Goal: Task Accomplishment & Management: Complete application form

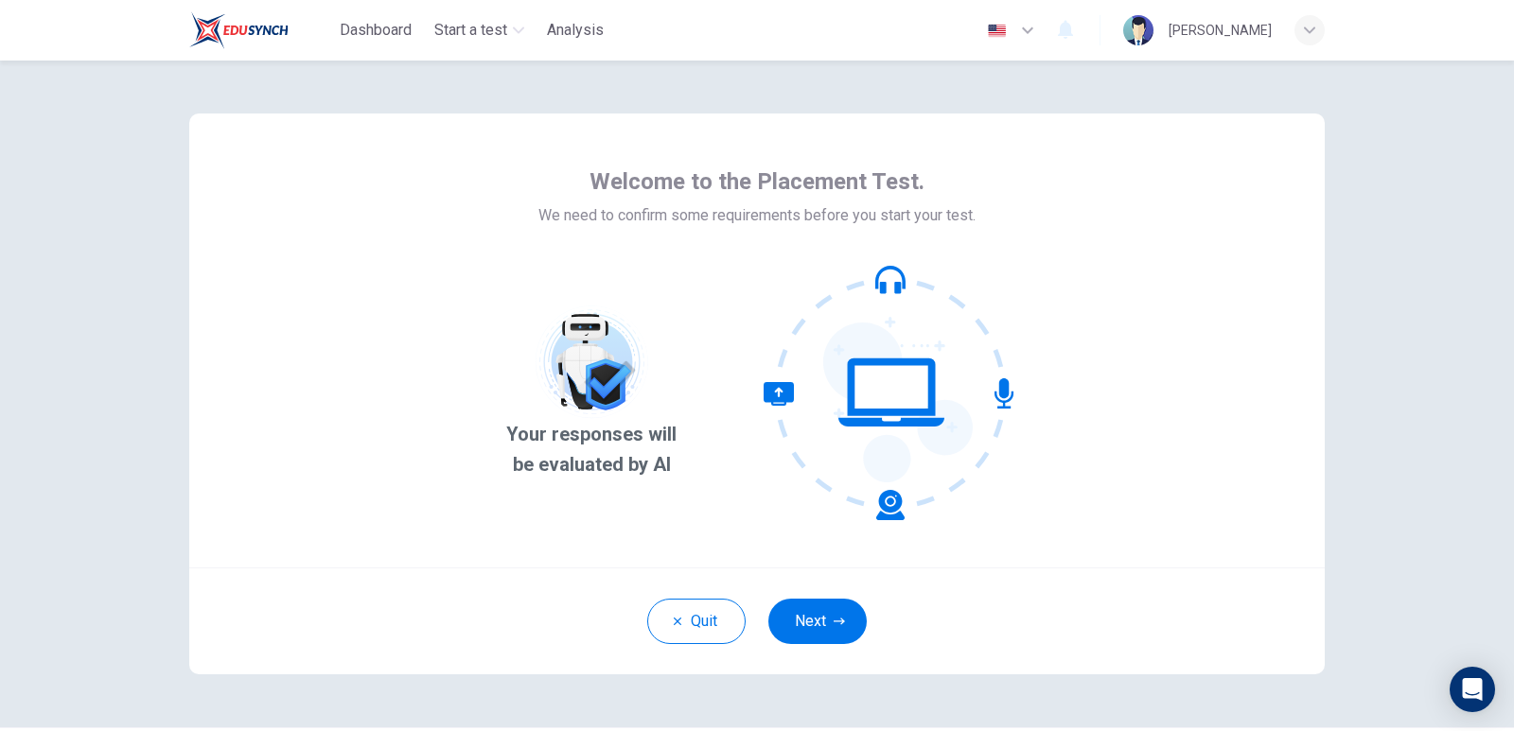
click at [817, 626] on button "Next" at bounding box center [817, 621] width 98 height 45
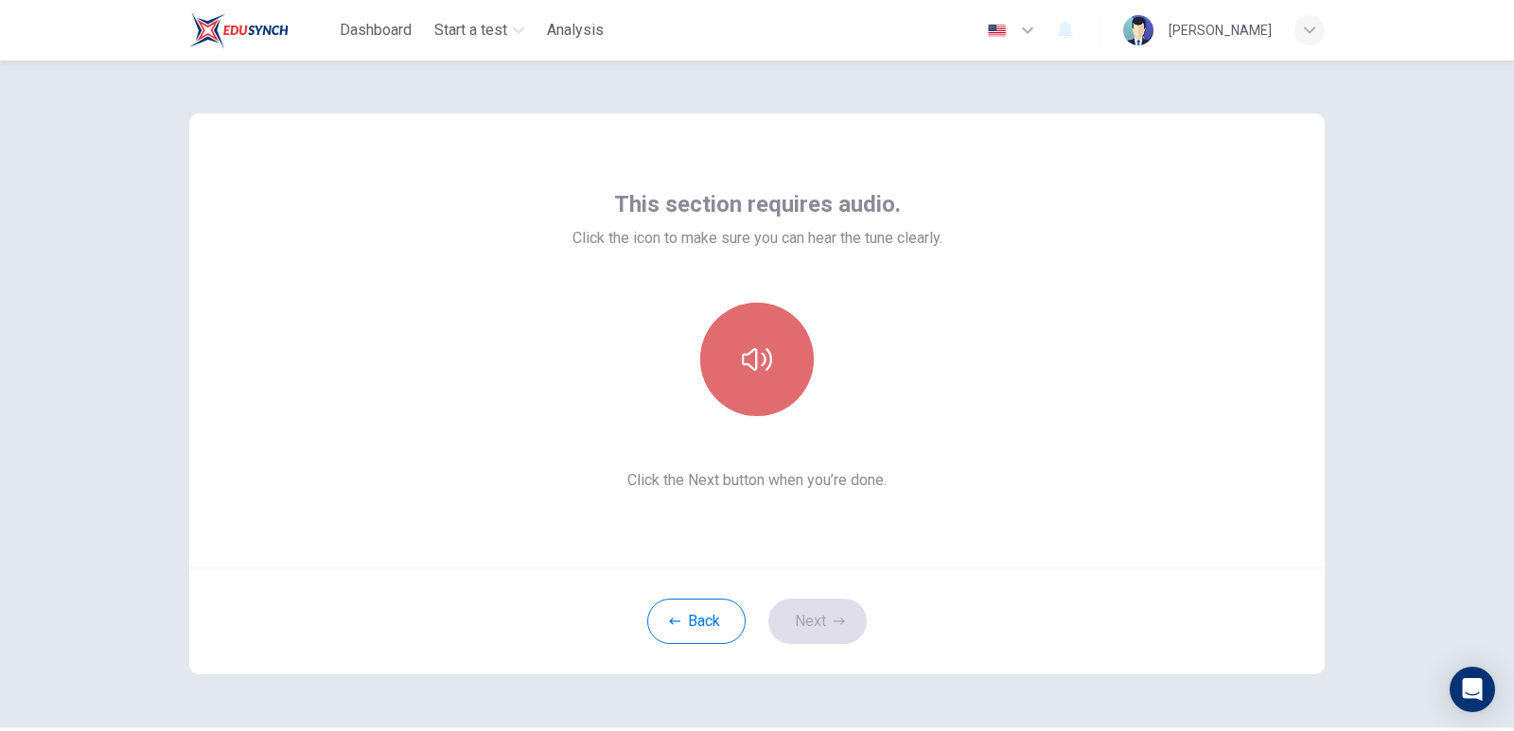
click at [767, 374] on button "button" at bounding box center [757, 360] width 114 height 114
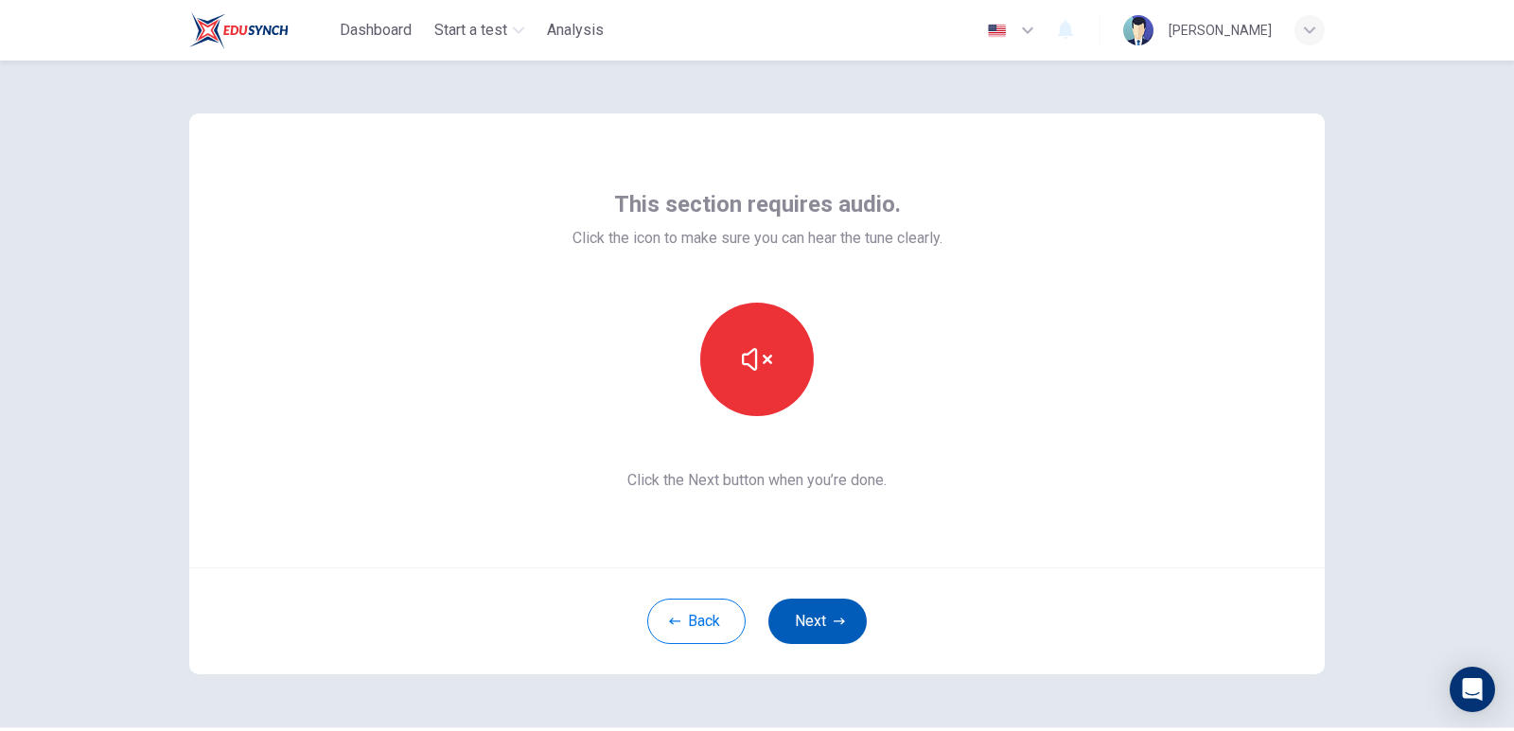
click at [813, 625] on button "Next" at bounding box center [817, 621] width 98 height 45
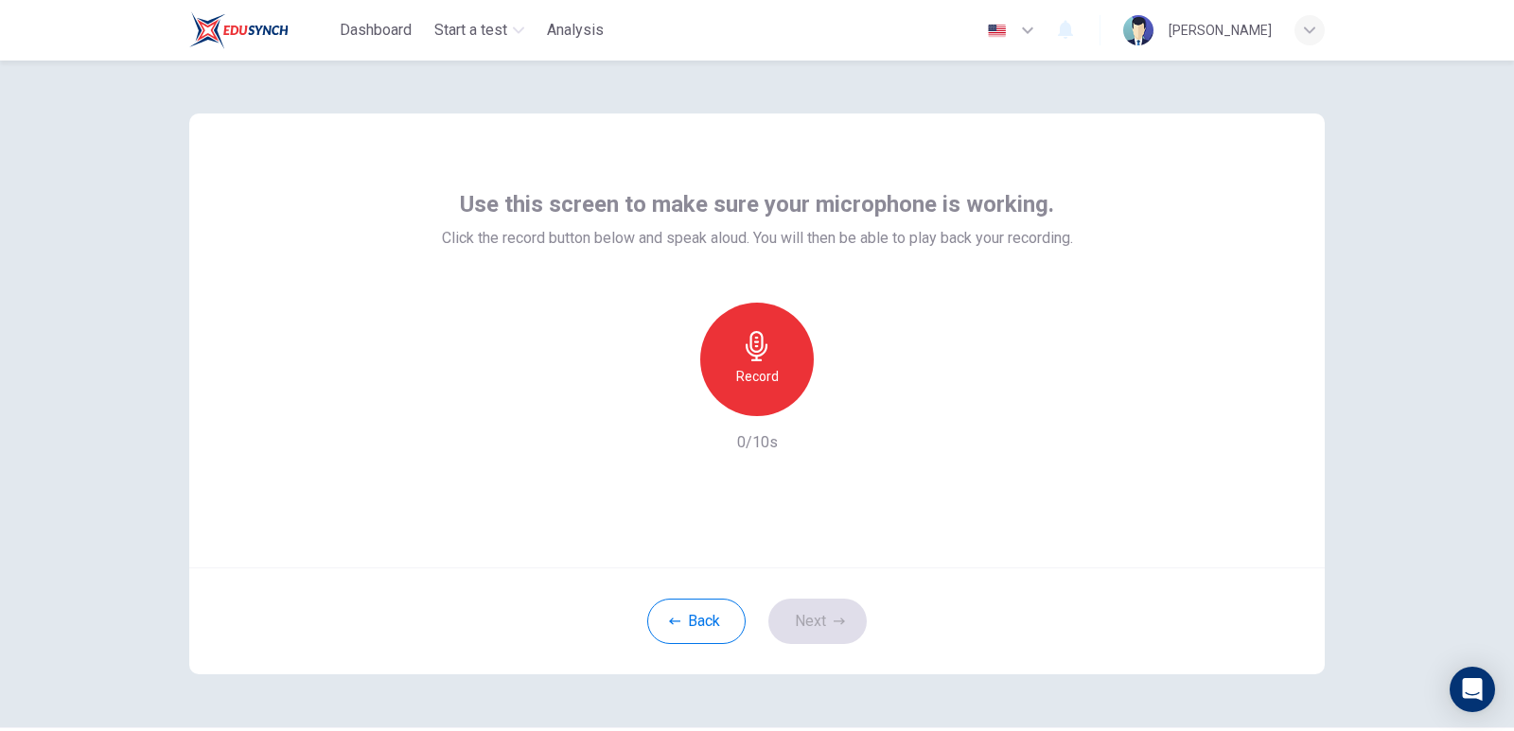
click at [759, 354] on icon "button" at bounding box center [757, 346] width 22 height 30
click at [841, 404] on icon "button" at bounding box center [845, 401] width 9 height 11
click at [812, 635] on button "Next" at bounding box center [817, 621] width 98 height 45
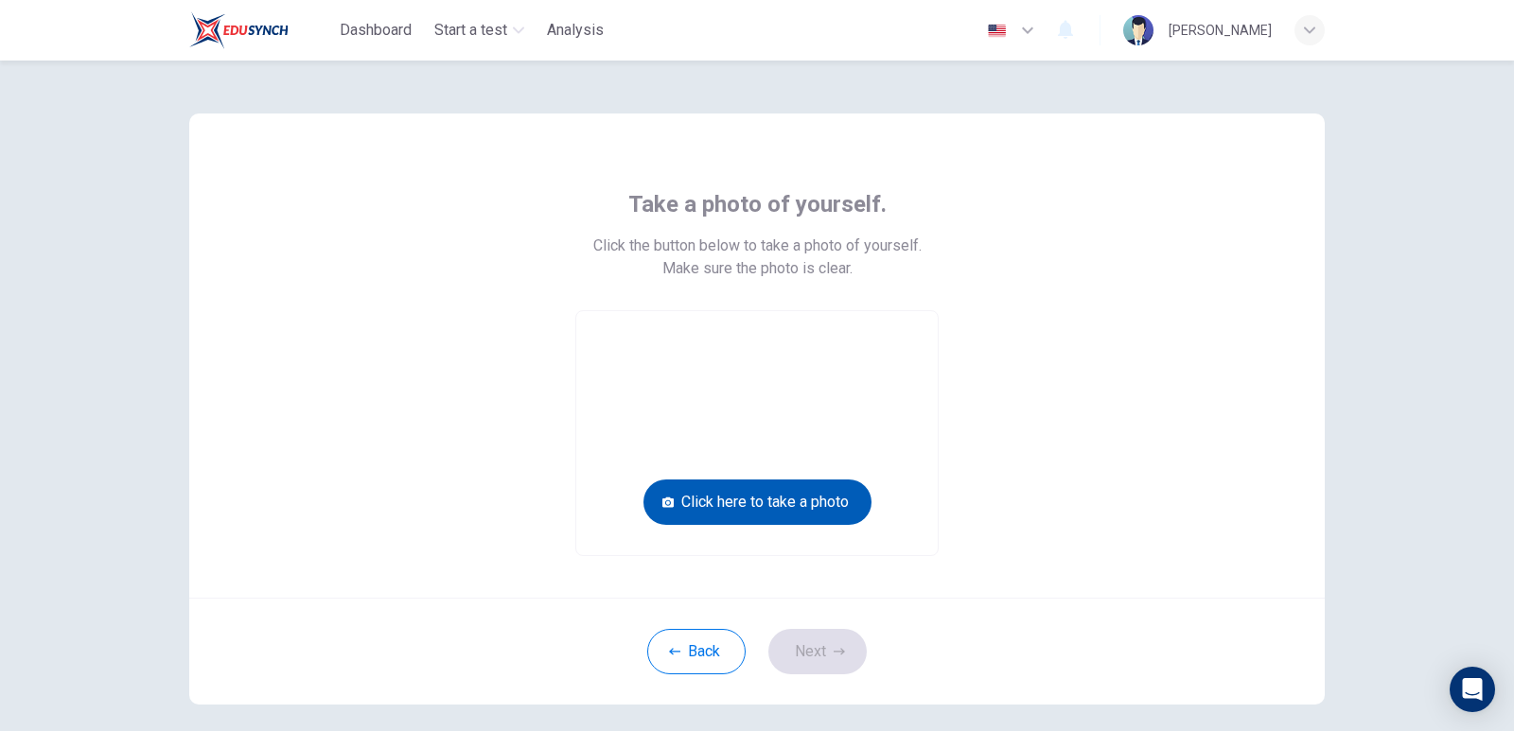
click at [778, 505] on button "Click here to take a photo" at bounding box center [757, 502] width 228 height 45
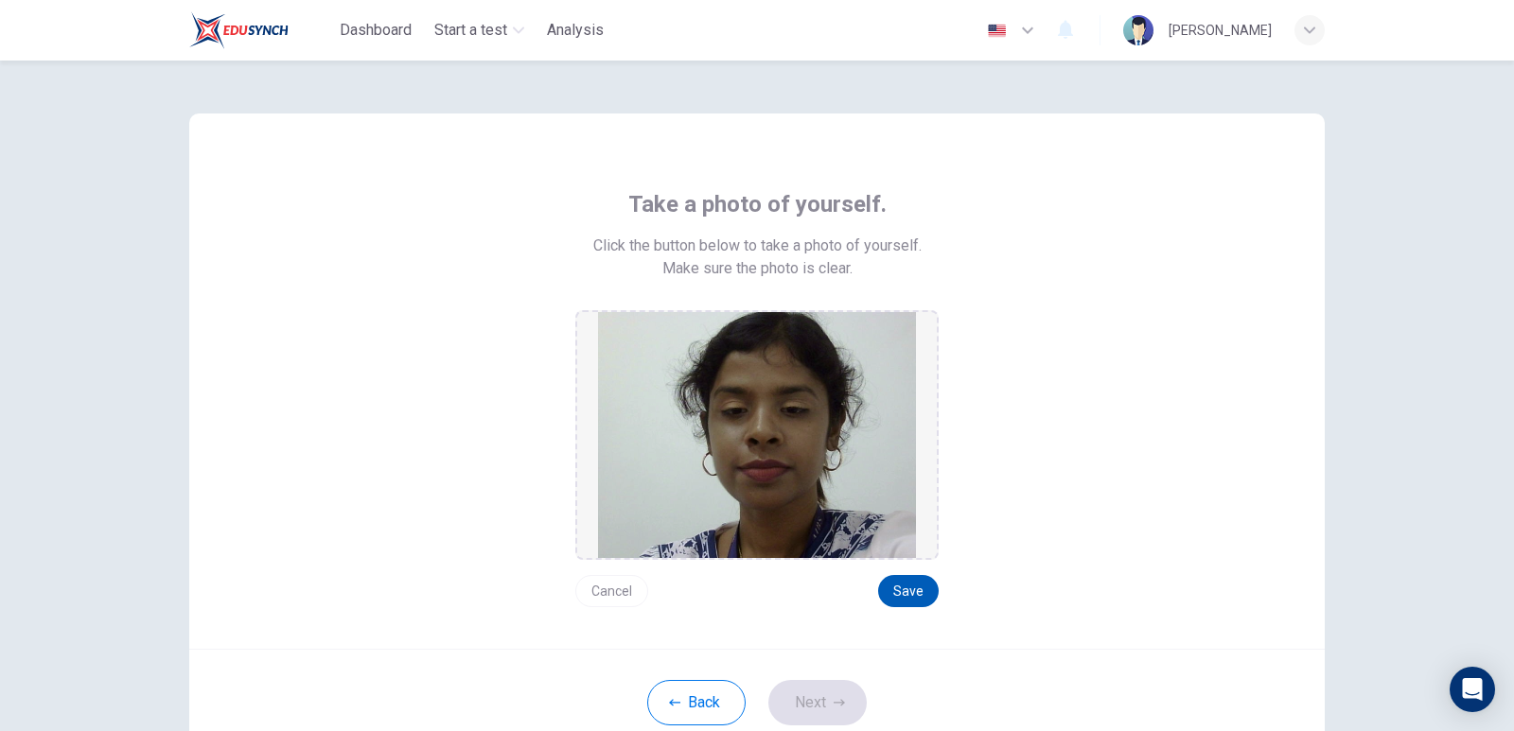
click at [900, 589] on button "Save" at bounding box center [908, 591] width 61 height 32
click at [813, 692] on button "Next" at bounding box center [817, 702] width 98 height 45
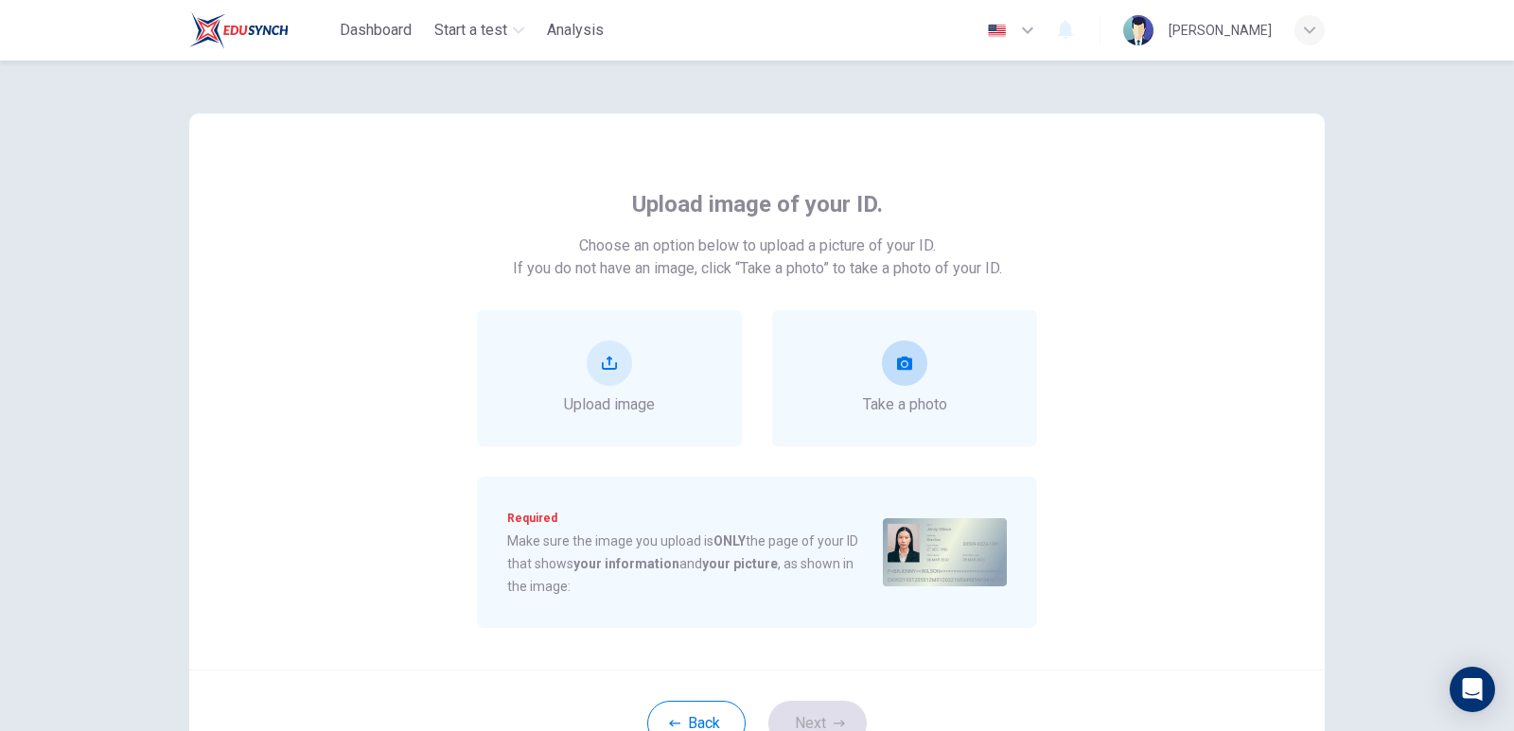
click at [944, 395] on div "Take a photo" at bounding box center [904, 378] width 265 height 136
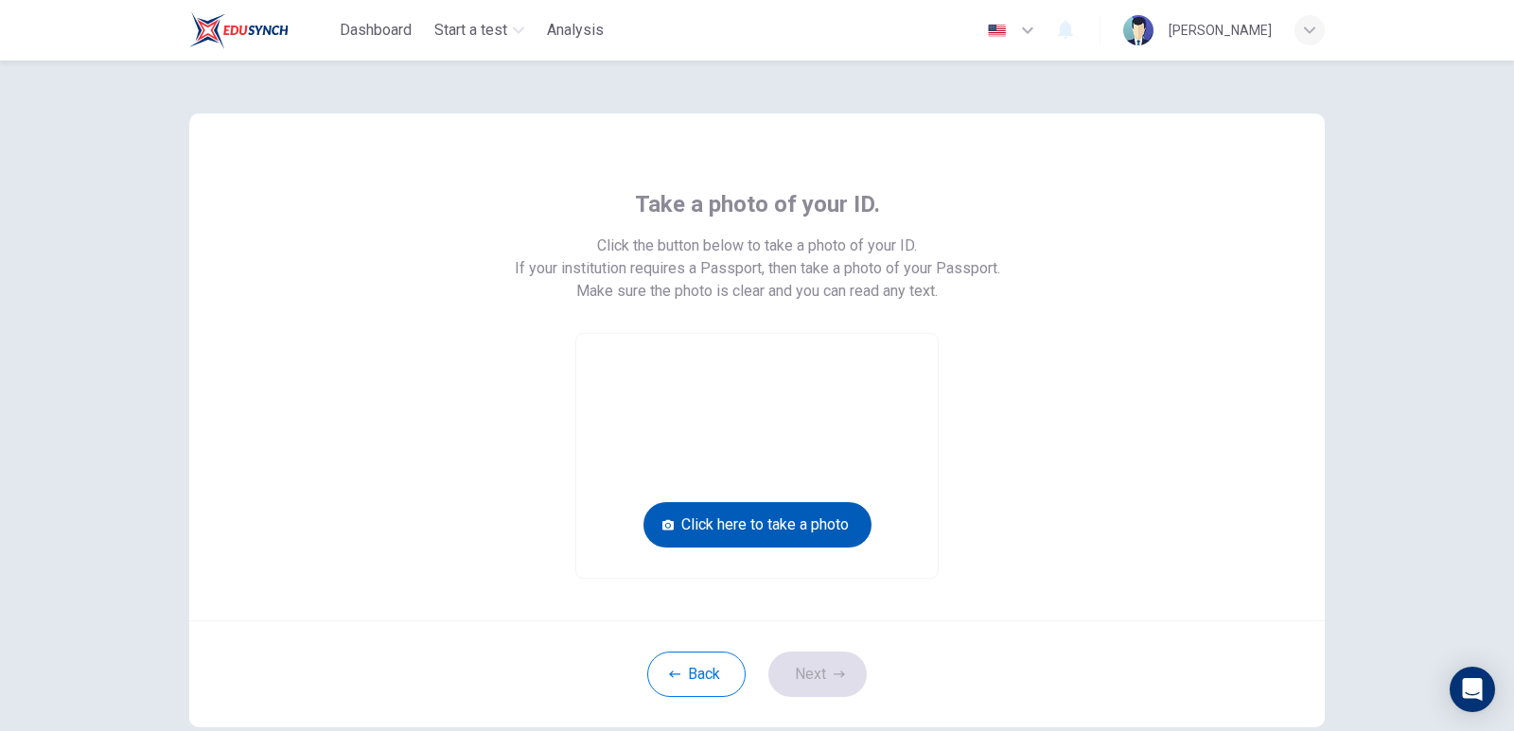
click at [811, 524] on button "Click here to take a photo" at bounding box center [757, 524] width 228 height 45
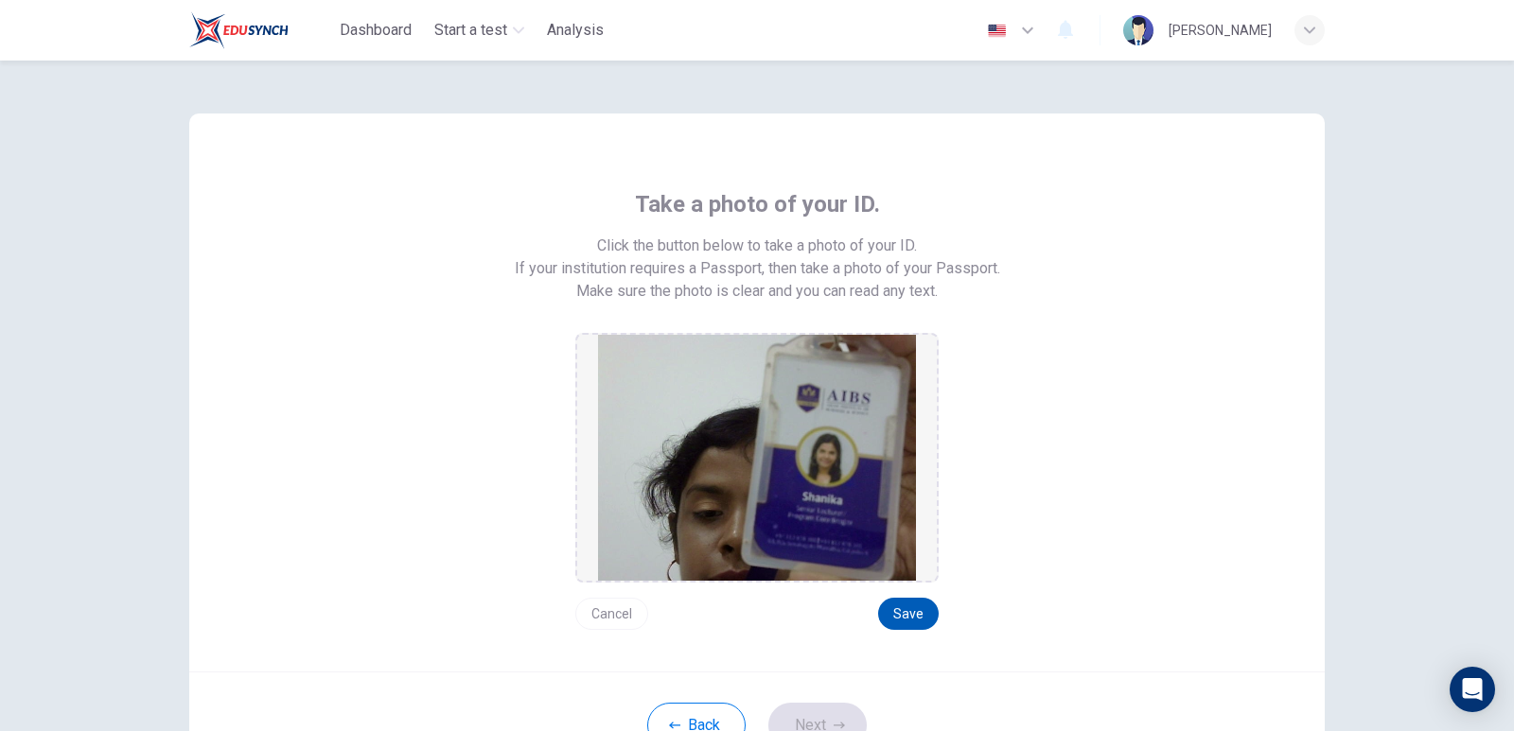
click at [895, 610] on button "Save" at bounding box center [908, 614] width 61 height 32
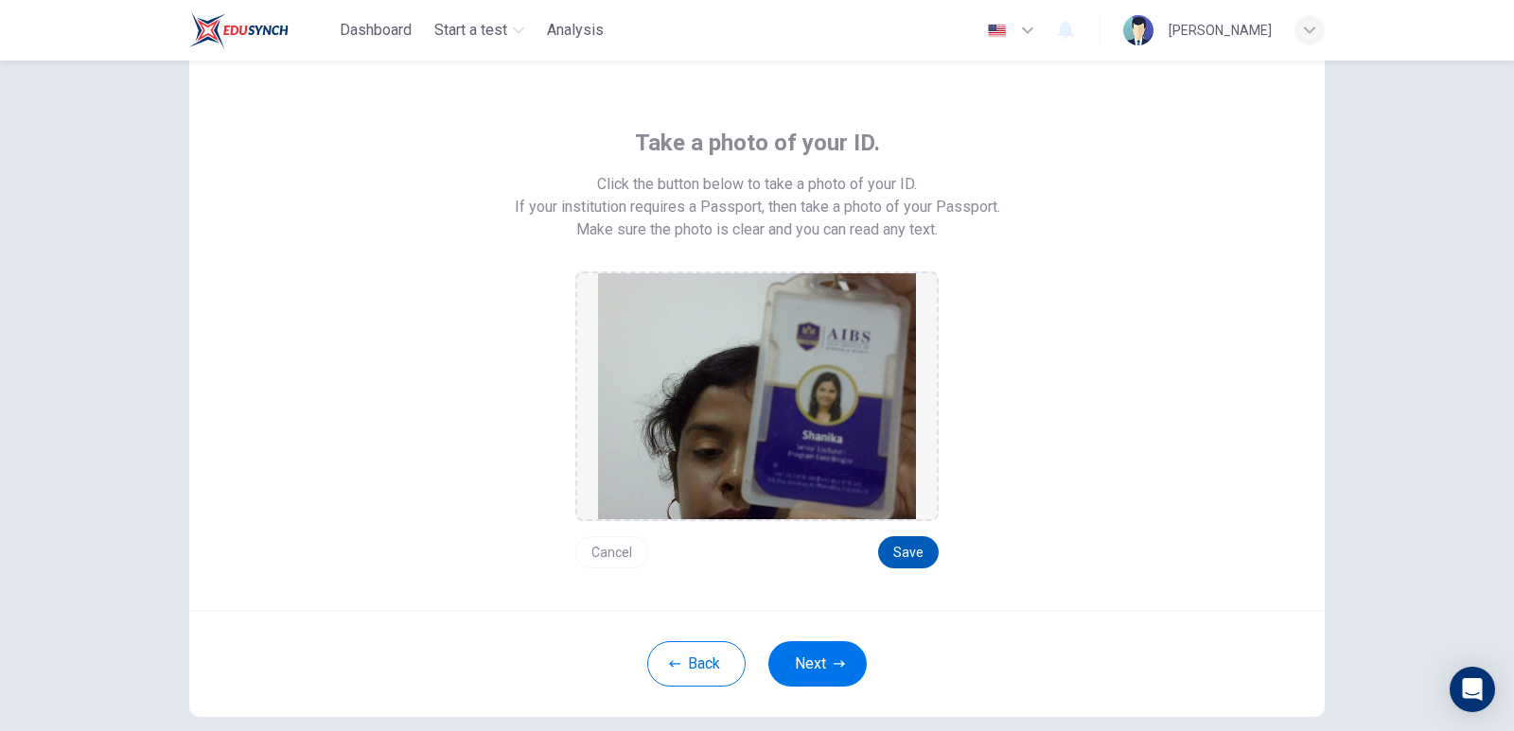
scroll to position [95, 0]
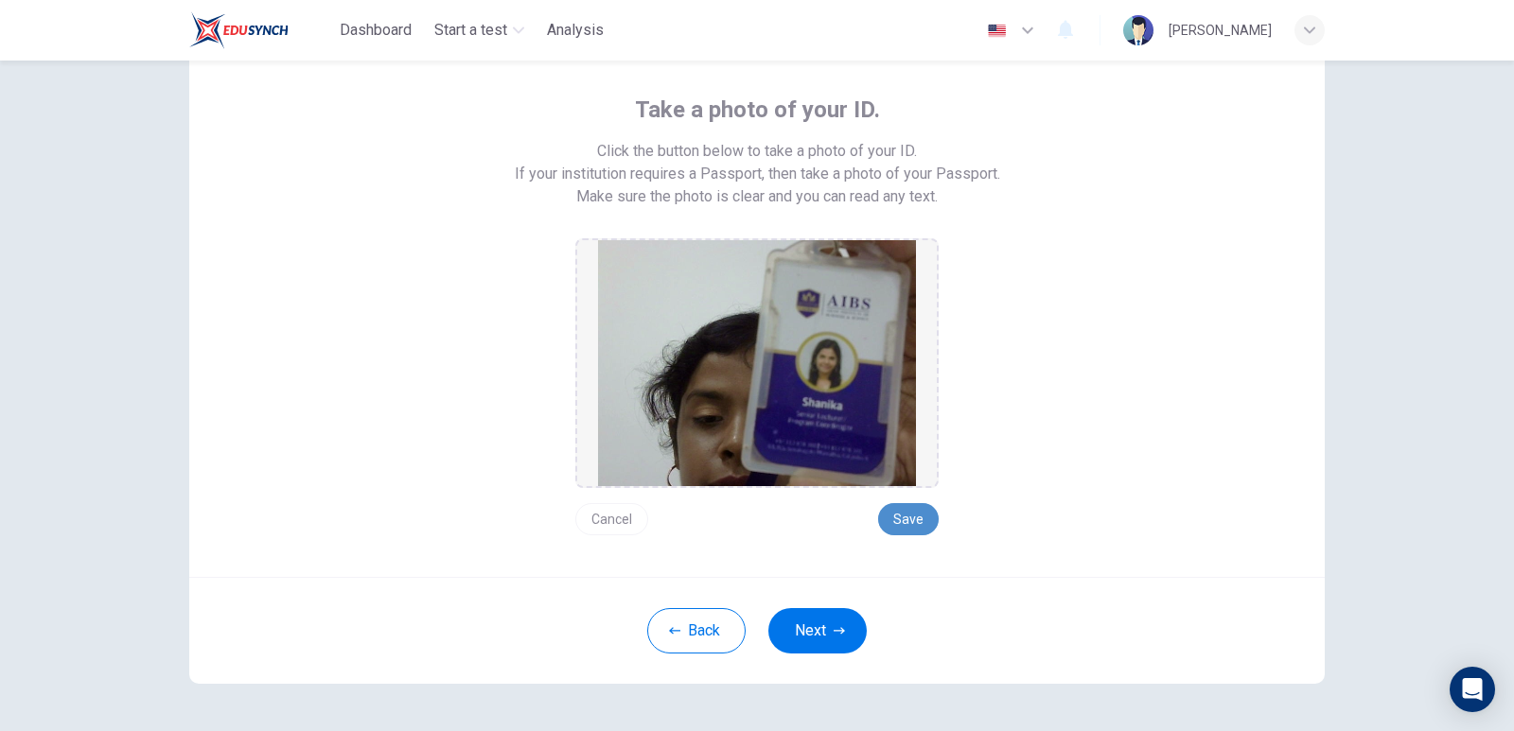
click at [897, 521] on button "Save" at bounding box center [908, 519] width 61 height 32
click at [826, 636] on button "Next" at bounding box center [817, 630] width 98 height 45
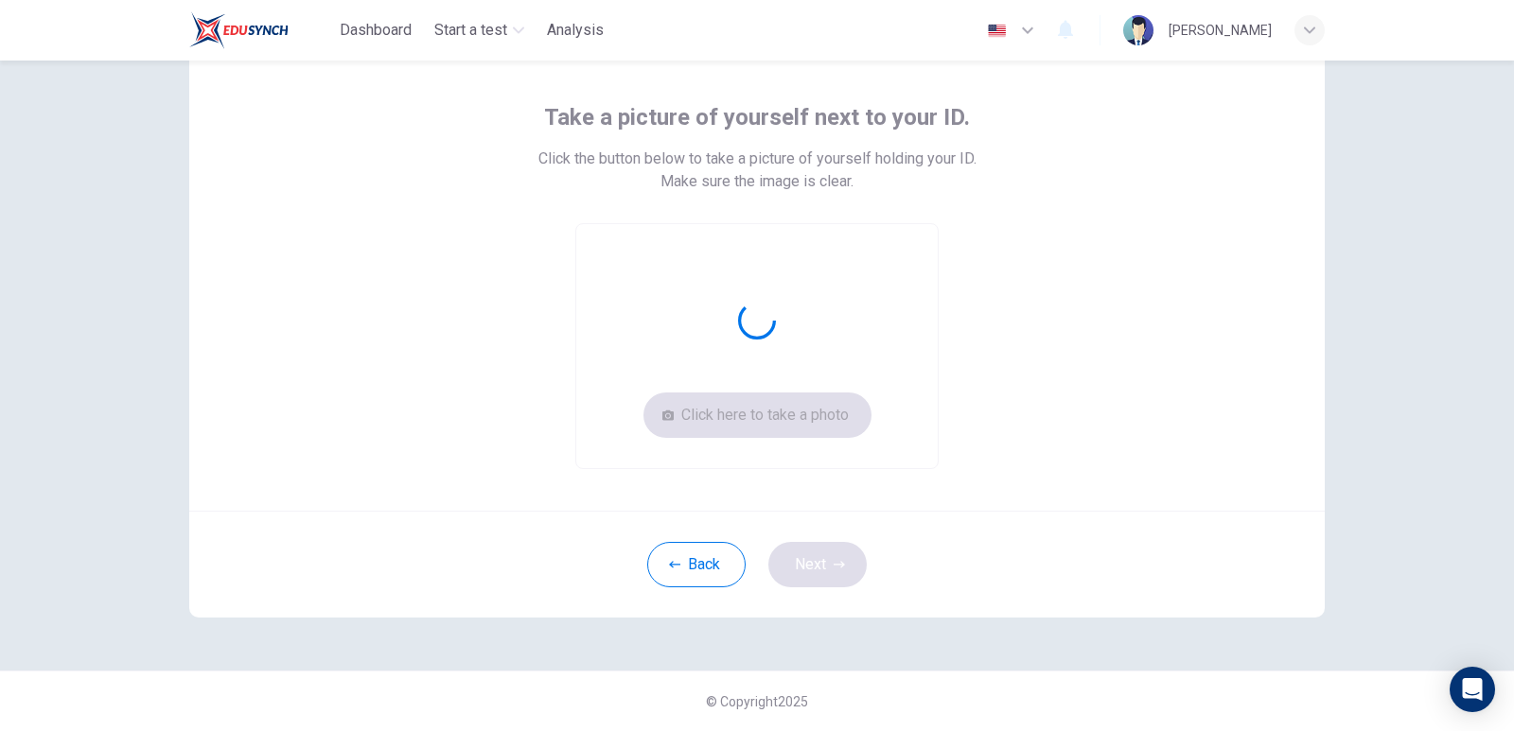
scroll to position [87, 0]
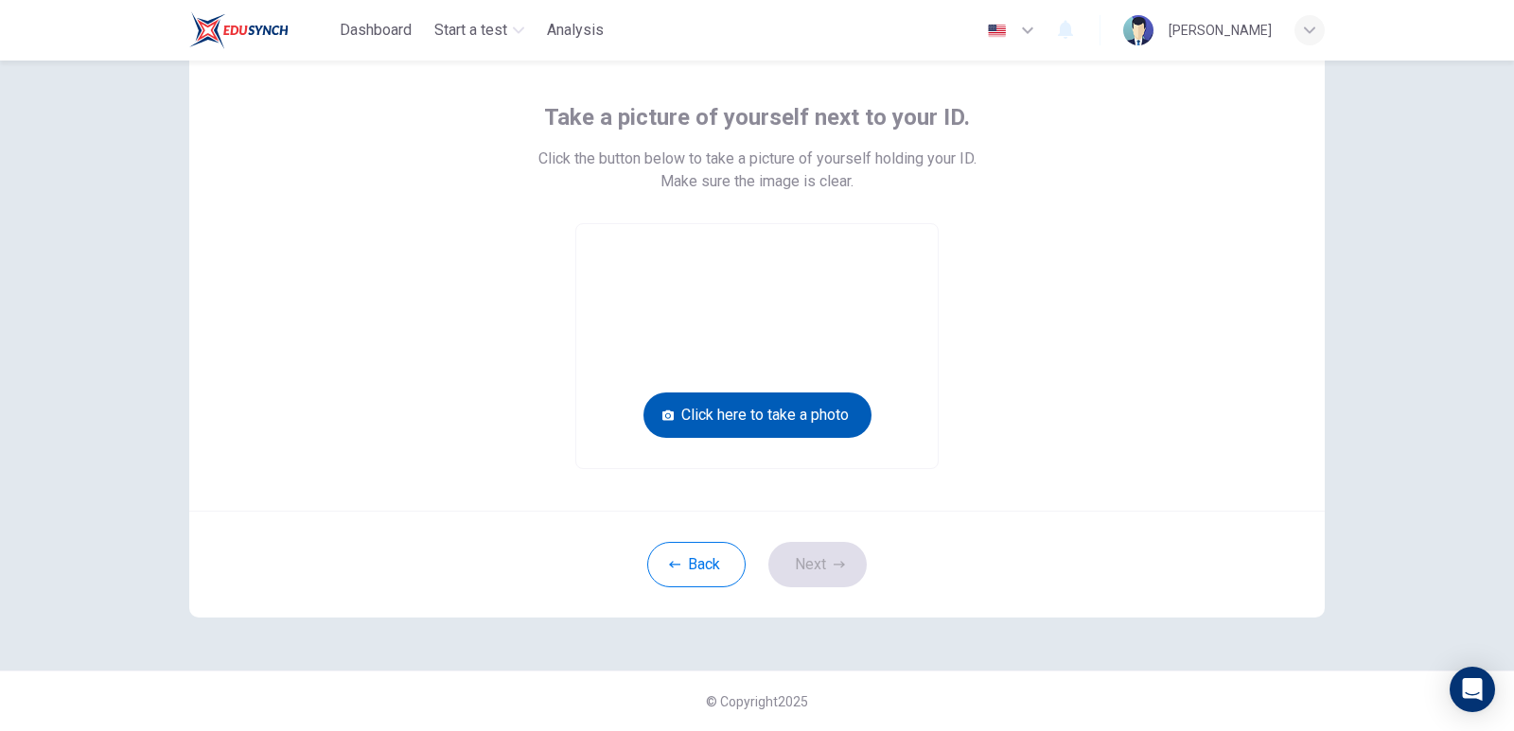
click at [797, 414] on button "Click here to take a photo" at bounding box center [757, 415] width 228 height 45
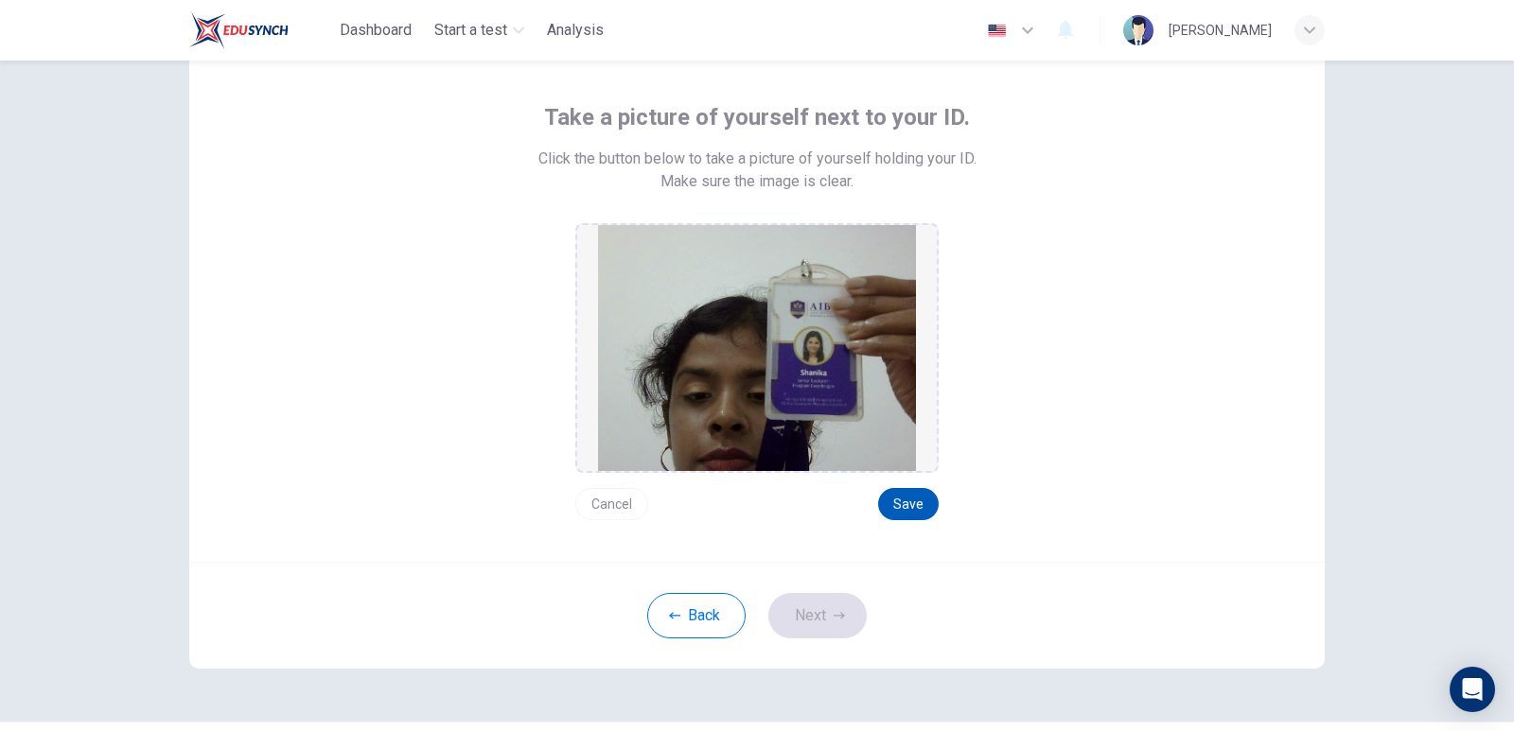
click at [910, 503] on button "Save" at bounding box center [908, 504] width 61 height 32
click at [834, 616] on icon "button" at bounding box center [839, 615] width 11 height 11
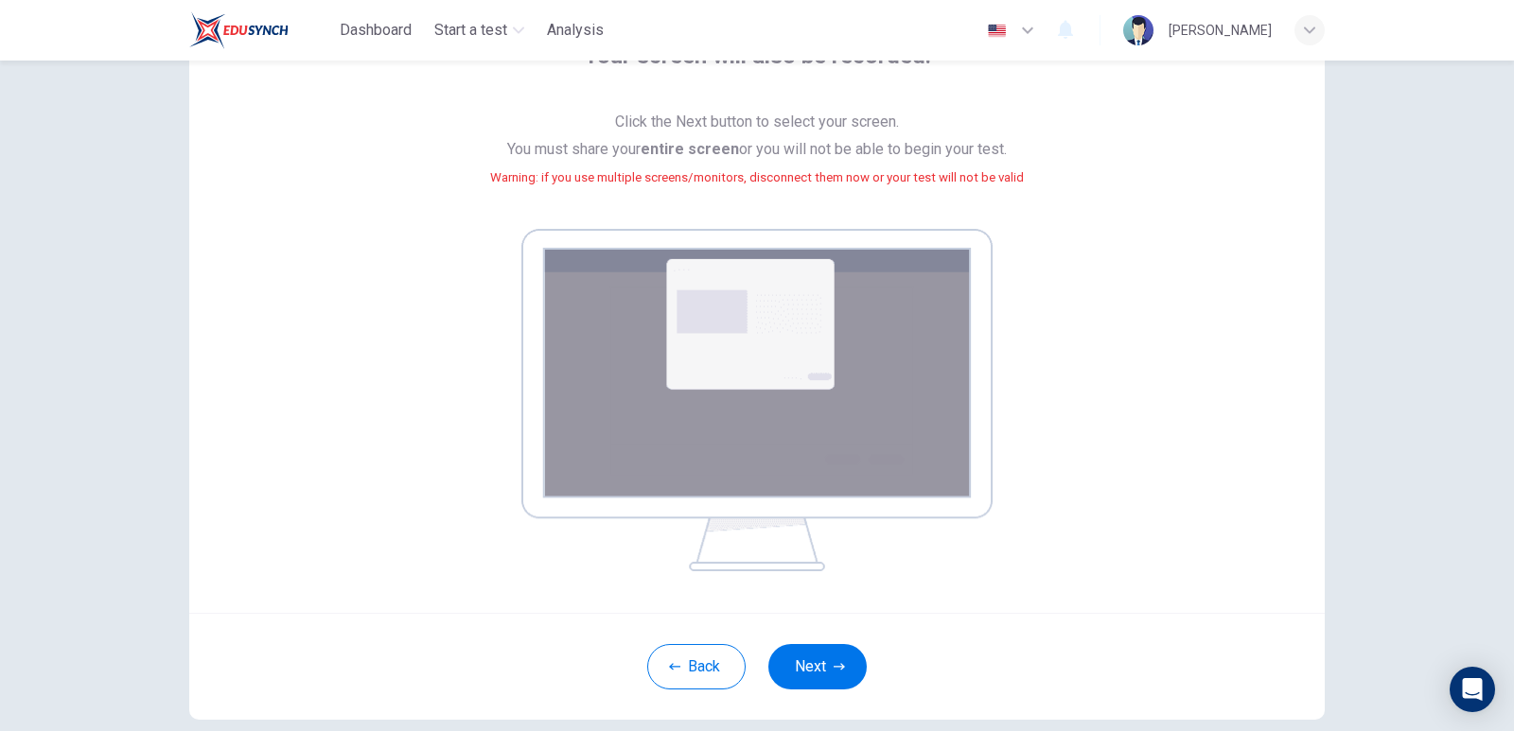
scroll to position [182, 0]
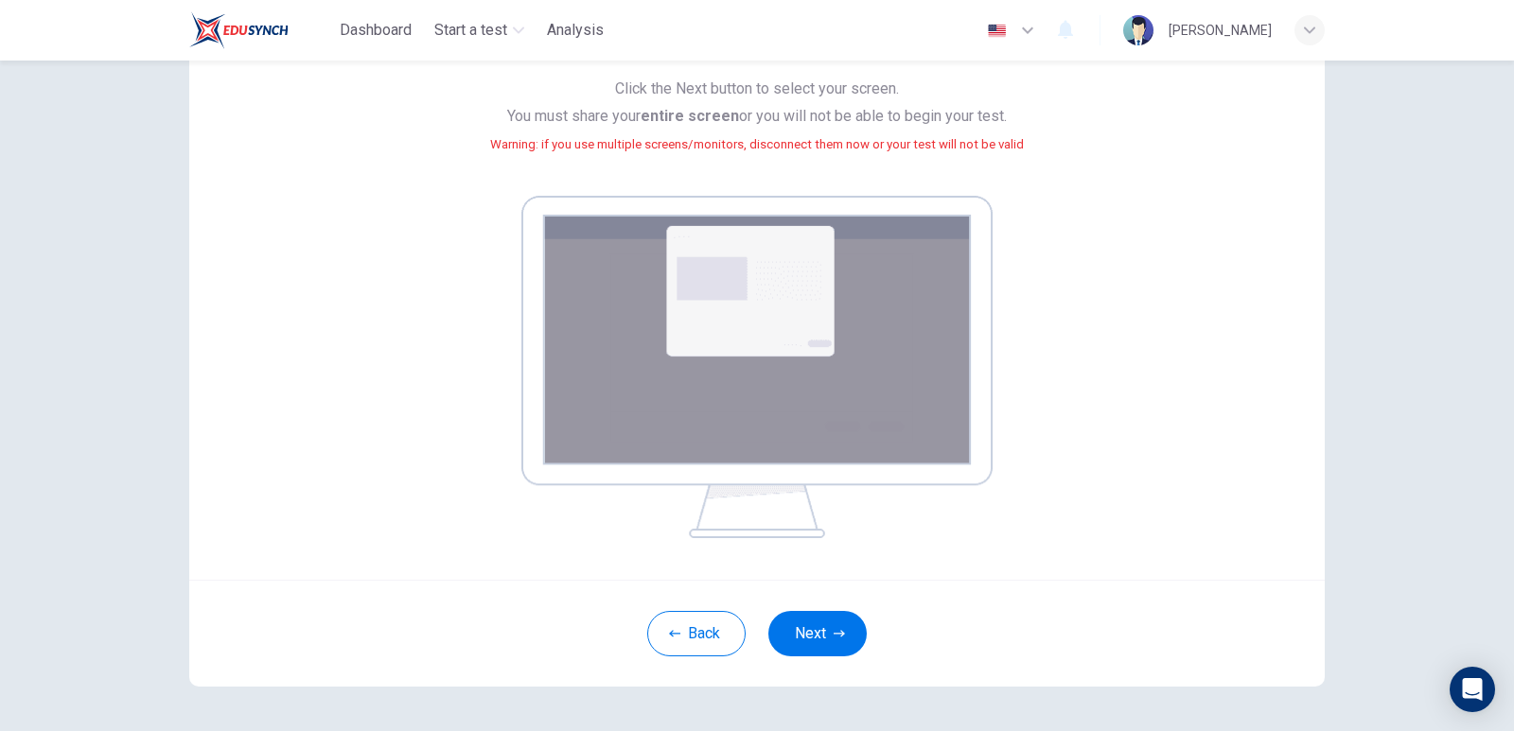
click at [832, 431] on img at bounding box center [756, 367] width 471 height 343
click at [824, 643] on button "Next" at bounding box center [817, 633] width 98 height 45
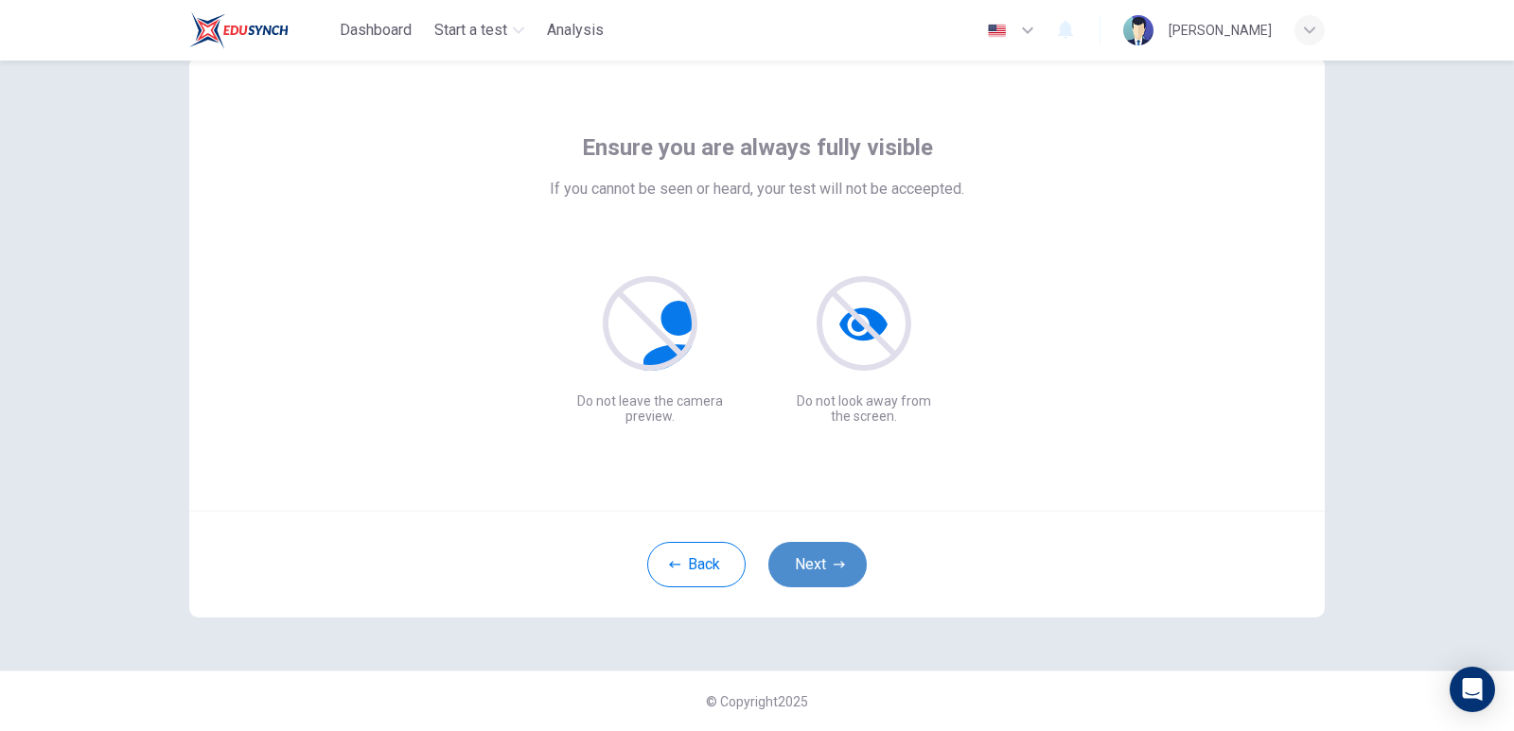
click at [817, 563] on button "Next" at bounding box center [817, 564] width 98 height 45
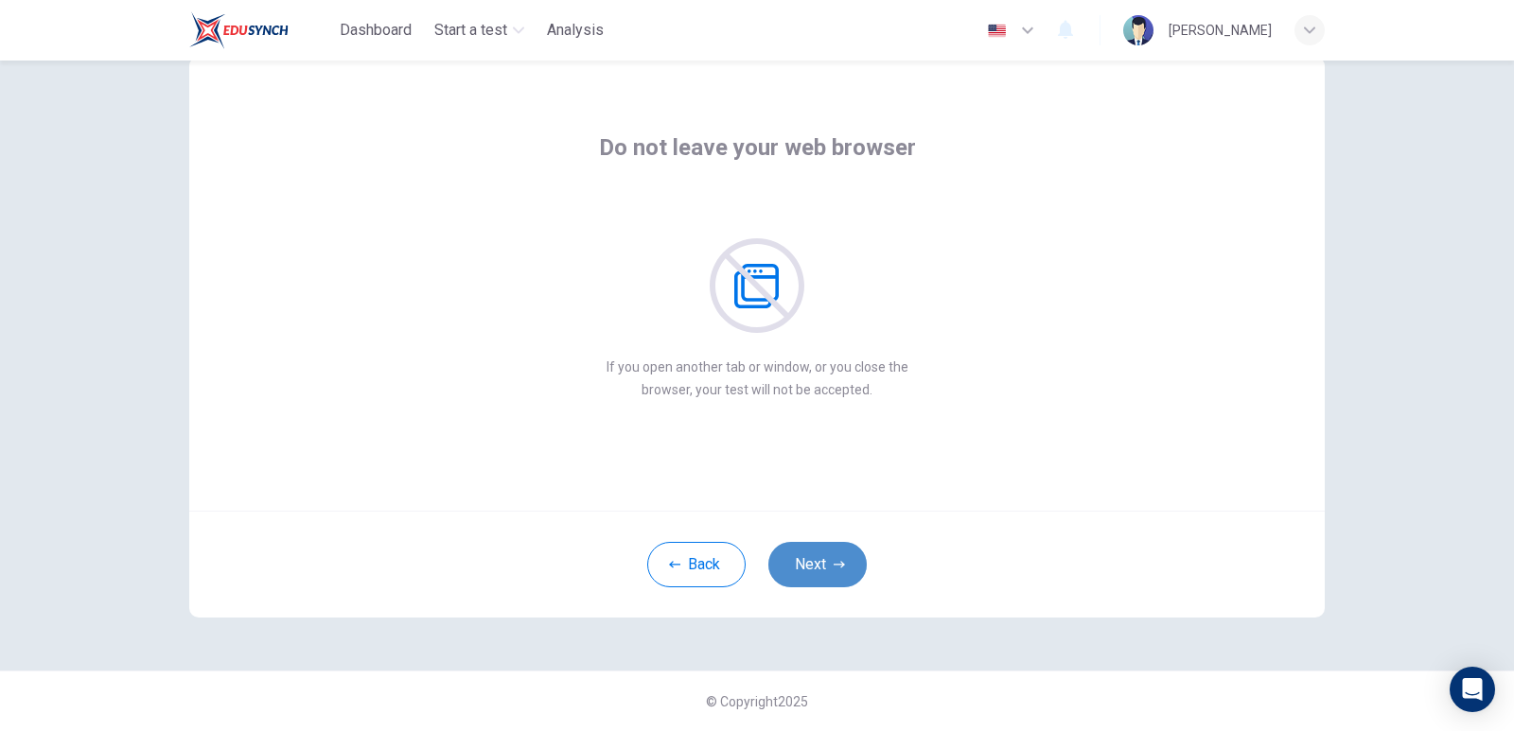
click at [817, 563] on button "Next" at bounding box center [817, 564] width 98 height 45
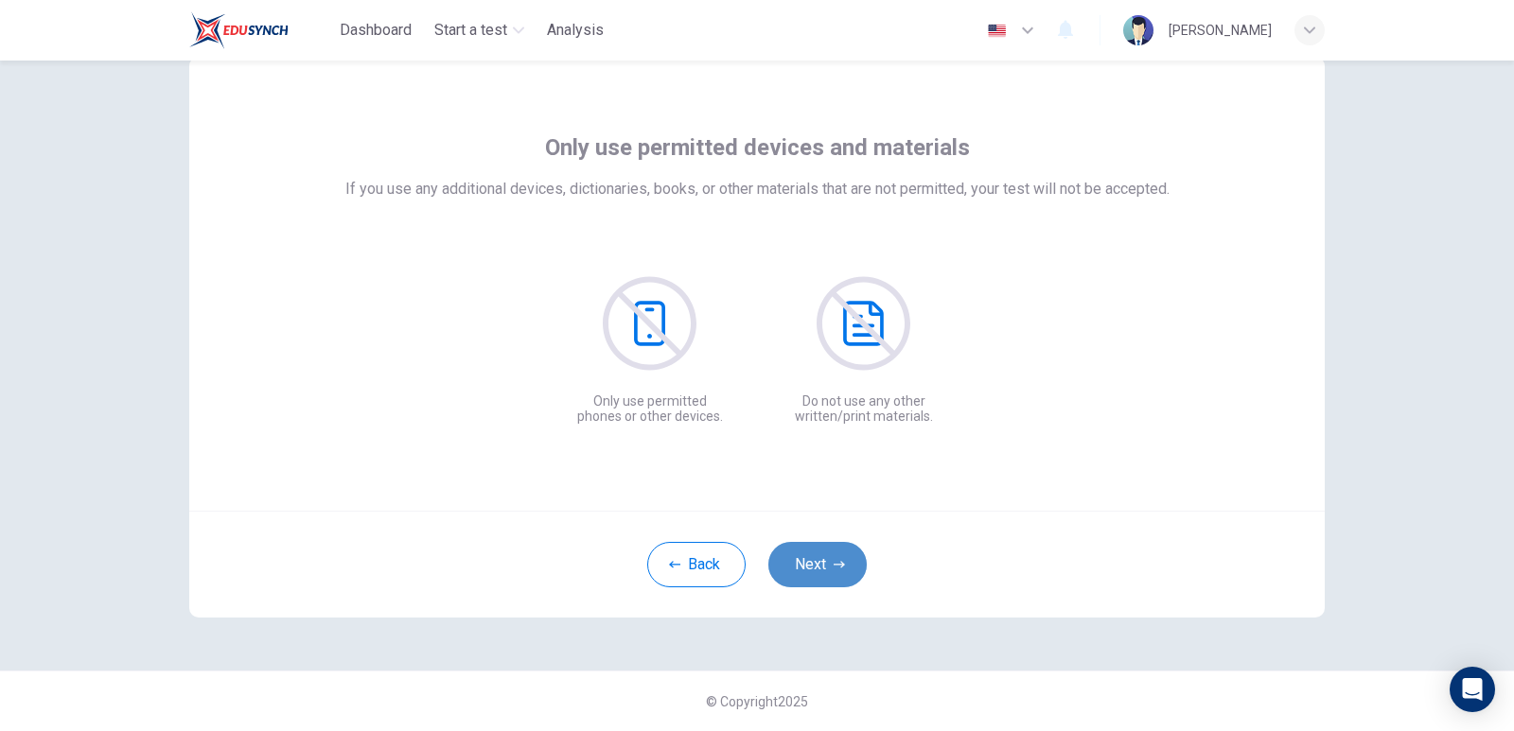
click at [817, 563] on button "Next" at bounding box center [817, 564] width 98 height 45
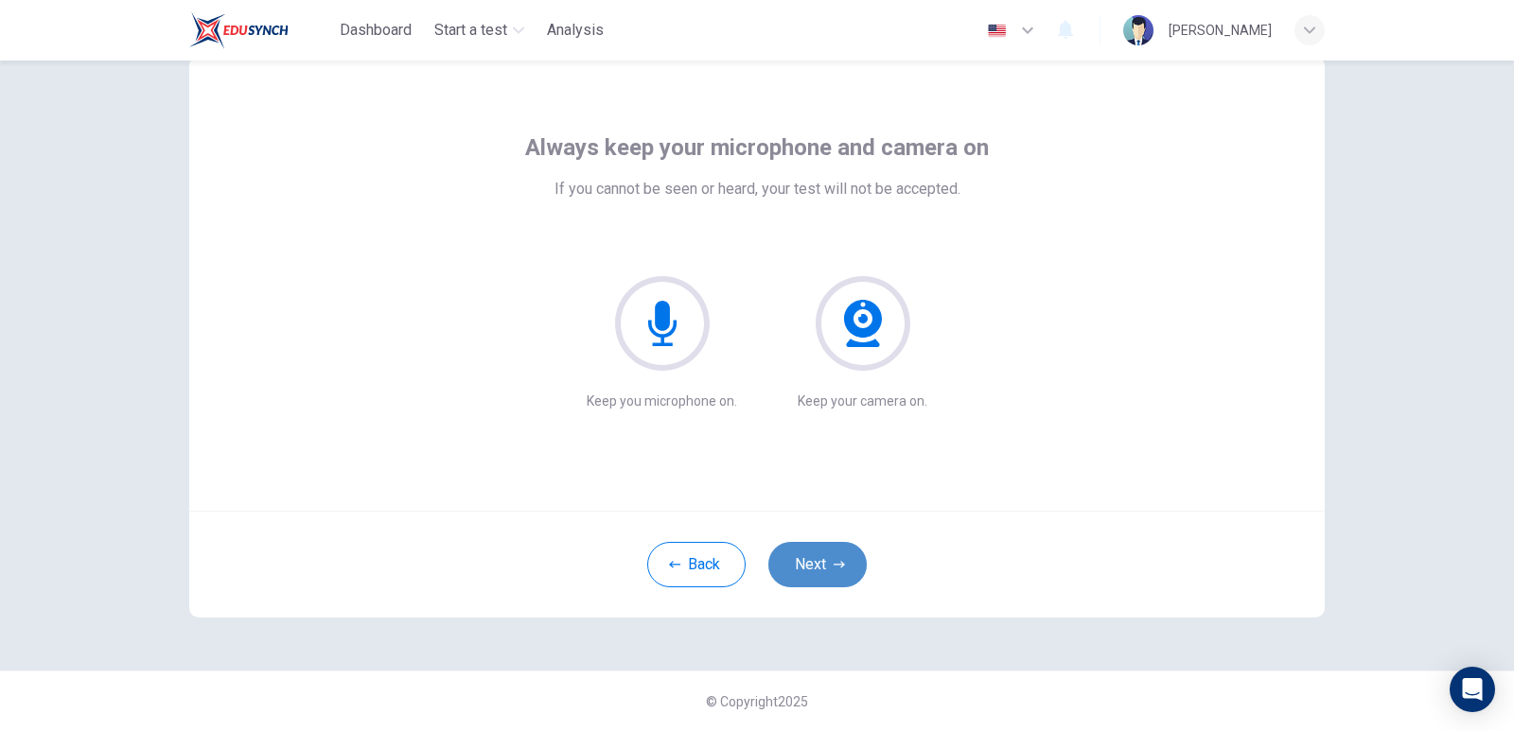
click at [817, 563] on button "Next" at bounding box center [817, 564] width 98 height 45
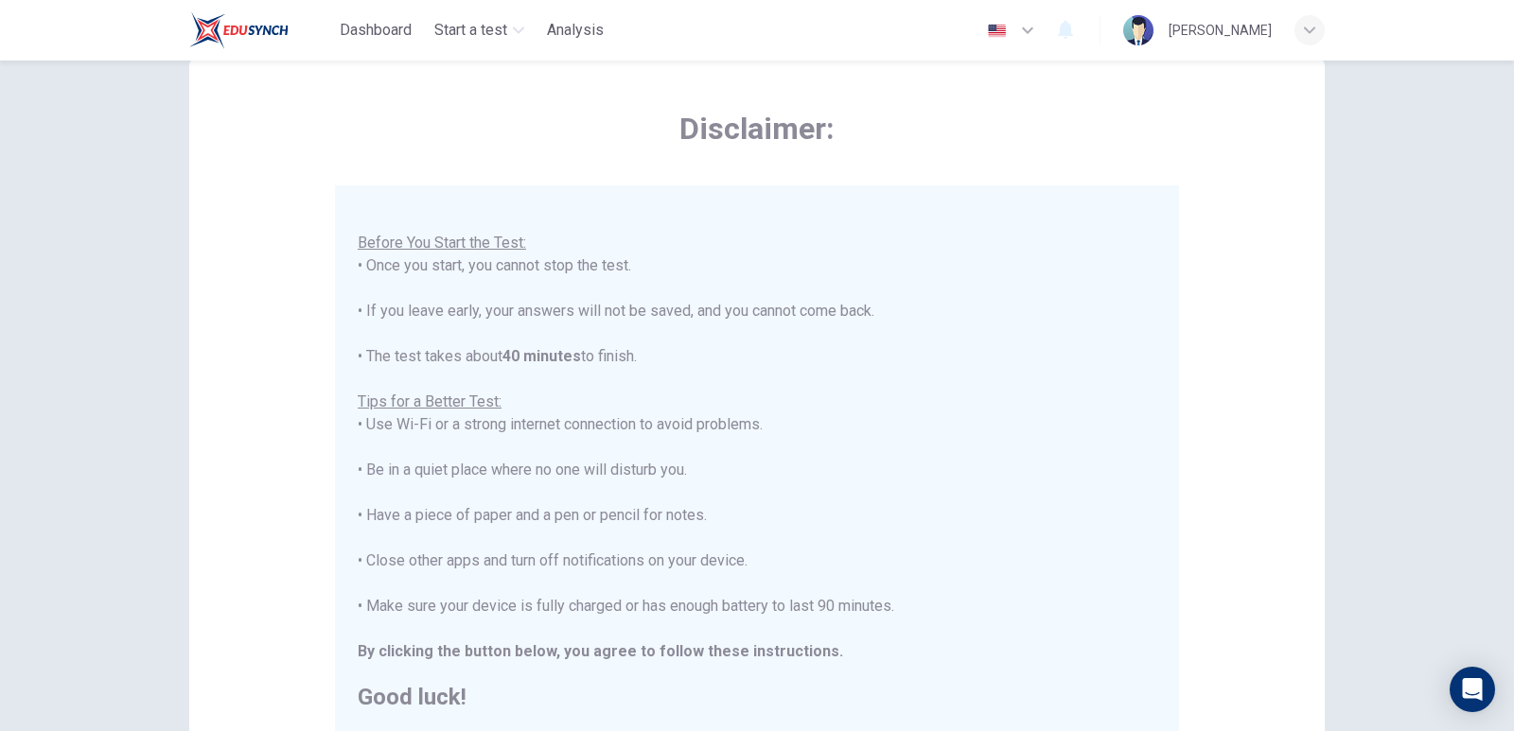
scroll to position [321, 0]
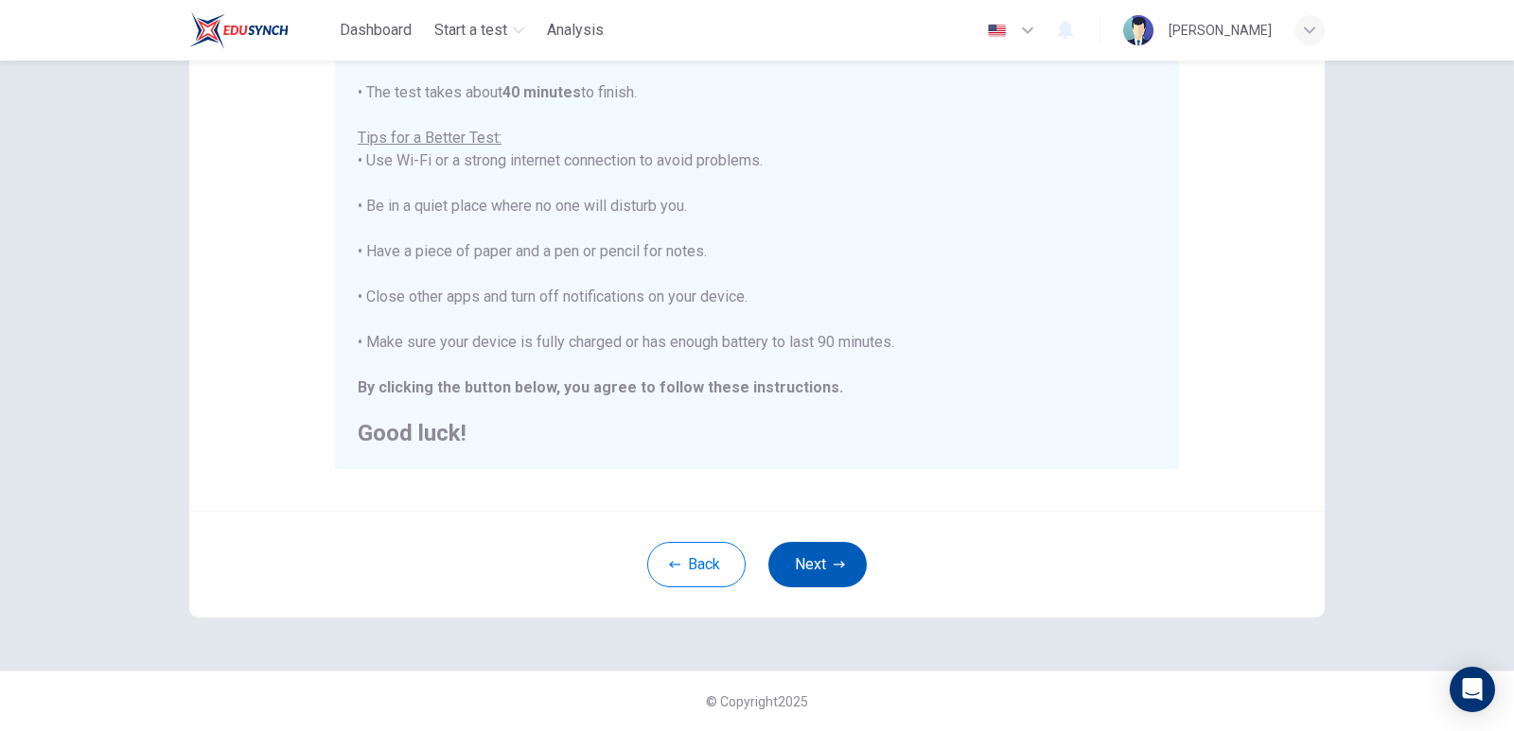
click at [822, 558] on button "Next" at bounding box center [817, 564] width 98 height 45
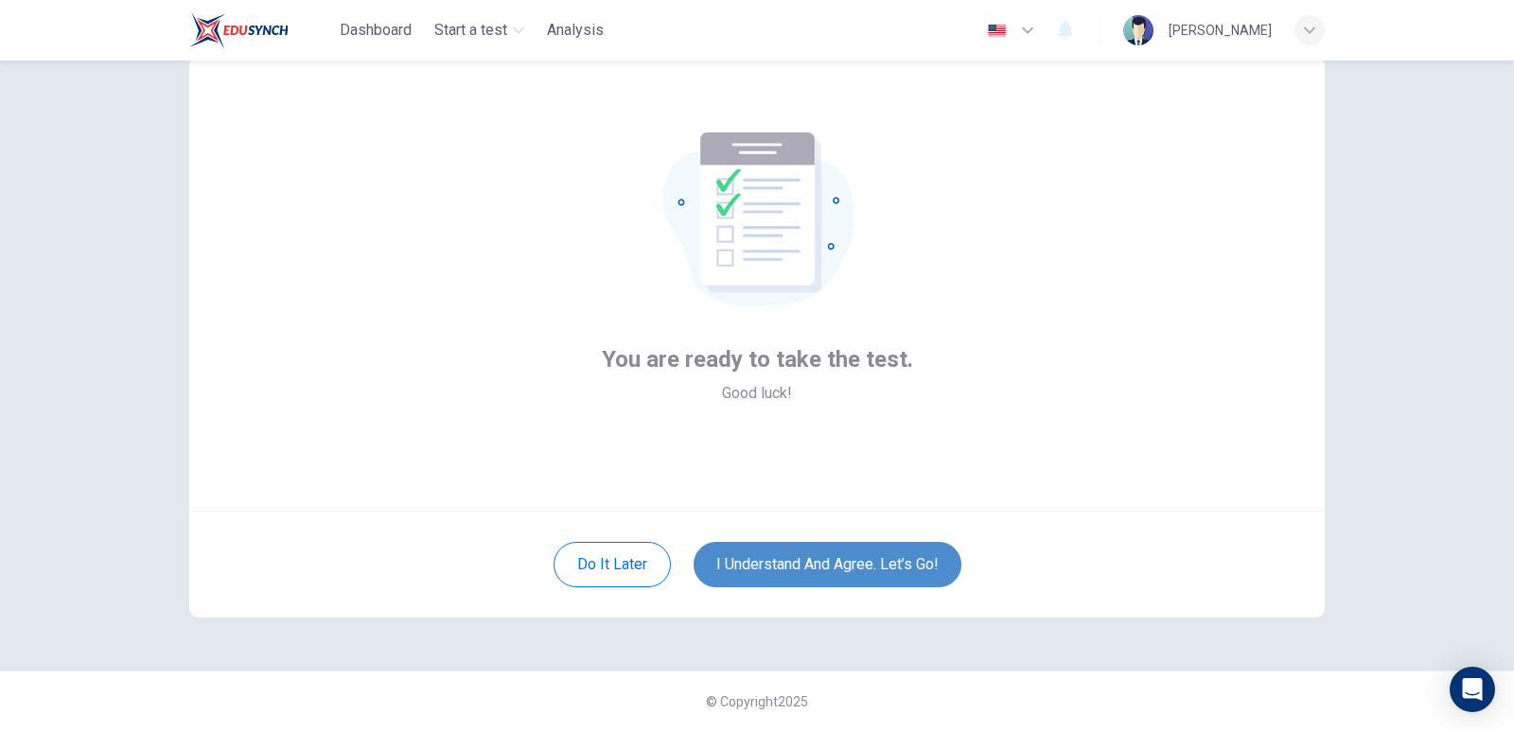
click at [855, 572] on button "I understand and agree. Let’s go!" at bounding box center [828, 564] width 268 height 45
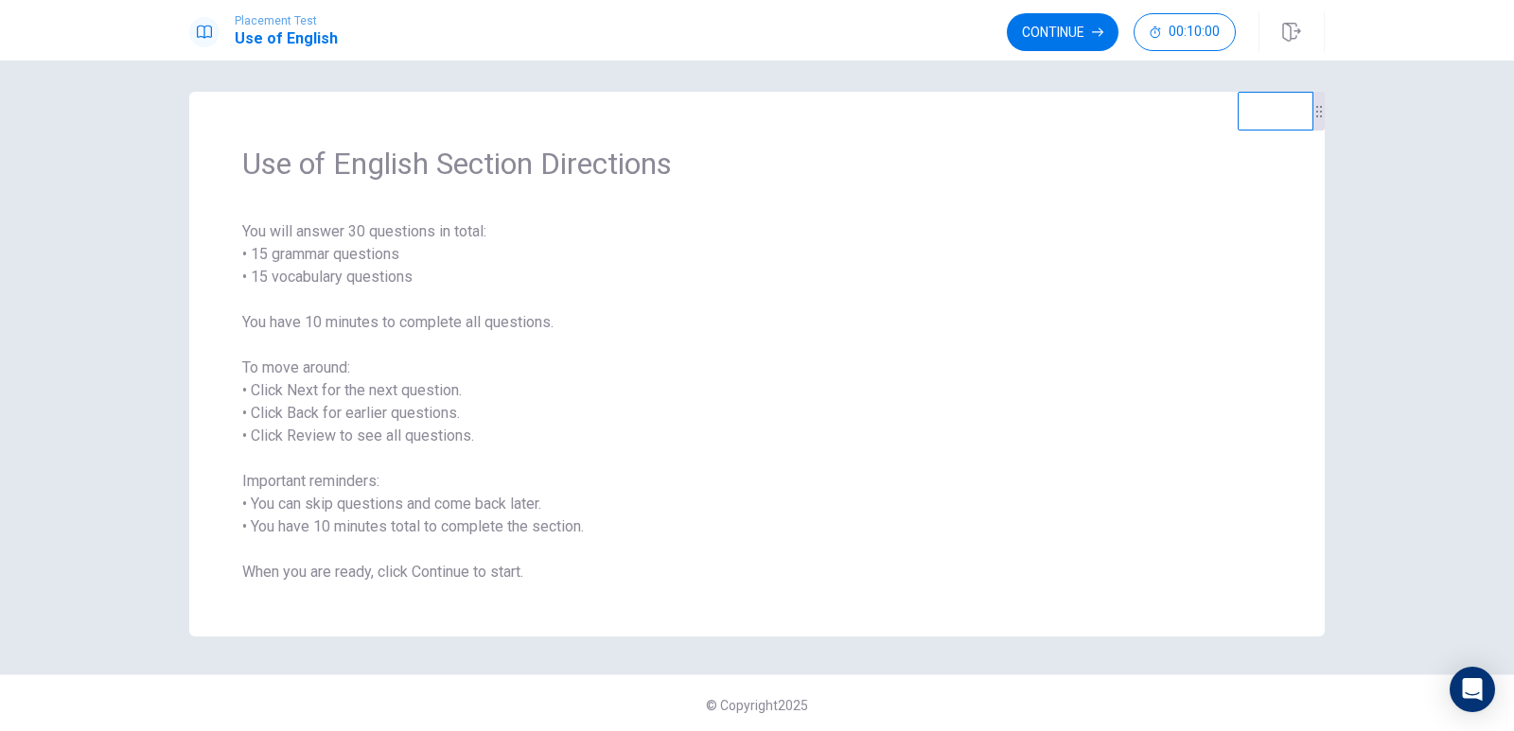
scroll to position [10, 0]
click at [1065, 35] on button "Continue" at bounding box center [1063, 32] width 112 height 38
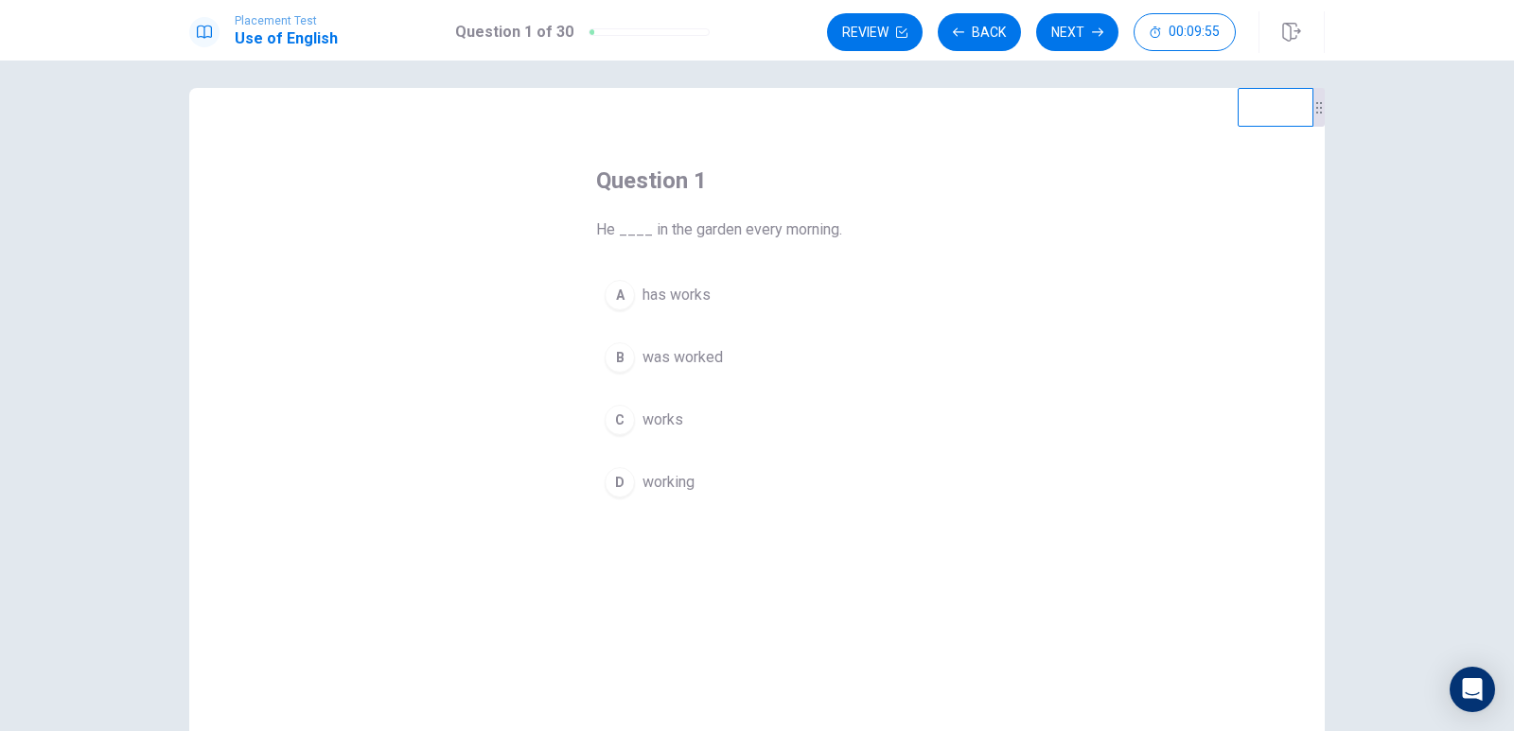
click at [661, 416] on span "works" at bounding box center [663, 420] width 41 height 23
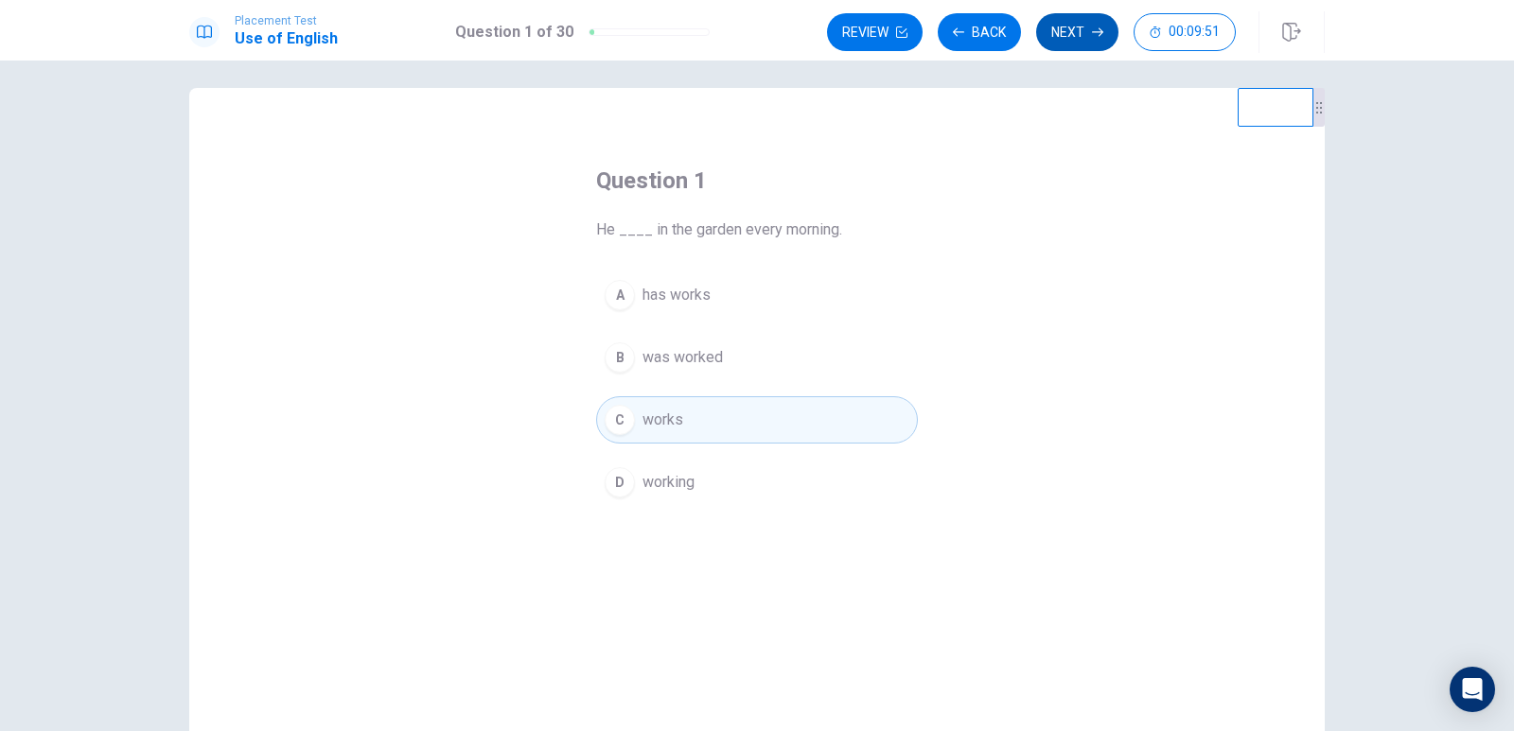
click at [1083, 26] on button "Next" at bounding box center [1077, 32] width 82 height 38
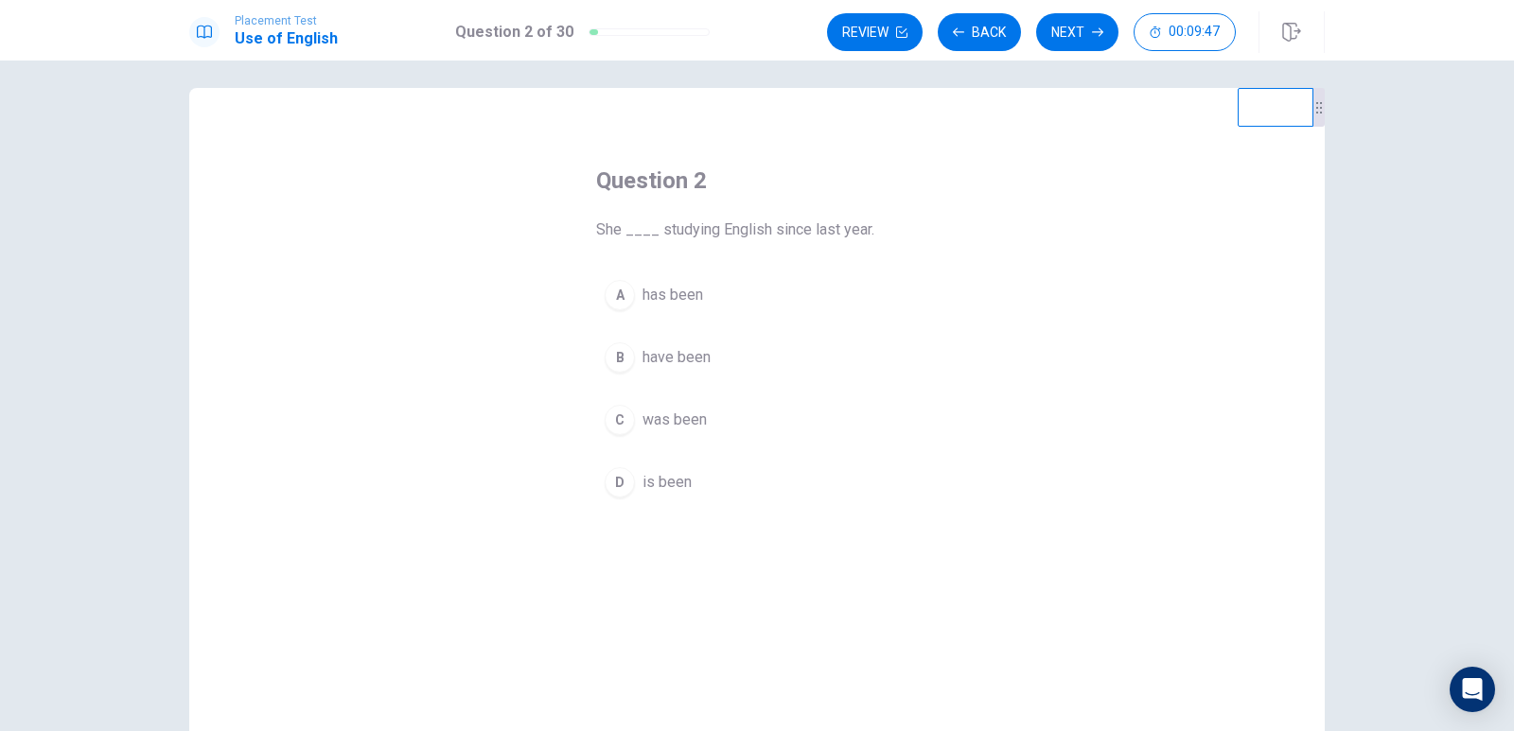
click at [666, 294] on span "has been" at bounding box center [673, 295] width 61 height 23
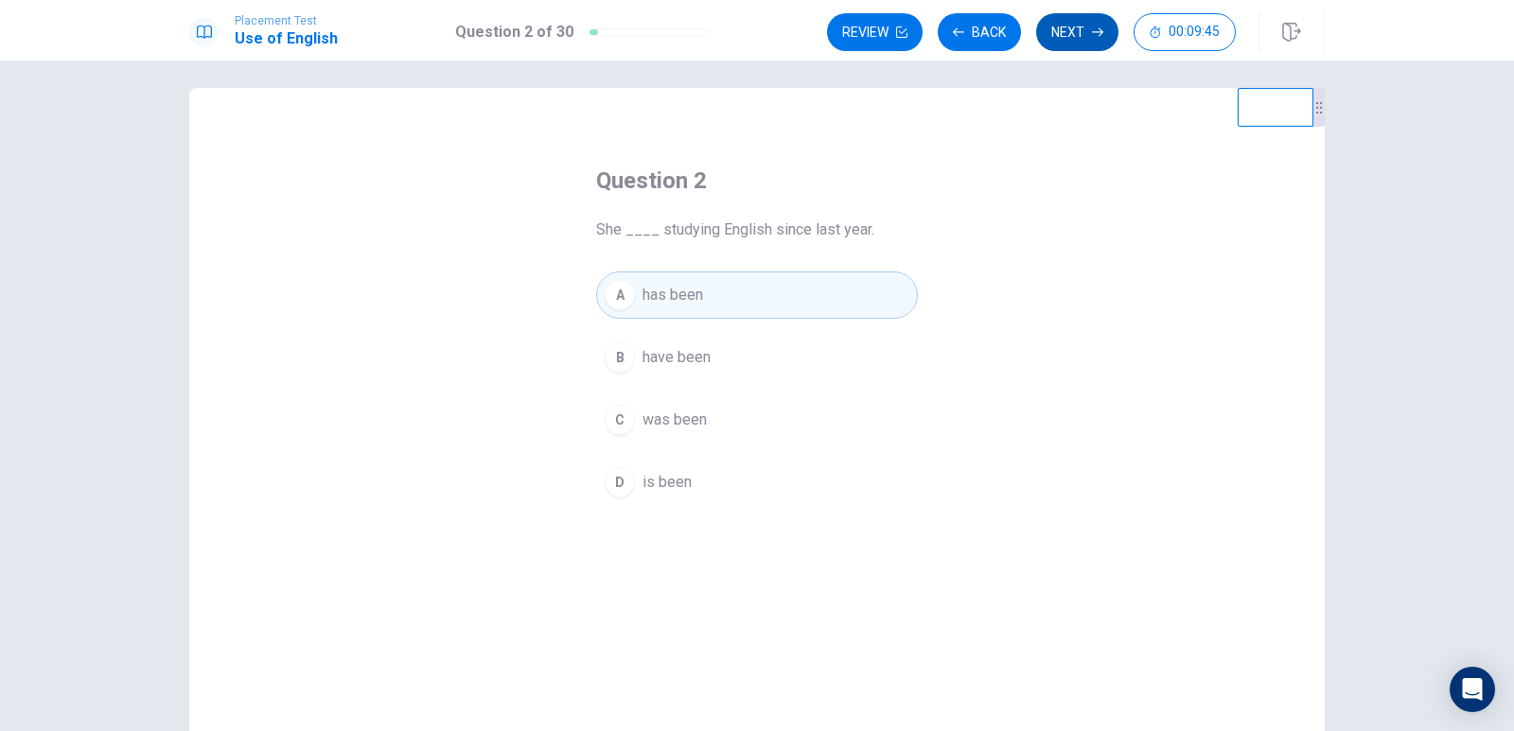
click at [1073, 41] on button "Next" at bounding box center [1077, 32] width 82 height 38
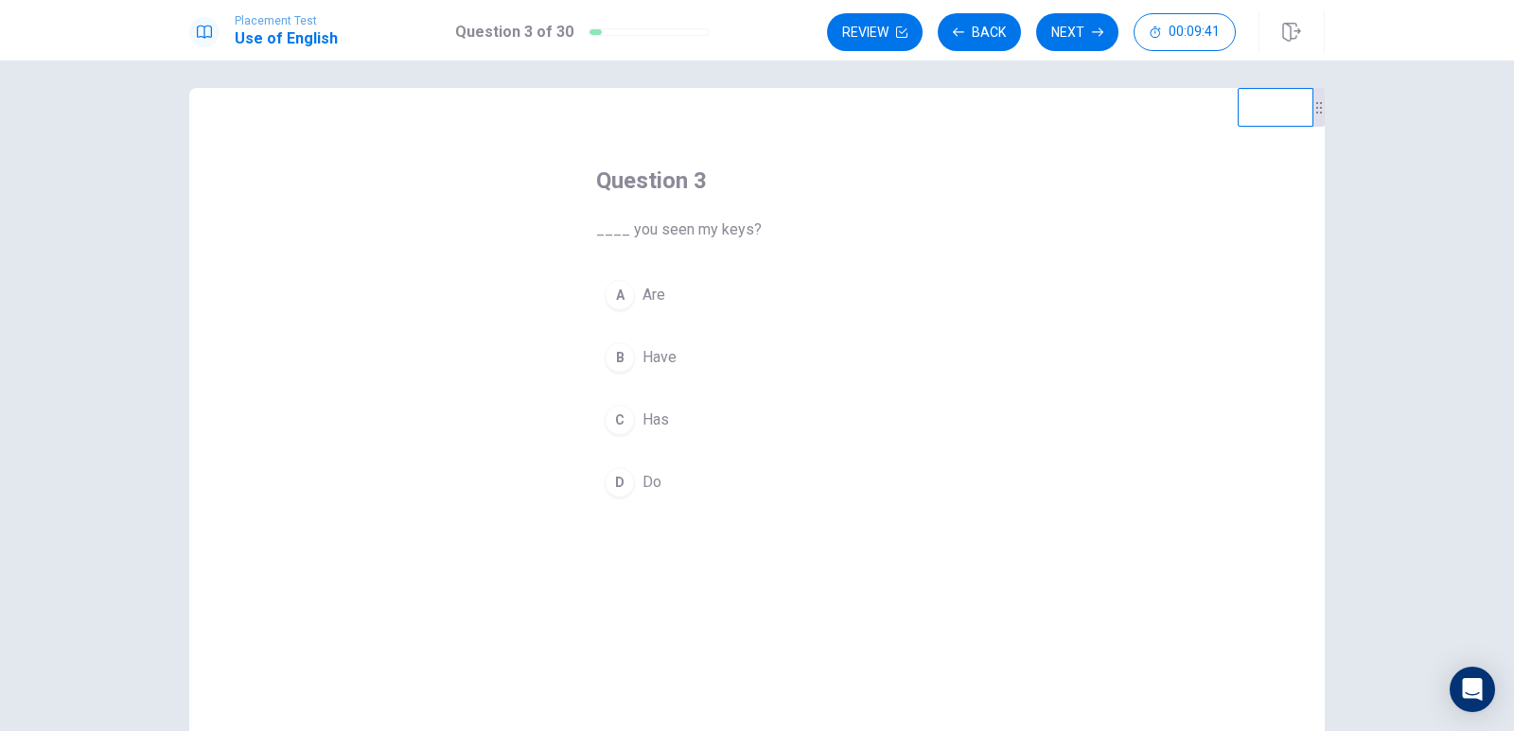
click at [658, 364] on span "Have" at bounding box center [660, 357] width 34 height 23
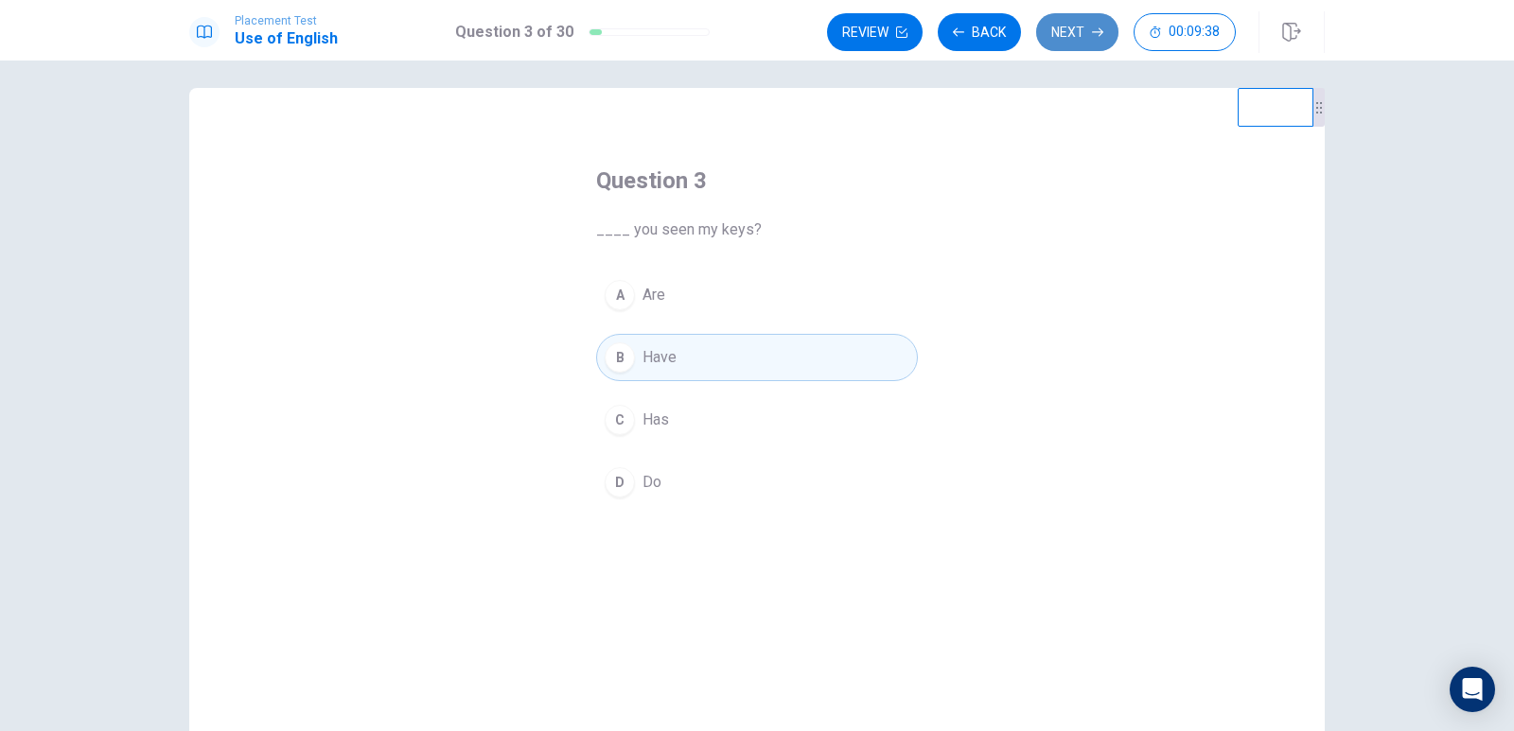
click at [1057, 28] on button "Next" at bounding box center [1077, 32] width 82 height 38
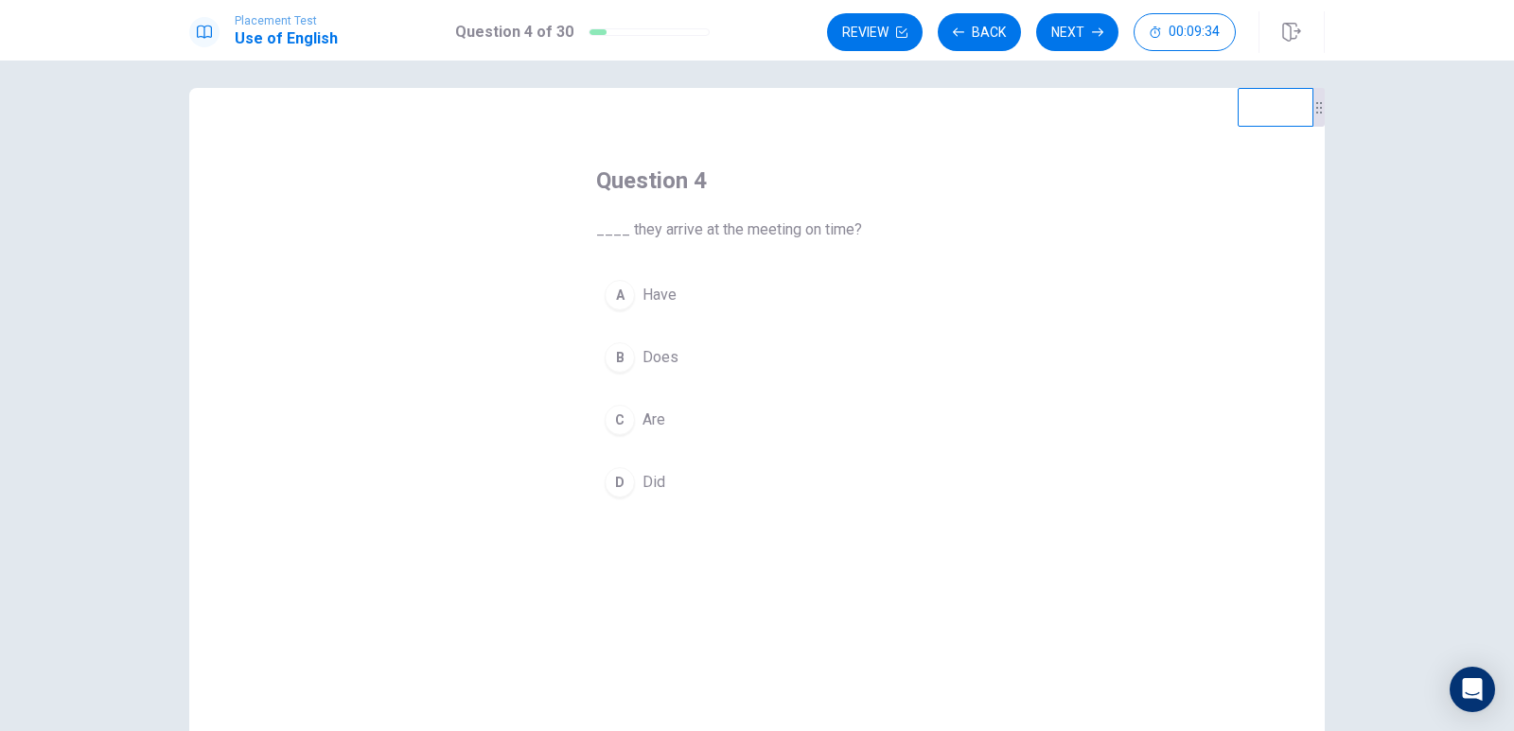
click at [648, 487] on span "Did" at bounding box center [654, 482] width 23 height 23
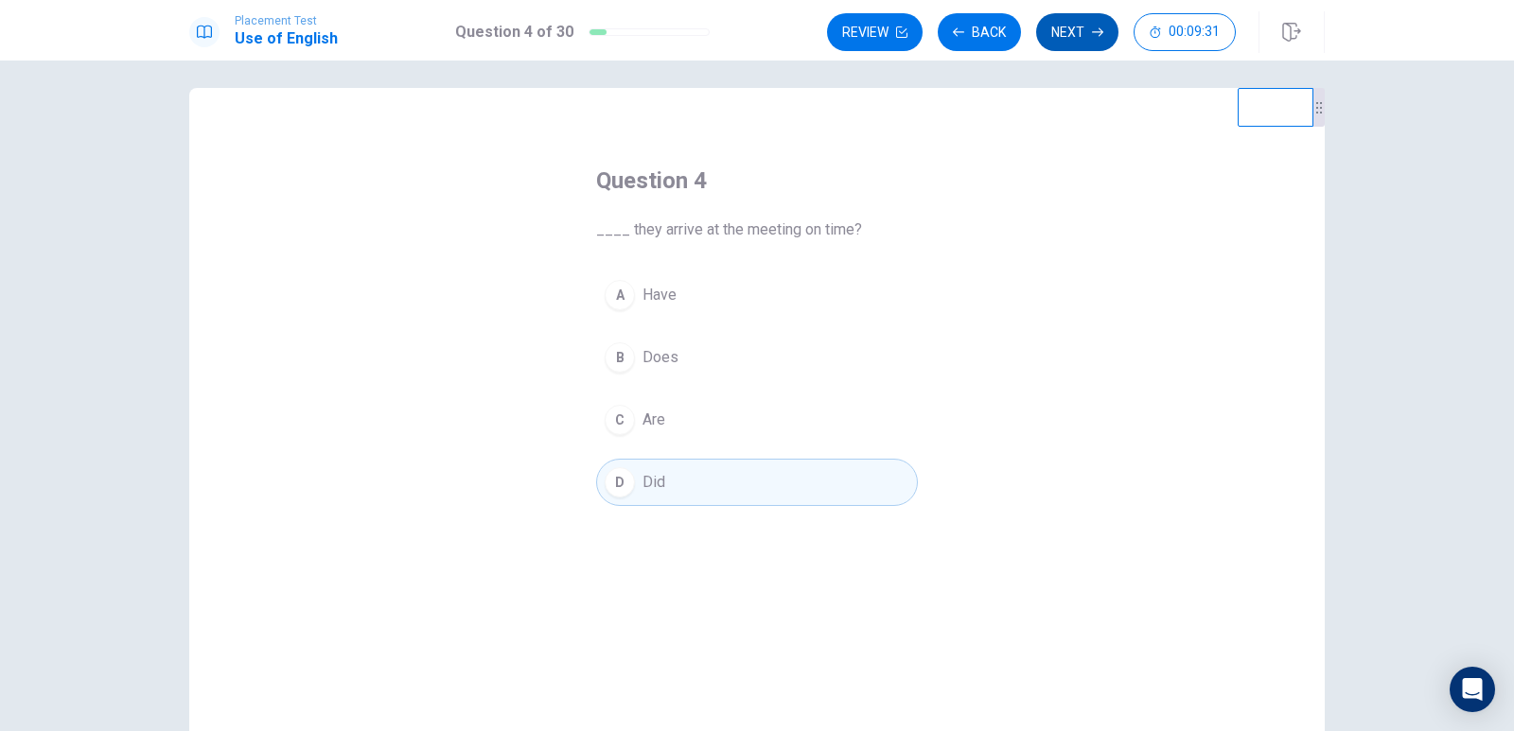
click at [1080, 40] on button "Next" at bounding box center [1077, 32] width 82 height 38
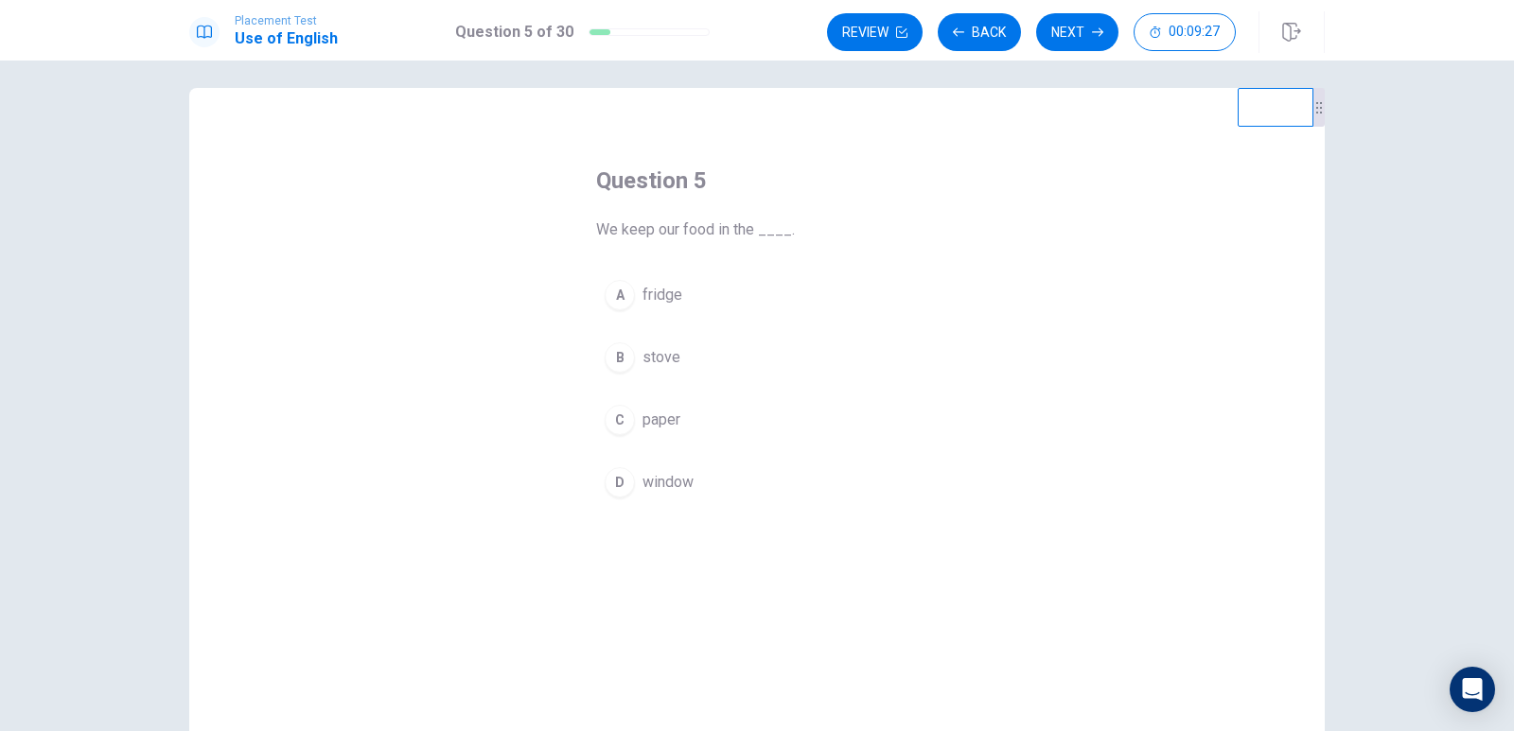
click at [645, 290] on span "fridge" at bounding box center [663, 295] width 40 height 23
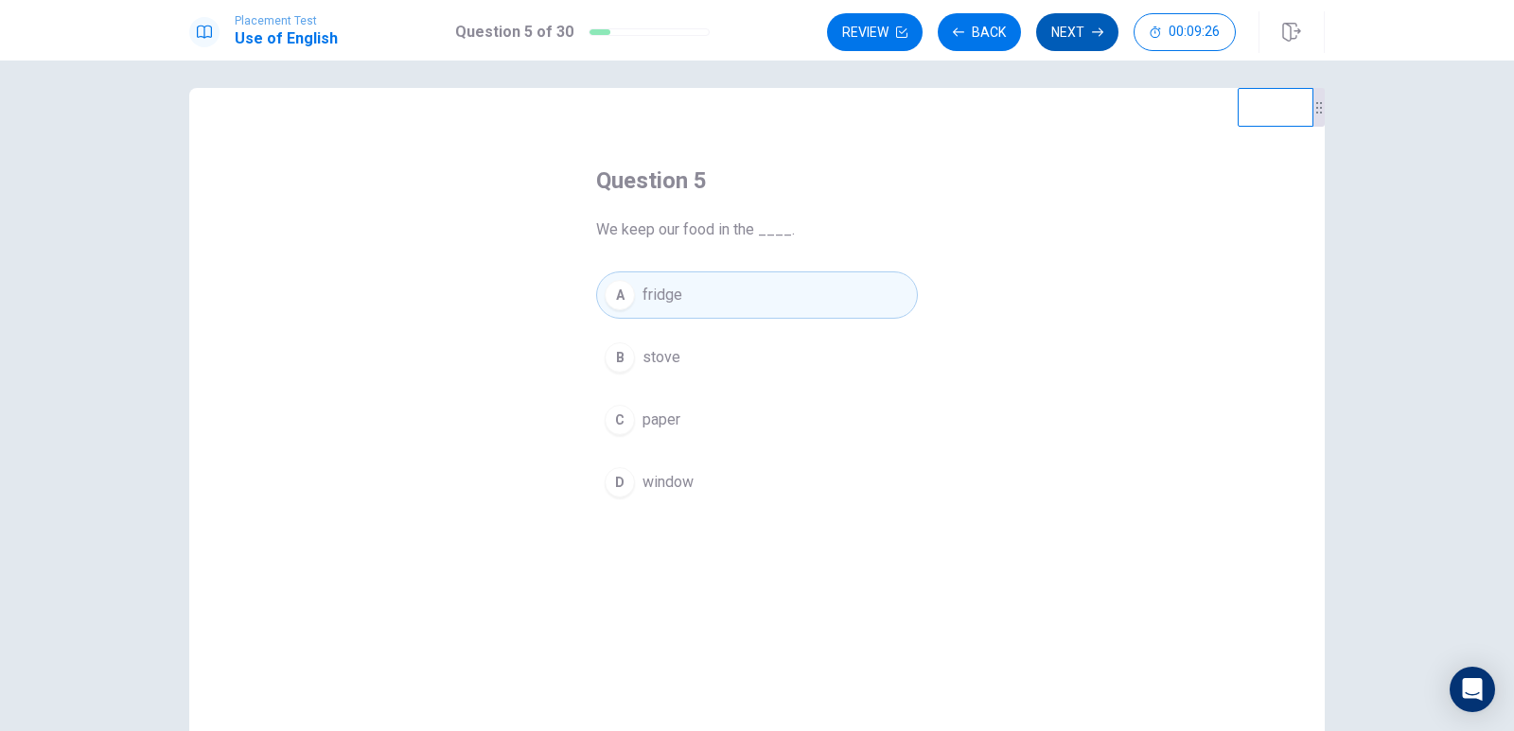
click at [1070, 26] on button "Next" at bounding box center [1077, 32] width 82 height 38
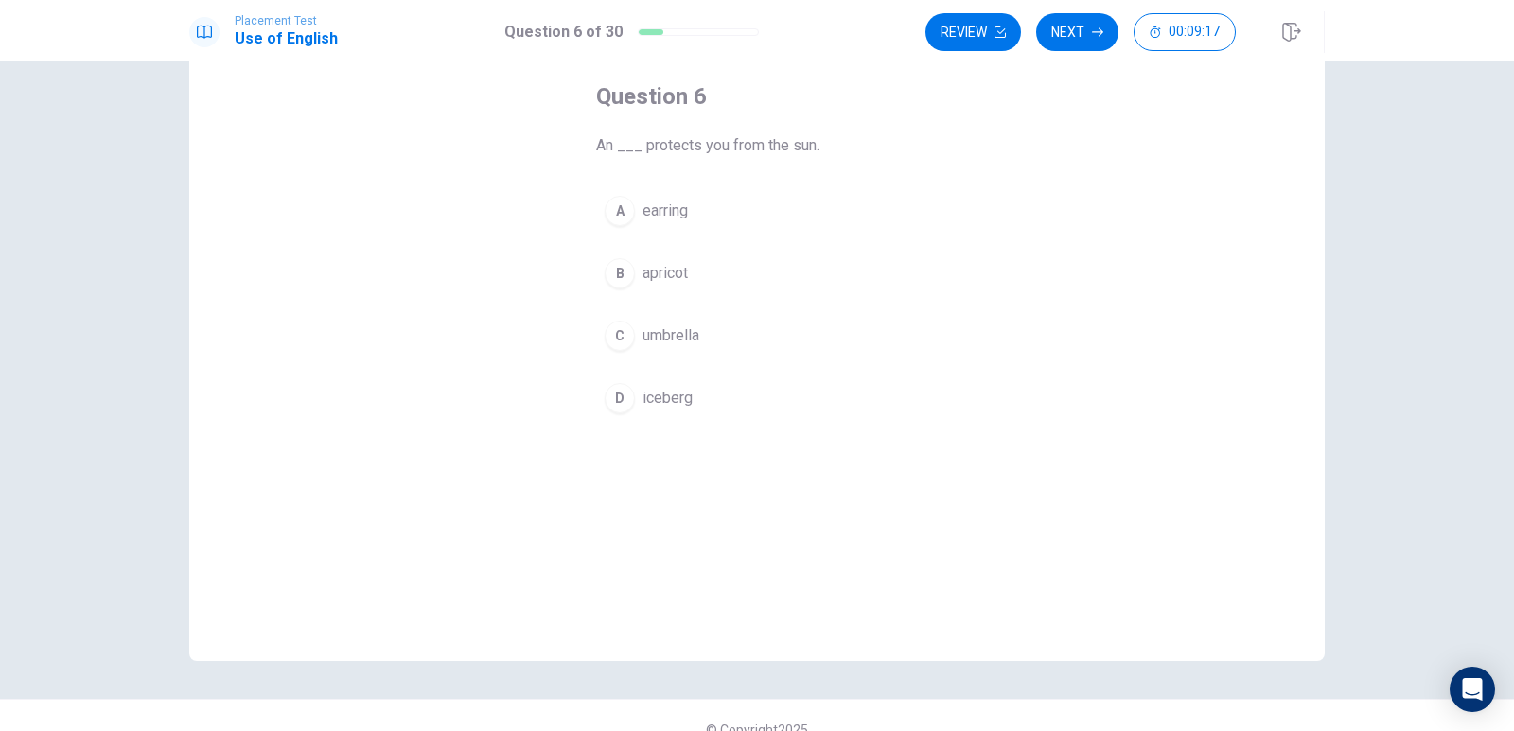
scroll to position [0, 0]
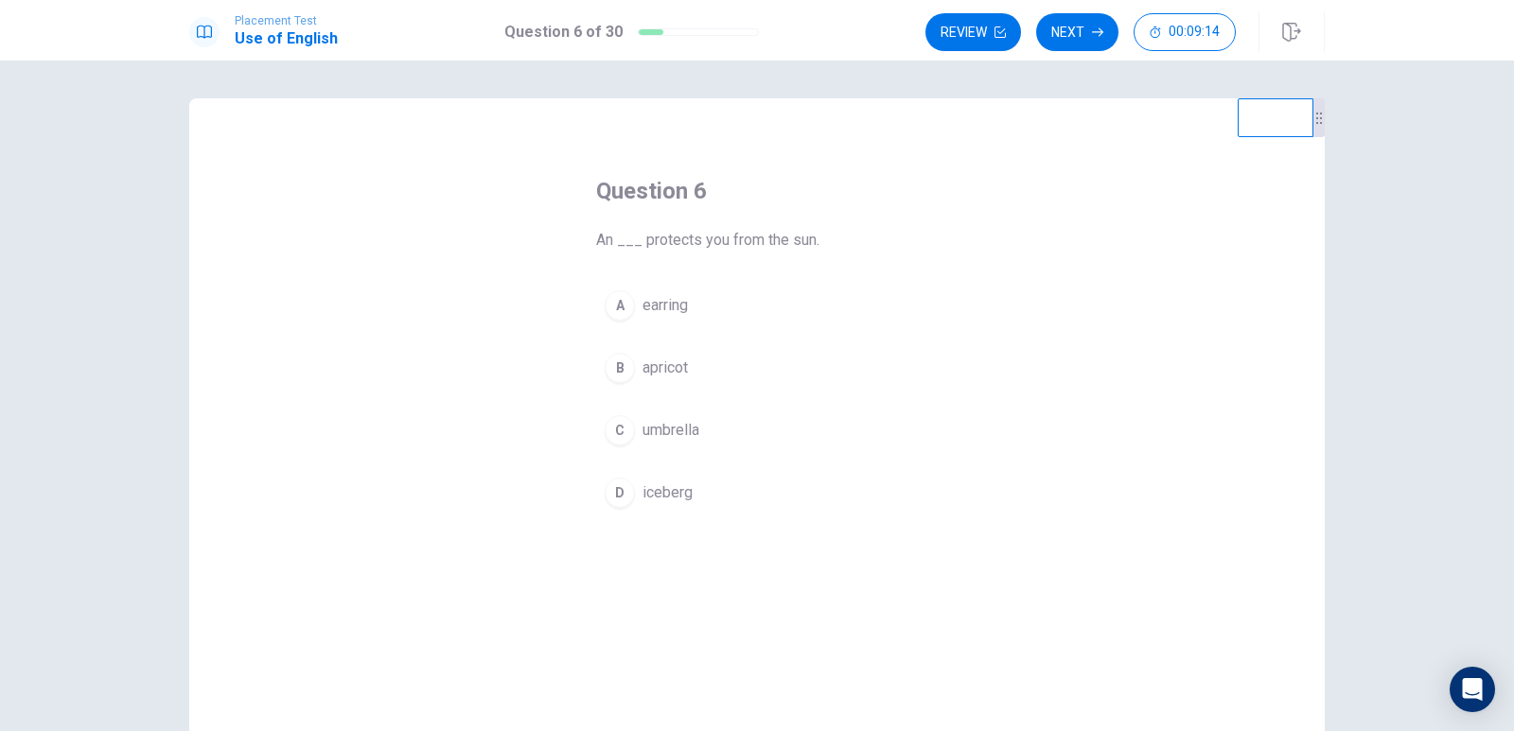
click at [677, 439] on span "umbrella" at bounding box center [671, 430] width 57 height 23
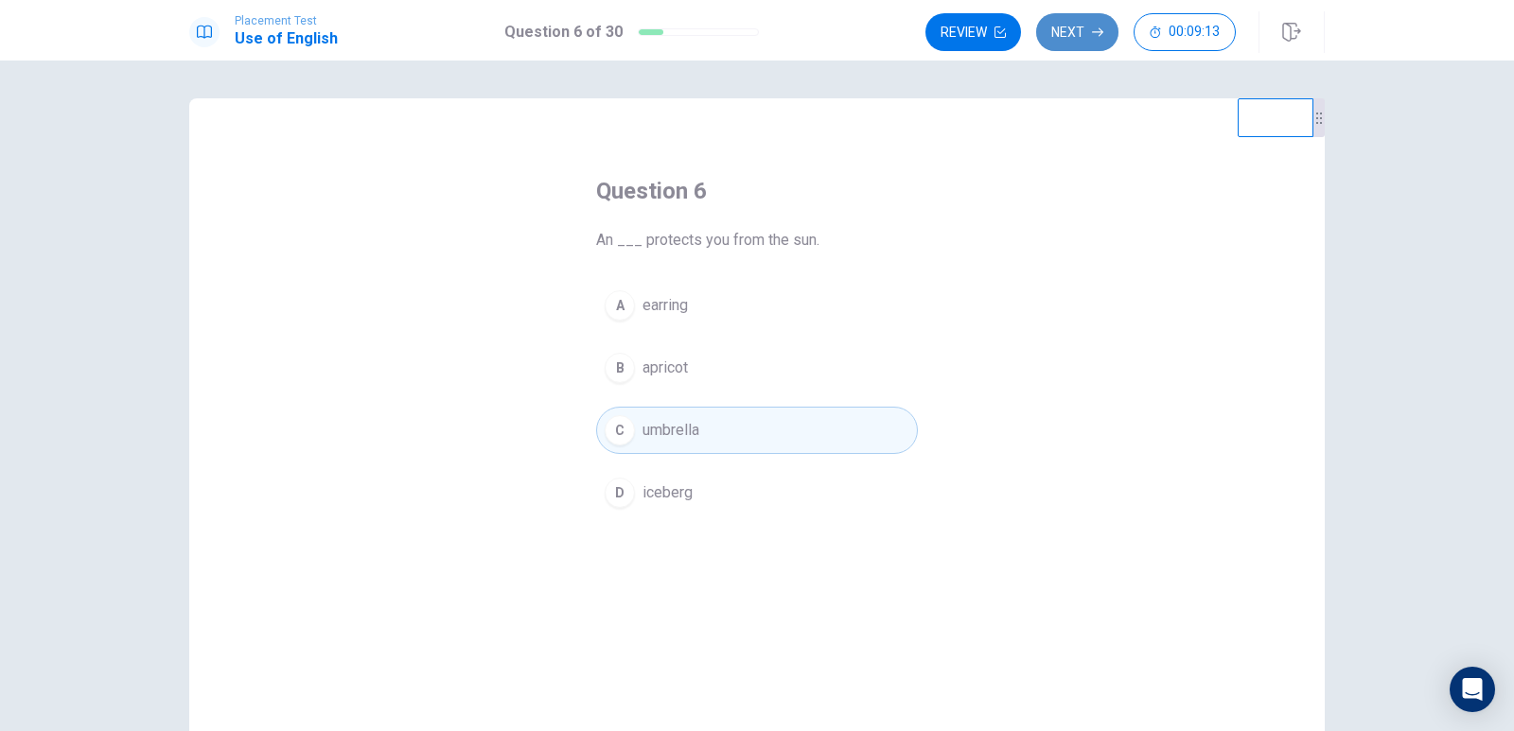
click at [1051, 23] on button "Next" at bounding box center [1077, 32] width 82 height 38
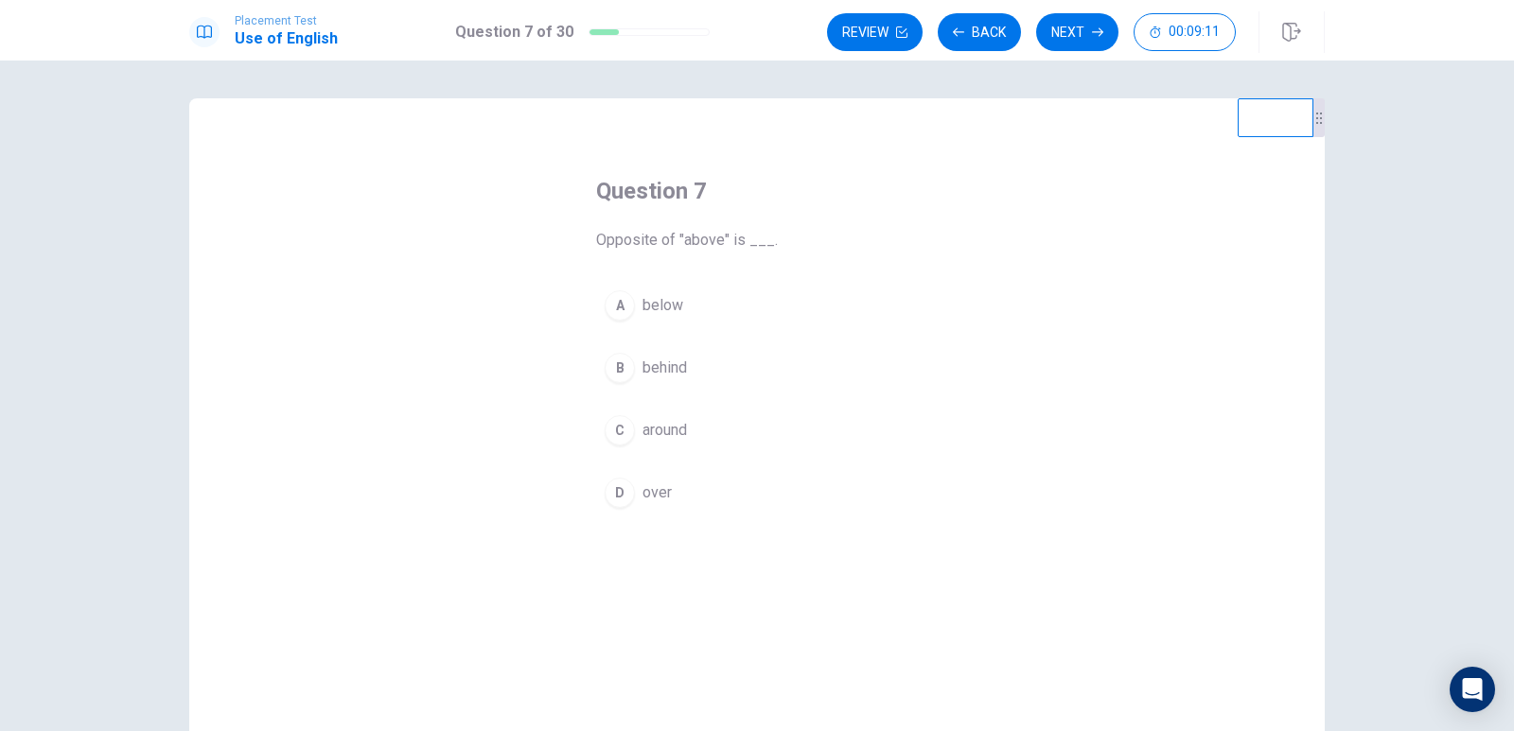
click at [660, 304] on span "below" at bounding box center [663, 305] width 41 height 23
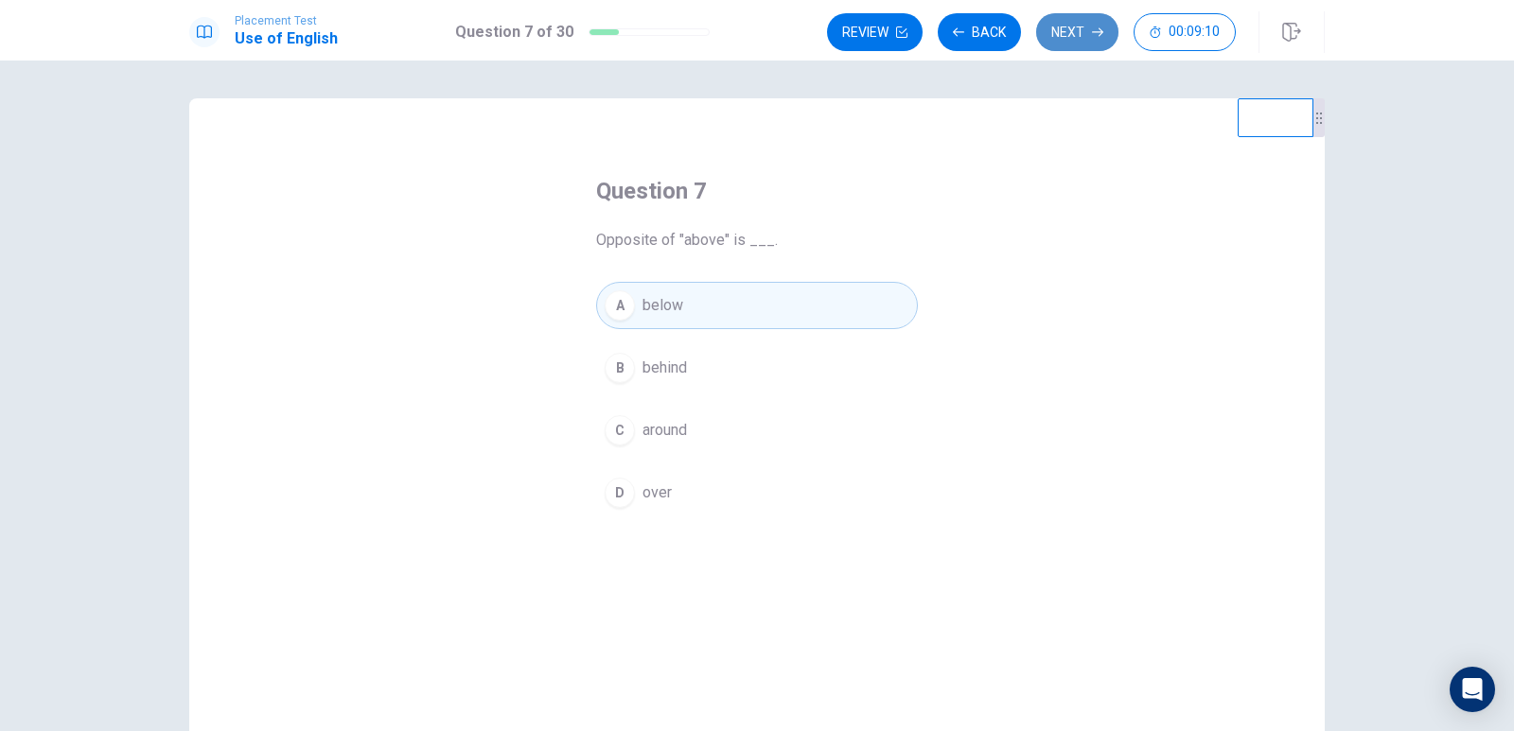
click at [1083, 28] on button "Next" at bounding box center [1077, 32] width 82 height 38
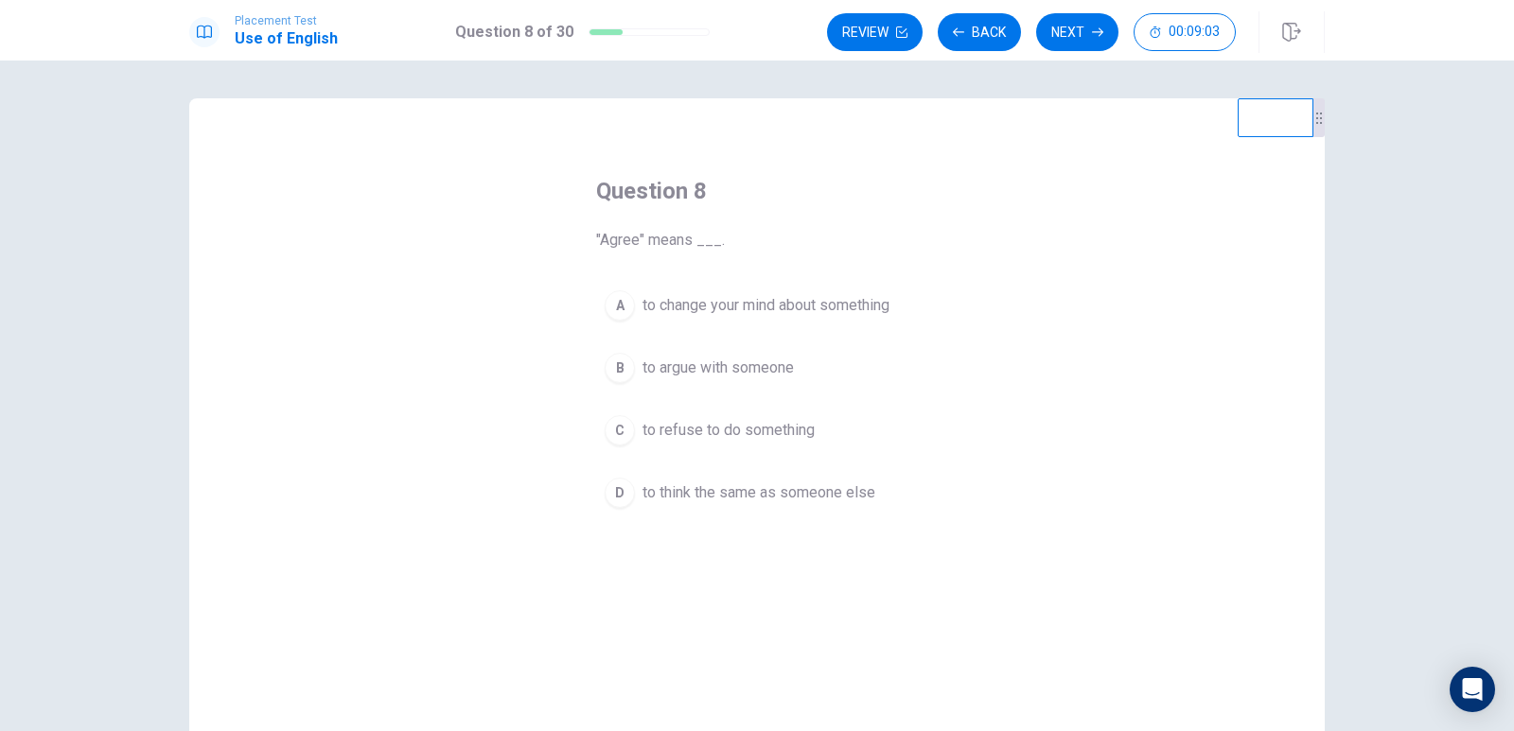
click at [718, 500] on span "to think the same as someone else" at bounding box center [759, 493] width 233 height 23
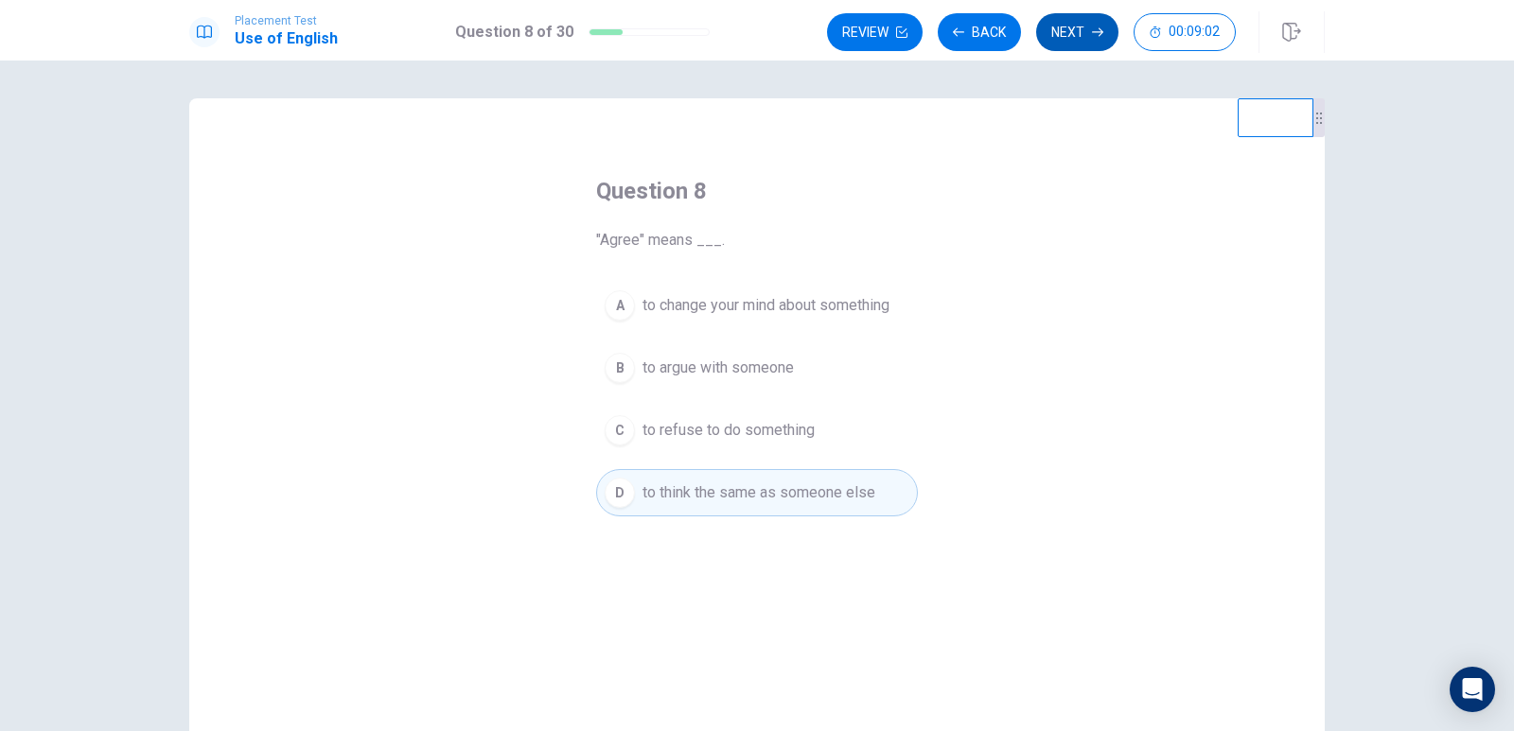
click at [1062, 20] on button "Next" at bounding box center [1077, 32] width 82 height 38
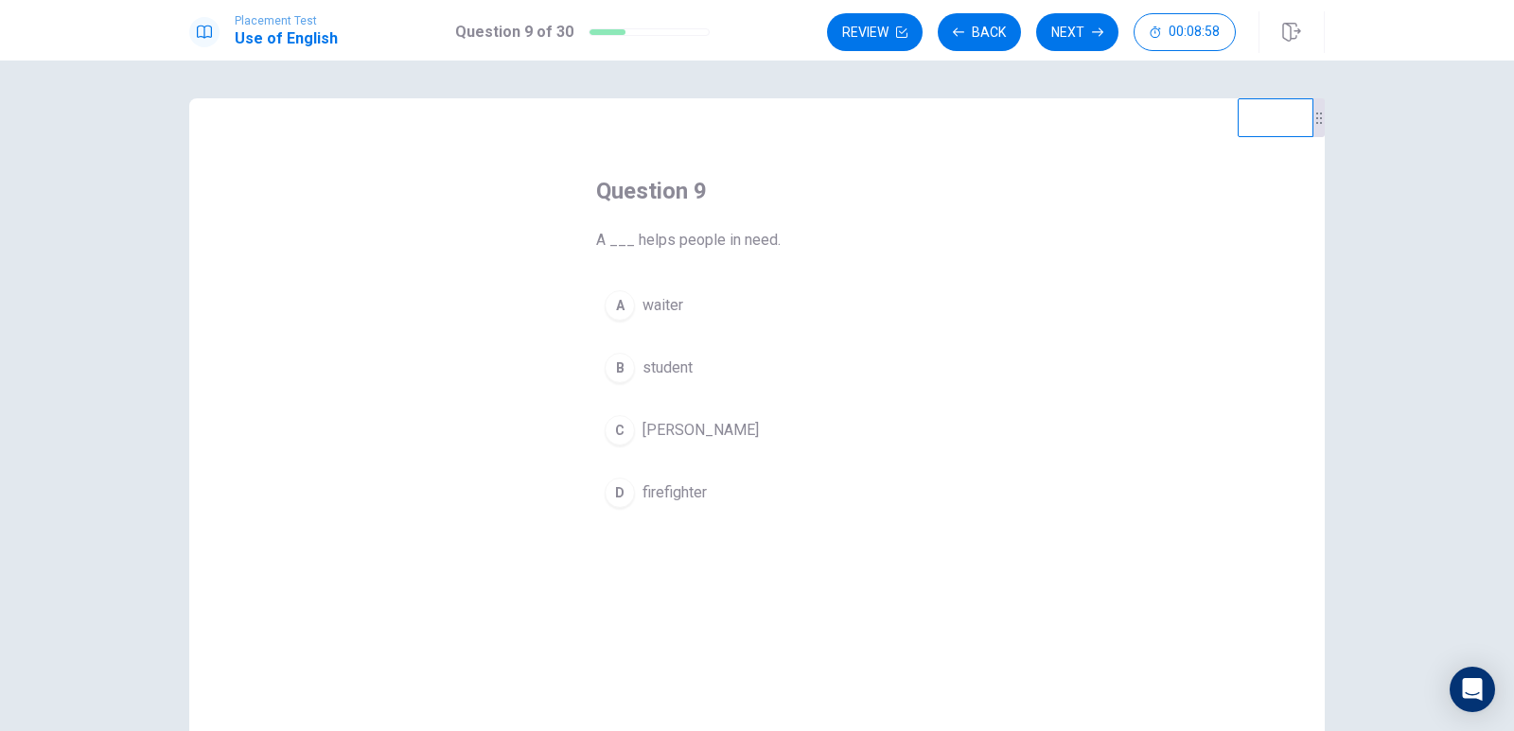
click at [659, 486] on span "firefighter" at bounding box center [675, 493] width 64 height 23
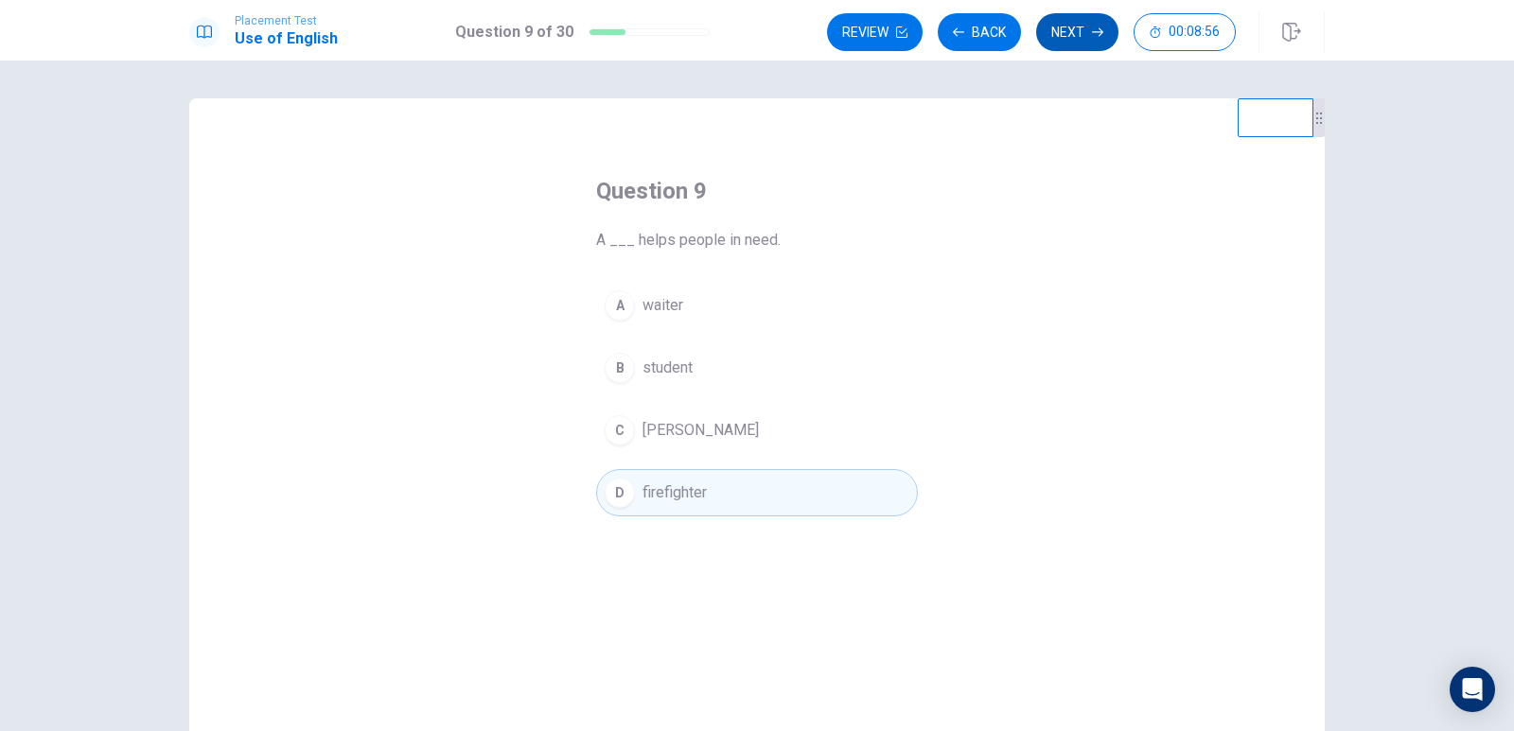
click at [1065, 39] on button "Next" at bounding box center [1077, 32] width 82 height 38
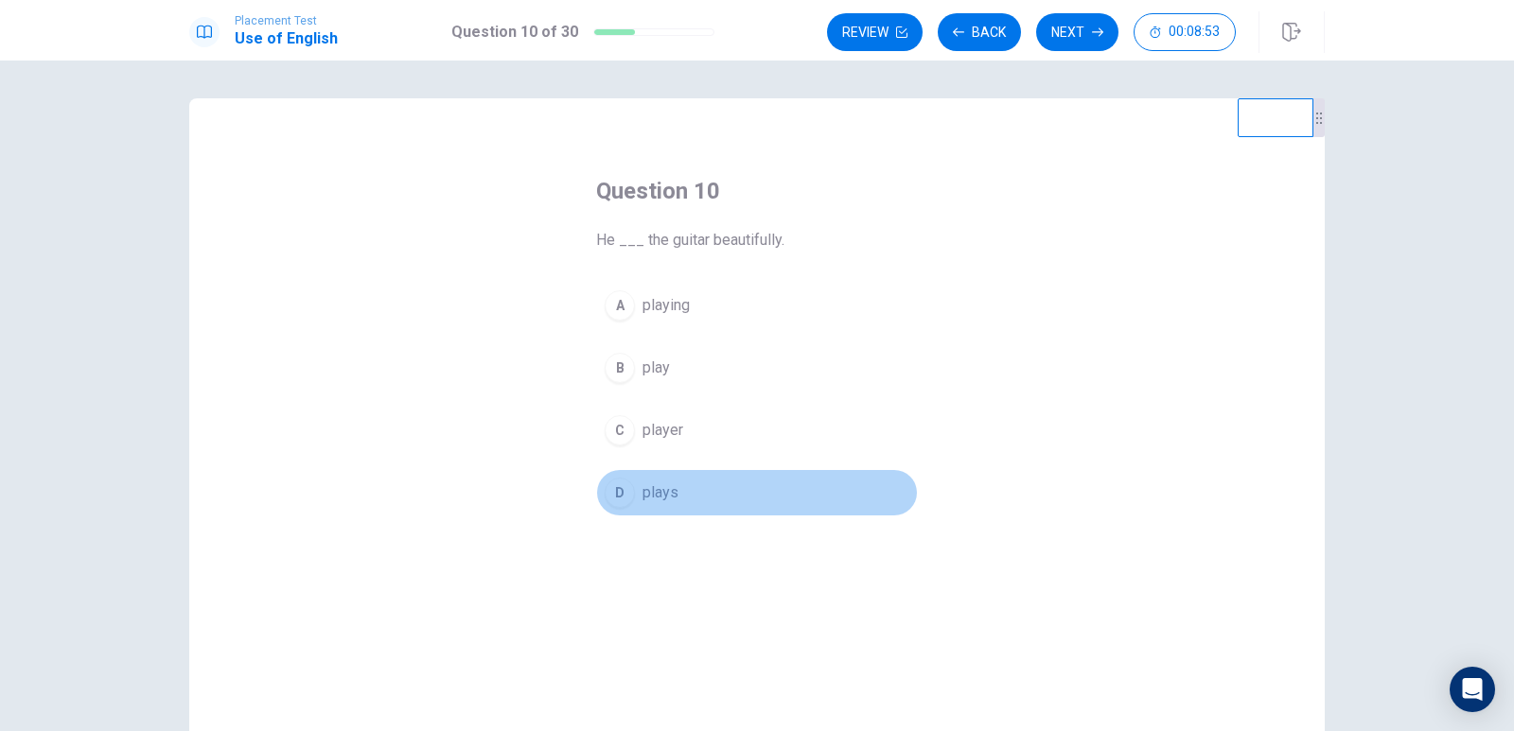
click at [643, 503] on span "plays" at bounding box center [661, 493] width 36 height 23
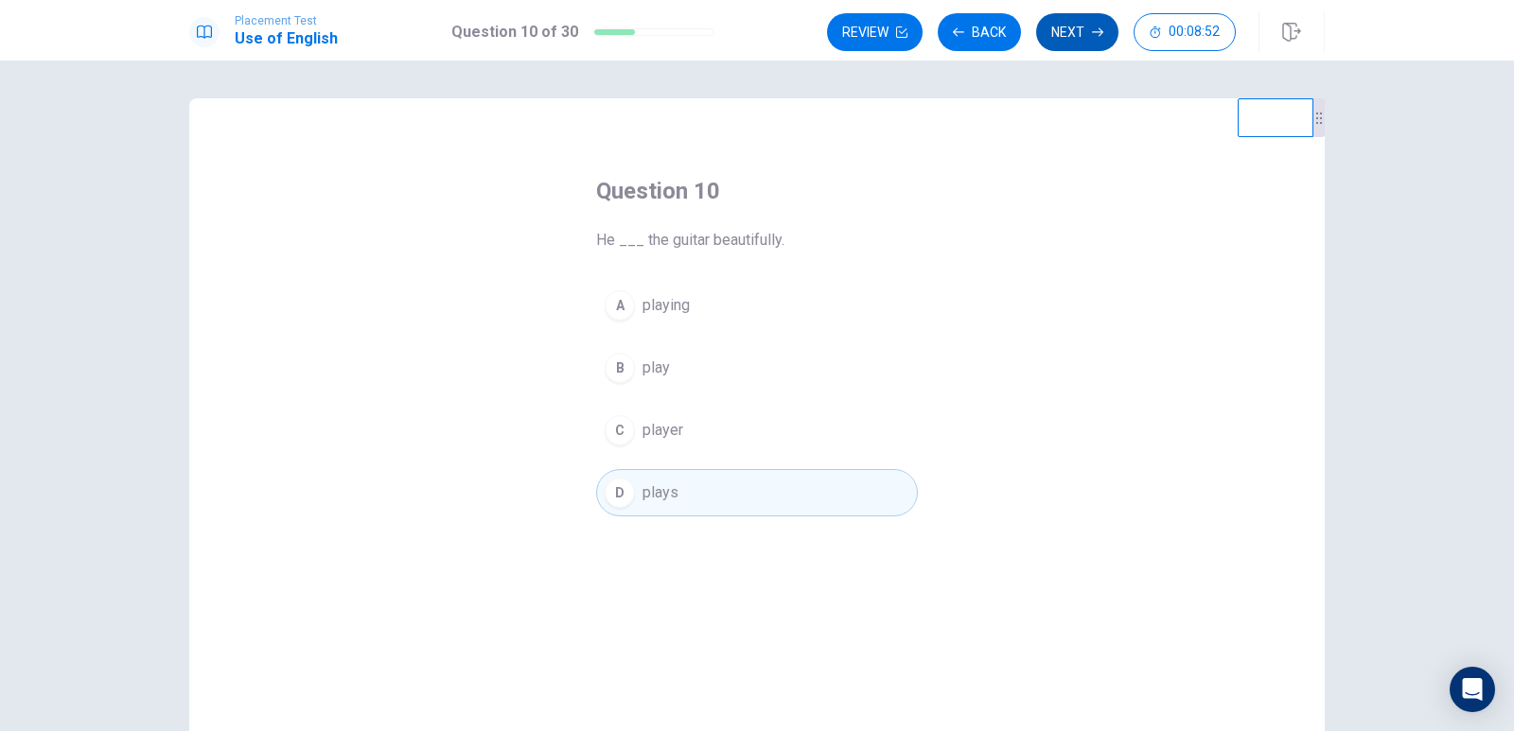
click at [1048, 35] on button "Next" at bounding box center [1077, 32] width 82 height 38
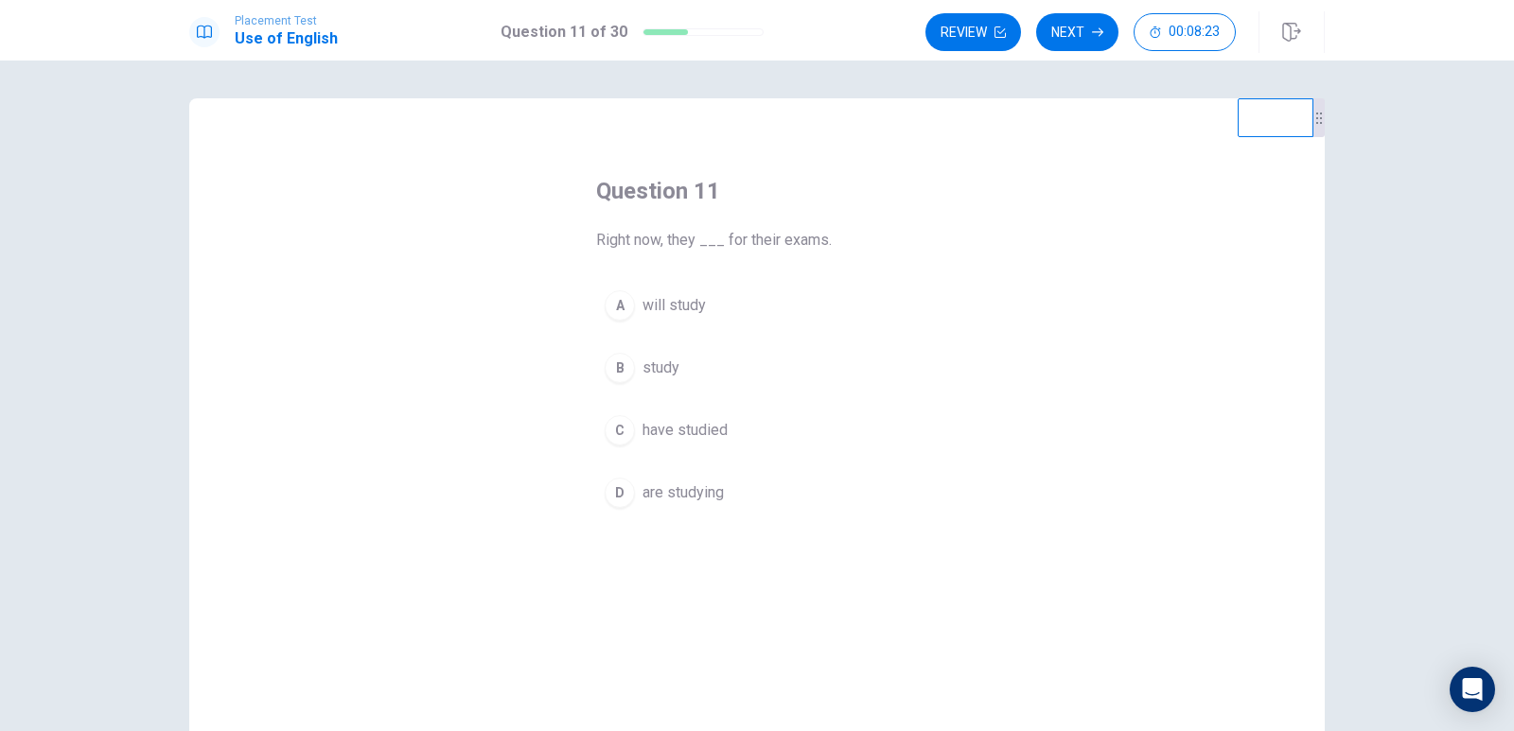
click at [688, 485] on span "are studying" at bounding box center [683, 493] width 81 height 23
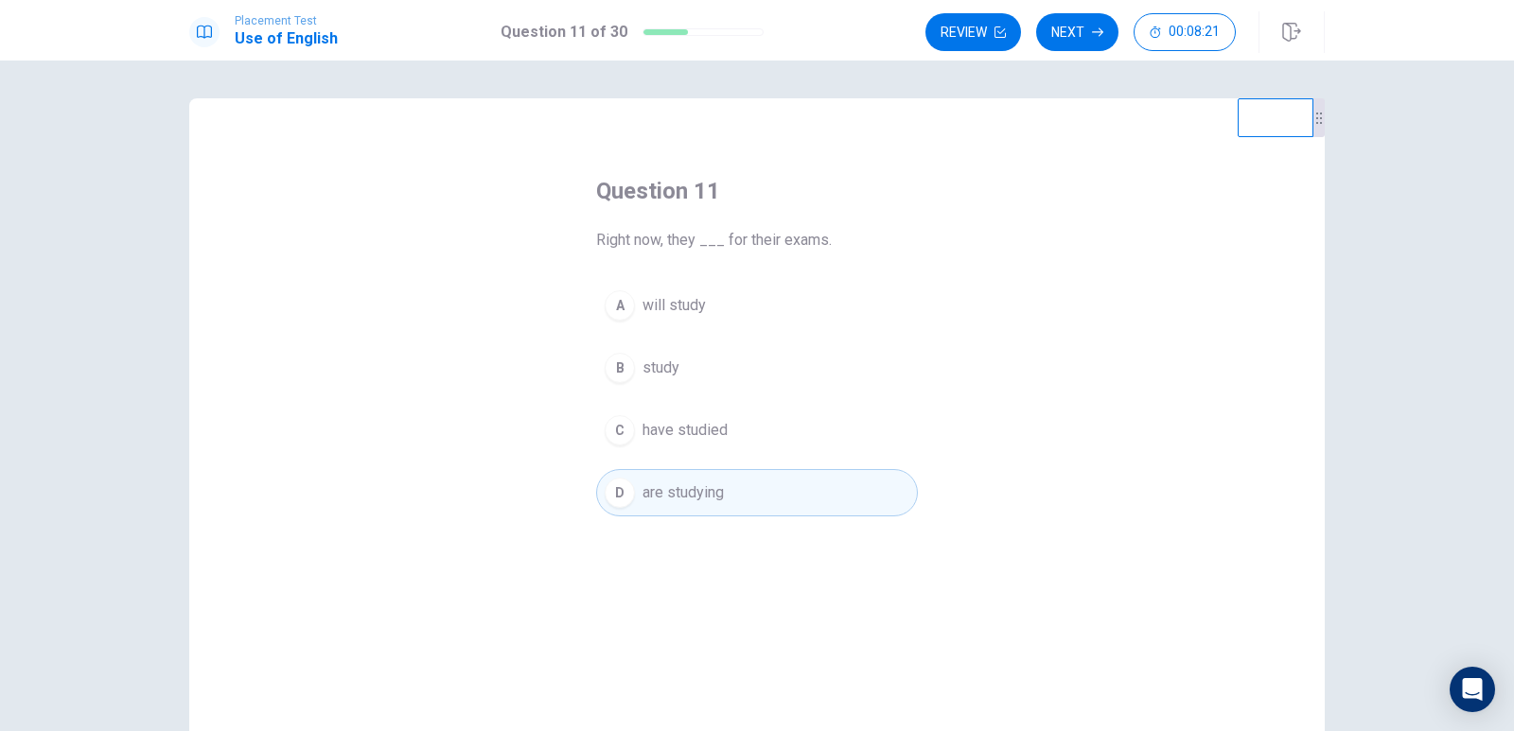
click at [1082, 37] on button "Next" at bounding box center [1077, 32] width 82 height 38
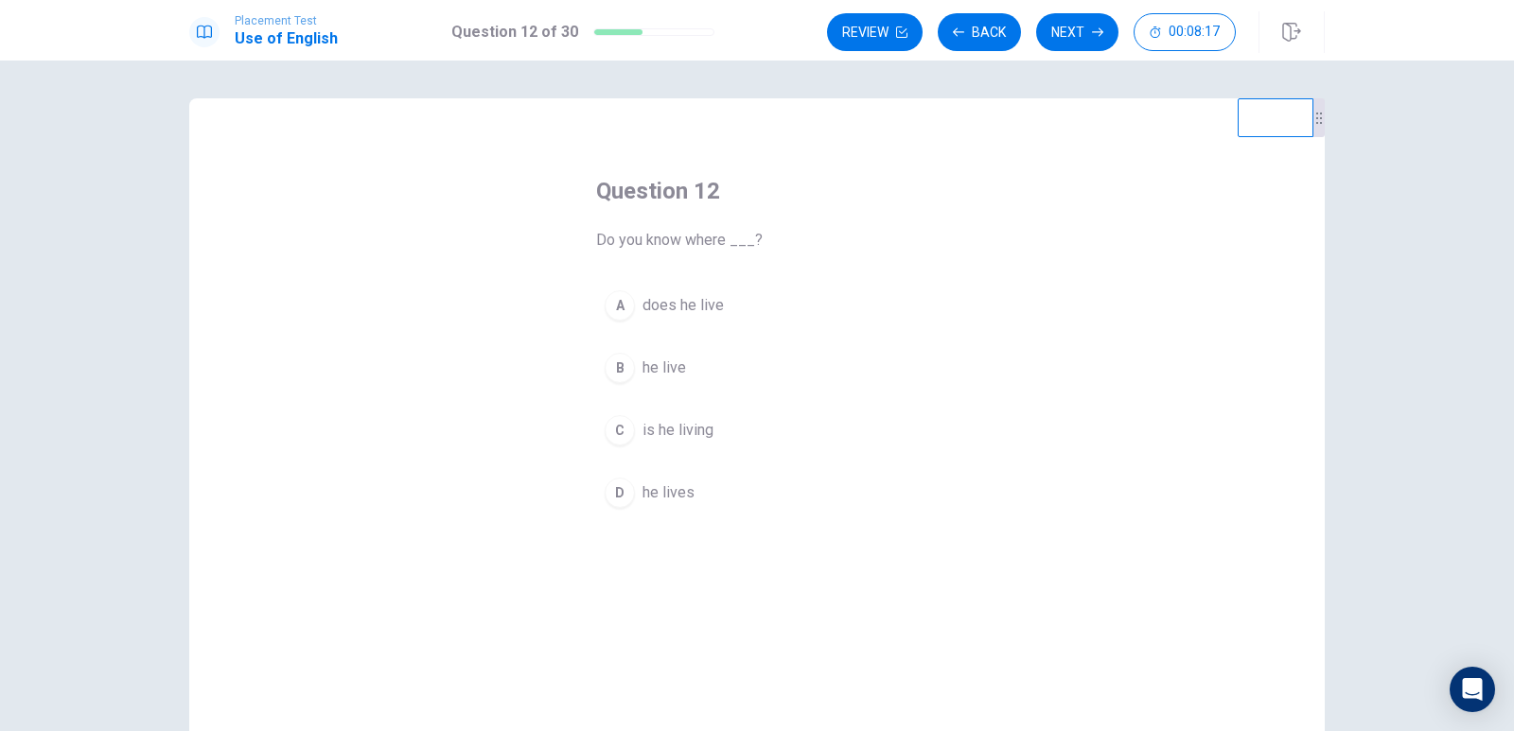
click at [673, 505] on button "D he lives" at bounding box center [757, 492] width 322 height 47
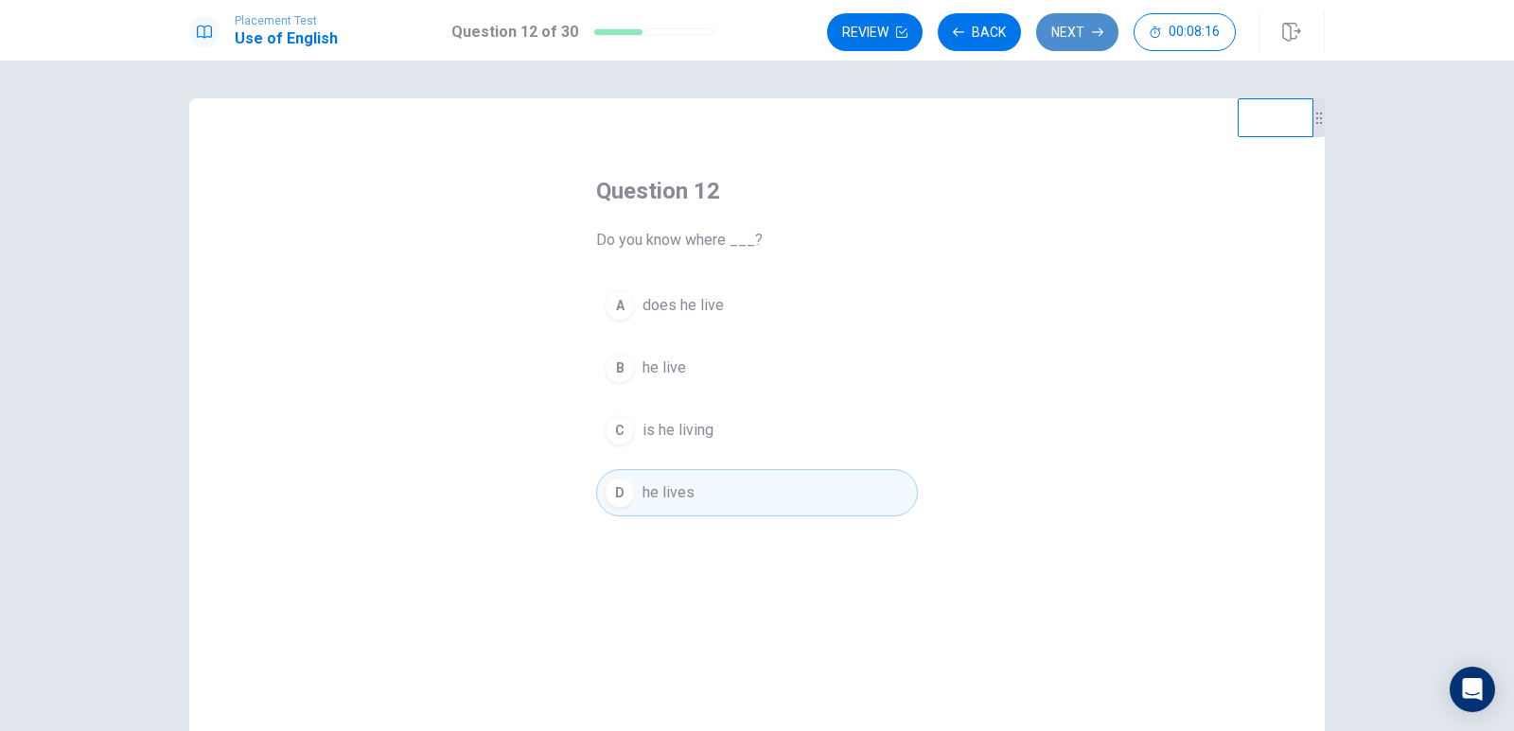
click at [1071, 41] on button "Next" at bounding box center [1077, 32] width 82 height 38
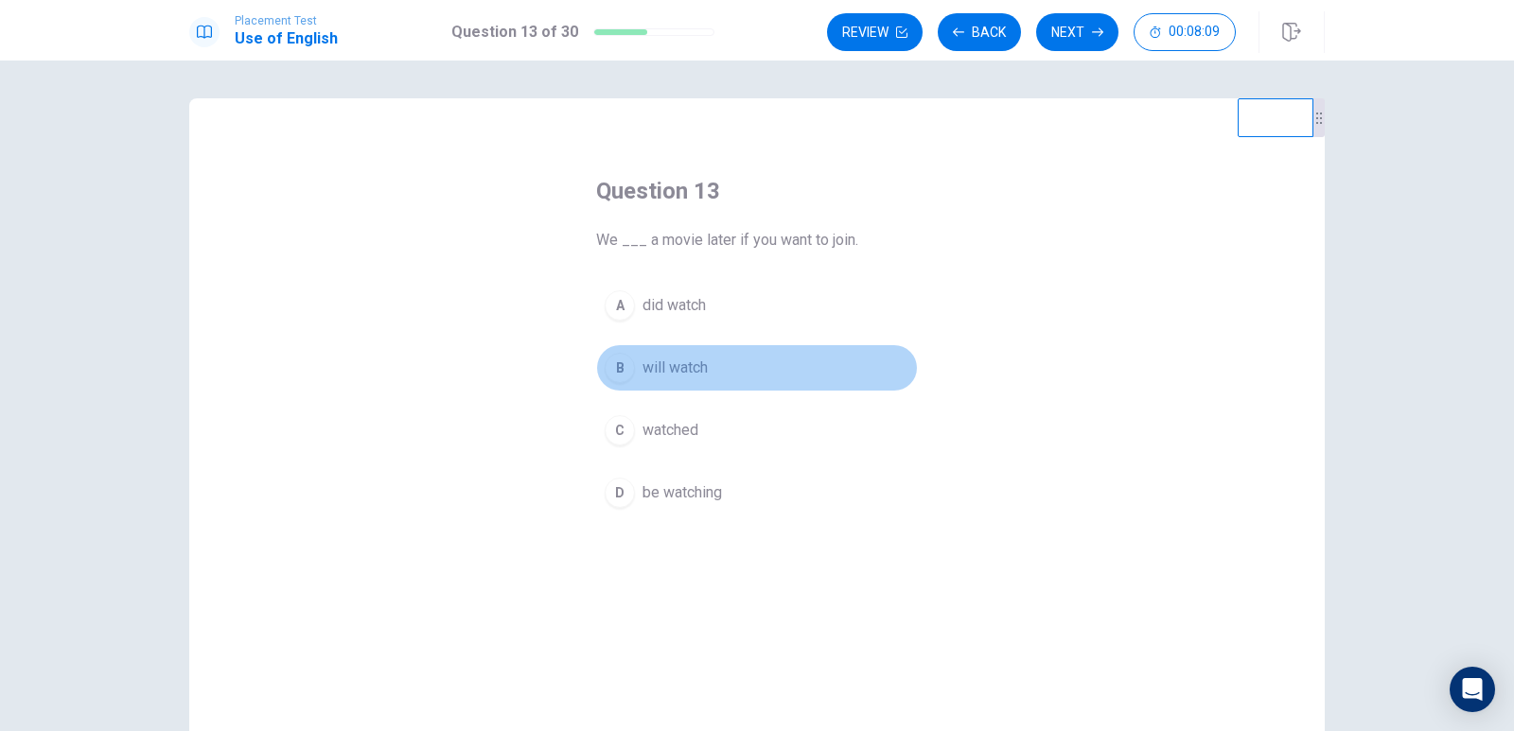
click at [674, 366] on span "will watch" at bounding box center [675, 368] width 65 height 23
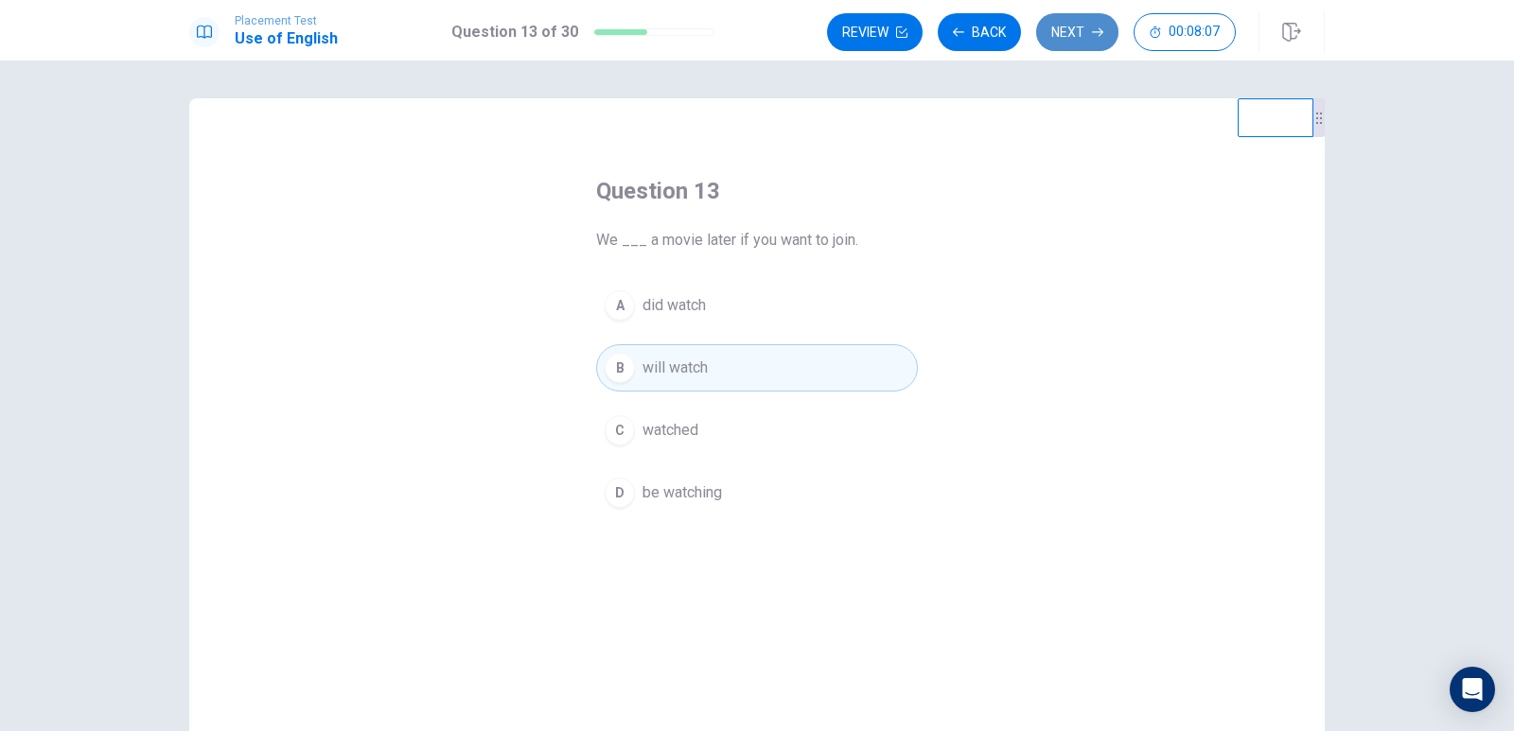
click at [1073, 21] on button "Next" at bounding box center [1077, 32] width 82 height 38
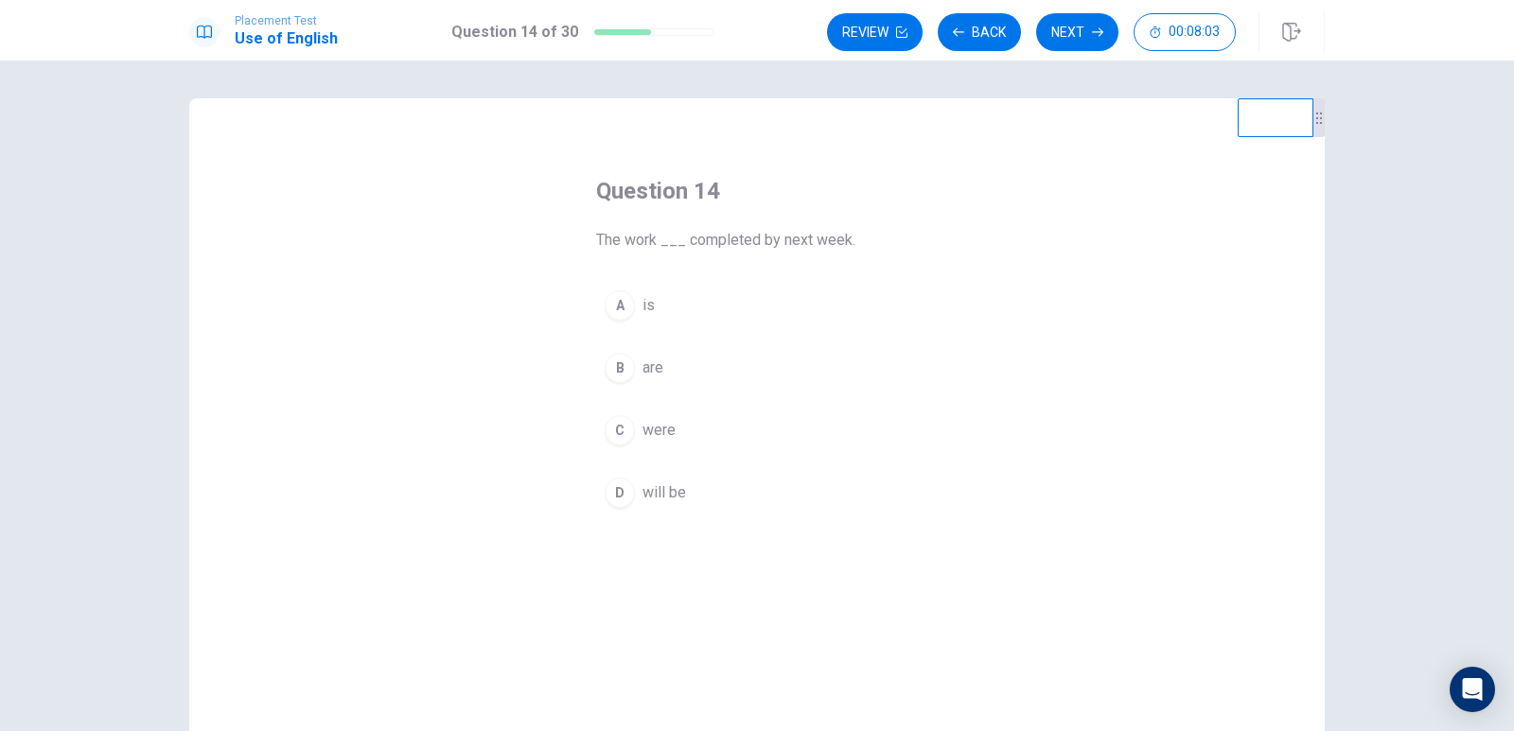
click at [653, 489] on span "will be" at bounding box center [665, 493] width 44 height 23
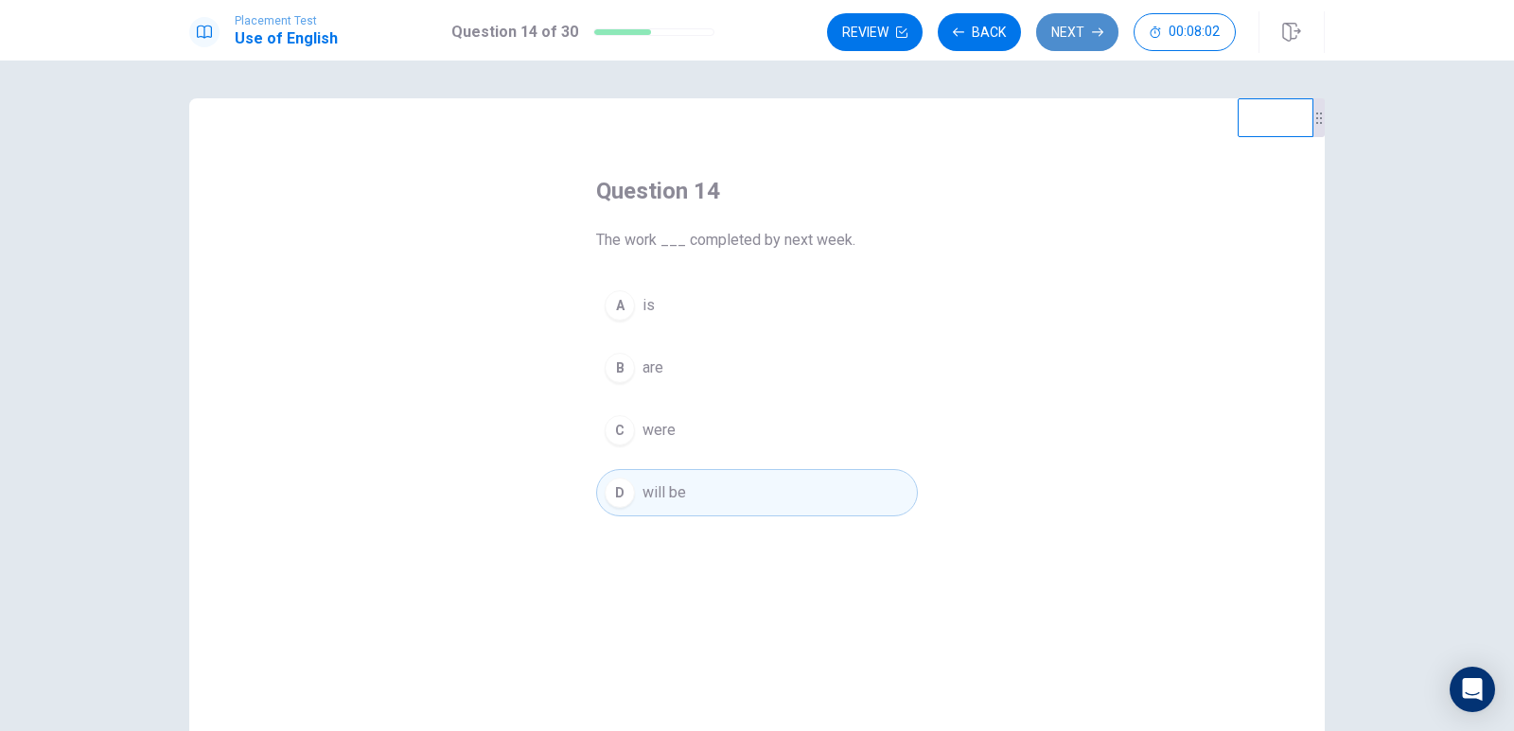
click at [1061, 37] on button "Next" at bounding box center [1077, 32] width 82 height 38
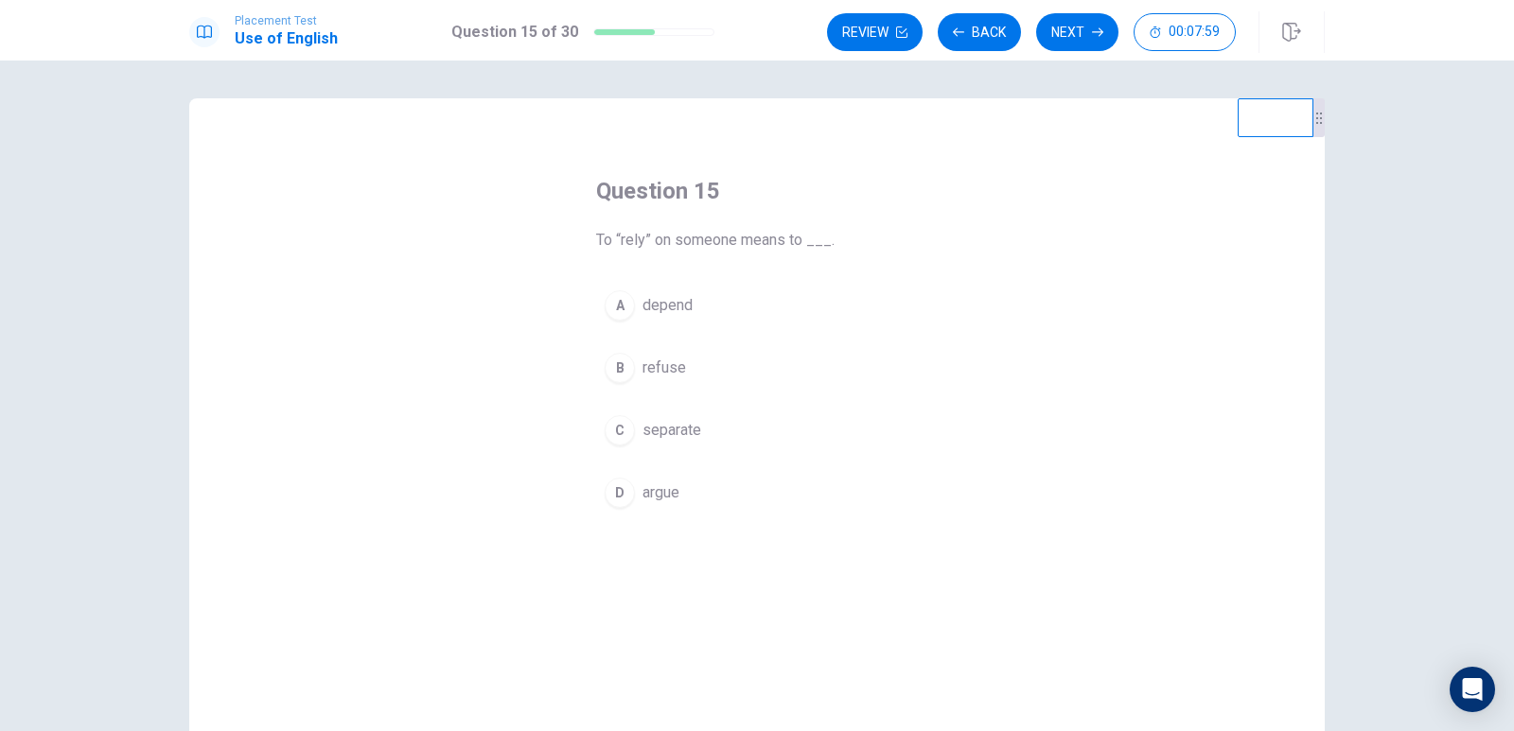
click at [692, 304] on button "A depend" at bounding box center [757, 305] width 322 height 47
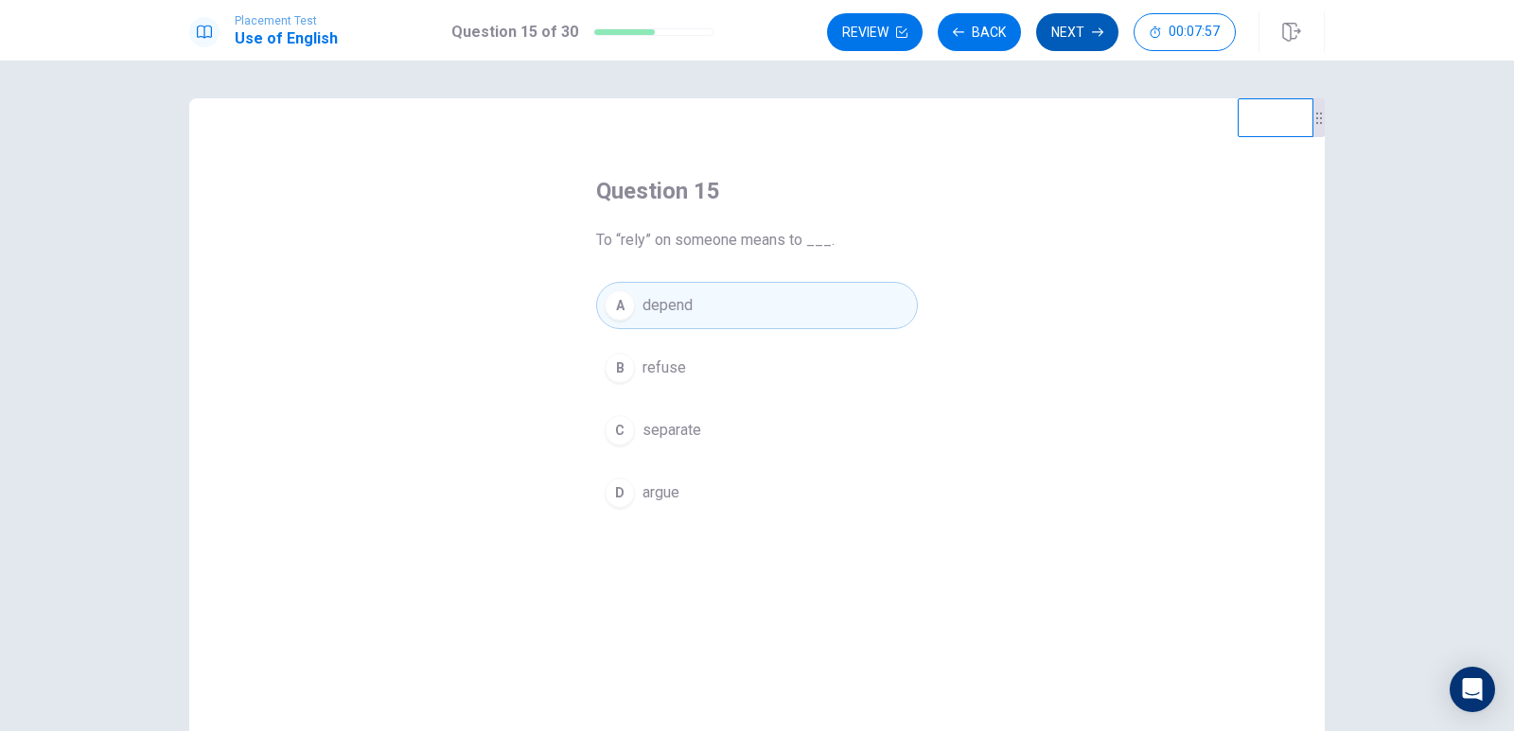
click at [1086, 35] on button "Next" at bounding box center [1077, 32] width 82 height 38
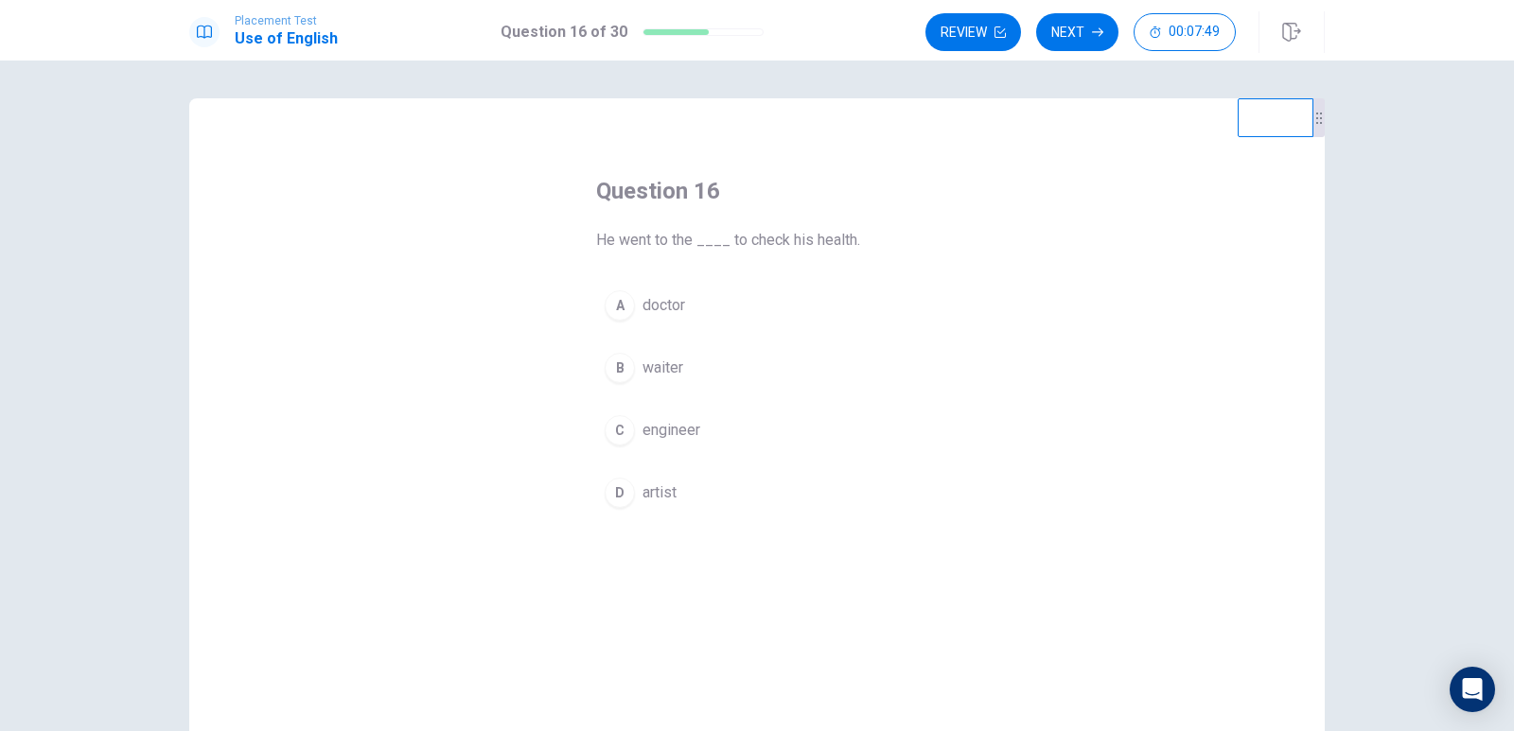
click at [661, 296] on span "doctor" at bounding box center [664, 305] width 43 height 23
click at [1068, 40] on button "Next" at bounding box center [1077, 32] width 82 height 38
click at [692, 372] on span "medicine" at bounding box center [673, 368] width 61 height 23
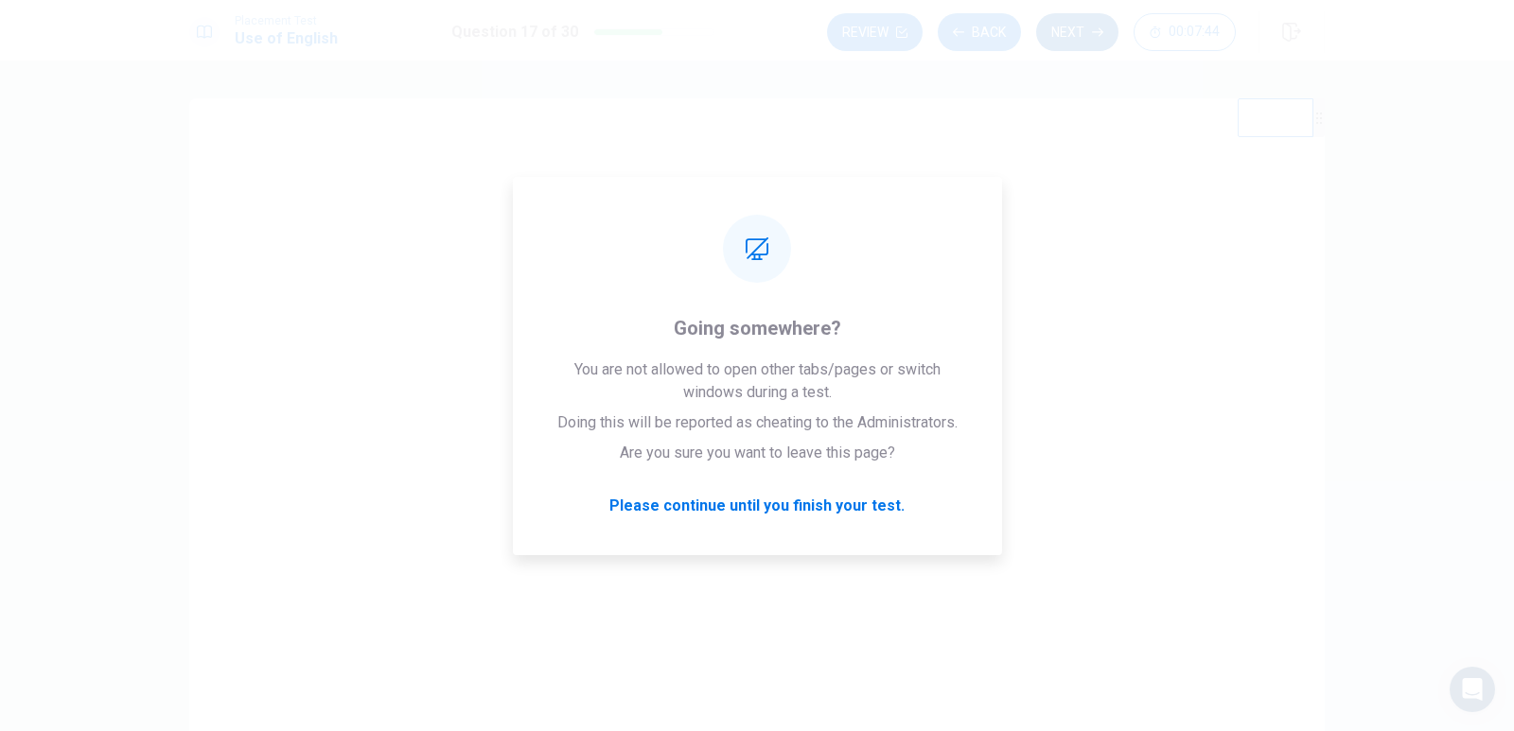
click at [1060, 27] on button "Next" at bounding box center [1077, 32] width 82 height 38
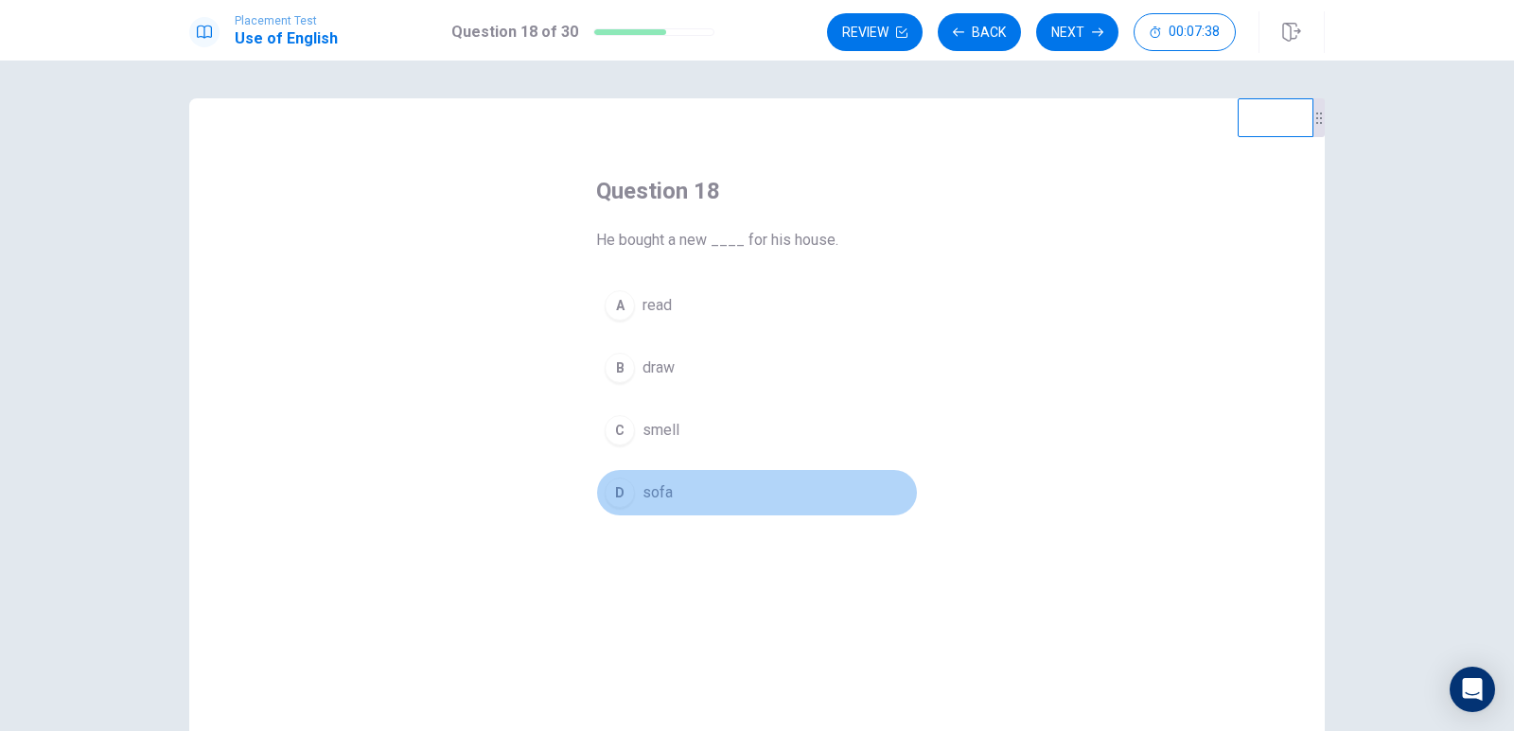
click at [658, 486] on span "sofa" at bounding box center [658, 493] width 30 height 23
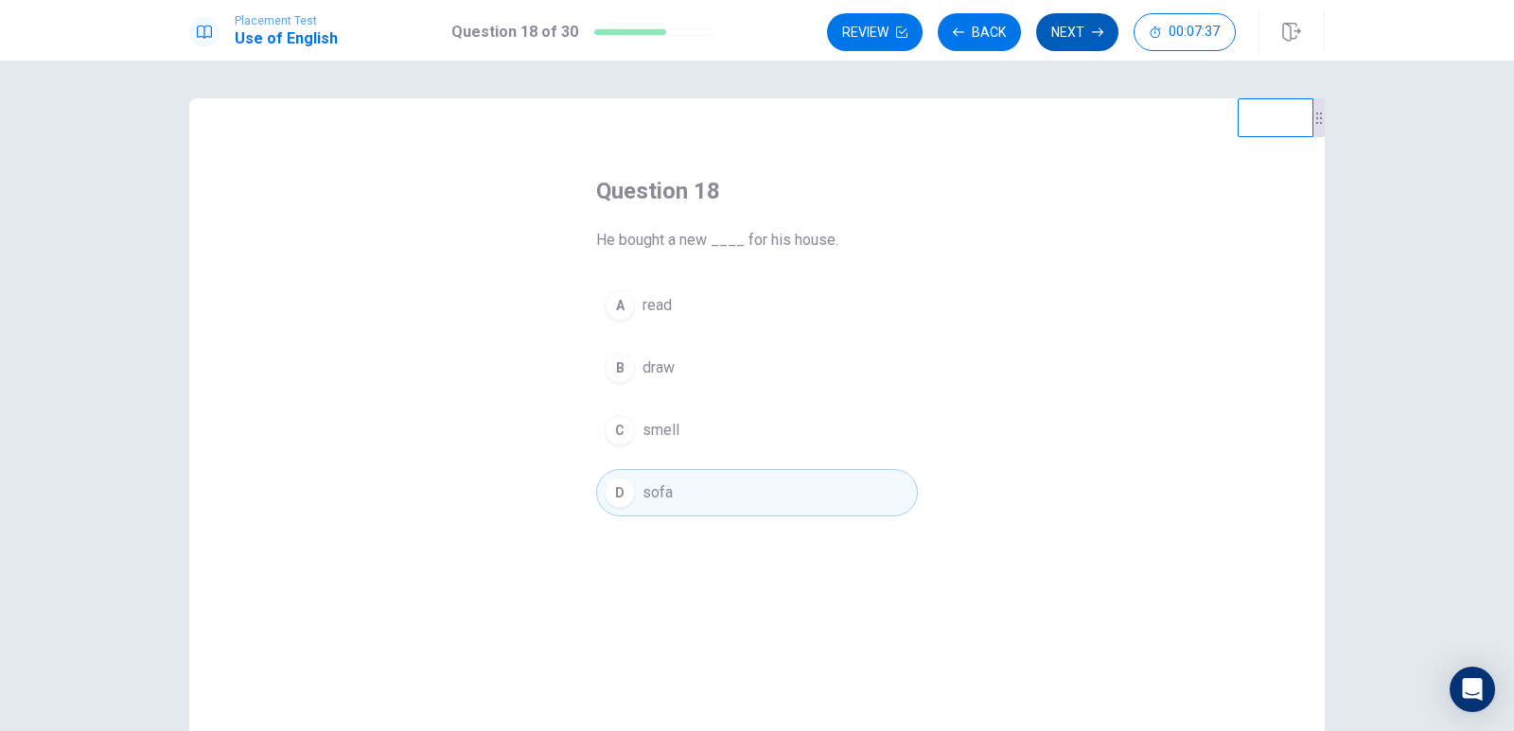
click at [1084, 22] on button "Next" at bounding box center [1077, 32] width 82 height 38
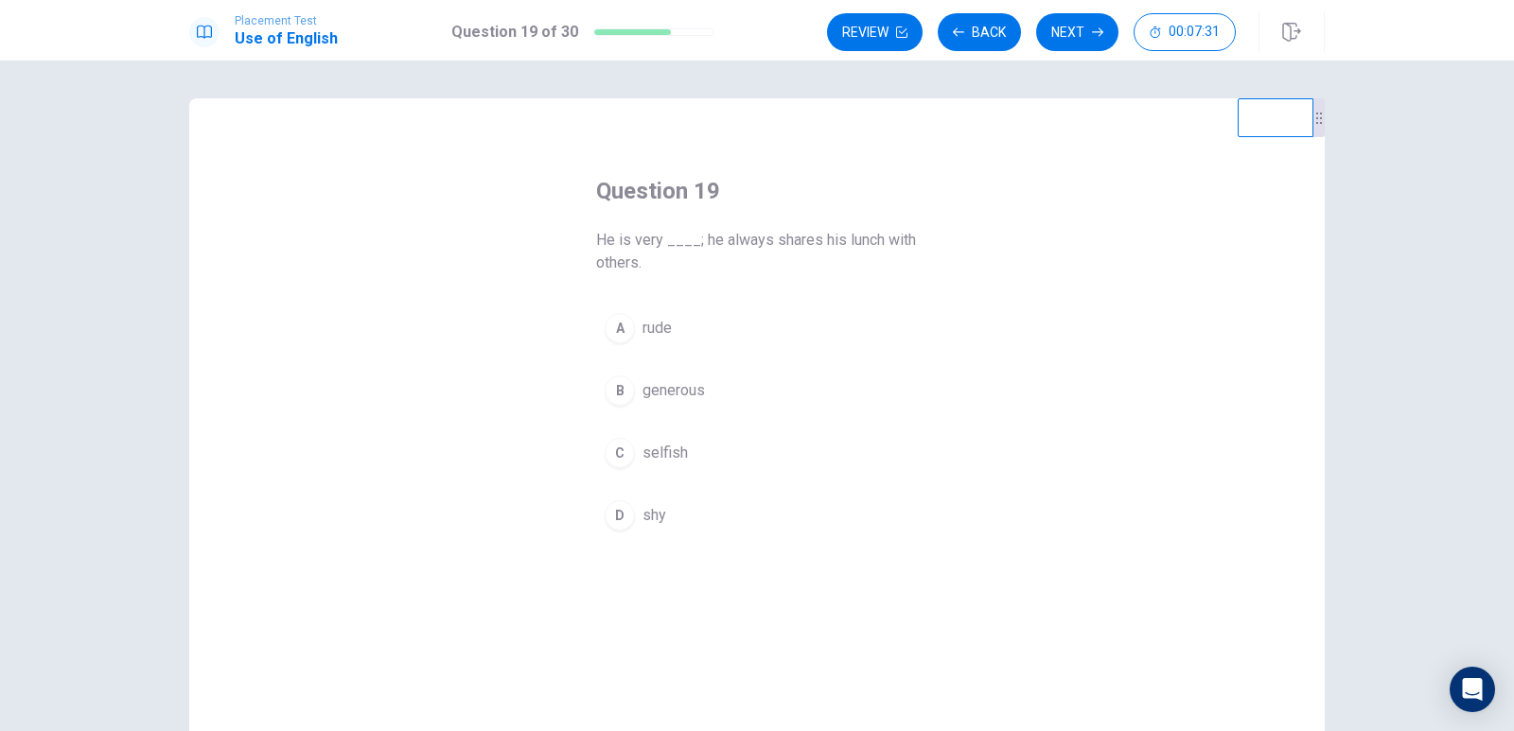
click at [665, 399] on span "generous" at bounding box center [674, 390] width 62 height 23
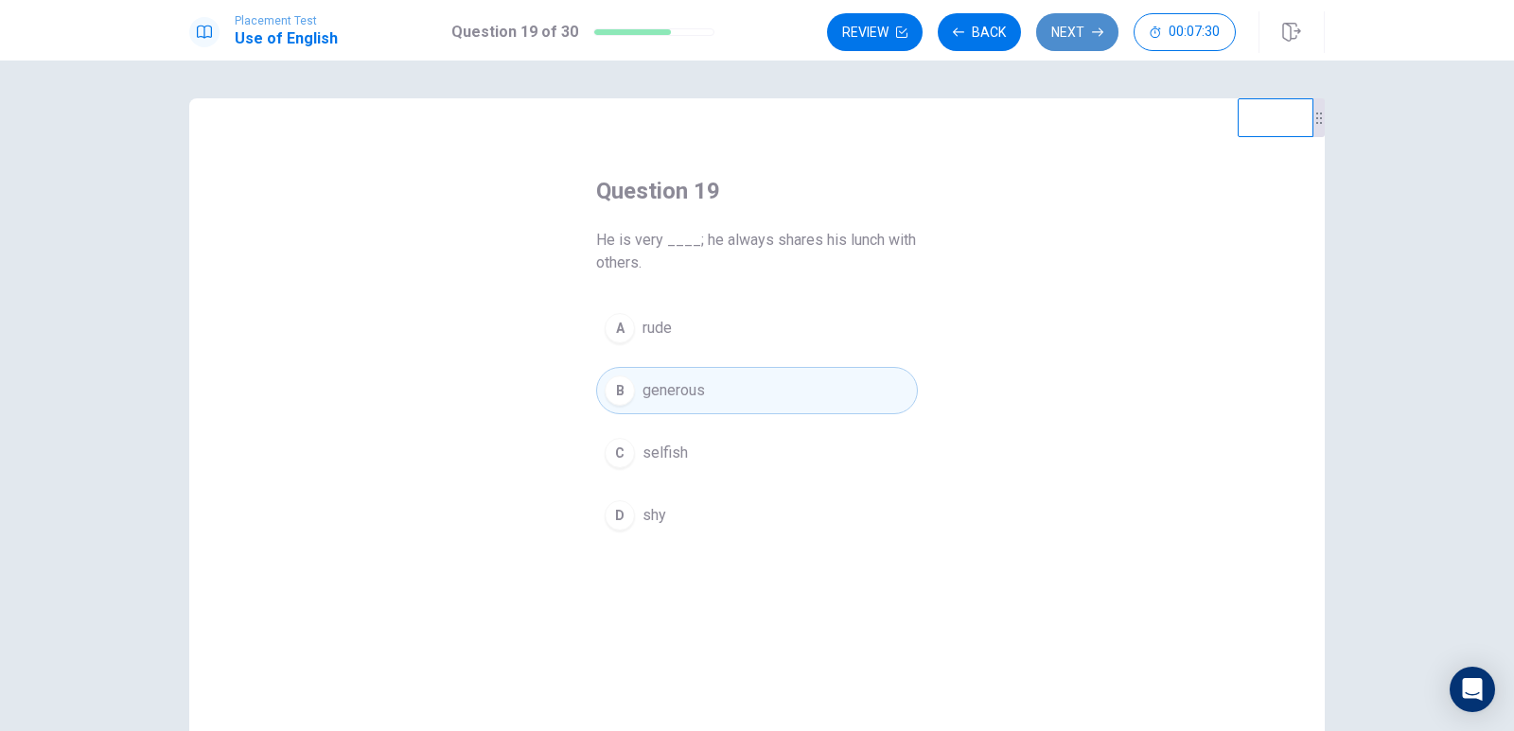
click at [1055, 32] on button "Next" at bounding box center [1077, 32] width 82 height 38
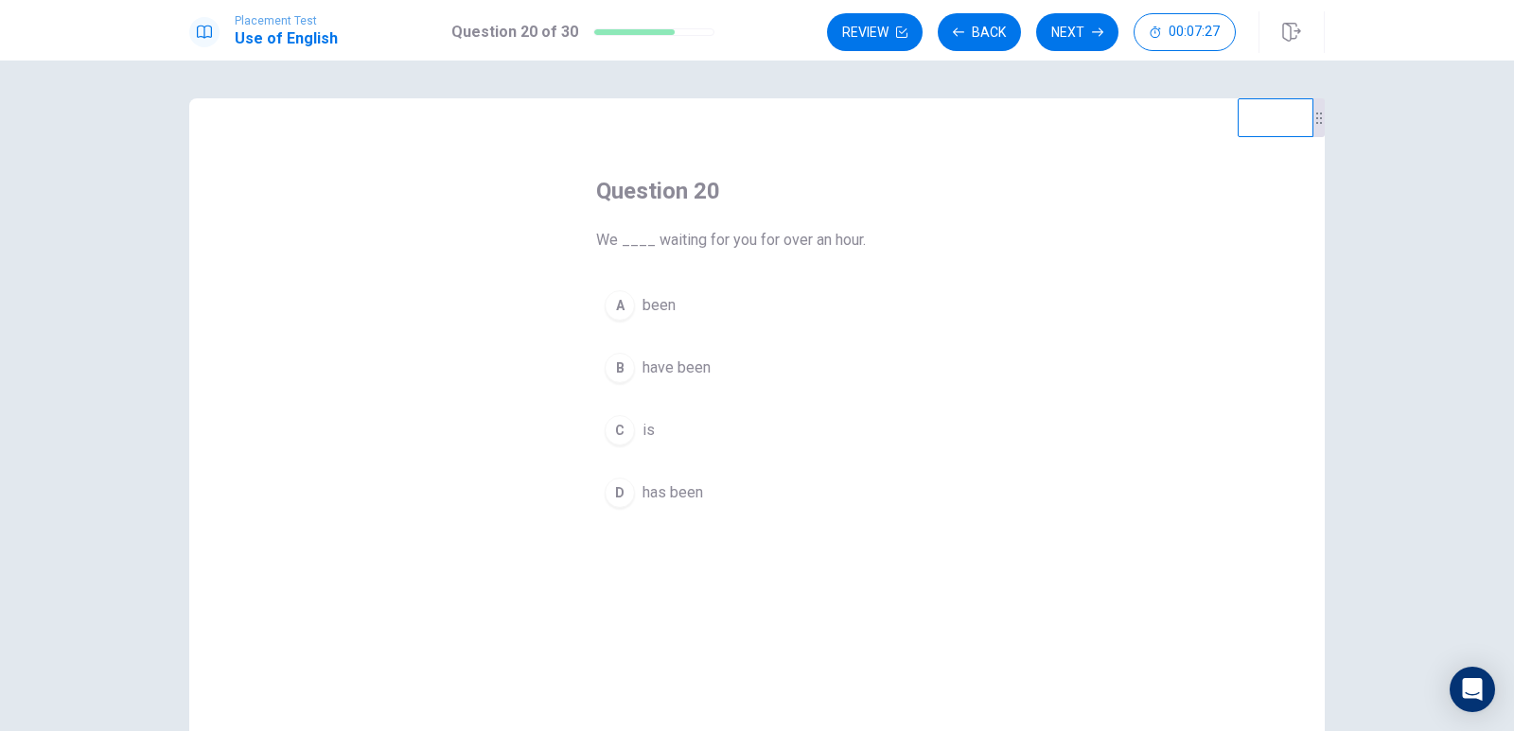
click at [670, 358] on span "have been" at bounding box center [677, 368] width 68 height 23
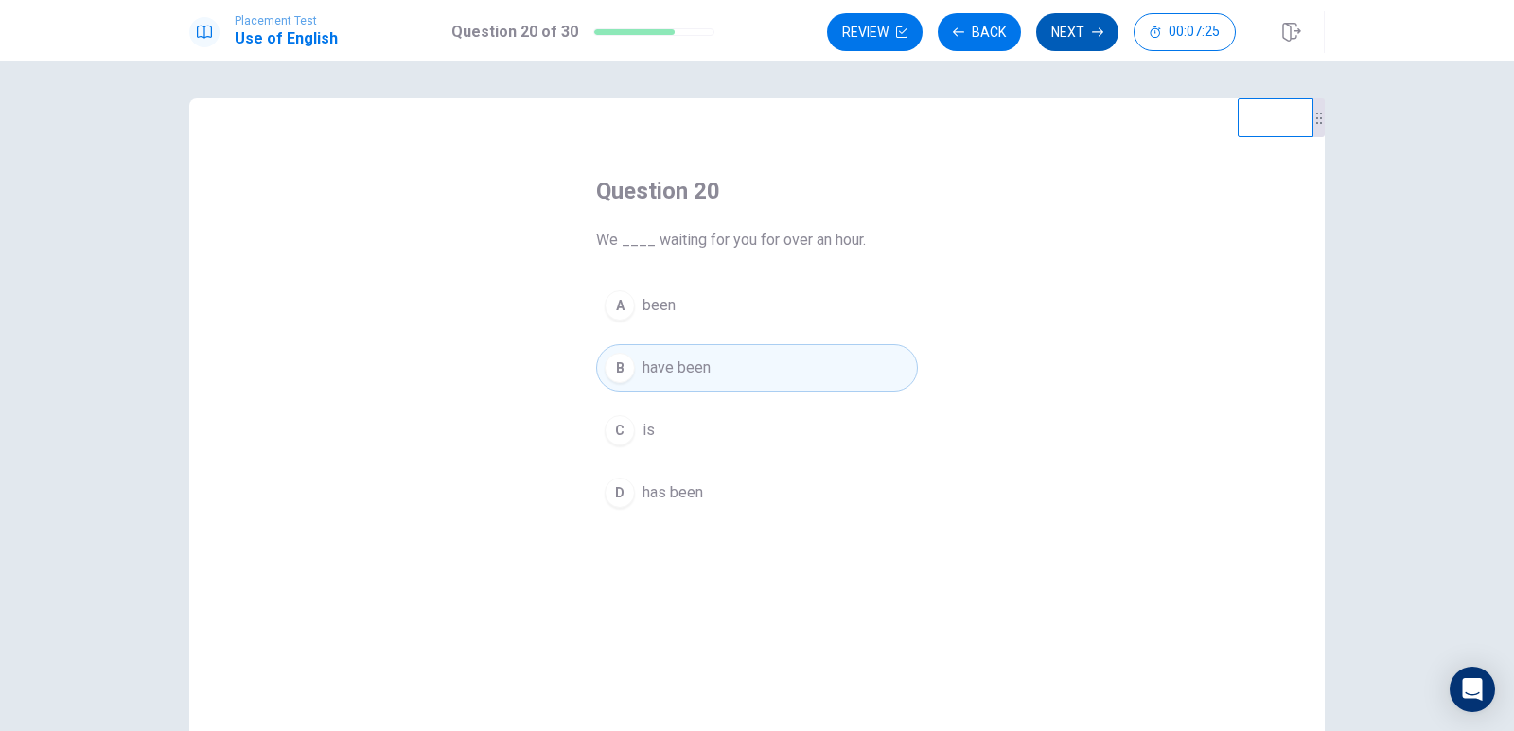
click at [1063, 29] on button "Next" at bounding box center [1077, 32] width 82 height 38
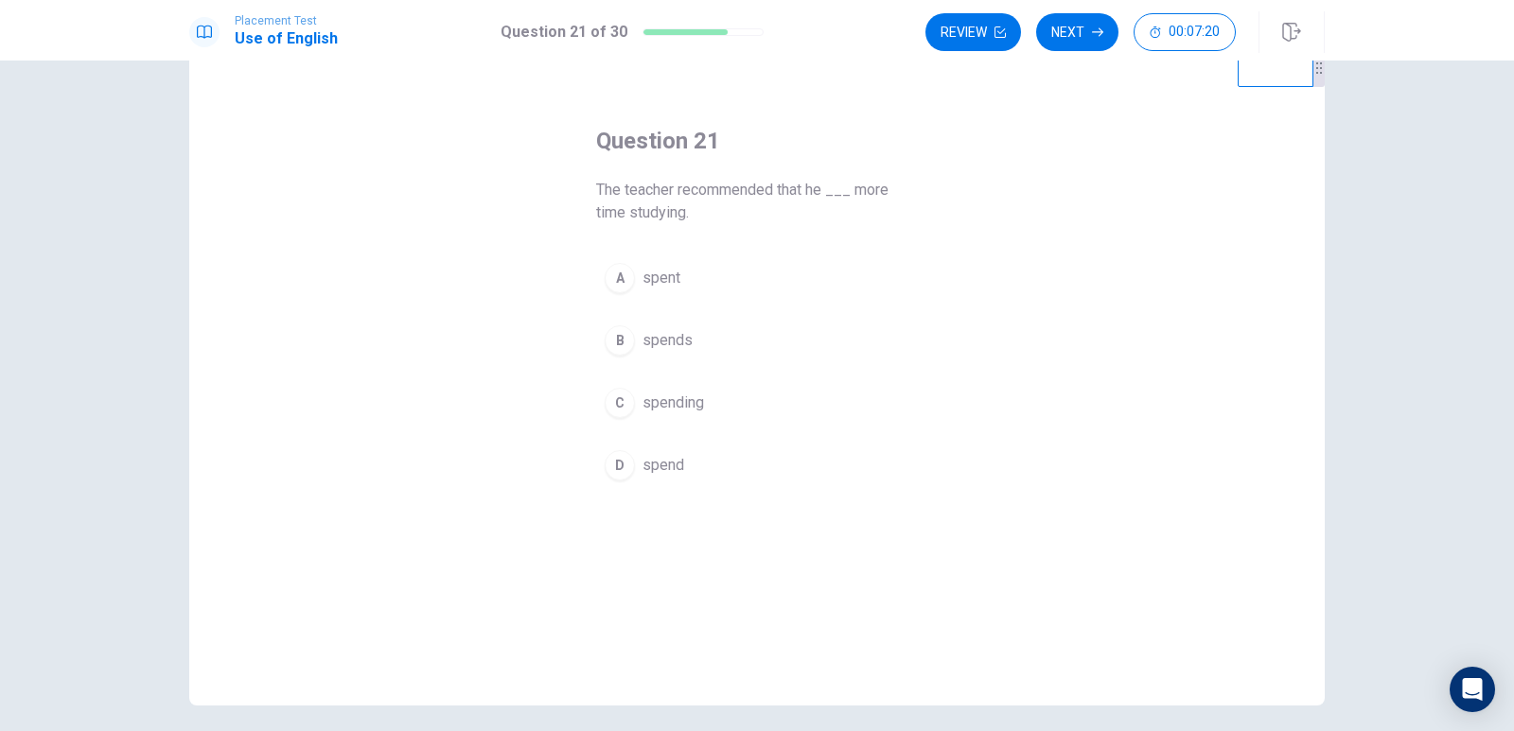
scroll to position [95, 0]
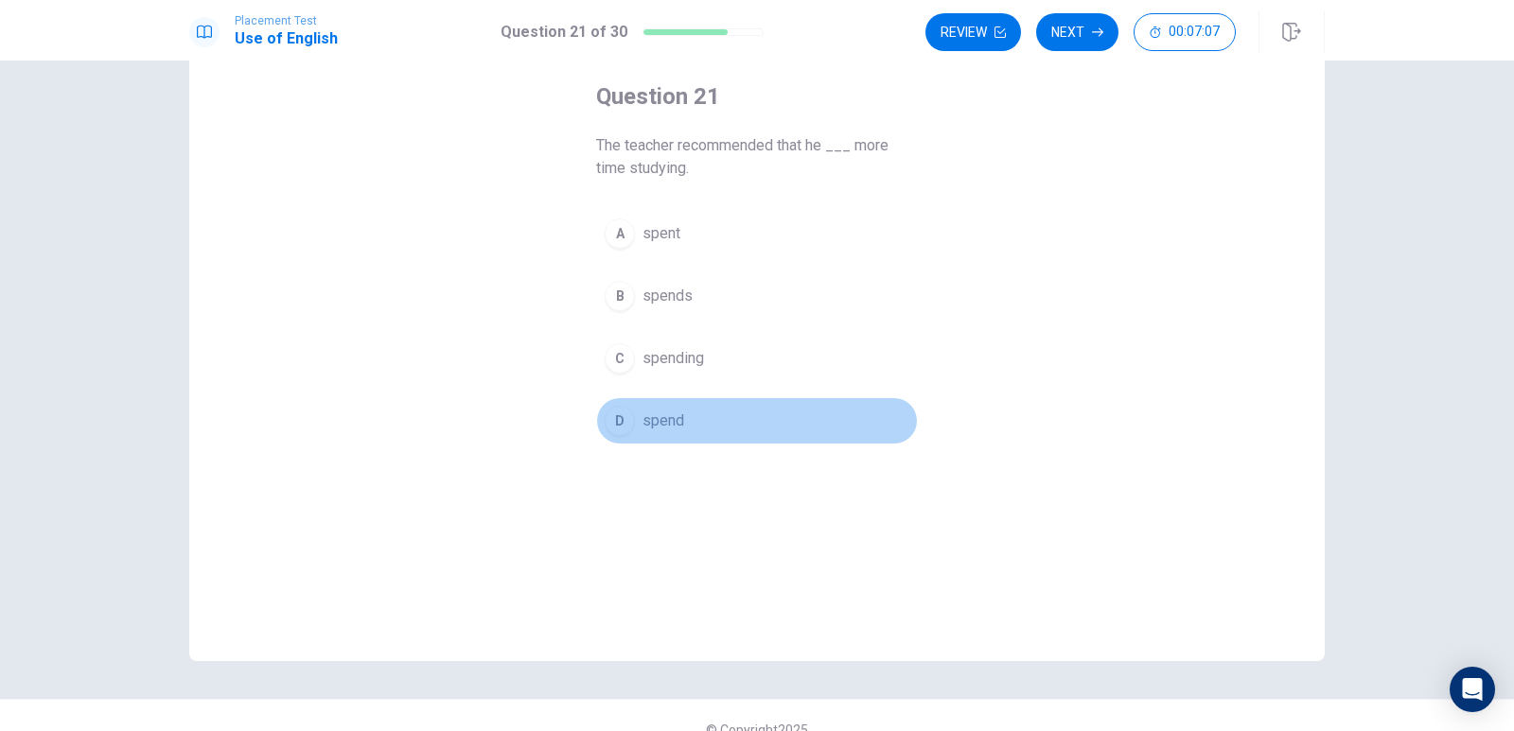
click at [660, 421] on span "spend" at bounding box center [664, 421] width 42 height 23
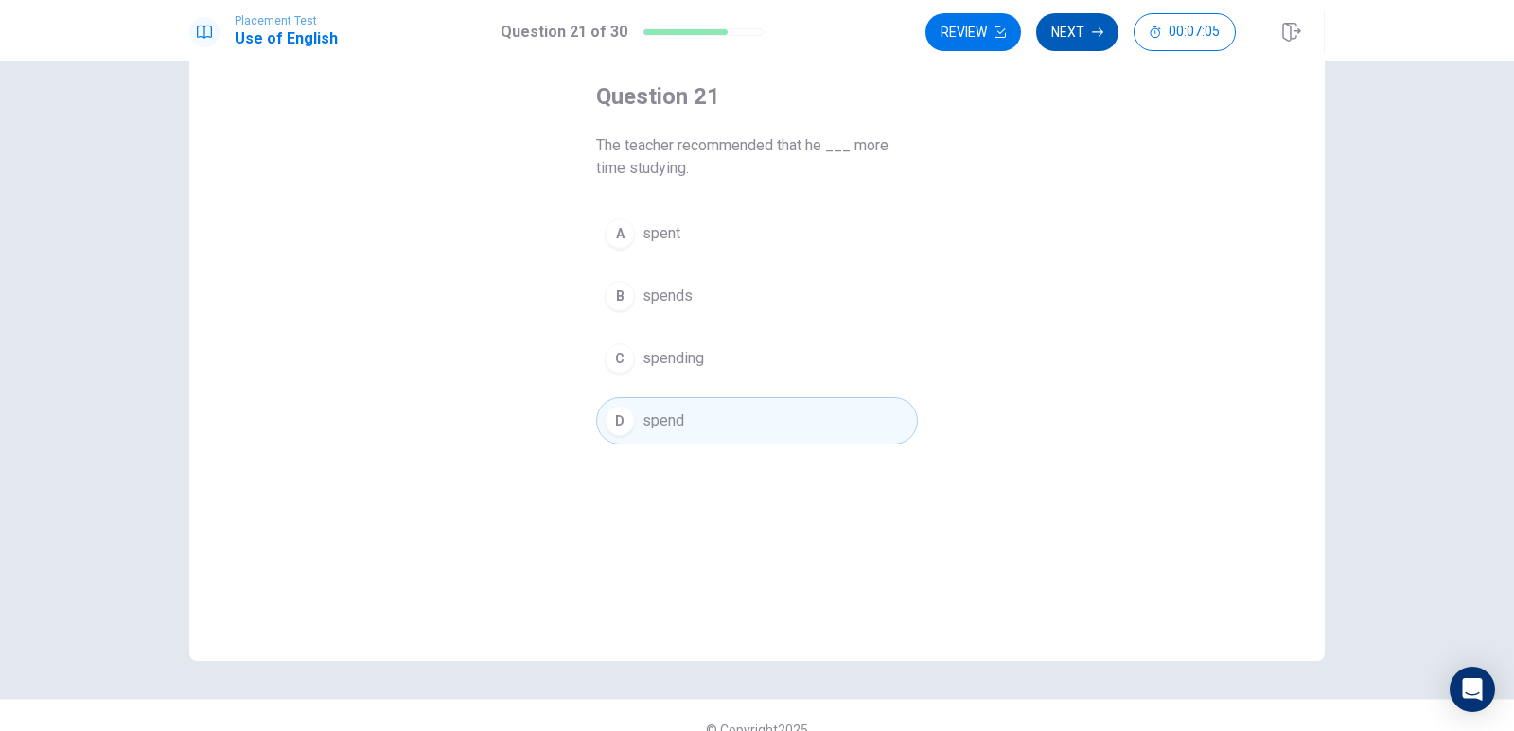
click at [1073, 30] on button "Next" at bounding box center [1077, 32] width 82 height 38
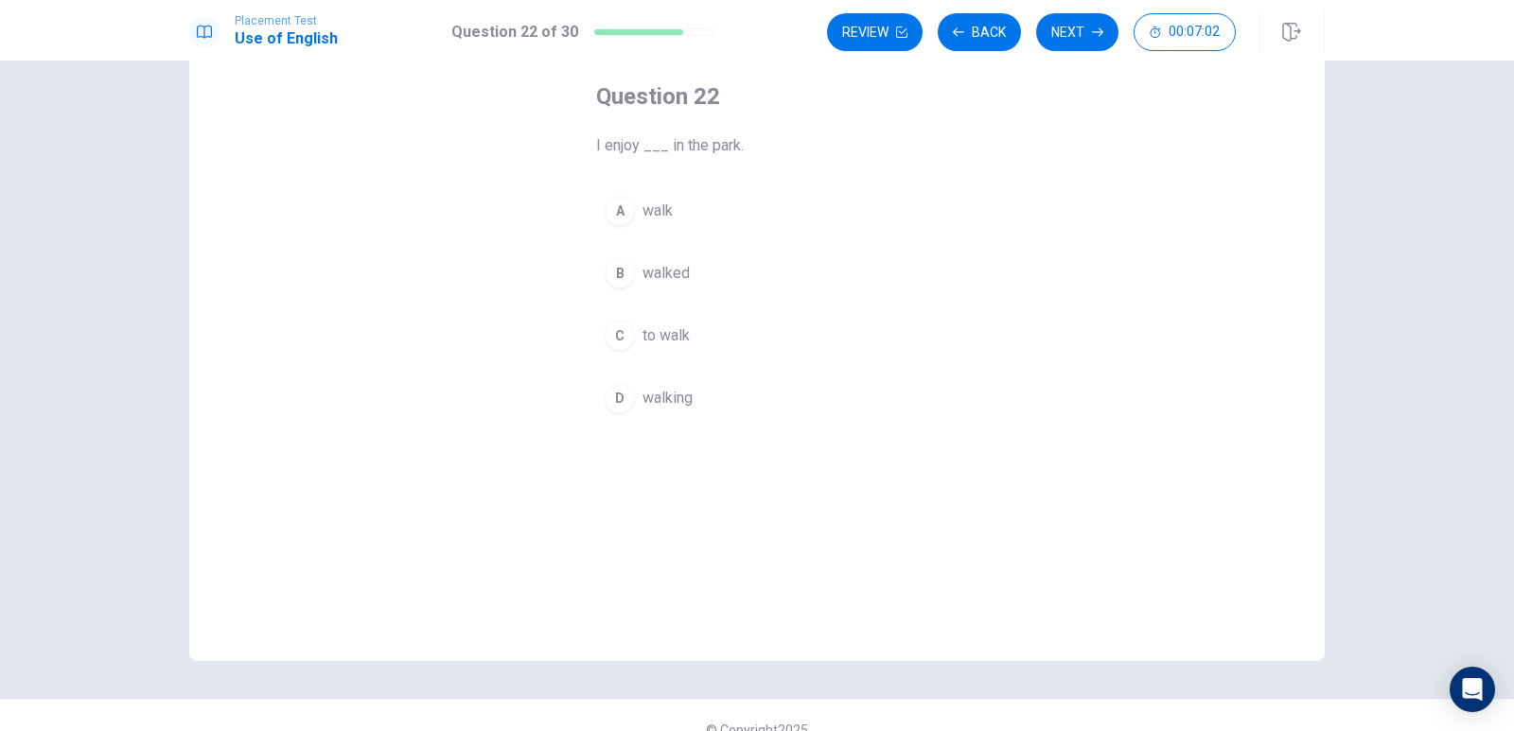
click at [675, 389] on span "walking" at bounding box center [668, 398] width 50 height 23
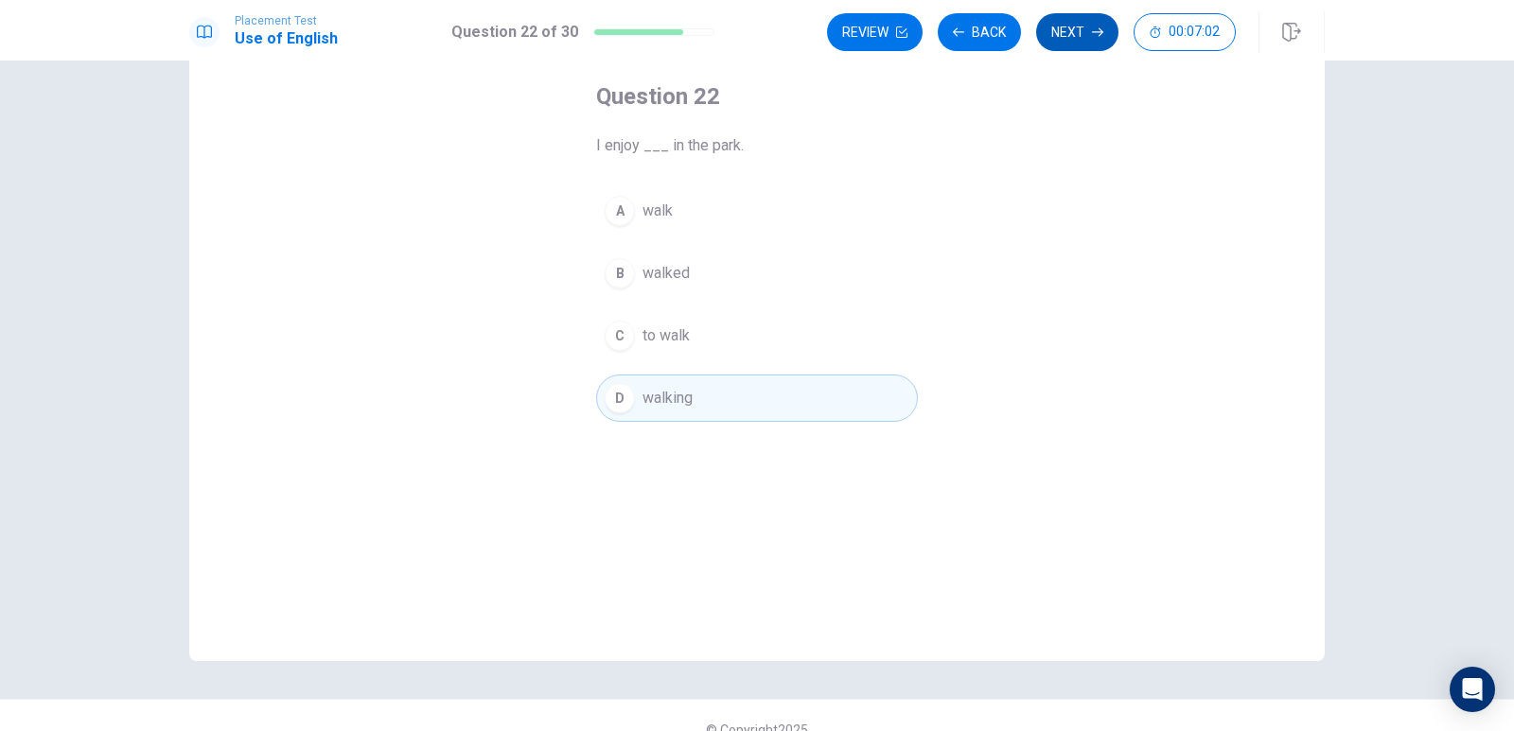
click at [1078, 40] on button "Next" at bounding box center [1077, 32] width 82 height 38
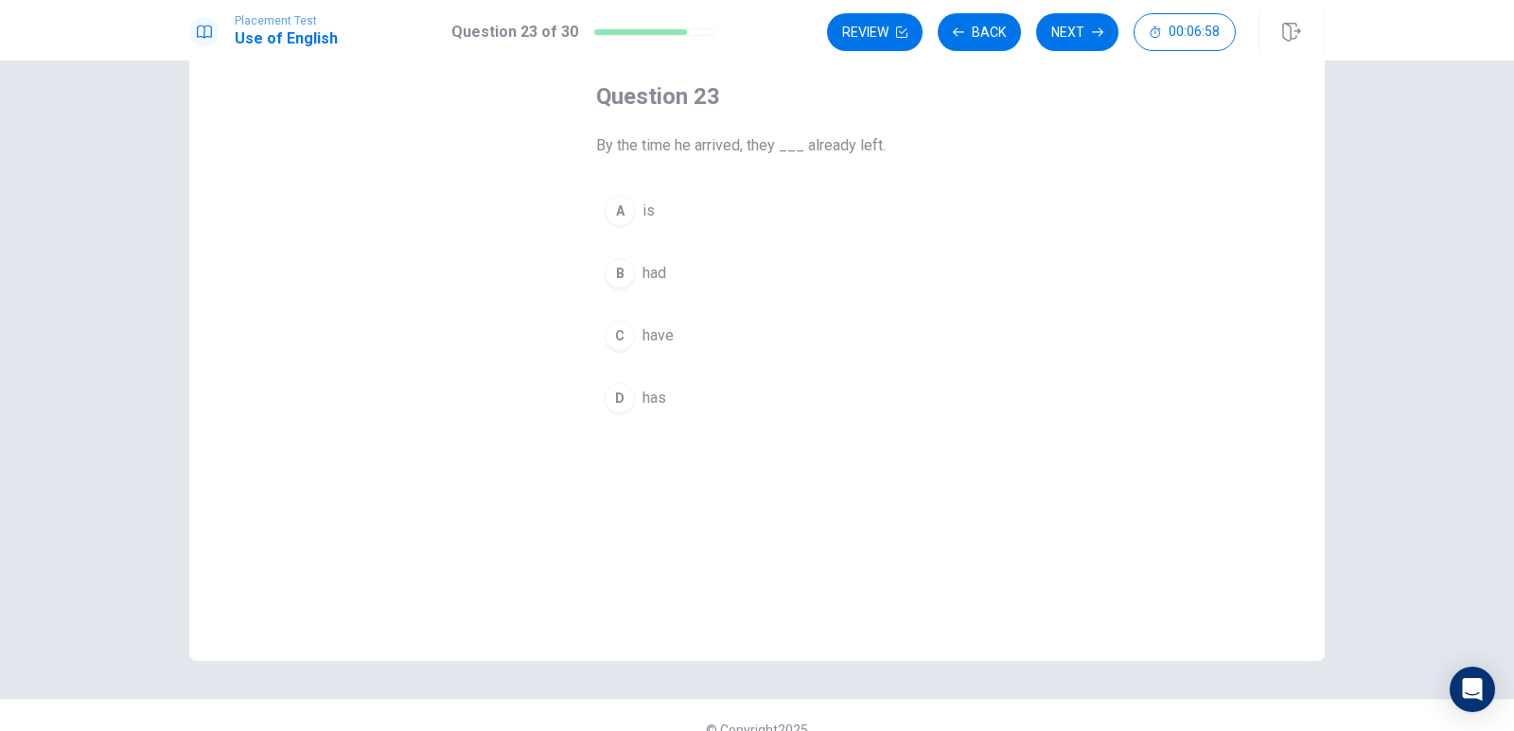
click at [638, 330] on button "C have" at bounding box center [757, 335] width 322 height 47
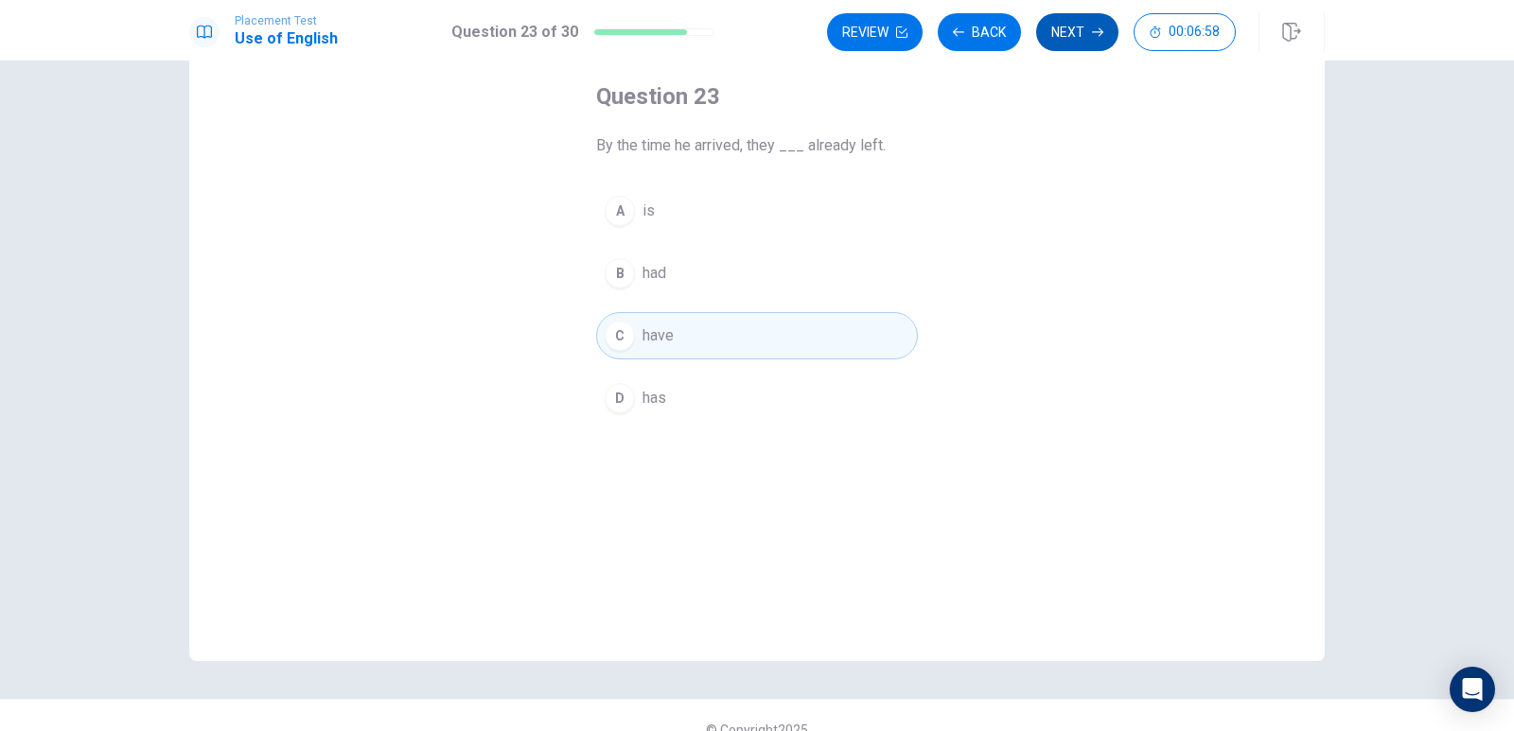
click at [1083, 34] on button "Next" at bounding box center [1077, 32] width 82 height 38
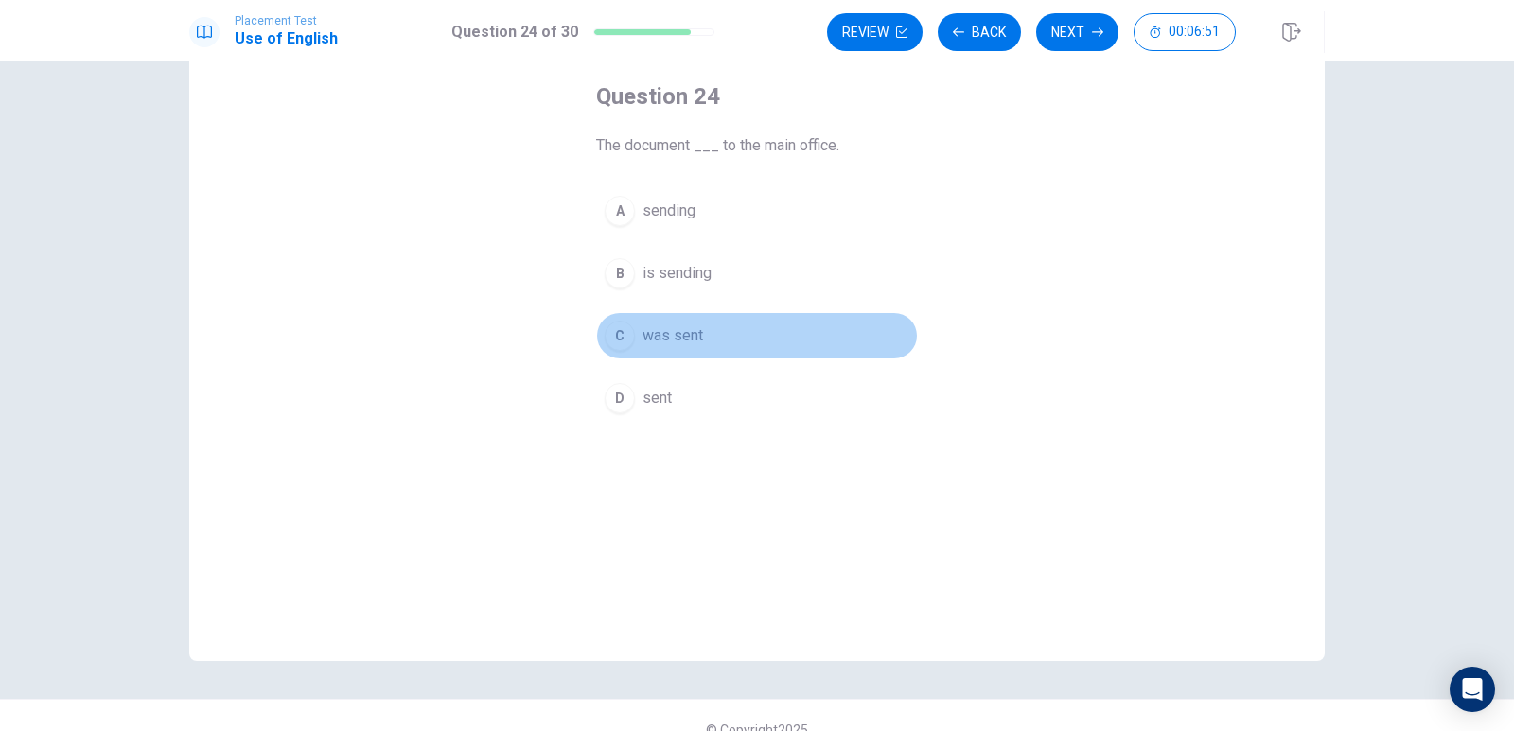
click at [713, 320] on button "C was sent" at bounding box center [757, 335] width 322 height 47
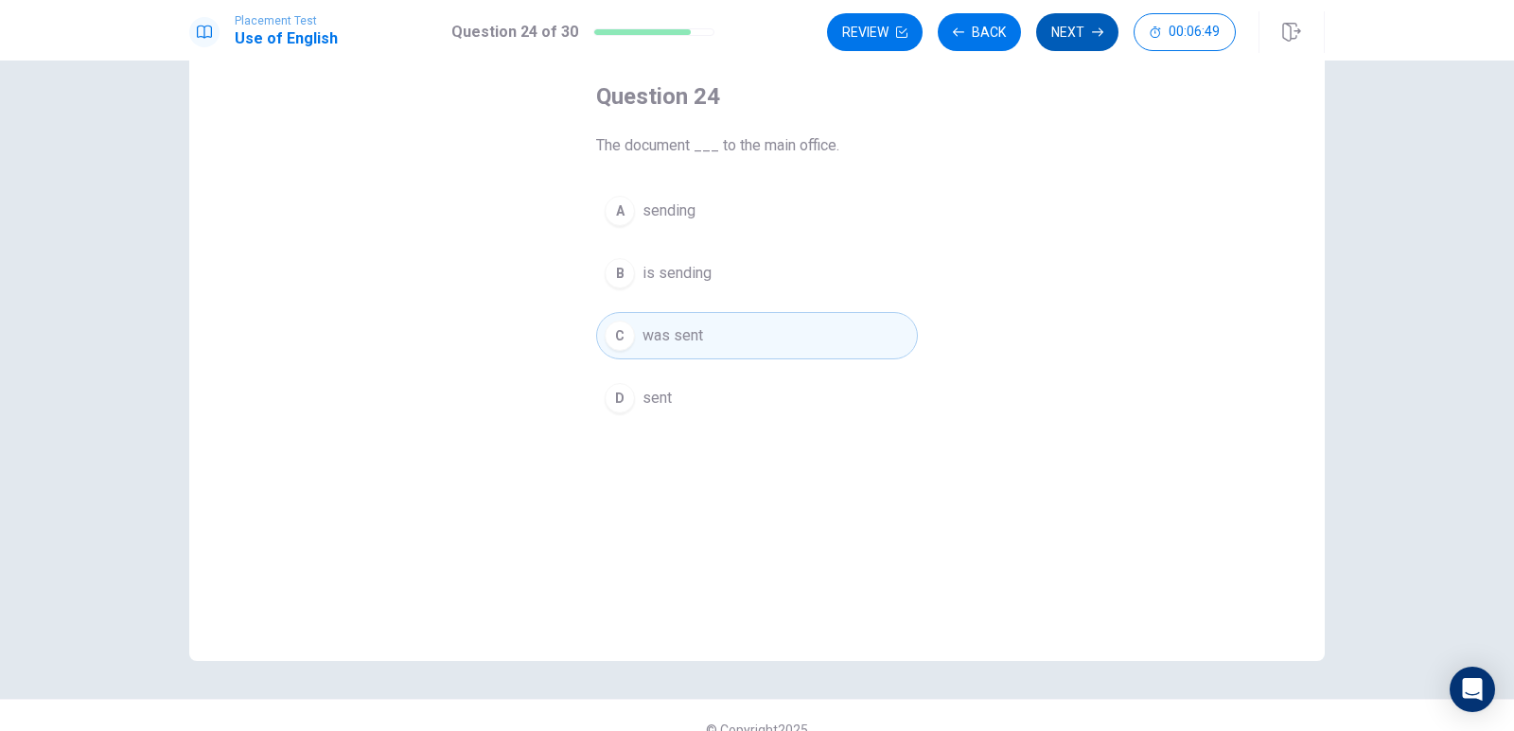
click at [1067, 29] on button "Next" at bounding box center [1077, 32] width 82 height 38
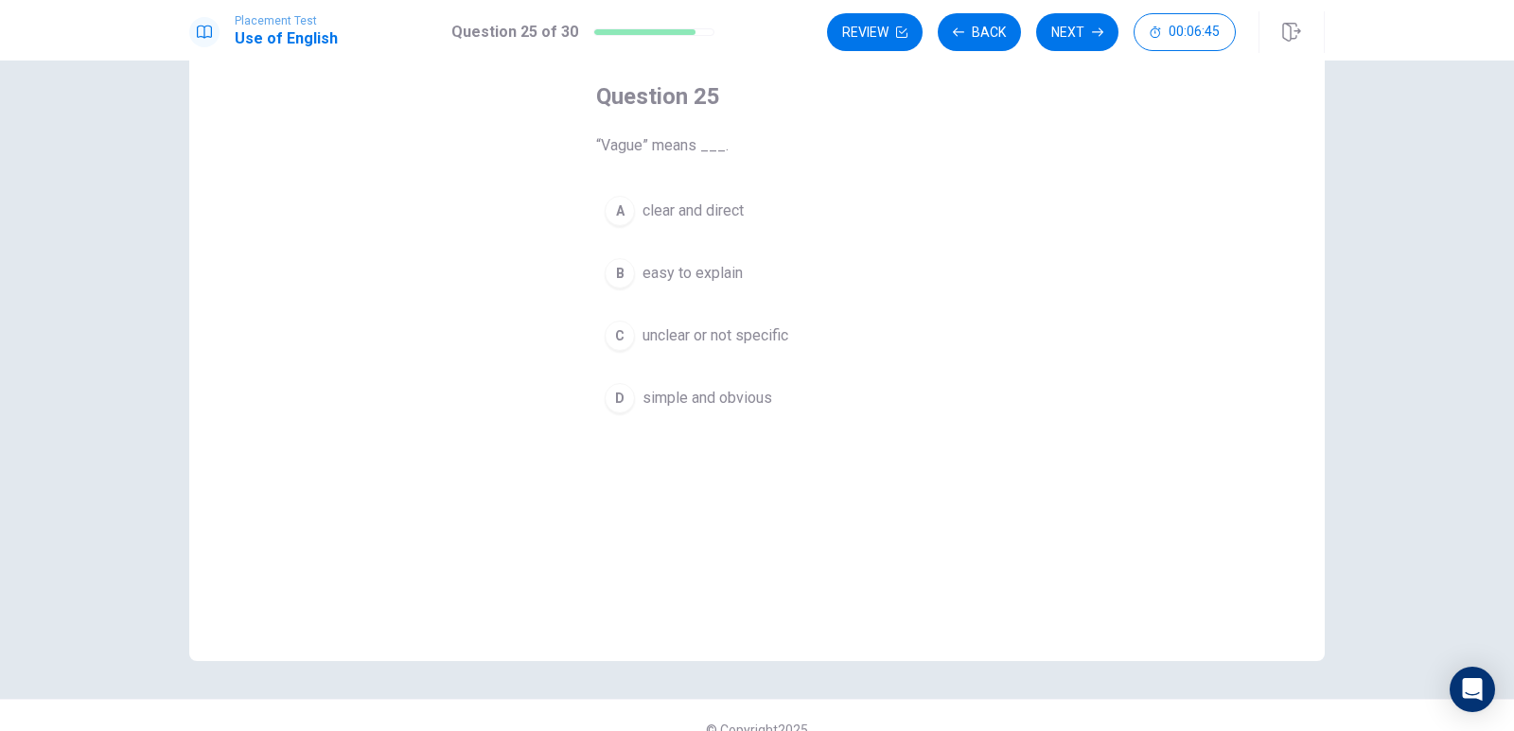
click at [747, 332] on span "unclear or not specific" at bounding box center [716, 336] width 146 height 23
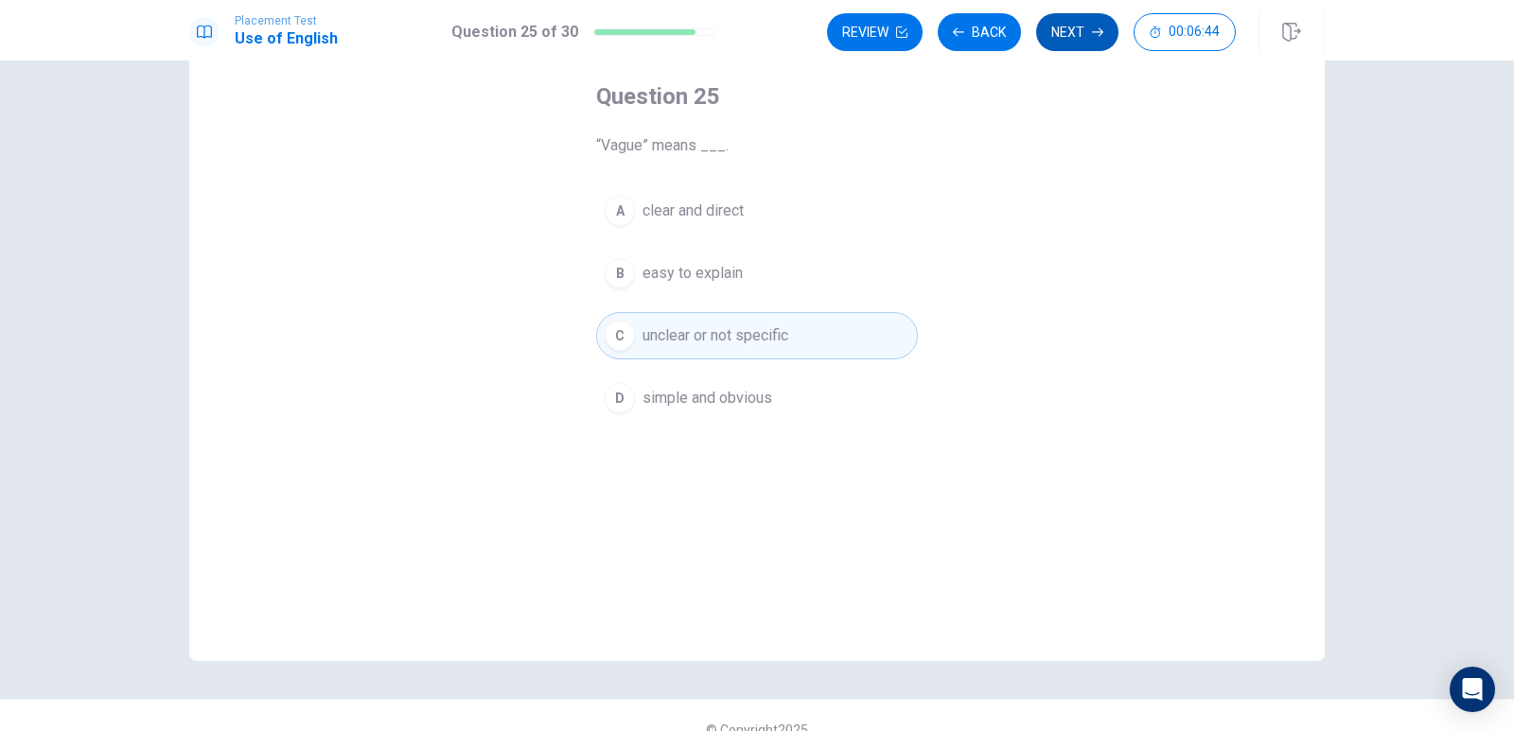
click at [1065, 41] on button "Next" at bounding box center [1077, 32] width 82 height 38
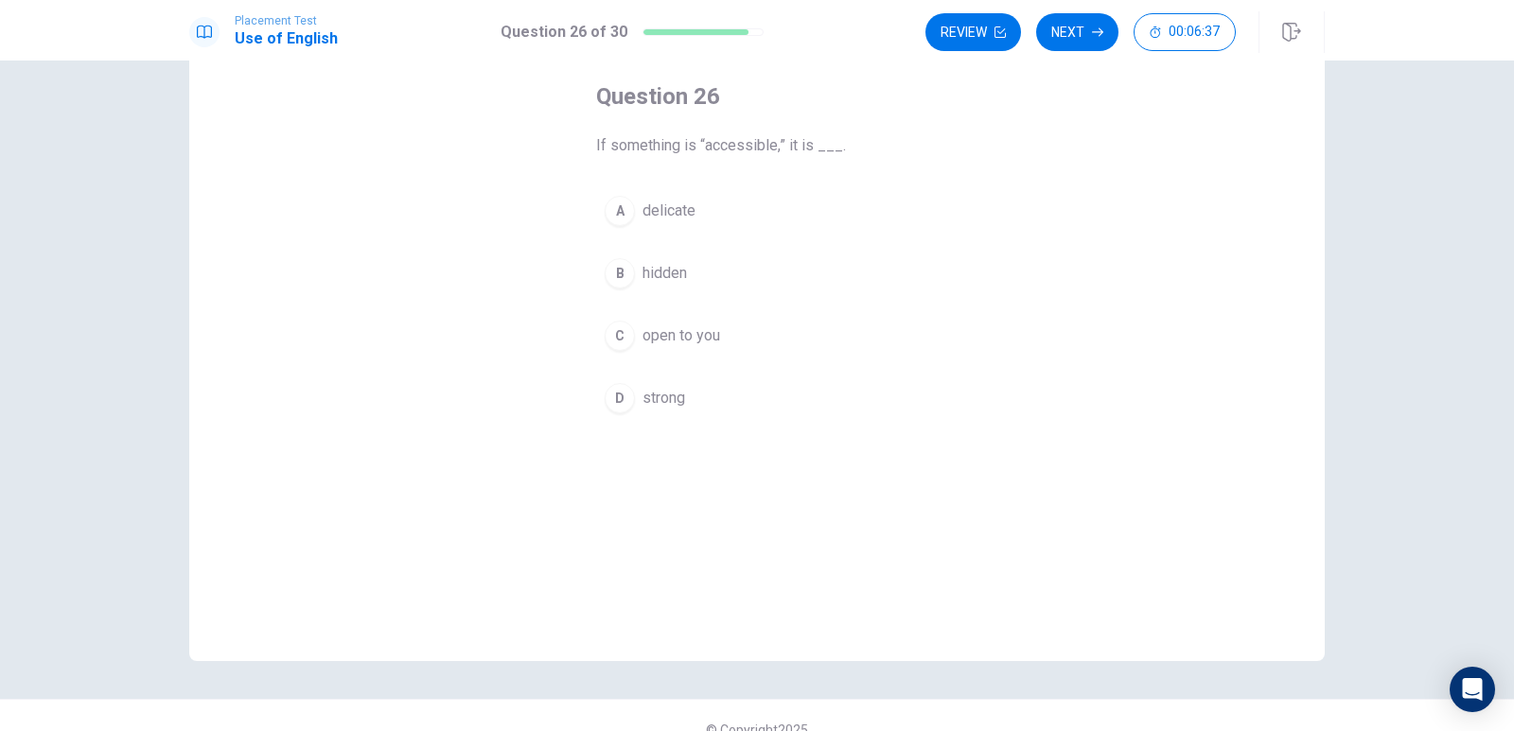
click at [674, 333] on span "open to you" at bounding box center [682, 336] width 78 height 23
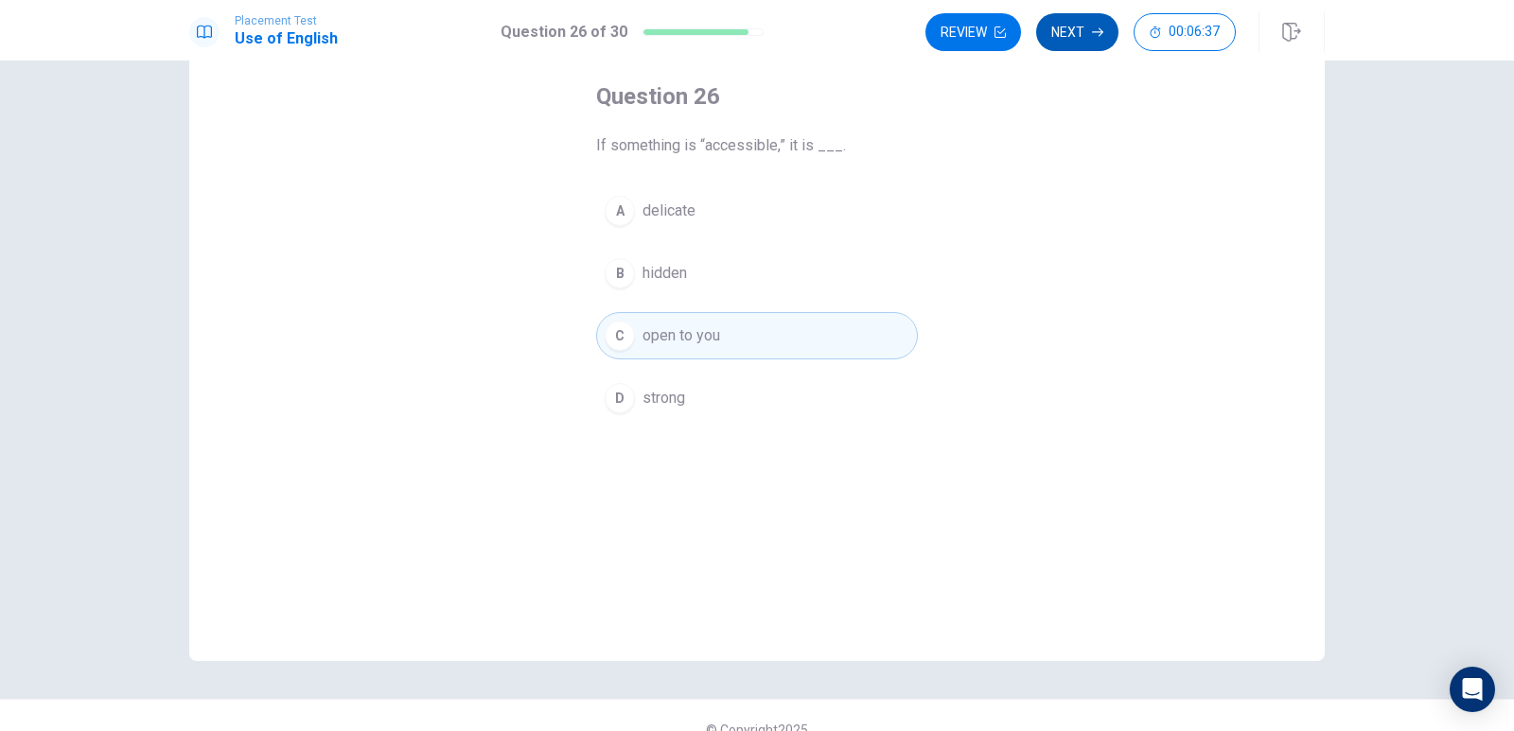
click at [1087, 35] on button "Next" at bounding box center [1077, 32] width 82 height 38
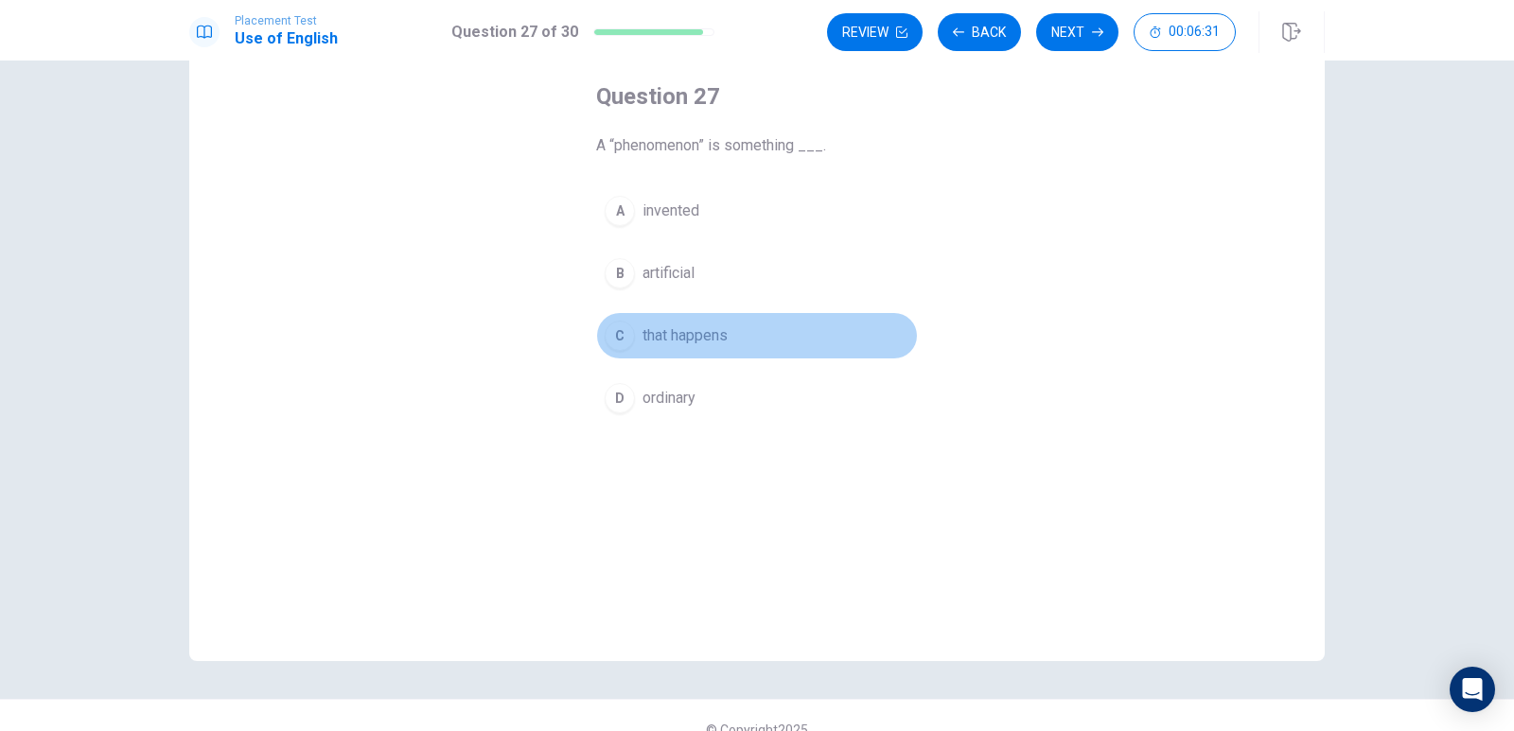
click at [705, 338] on span "that happens" at bounding box center [685, 336] width 85 height 23
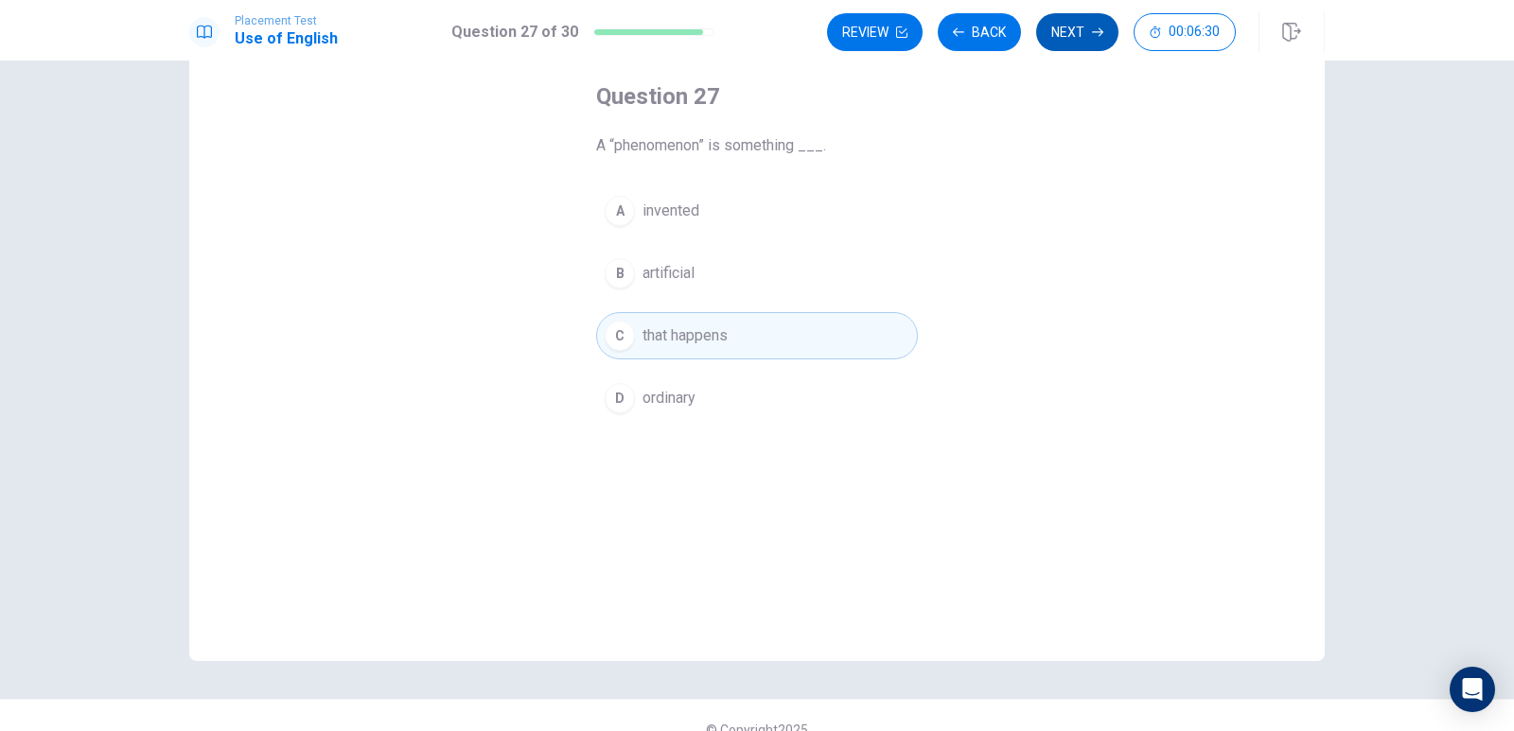
click at [1093, 41] on button "Next" at bounding box center [1077, 32] width 82 height 38
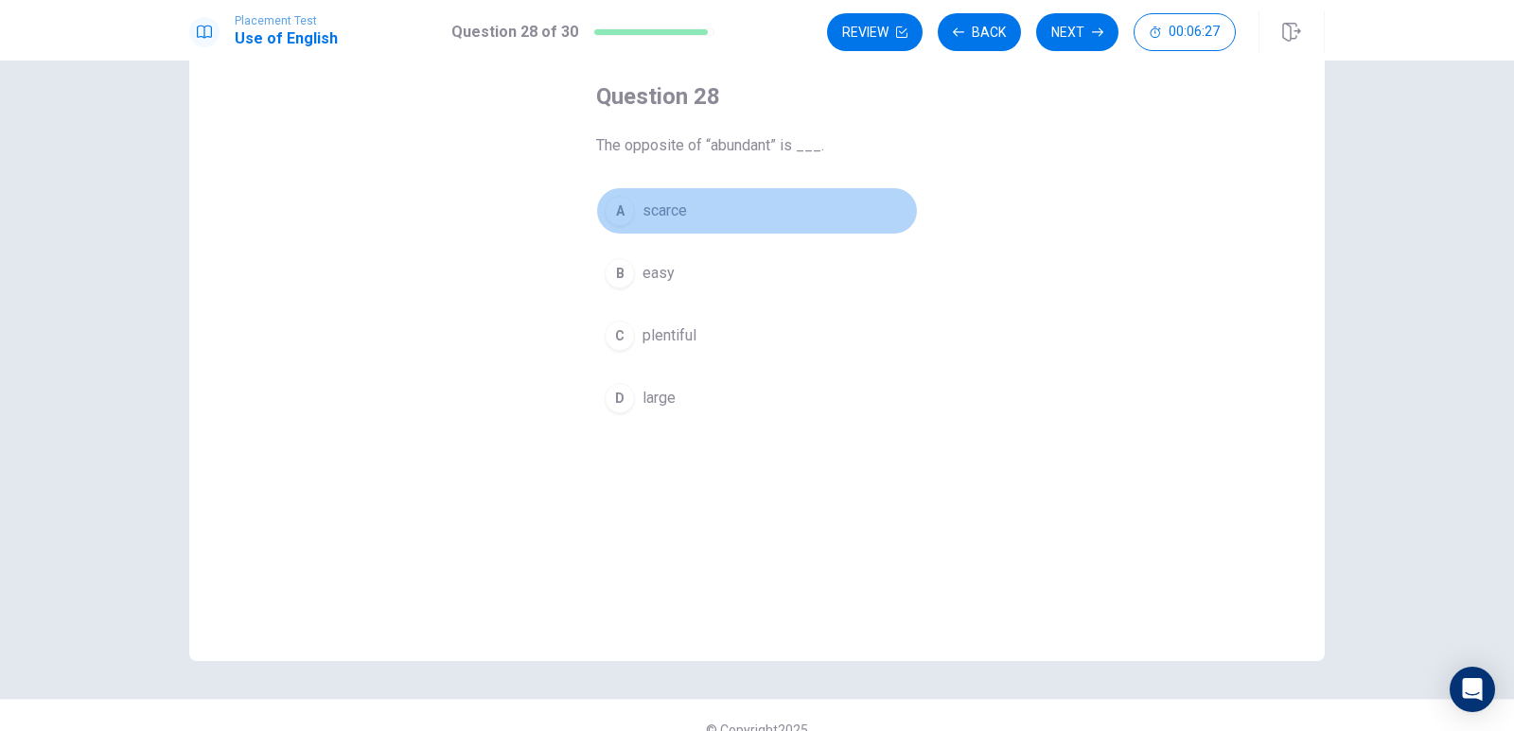
click at [670, 212] on span "scarce" at bounding box center [665, 211] width 44 height 23
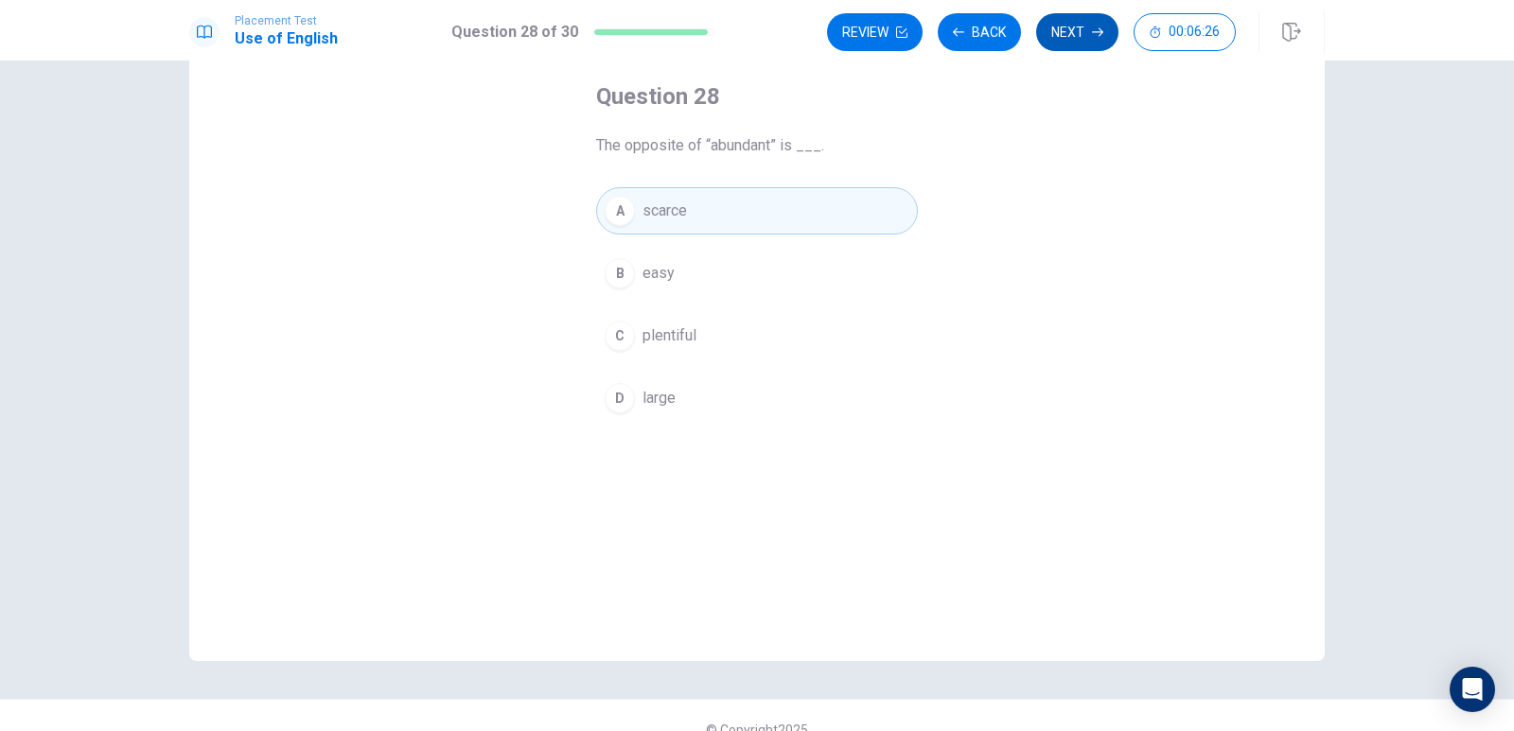
click at [1071, 33] on button "Next" at bounding box center [1077, 32] width 82 height 38
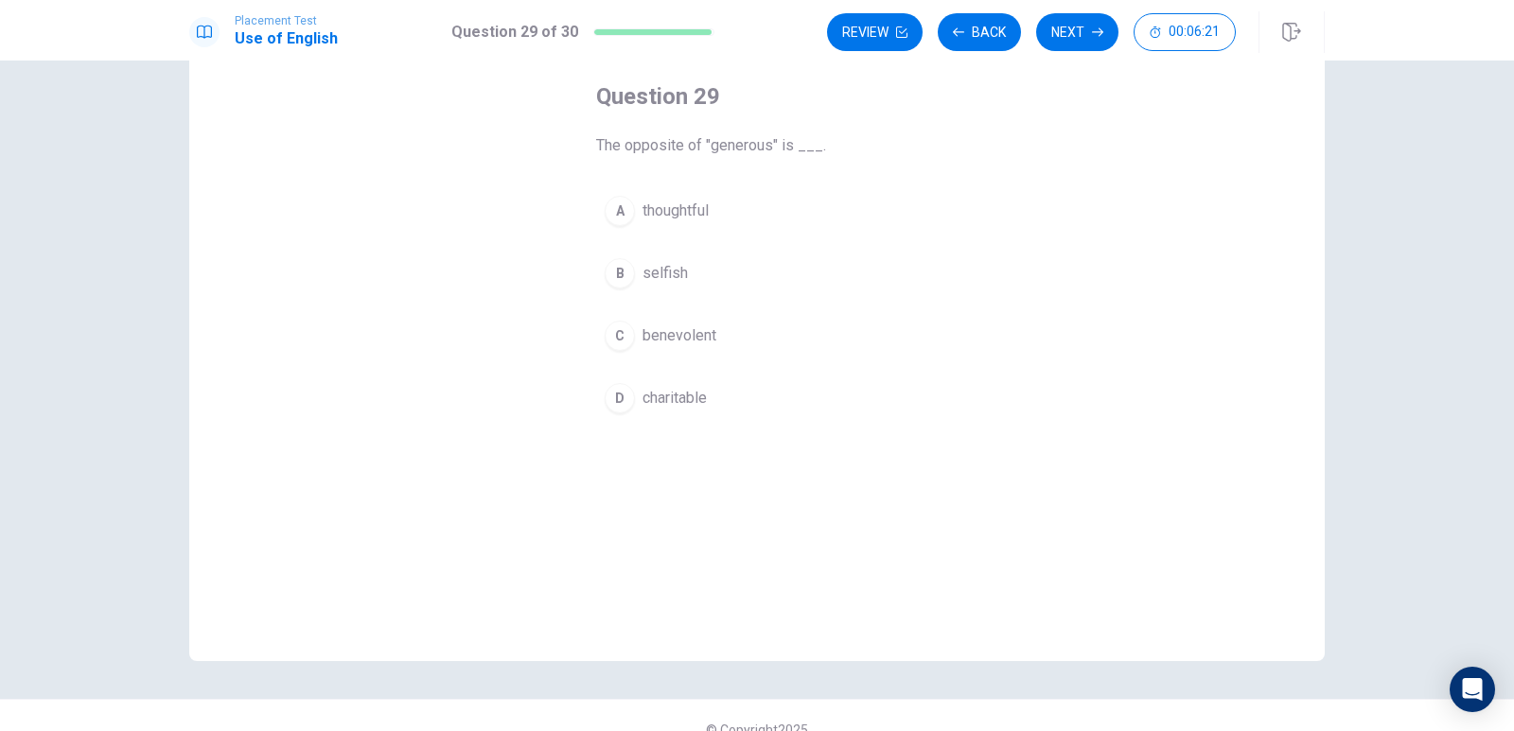
click at [657, 273] on span "selfish" at bounding box center [665, 273] width 45 height 23
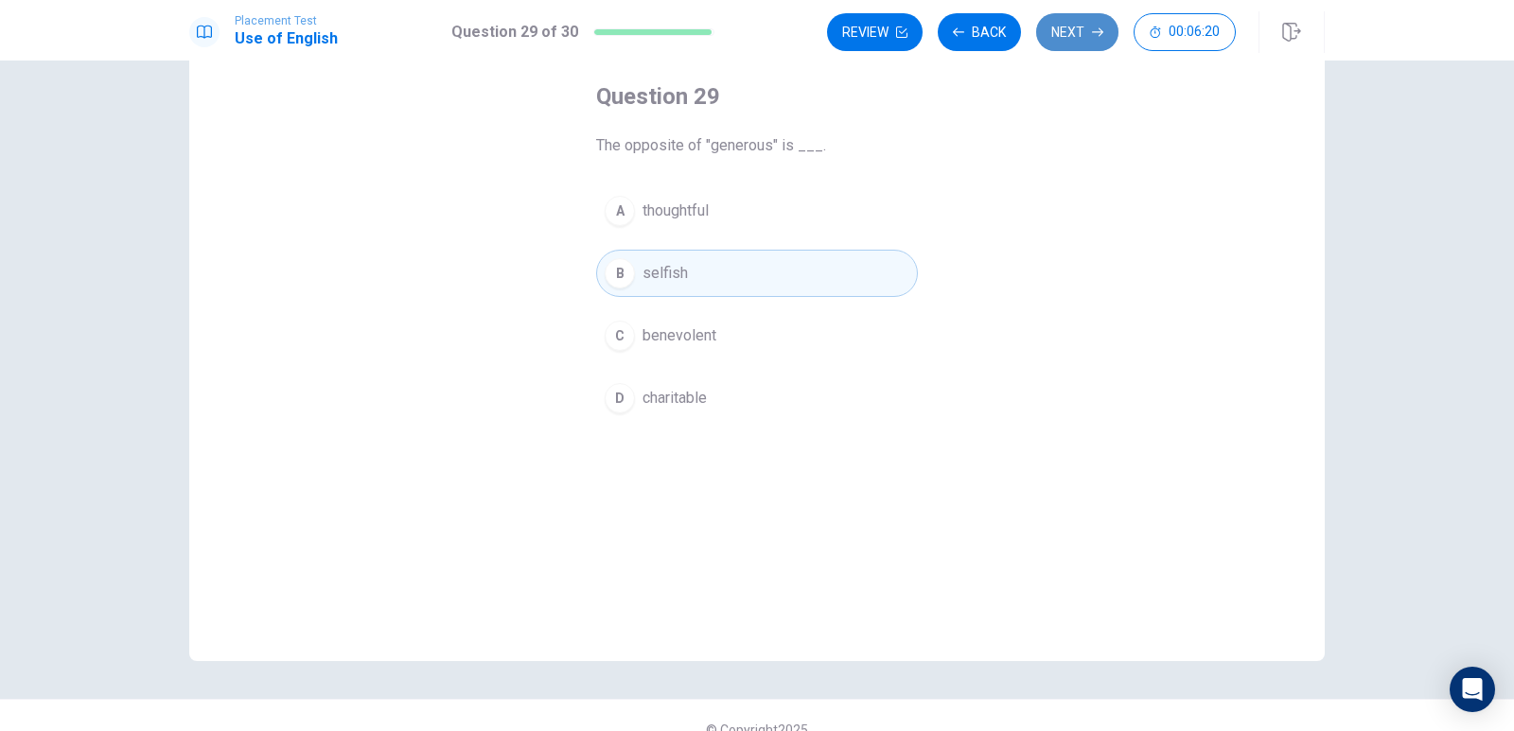
click at [1066, 47] on button "Next" at bounding box center [1077, 32] width 82 height 38
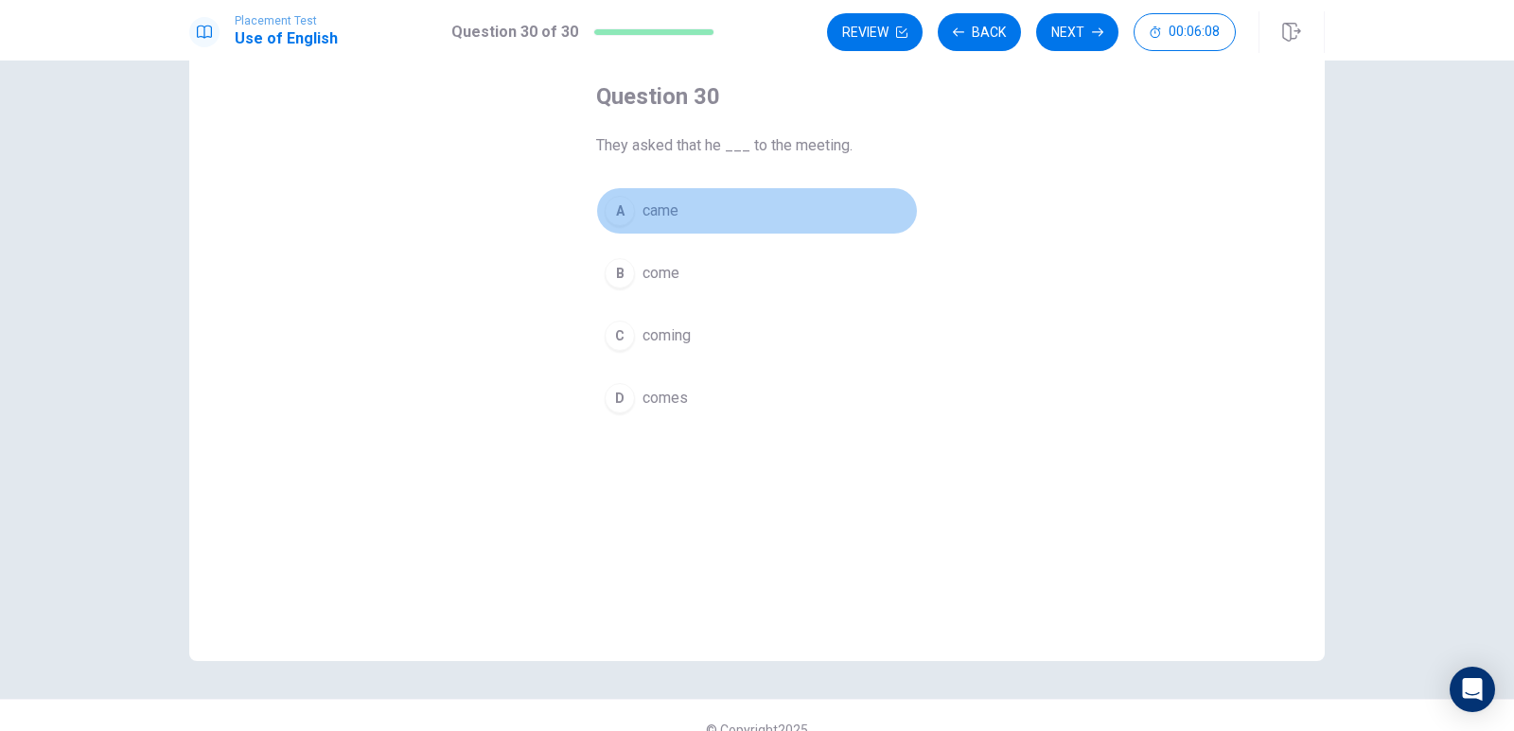
click at [682, 203] on button "A came" at bounding box center [757, 210] width 322 height 47
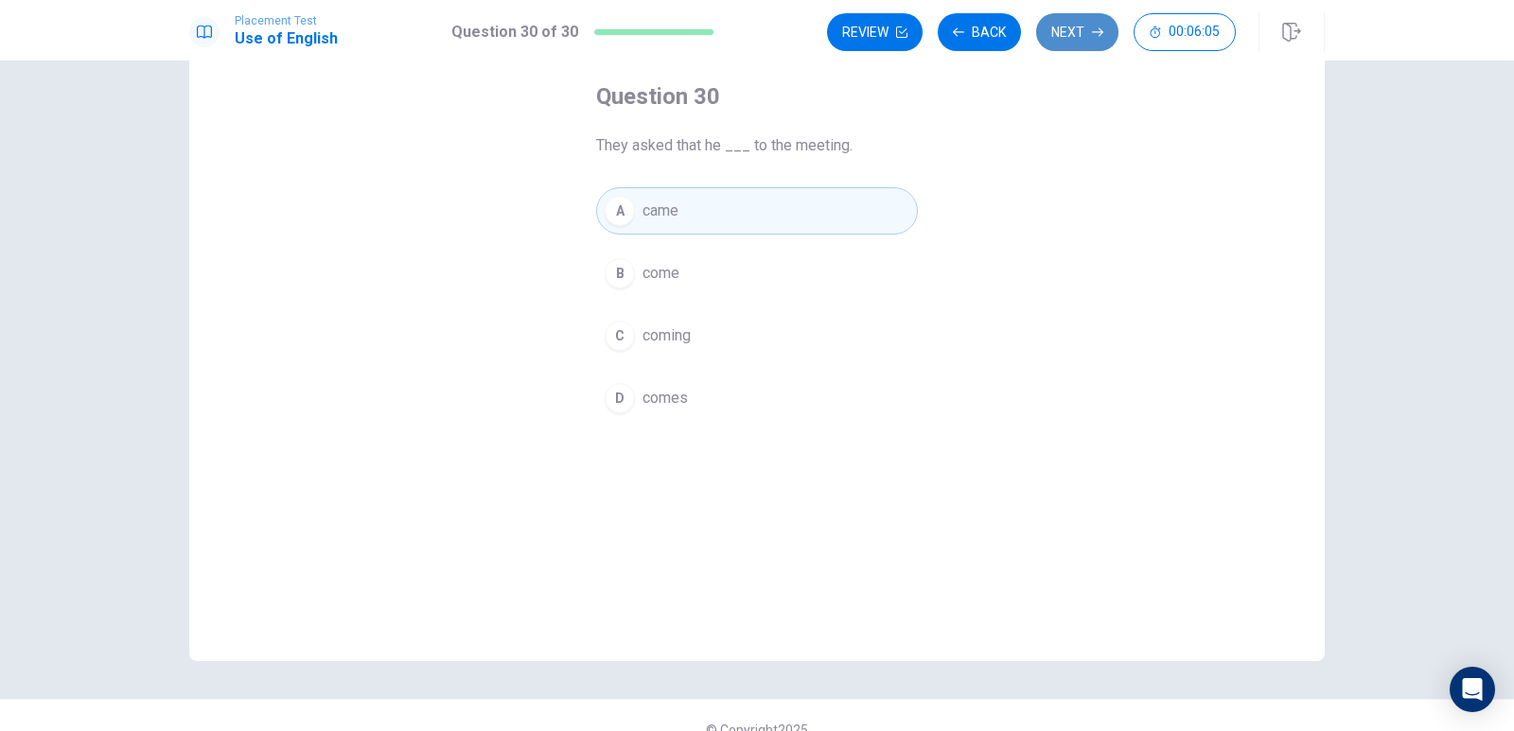
click at [1074, 32] on button "Next" at bounding box center [1077, 32] width 82 height 38
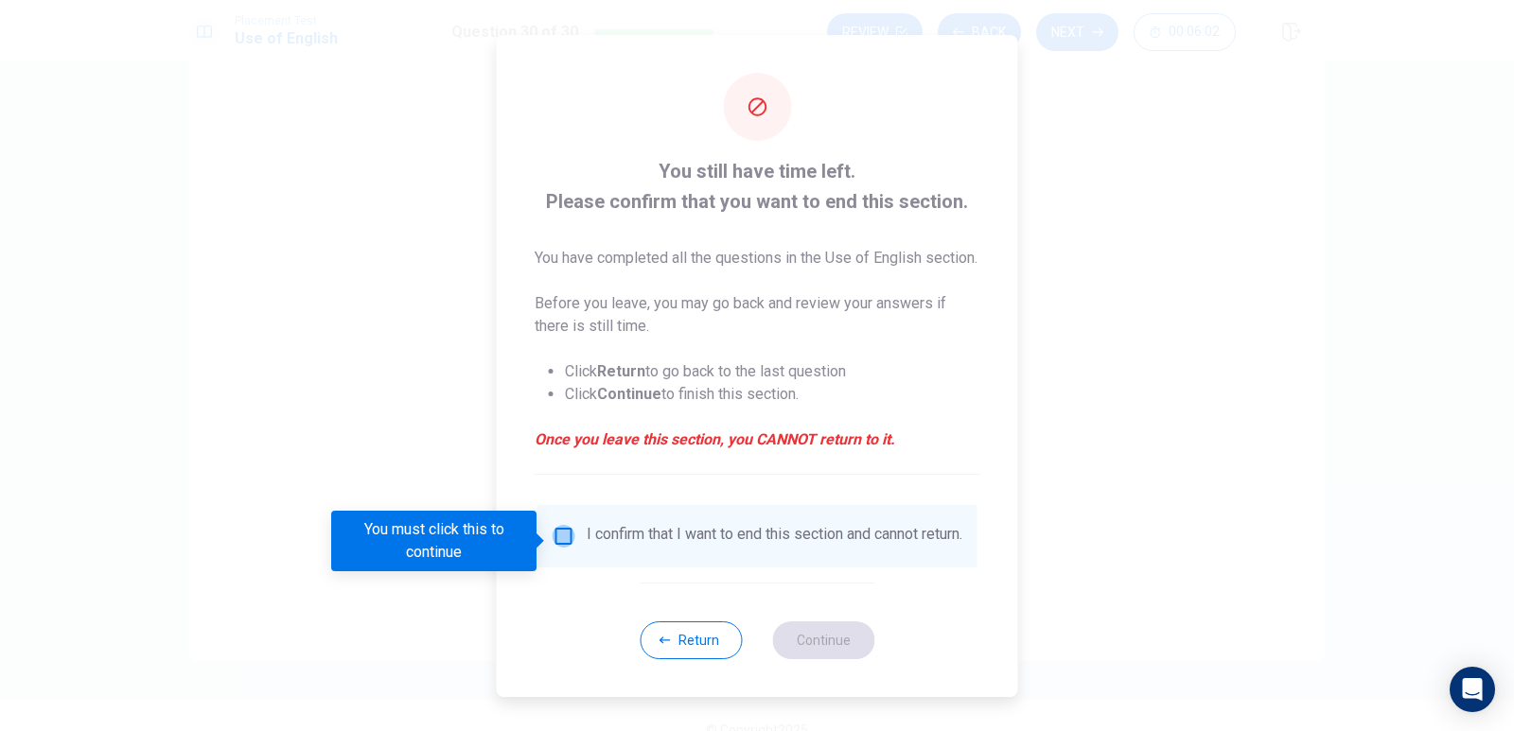
click at [566, 542] on input "You must click this to continue" at bounding box center [564, 536] width 23 height 23
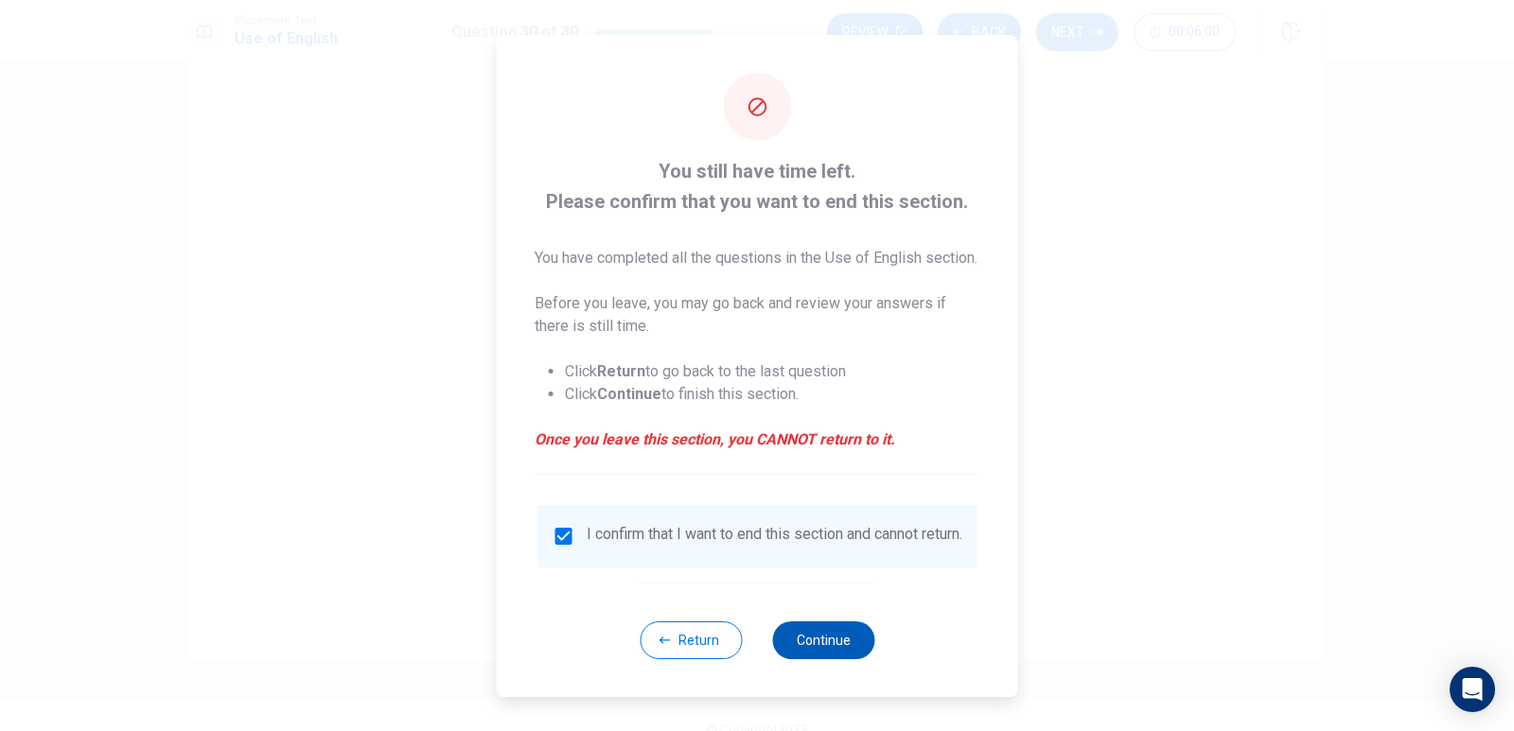
click at [844, 652] on button "Continue" at bounding box center [823, 641] width 102 height 38
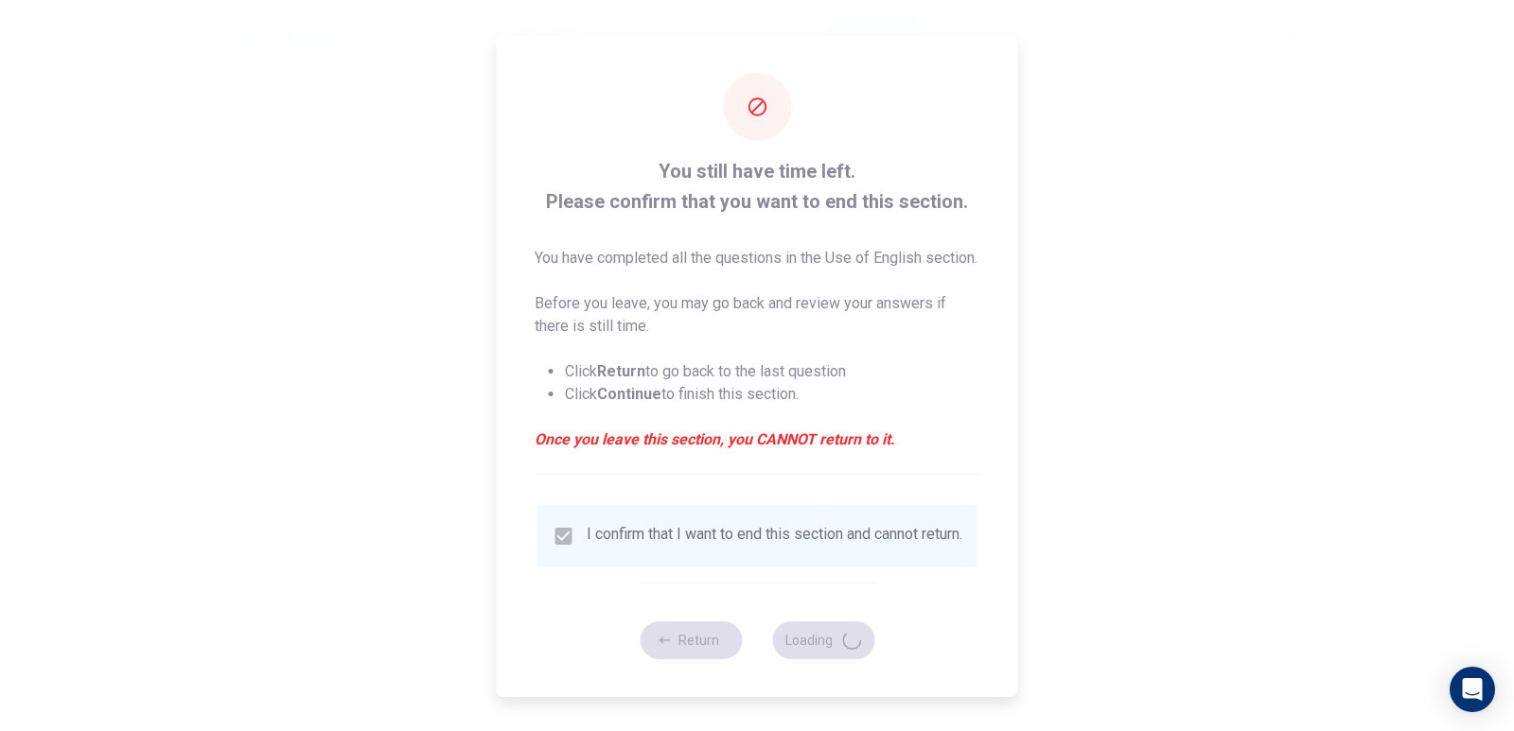
scroll to position [0, 0]
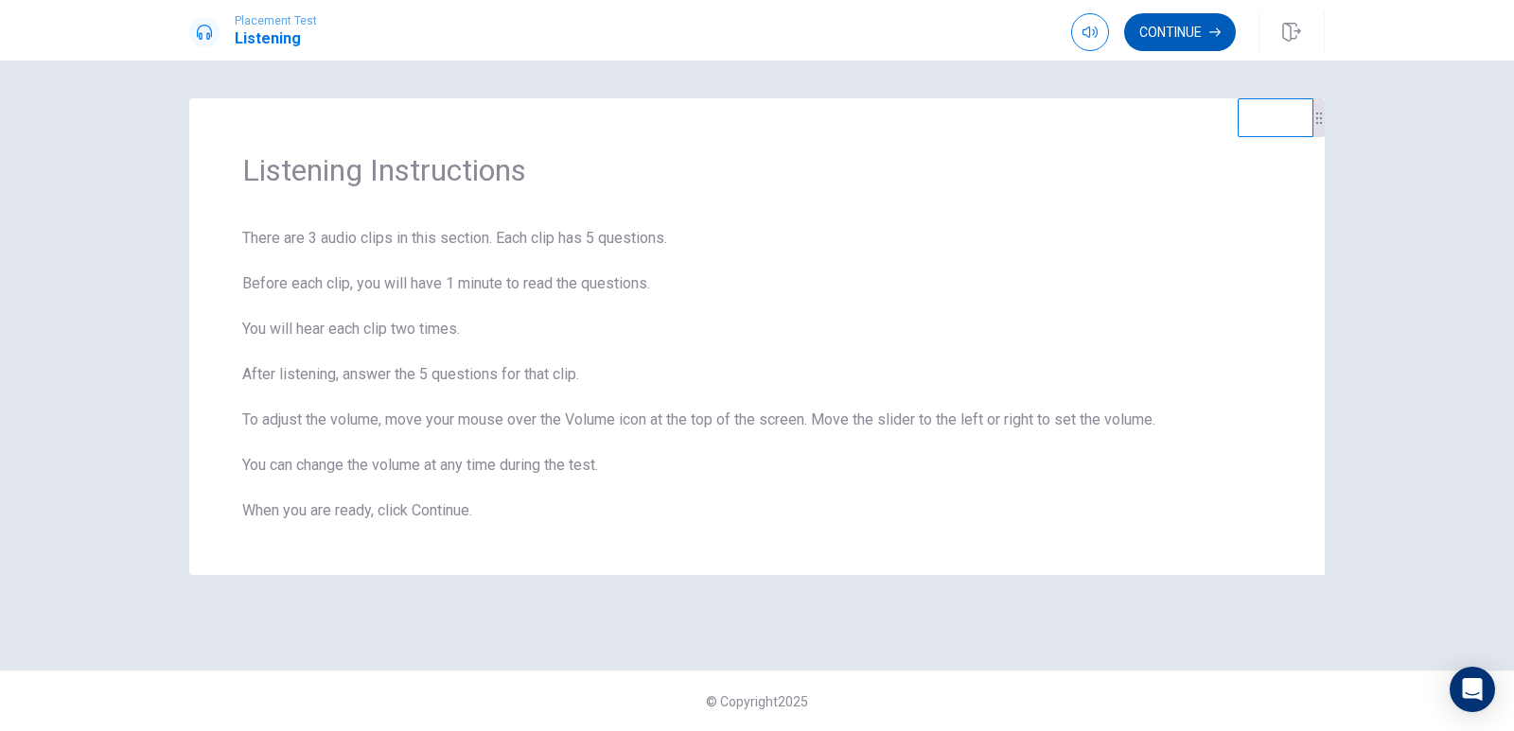
click at [1188, 46] on button "Continue" at bounding box center [1180, 32] width 112 height 38
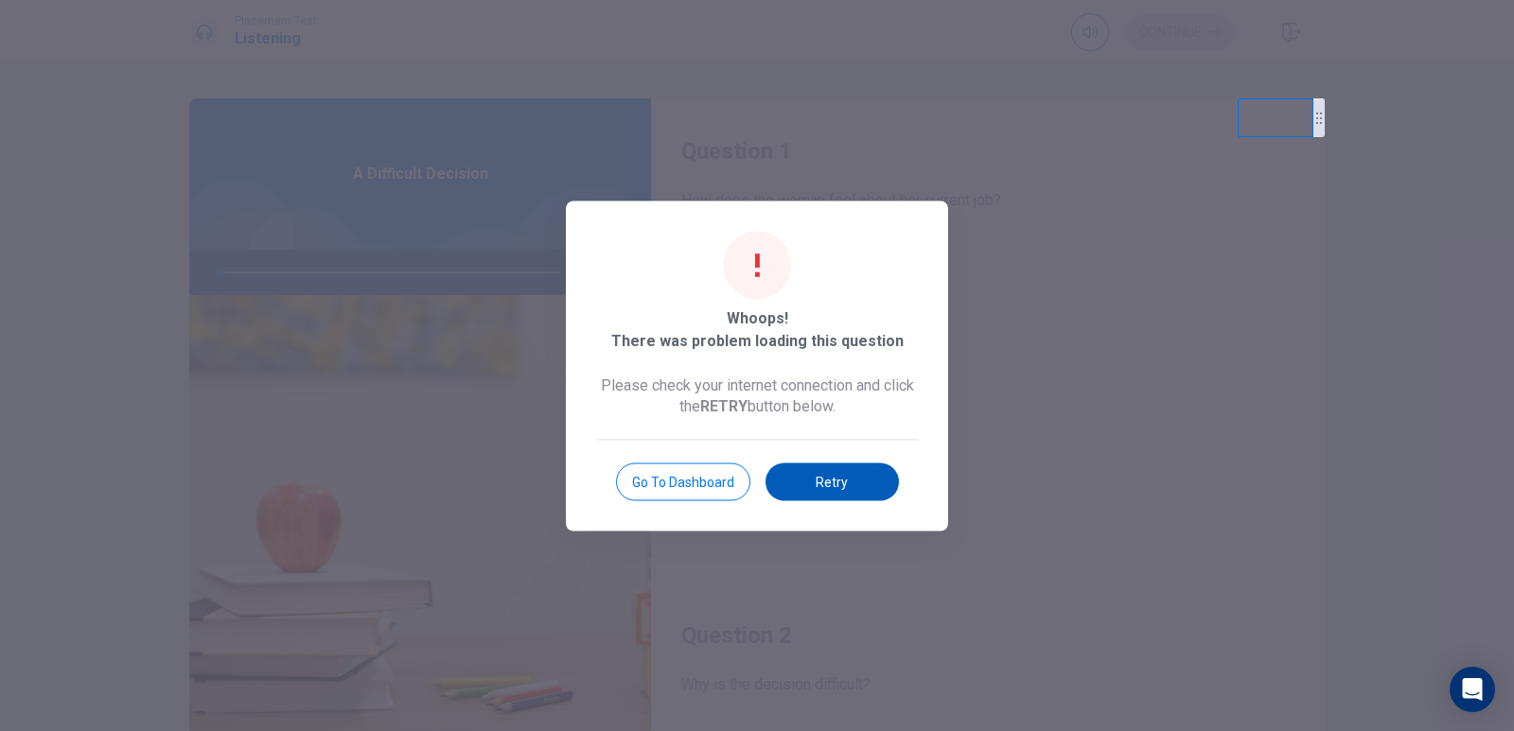
click at [843, 480] on button "Retry" at bounding box center [832, 482] width 133 height 38
click at [815, 490] on button "Retry" at bounding box center [832, 482] width 133 height 38
click at [819, 484] on button "Retry" at bounding box center [832, 482] width 133 height 38
click at [797, 488] on button "Retry" at bounding box center [832, 482] width 133 height 38
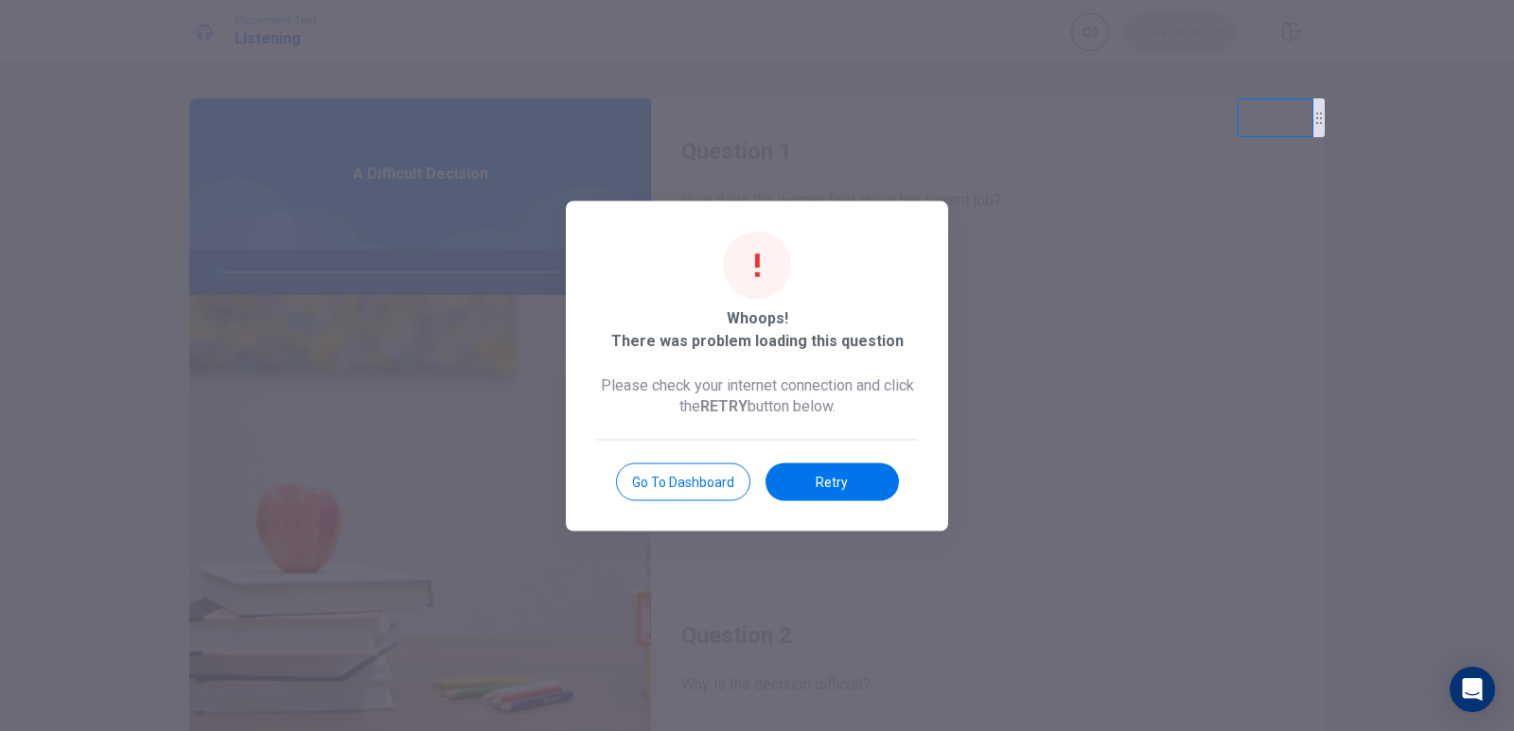
click at [348, 164] on div at bounding box center [757, 365] width 1514 height 731
click at [823, 486] on button "Retry" at bounding box center [832, 482] width 133 height 38
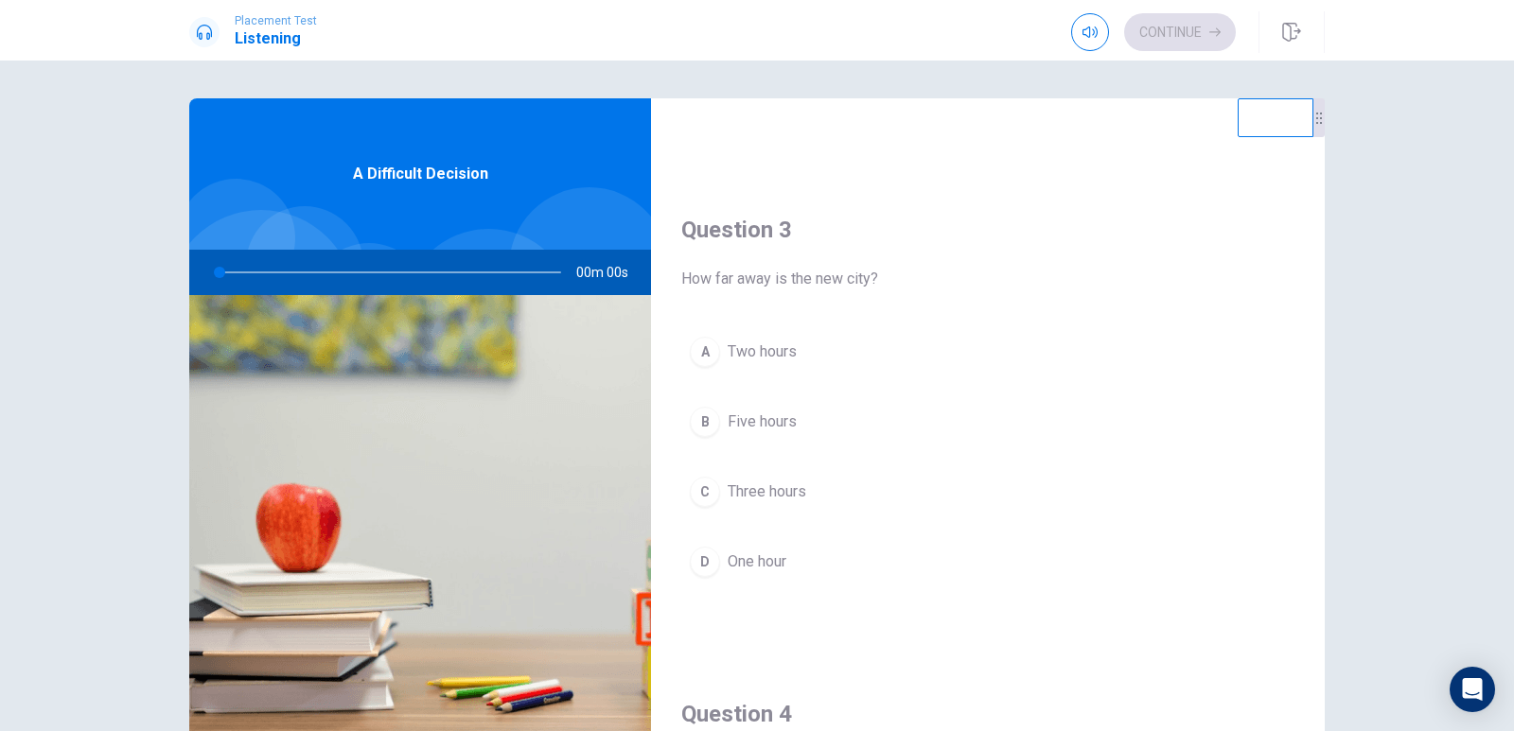
scroll to position [852, 0]
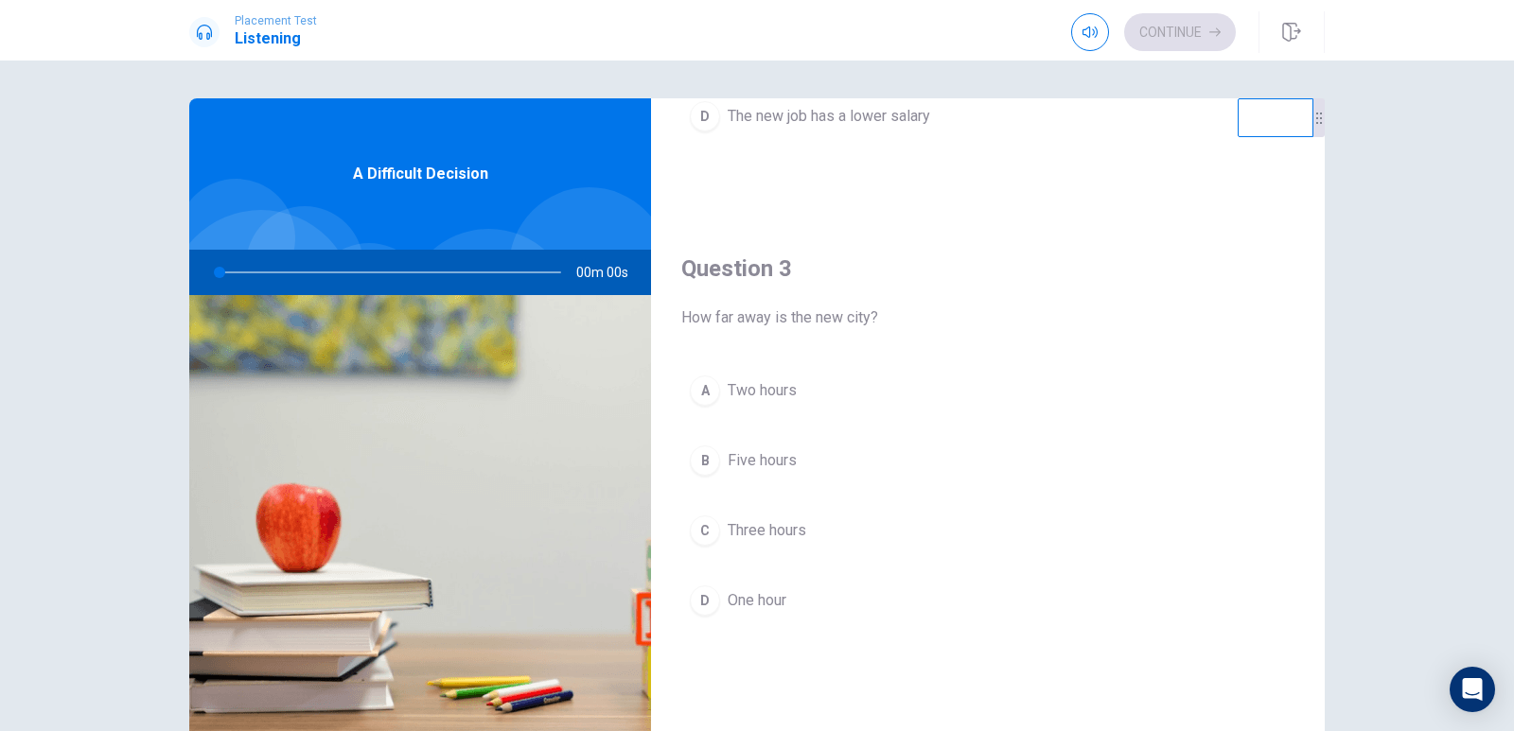
click at [206, 273] on div at bounding box center [386, 272] width 379 height 45
click at [214, 273] on div at bounding box center [386, 272] width 379 height 45
click at [533, 179] on div "A Difficult Decision" at bounding box center [420, 173] width 462 height 151
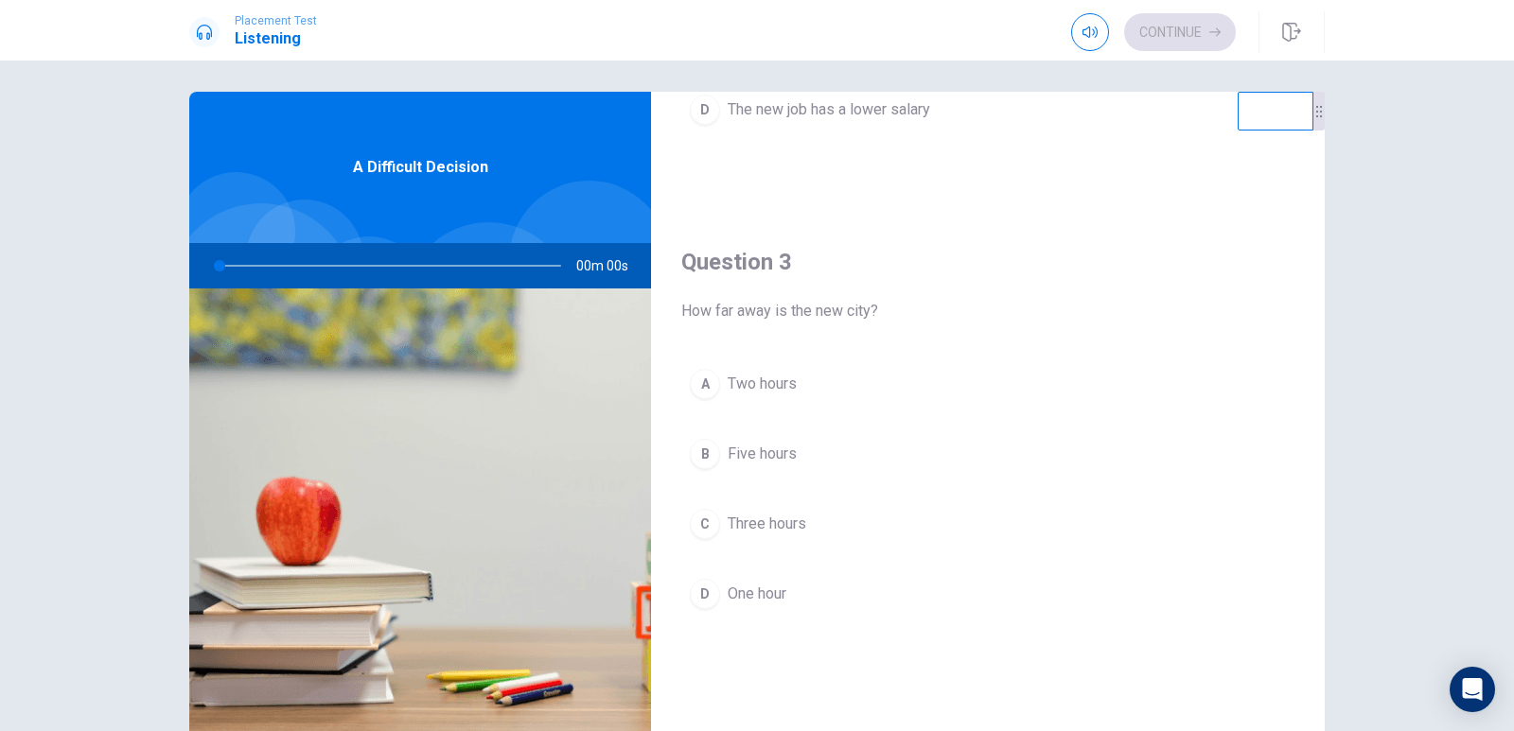
scroll to position [0, 0]
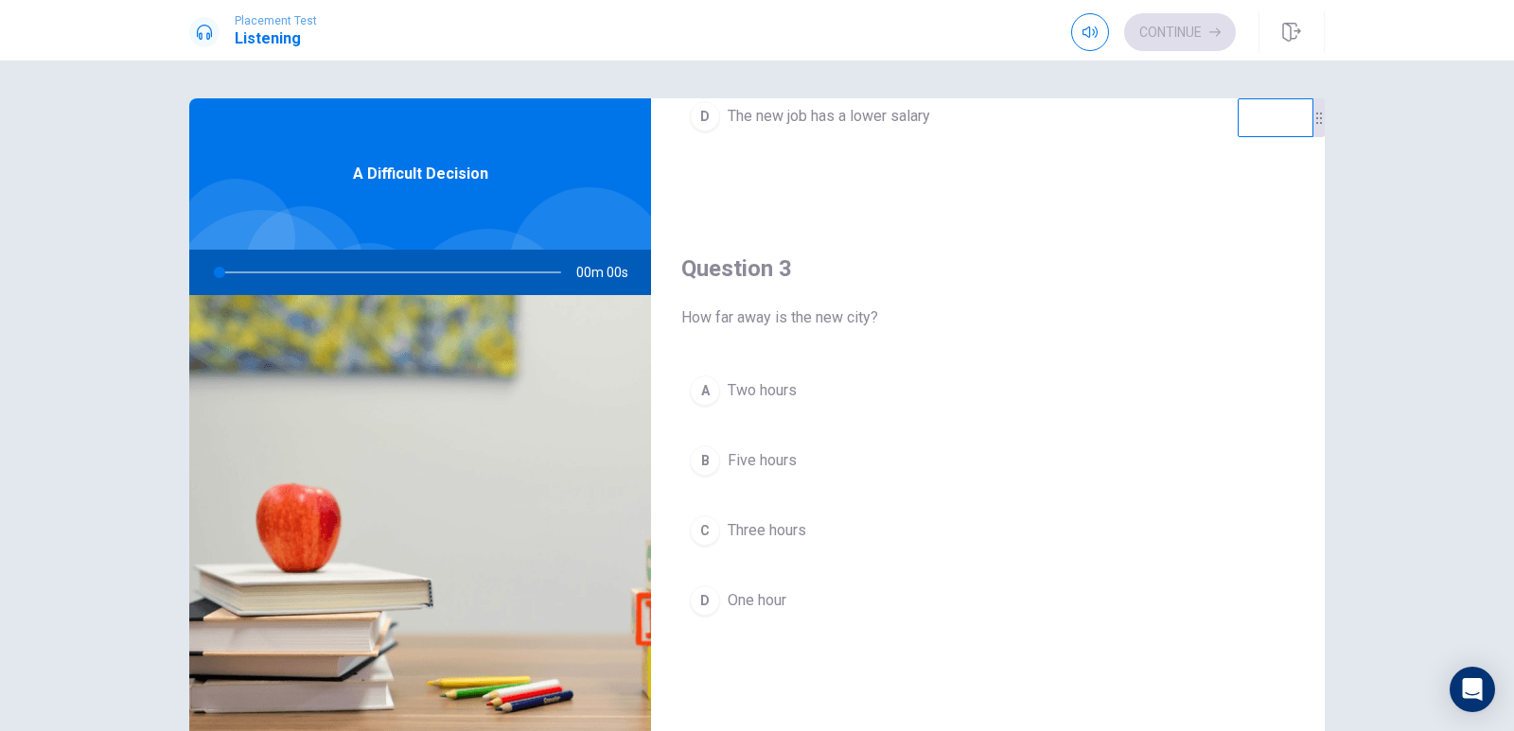
click at [1170, 43] on div "Continue" at bounding box center [1153, 32] width 165 height 38
click at [1089, 44] on span at bounding box center [1088, 48] width 15 height 10
click at [1109, 154] on div "A It would mean moving to a new city B She has to work longer hours C She doesn…" at bounding box center [987, 30] width 613 height 295
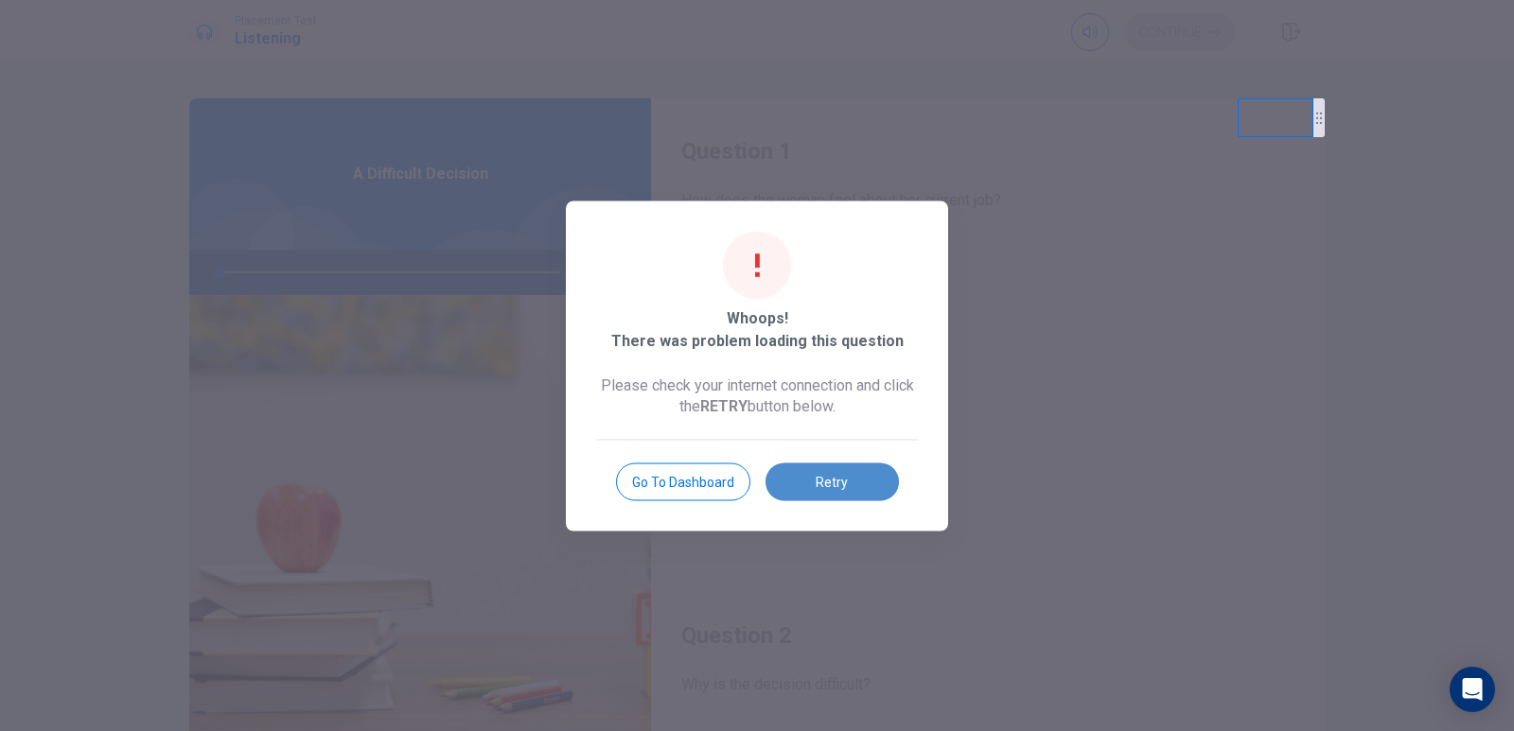
click at [795, 478] on button "Retry" at bounding box center [832, 482] width 133 height 38
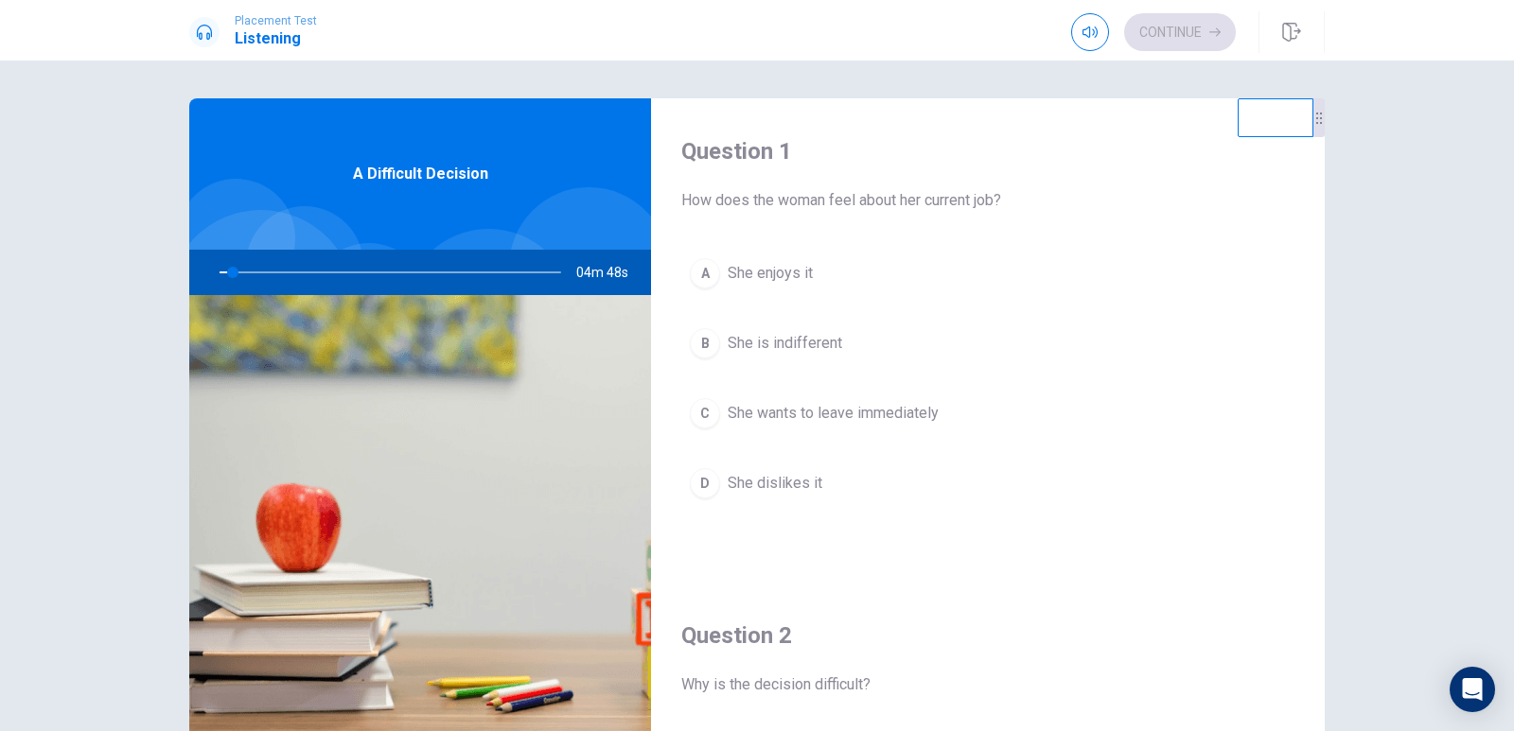
click at [750, 272] on span "She enjoys it" at bounding box center [770, 273] width 85 height 23
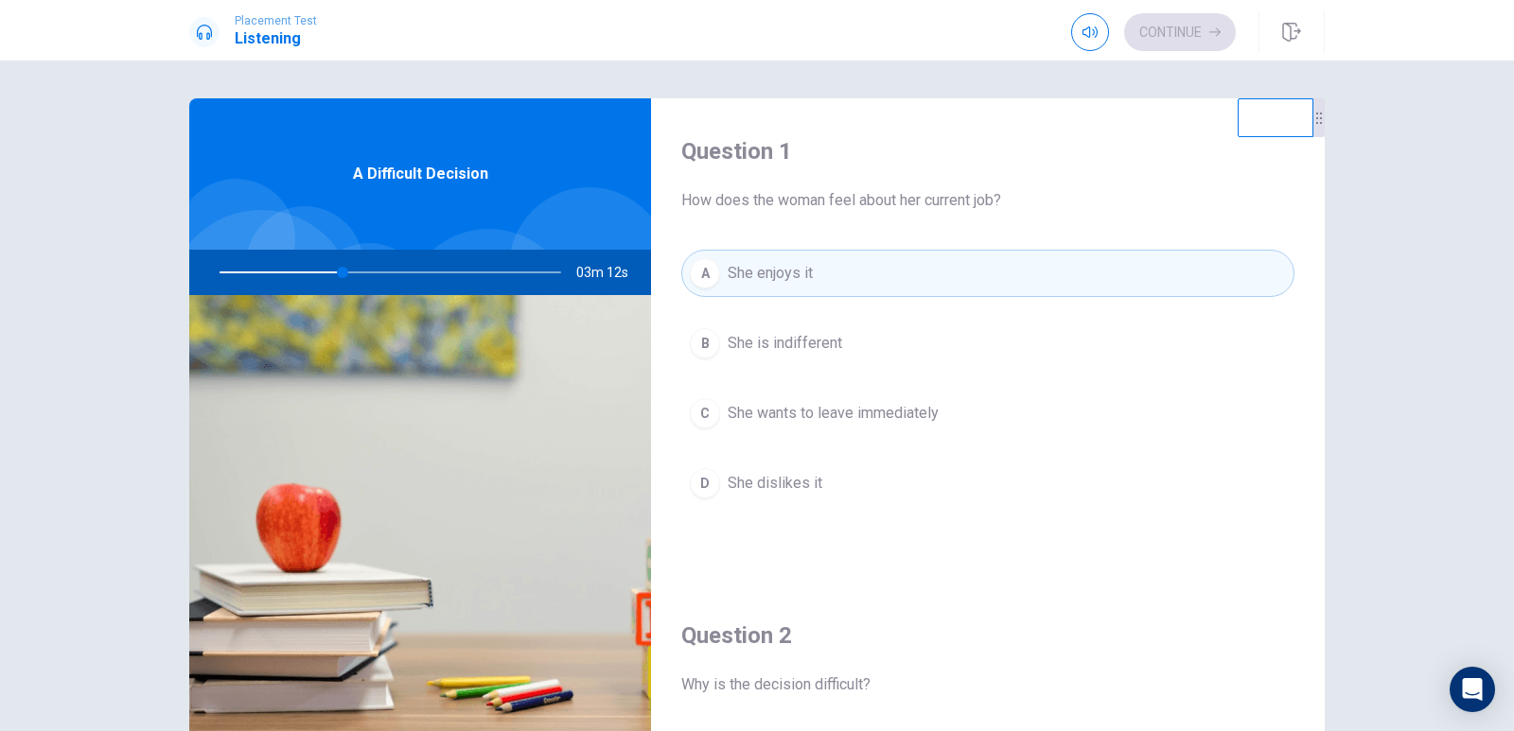
click at [940, 275] on button "A She enjoys it" at bounding box center [987, 273] width 613 height 47
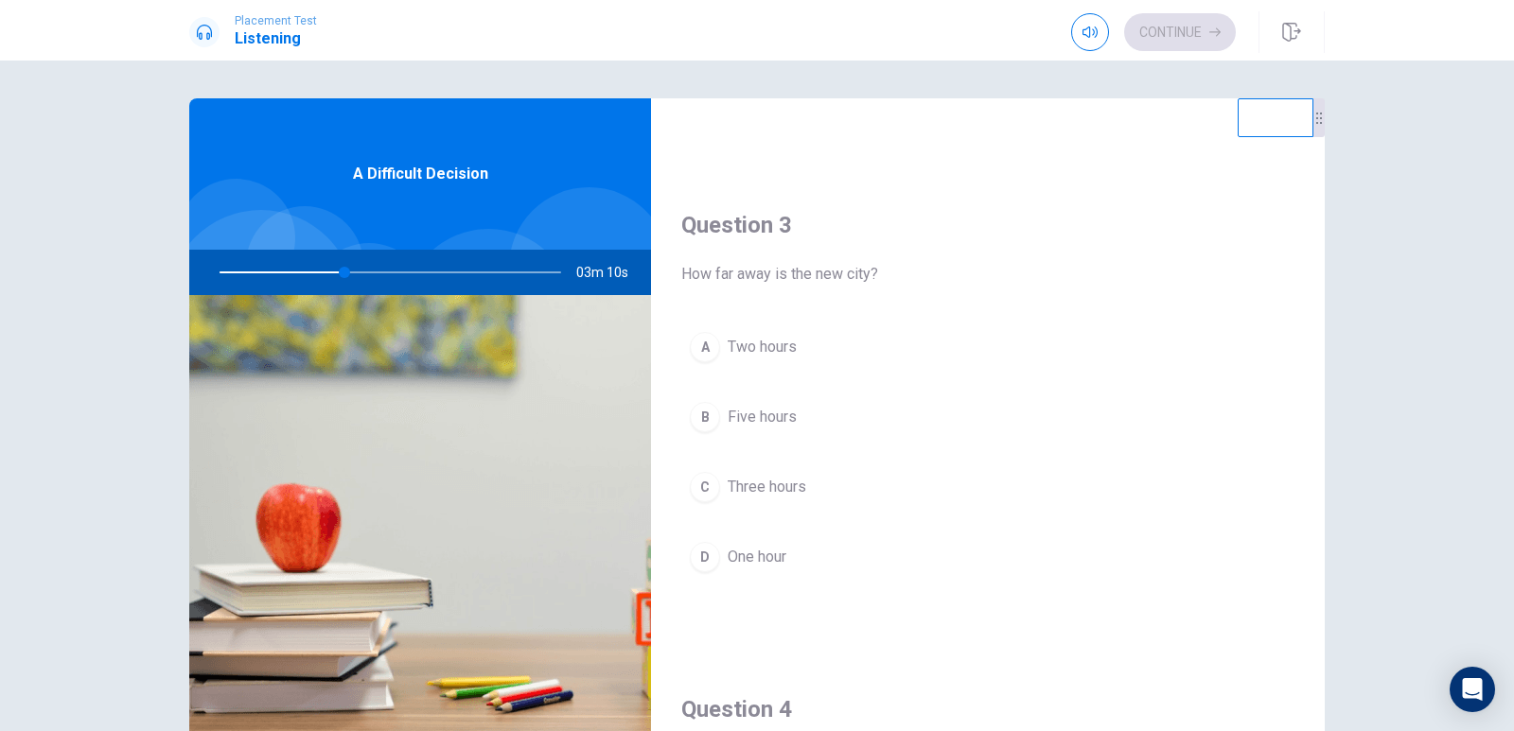
scroll to position [946, 0]
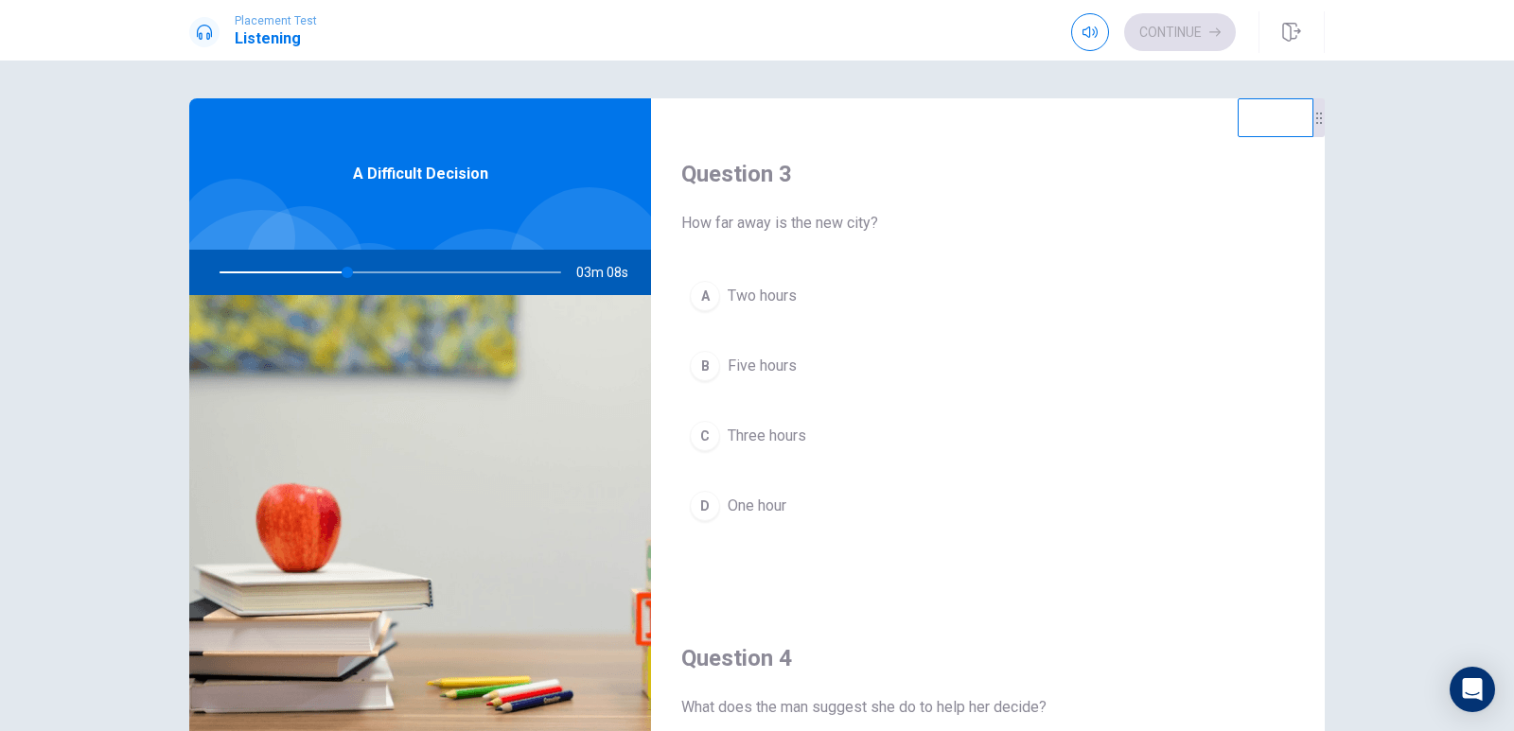
click at [772, 444] on span "Three hours" at bounding box center [767, 436] width 79 height 23
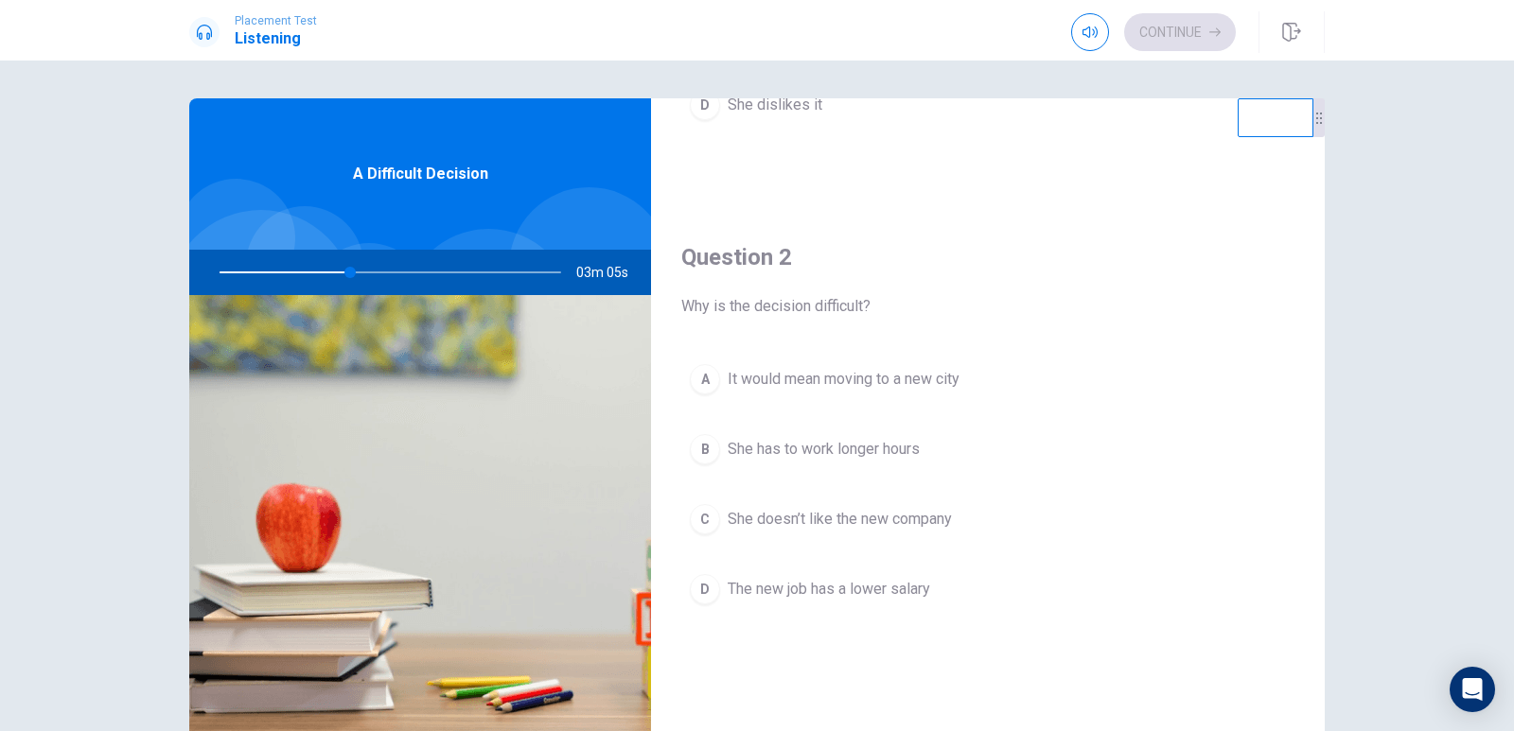
scroll to position [473, 0]
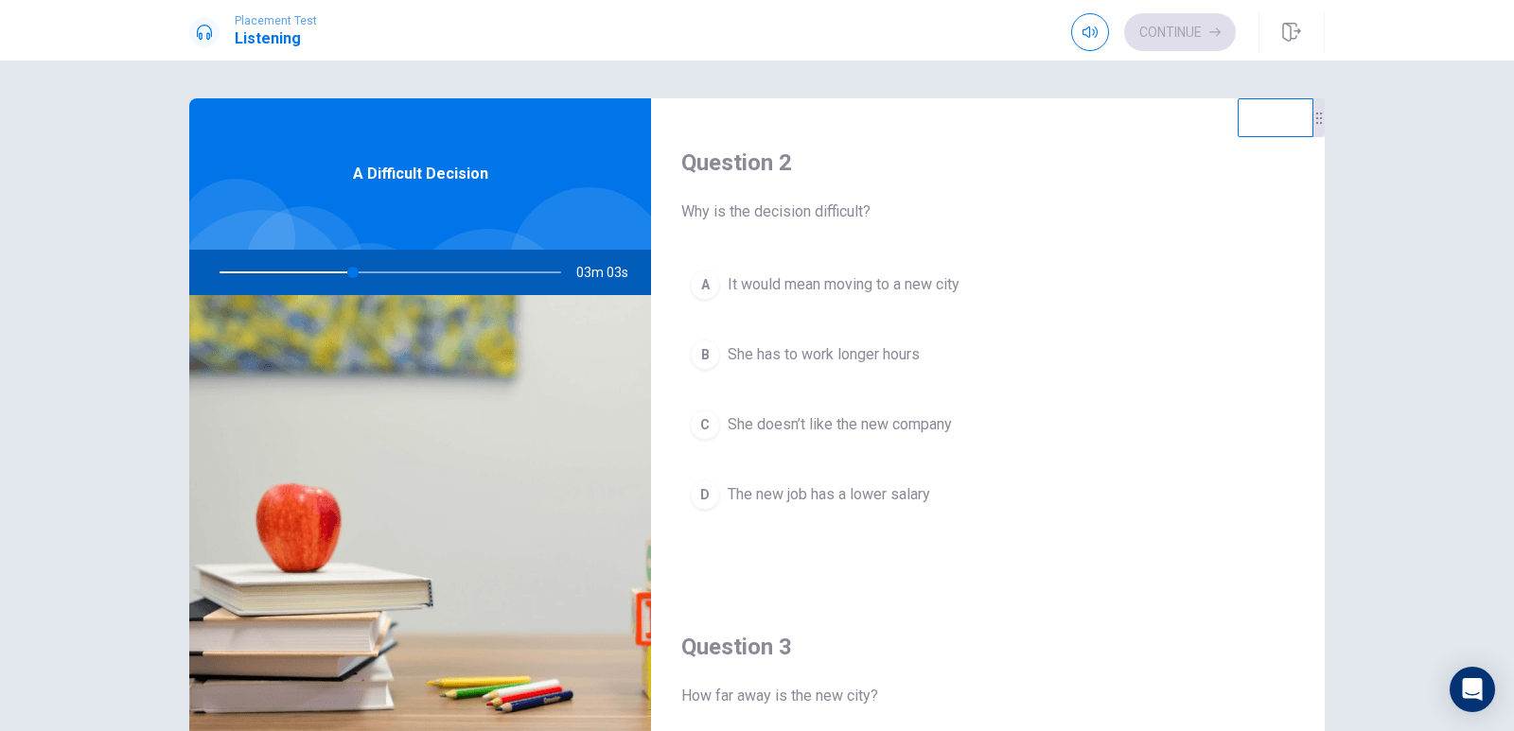
click at [917, 284] on span "It would mean moving to a new city" at bounding box center [844, 284] width 232 height 23
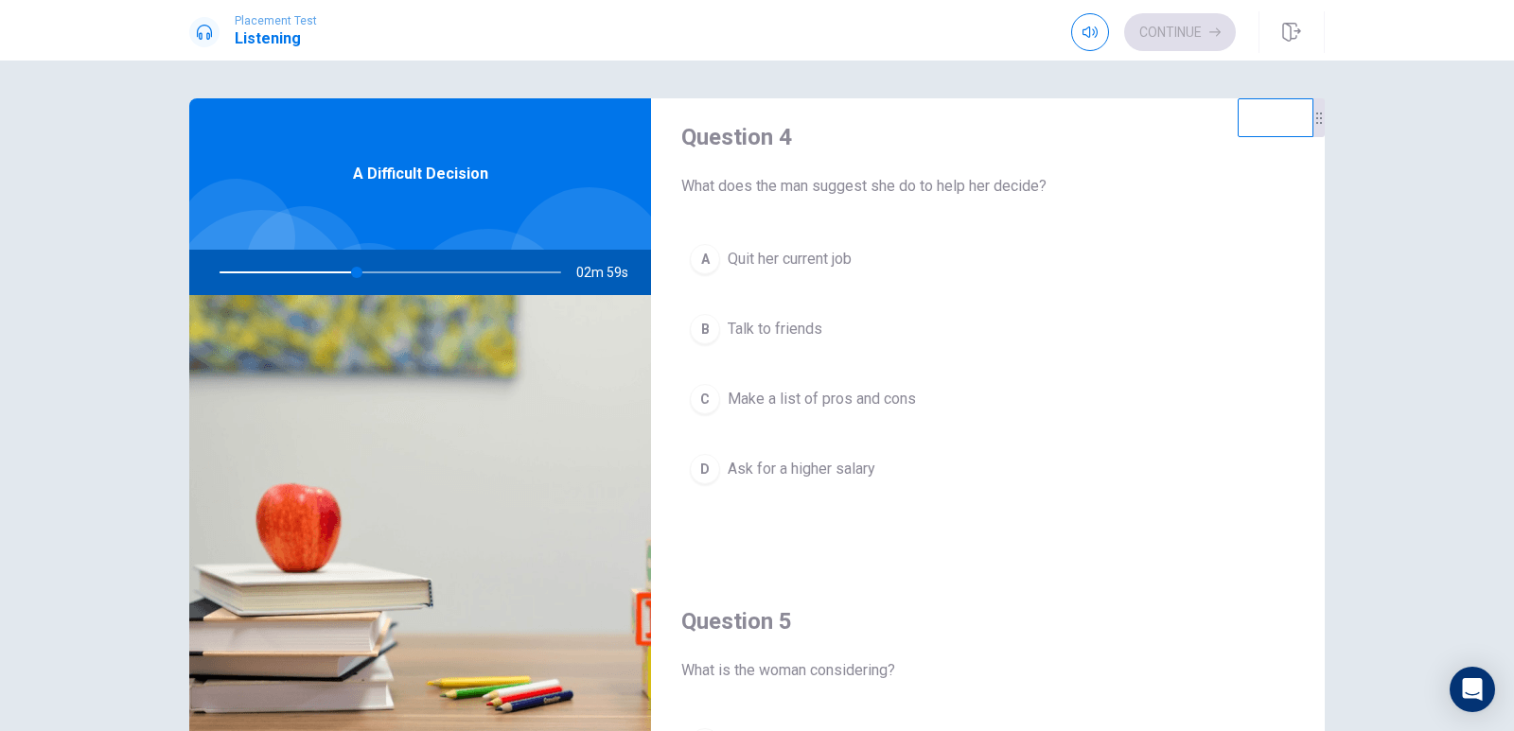
scroll to position [1514, 0]
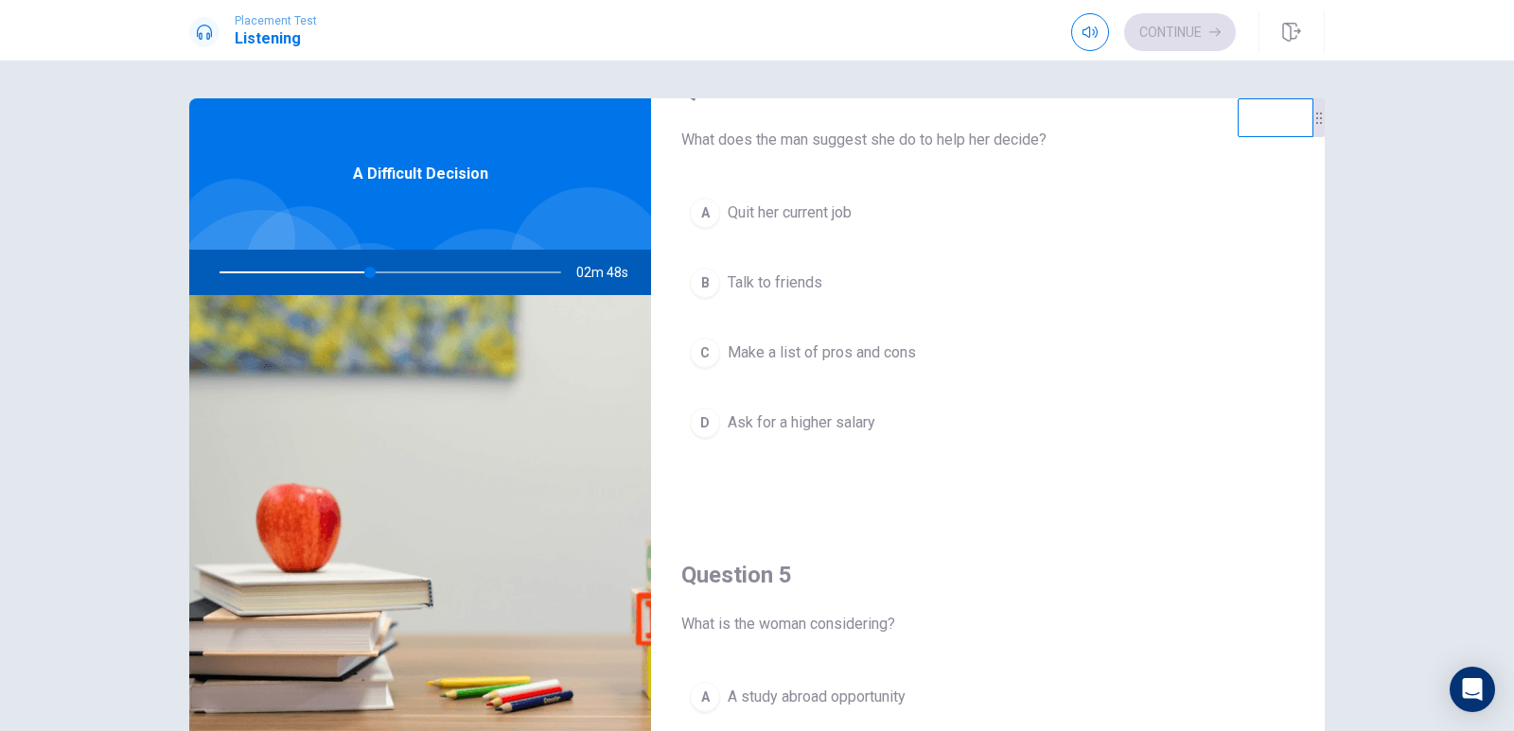
click at [894, 354] on span "Make a list of pros and cons" at bounding box center [822, 353] width 188 height 23
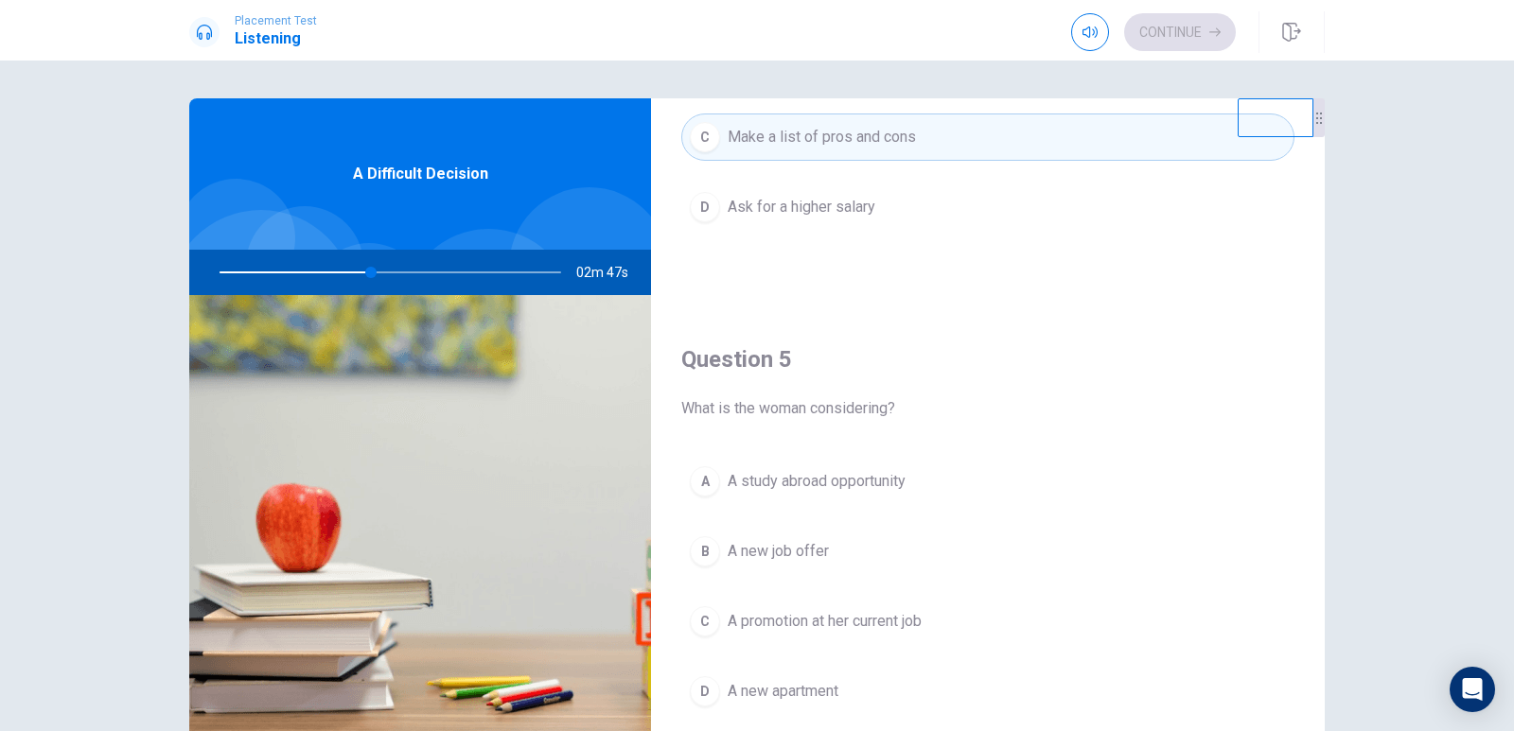
scroll to position [1765, 0]
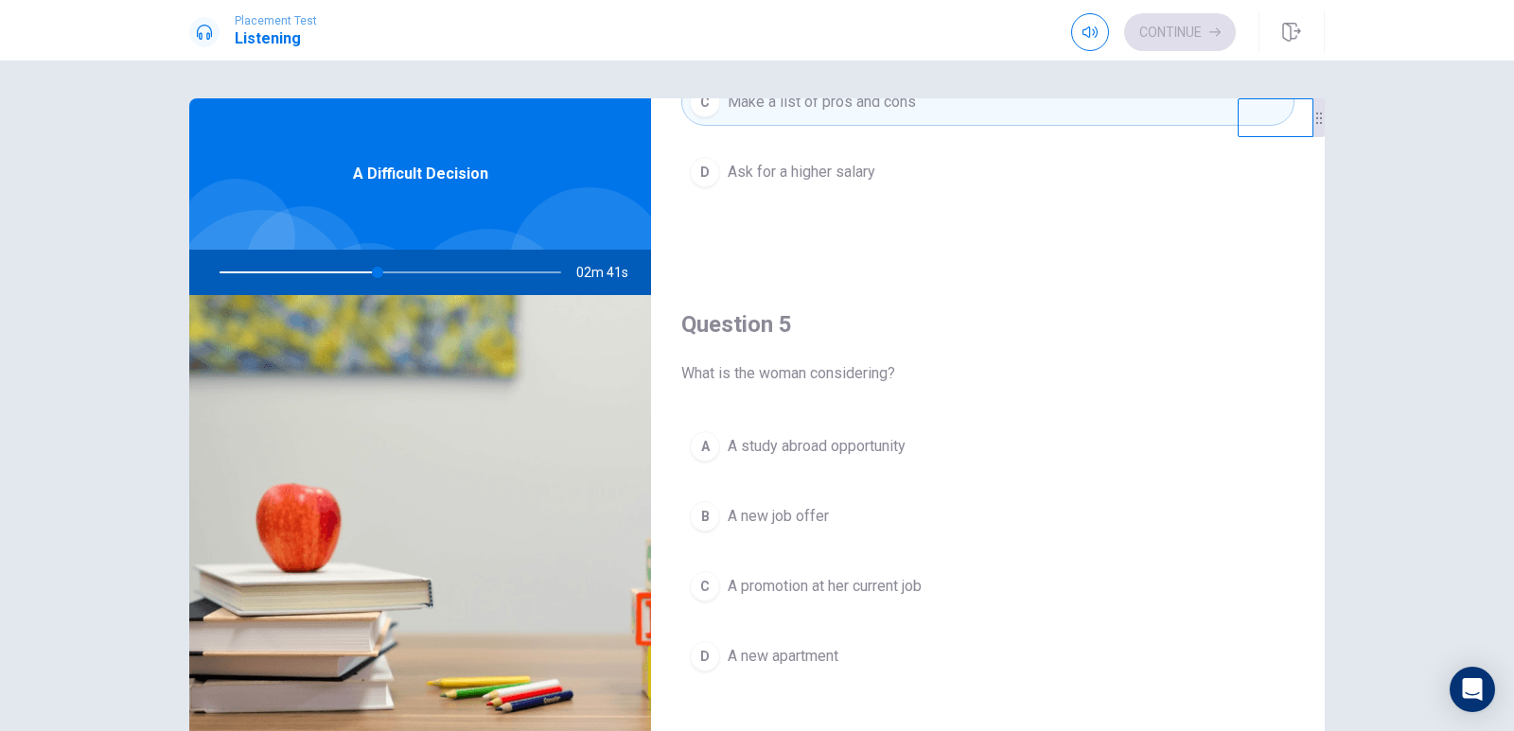
click at [790, 518] on span "A new job offer" at bounding box center [778, 516] width 101 height 23
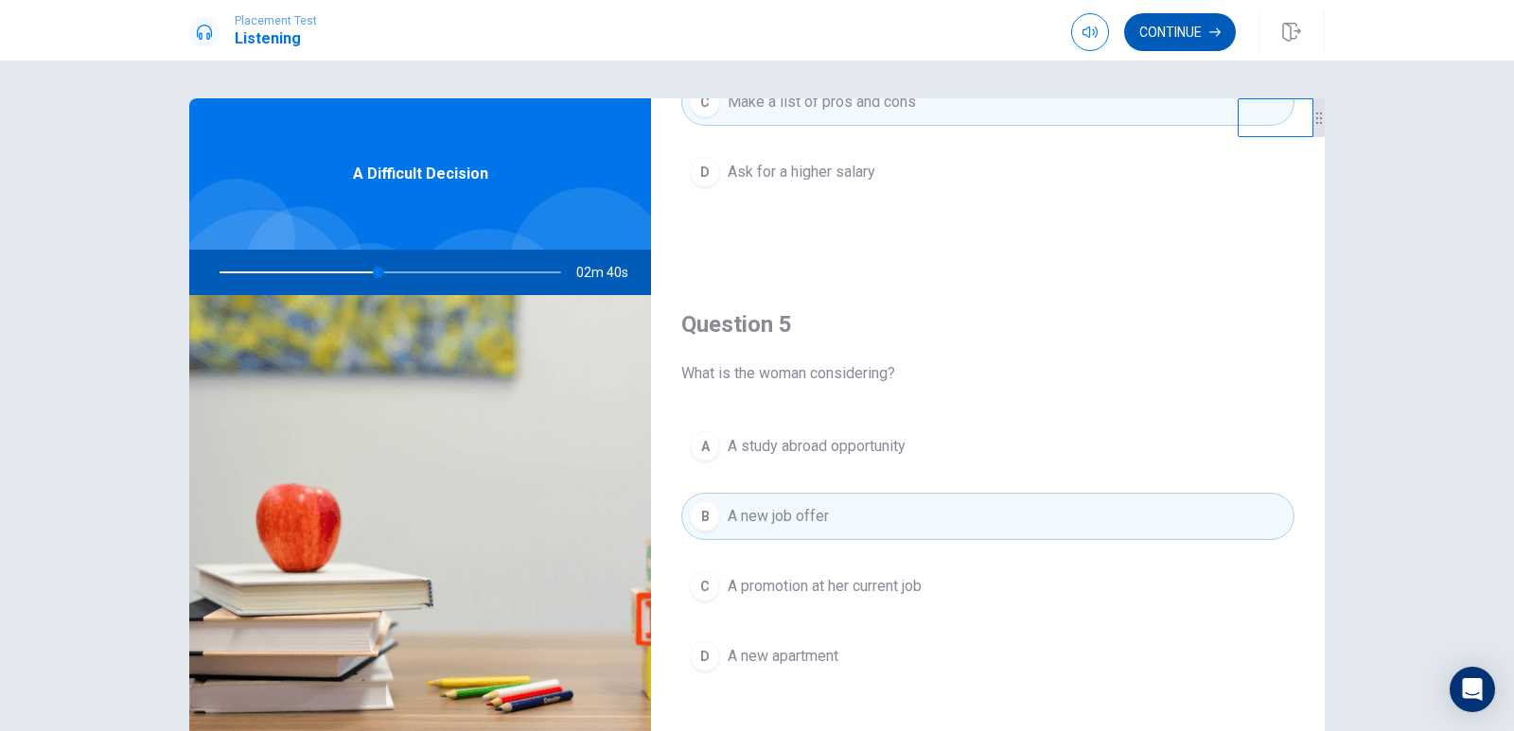
click at [1202, 36] on button "Continue" at bounding box center [1180, 32] width 112 height 38
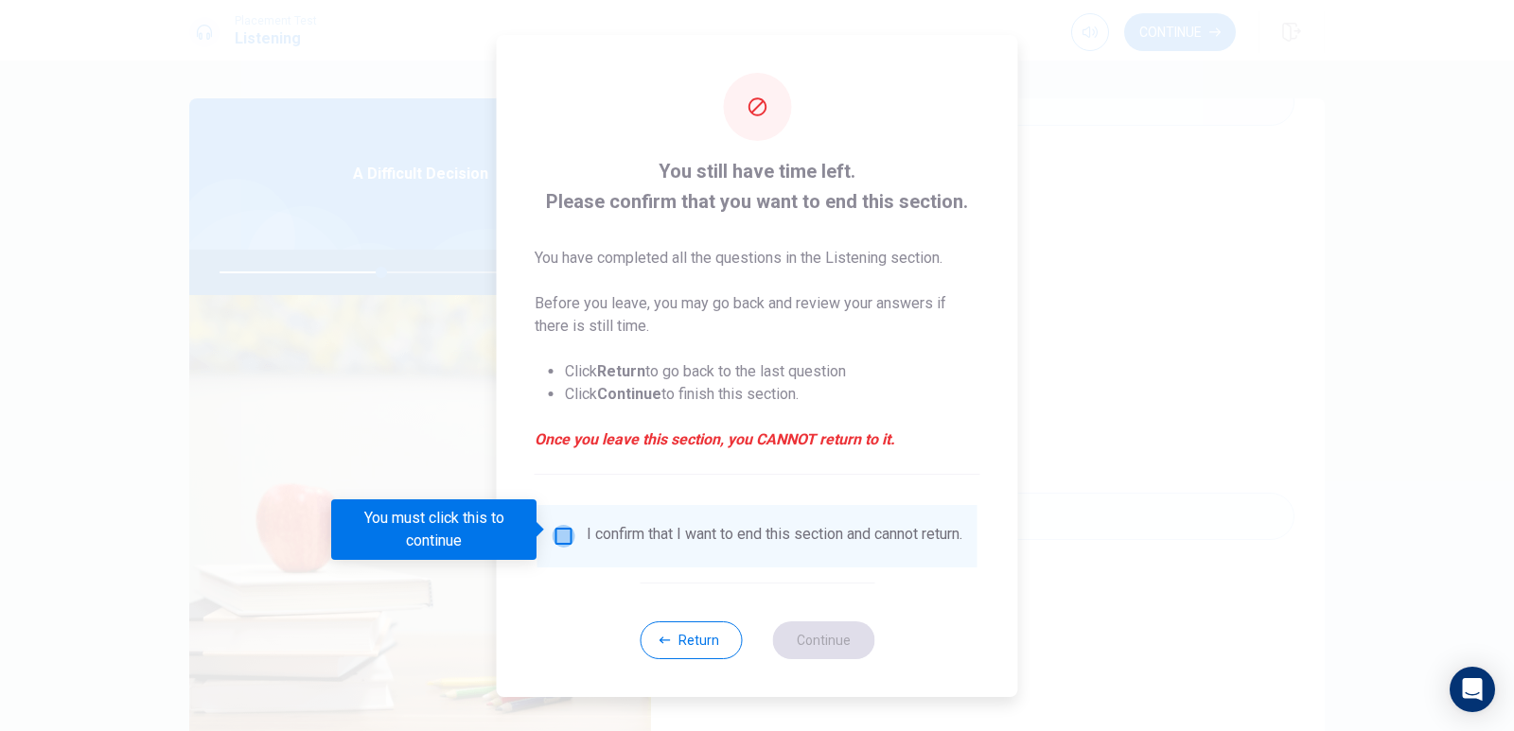
click at [556, 528] on input "You must click this to continue" at bounding box center [564, 536] width 23 height 23
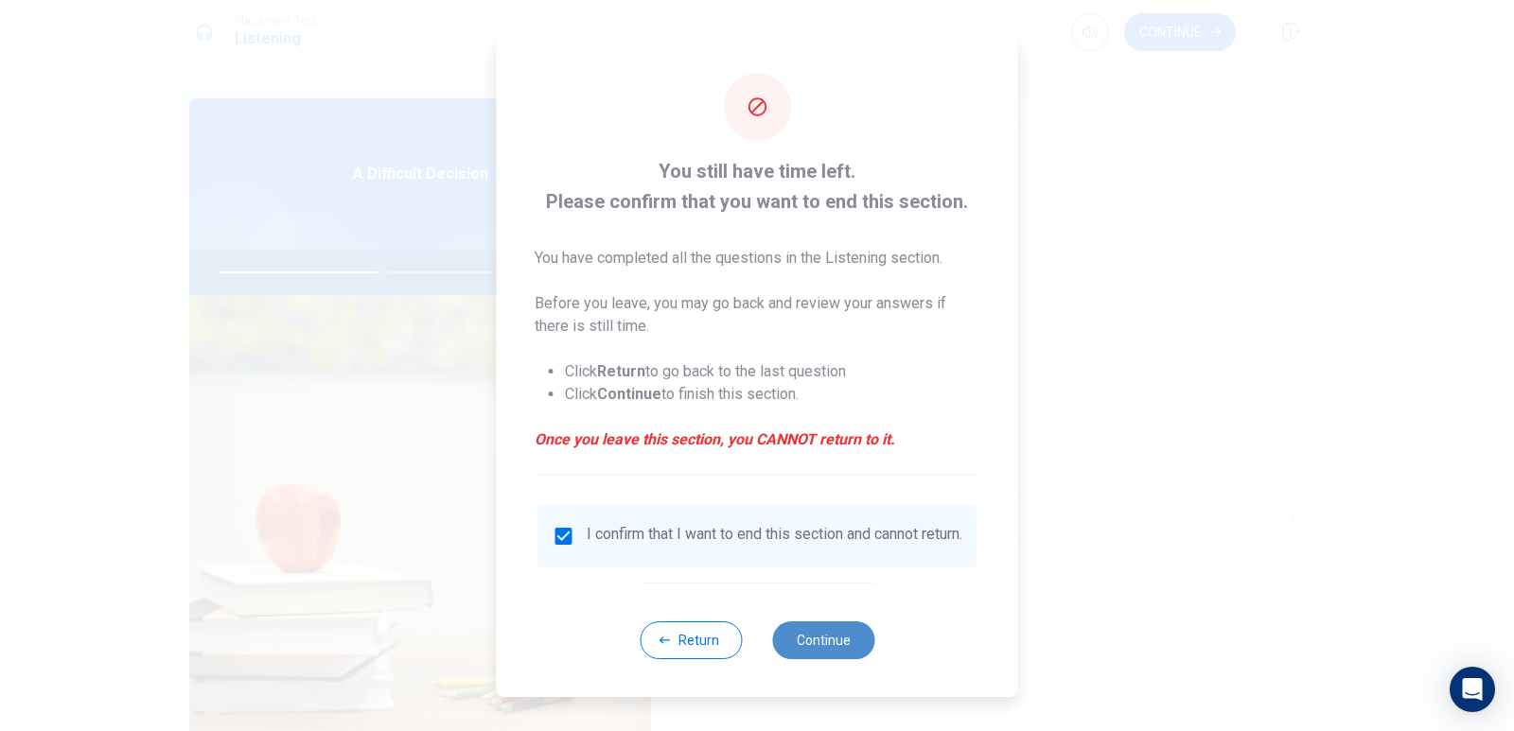
click at [834, 643] on button "Continue" at bounding box center [823, 641] width 102 height 38
type input "70"
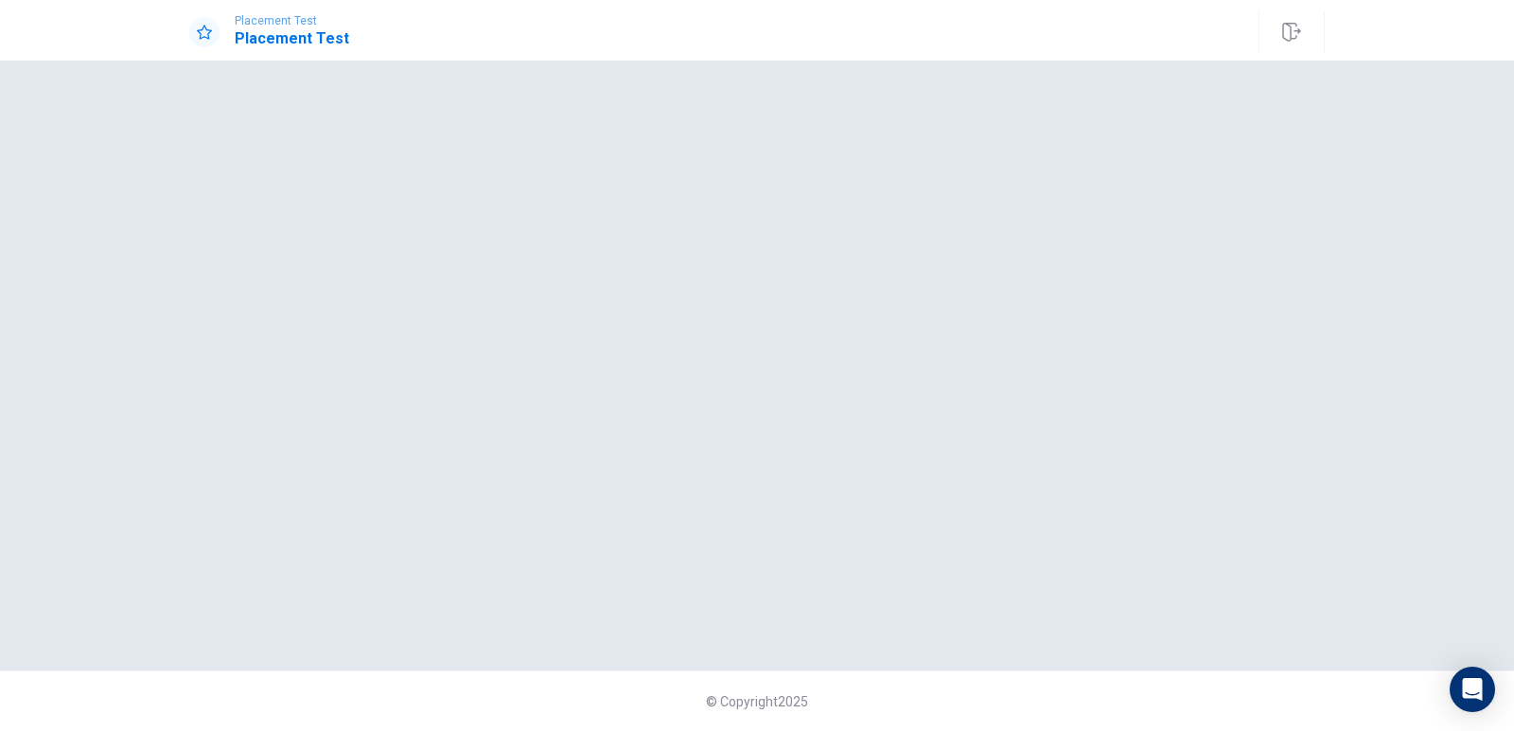
click at [466, 236] on div at bounding box center [756, 365] width 1135 height 535
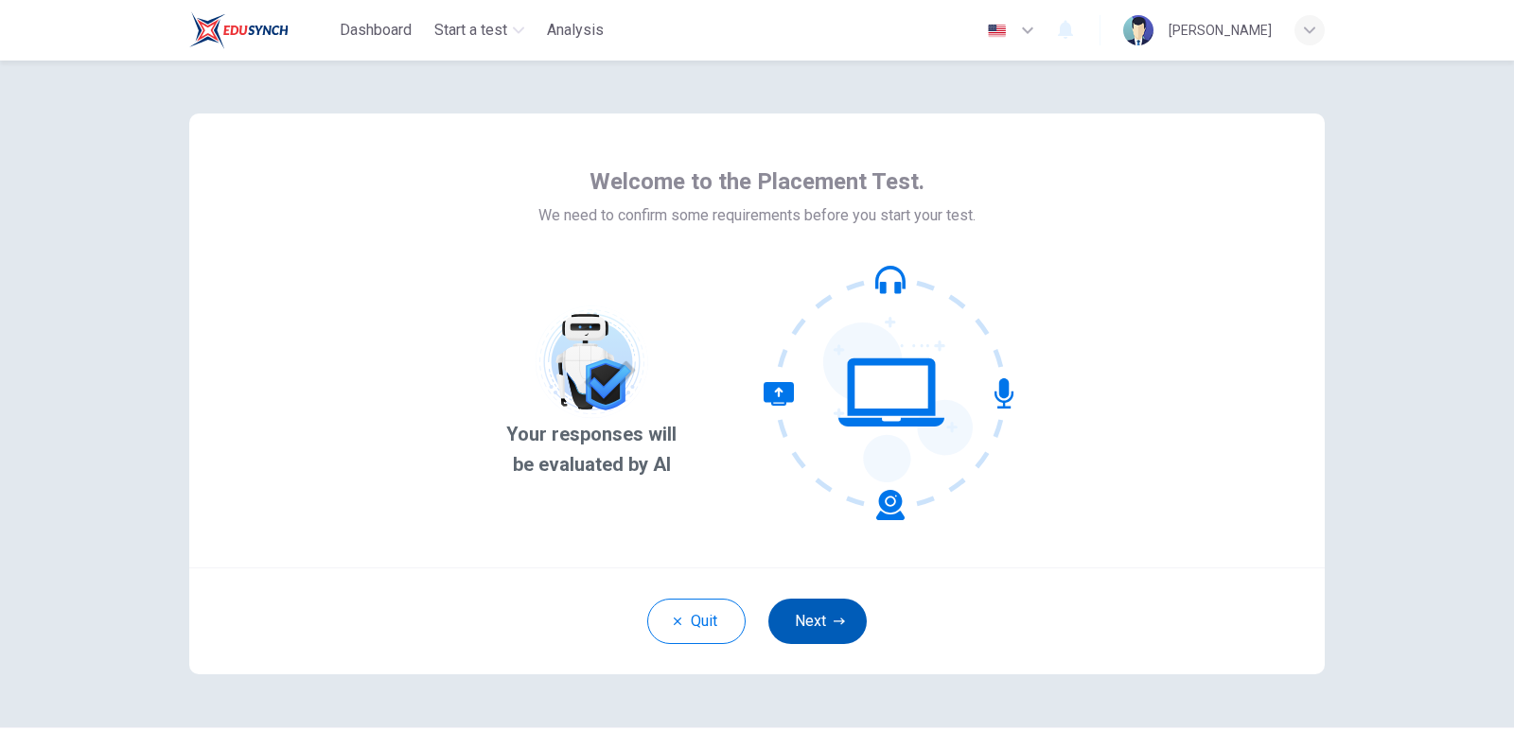
click at [822, 625] on button "Next" at bounding box center [817, 621] width 98 height 45
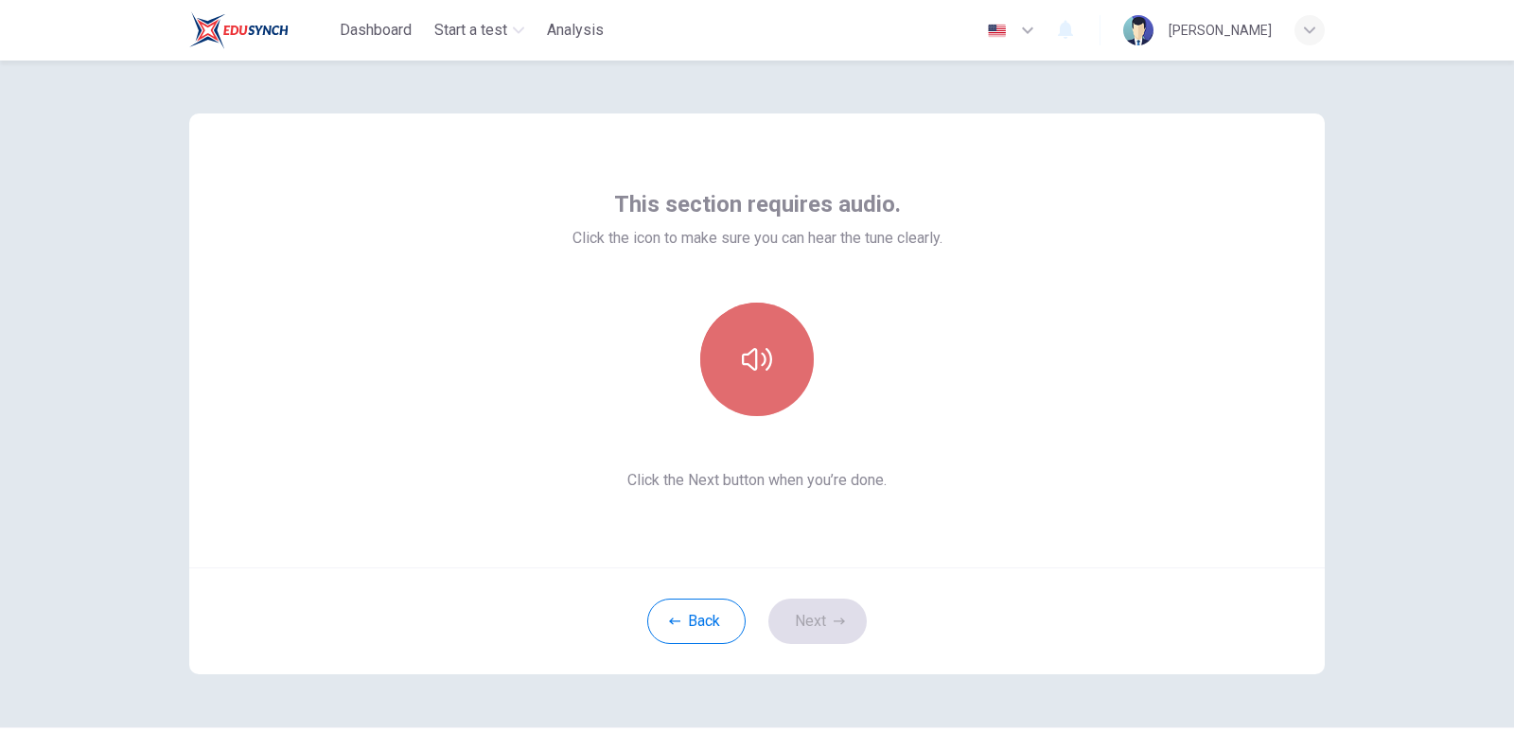
click at [788, 378] on button "button" at bounding box center [757, 360] width 114 height 114
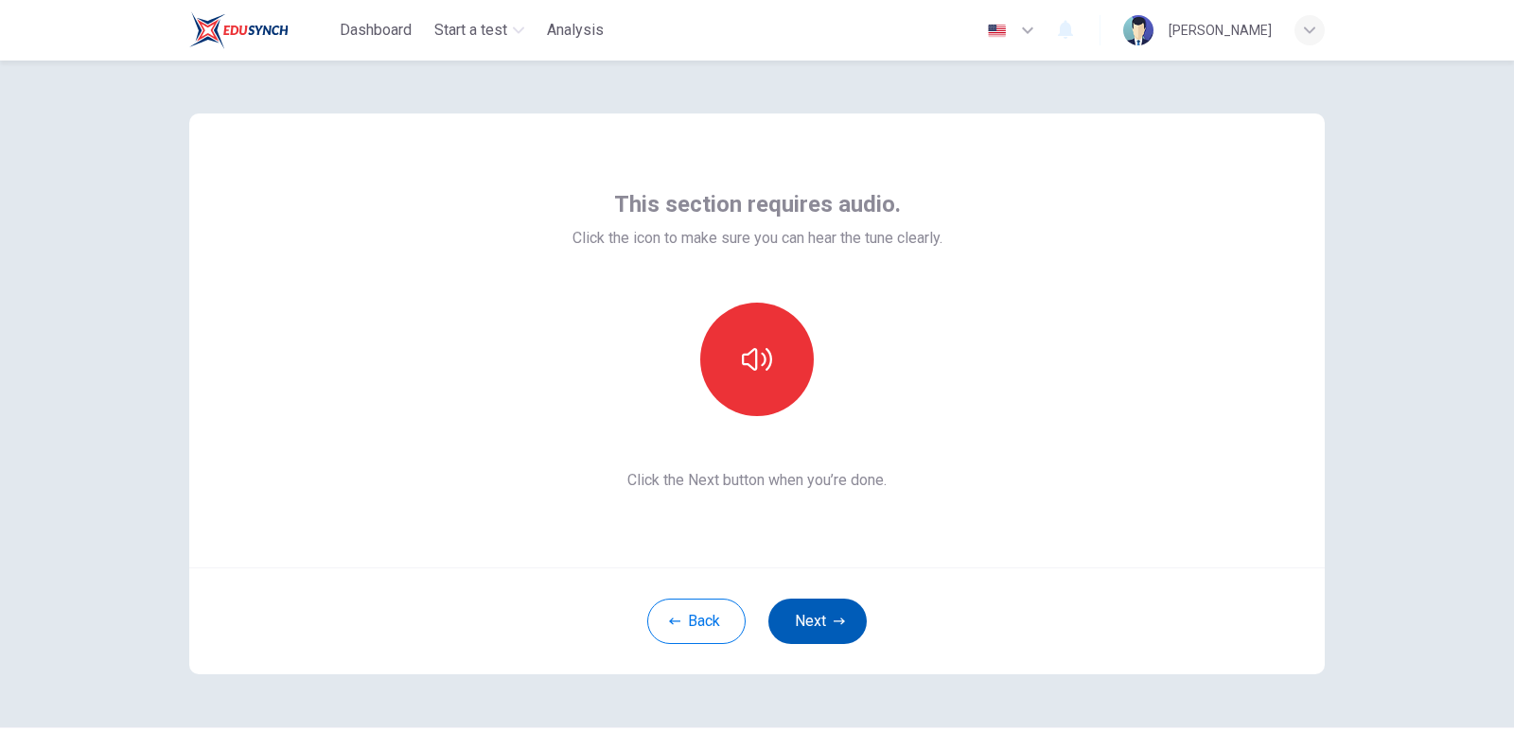
click at [812, 625] on button "Next" at bounding box center [817, 621] width 98 height 45
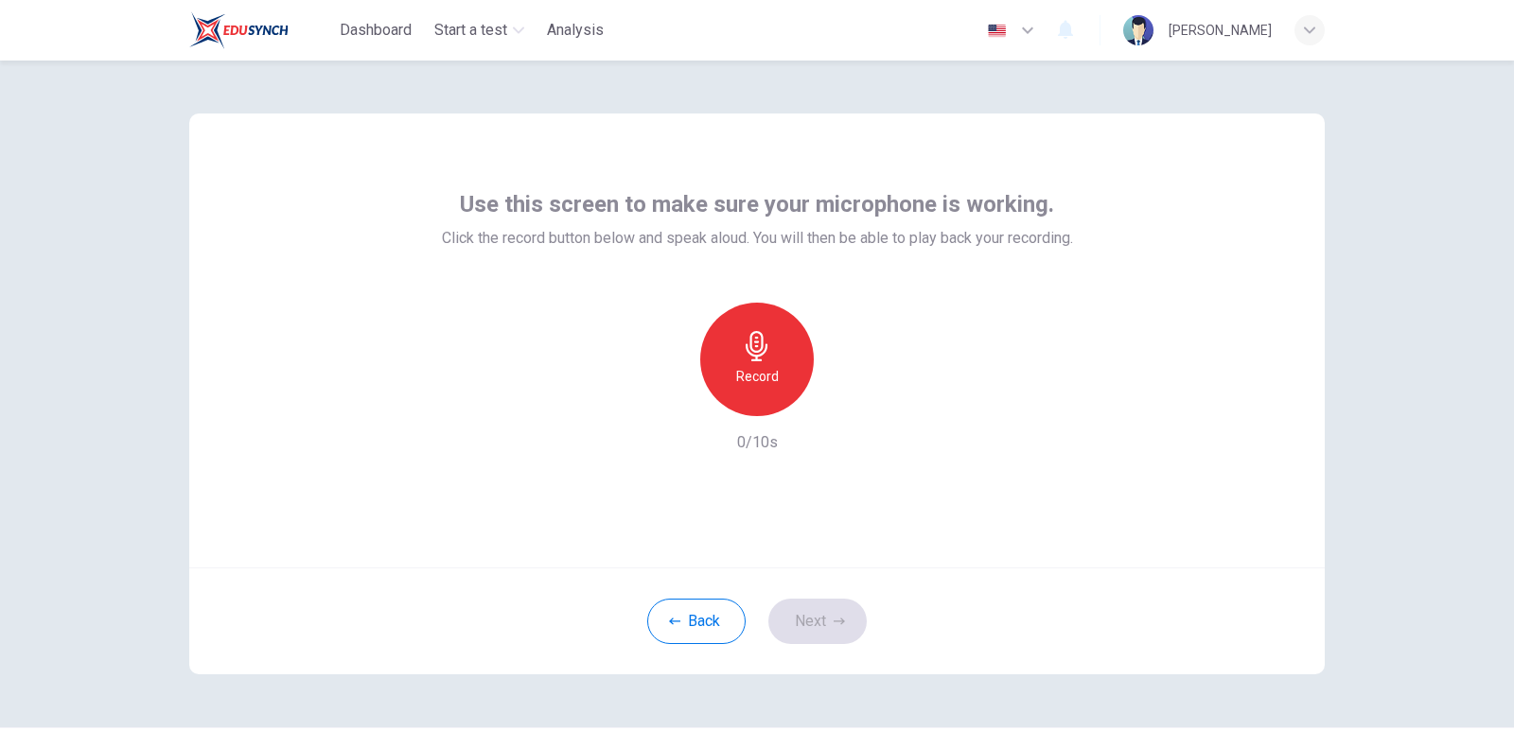
click at [766, 384] on h6 "Record" at bounding box center [757, 376] width 43 height 23
click at [760, 381] on h6 "Stop" at bounding box center [757, 376] width 28 height 23
click at [812, 622] on button "Next" at bounding box center [817, 621] width 98 height 45
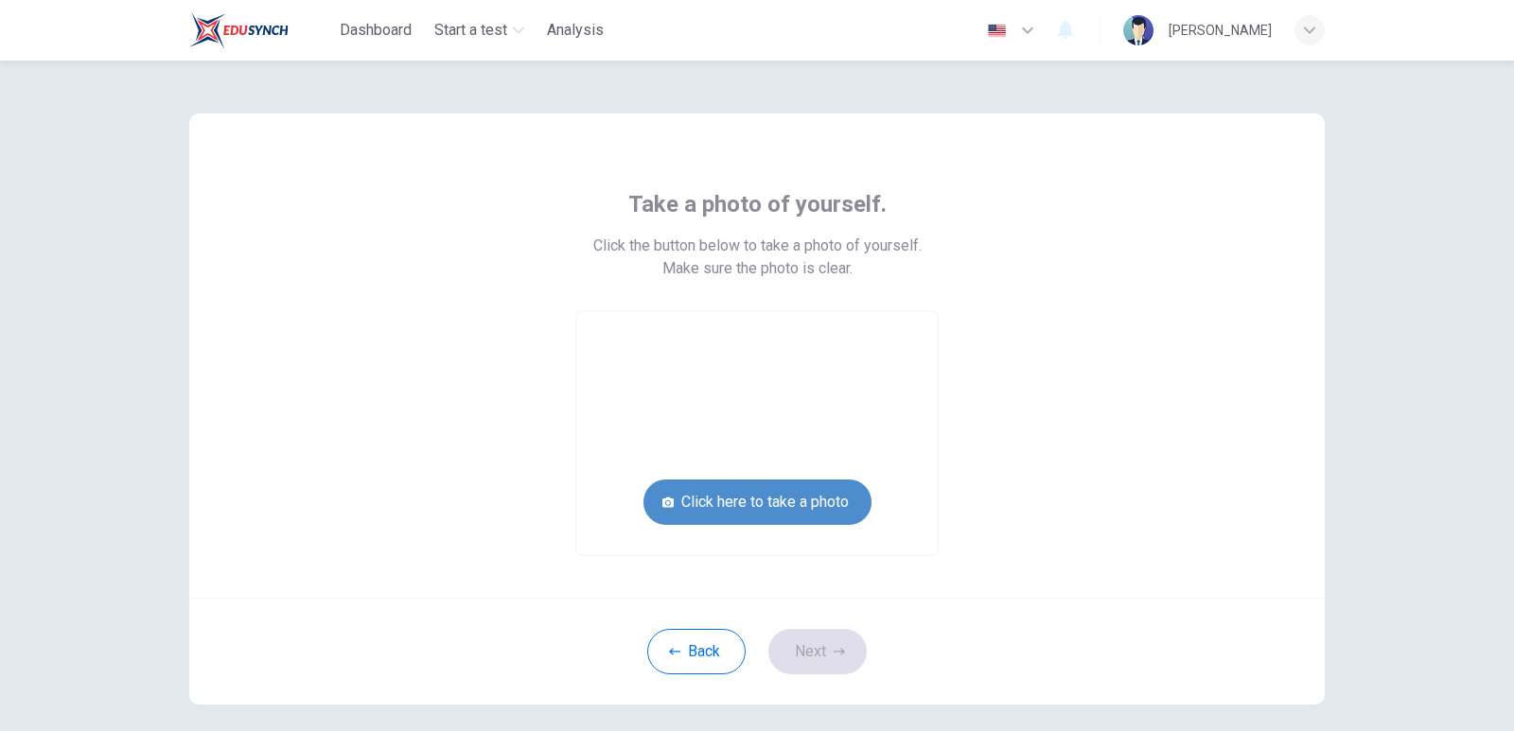
click at [788, 509] on button "Click here to take a photo" at bounding box center [757, 502] width 228 height 45
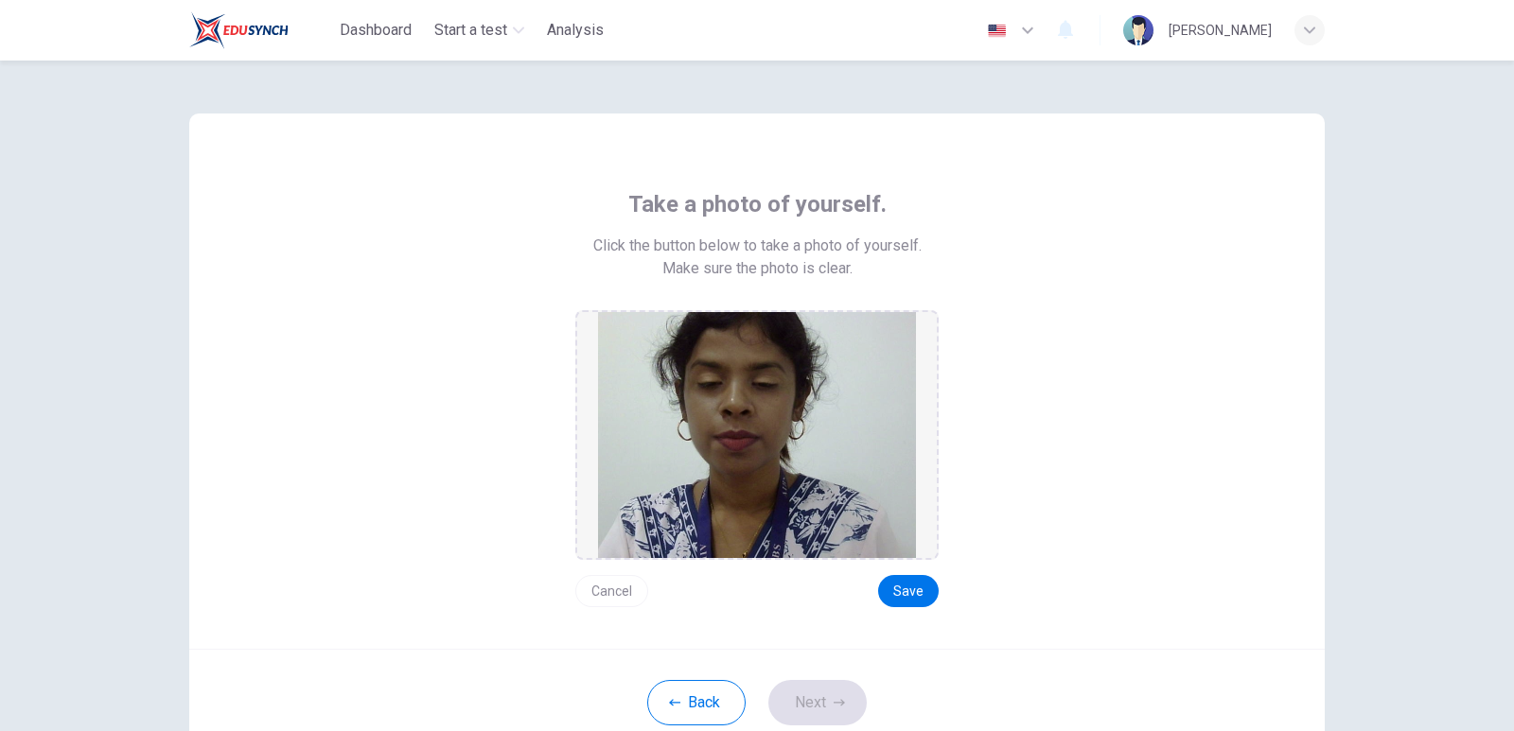
click at [623, 592] on button "Cancel" at bounding box center [611, 591] width 73 height 32
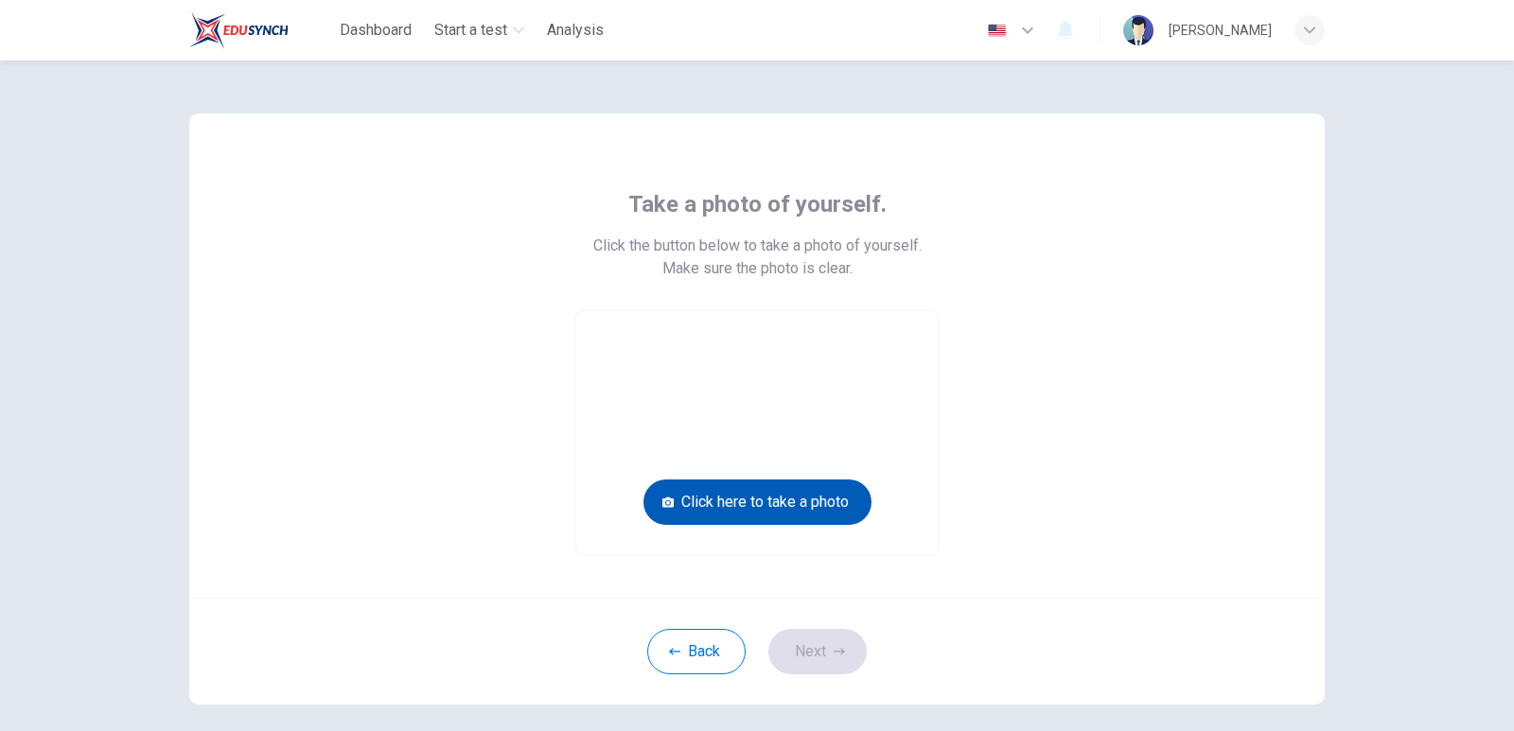
click at [770, 499] on button "Click here to take a photo" at bounding box center [757, 502] width 228 height 45
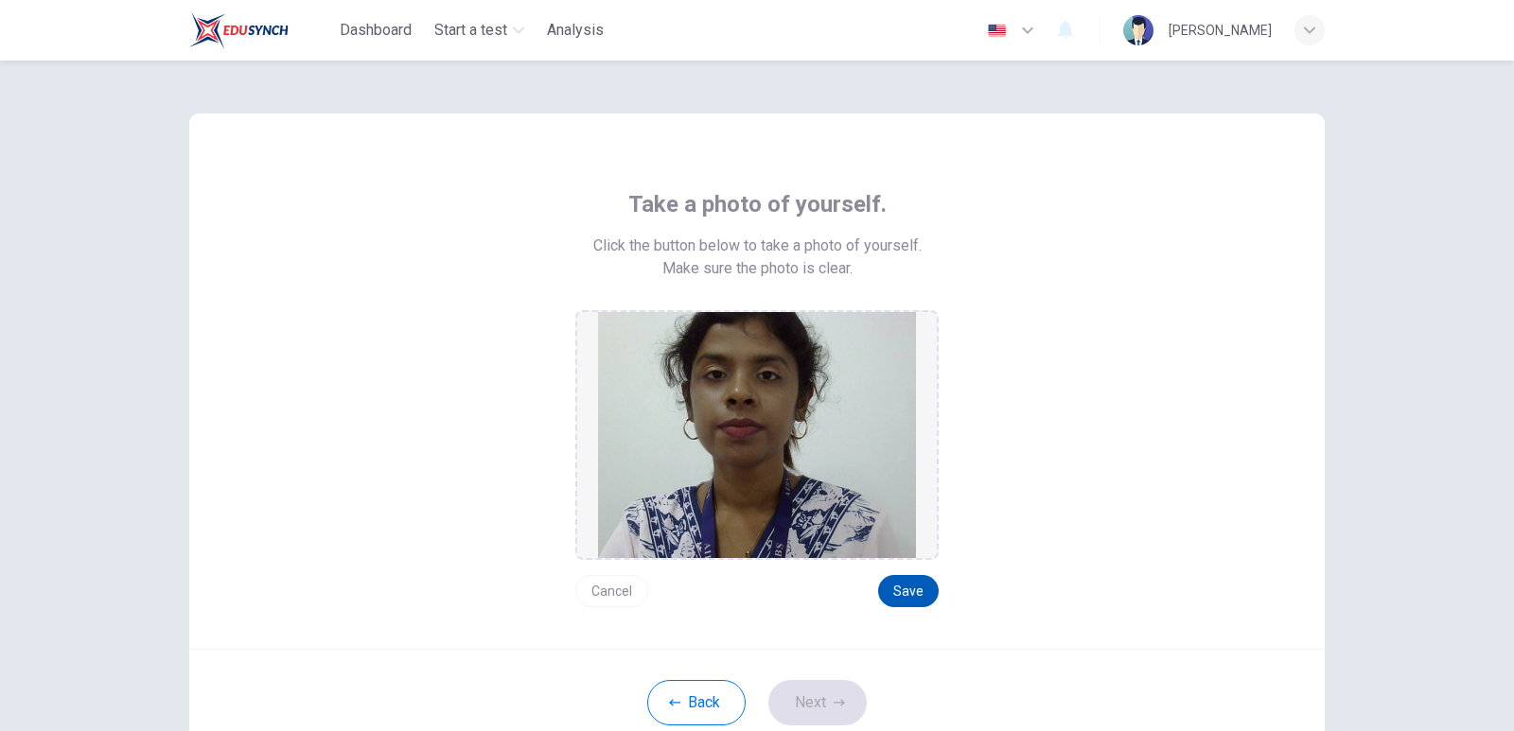
click at [909, 593] on button "Save" at bounding box center [908, 591] width 61 height 32
click at [911, 597] on button "Save" at bounding box center [908, 591] width 61 height 32
click at [836, 710] on button "Next" at bounding box center [817, 702] width 98 height 45
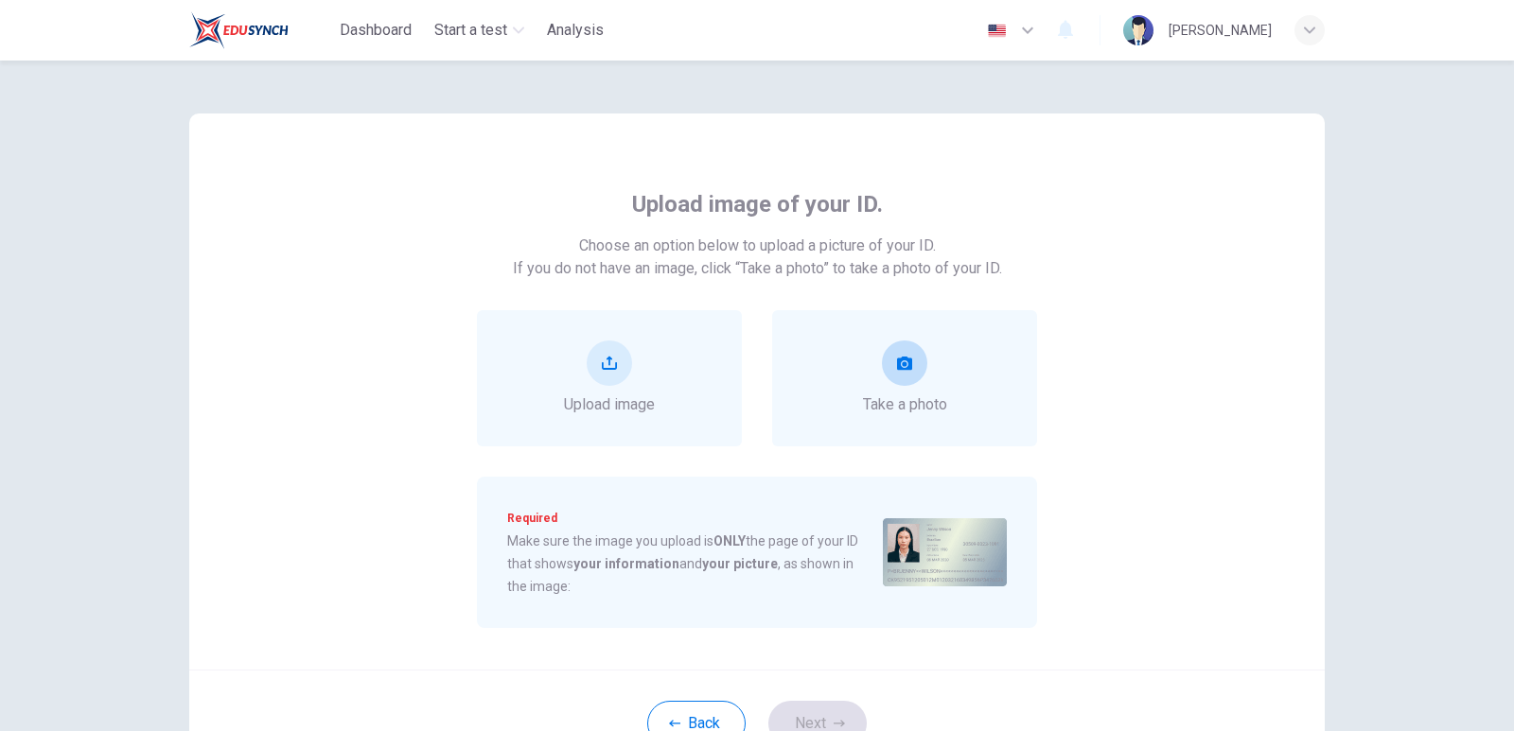
click at [909, 361] on button "take photo" at bounding box center [904, 363] width 45 height 45
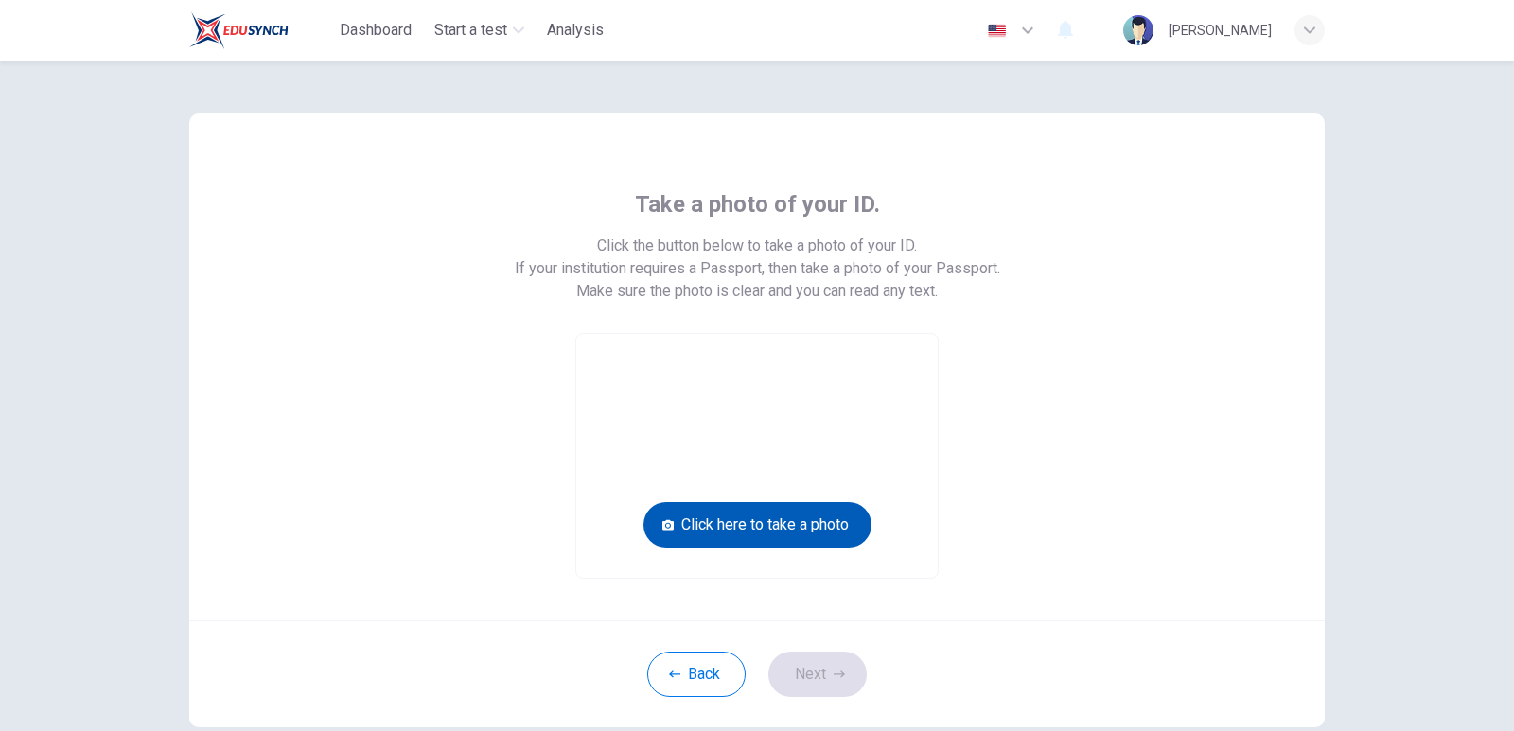
click at [844, 536] on button "Click here to take a photo" at bounding box center [757, 524] width 228 height 45
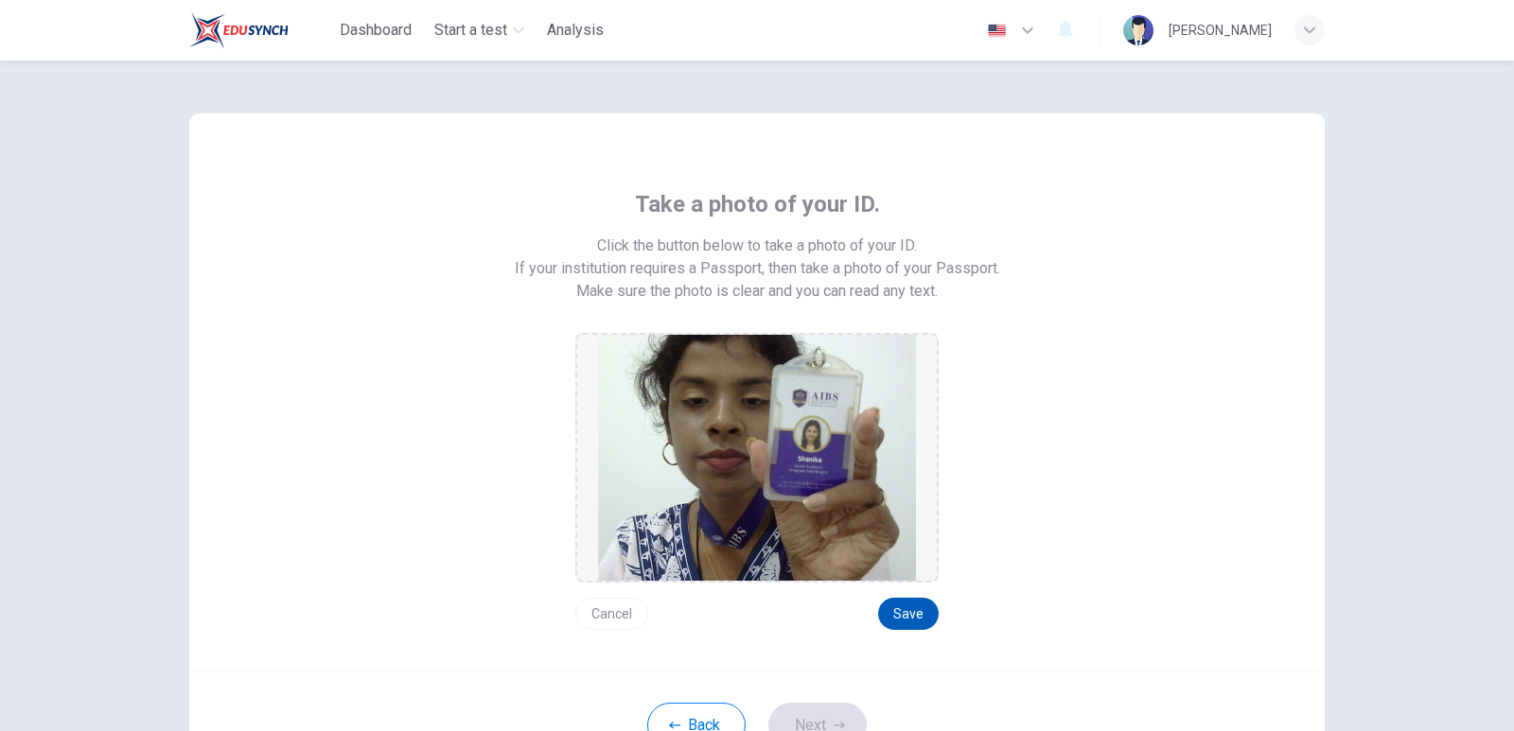
click at [894, 602] on button "Save" at bounding box center [908, 614] width 61 height 32
click at [845, 724] on button "Next" at bounding box center [817, 725] width 98 height 45
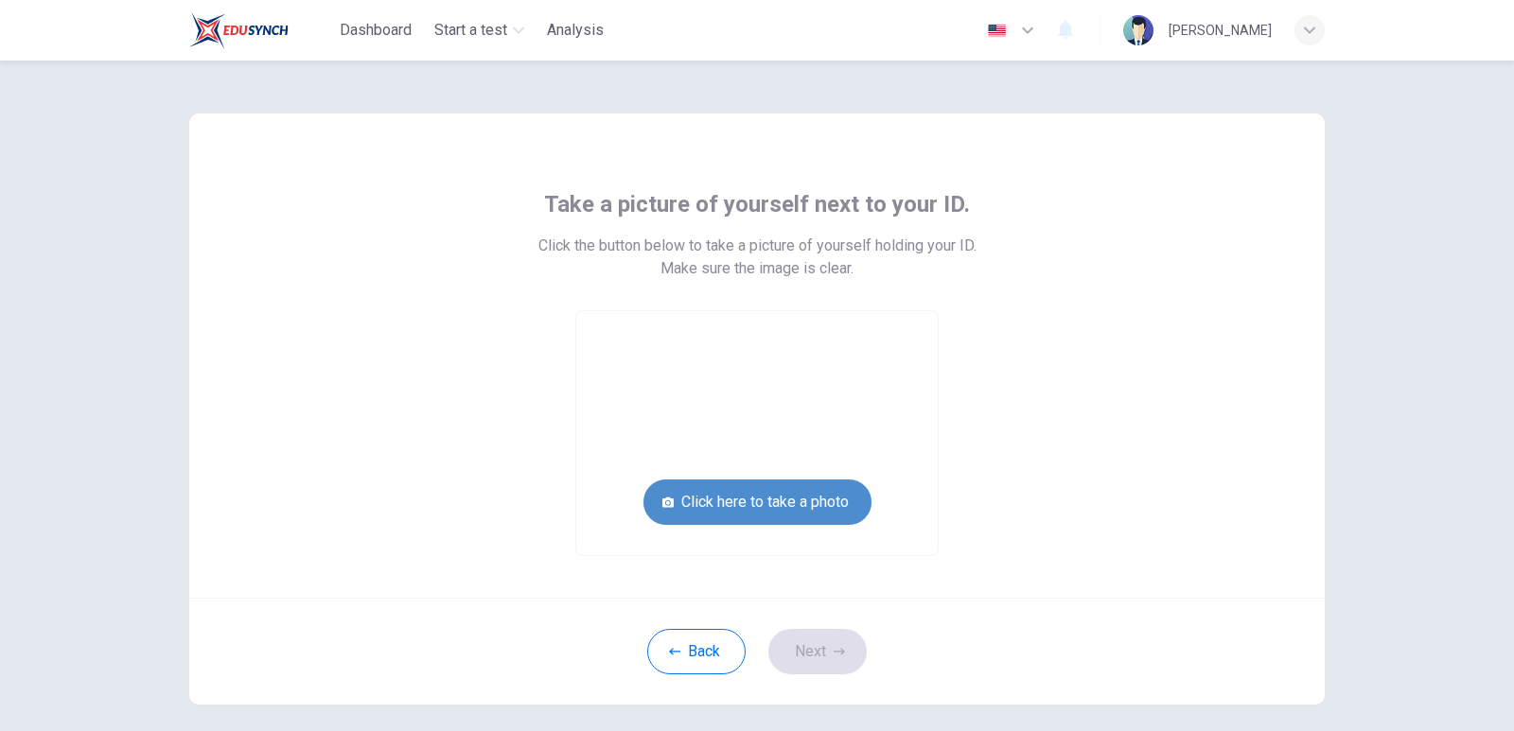
click at [781, 508] on button "Click here to take a photo" at bounding box center [757, 502] width 228 height 45
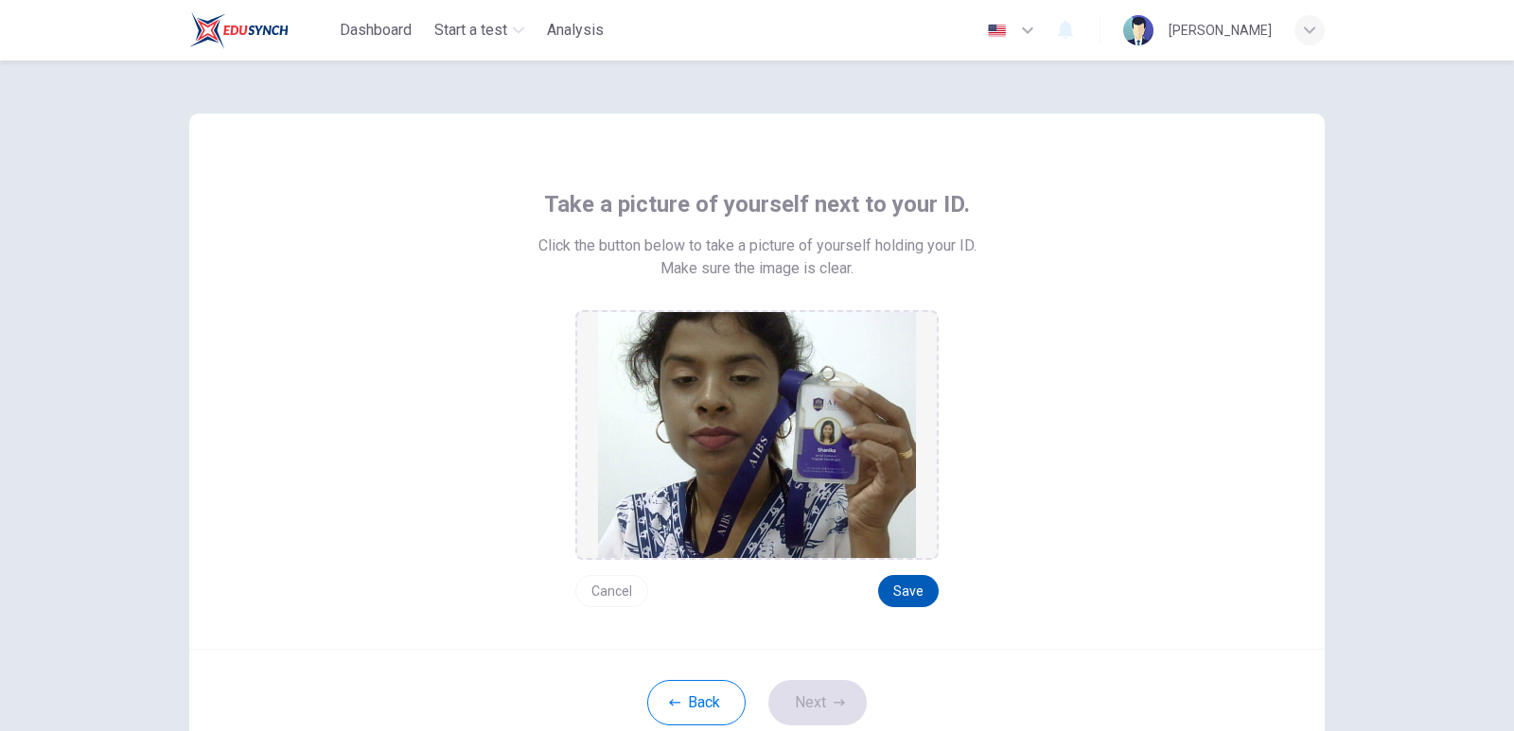
click at [907, 594] on button "Save" at bounding box center [908, 591] width 61 height 32
click at [823, 713] on button "Next" at bounding box center [817, 702] width 98 height 45
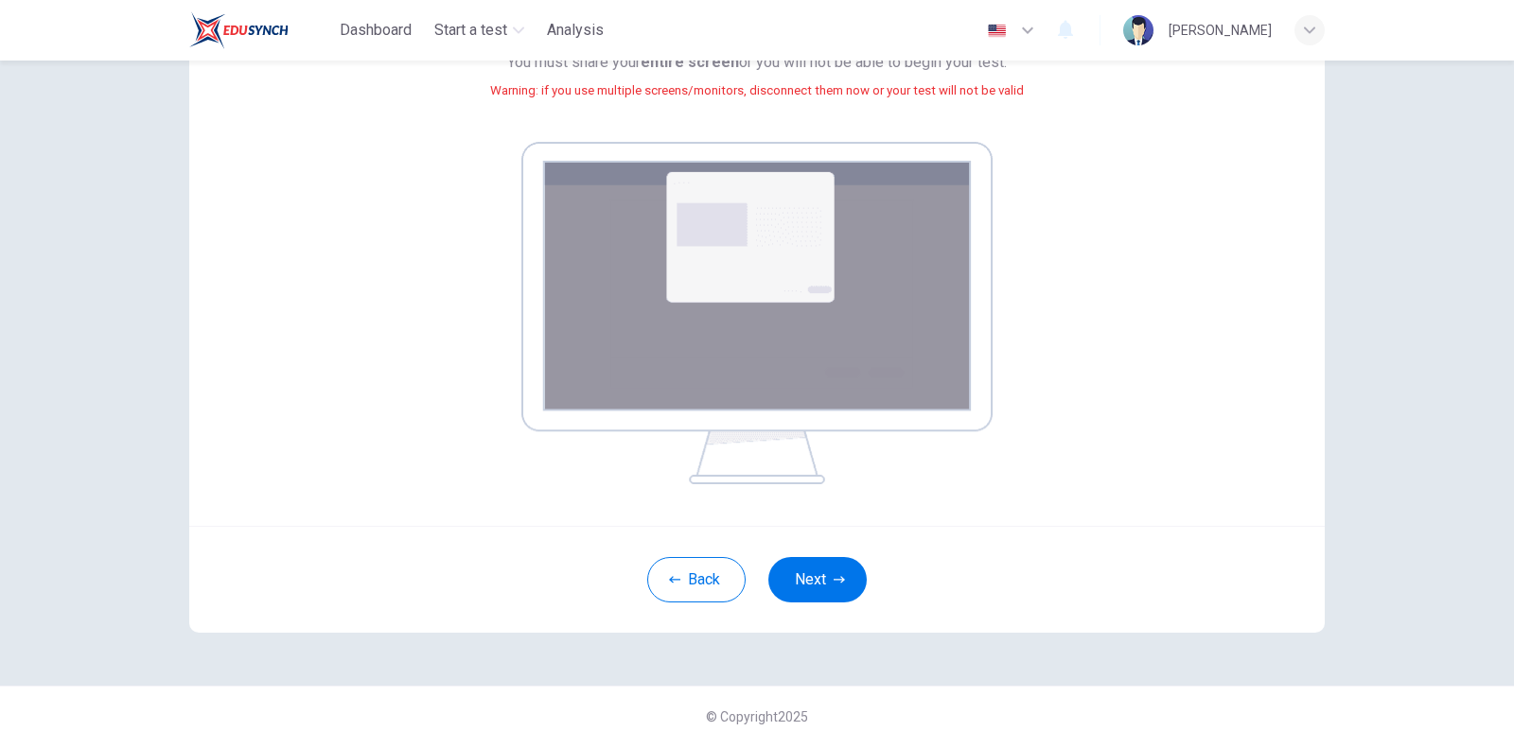
scroll to position [250, 0]
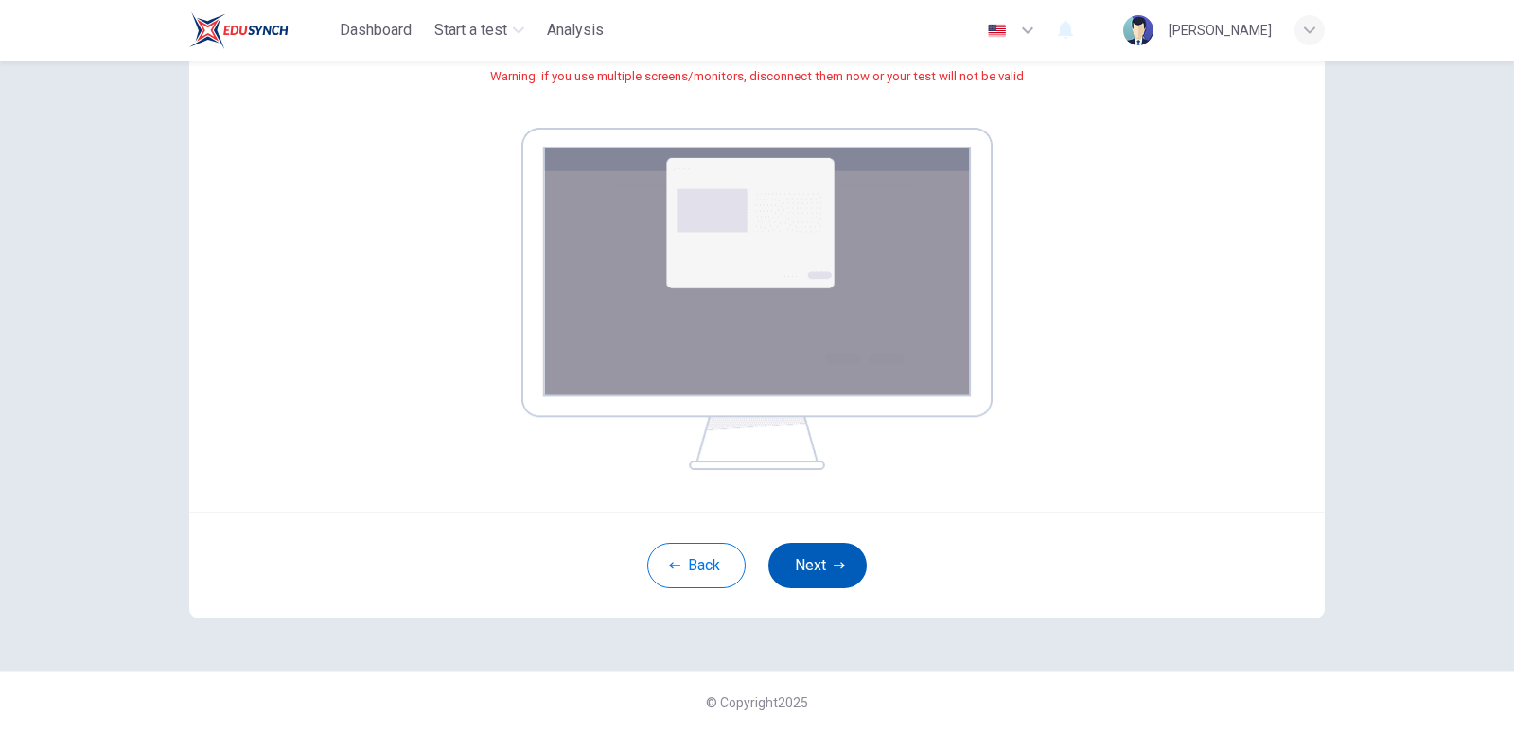
click at [818, 557] on button "Next" at bounding box center [817, 565] width 98 height 45
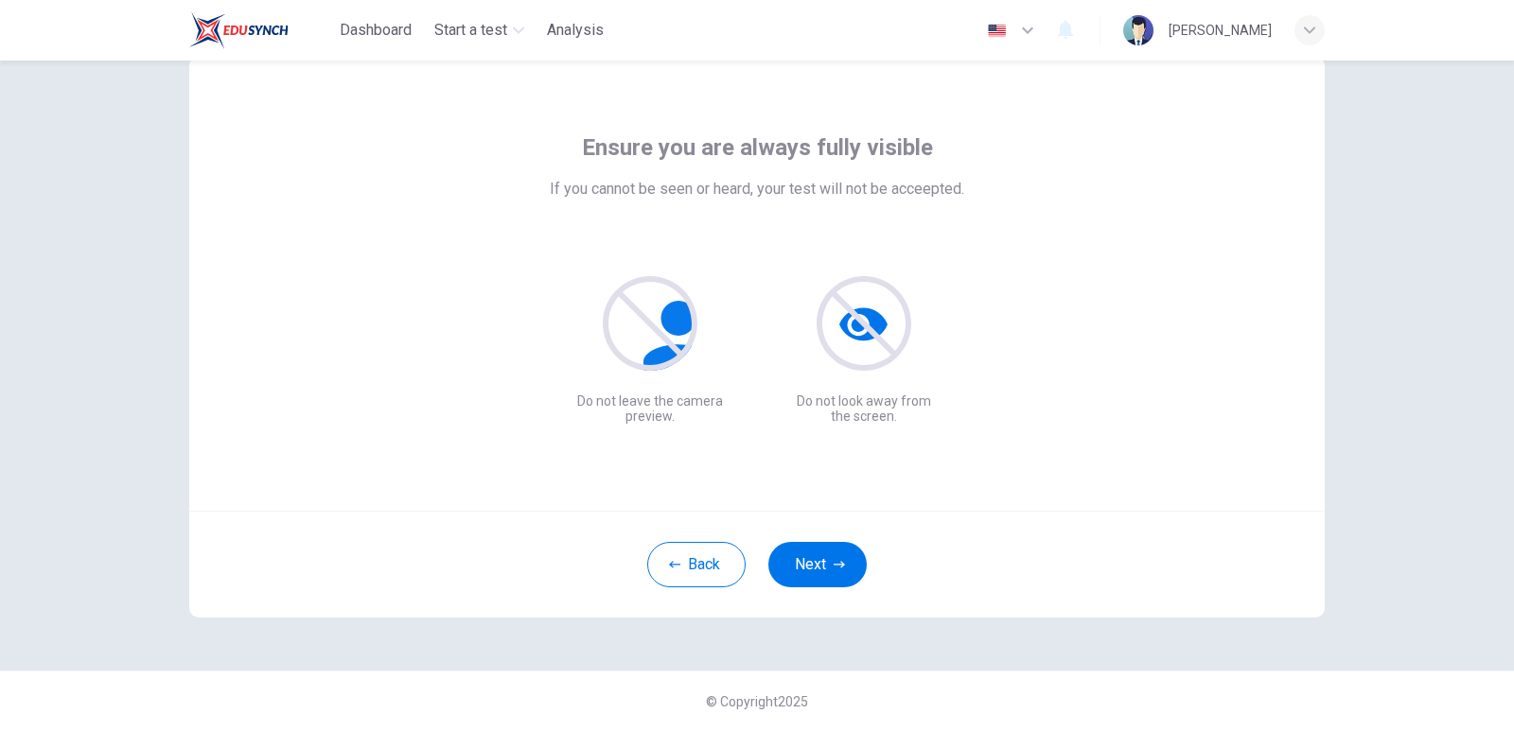
scroll to position [57, 0]
click at [819, 566] on button "Next" at bounding box center [817, 564] width 98 height 45
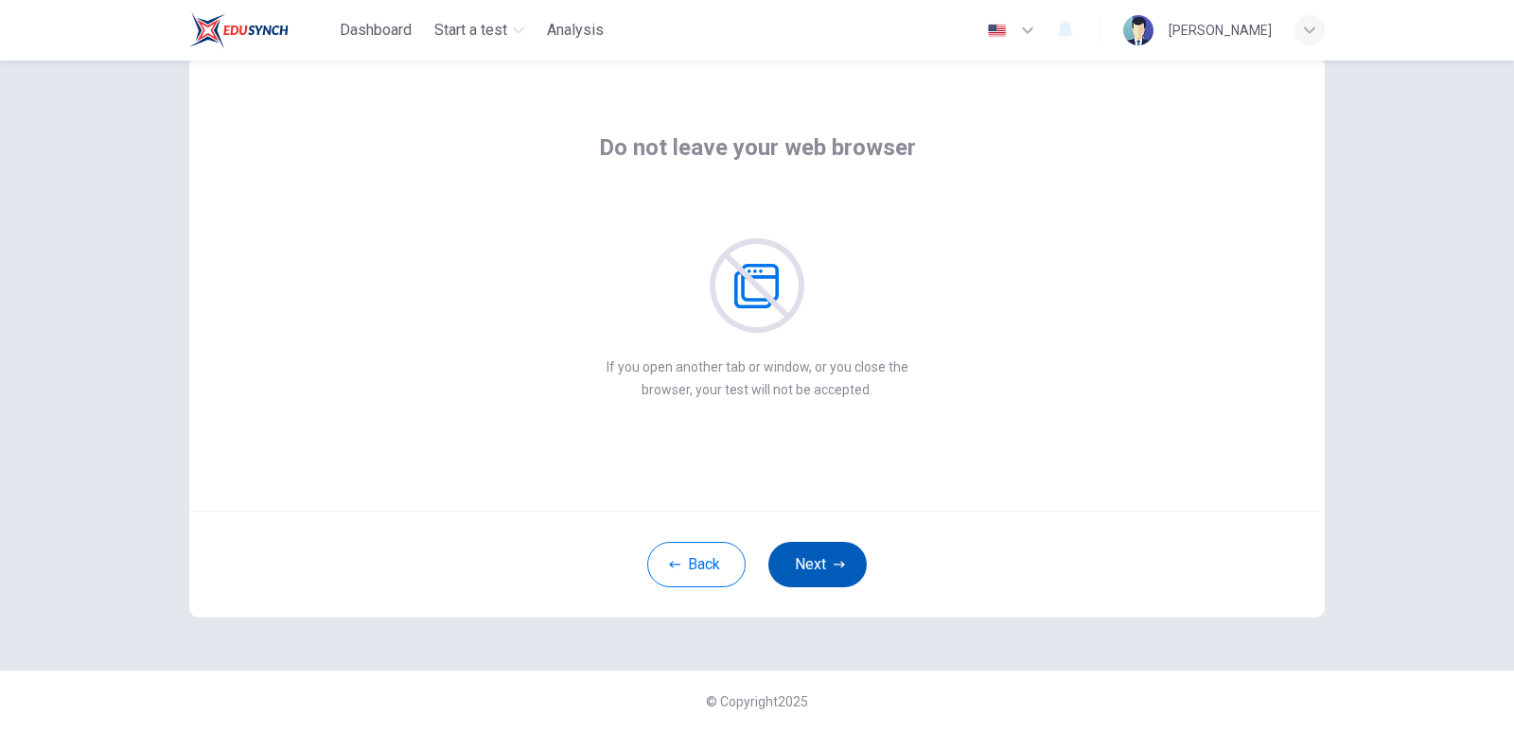
click at [826, 567] on button "Next" at bounding box center [817, 564] width 98 height 45
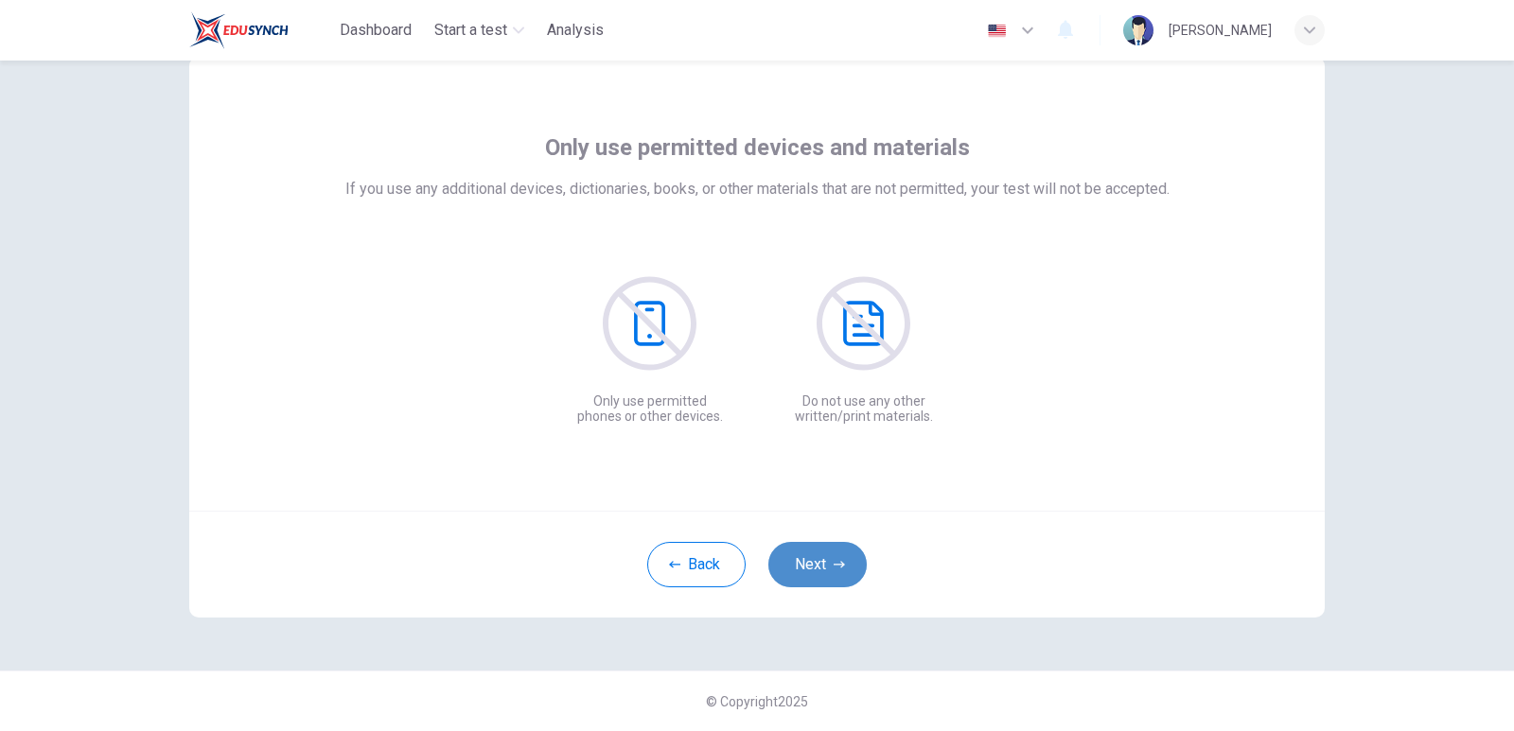
click at [826, 567] on button "Next" at bounding box center [817, 564] width 98 height 45
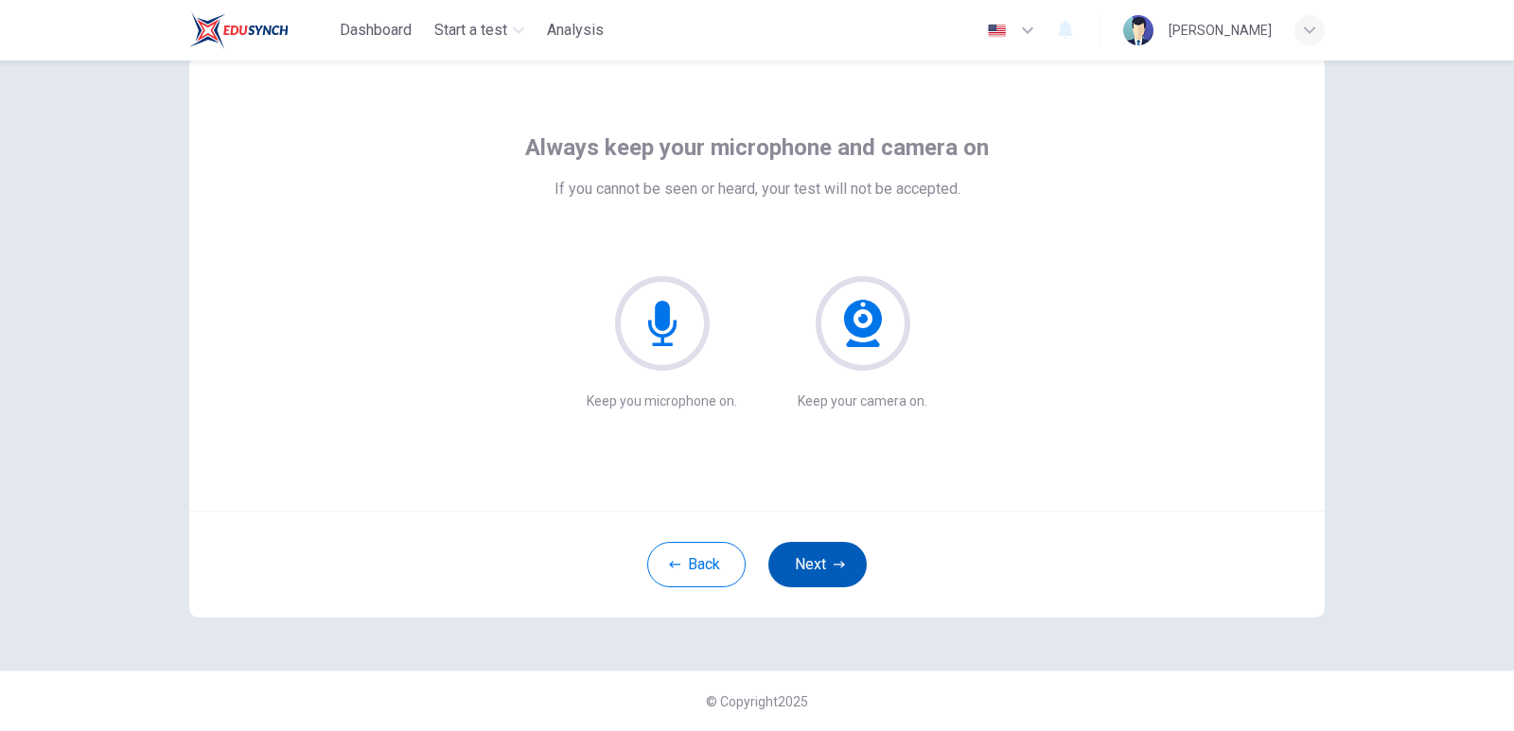
click at [826, 567] on button "Next" at bounding box center [817, 564] width 98 height 45
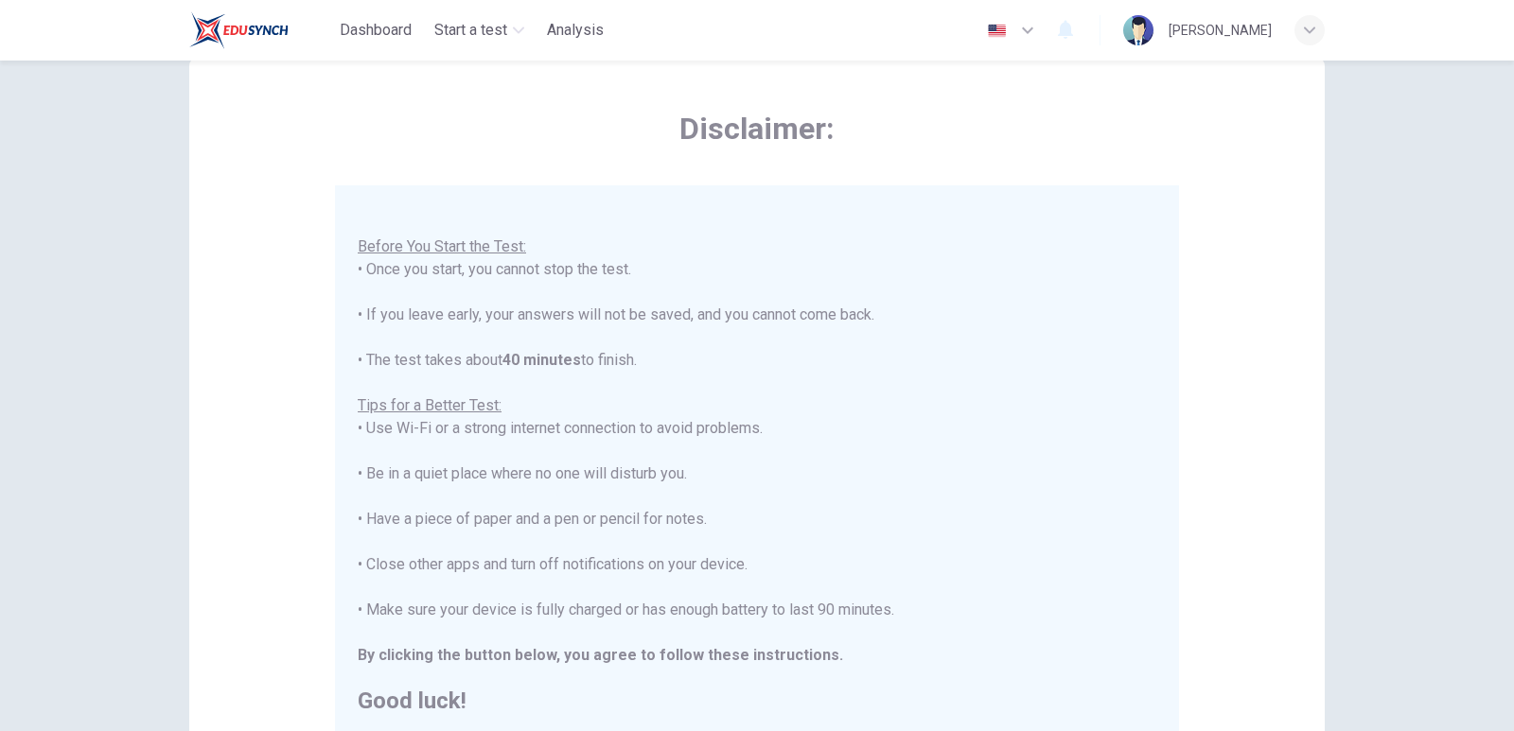
scroll to position [22, 0]
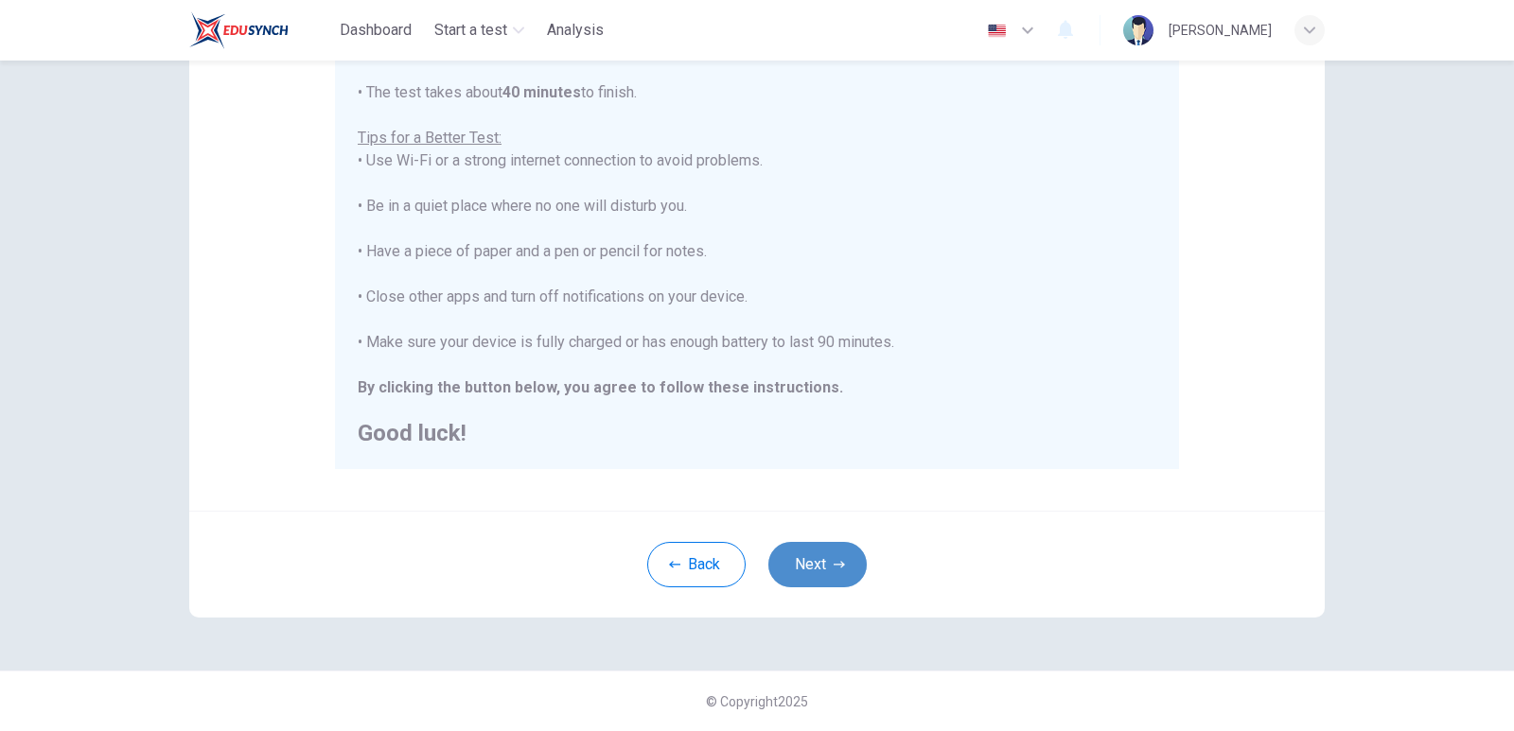
click at [819, 561] on button "Next" at bounding box center [817, 564] width 98 height 45
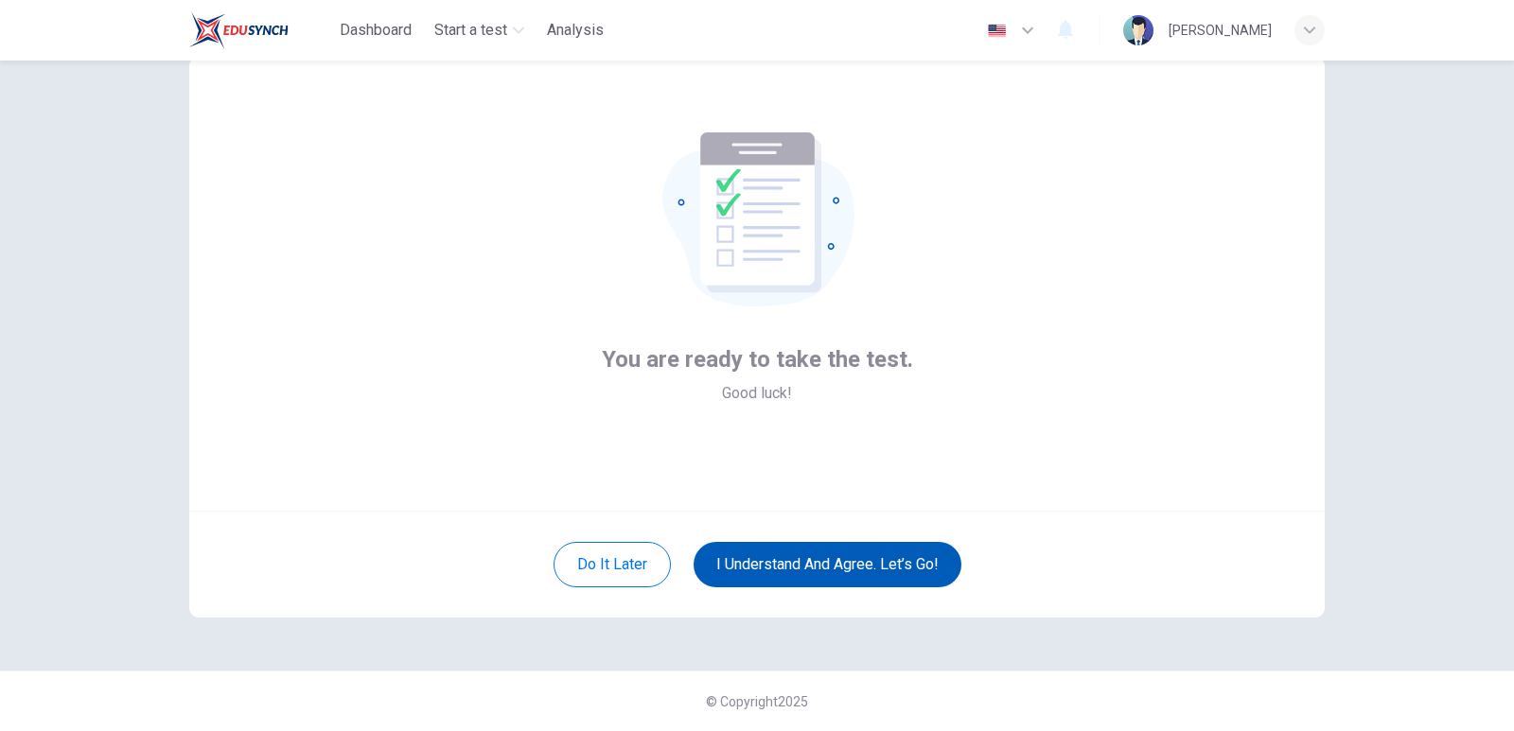
click at [824, 562] on button "I understand and agree. Let’s go!" at bounding box center [828, 564] width 268 height 45
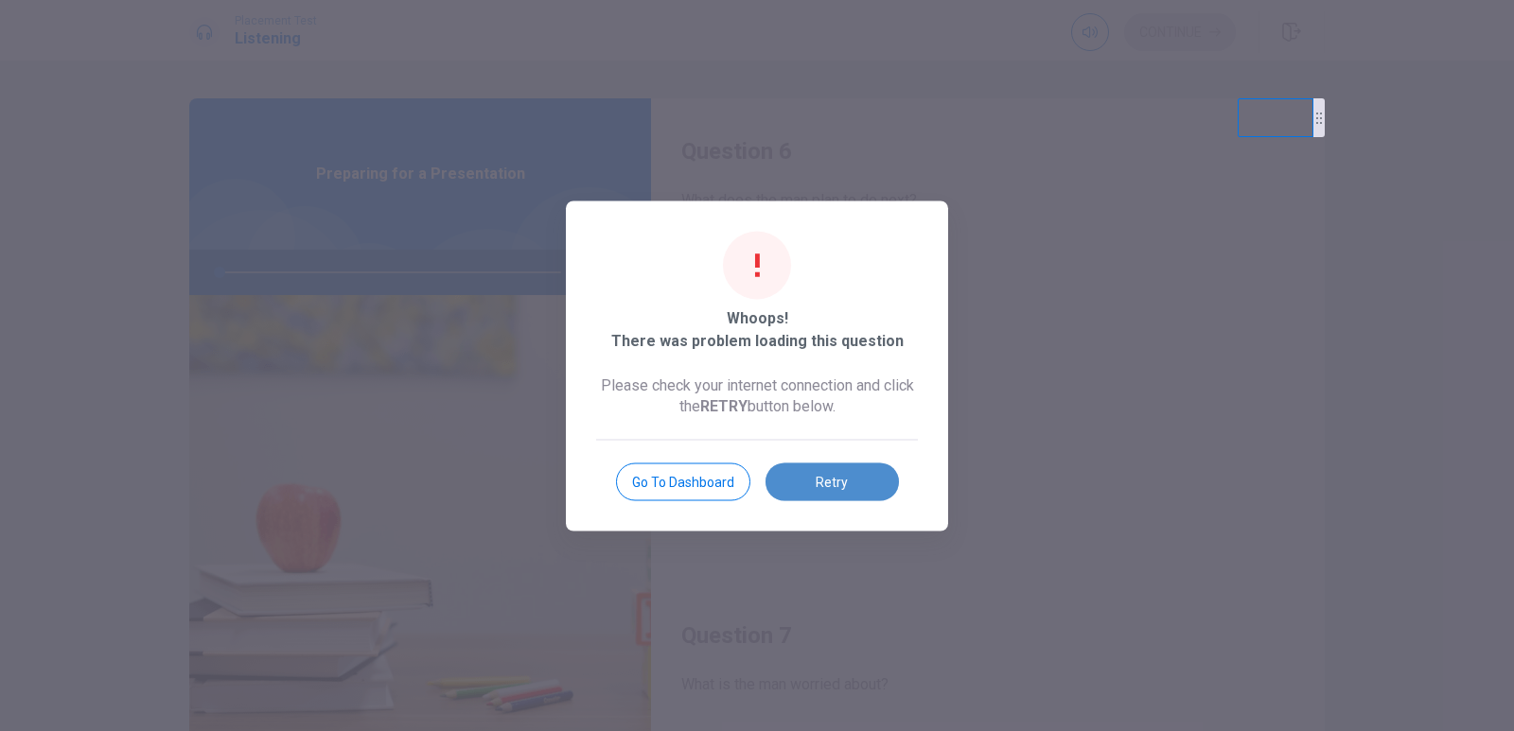
click at [847, 489] on button "Retry" at bounding box center [832, 482] width 133 height 38
click at [848, 485] on button "Retry" at bounding box center [832, 482] width 133 height 38
click at [854, 484] on button "Retry" at bounding box center [832, 482] width 133 height 38
click at [856, 482] on button "Retry" at bounding box center [832, 482] width 133 height 38
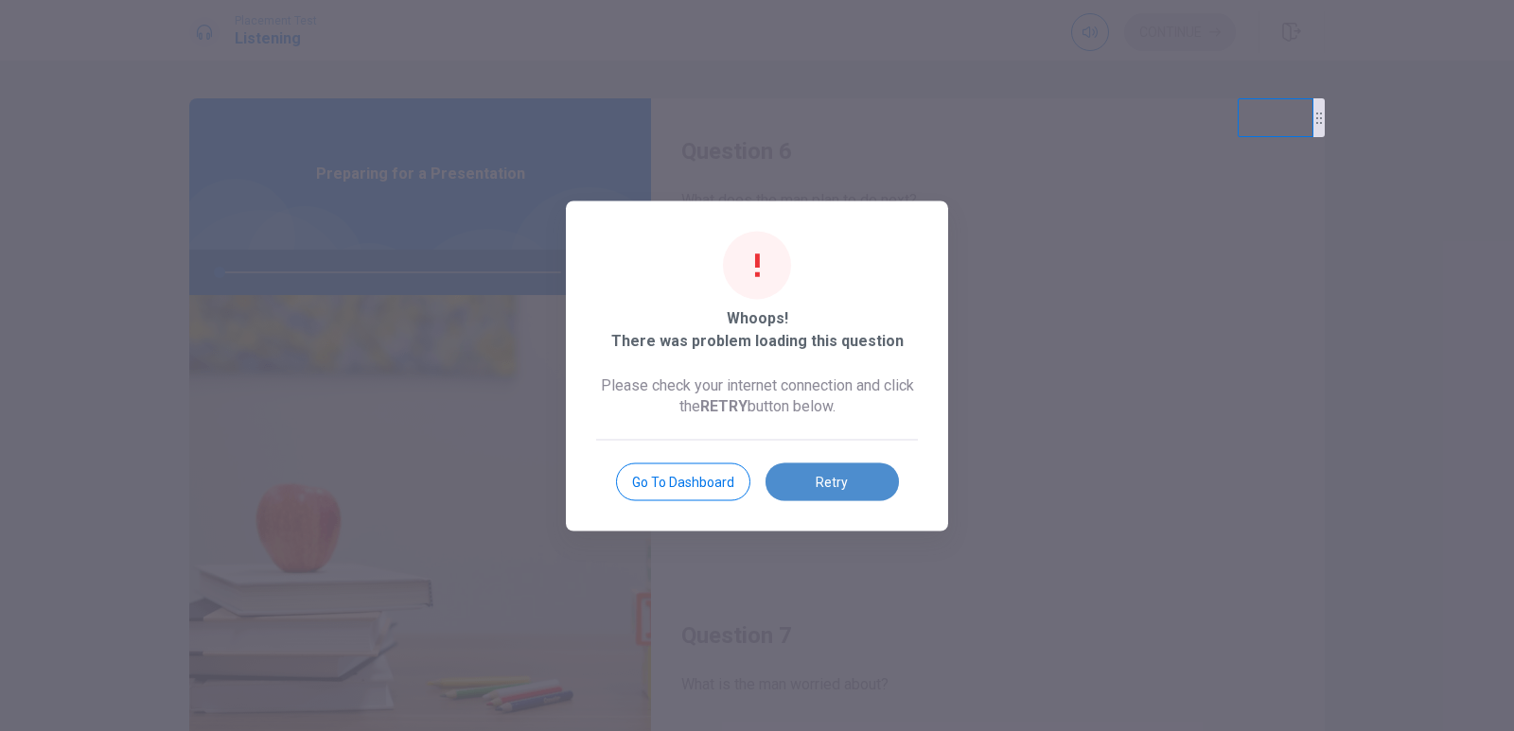
click at [813, 476] on button "Retry" at bounding box center [832, 482] width 133 height 38
click at [814, 474] on button "Retry" at bounding box center [832, 482] width 133 height 38
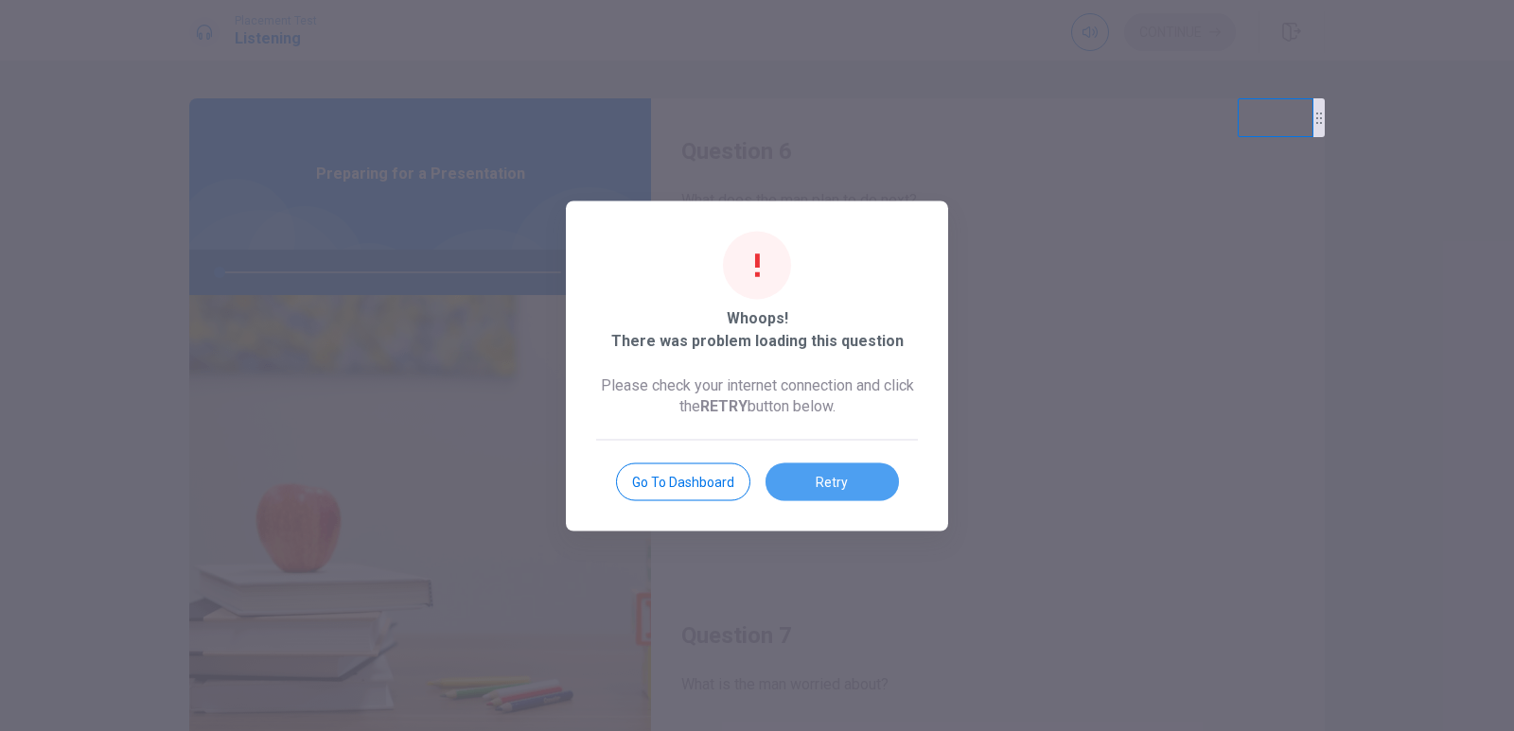
click at [814, 474] on button "Retry" at bounding box center [832, 482] width 133 height 38
click at [840, 466] on button "Retry" at bounding box center [832, 482] width 133 height 38
click at [826, 502] on div "Whoops! There was problem loading this question Please check your internet conn…" at bounding box center [757, 366] width 382 height 330
click at [822, 492] on button "Retry" at bounding box center [832, 482] width 133 height 38
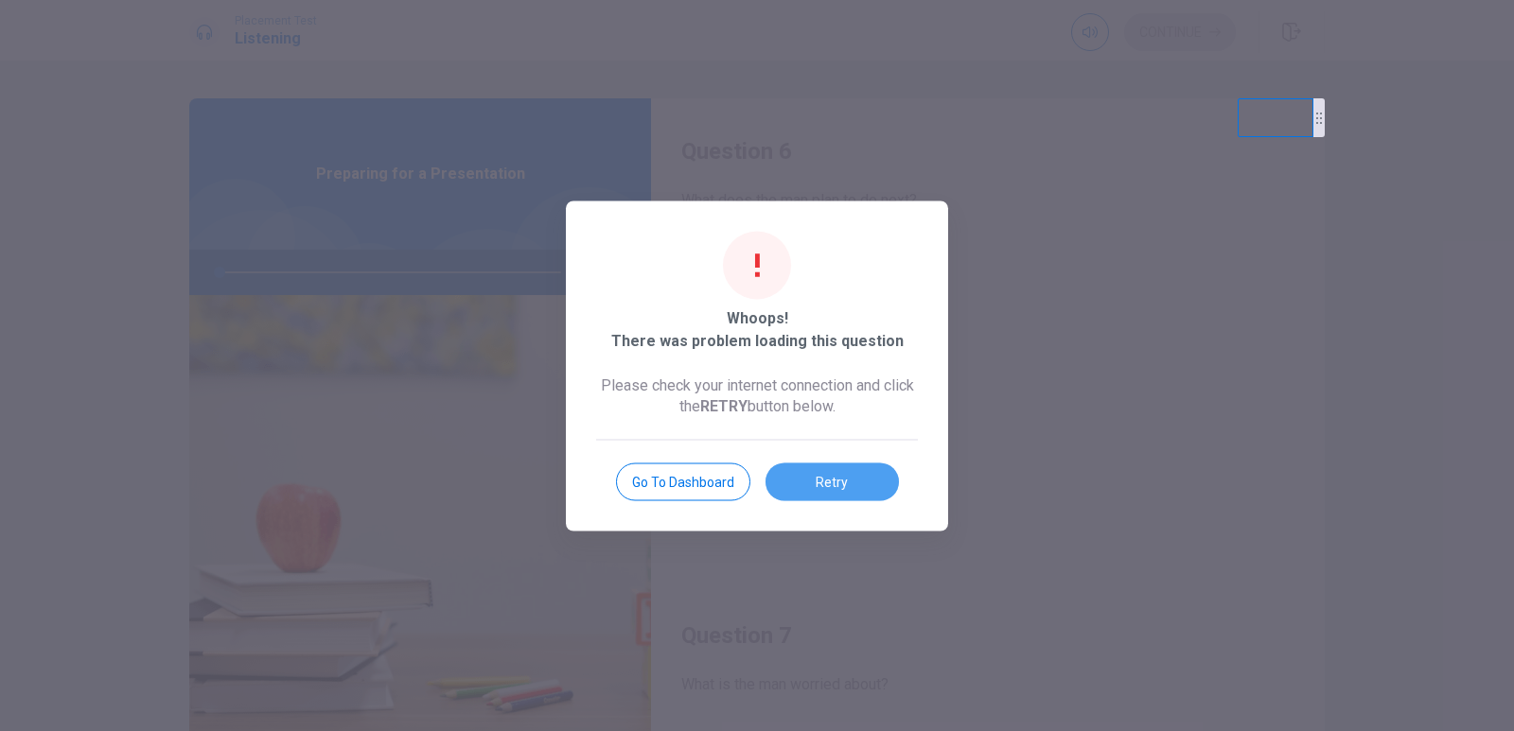
click at [822, 491] on button "Retry" at bounding box center [832, 482] width 133 height 38
click at [822, 490] on button "Retry" at bounding box center [832, 482] width 133 height 38
click at [824, 485] on button "Retry" at bounding box center [832, 482] width 133 height 38
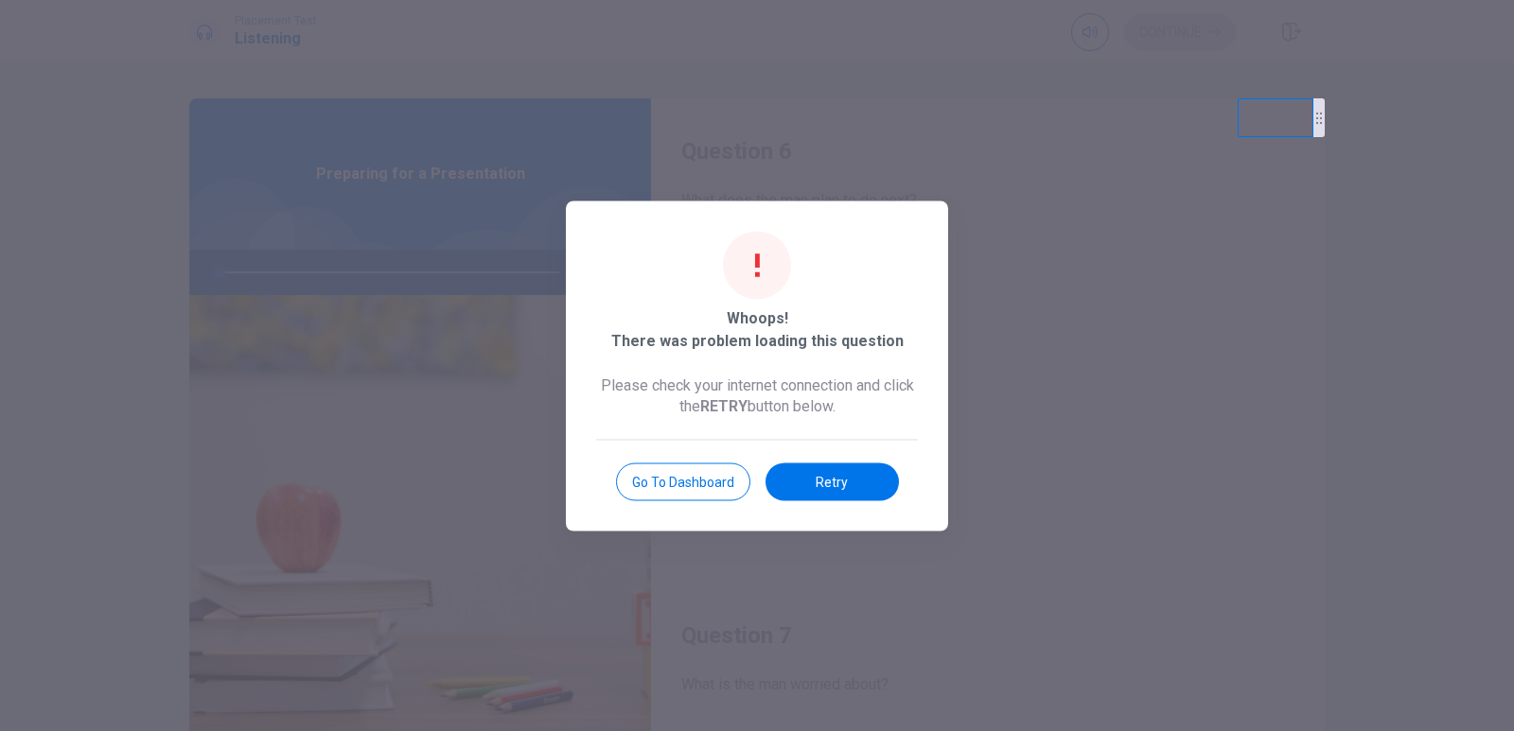
click at [703, 200] on div at bounding box center [757, 365] width 1514 height 731
click at [713, 185] on div at bounding box center [757, 365] width 1514 height 731
click at [473, 331] on div at bounding box center [757, 365] width 1514 height 731
click at [837, 483] on button "Retry" at bounding box center [832, 482] width 133 height 38
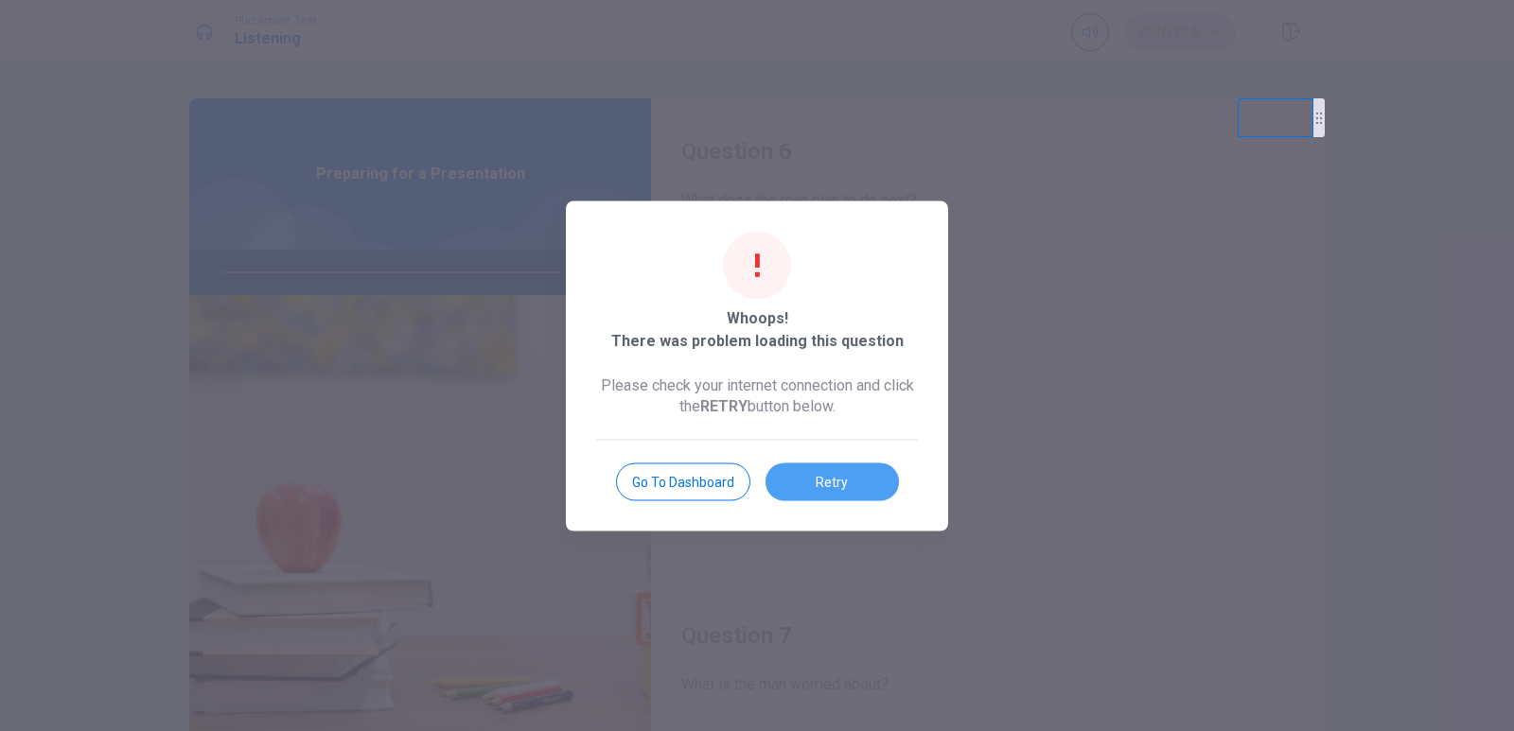
click at [837, 483] on button "Retry" at bounding box center [832, 482] width 133 height 38
click at [845, 466] on button "Retry" at bounding box center [832, 482] width 133 height 38
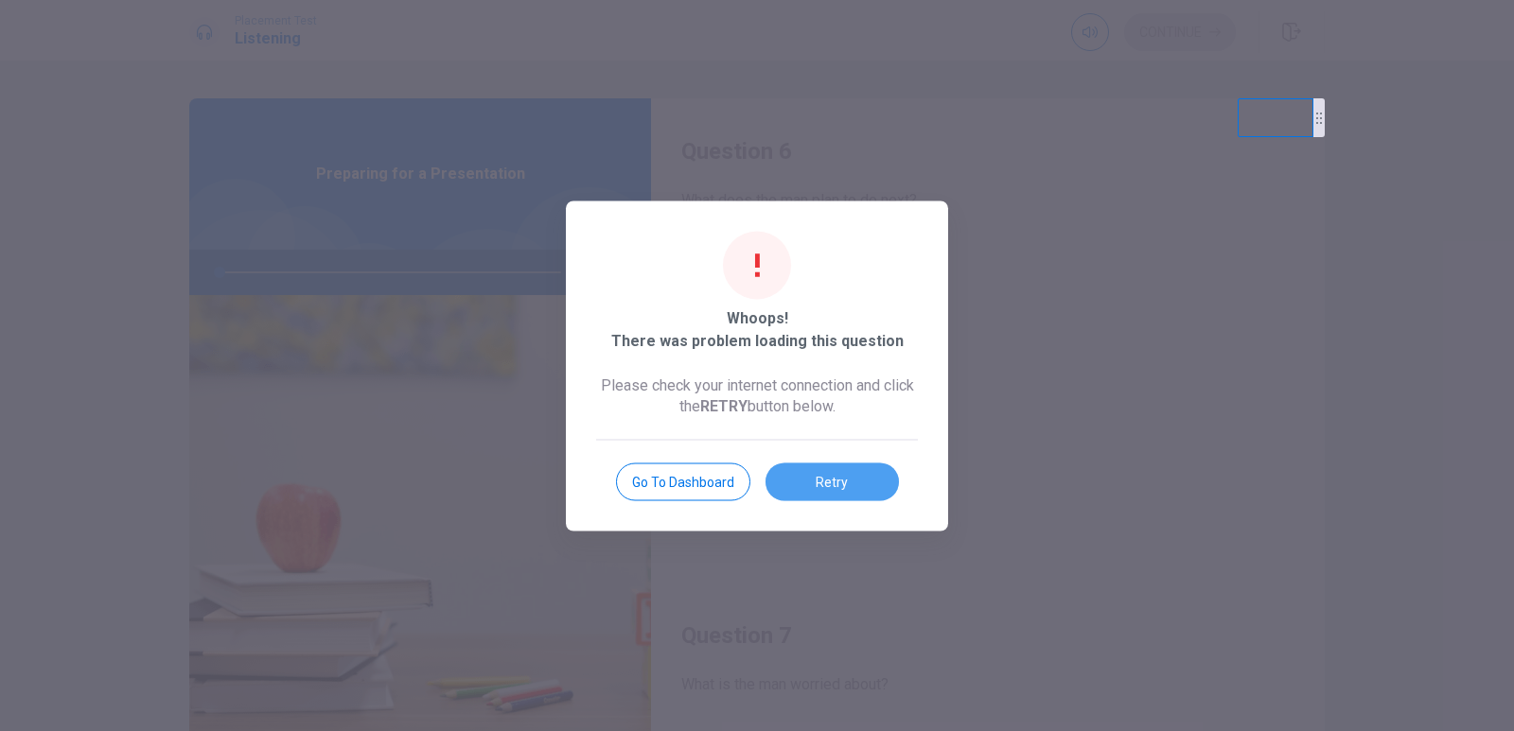
click at [845, 466] on button "Retry" at bounding box center [832, 482] width 133 height 38
click at [845, 466] on body "This site uses cookies, as explained in our Privacy Policy . If you agree to th…" at bounding box center [757, 365] width 1514 height 731
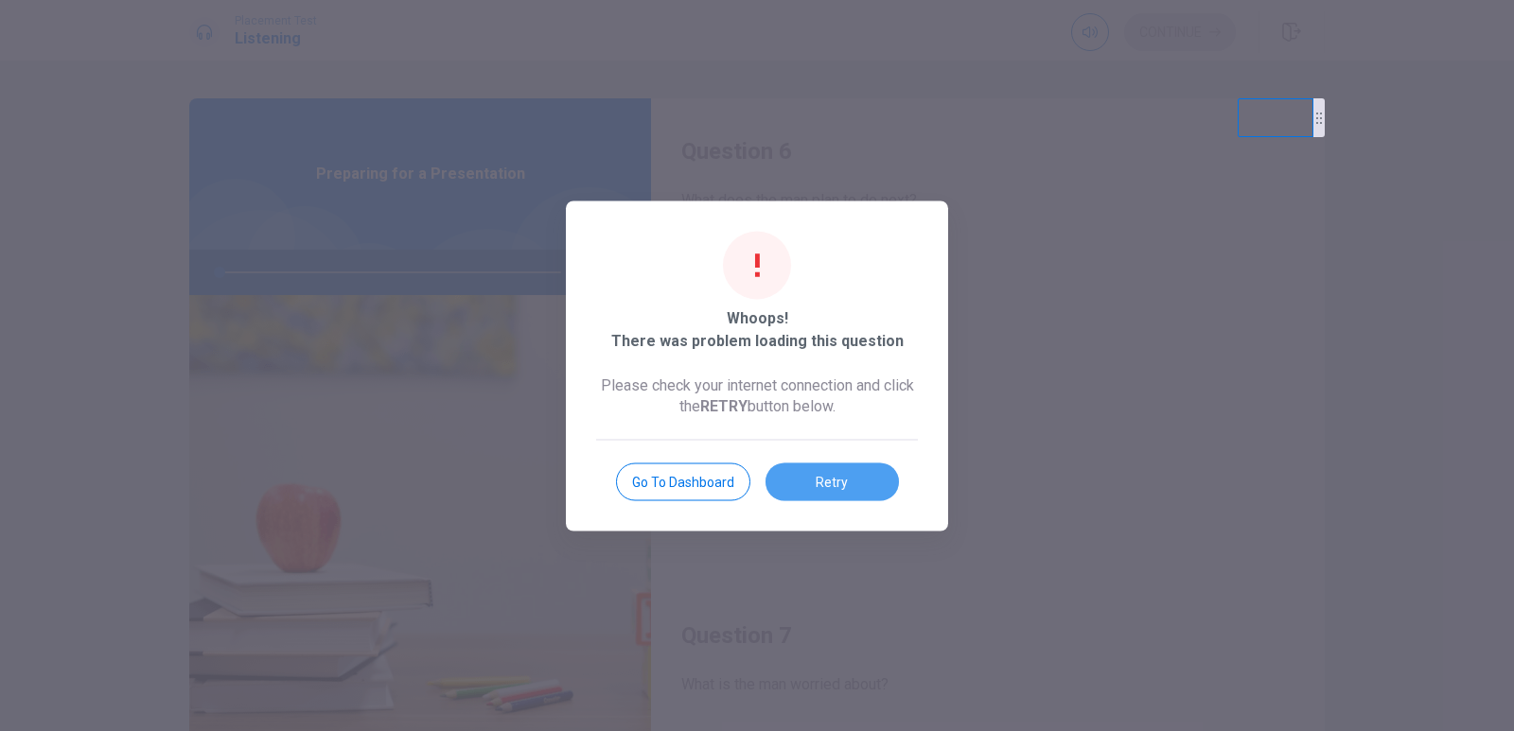
click at [845, 466] on button "Retry" at bounding box center [832, 482] width 133 height 38
click at [823, 495] on button "Retry" at bounding box center [832, 482] width 133 height 38
click at [823, 482] on button "Retry" at bounding box center [832, 482] width 133 height 38
click at [823, 482] on body "This site uses cookies, as explained in our Privacy Policy . If you agree to th…" at bounding box center [757, 365] width 1514 height 731
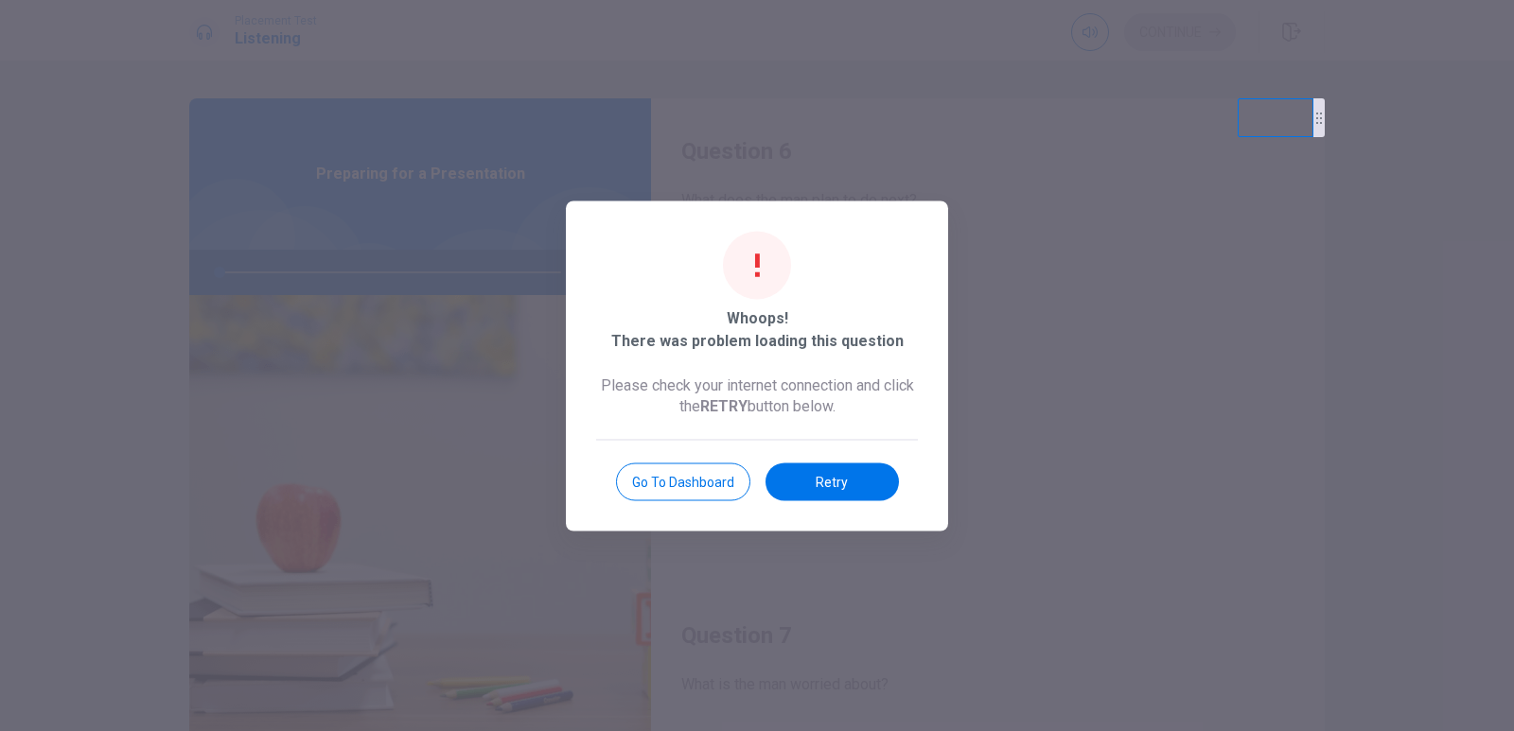
click at [823, 482] on button "Retry" at bounding box center [832, 482] width 133 height 38
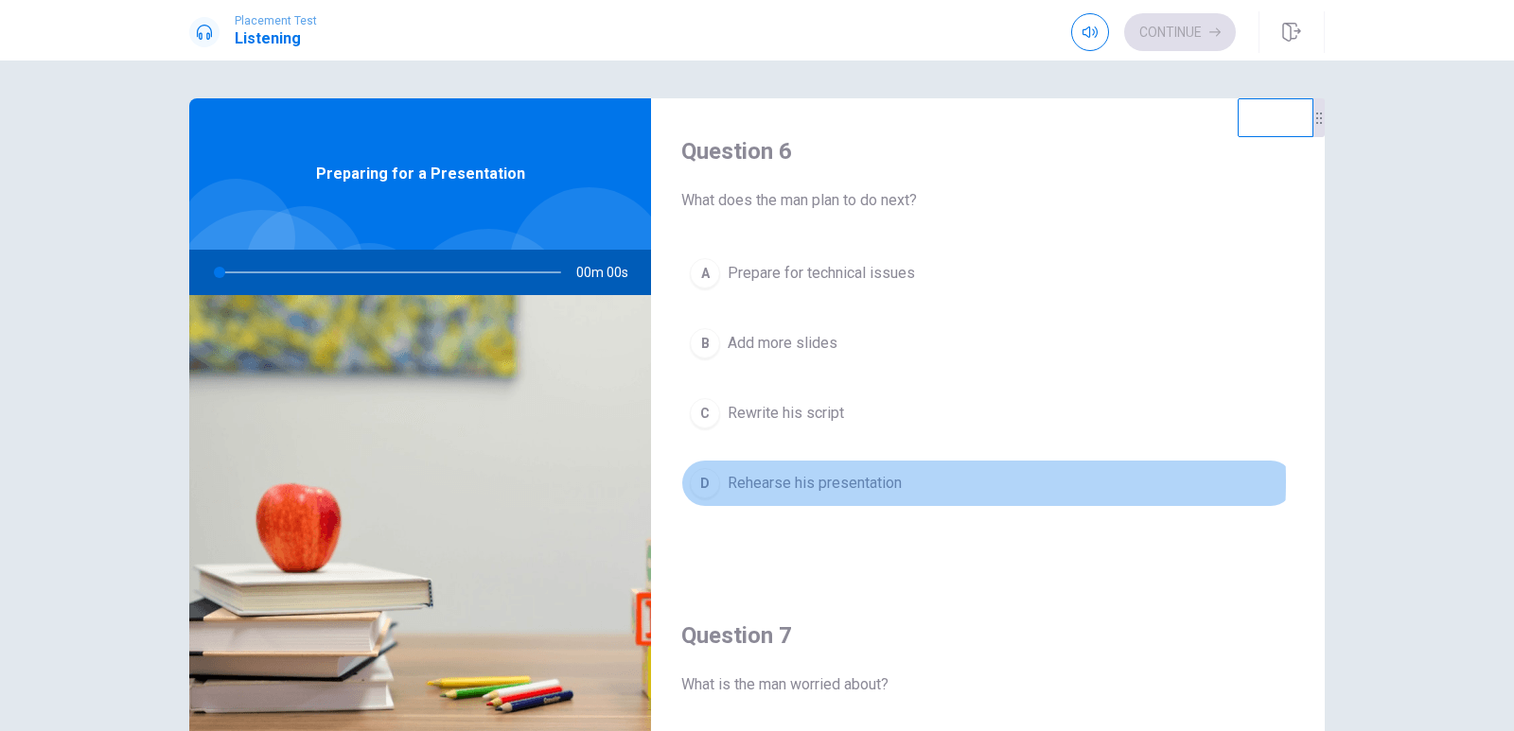
click at [823, 482] on body "This site uses cookies, as explained in our Privacy Policy . If you agree to th…" at bounding box center [757, 365] width 1514 height 731
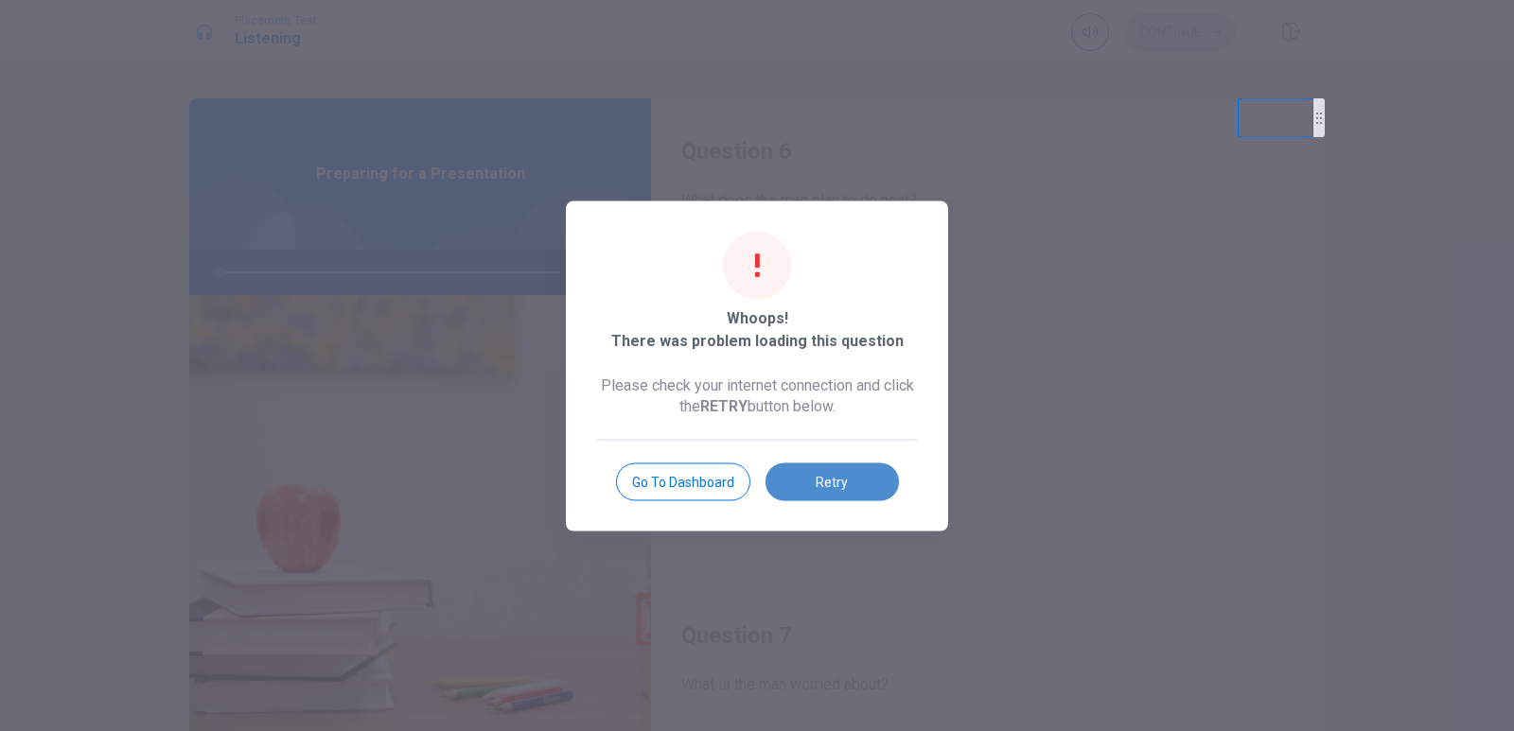
click at [831, 473] on button "Retry" at bounding box center [832, 482] width 133 height 38
click at [833, 475] on button "Retry" at bounding box center [832, 482] width 133 height 38
click at [834, 475] on body "This site uses cookies, as explained in our Privacy Policy . If you agree to th…" at bounding box center [757, 365] width 1514 height 731
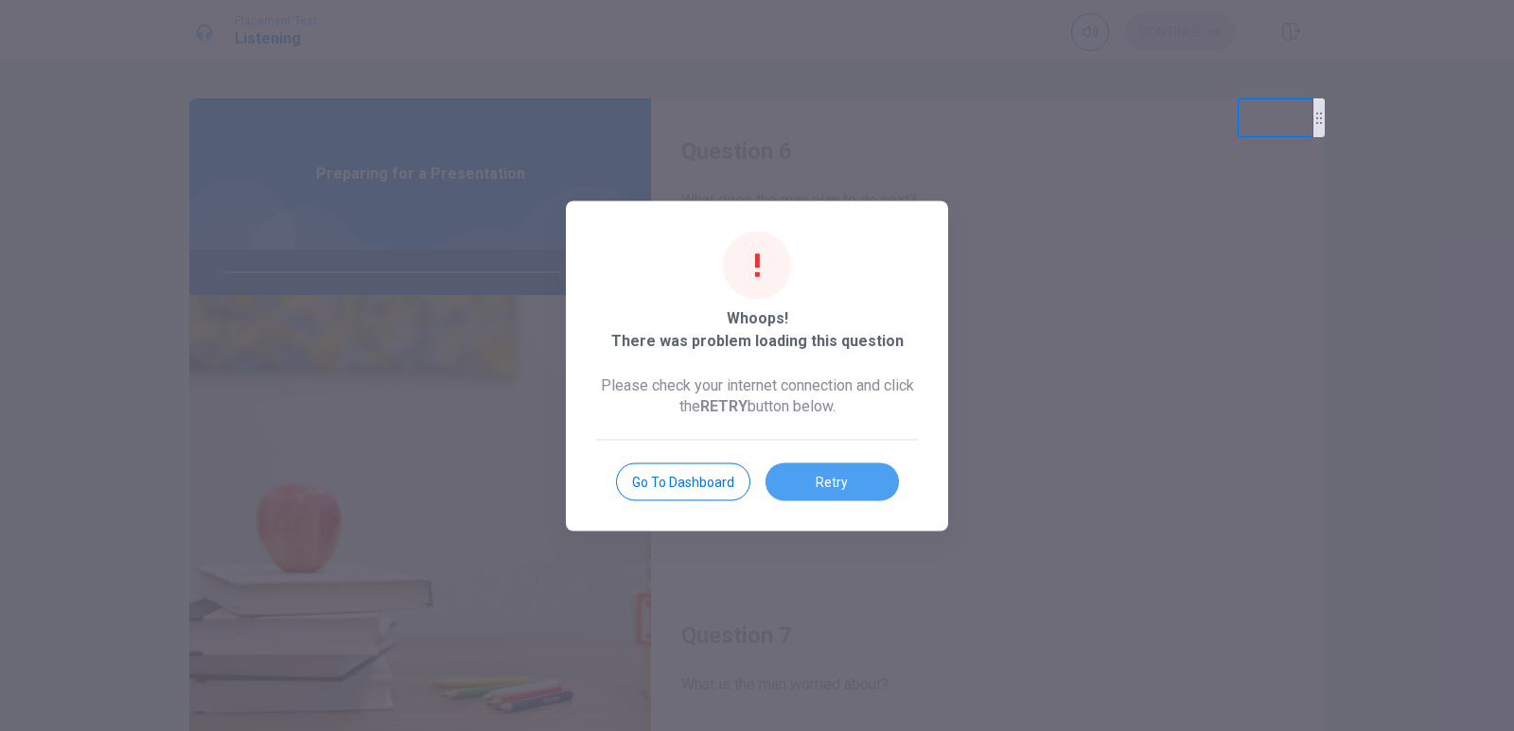
click at [868, 479] on button "Retry" at bounding box center [832, 482] width 133 height 38
click at [854, 468] on button "Retry" at bounding box center [832, 482] width 133 height 38
click at [827, 472] on button "Retry" at bounding box center [832, 482] width 133 height 38
click at [835, 486] on button "Retry" at bounding box center [832, 482] width 133 height 38
click at [834, 486] on button "Retry" at bounding box center [832, 482] width 133 height 38
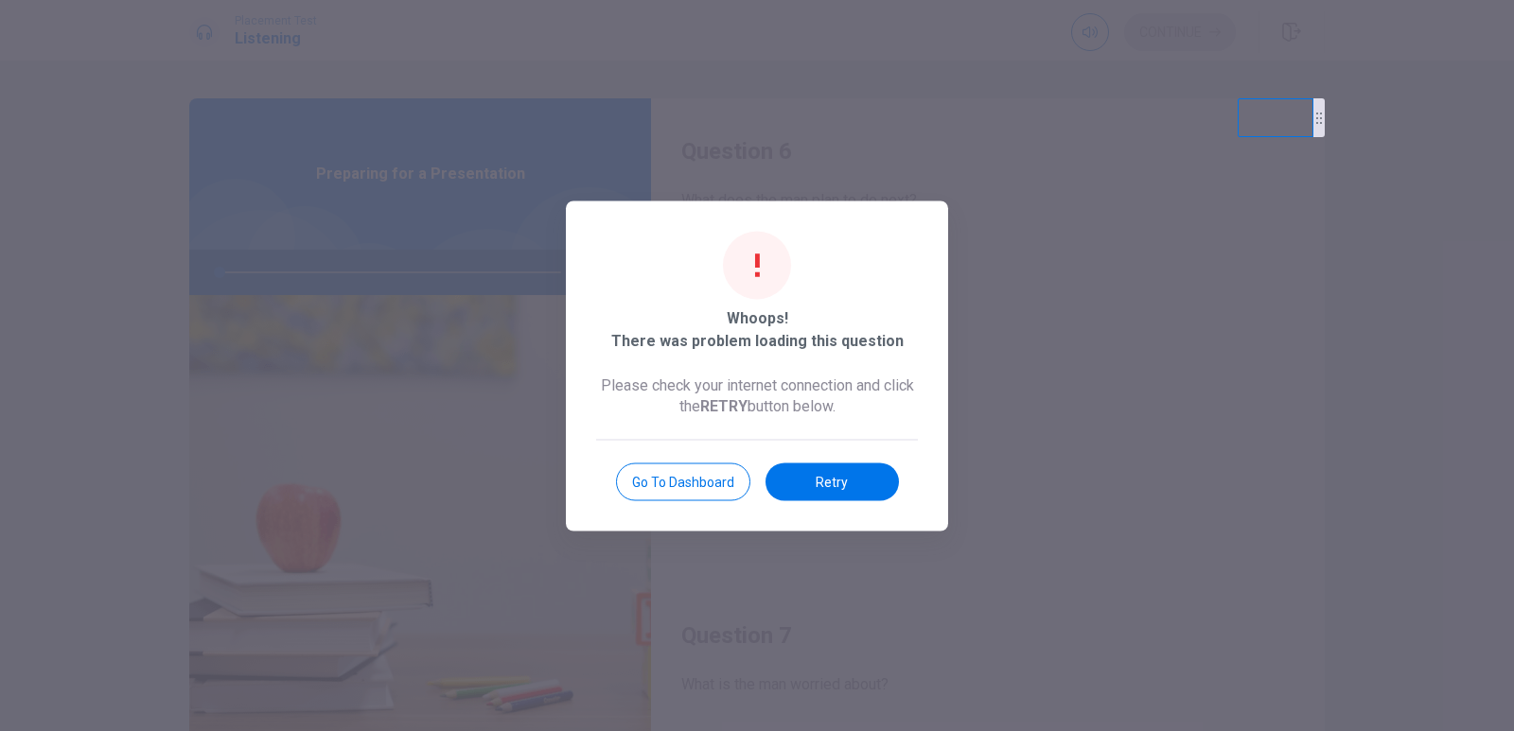
click at [836, 480] on button "Retry" at bounding box center [832, 482] width 133 height 38
click at [821, 486] on button "Retry" at bounding box center [832, 482] width 133 height 38
click at [816, 485] on button "Retry" at bounding box center [832, 482] width 133 height 38
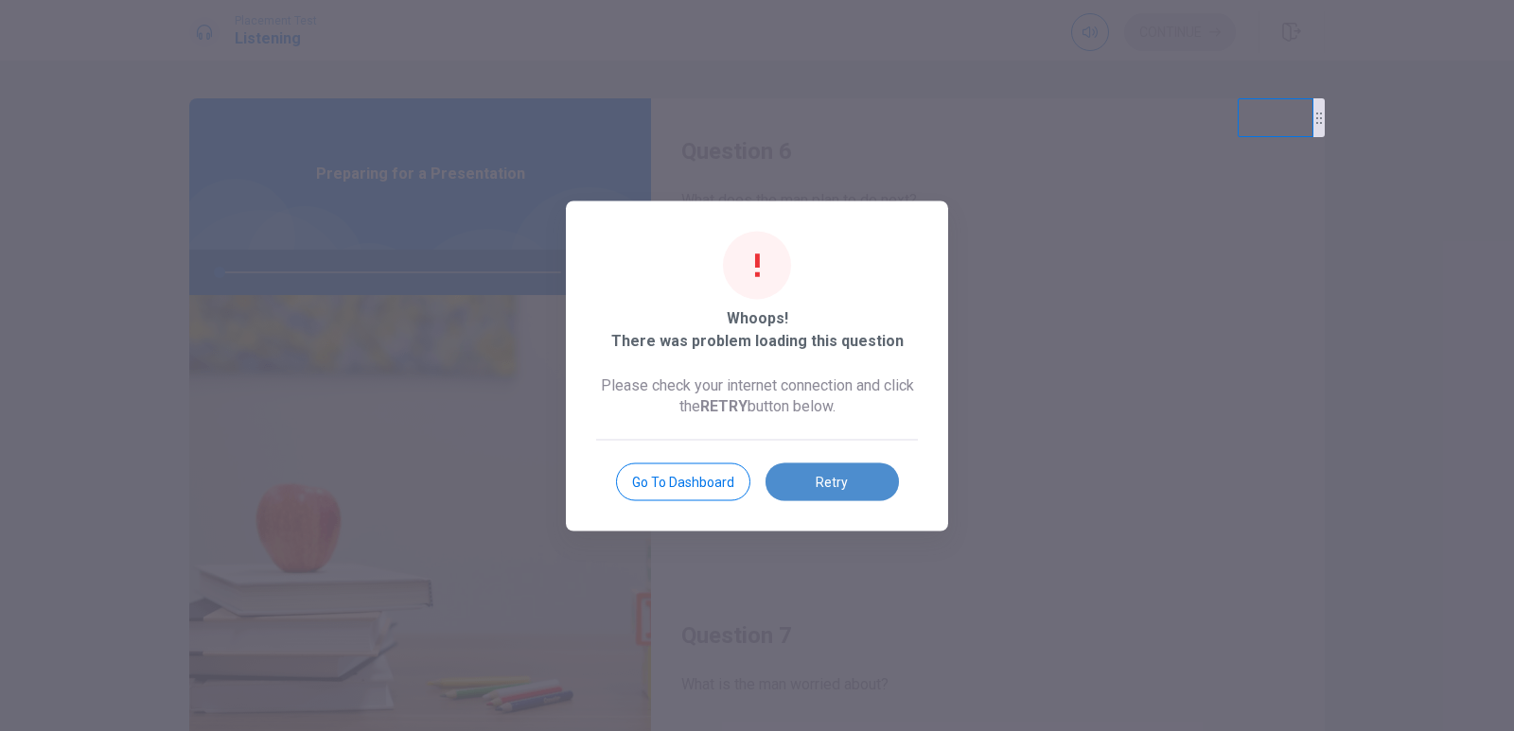
click at [816, 484] on button "Retry" at bounding box center [832, 482] width 133 height 38
click at [816, 484] on body "This site uses cookies, as explained in our Privacy Policy . If you agree to th…" at bounding box center [757, 365] width 1514 height 731
click at [816, 484] on button "Retry" at bounding box center [832, 482] width 133 height 38
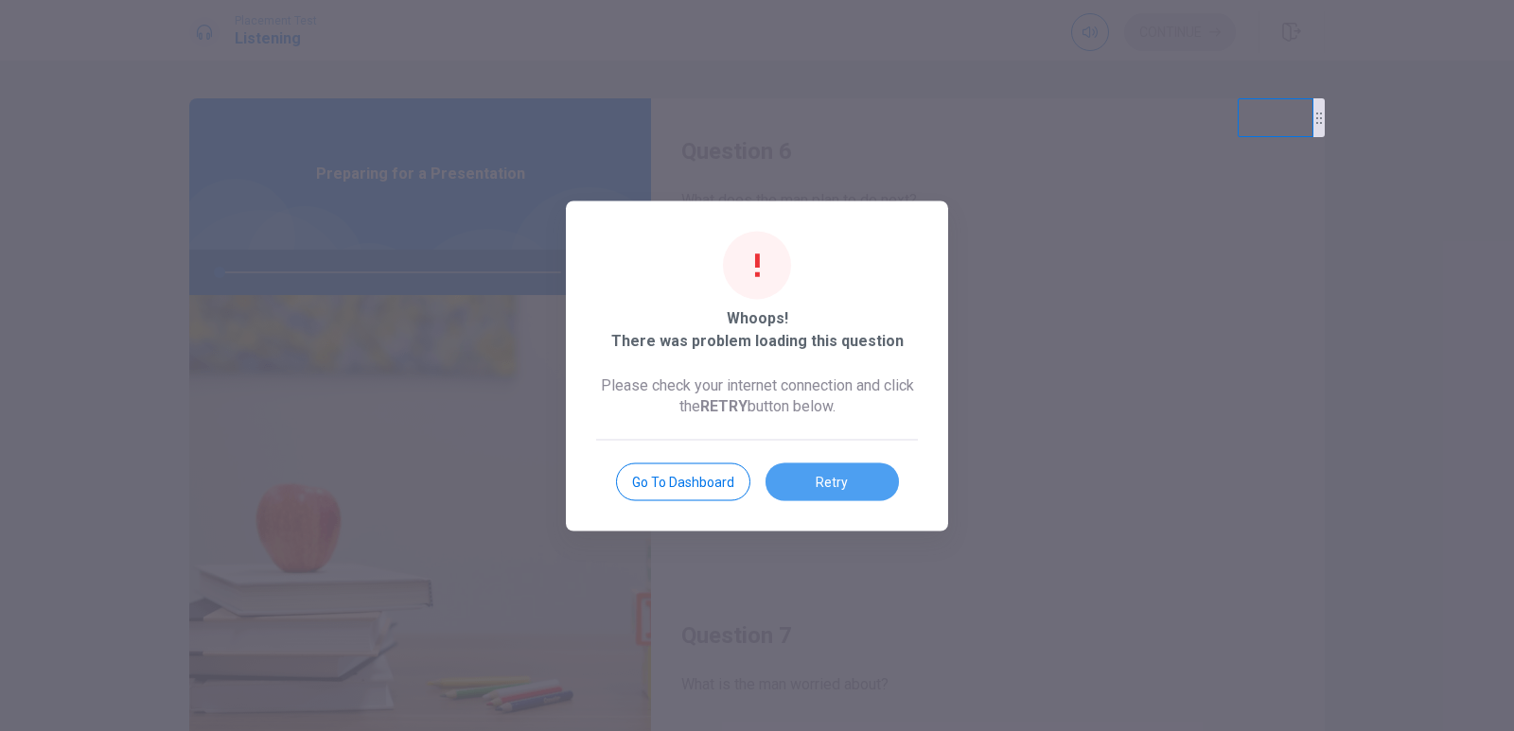
click at [816, 484] on button "Retry" at bounding box center [832, 482] width 133 height 38
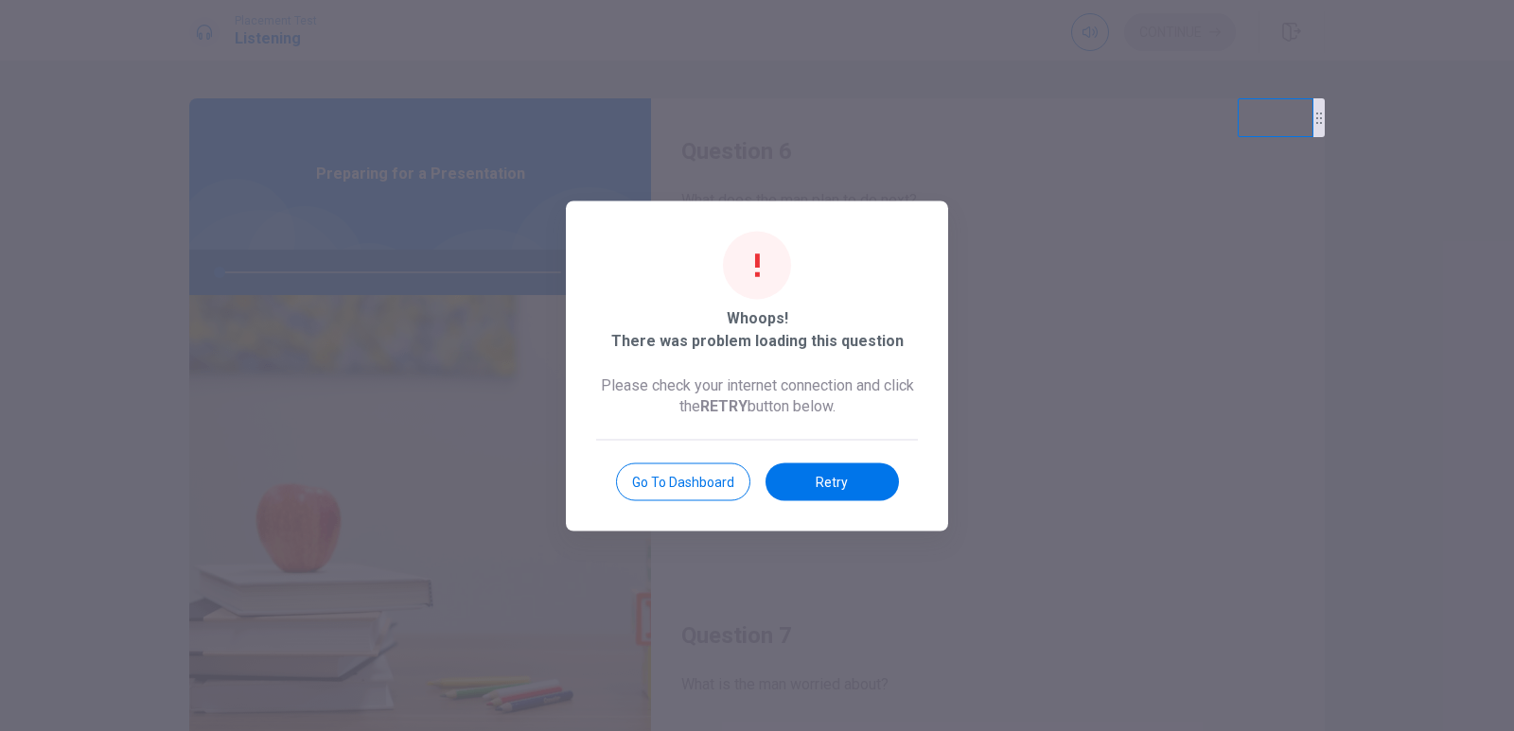
click at [816, 484] on body "This site uses cookies, as explained in our Privacy Policy . If you agree to th…" at bounding box center [757, 365] width 1514 height 731
click at [816, 484] on button "Retry" at bounding box center [832, 482] width 133 height 38
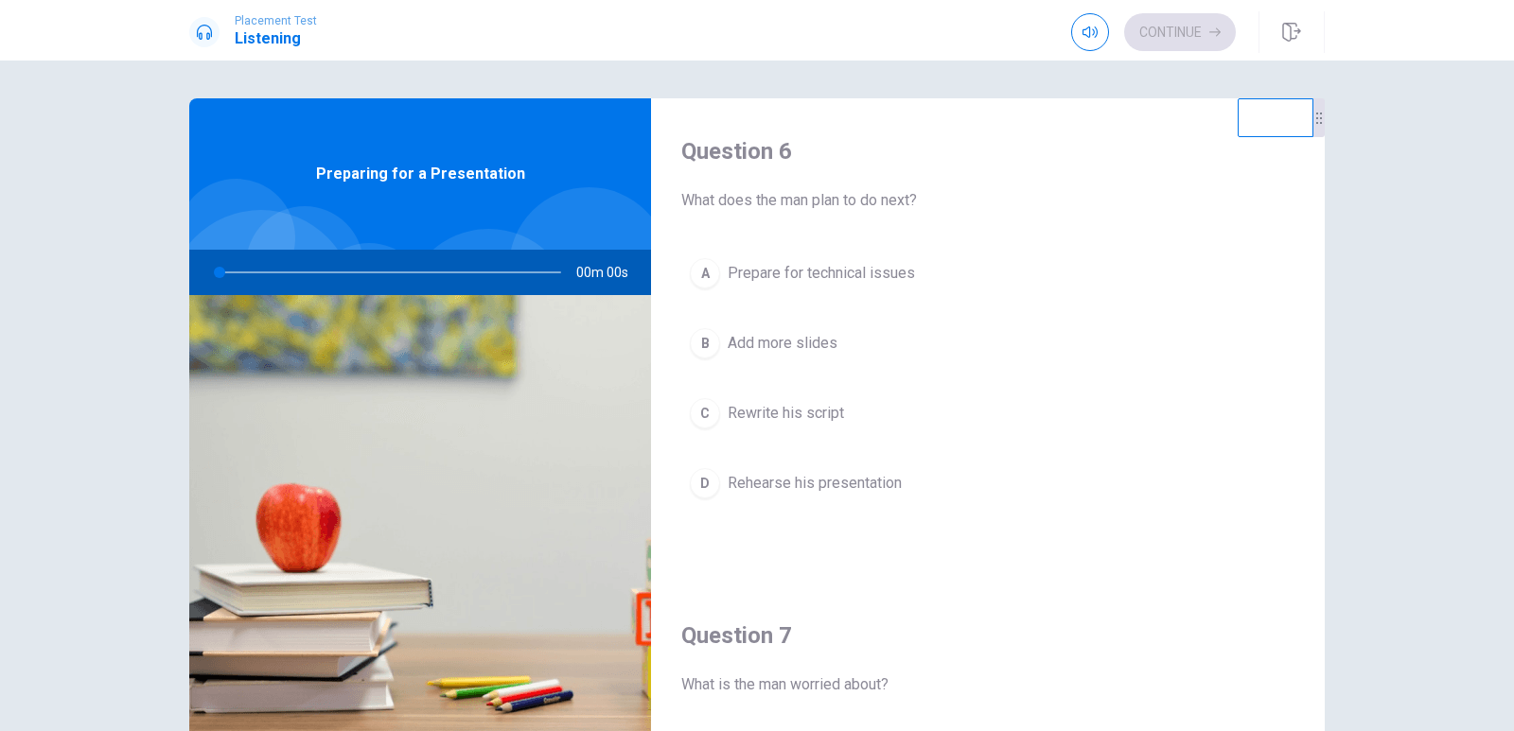
click at [816, 484] on body "This site uses cookies, as explained in our Privacy Policy . If you agree to th…" at bounding box center [757, 365] width 1514 height 731
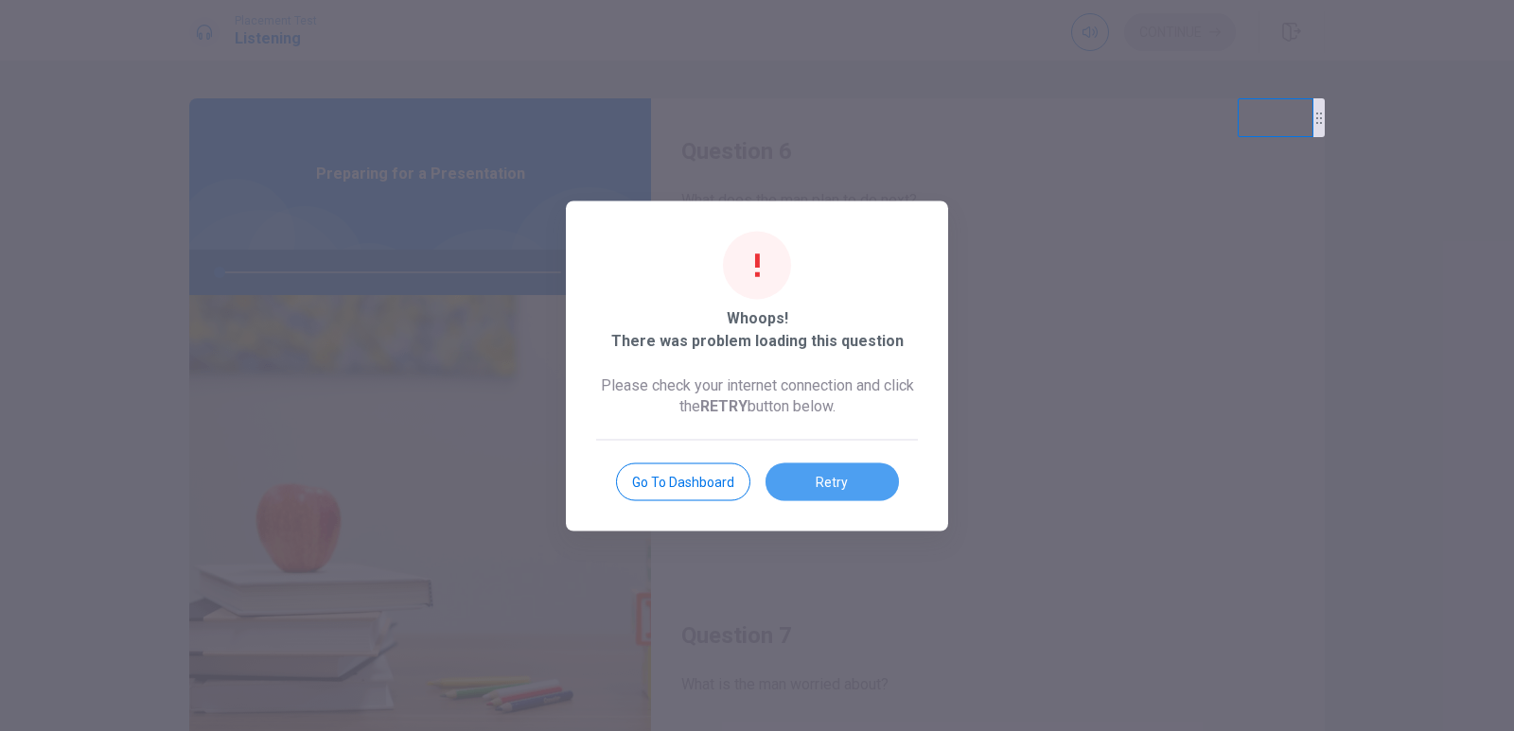
click at [816, 484] on button "Retry" at bounding box center [832, 482] width 133 height 38
click at [816, 484] on body "This site uses cookies, as explained in our Privacy Policy . If you agree to th…" at bounding box center [757, 365] width 1514 height 731
click at [833, 479] on button "Retry" at bounding box center [832, 482] width 133 height 38
click at [832, 477] on button "Retry" at bounding box center [832, 482] width 133 height 38
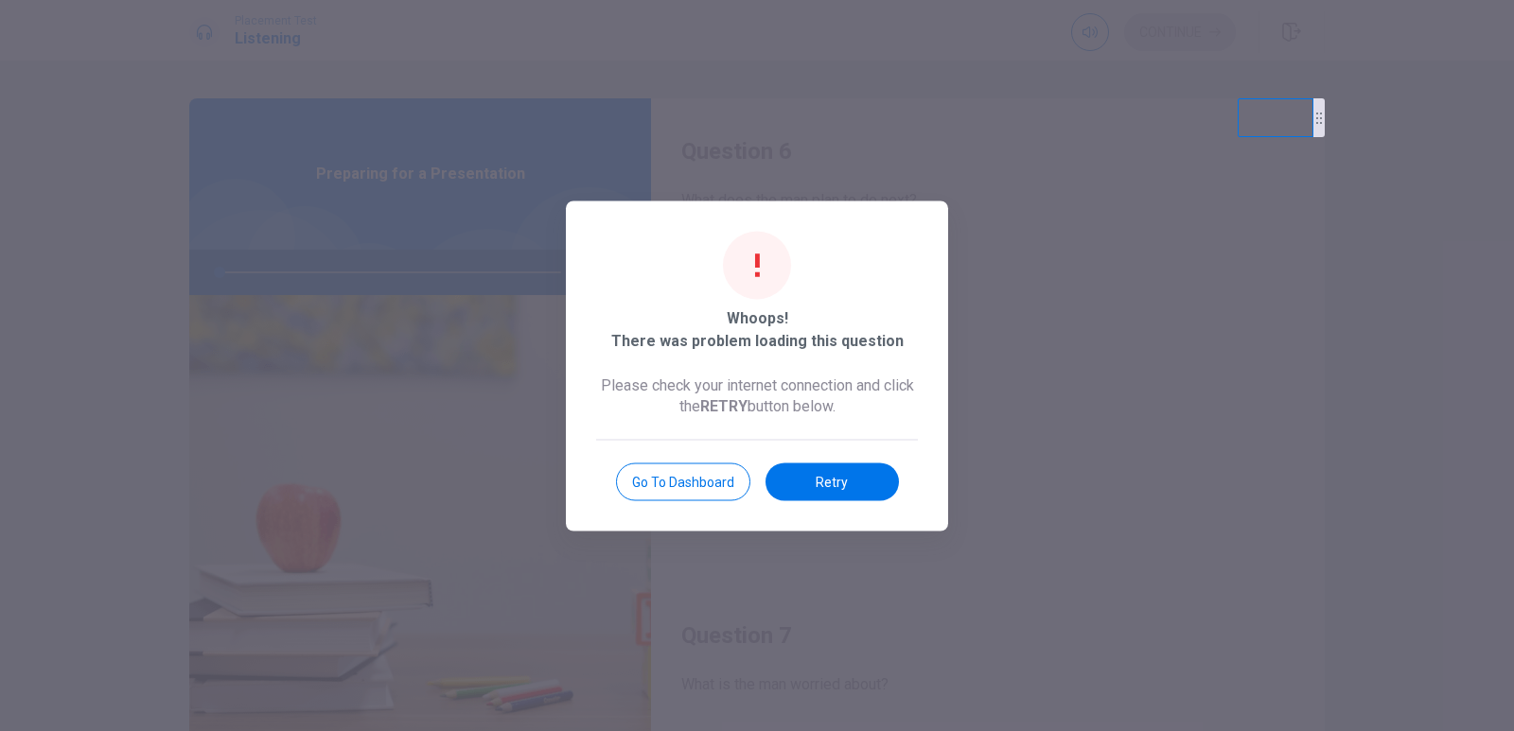
click at [832, 477] on button "Retry" at bounding box center [832, 482] width 133 height 38
click at [832, 477] on body "This site uses cookies, as explained in our Privacy Policy . If you agree to th…" at bounding box center [757, 365] width 1514 height 731
click at [832, 477] on button "Retry" at bounding box center [832, 482] width 133 height 38
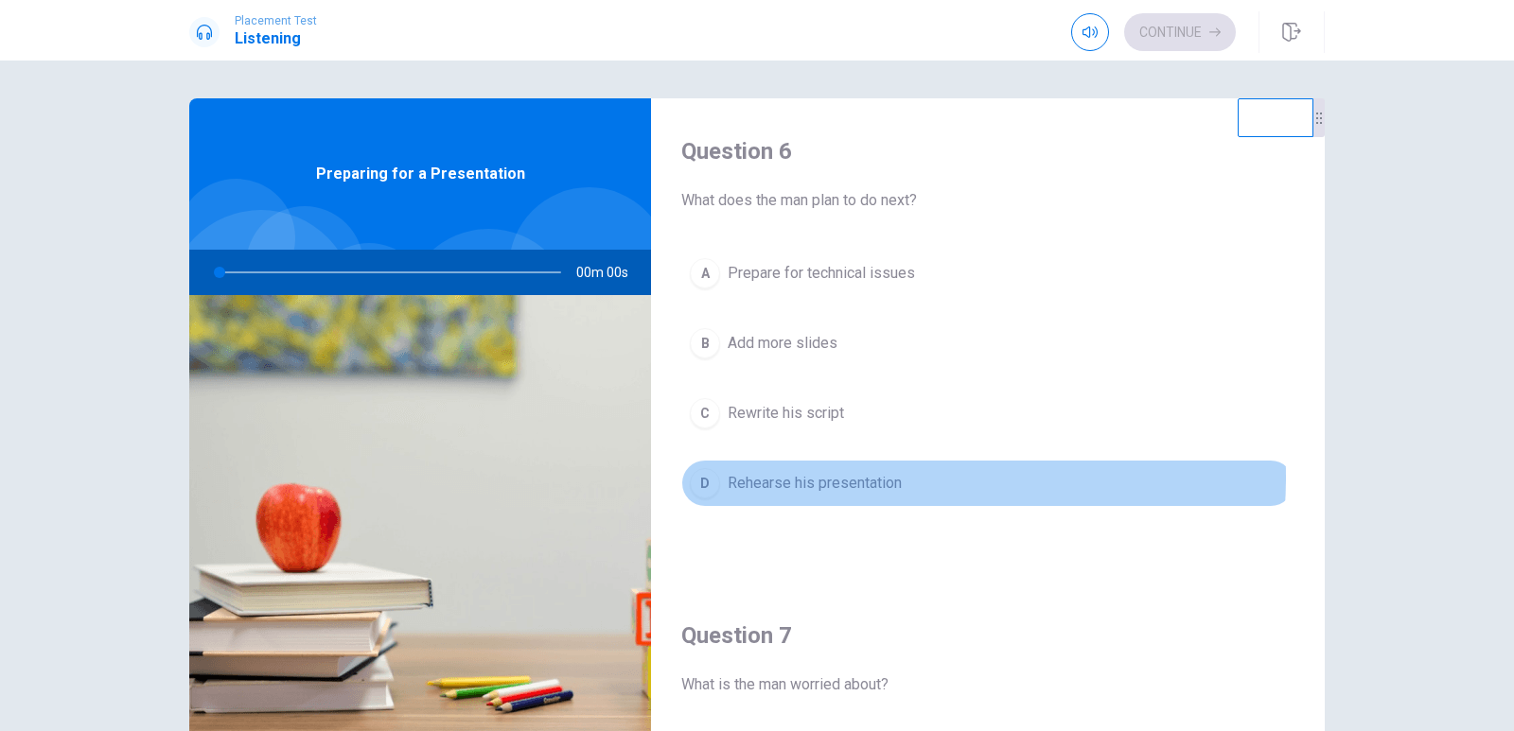
click at [832, 477] on body "This site uses cookies, as explained in our Privacy Policy . If you agree to th…" at bounding box center [757, 365] width 1514 height 731
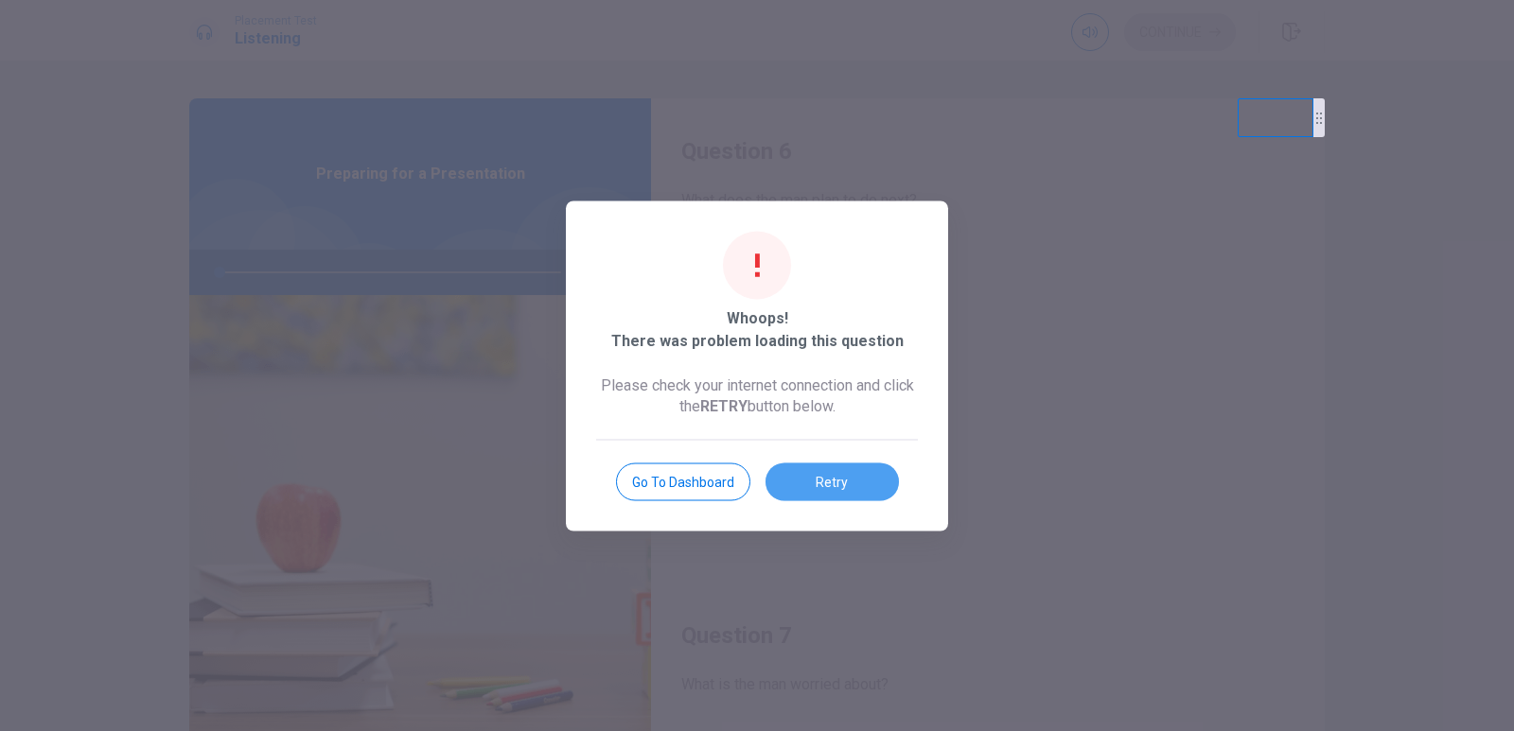
click at [832, 477] on button "Retry" at bounding box center [832, 482] width 133 height 38
click at [832, 477] on body "This site uses cookies, as explained in our Privacy Policy . If you agree to th…" at bounding box center [757, 365] width 1514 height 731
click at [832, 477] on button "Retry" at bounding box center [832, 482] width 133 height 38
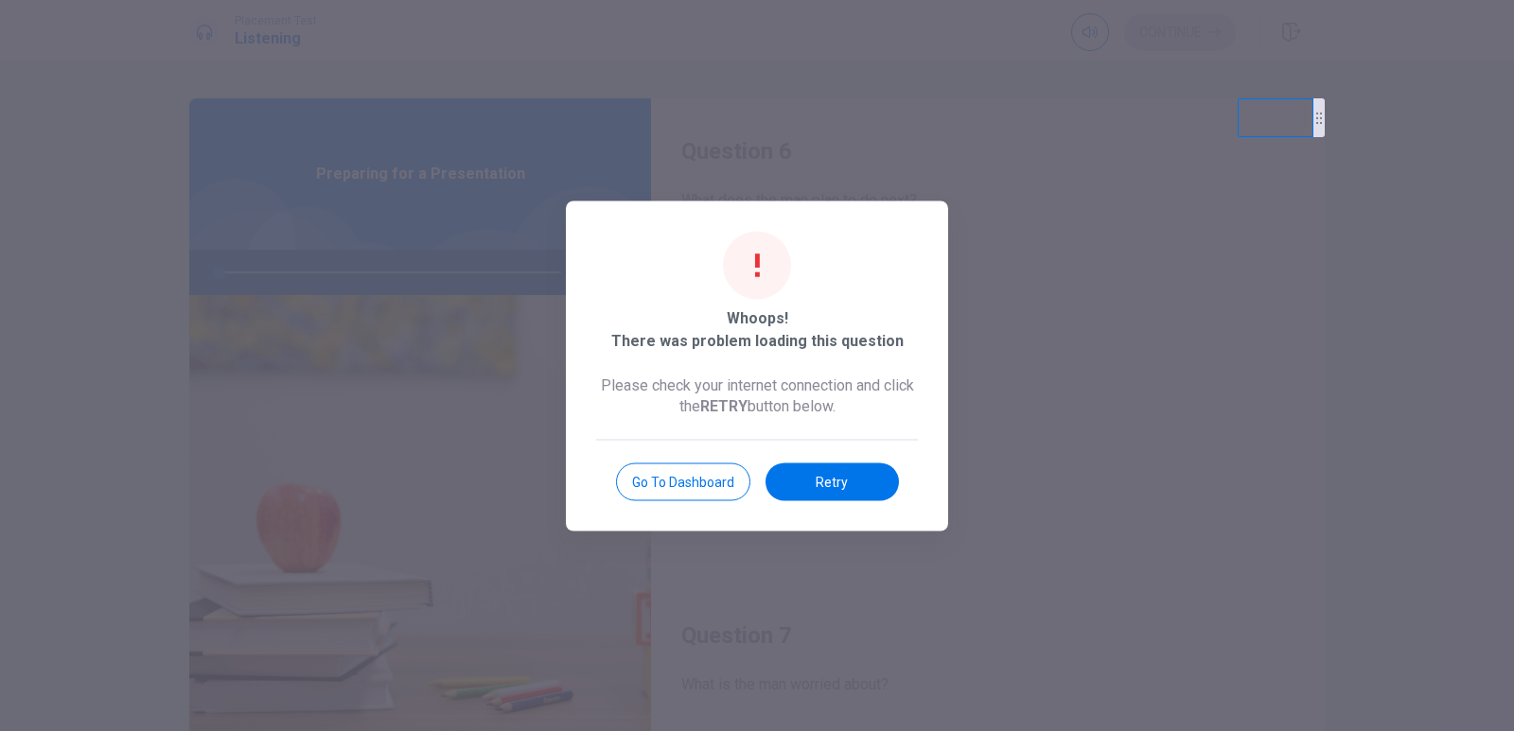
click at [832, 477] on button "Retry" at bounding box center [832, 482] width 133 height 38
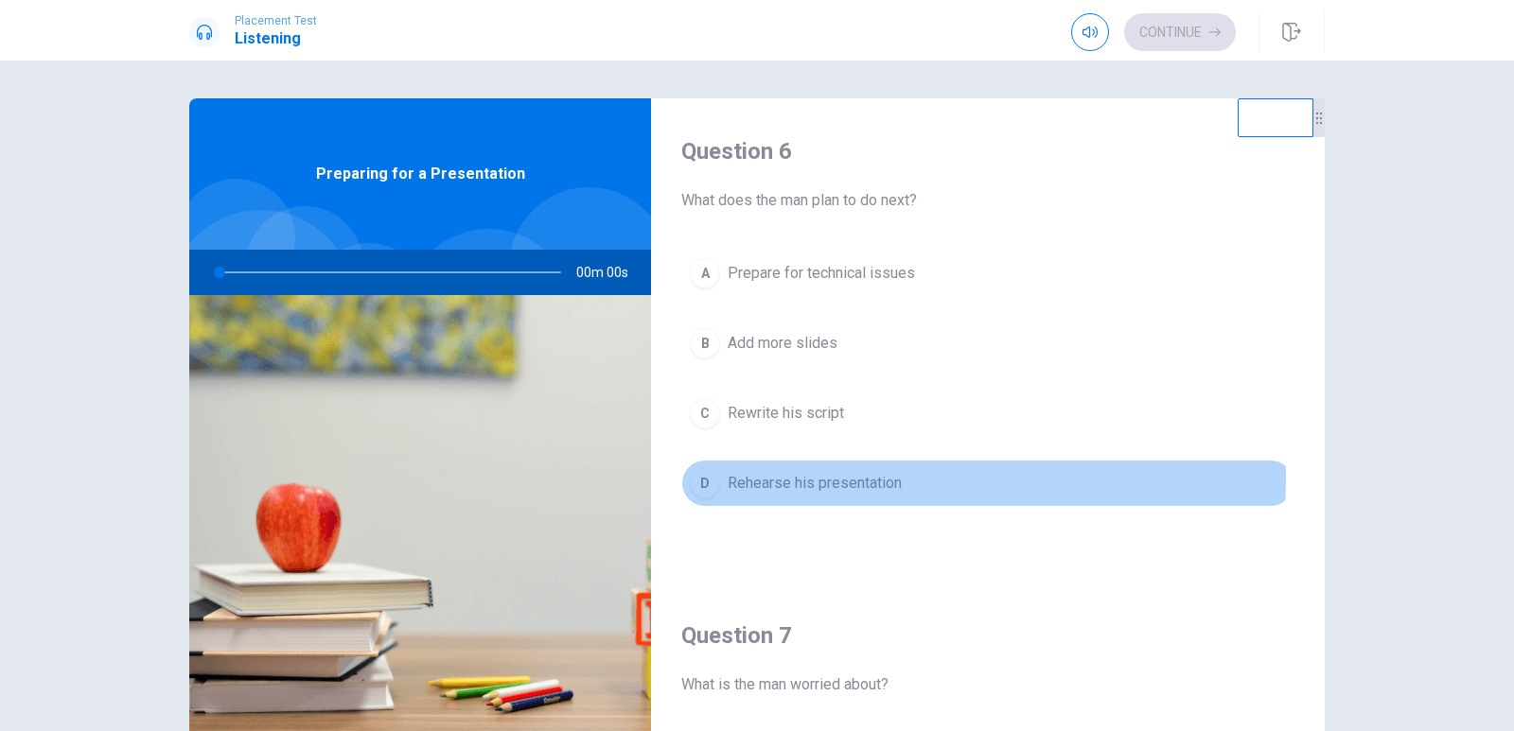
click at [832, 478] on body "This site uses cookies, as explained in our Privacy Policy . If you agree to th…" at bounding box center [757, 365] width 1514 height 731
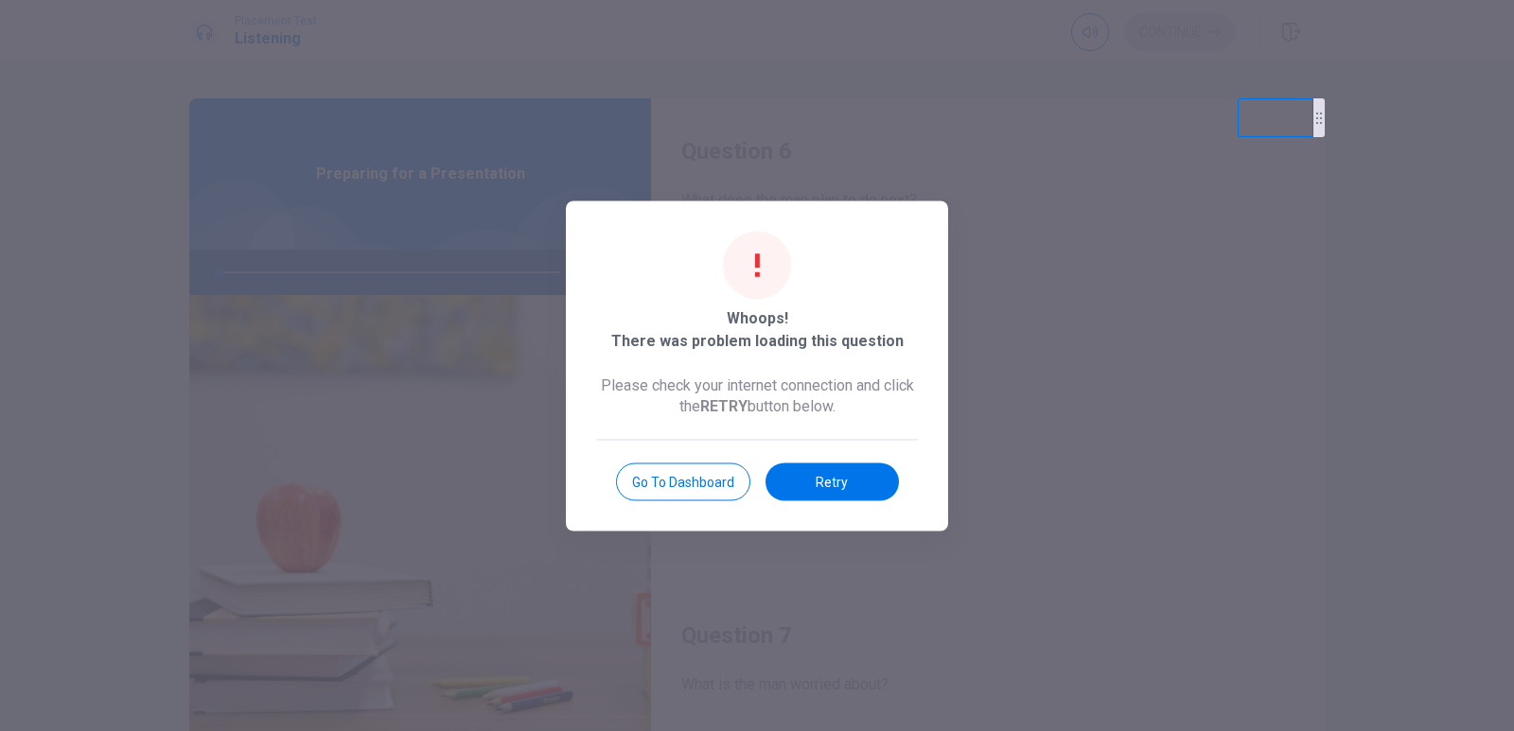
click at [855, 205] on div "Whoops! There was problem loading this question Please check your internet conn…" at bounding box center [757, 366] width 382 height 330
click at [883, 192] on div at bounding box center [757, 365] width 1514 height 731
click at [1195, 361] on div at bounding box center [757, 365] width 1514 height 731
click at [832, 485] on button "Retry" at bounding box center [832, 482] width 133 height 38
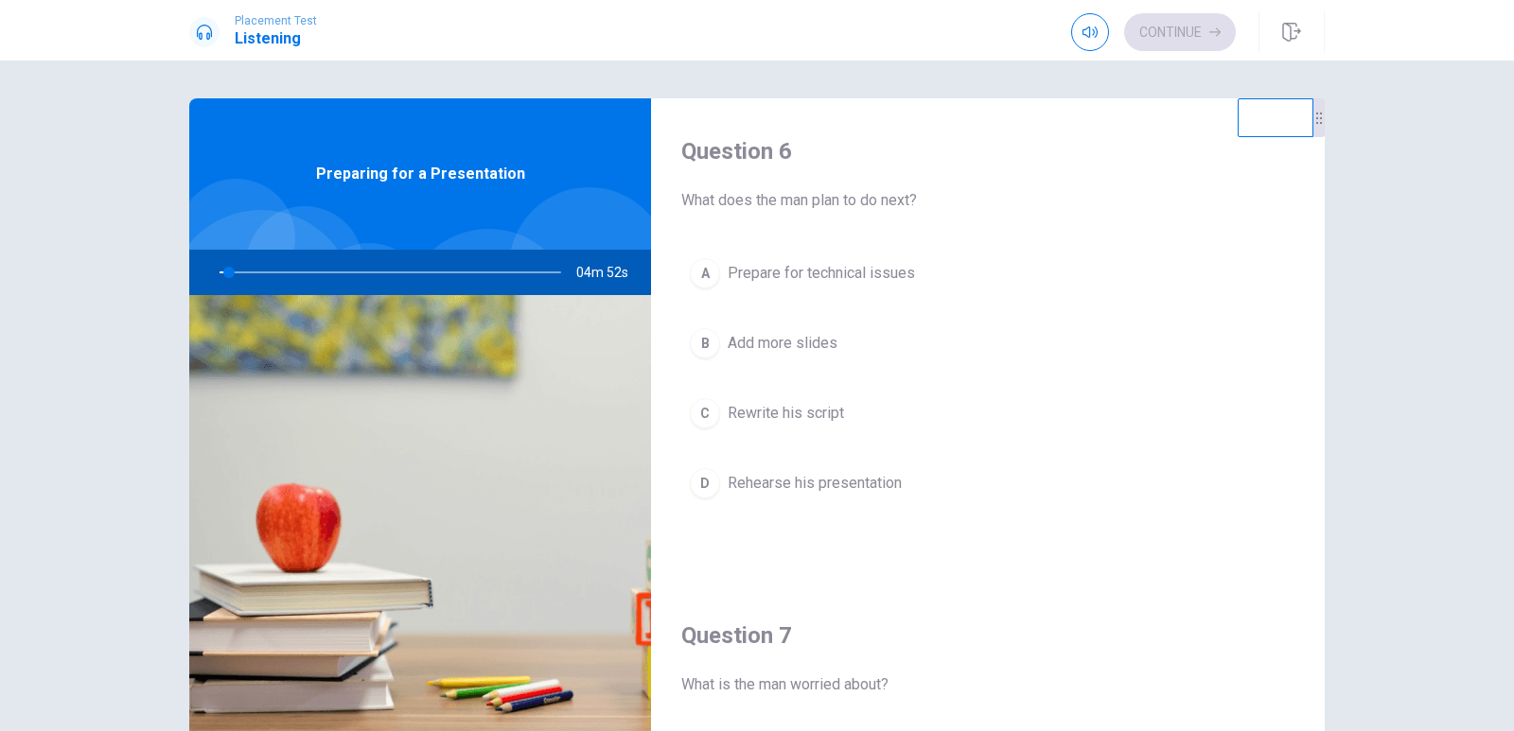
click at [266, 273] on div at bounding box center [386, 272] width 379 height 45
drag, startPoint x: 224, startPoint y: 273, endPoint x: 283, endPoint y: 277, distance: 58.9
click at [283, 277] on div at bounding box center [386, 272] width 379 height 45
click at [480, 264] on div at bounding box center [386, 272] width 379 height 45
click at [479, 266] on div at bounding box center [386, 272] width 379 height 45
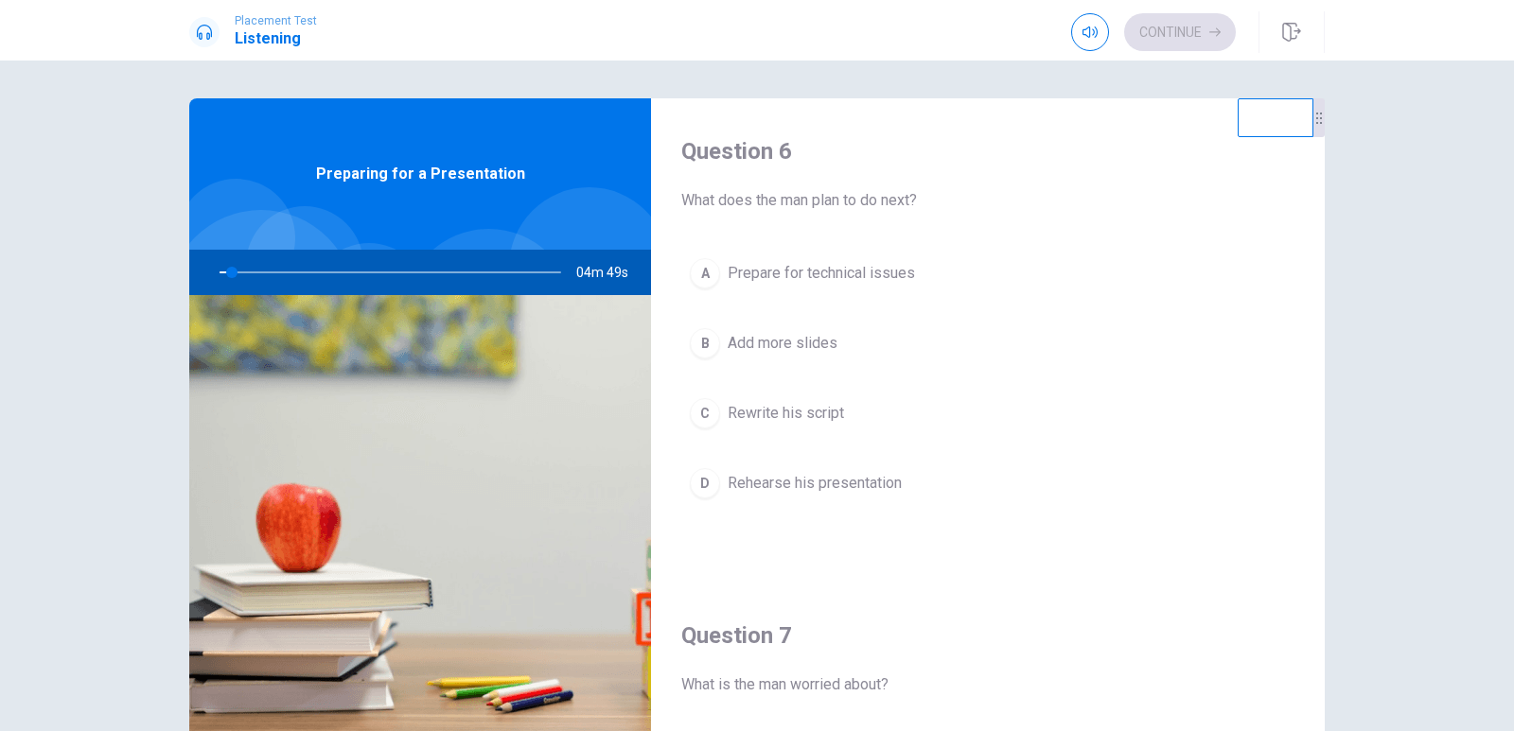
click at [479, 266] on div at bounding box center [386, 272] width 379 height 45
click at [790, 276] on span "Prepare for technical issues" at bounding box center [821, 273] width 187 height 23
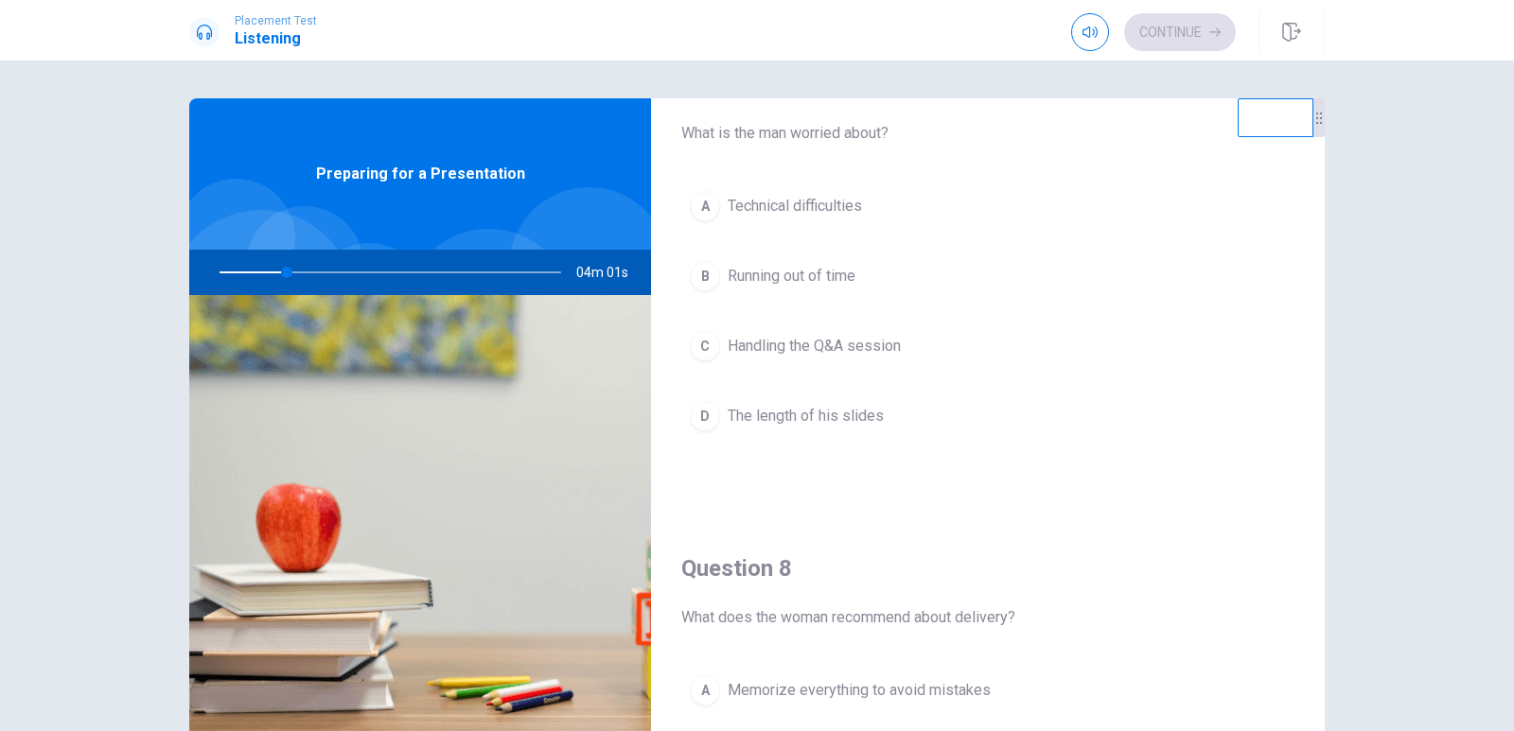
scroll to position [568, 0]
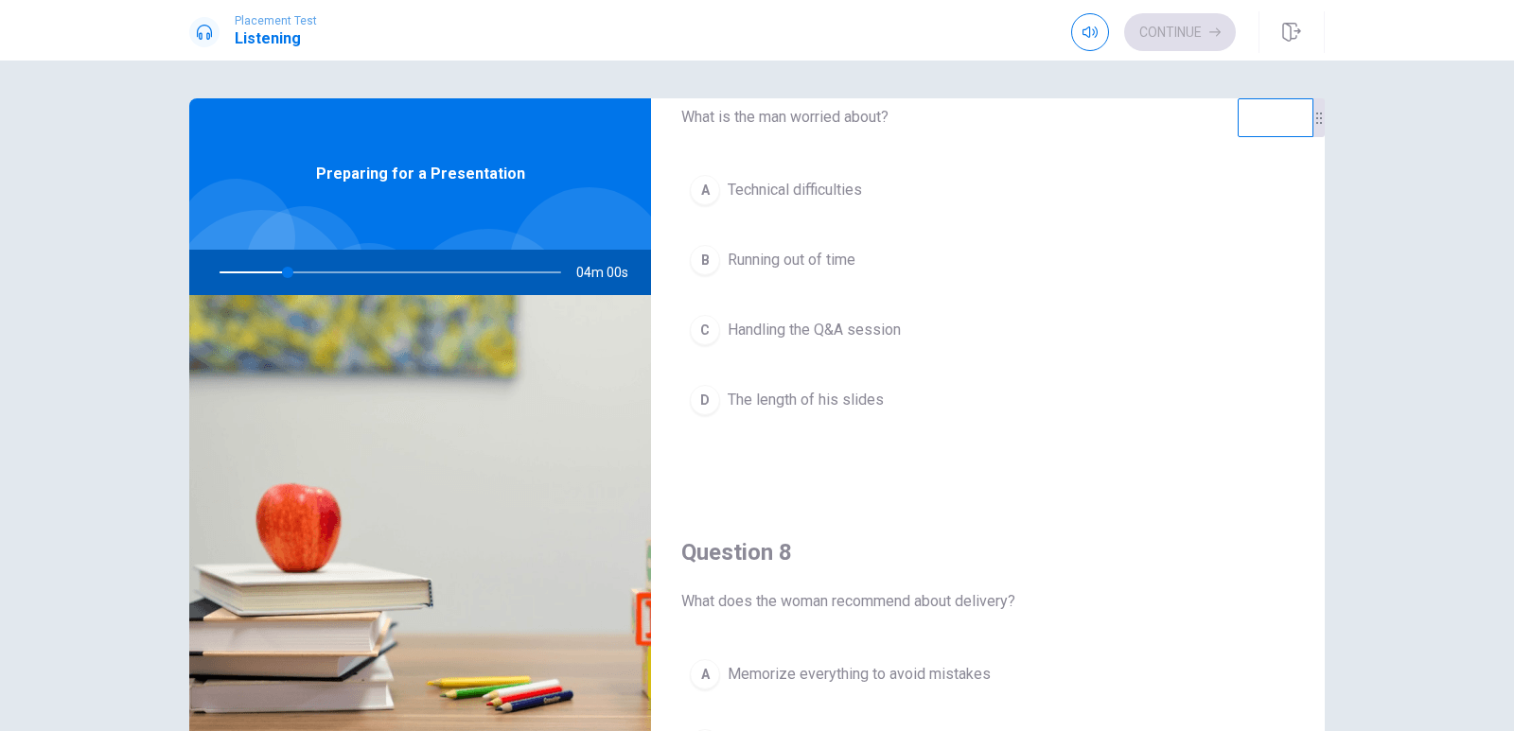
click at [793, 270] on span "Running out of time" at bounding box center [792, 260] width 128 height 23
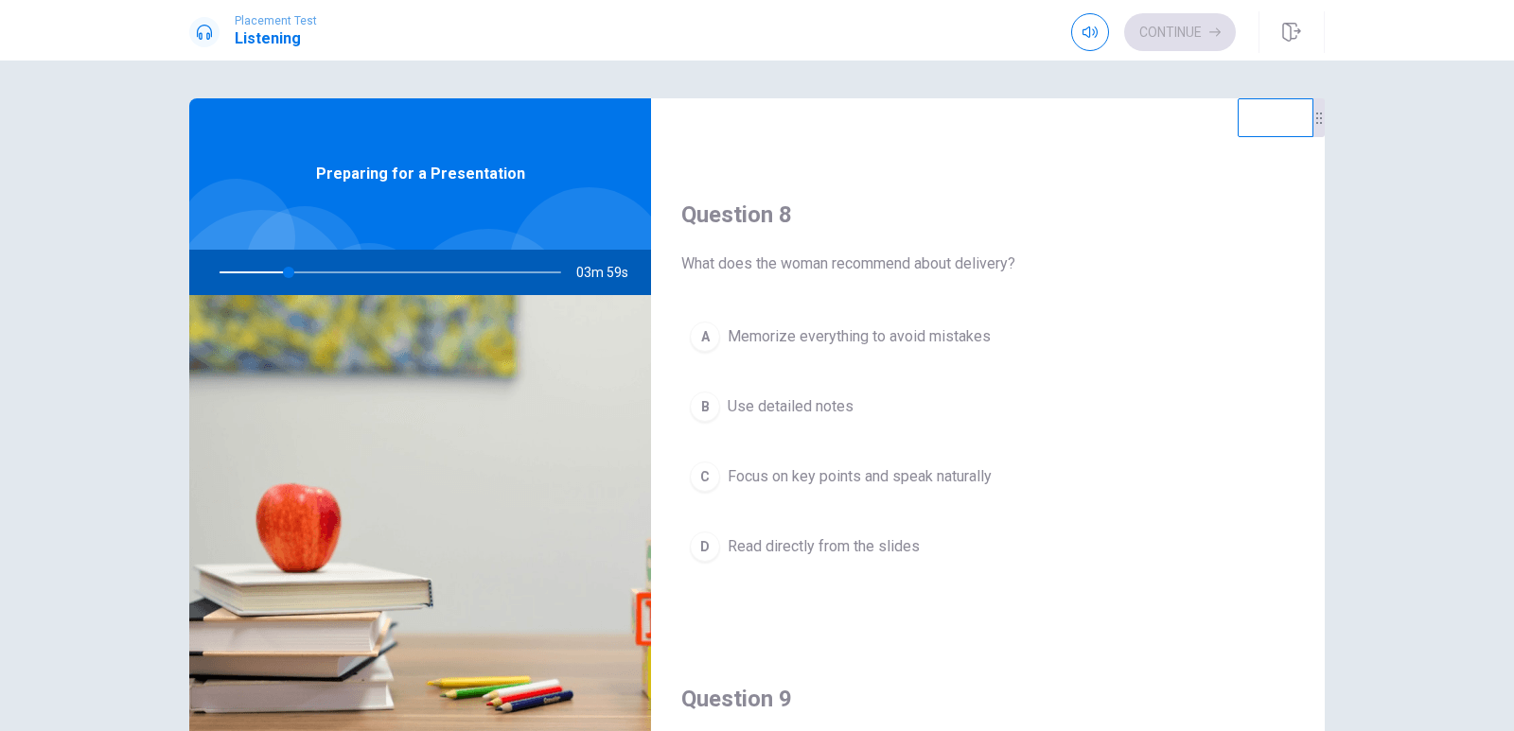
scroll to position [946, 0]
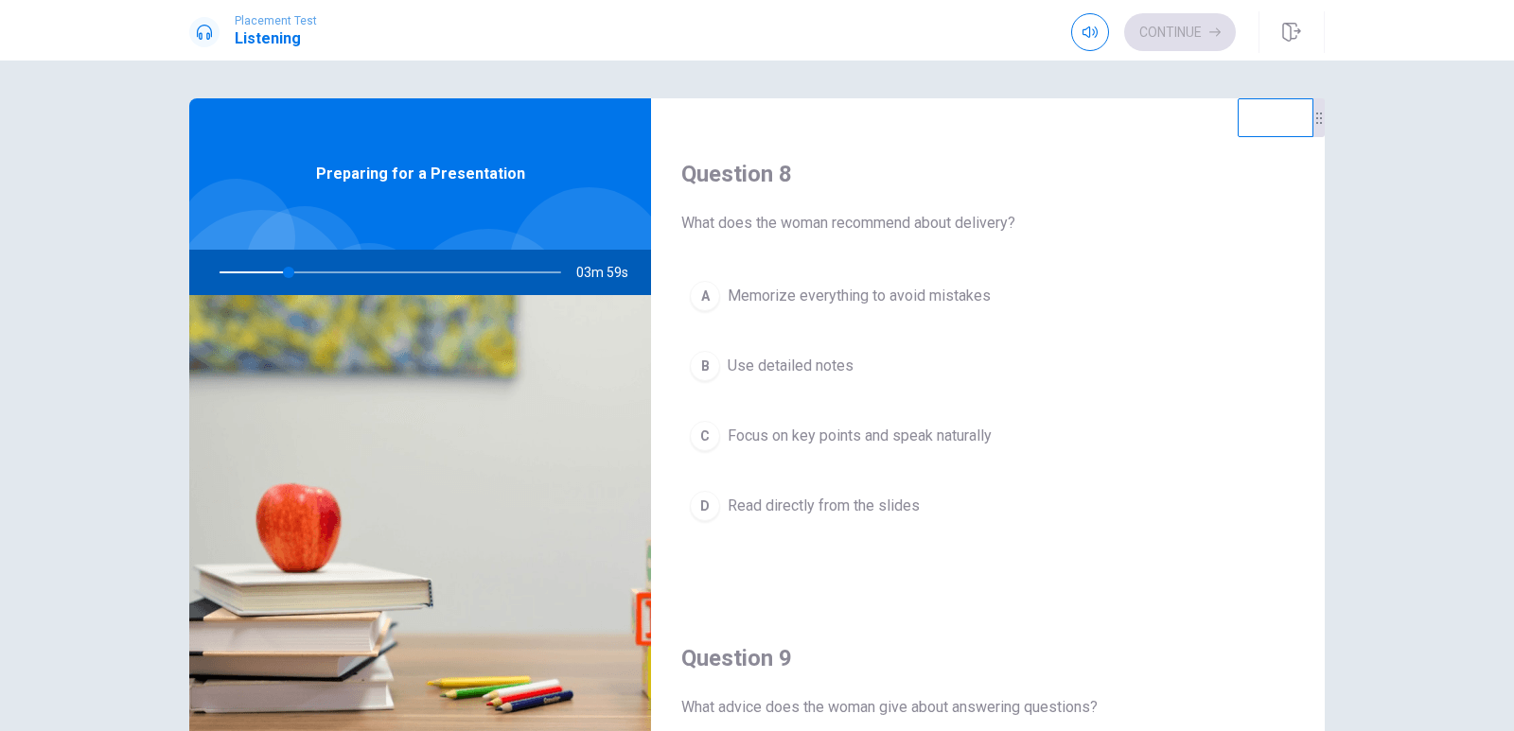
click at [794, 369] on span "Use detailed notes" at bounding box center [791, 366] width 126 height 23
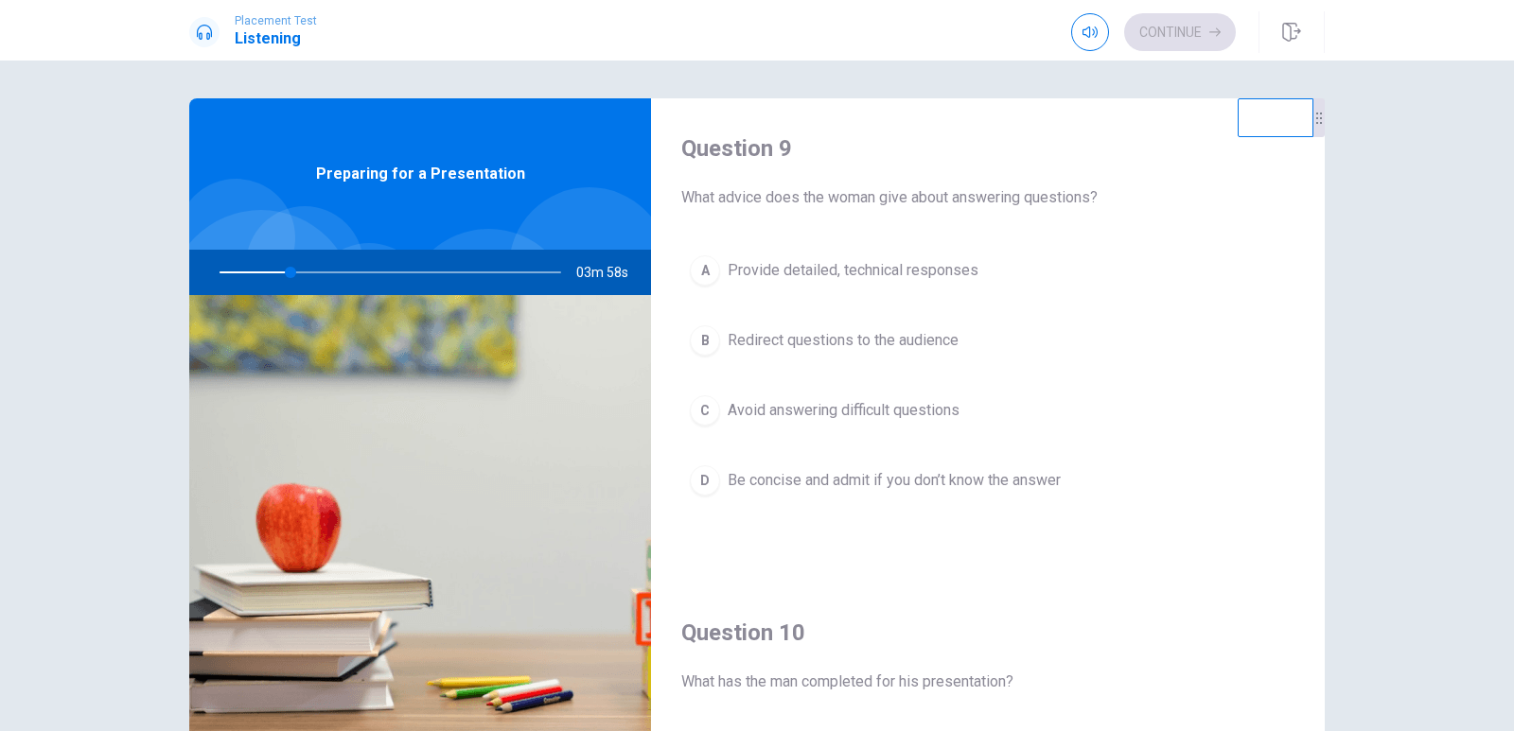
scroll to position [1514, 0]
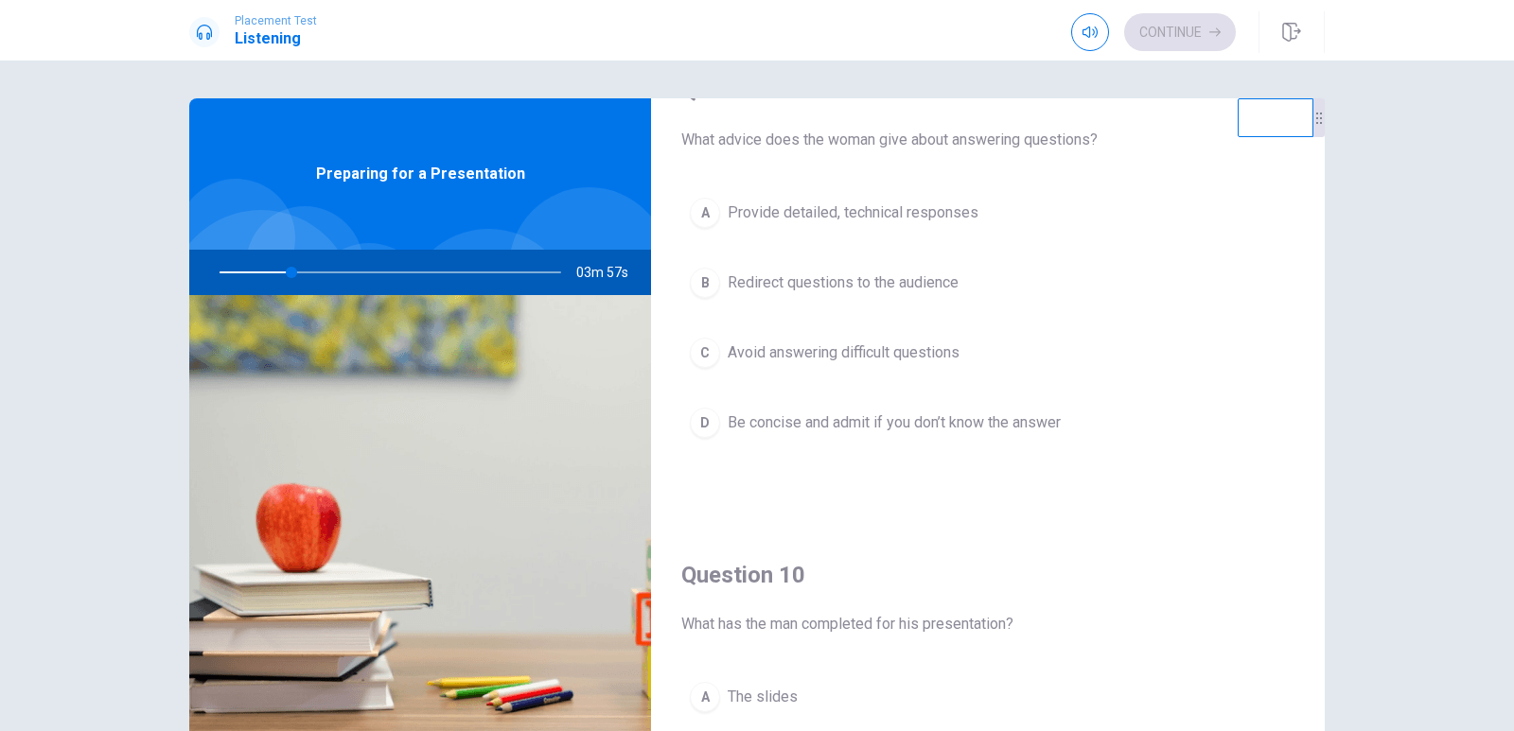
click at [795, 363] on span "Avoid answering difficult questions" at bounding box center [844, 353] width 232 height 23
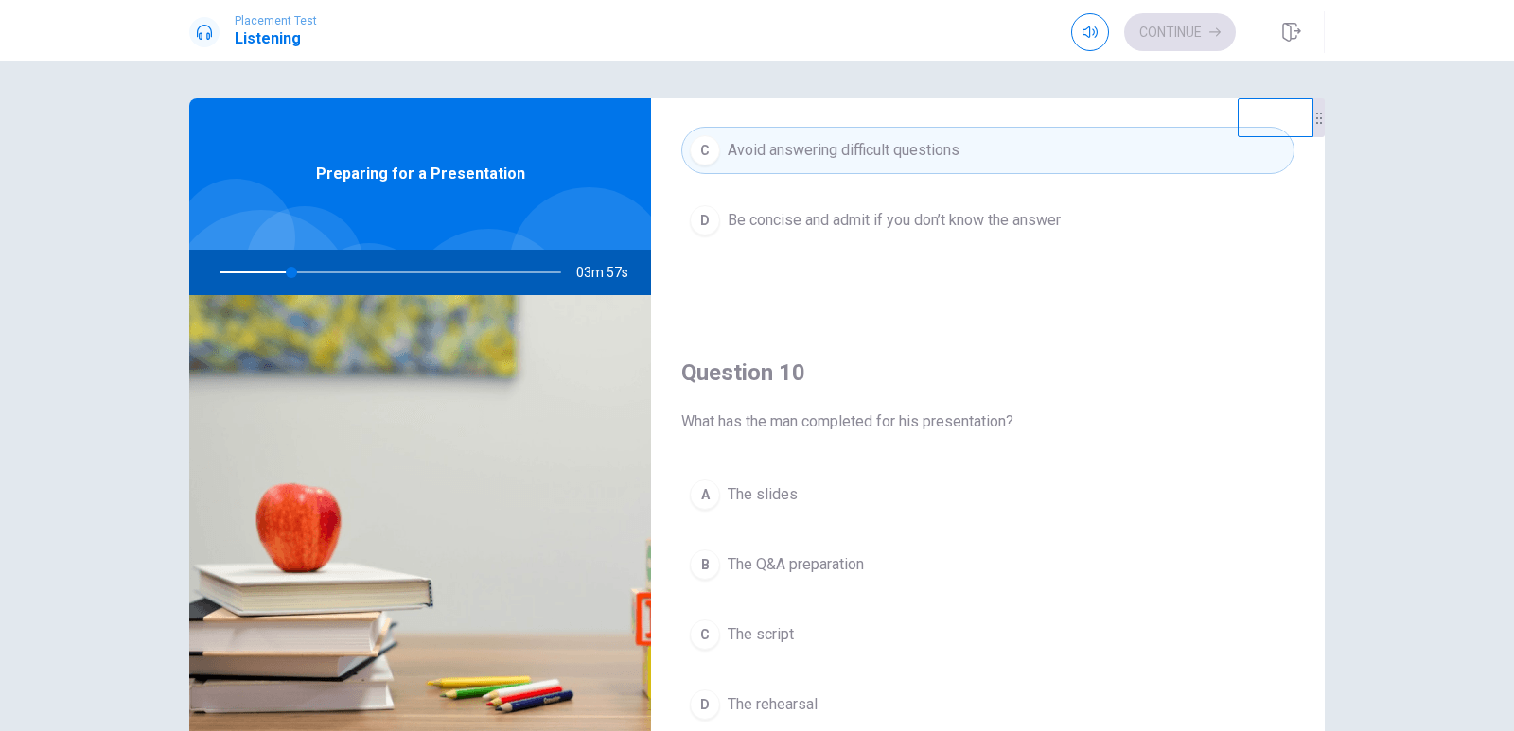
scroll to position [1765, 0]
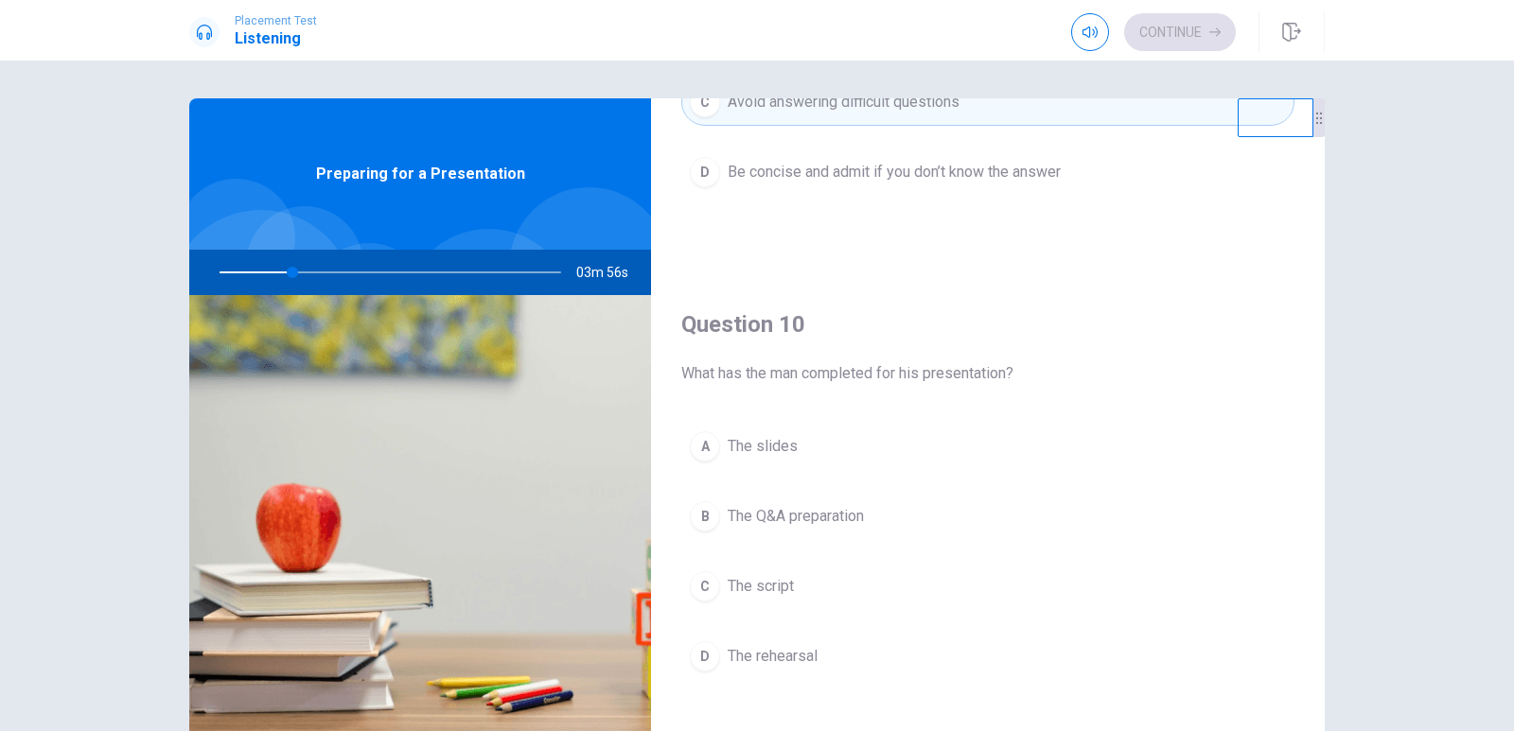
click at [775, 451] on span "The slides" at bounding box center [763, 446] width 70 height 23
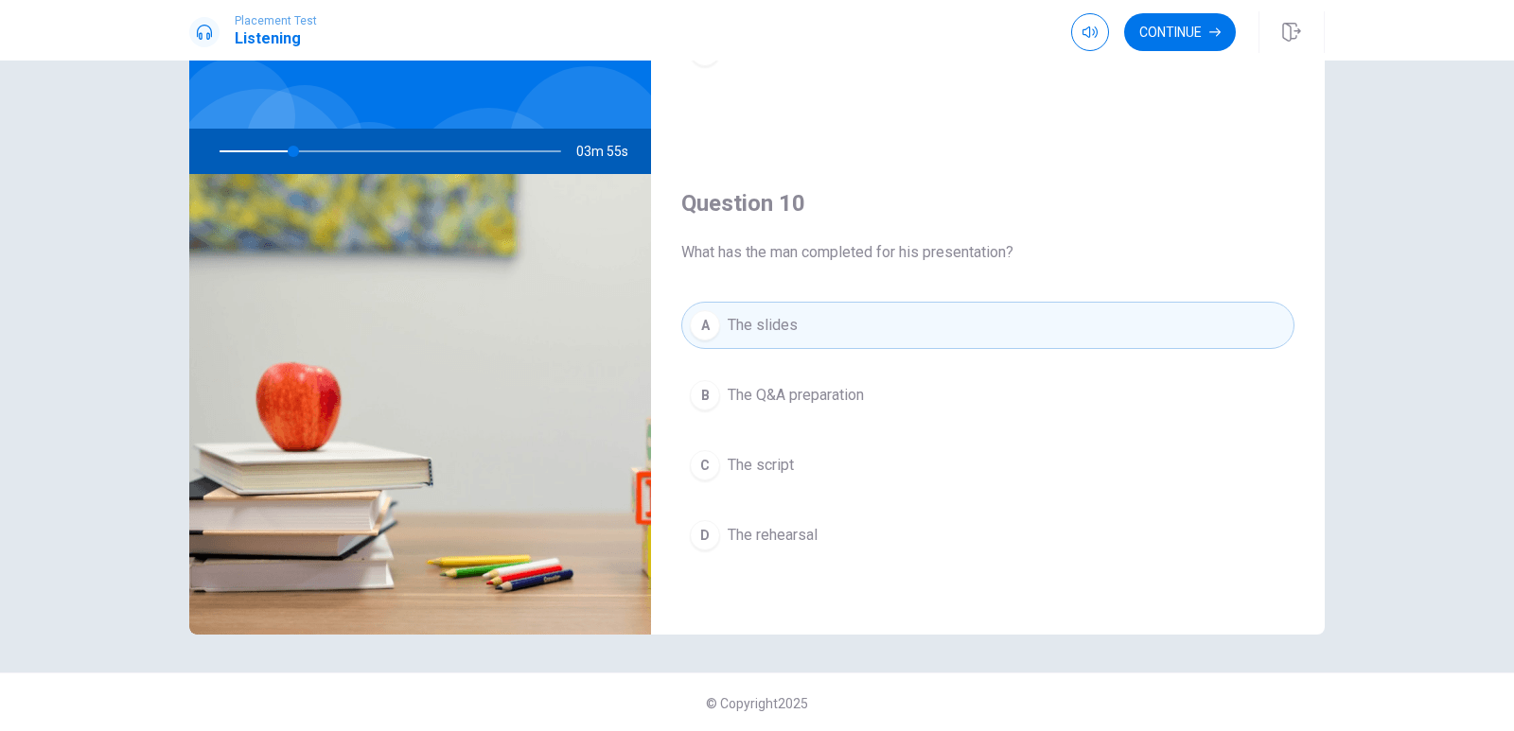
scroll to position [123, 0]
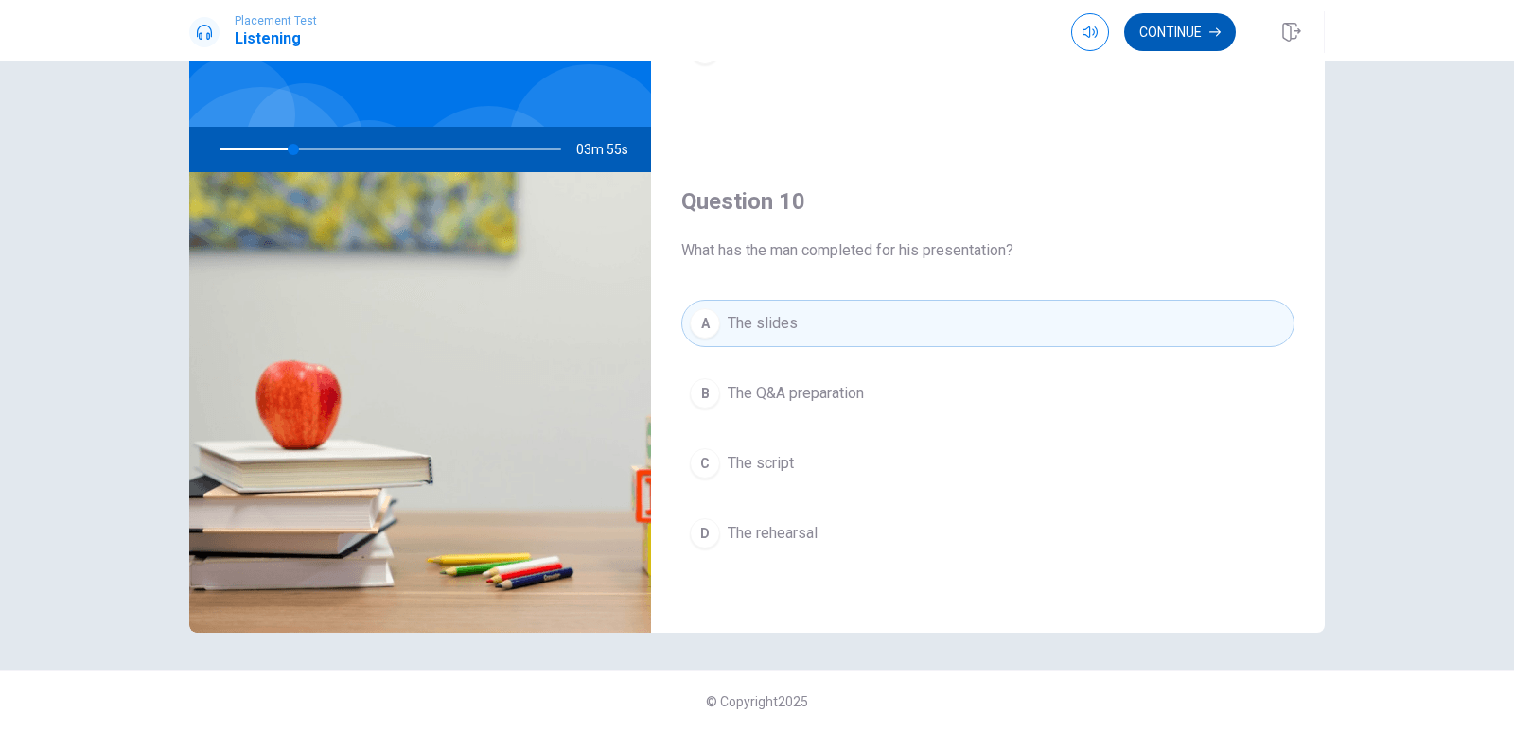
click at [1200, 44] on button "Continue" at bounding box center [1180, 32] width 112 height 38
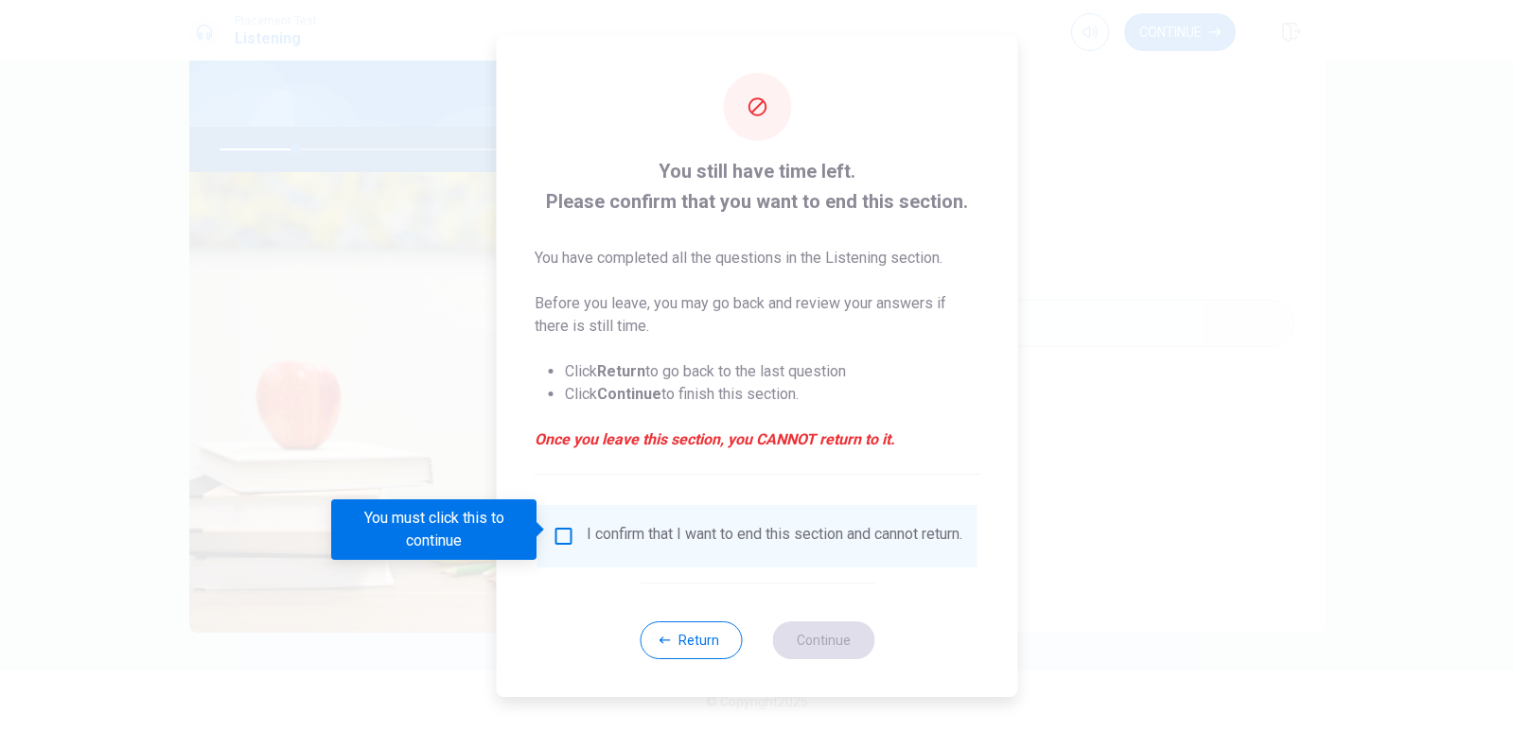
click at [569, 532] on input "You must click this to continue" at bounding box center [564, 536] width 23 height 23
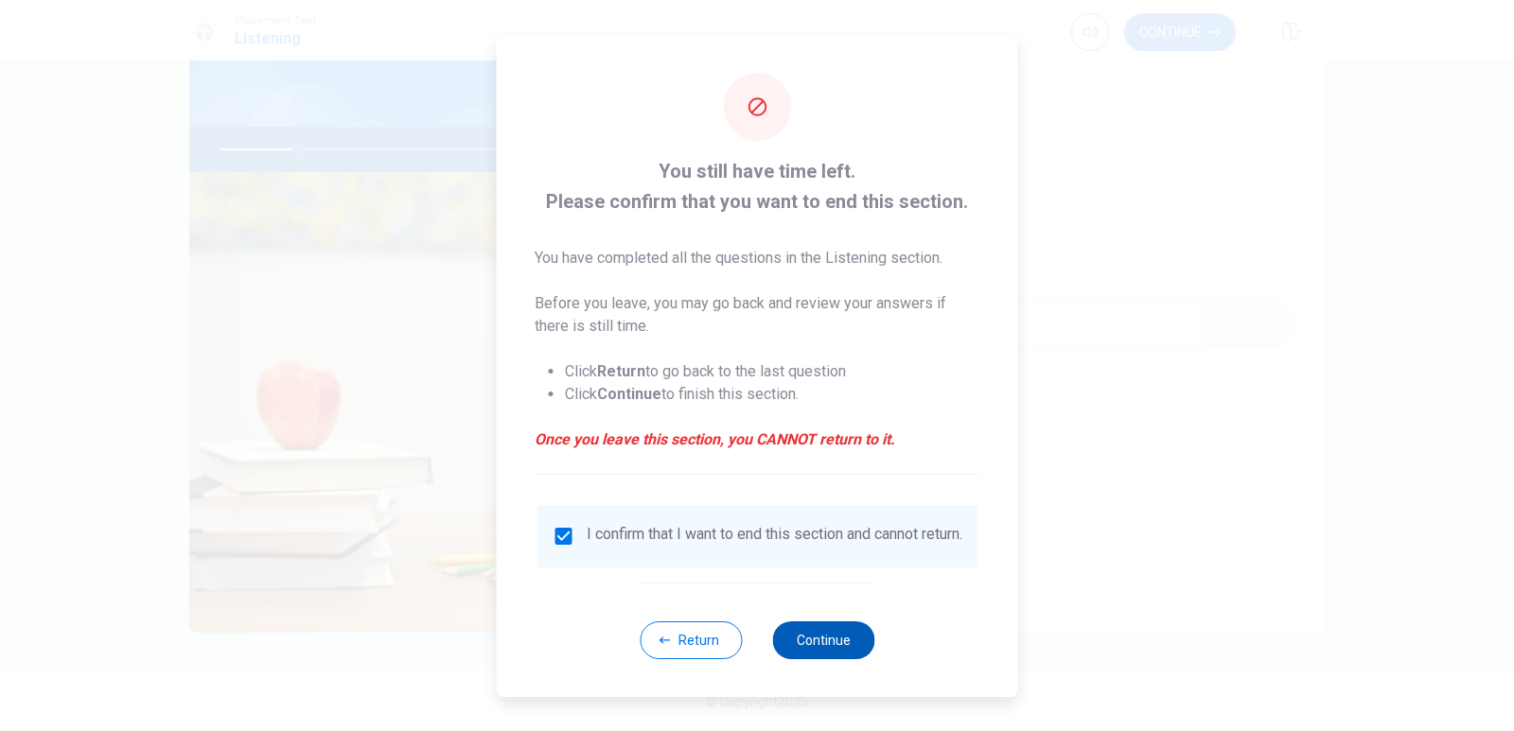
click at [815, 640] on button "Continue" at bounding box center [823, 641] width 102 height 38
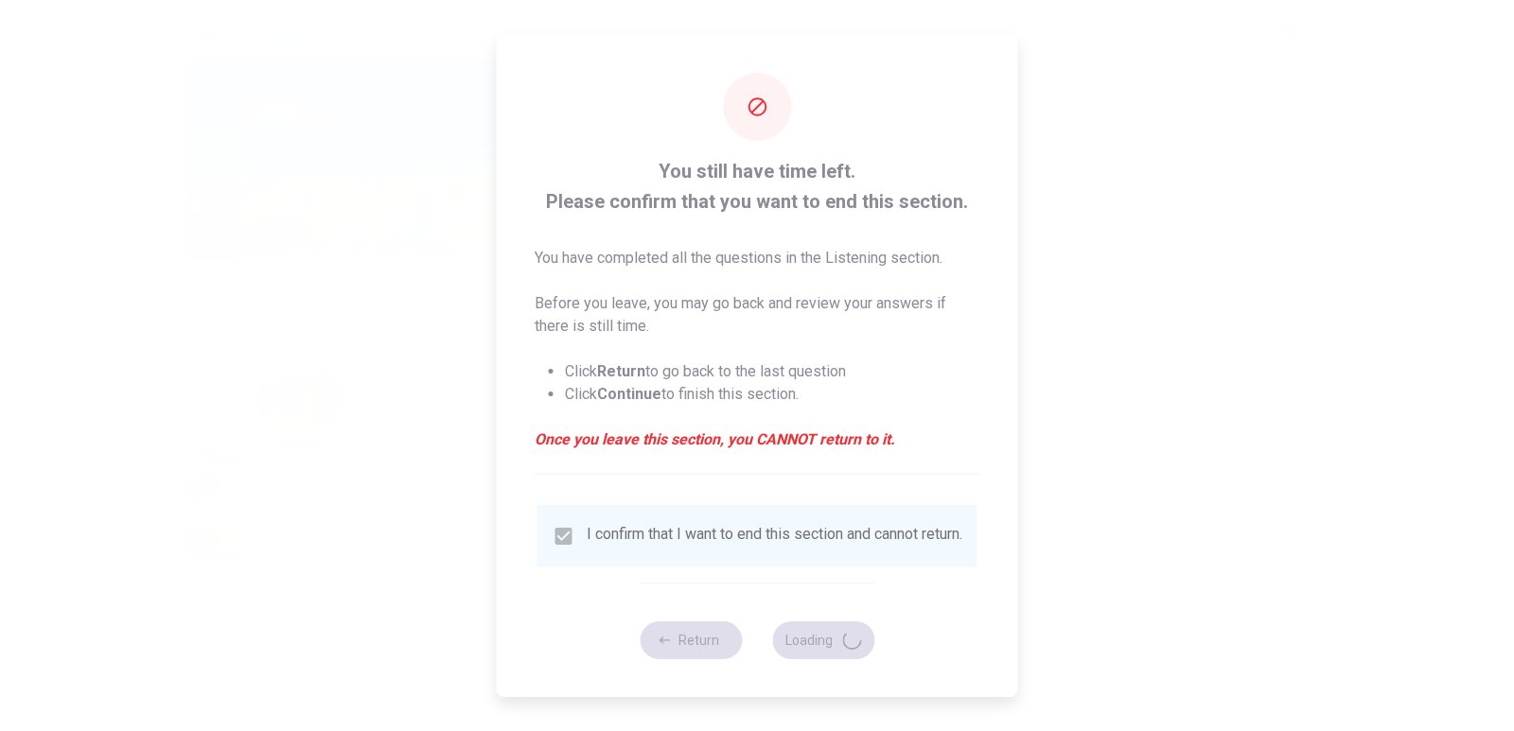
type input "24"
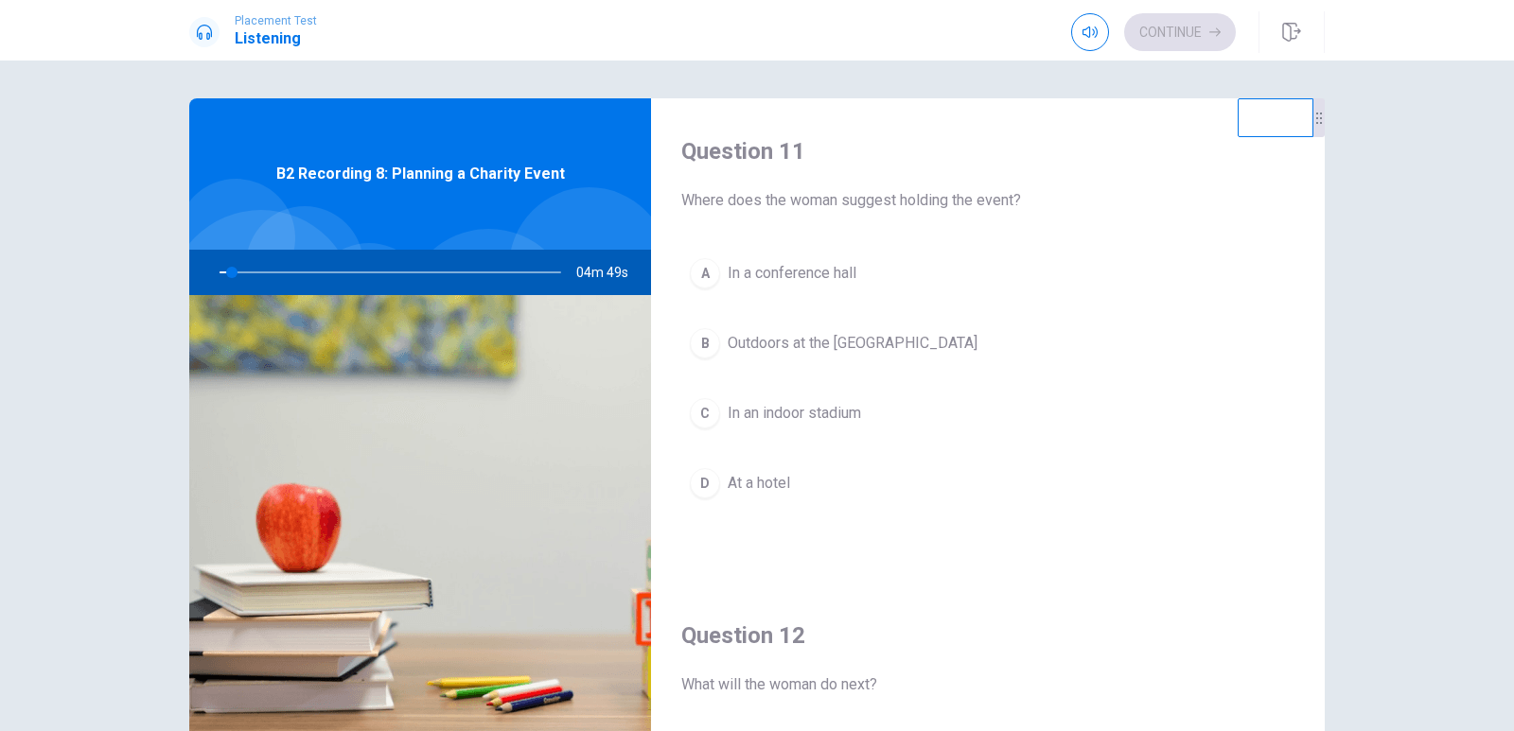
click at [801, 337] on span "Outdoors at the city park" at bounding box center [853, 343] width 250 height 23
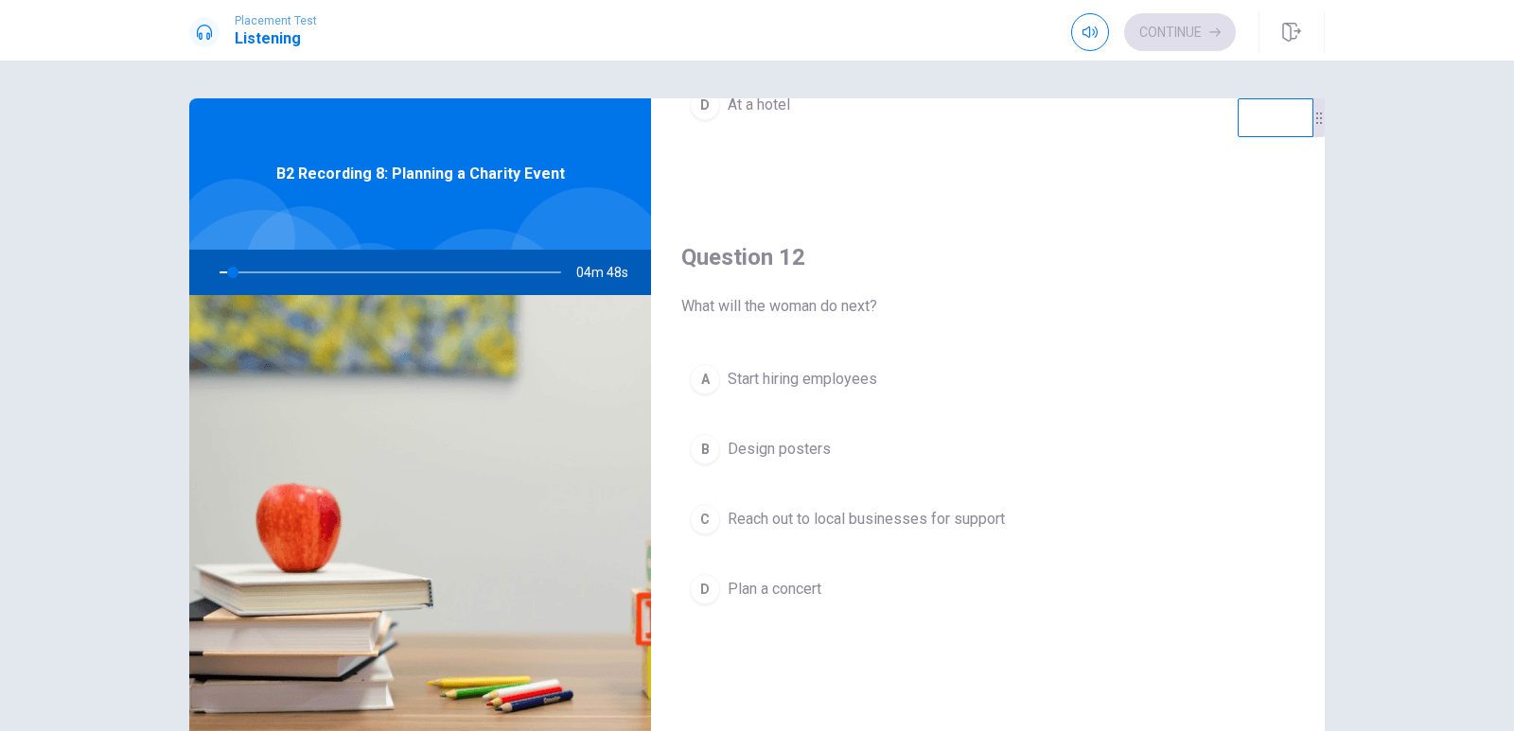
click at [773, 378] on span "Start hiring employees" at bounding box center [803, 379] width 150 height 23
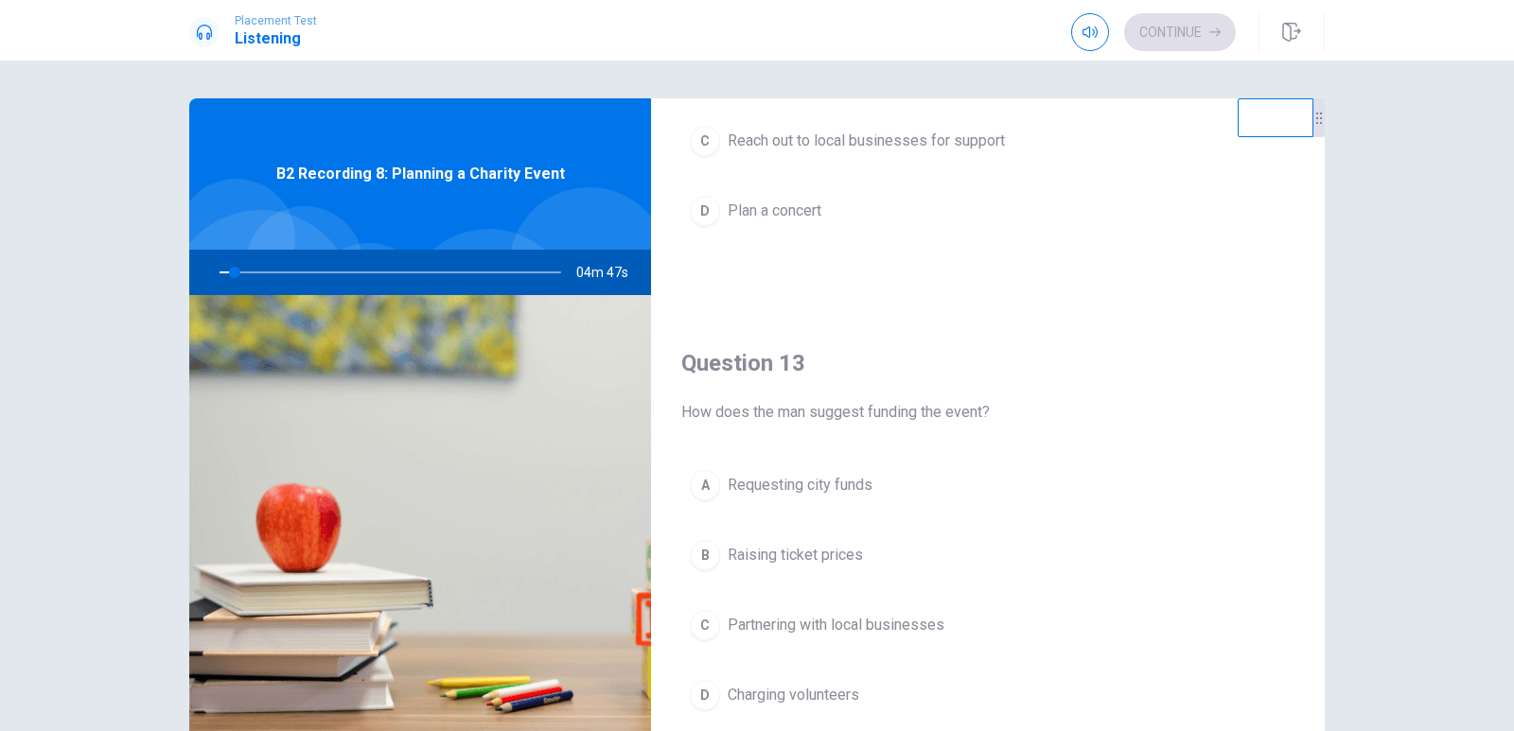
click at [771, 479] on span "Requesting city funds" at bounding box center [800, 485] width 145 height 23
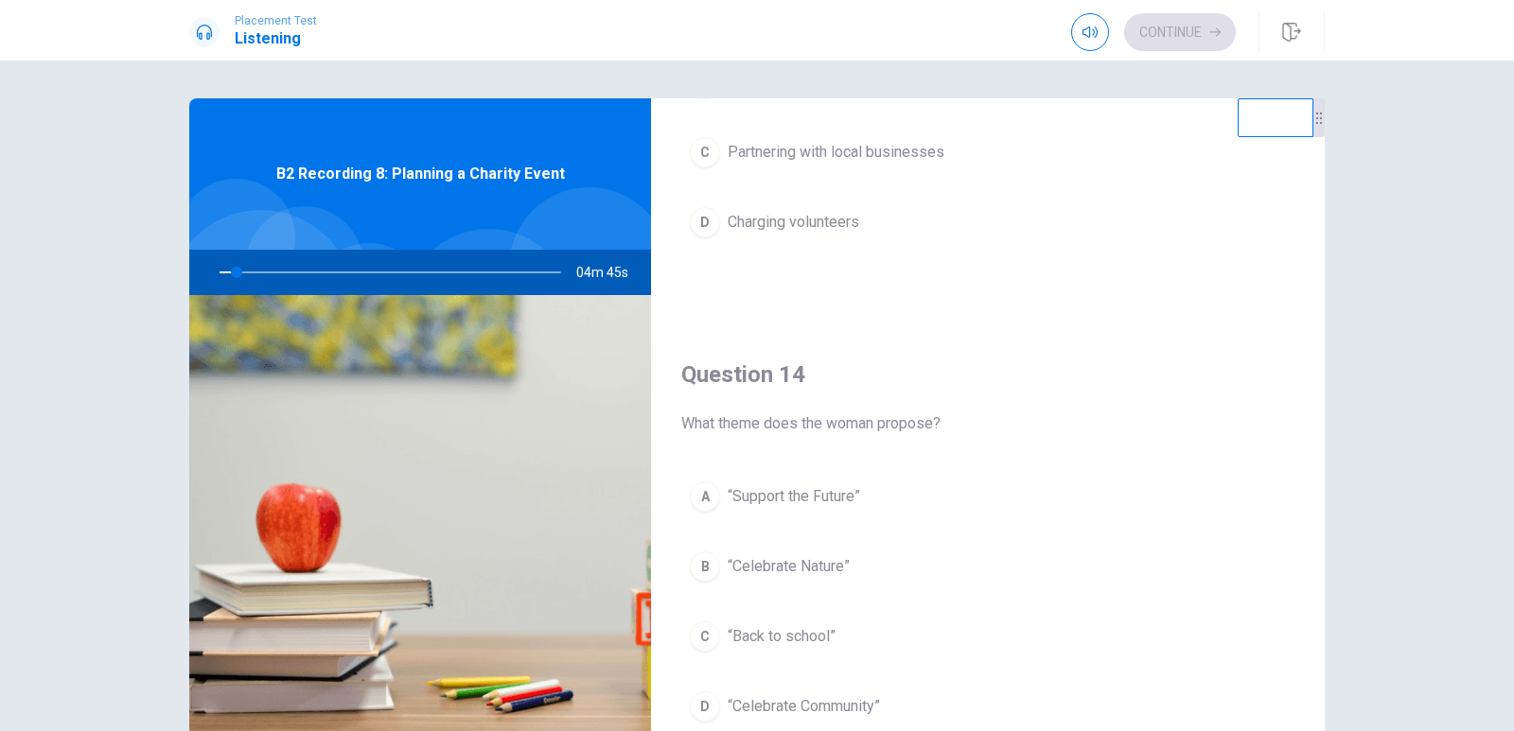
click at [766, 494] on span "“Support the Future”" at bounding box center [794, 496] width 132 height 23
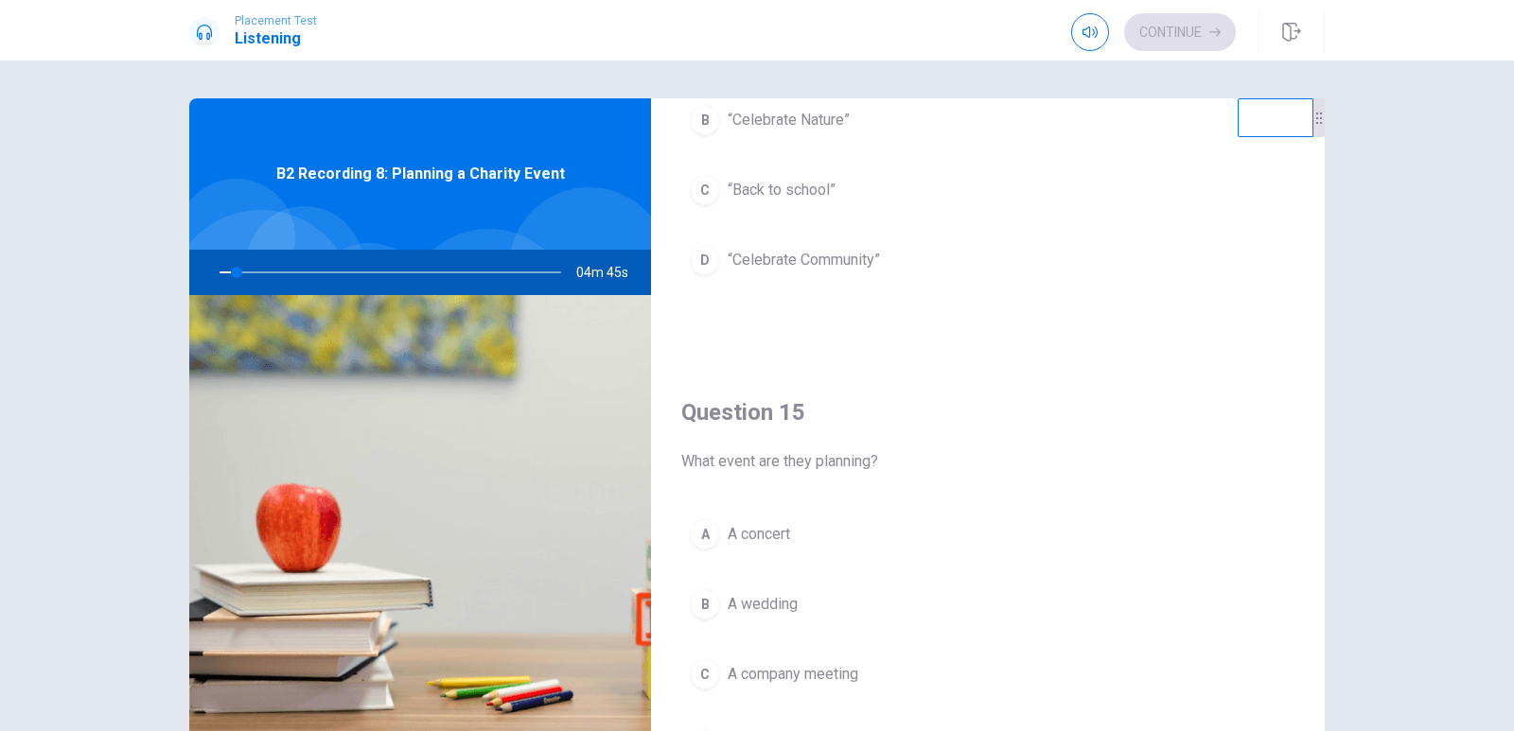
scroll to position [1703, 0]
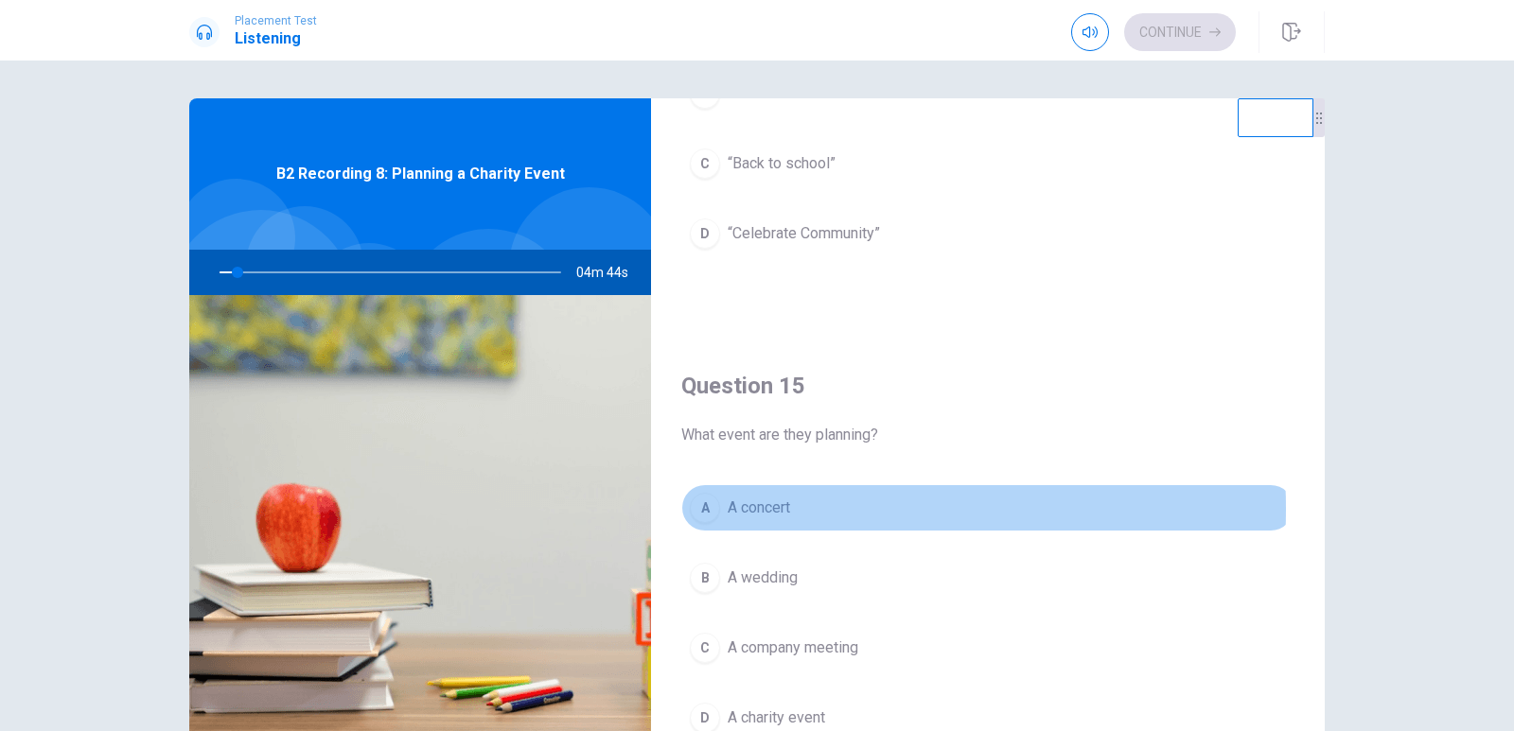
click at [759, 509] on span "A concert" at bounding box center [759, 508] width 62 height 23
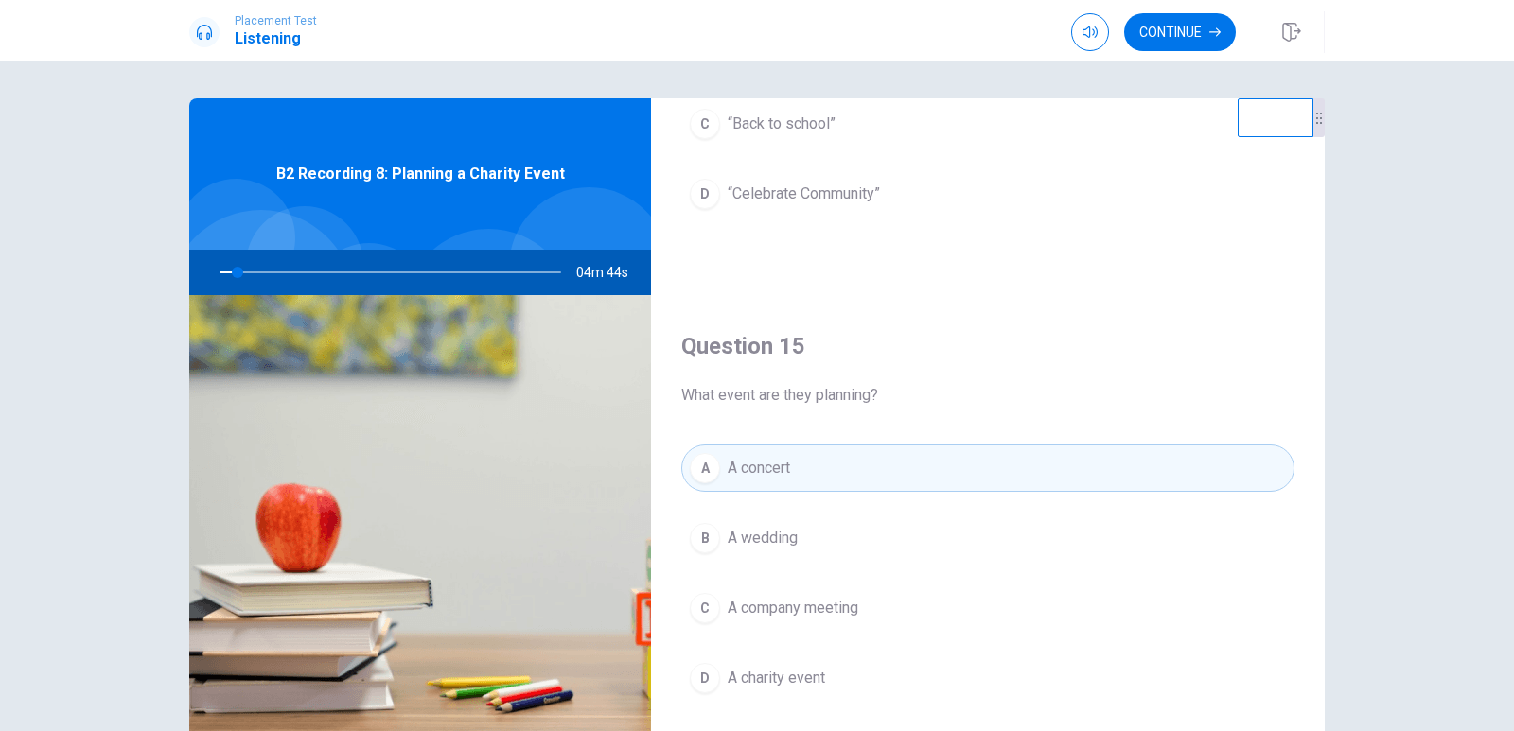
scroll to position [1765, 0]
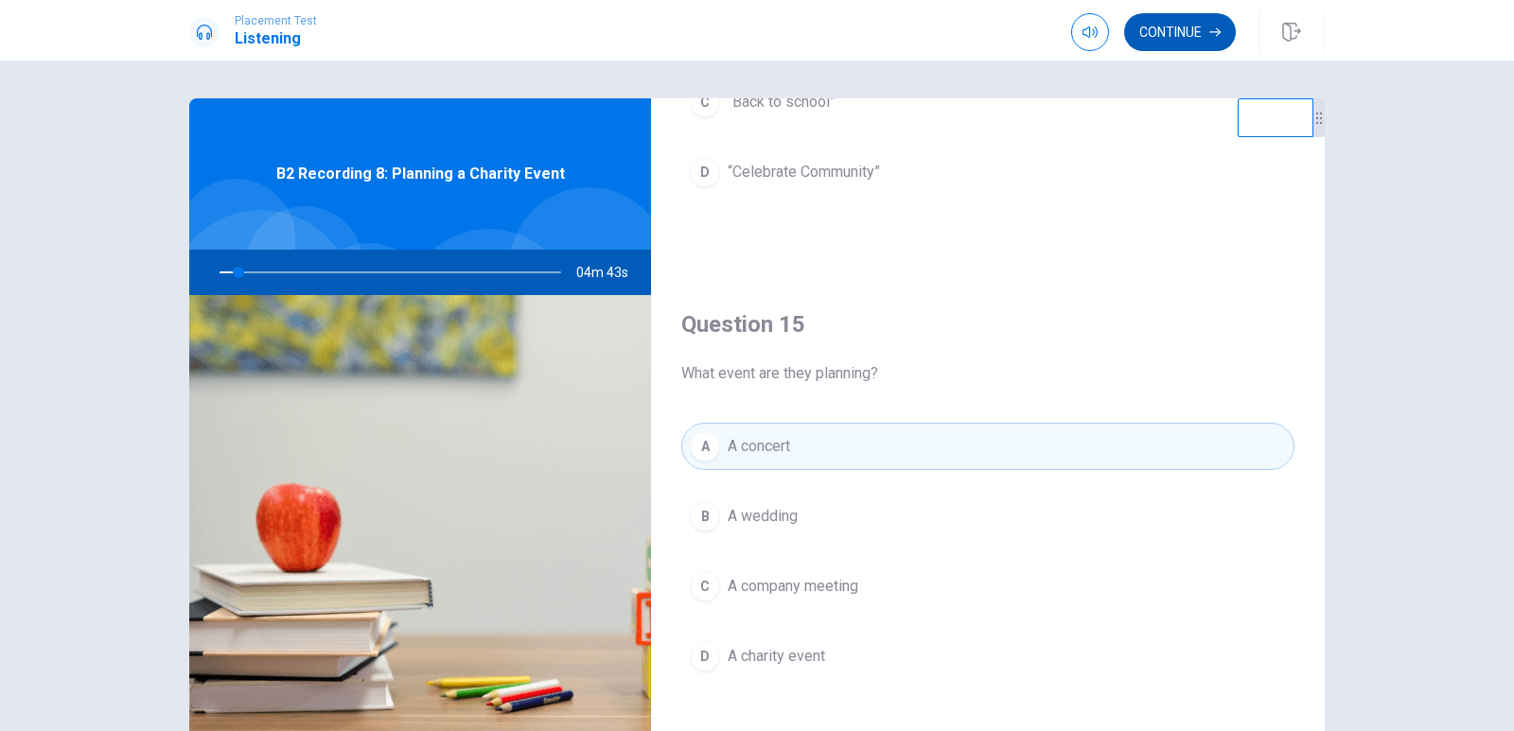
click at [1153, 28] on button "Continue" at bounding box center [1180, 32] width 112 height 38
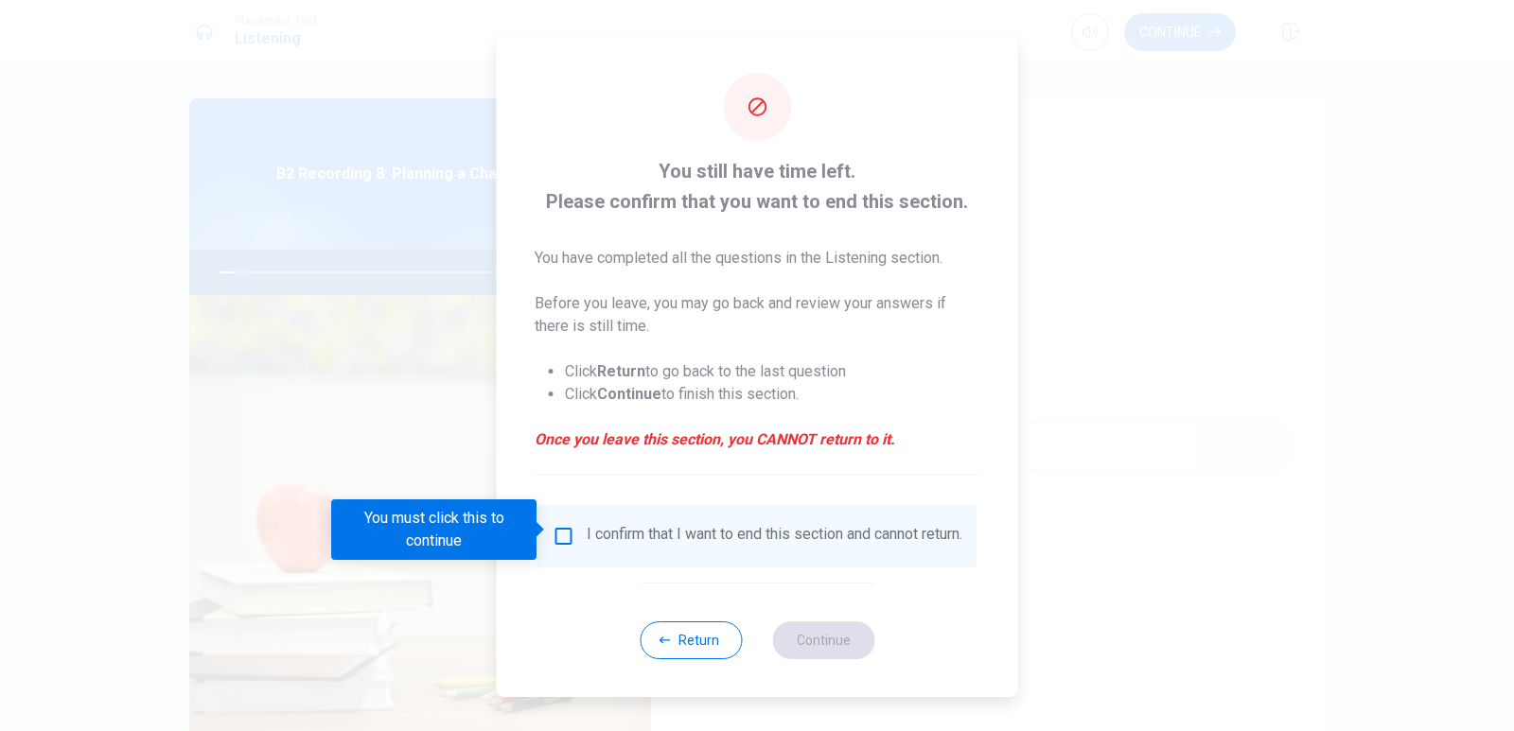
click at [564, 536] on input "You must click this to continue" at bounding box center [564, 536] width 23 height 23
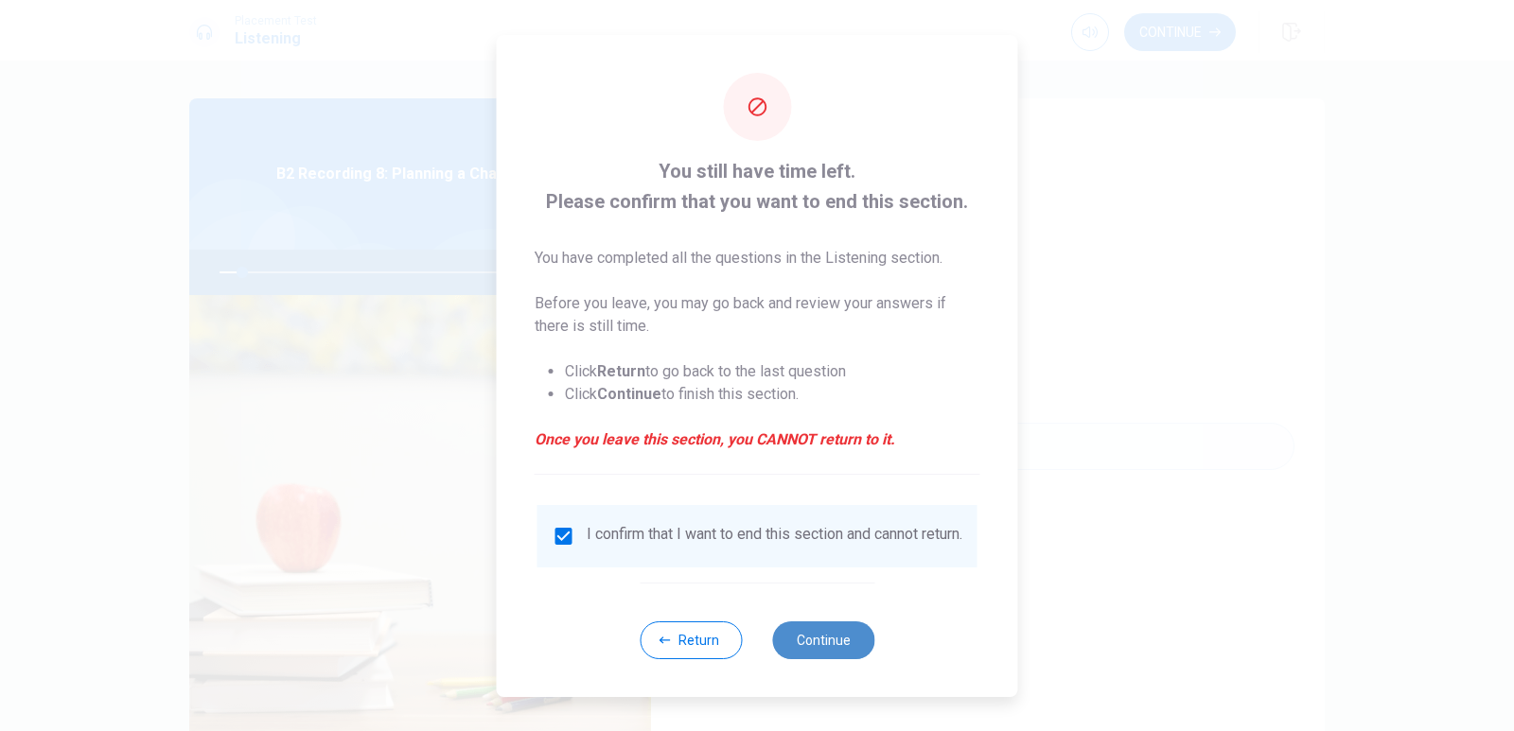
click at [815, 641] on button "Continue" at bounding box center [823, 641] width 102 height 38
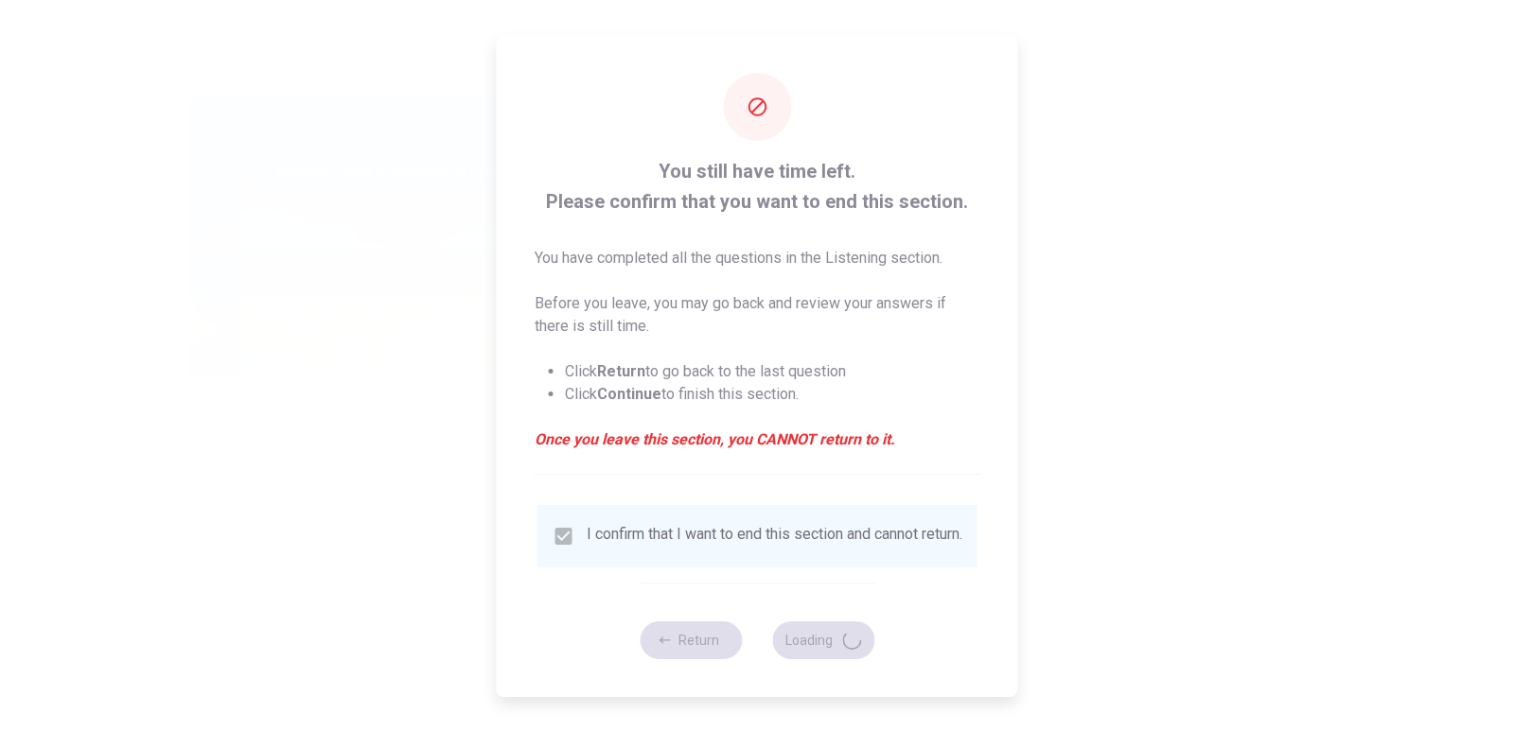
type input "7"
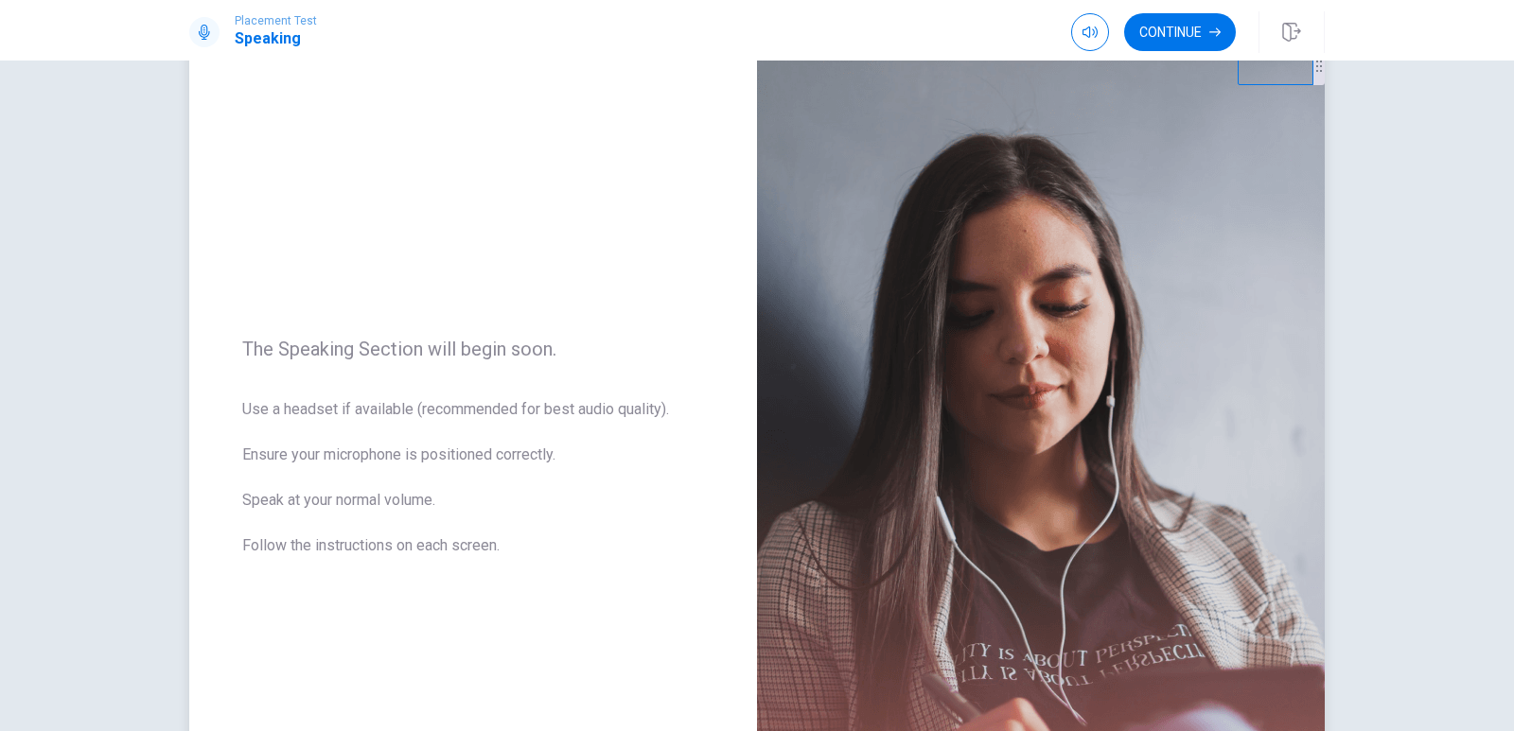
scroll to position [0, 0]
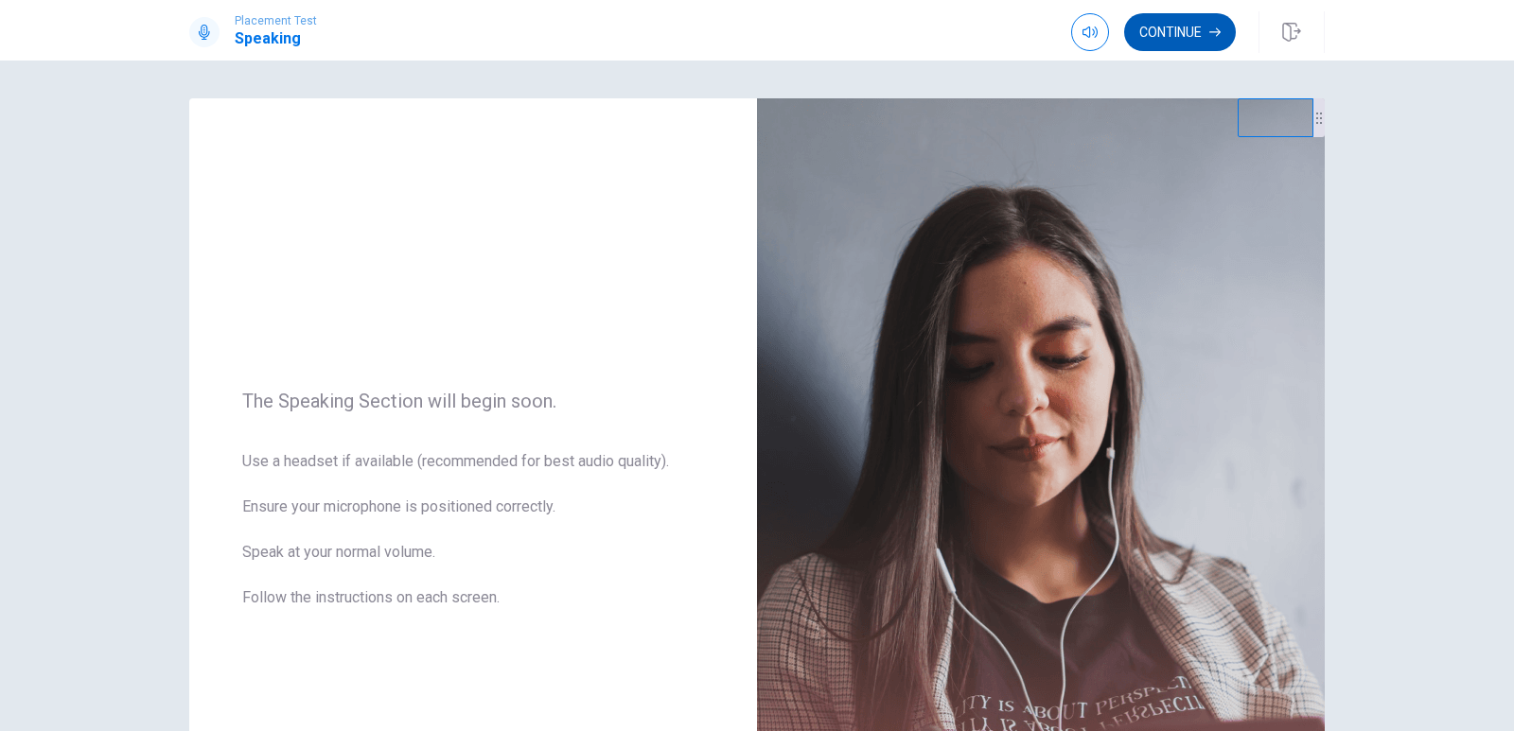
click at [1210, 32] on icon "button" at bounding box center [1214, 32] width 11 height 9
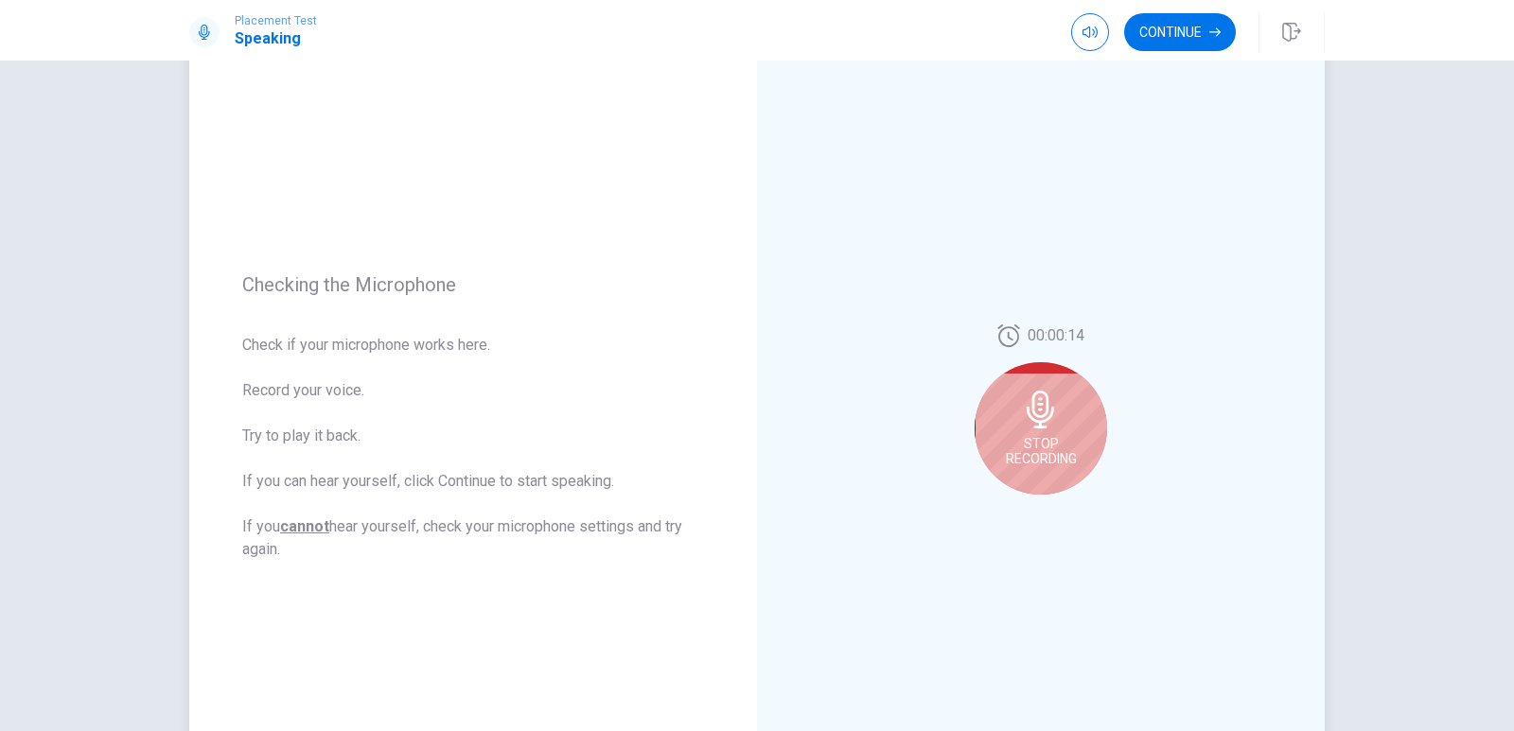
scroll to position [95, 0]
click at [1061, 475] on div "Stop Recording" at bounding box center [1041, 427] width 132 height 132
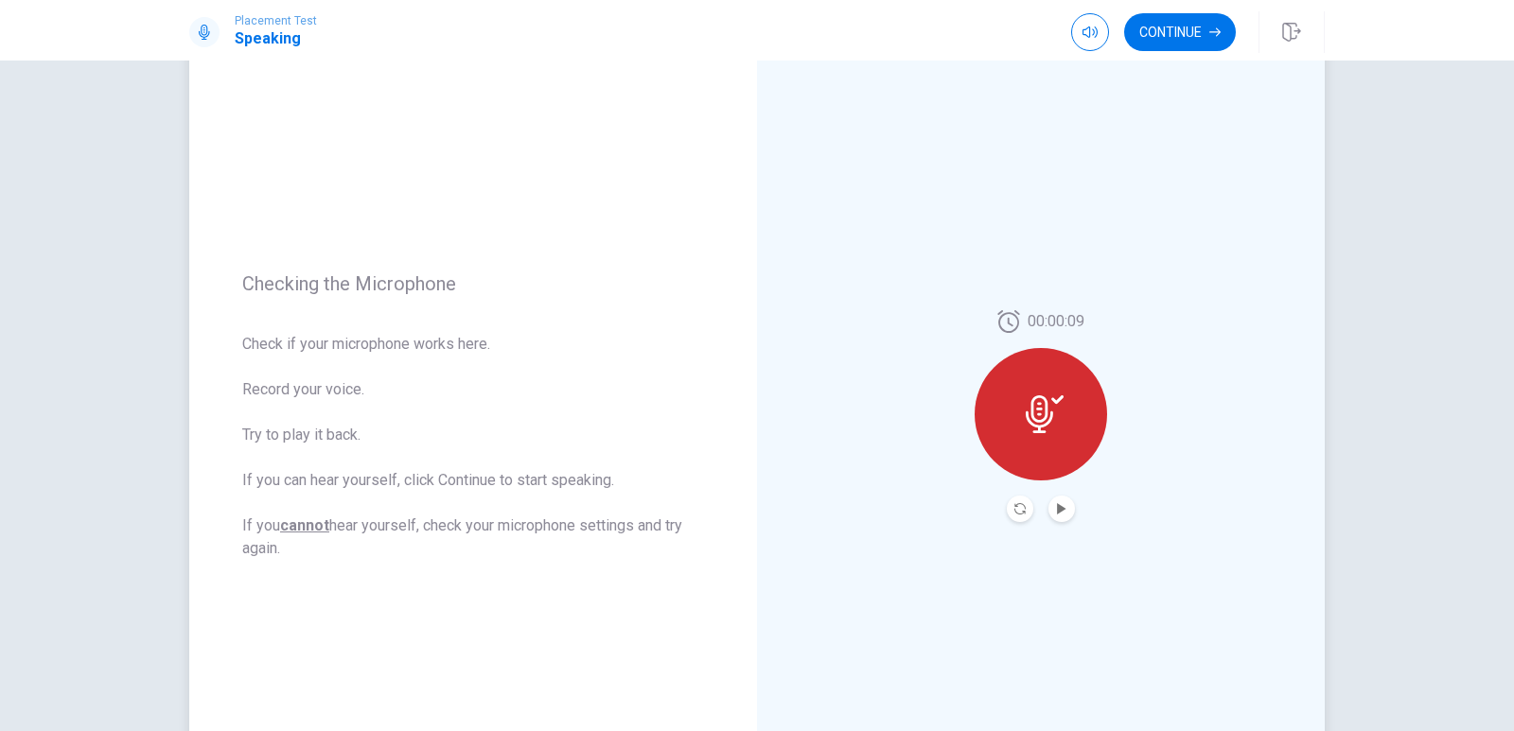
click at [1055, 517] on button "Play Audio" at bounding box center [1061, 509] width 26 height 26
click at [1186, 35] on button "Continue" at bounding box center [1180, 32] width 112 height 38
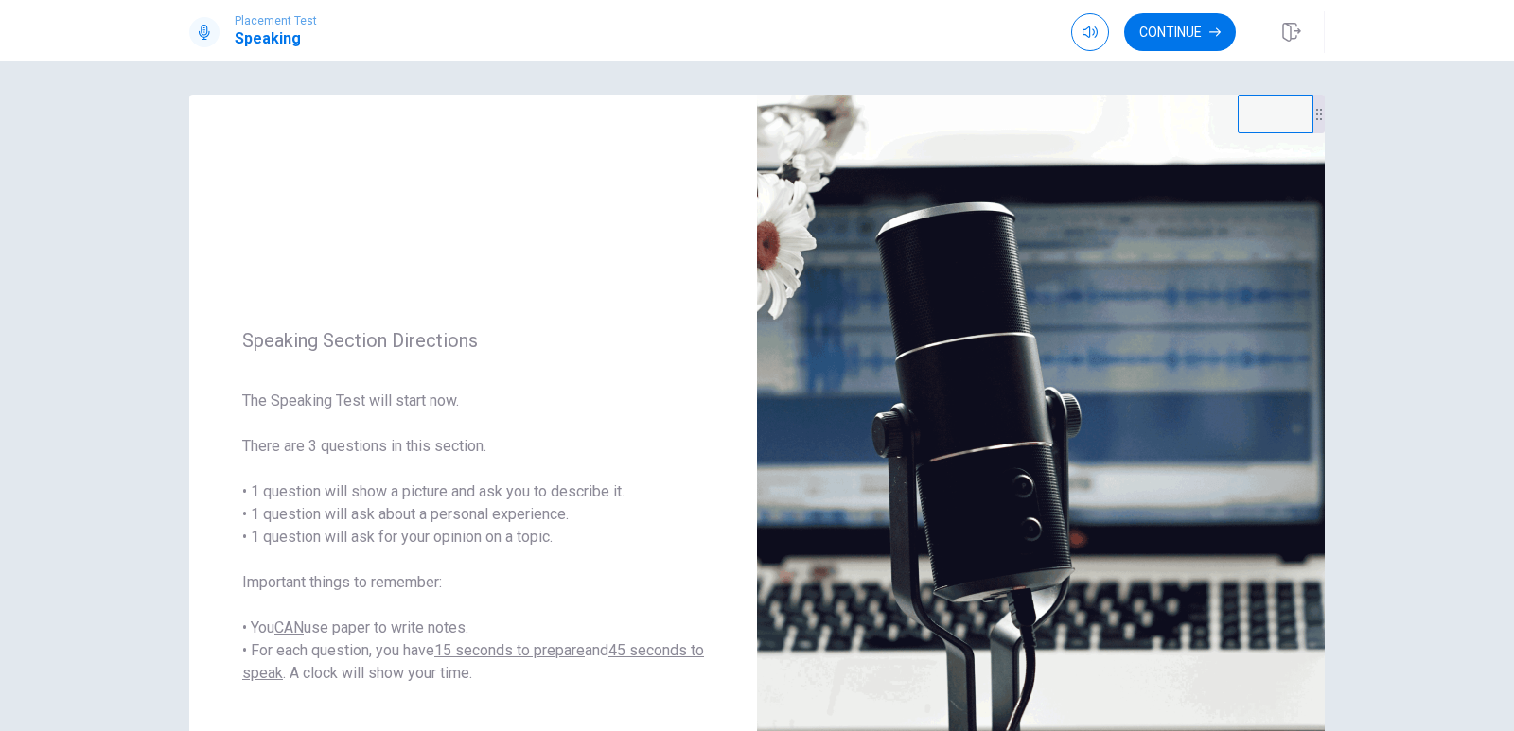
scroll to position [0, 0]
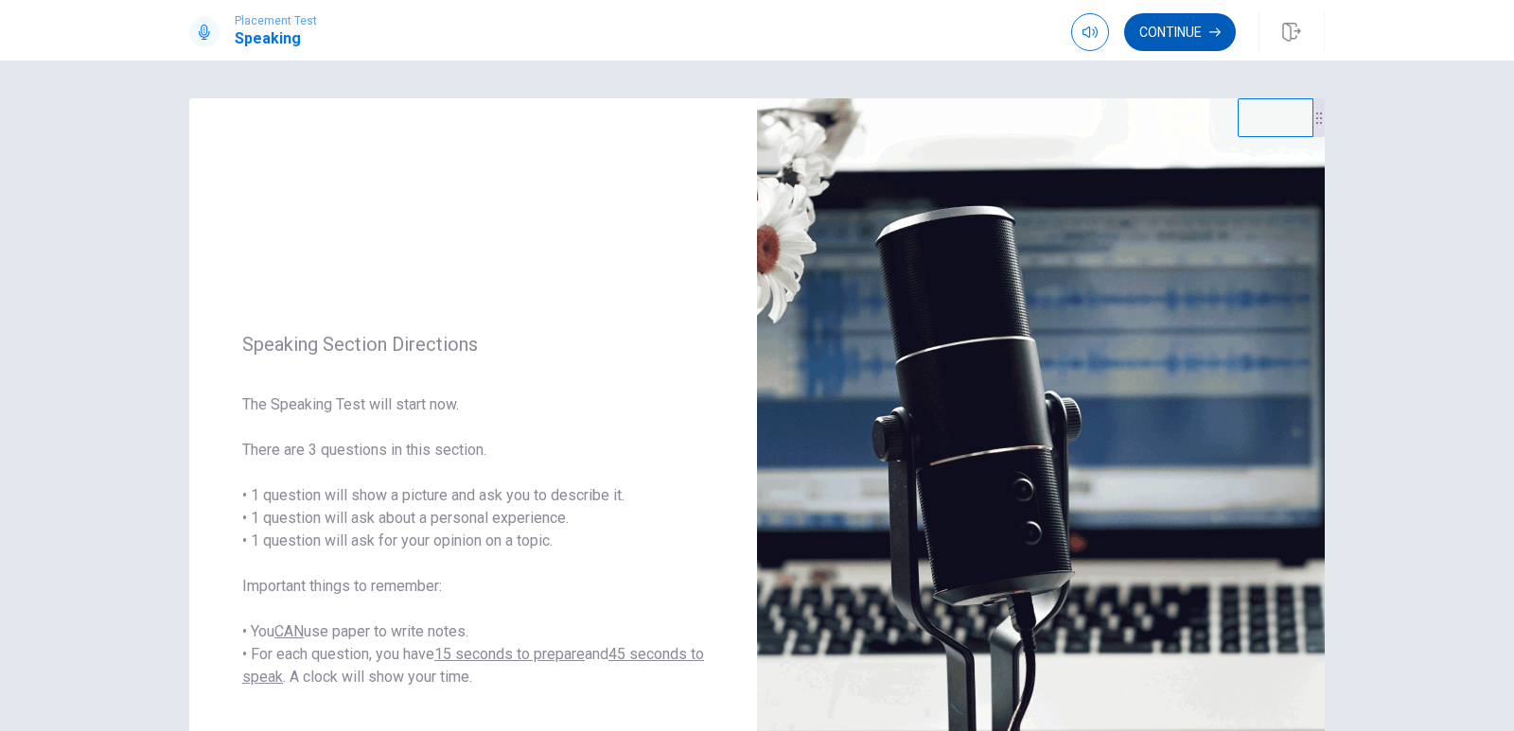
click at [1167, 27] on button "Continue" at bounding box center [1180, 32] width 112 height 38
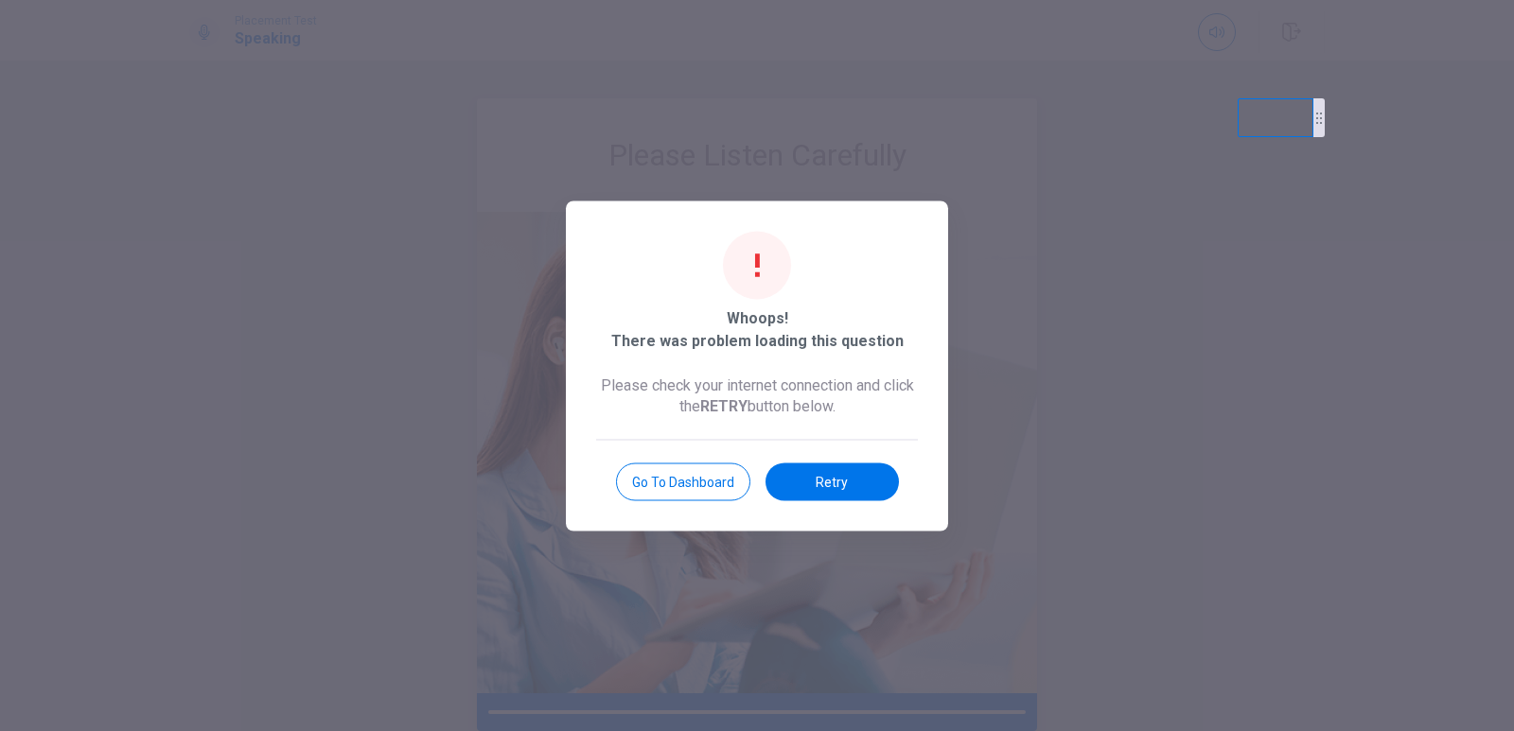
click at [817, 486] on button "Retry" at bounding box center [832, 482] width 133 height 38
click at [821, 474] on button "Retry" at bounding box center [832, 482] width 133 height 38
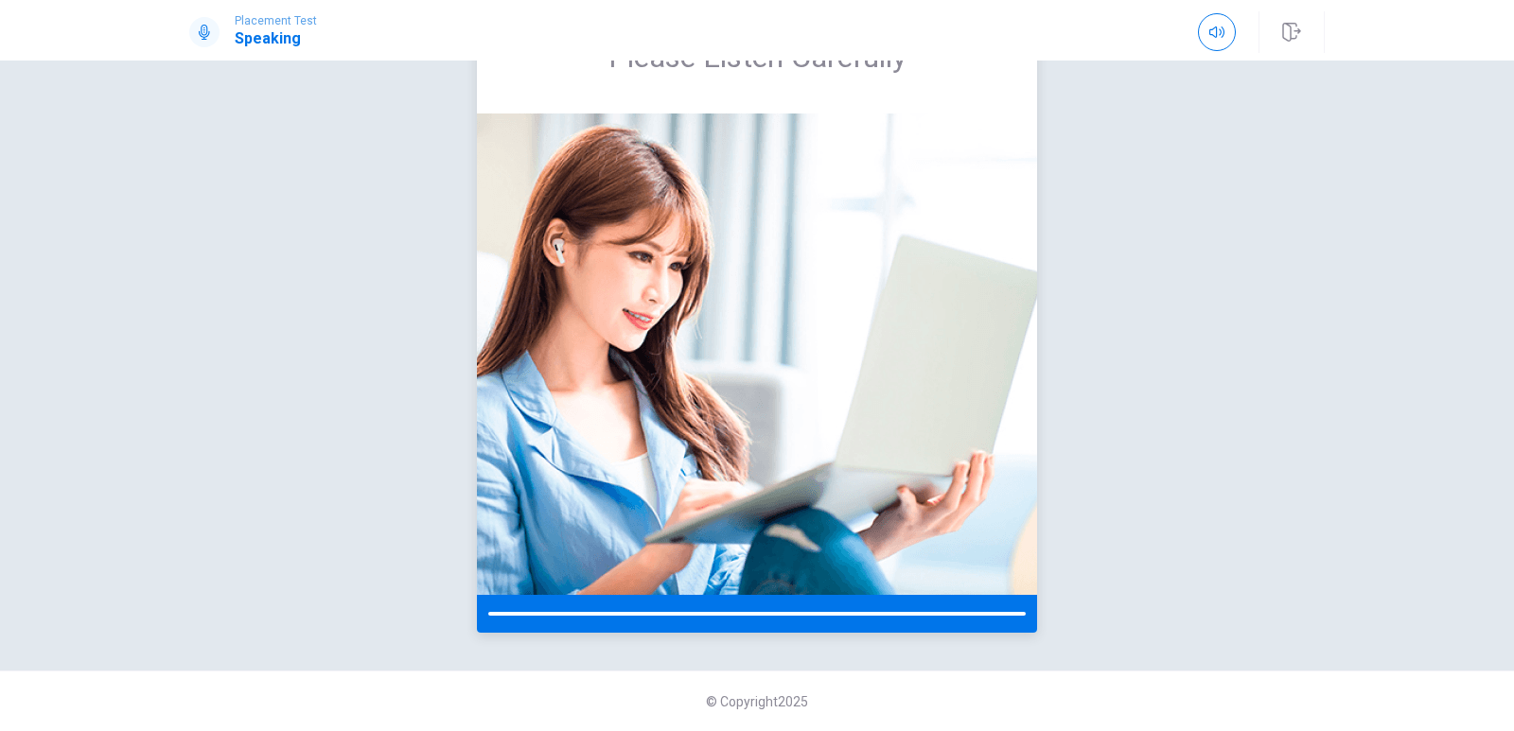
scroll to position [4, 0]
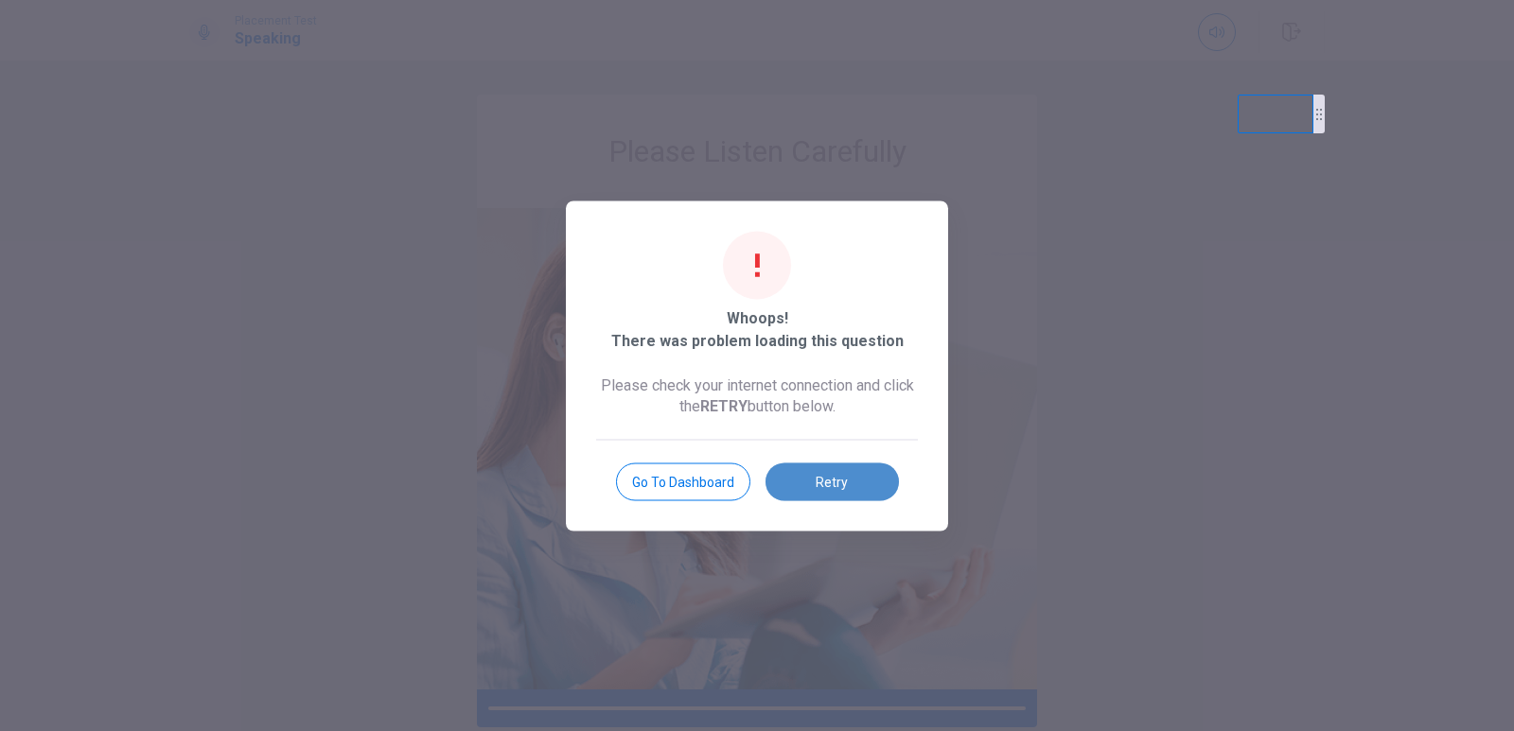
click at [809, 485] on button "Retry" at bounding box center [832, 482] width 133 height 38
click at [817, 480] on button "Retry" at bounding box center [832, 482] width 133 height 38
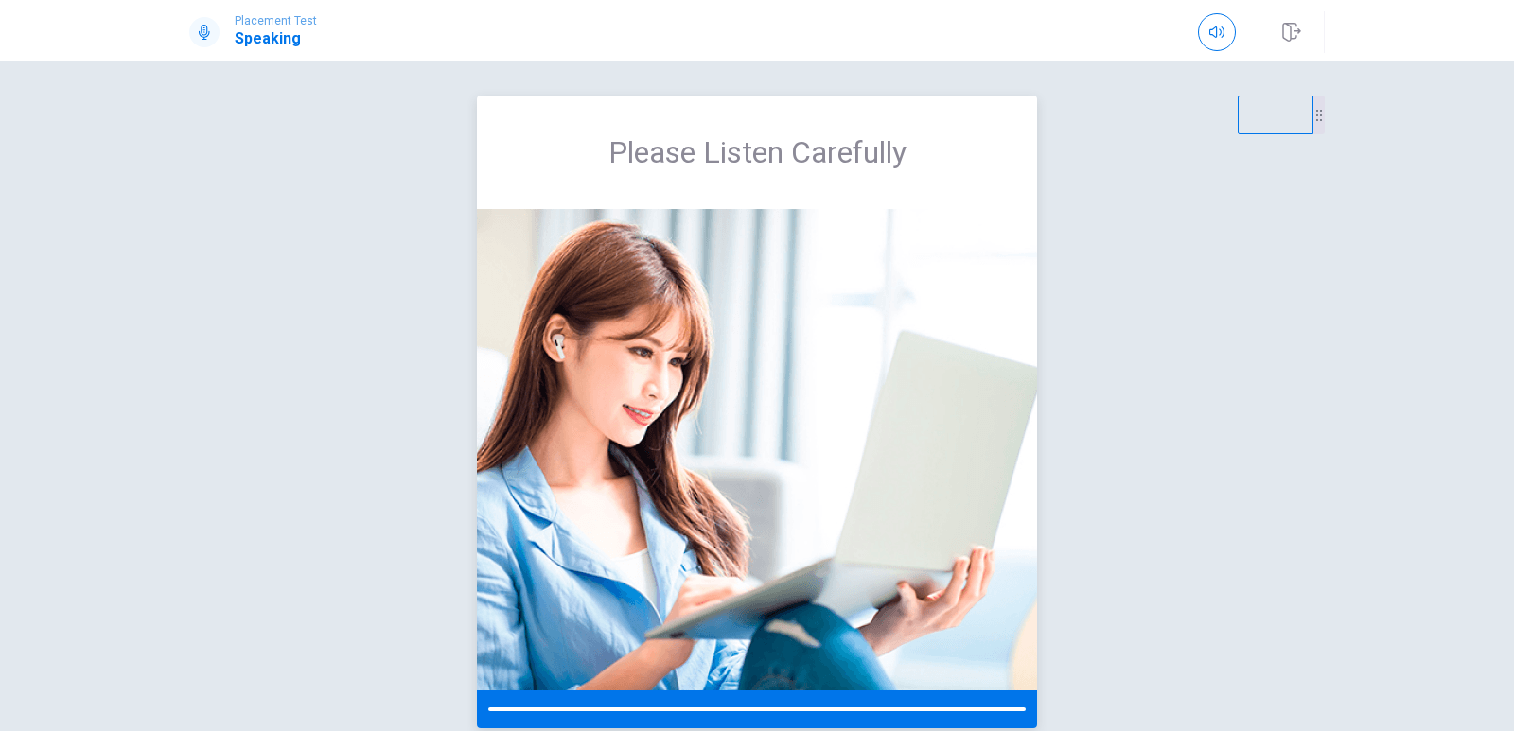
scroll to position [0, 0]
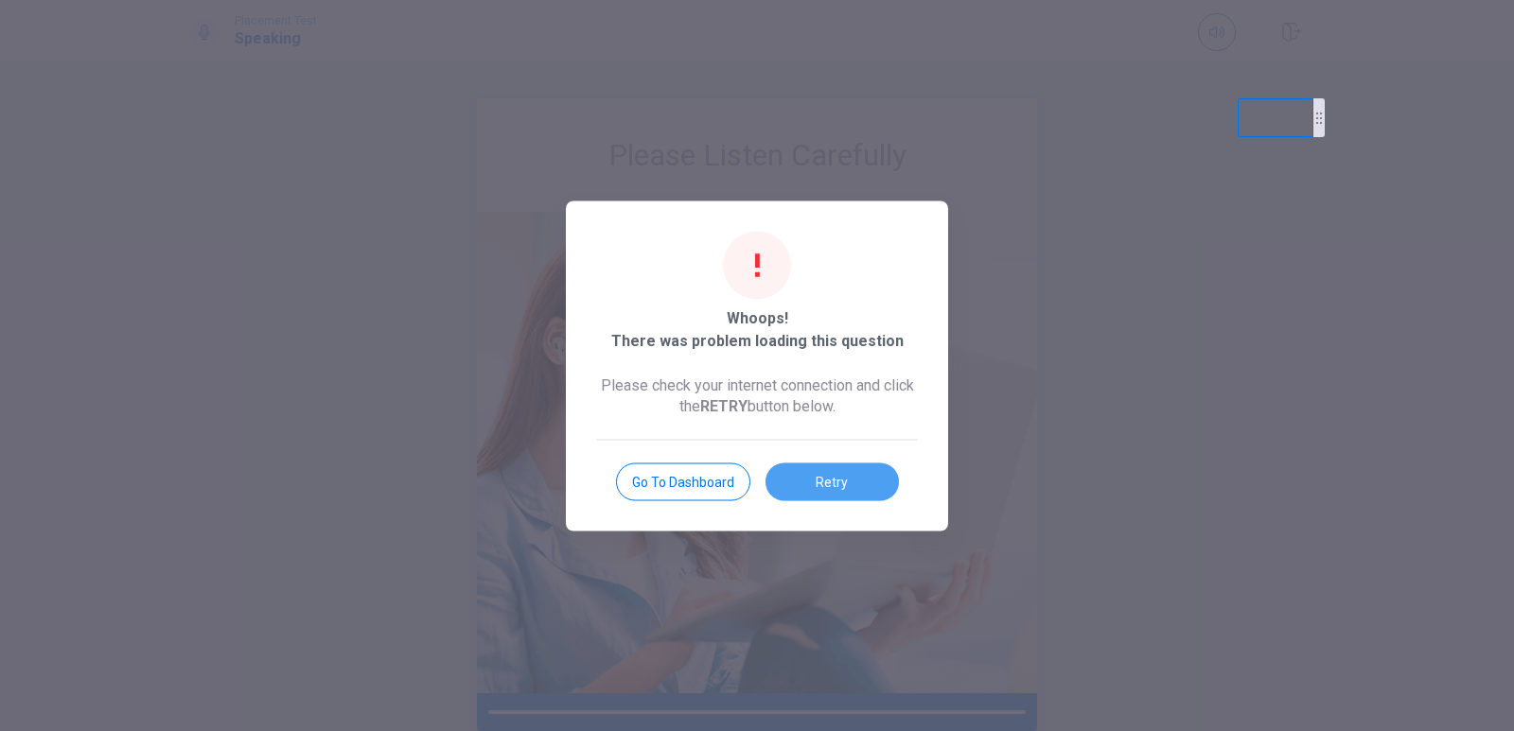
click at [817, 480] on button "Retry" at bounding box center [832, 482] width 133 height 38
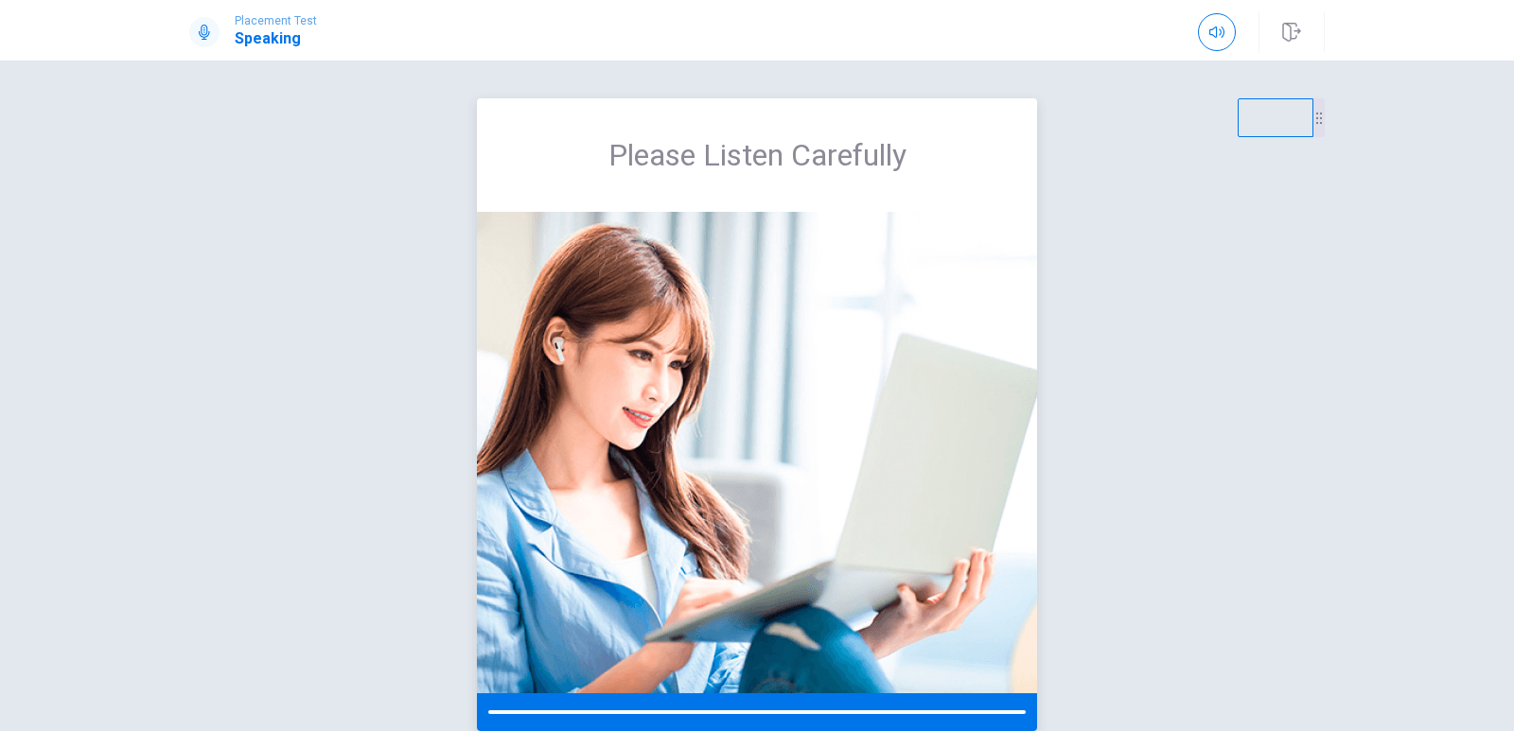
click at [857, 510] on img at bounding box center [757, 453] width 560 height 482
click at [1222, 28] on icon "button" at bounding box center [1216, 32] width 15 height 15
click at [1221, 31] on icon "button" at bounding box center [1216, 32] width 15 height 15
click at [792, 458] on img at bounding box center [757, 453] width 560 height 482
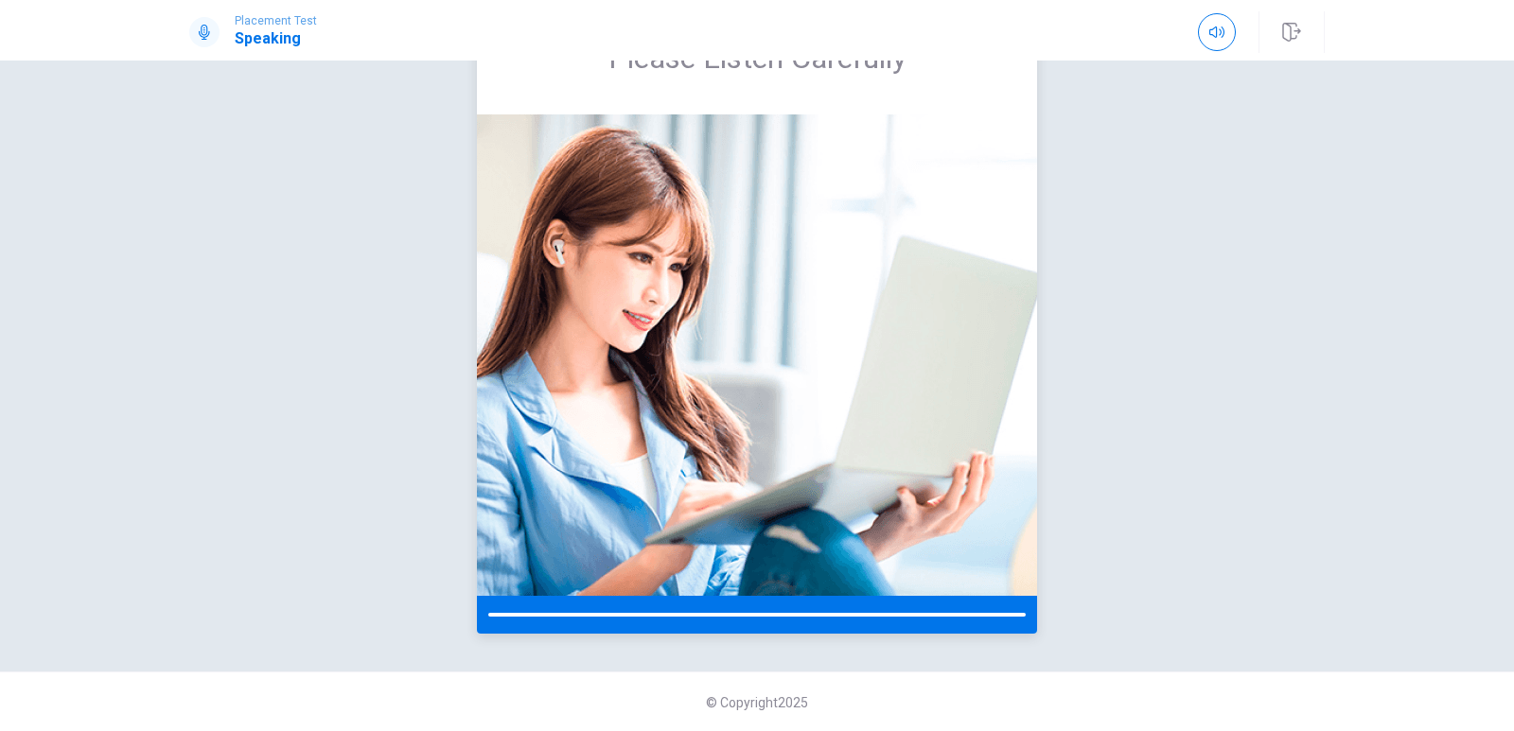
scroll to position [98, 0]
click at [610, 611] on div at bounding box center [757, 614] width 560 height 38
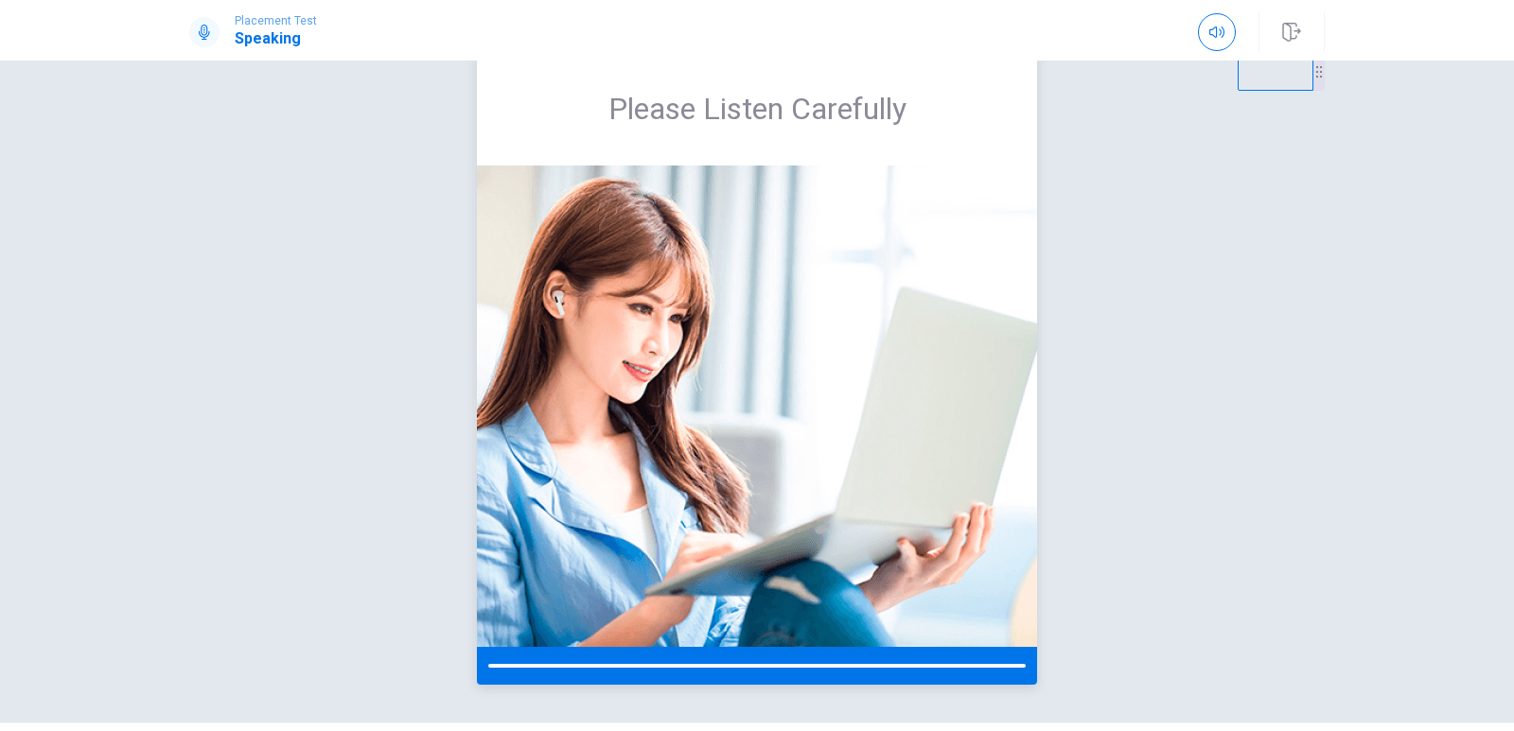
scroll to position [0, 0]
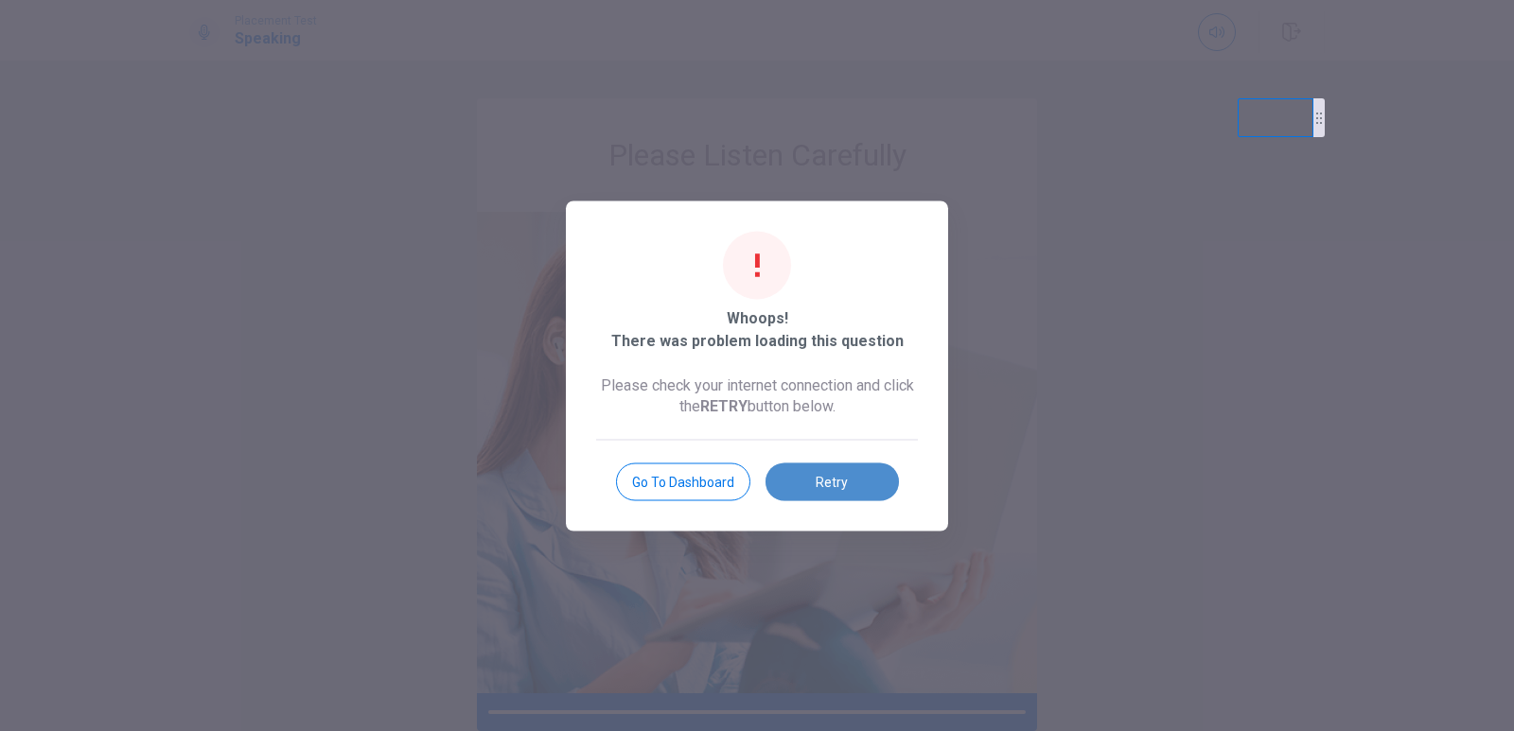
click at [814, 482] on button "Retry" at bounding box center [832, 482] width 133 height 38
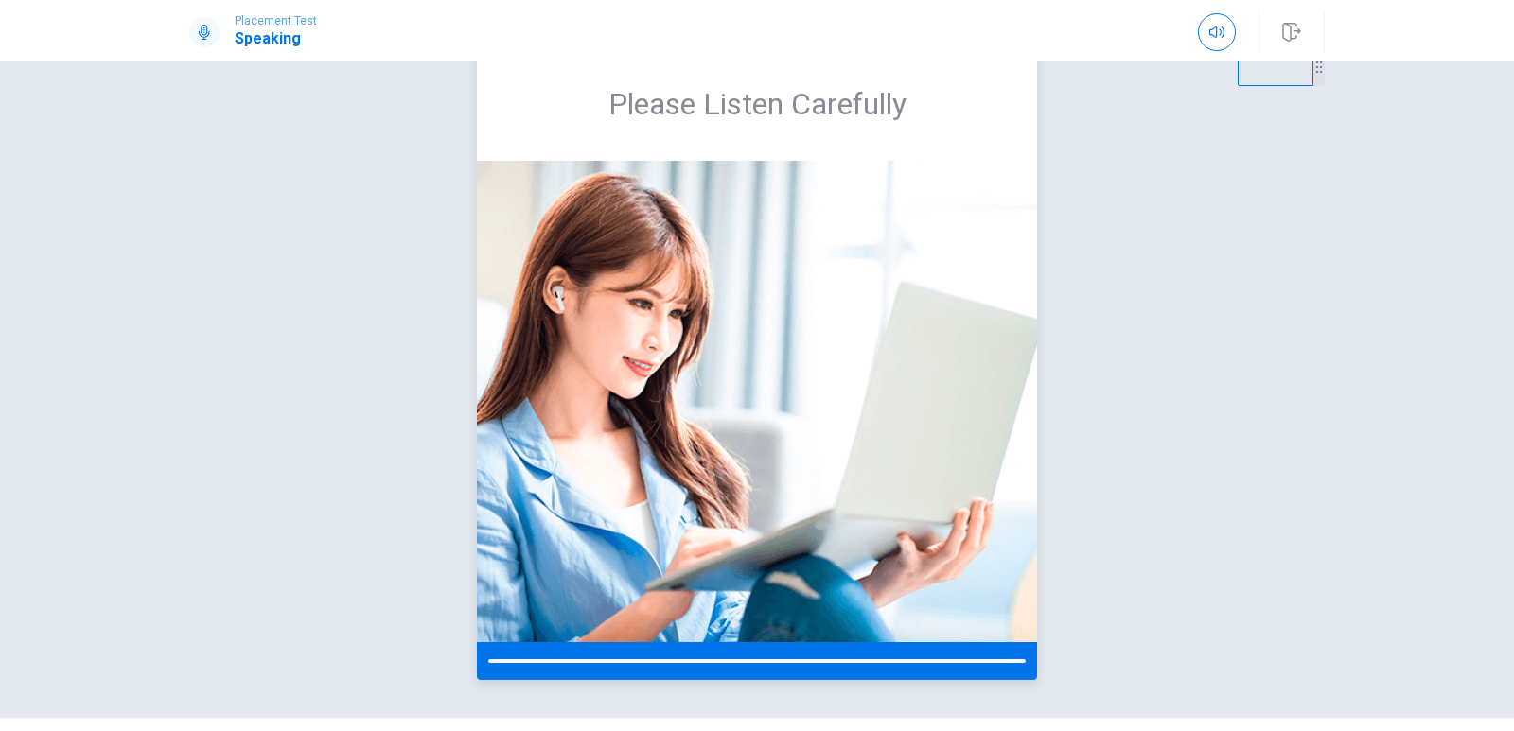
scroll to position [95, 0]
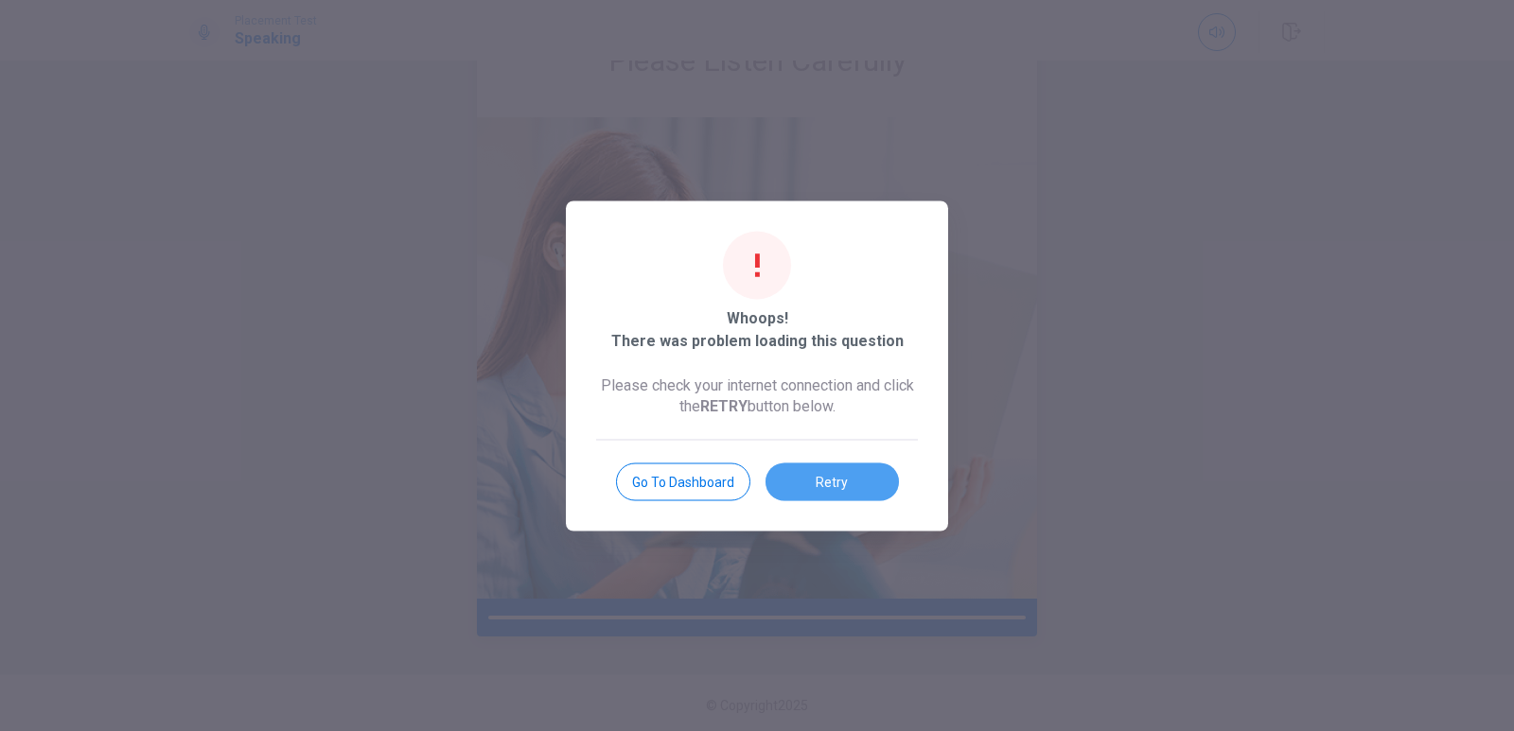
click at [823, 474] on button "Retry" at bounding box center [832, 482] width 133 height 38
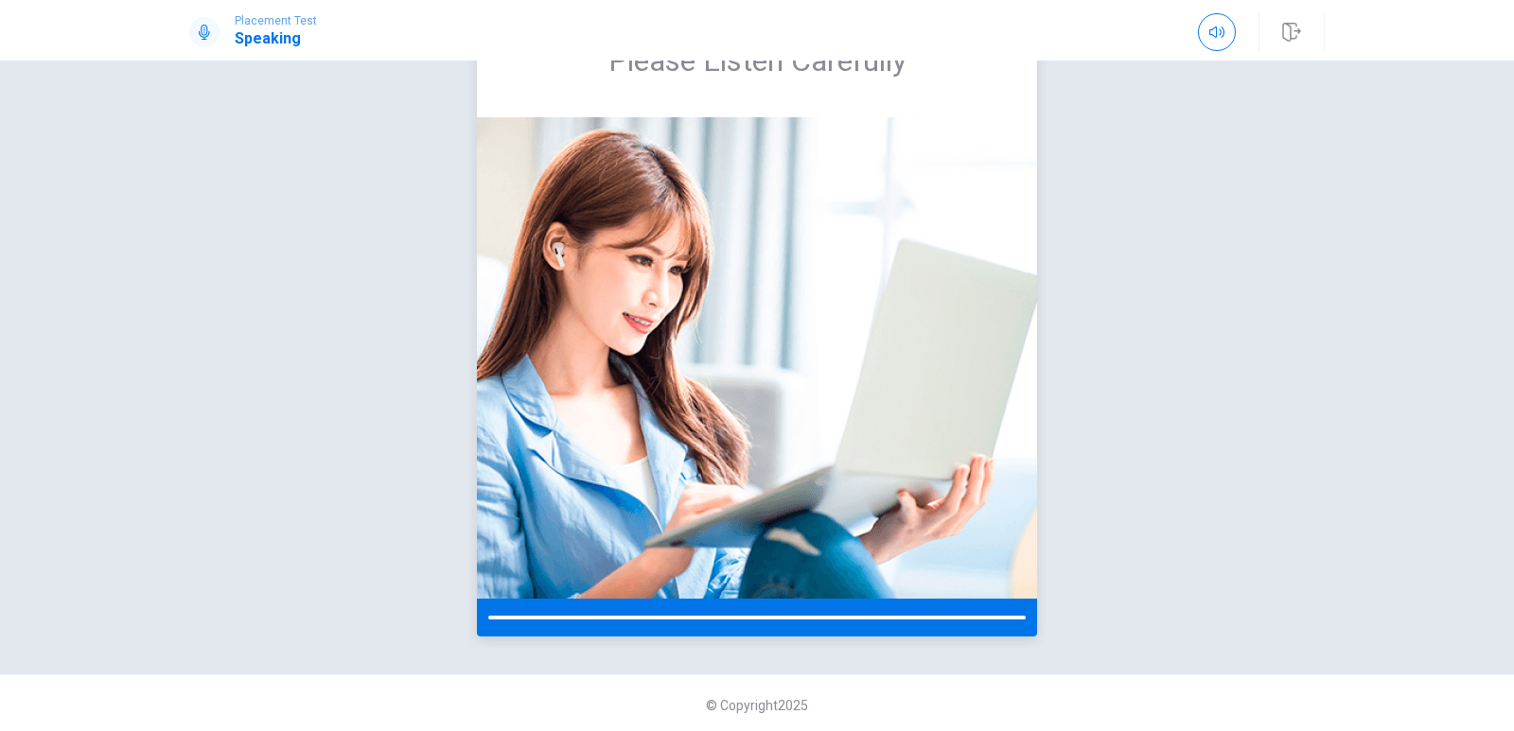
scroll to position [0, 0]
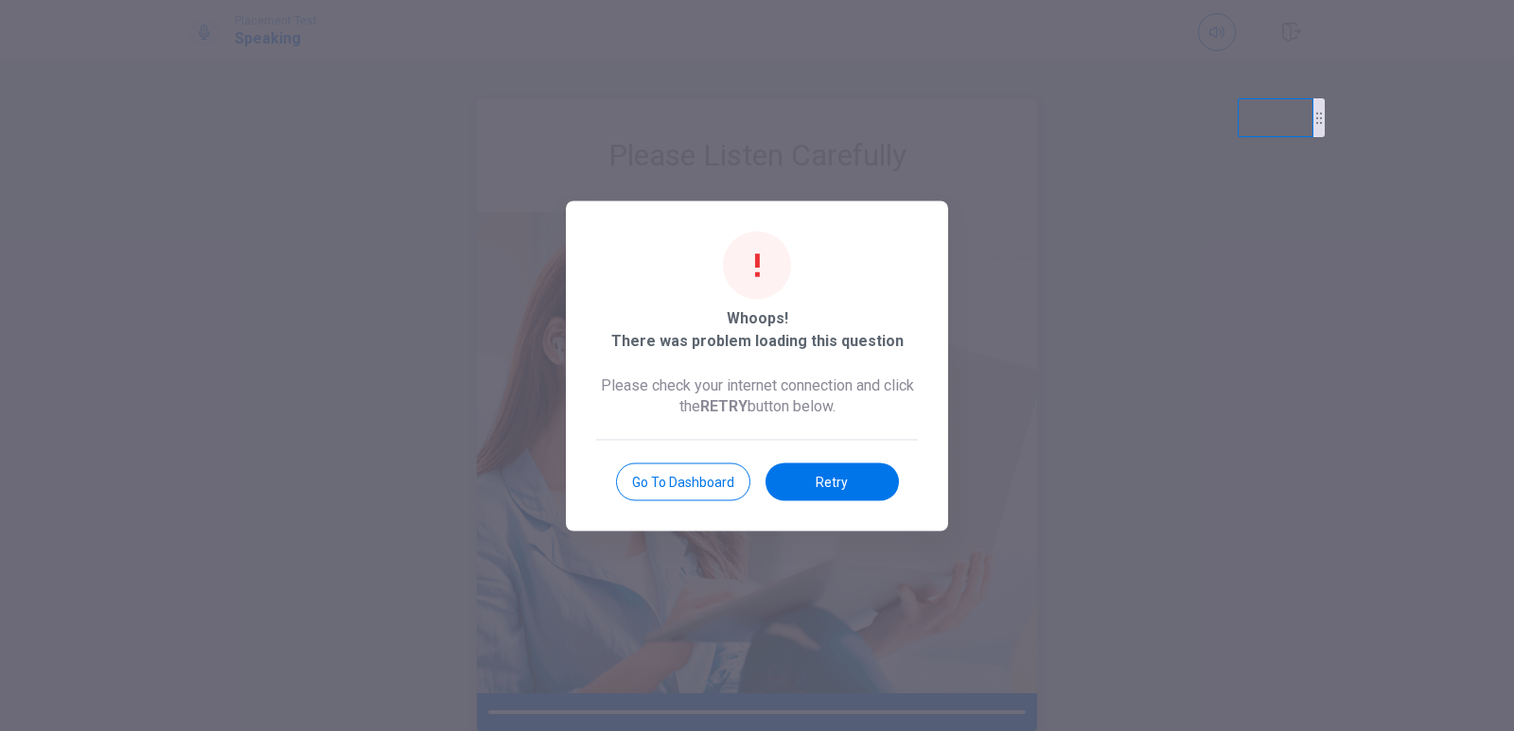
click at [823, 474] on button "Retry" at bounding box center [832, 482] width 133 height 38
click at [815, 482] on button "Retry" at bounding box center [832, 482] width 133 height 38
click at [814, 482] on button "Retry" at bounding box center [832, 482] width 133 height 38
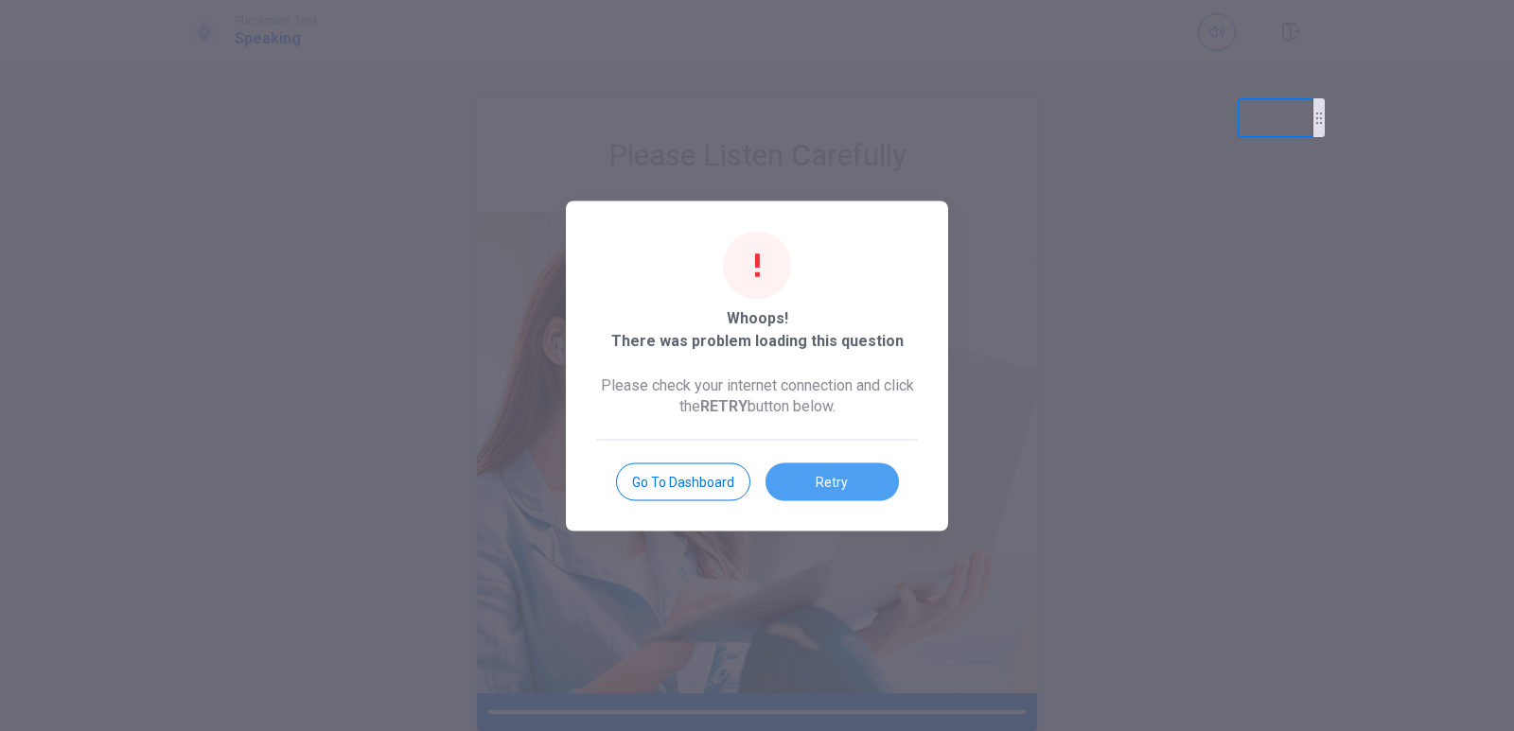
click at [814, 482] on button "Retry" at bounding box center [832, 482] width 133 height 38
click at [833, 486] on button "Retry" at bounding box center [832, 482] width 133 height 38
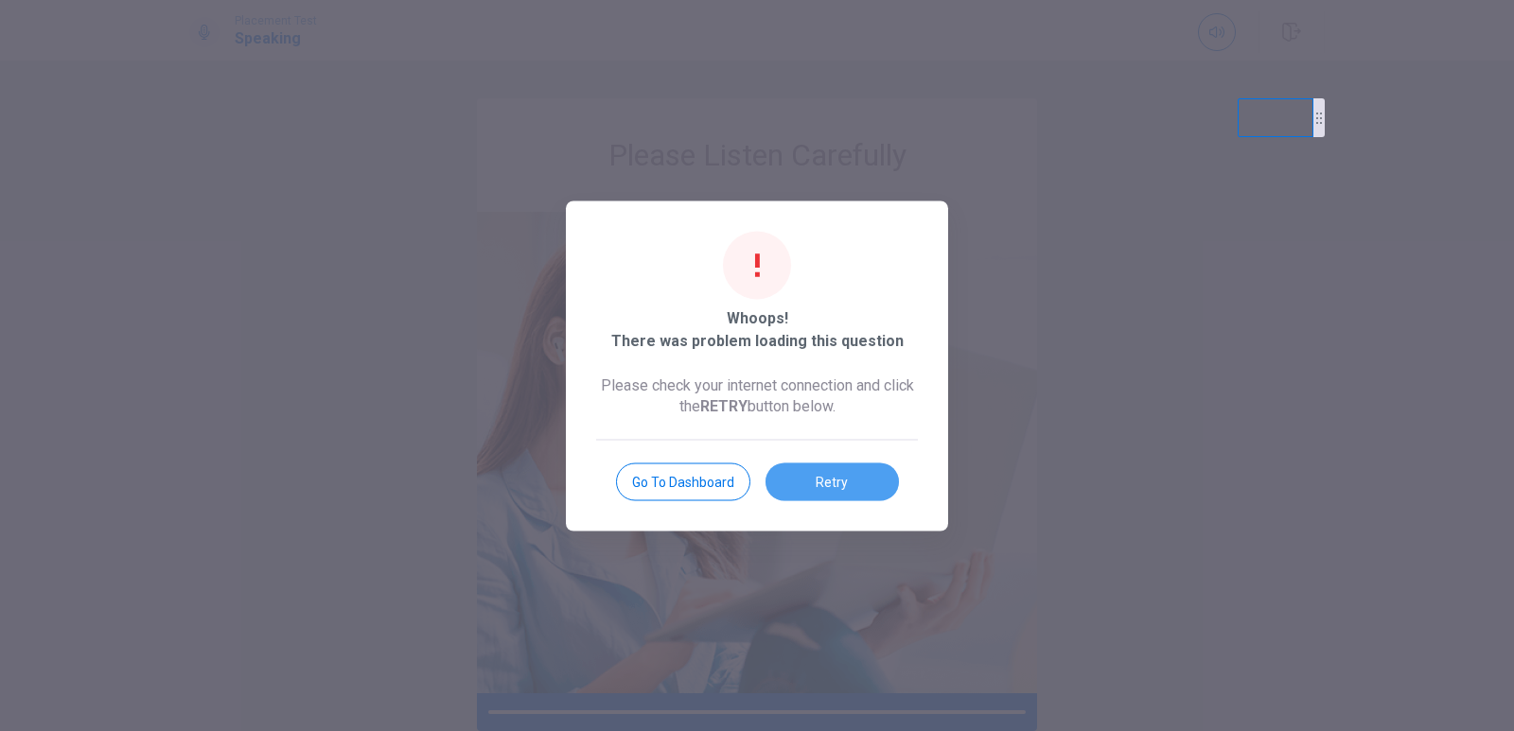
click at [833, 486] on button "Retry" at bounding box center [832, 482] width 133 height 38
click at [833, 486] on body "This site uses cookies, as explained in our Privacy Policy . If you agree to th…" at bounding box center [757, 365] width 1514 height 731
click at [833, 486] on button "Retry" at bounding box center [832, 482] width 133 height 38
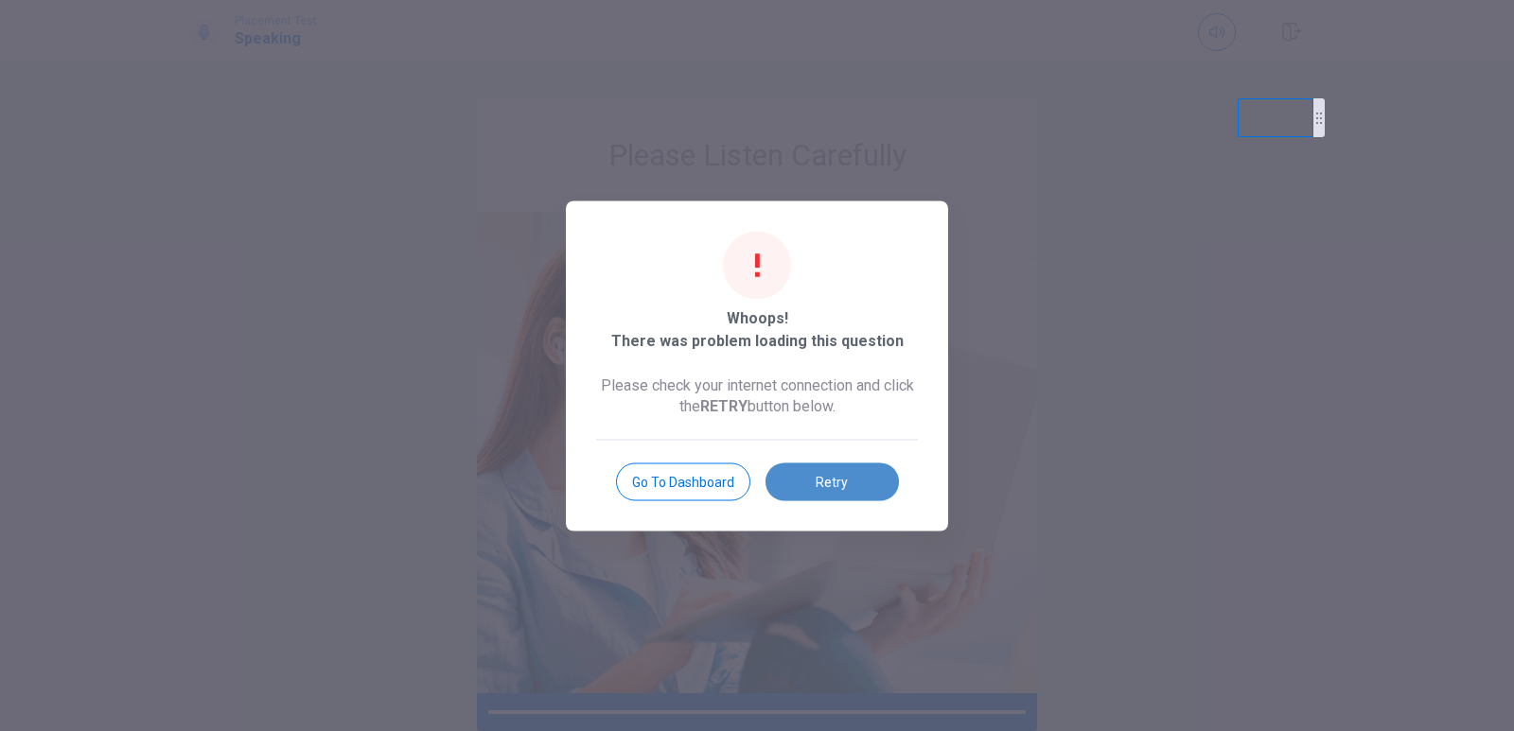
click at [836, 485] on button "Retry" at bounding box center [832, 482] width 133 height 38
click at [836, 485] on body "This site uses cookies, as explained in our Privacy Policy . If you agree to th…" at bounding box center [757, 365] width 1514 height 731
click at [836, 485] on button "Retry" at bounding box center [832, 482] width 133 height 38
click at [836, 485] on body "This site uses cookies, as explained in our Privacy Policy . If you agree to th…" at bounding box center [757, 365] width 1514 height 731
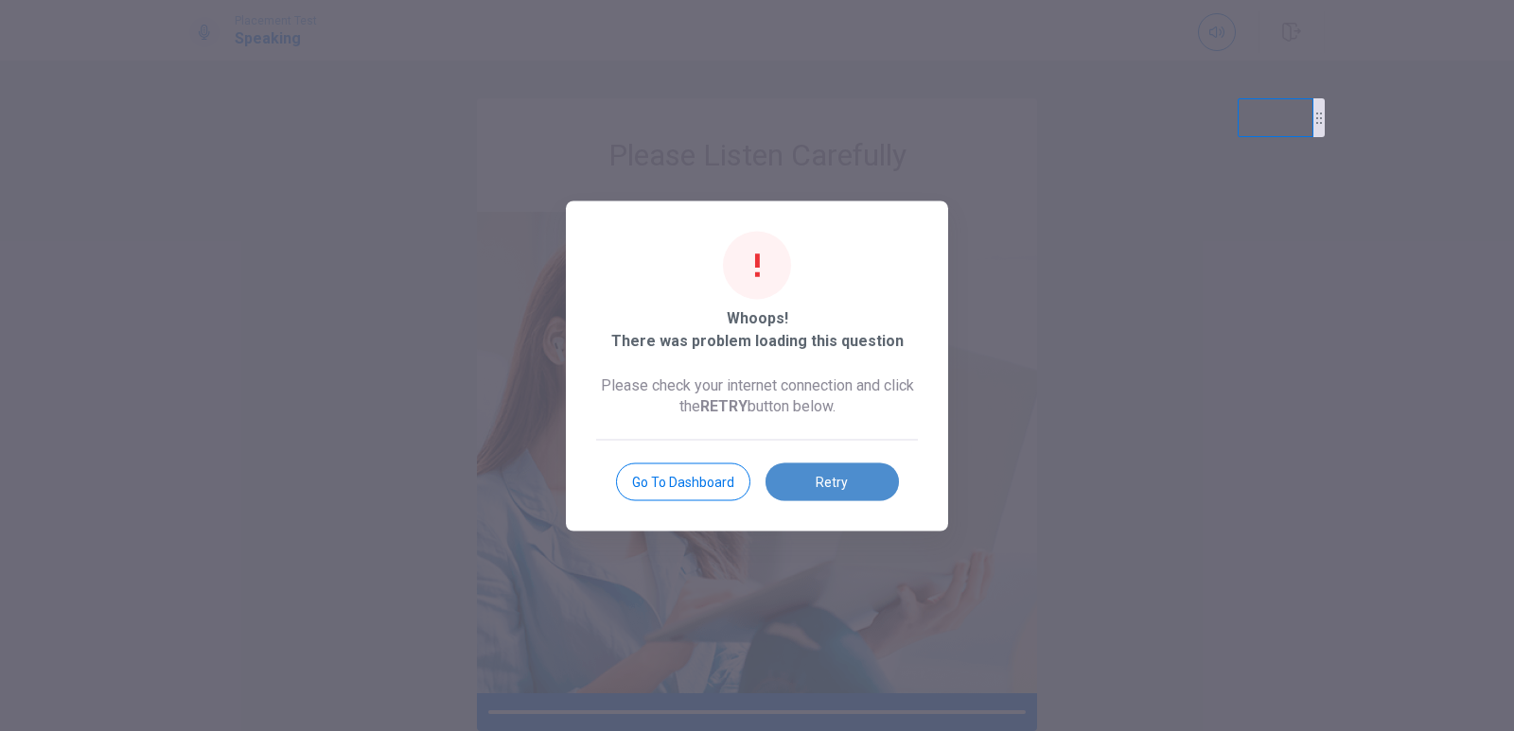
click at [811, 471] on button "Retry" at bounding box center [832, 482] width 133 height 38
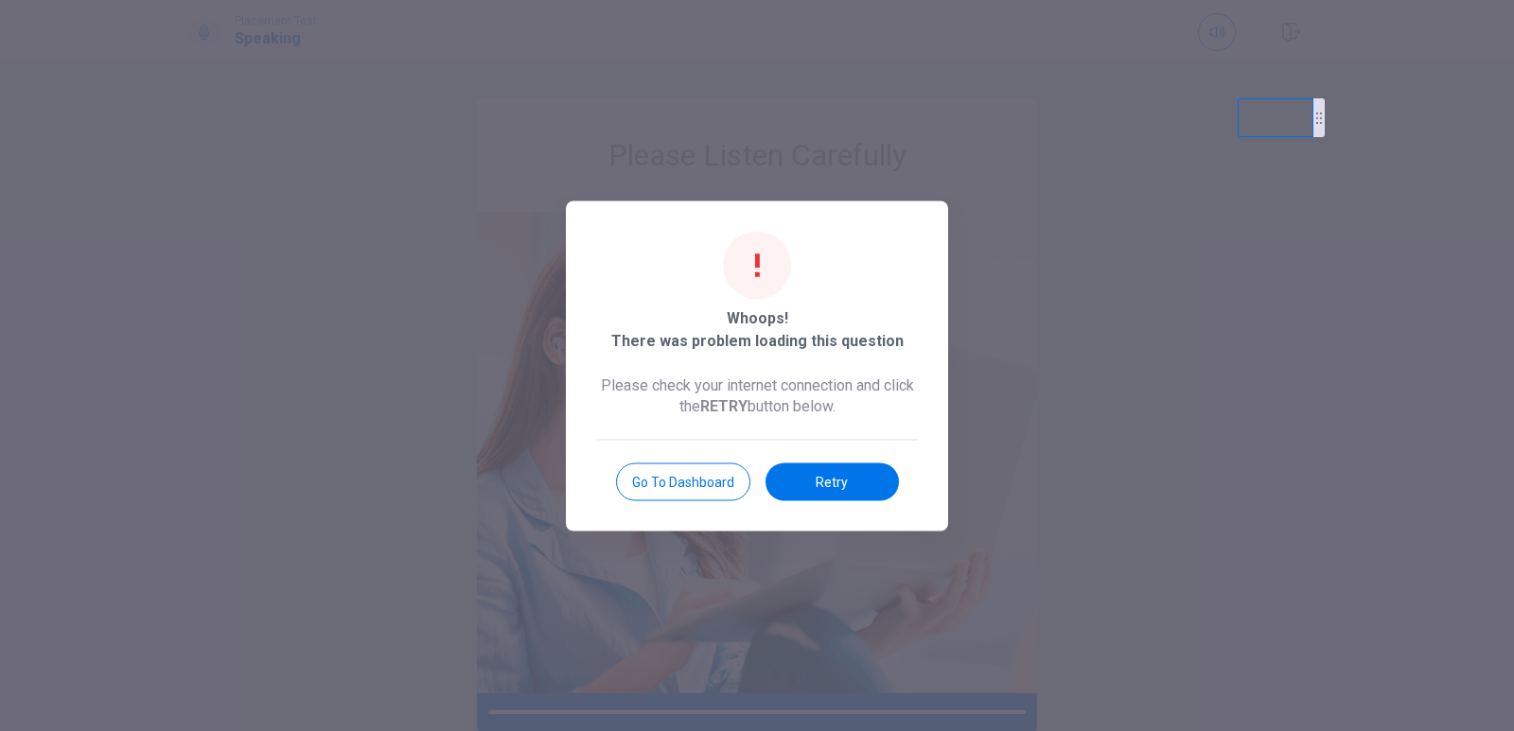
click at [811, 471] on body "This site uses cookies, as explained in our Privacy Policy . If you agree to th…" at bounding box center [757, 365] width 1514 height 731
click at [811, 471] on button "Retry" at bounding box center [832, 482] width 133 height 38
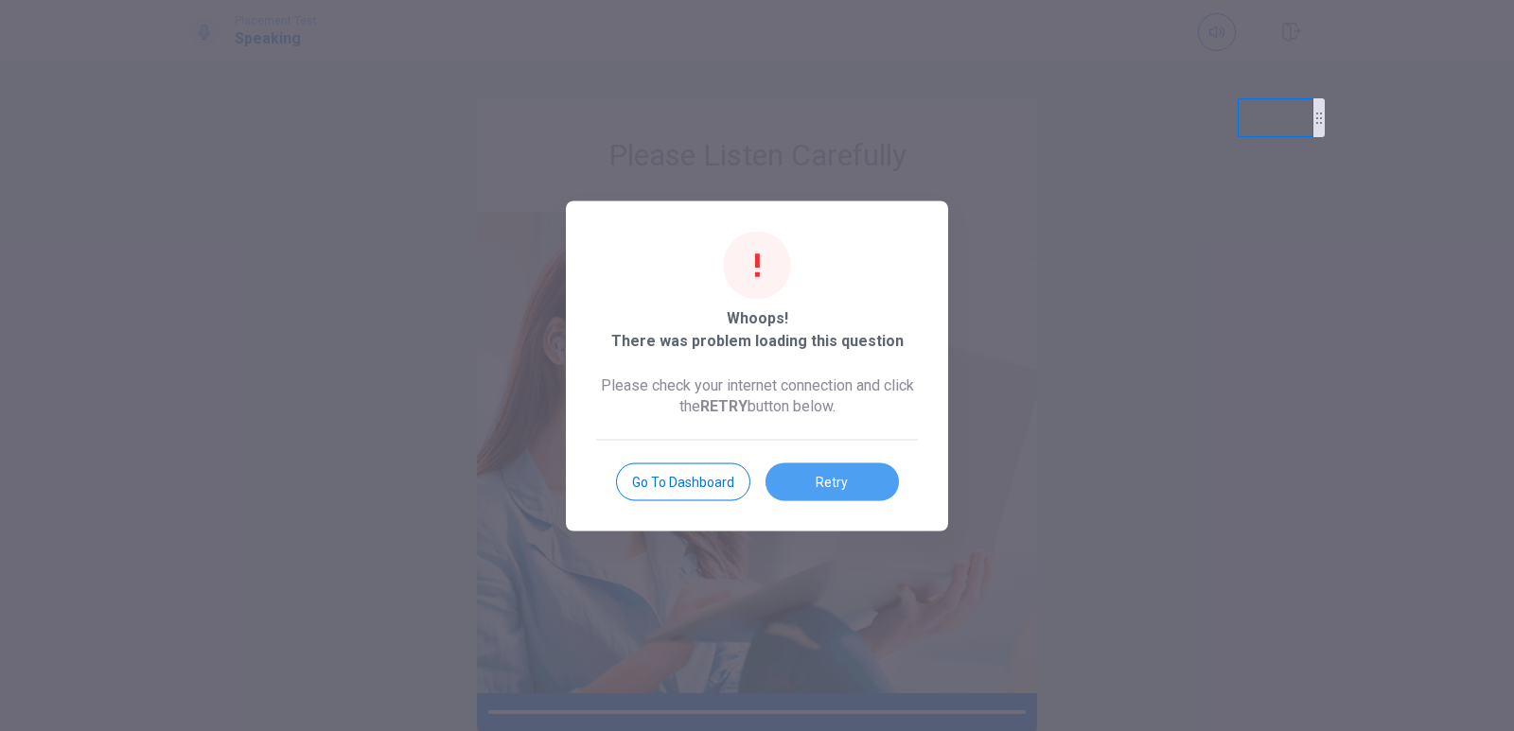
click at [811, 471] on button "Retry" at bounding box center [832, 482] width 133 height 38
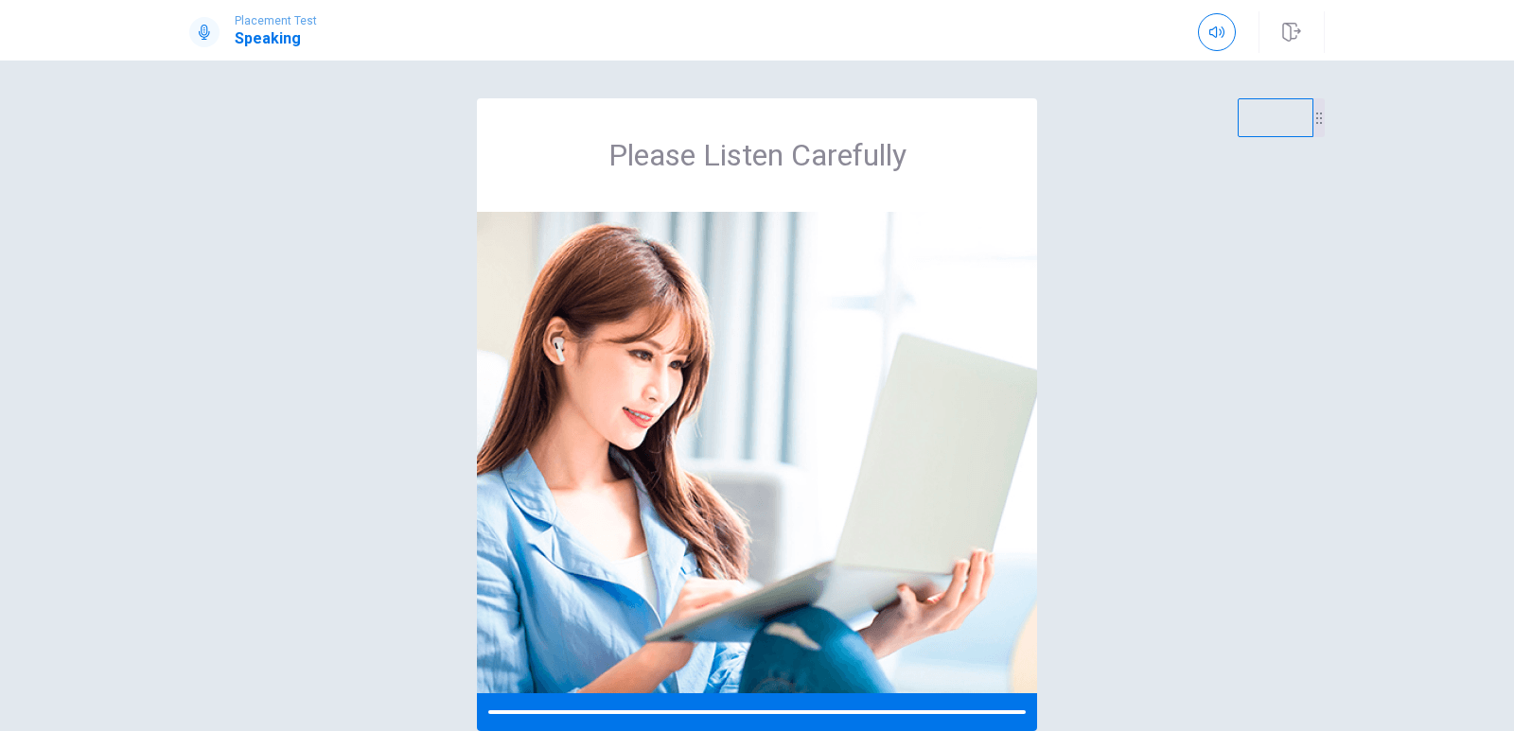
click at [811, 471] on body "This site uses cookies, as explained in our Privacy Policy . If you agree to th…" at bounding box center [757, 365] width 1514 height 731
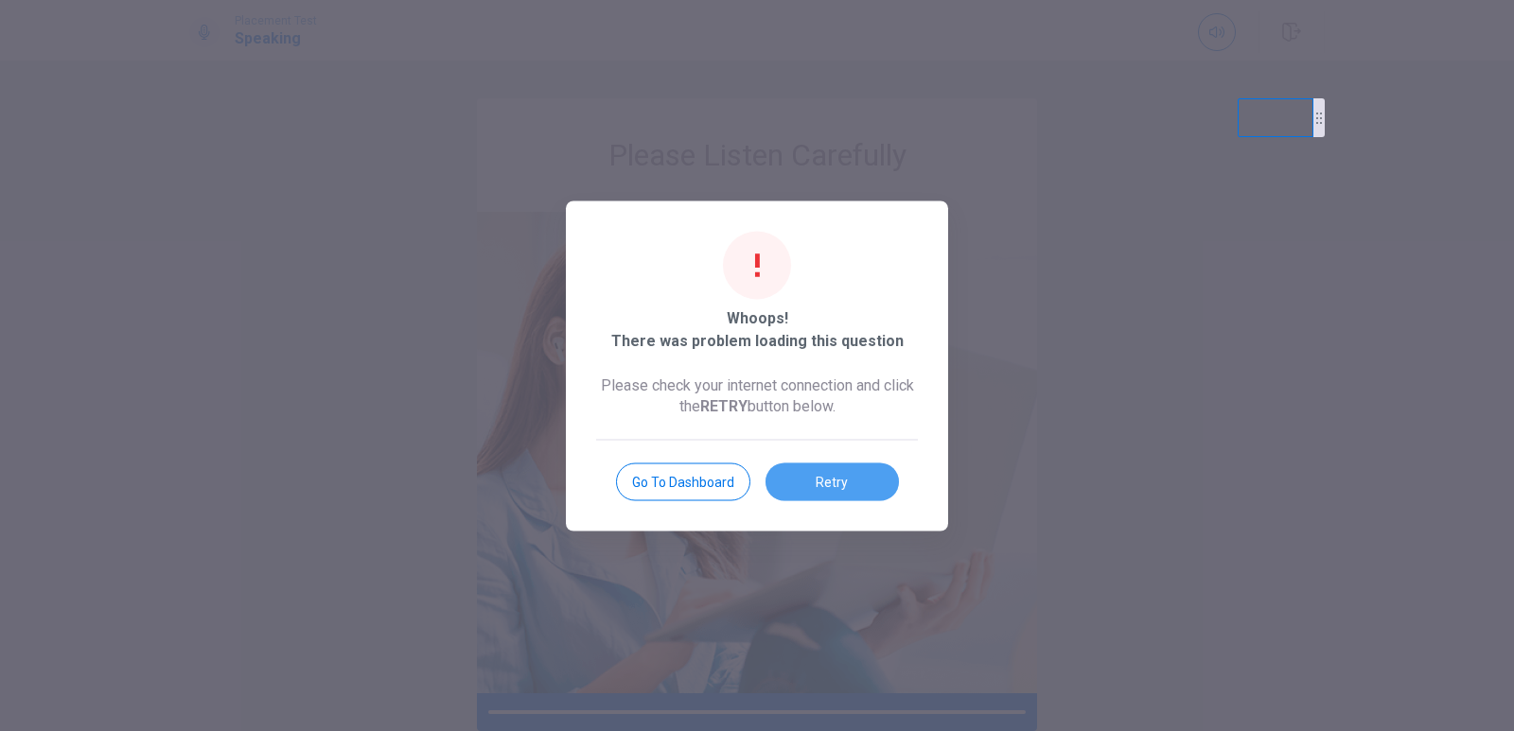
click at [811, 471] on button "Retry" at bounding box center [832, 482] width 133 height 38
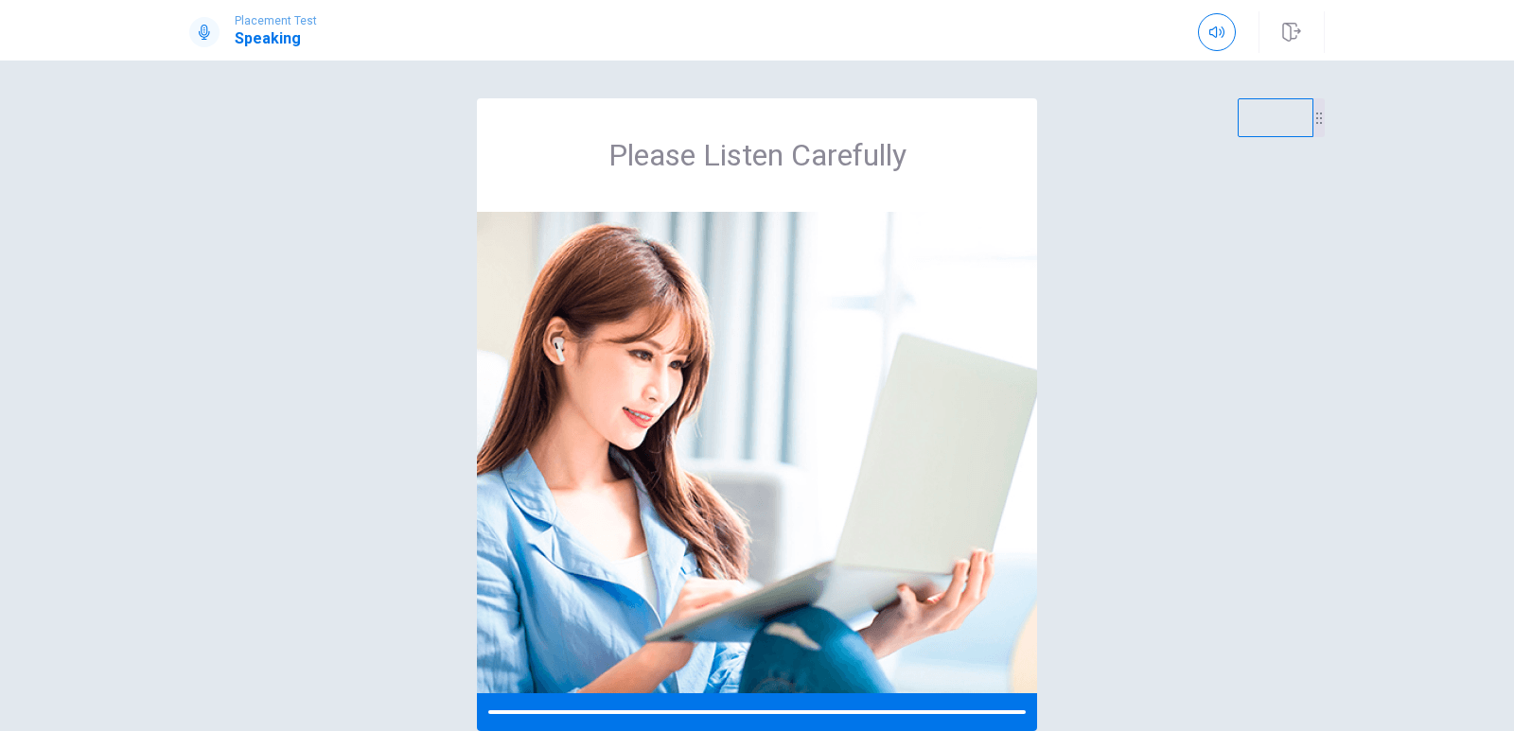
click at [811, 471] on img at bounding box center [757, 453] width 560 height 482
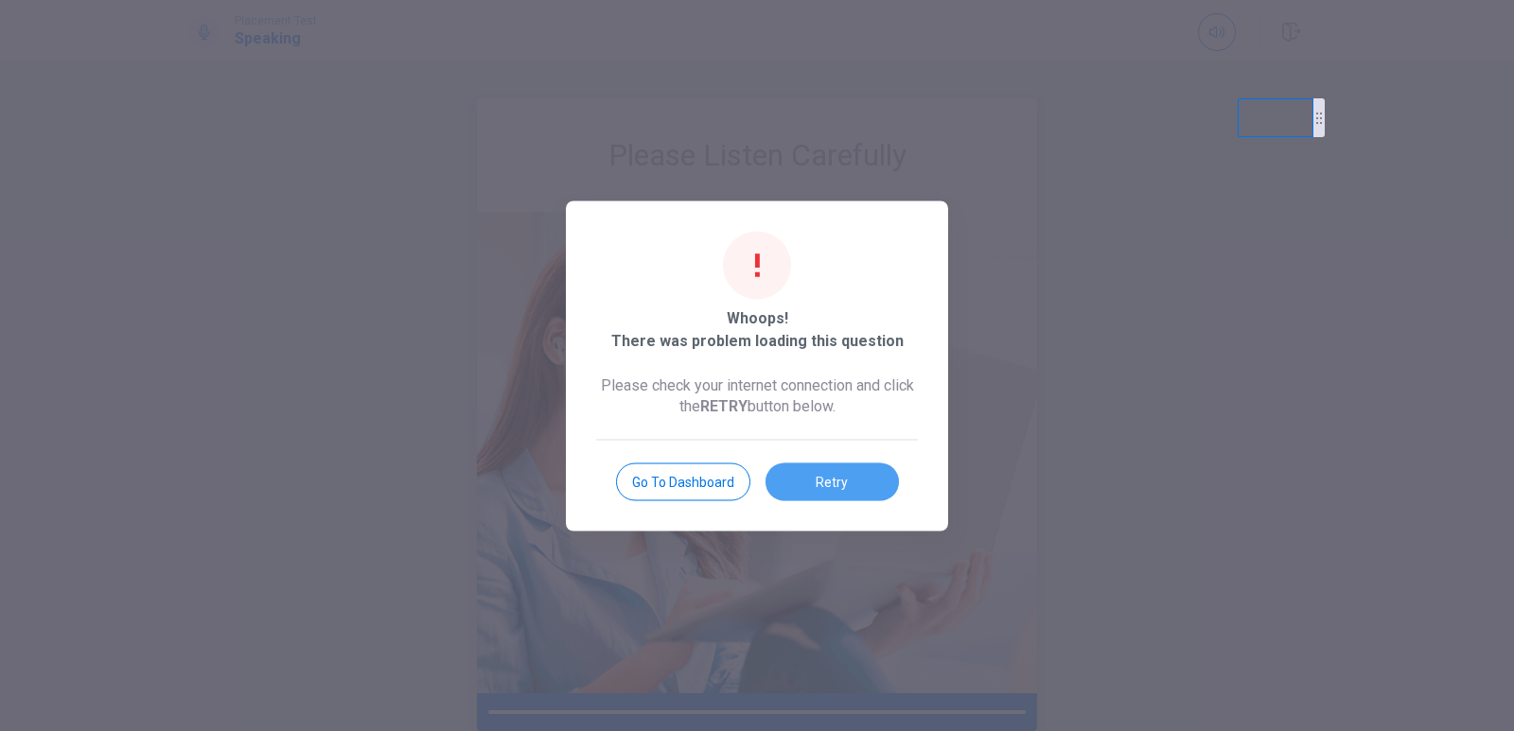
click at [840, 493] on button "Retry" at bounding box center [832, 482] width 133 height 38
click at [843, 478] on button "Retry" at bounding box center [832, 482] width 133 height 38
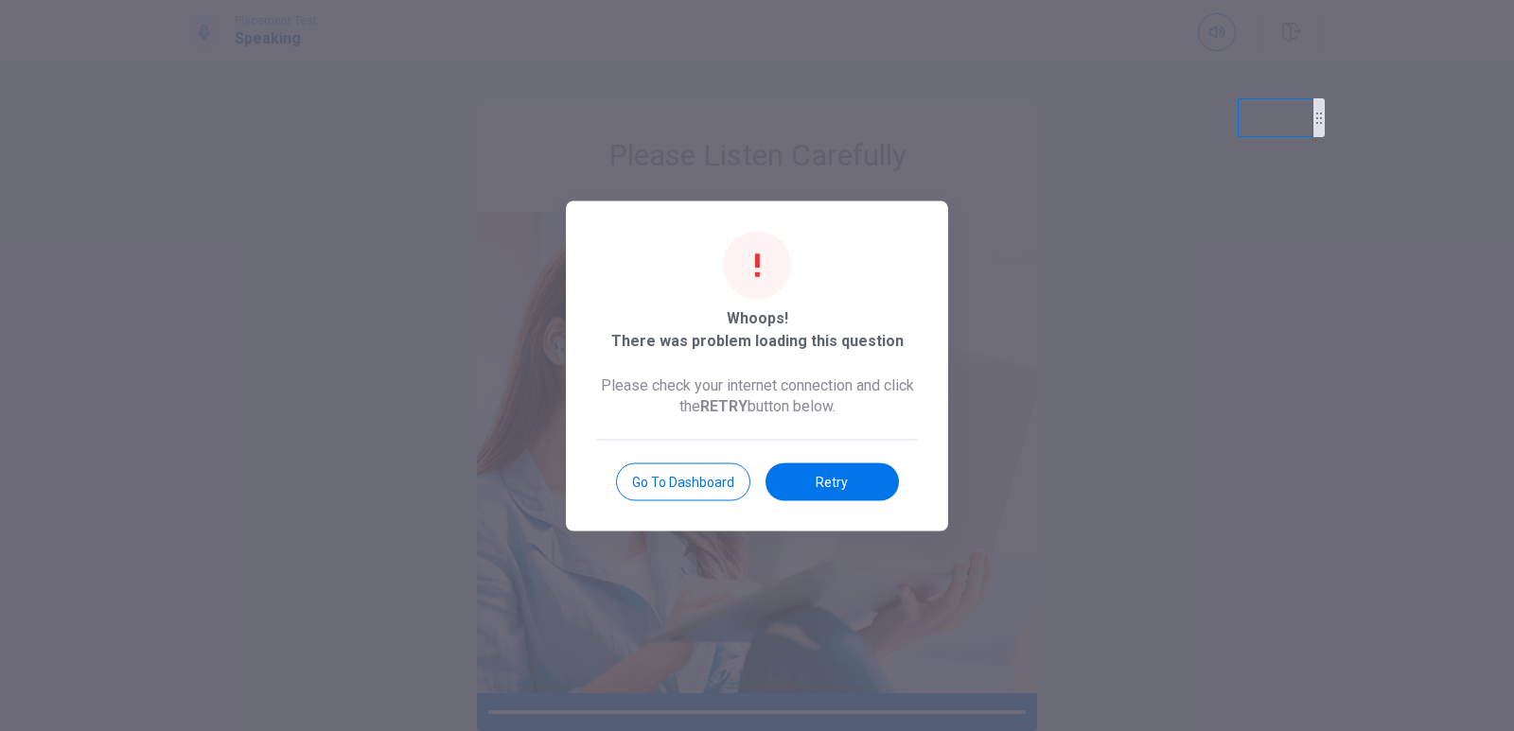
click at [843, 478] on button "Retry" at bounding box center [832, 482] width 133 height 38
click at [843, 478] on body "This site uses cookies, as explained in our Privacy Policy . If you agree to th…" at bounding box center [757, 365] width 1514 height 731
click at [843, 478] on button "Retry" at bounding box center [832, 482] width 133 height 38
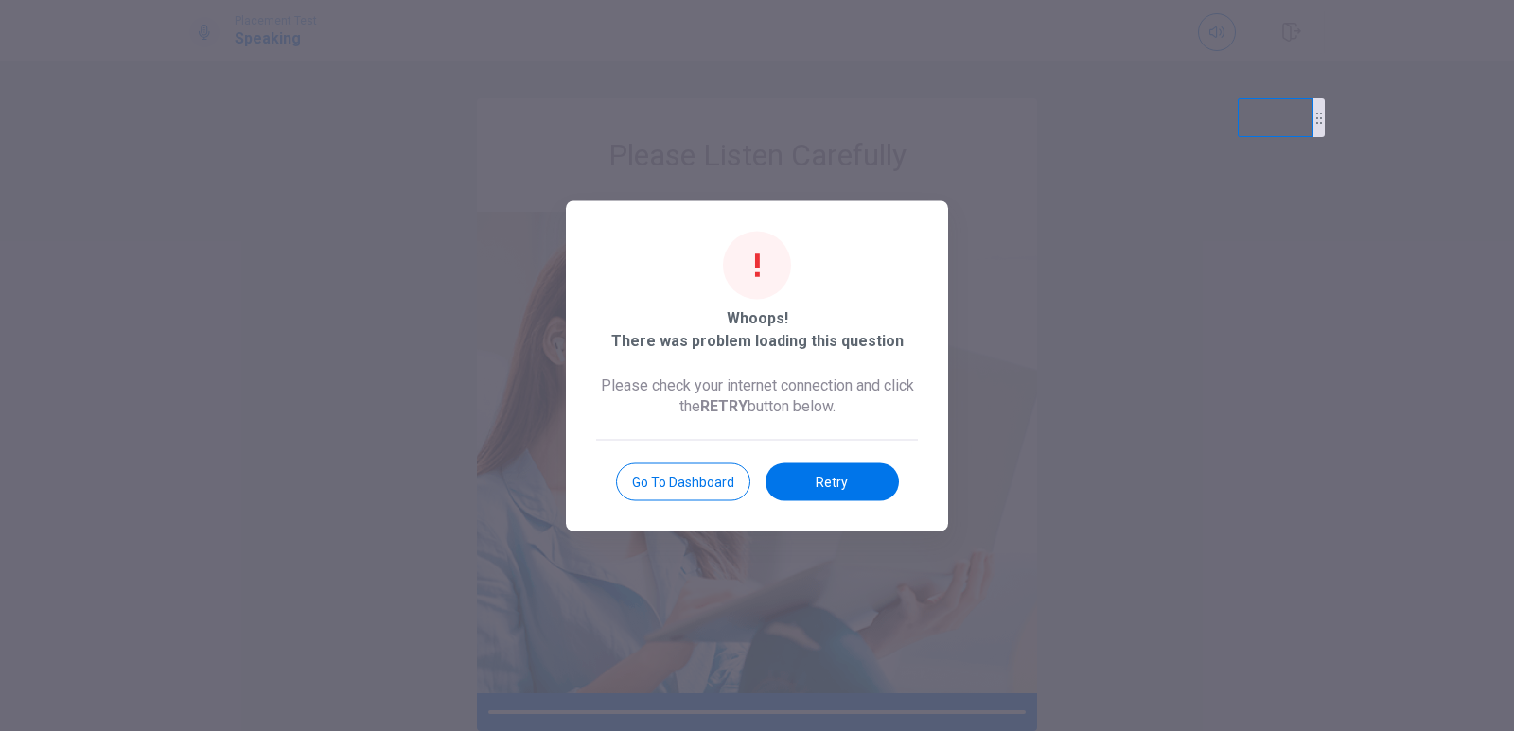
click at [843, 478] on button "Retry" at bounding box center [832, 482] width 133 height 38
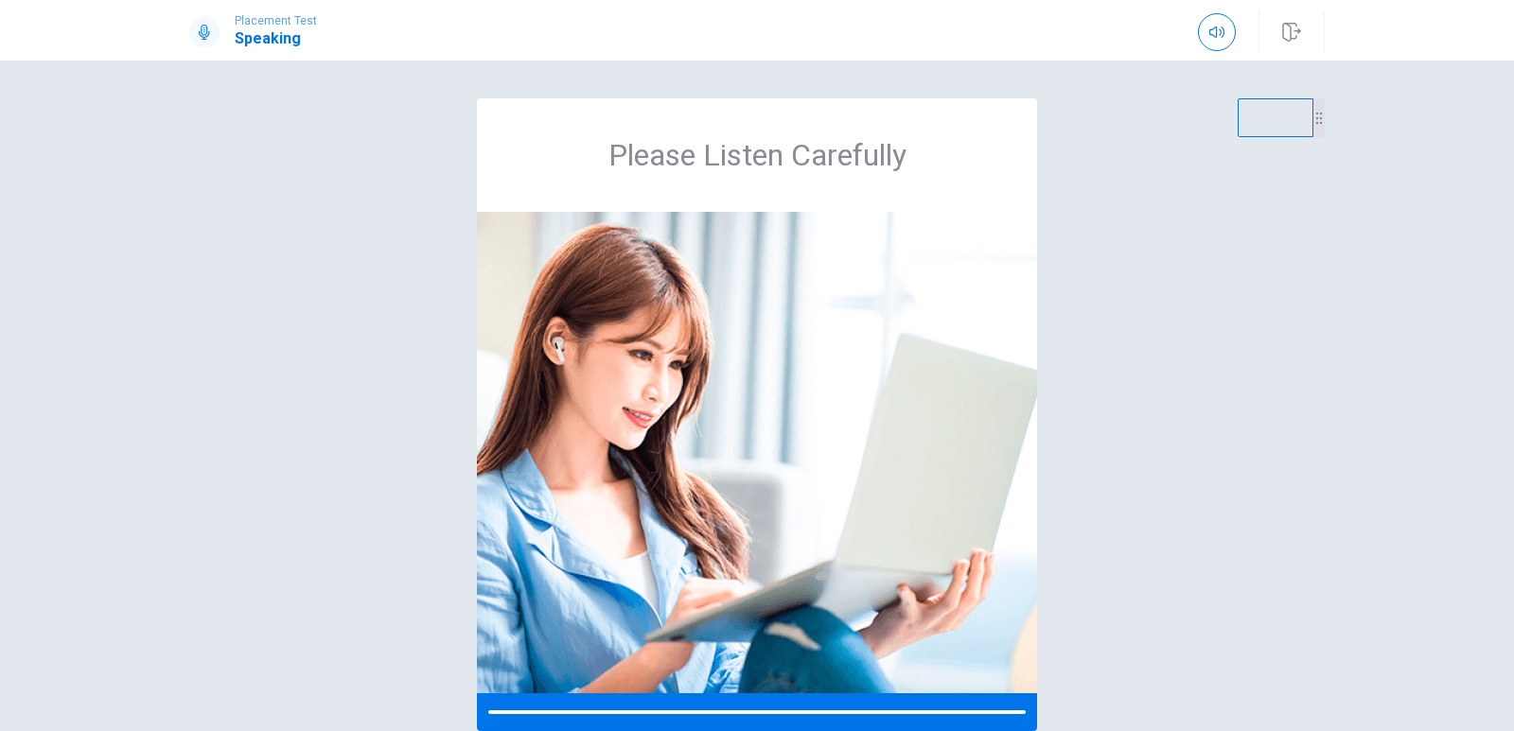
click at [843, 478] on body "This site uses cookies, as explained in our Privacy Policy . If you agree to th…" at bounding box center [757, 365] width 1514 height 731
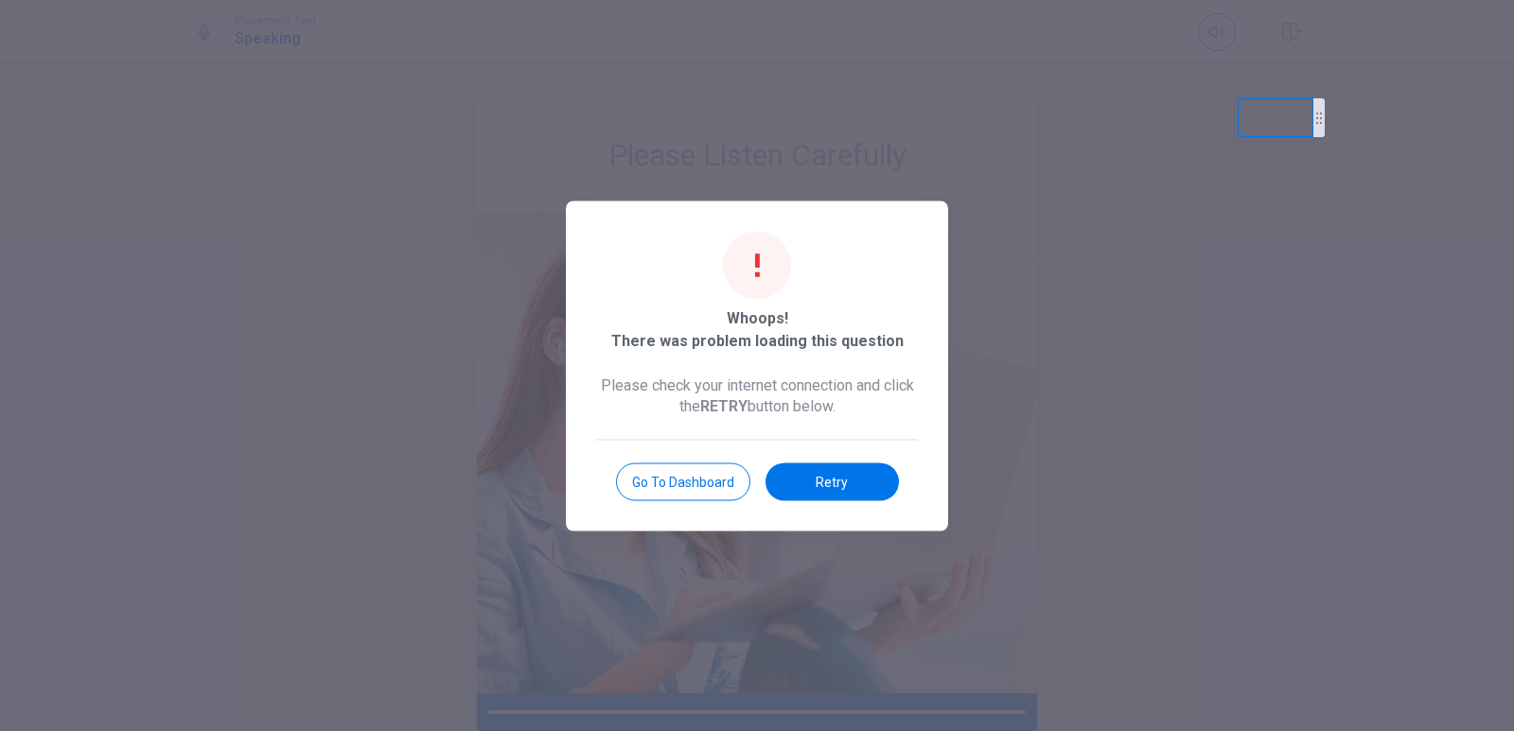
click at [843, 478] on button "Retry" at bounding box center [832, 482] width 133 height 38
click at [823, 489] on button "Retry" at bounding box center [832, 482] width 133 height 38
click at [827, 483] on button "Retry" at bounding box center [832, 482] width 133 height 38
click at [808, 480] on button "Retry" at bounding box center [832, 482] width 133 height 38
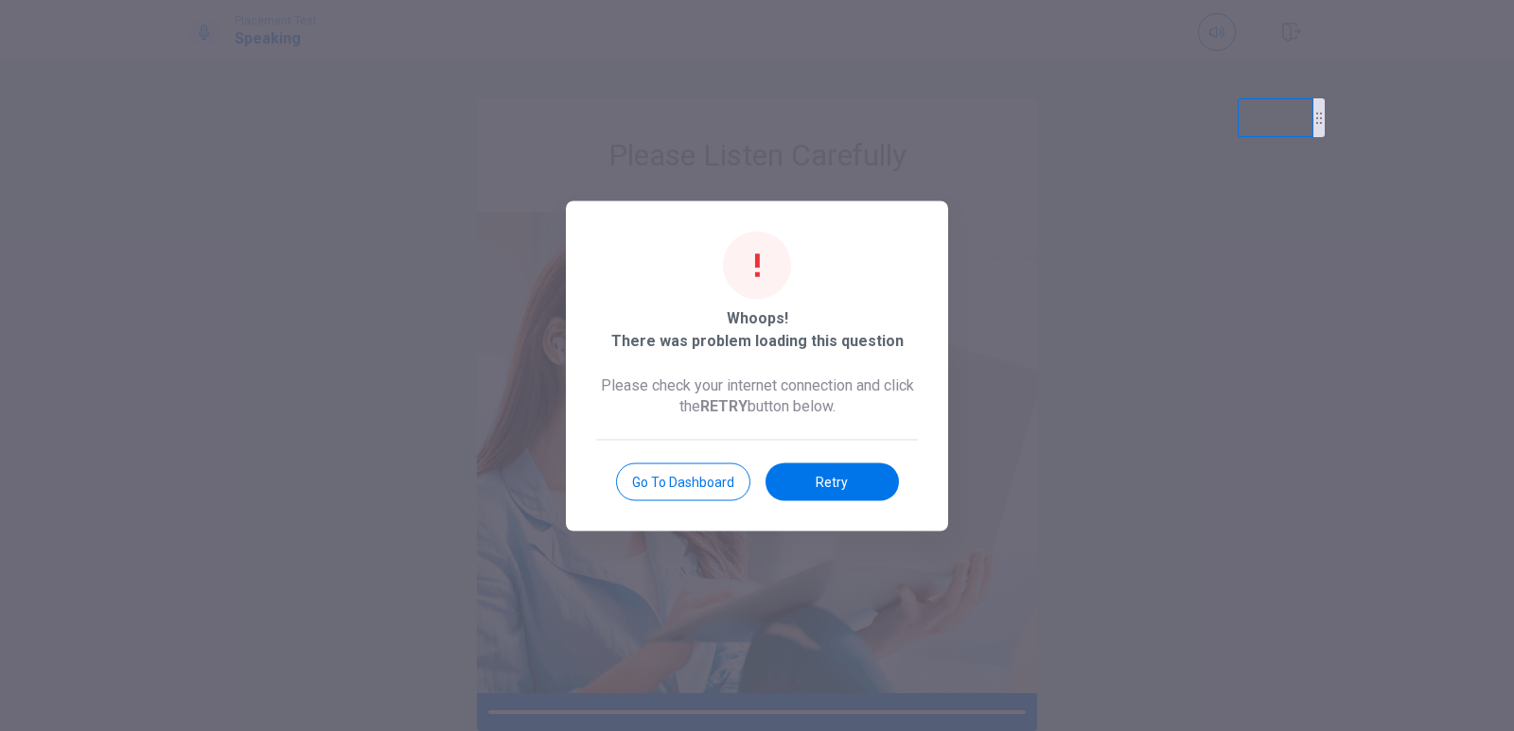
click at [808, 480] on button "Retry" at bounding box center [832, 482] width 133 height 38
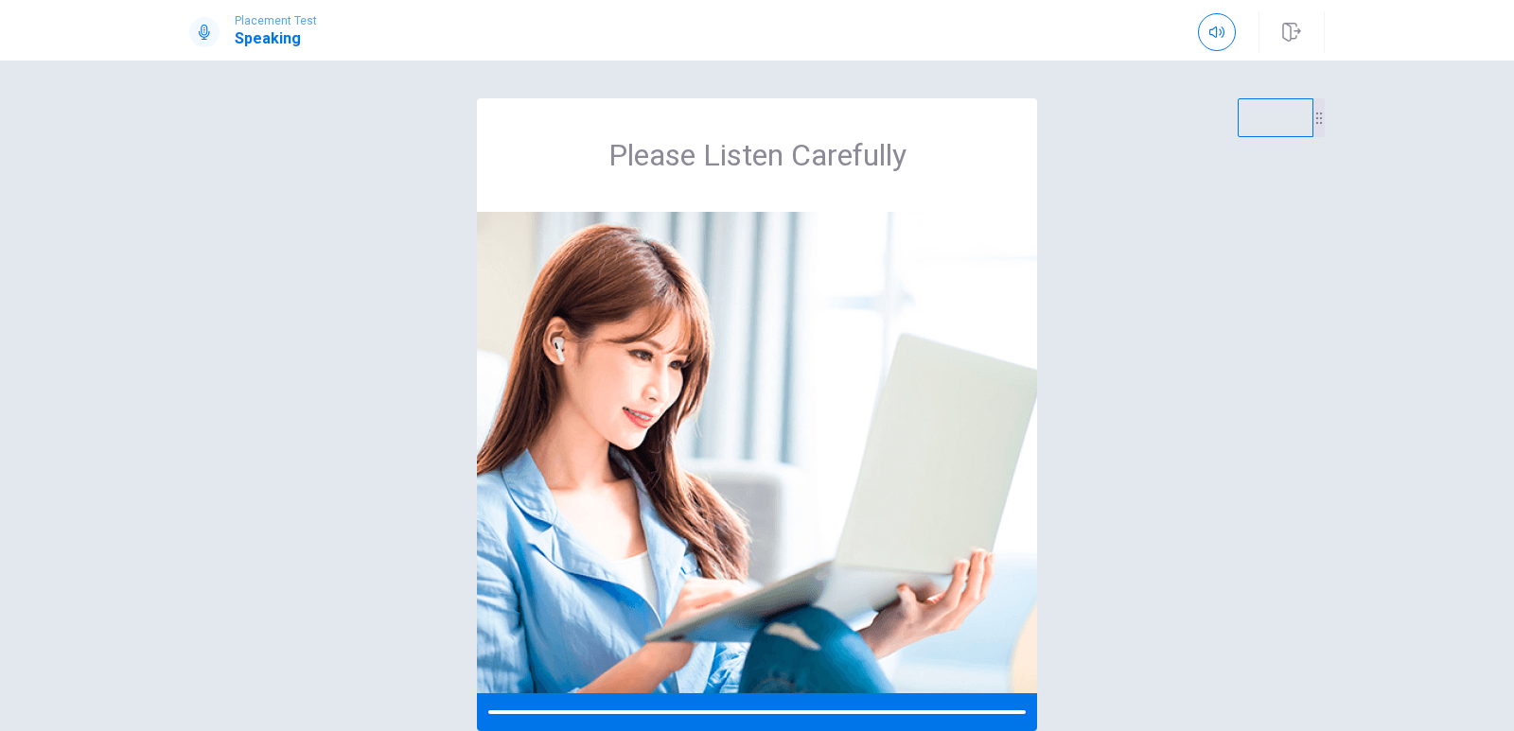
click at [808, 480] on body "This site uses cookies, as explained in our Privacy Policy . If you agree to th…" at bounding box center [757, 365] width 1514 height 731
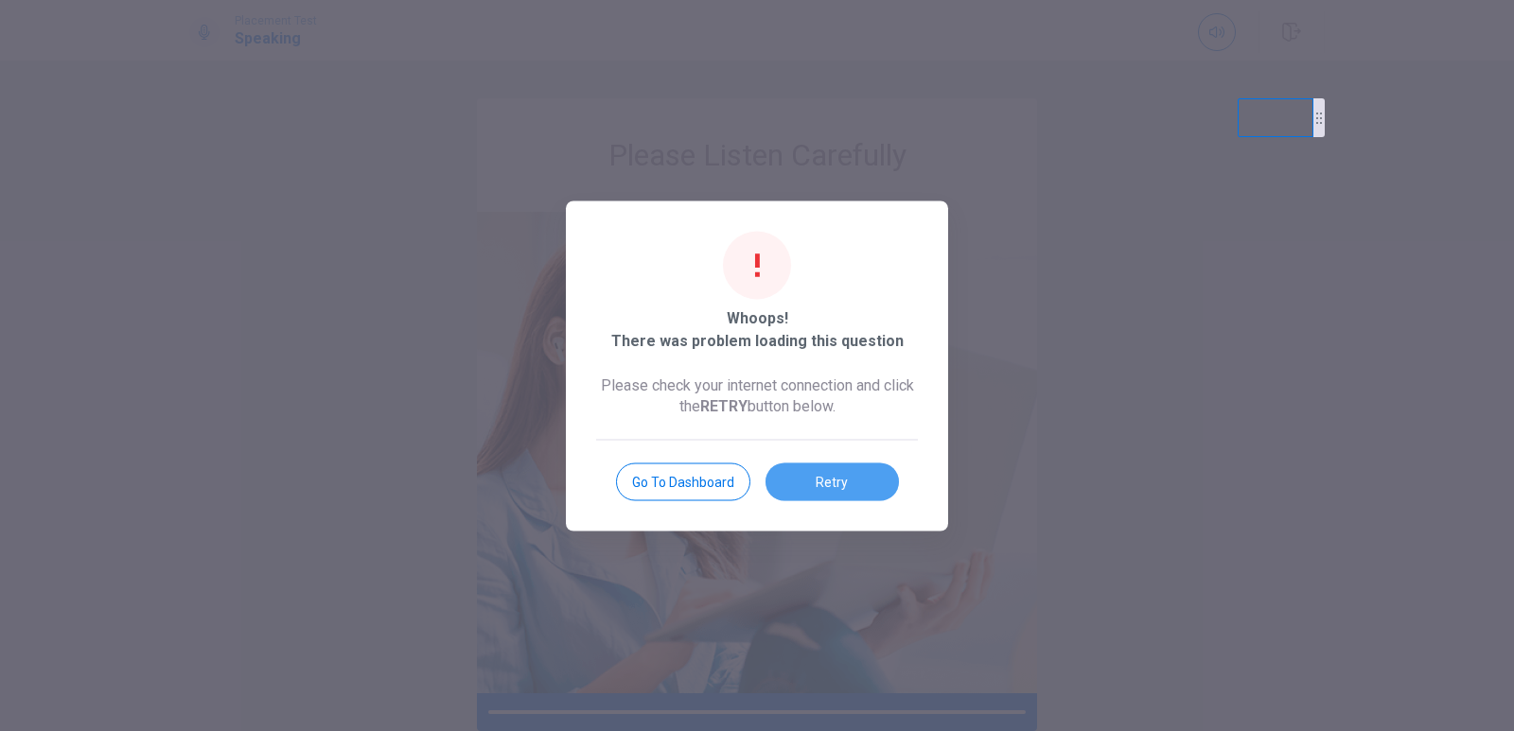
click at [808, 480] on button "Retry" at bounding box center [832, 482] width 133 height 38
click at [808, 480] on body "This site uses cookies, as explained in our Privacy Policy . If you agree to th…" at bounding box center [757, 365] width 1514 height 731
click at [808, 480] on button "Retry" at bounding box center [832, 482] width 133 height 38
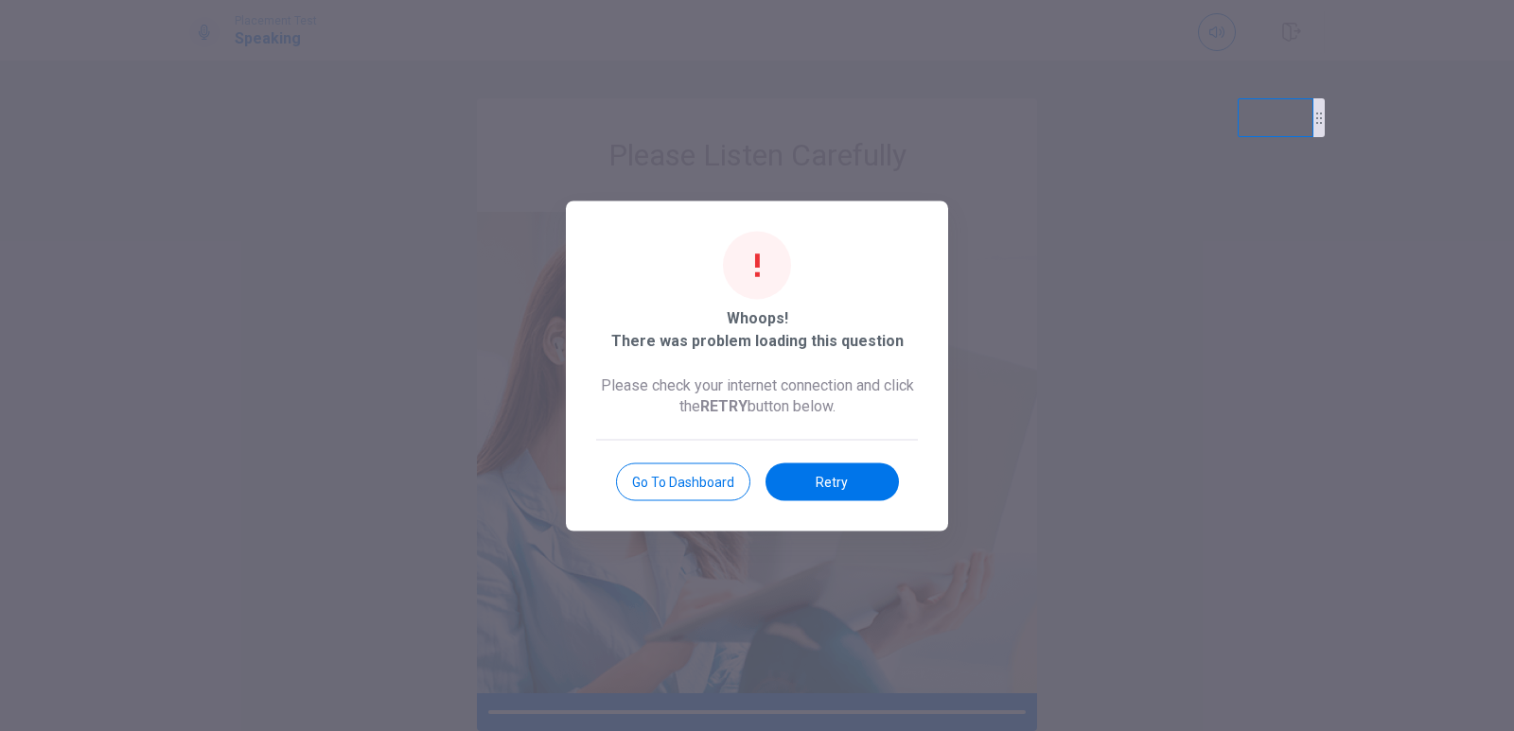
click at [808, 480] on button "Retry" at bounding box center [832, 482] width 133 height 38
click at [846, 479] on button "Retry" at bounding box center [832, 482] width 133 height 38
click at [893, 478] on button "Retry" at bounding box center [832, 482] width 133 height 38
click at [879, 477] on button "Retry" at bounding box center [832, 482] width 133 height 38
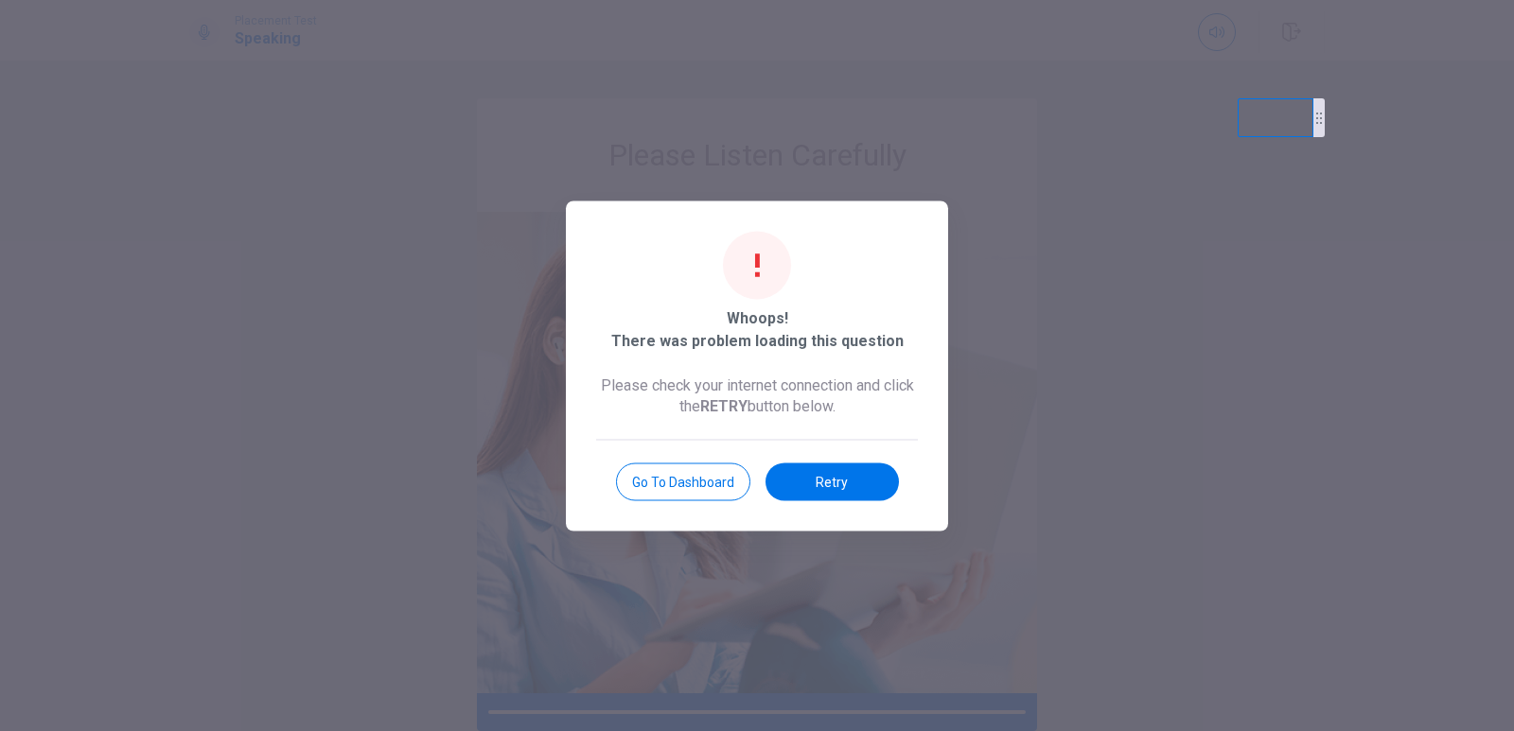
click at [879, 477] on button "Retry" at bounding box center [832, 482] width 133 height 38
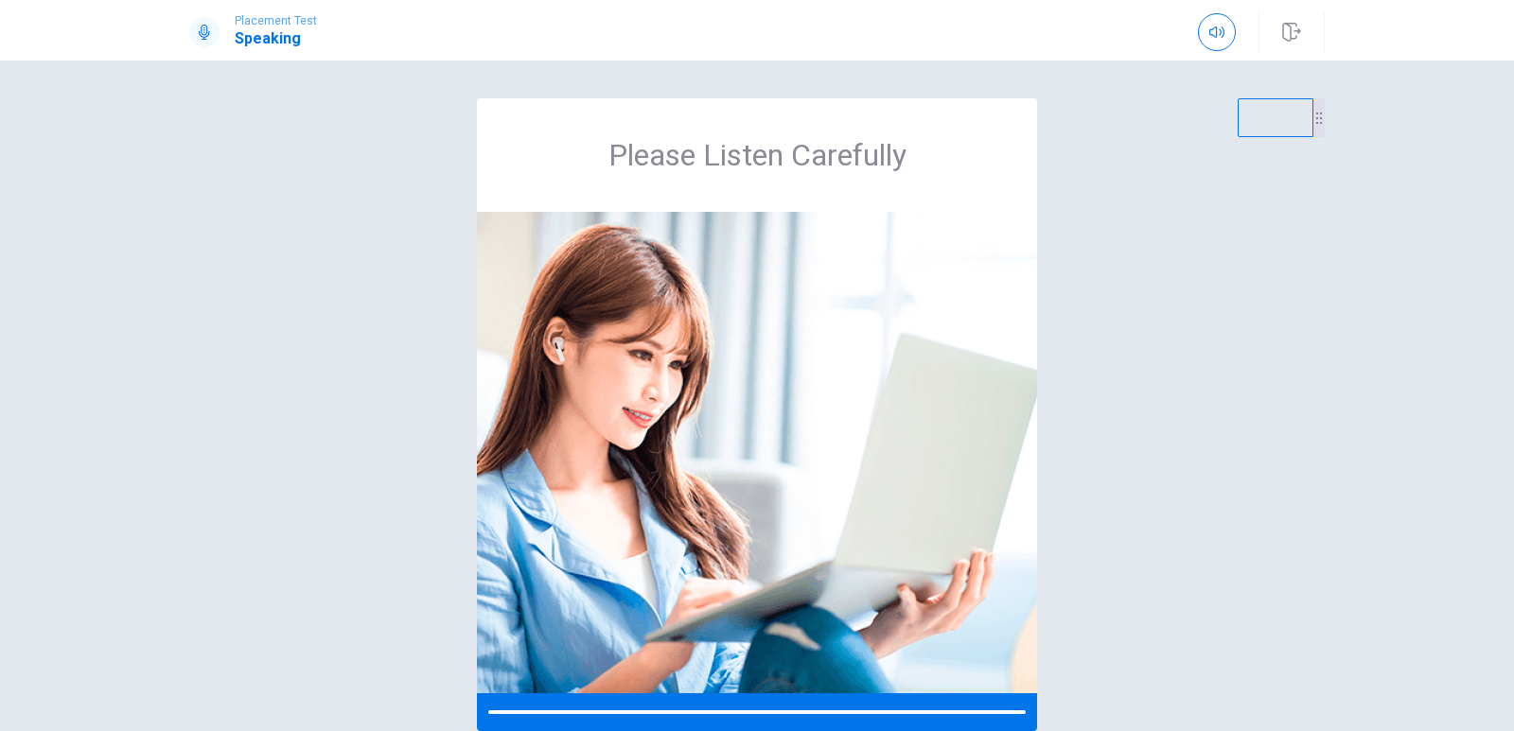
click at [879, 477] on body "This site uses cookies, as explained in our Privacy Policy . If you agree to th…" at bounding box center [757, 365] width 1514 height 731
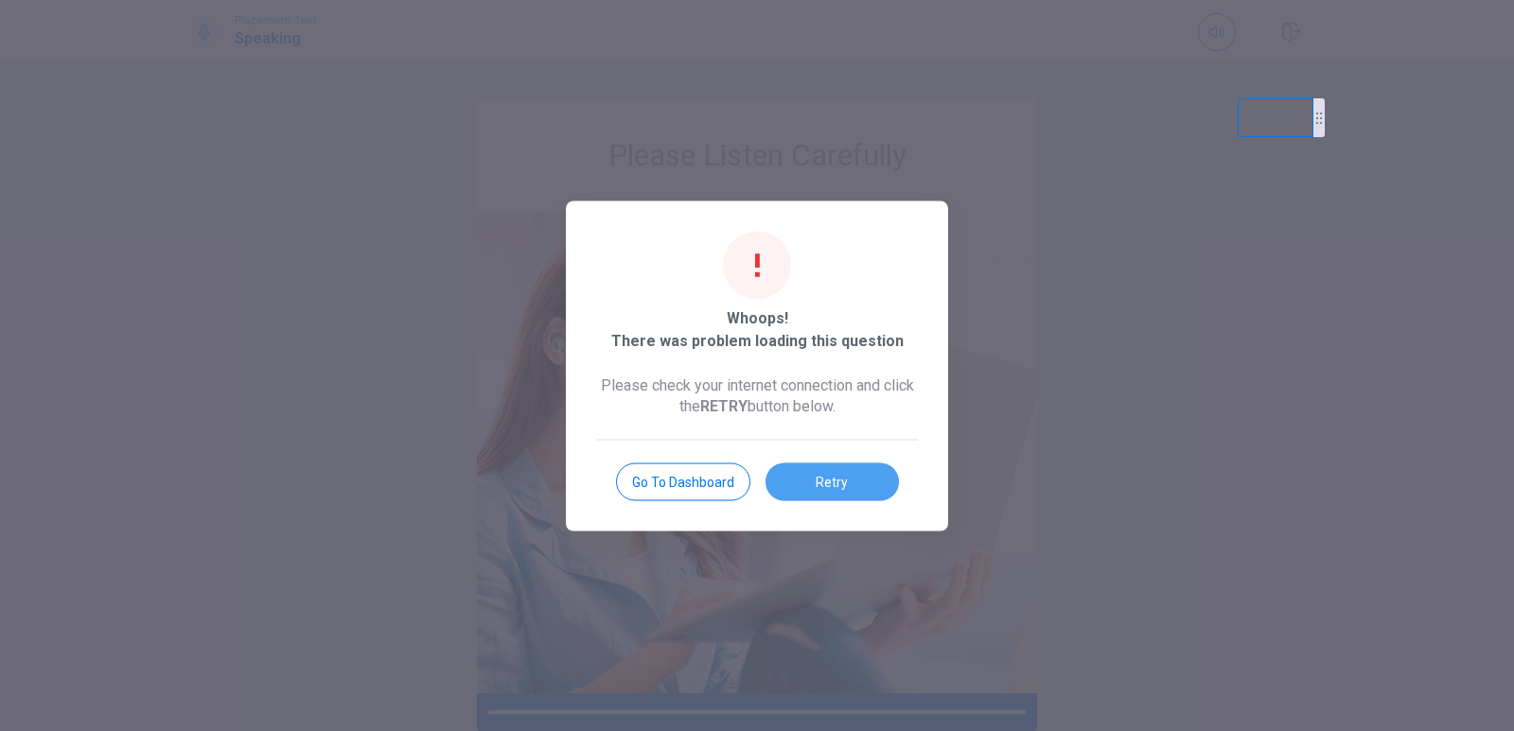
click at [879, 477] on button "Retry" at bounding box center [832, 482] width 133 height 38
click at [879, 477] on body "This site uses cookies, as explained in our Privacy Policy . If you agree to th…" at bounding box center [757, 365] width 1514 height 731
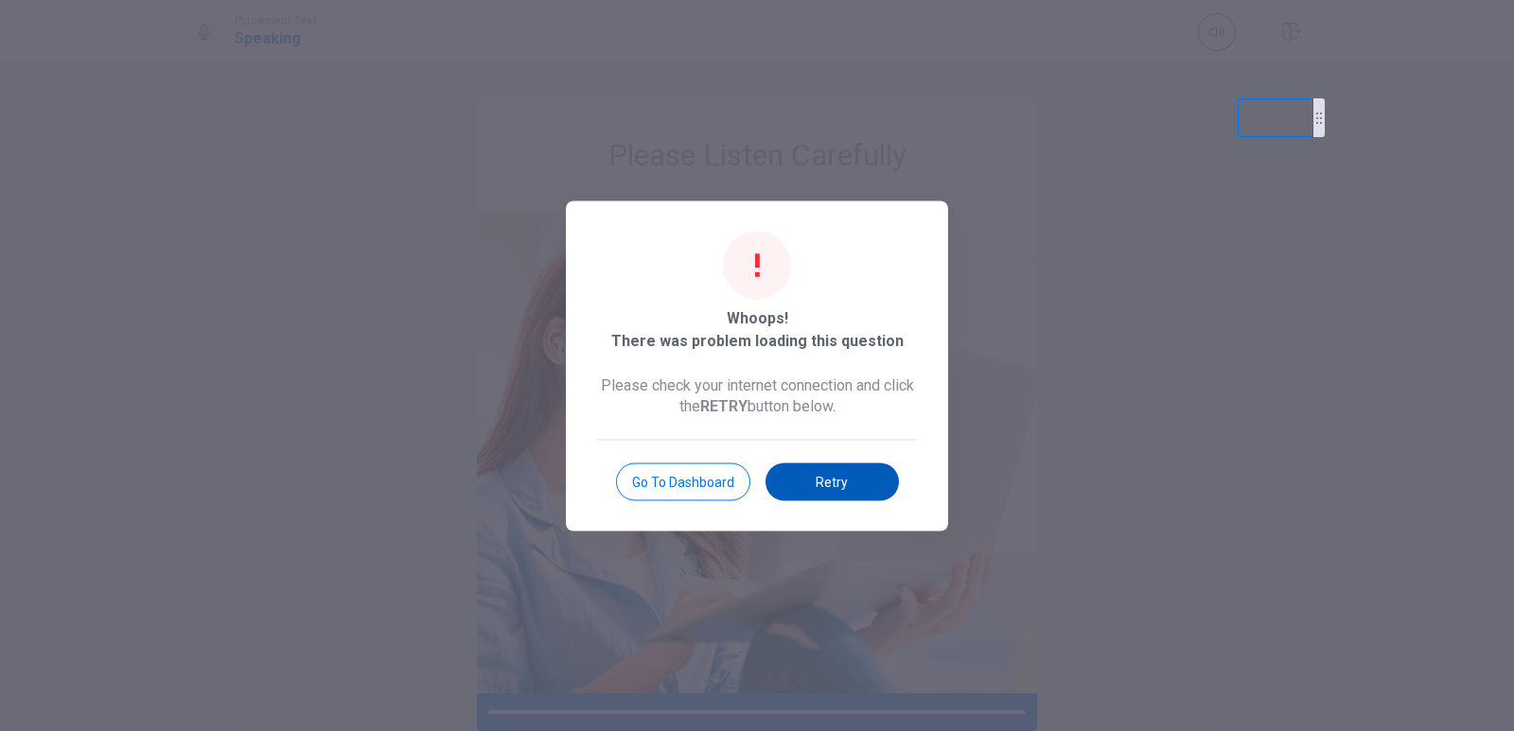
click at [854, 465] on button "Retry" at bounding box center [832, 482] width 133 height 38
click at [841, 481] on button "Retry" at bounding box center [832, 482] width 133 height 38
click at [841, 479] on button "Retry" at bounding box center [832, 482] width 133 height 38
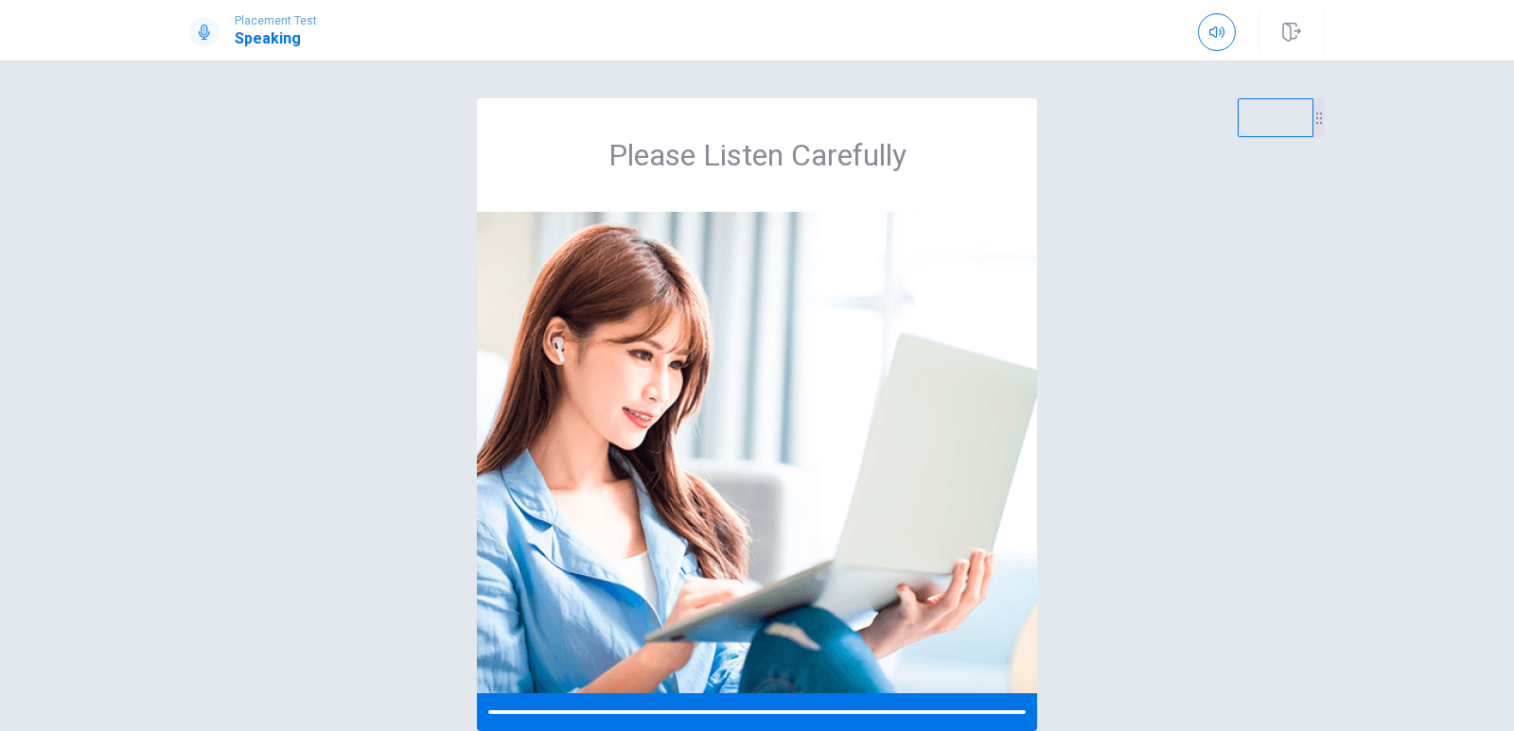
click at [841, 479] on body "This site uses cookies, as explained in our Privacy Policy . If you agree to th…" at bounding box center [757, 365] width 1514 height 731
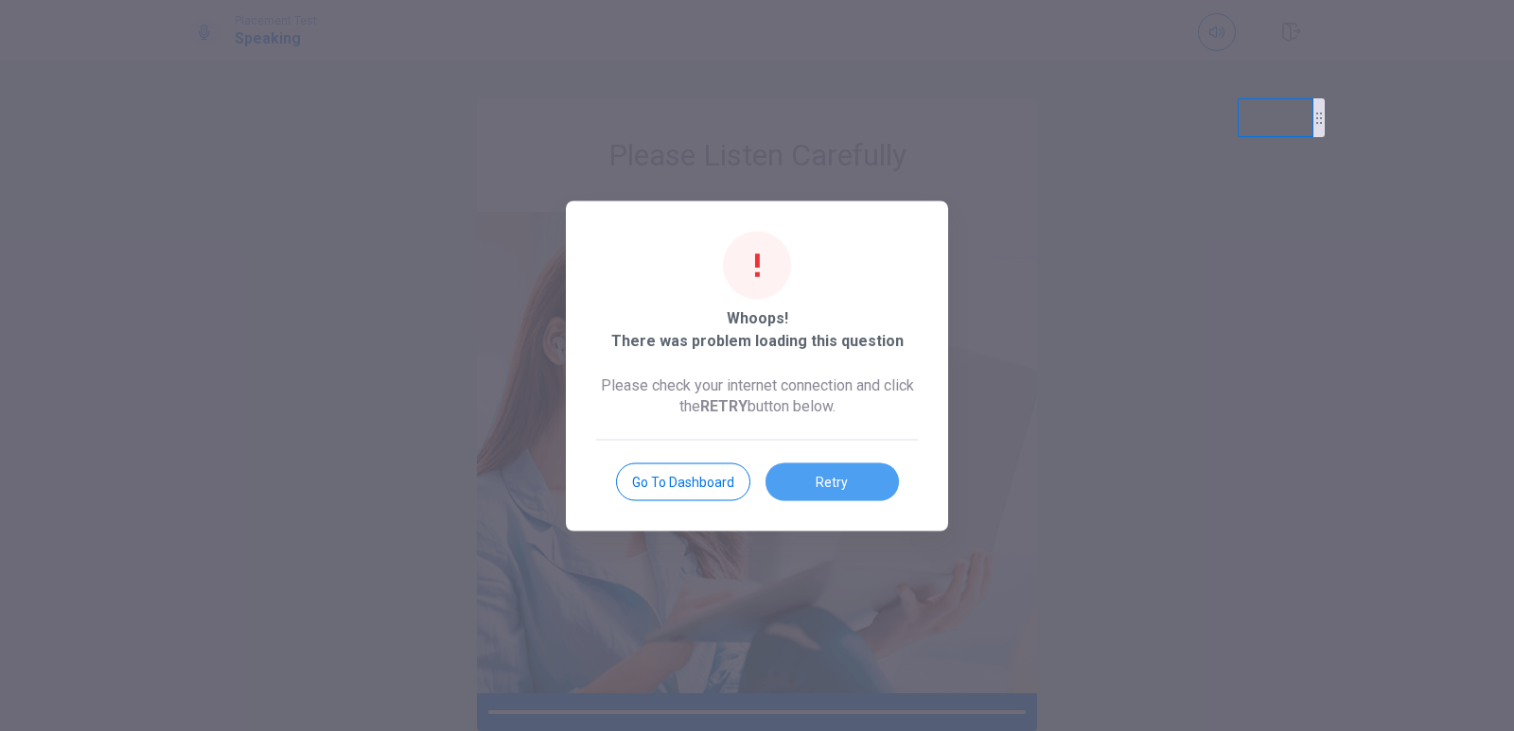
click at [841, 479] on button "Retry" at bounding box center [832, 482] width 133 height 38
click at [841, 479] on body "This site uses cookies, as explained in our Privacy Policy . If you agree to th…" at bounding box center [757, 365] width 1514 height 731
click at [841, 479] on button "Retry" at bounding box center [832, 482] width 133 height 38
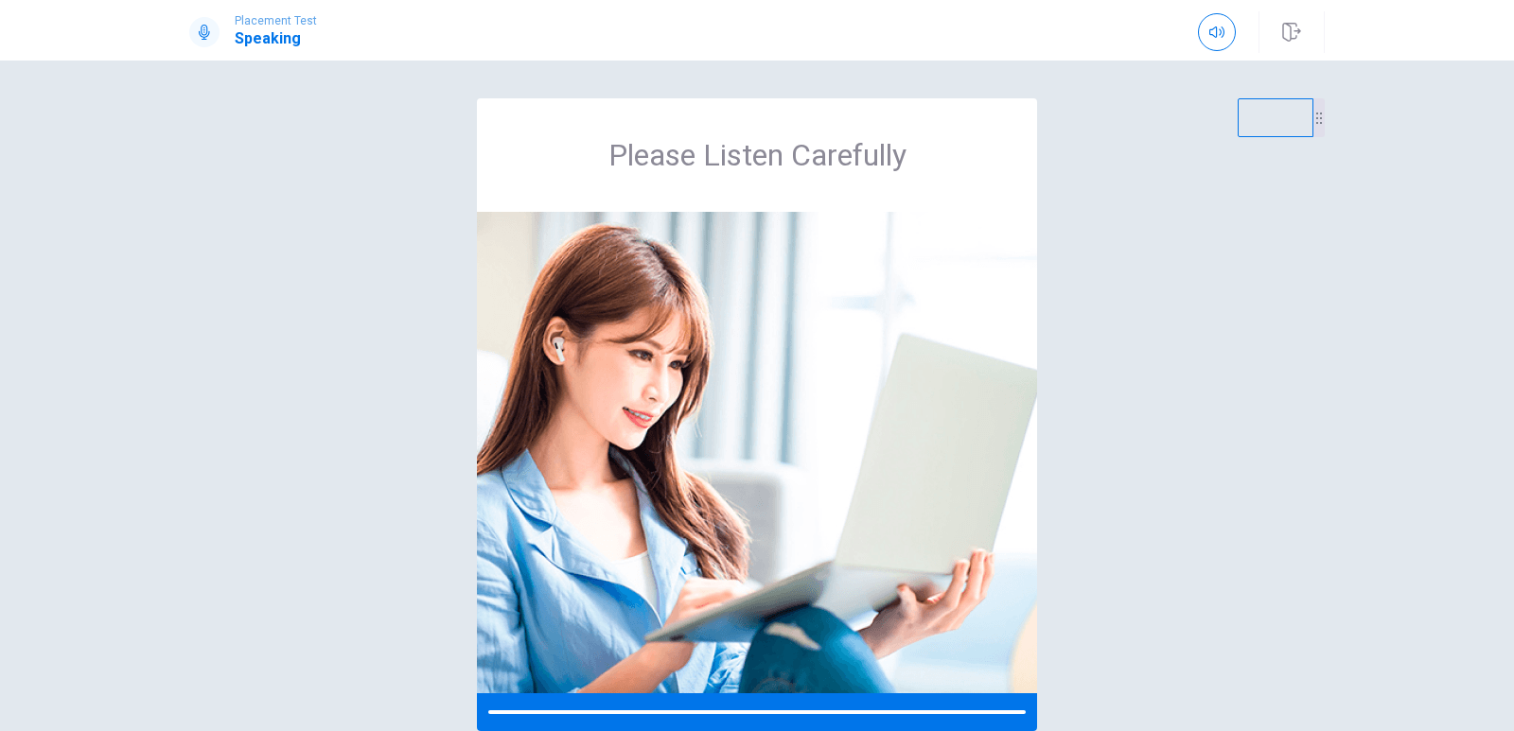
click at [841, 479] on body "This site uses cookies, as explained in our Privacy Policy . If you agree to th…" at bounding box center [757, 365] width 1514 height 731
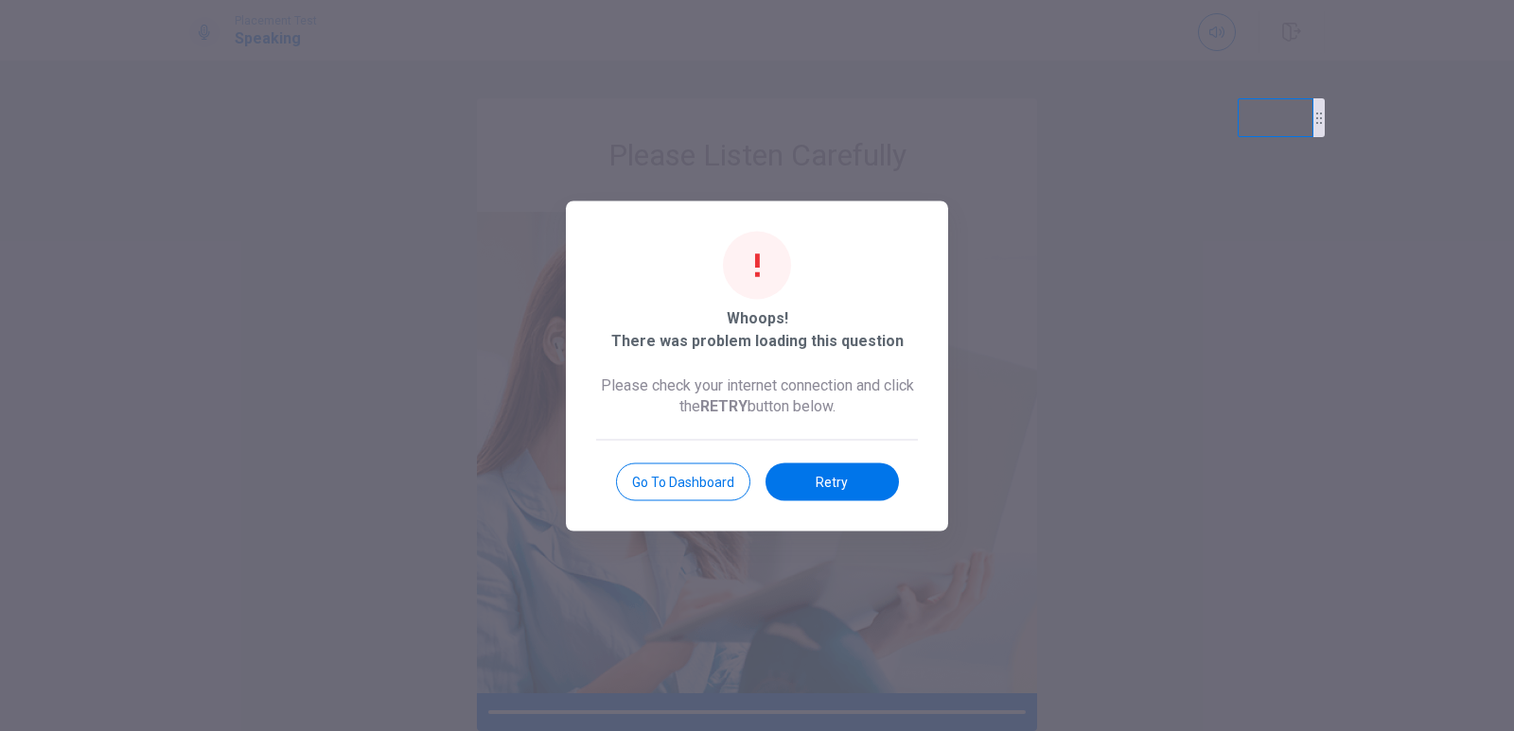
click at [841, 479] on button "Retry" at bounding box center [832, 482] width 133 height 38
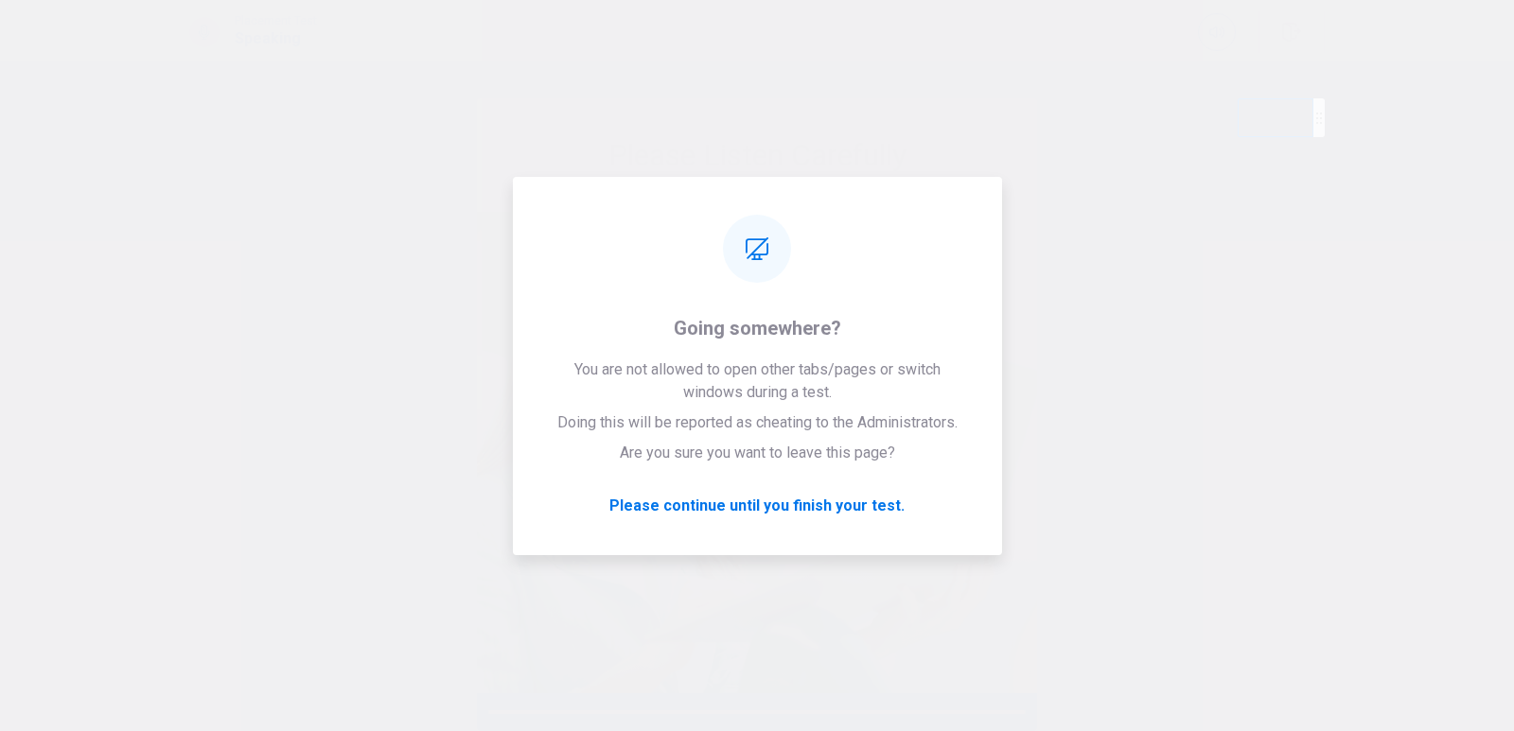
click at [748, 488] on button "Go to Dashboard" at bounding box center [683, 482] width 134 height 38
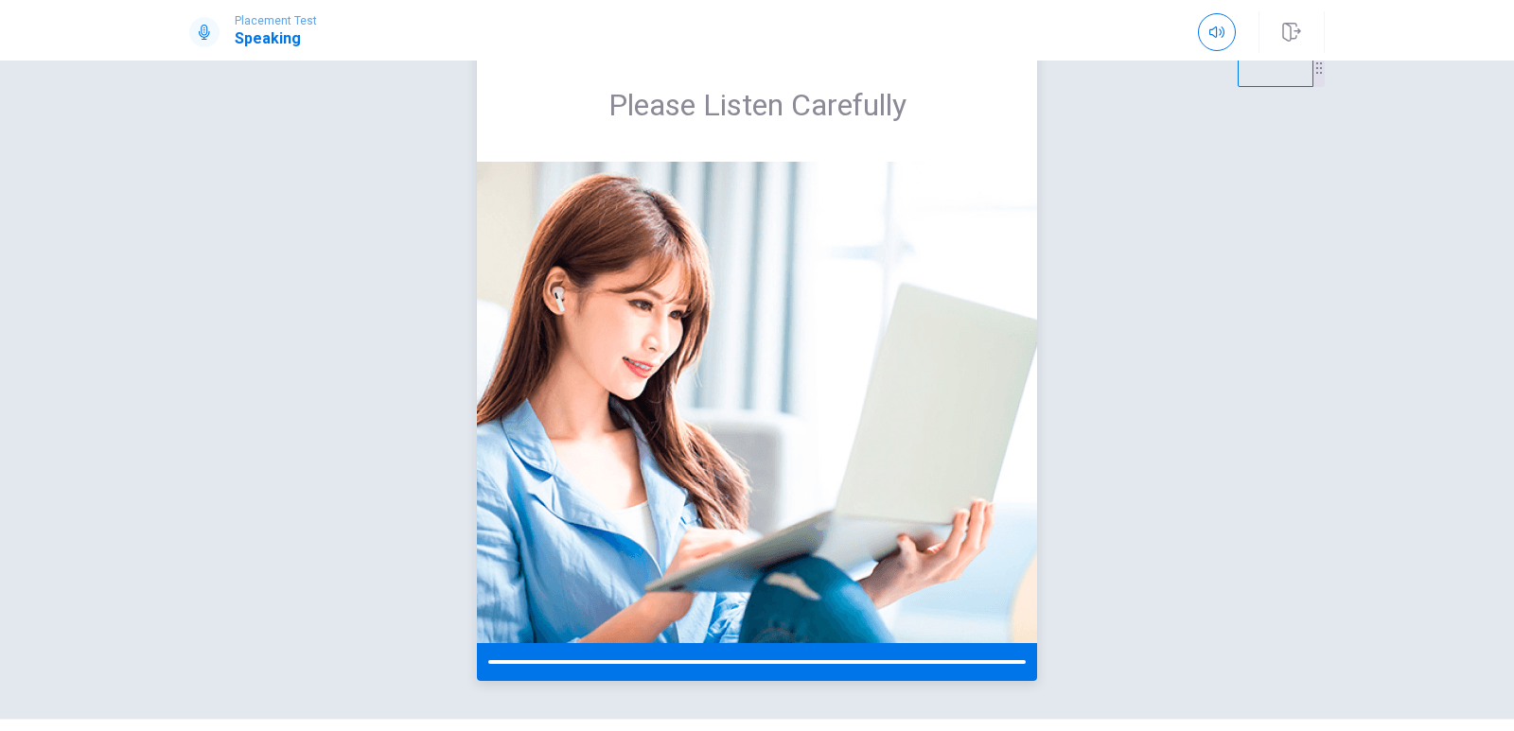
scroll to position [98, 0]
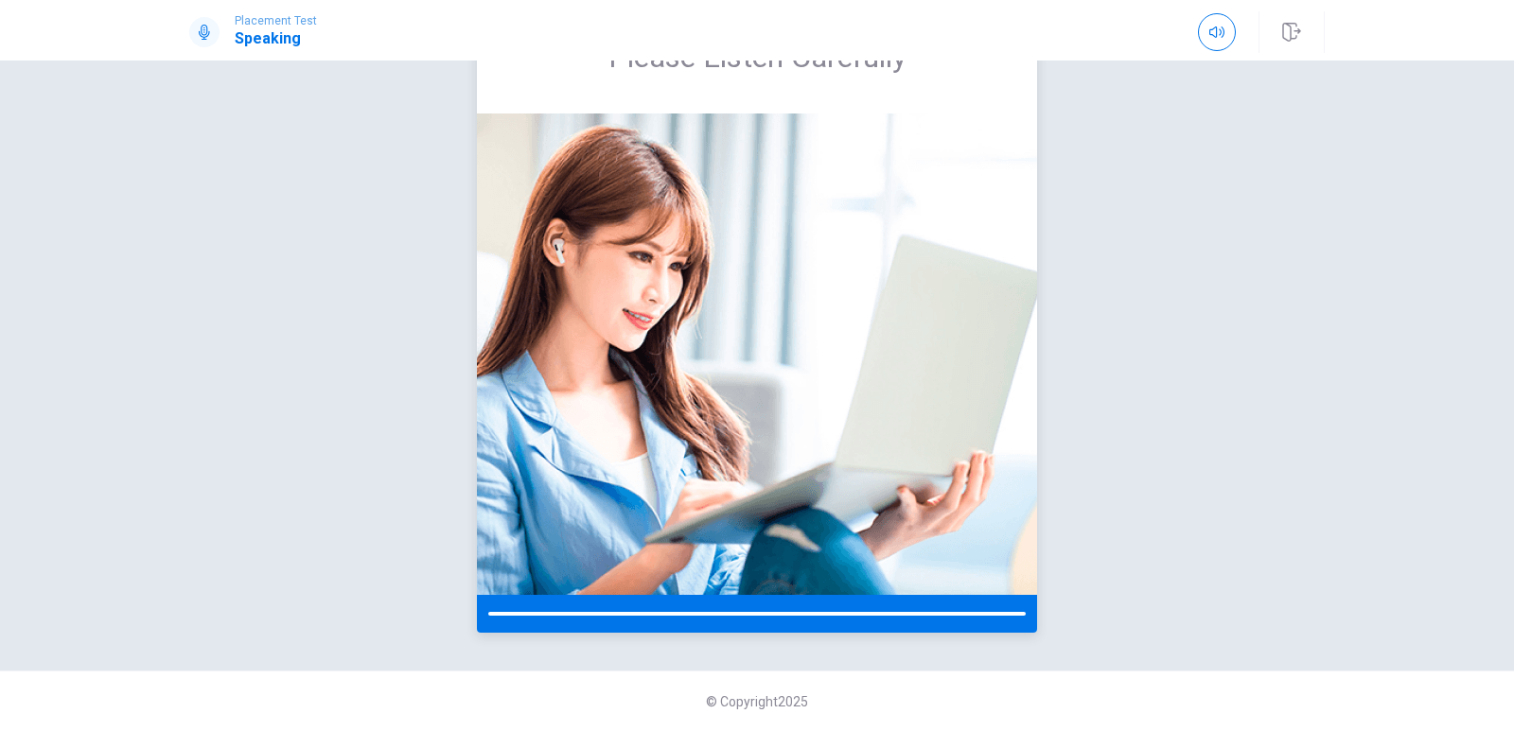
click at [711, 617] on div at bounding box center [757, 614] width 560 height 38
click at [686, 367] on img at bounding box center [757, 355] width 560 height 482
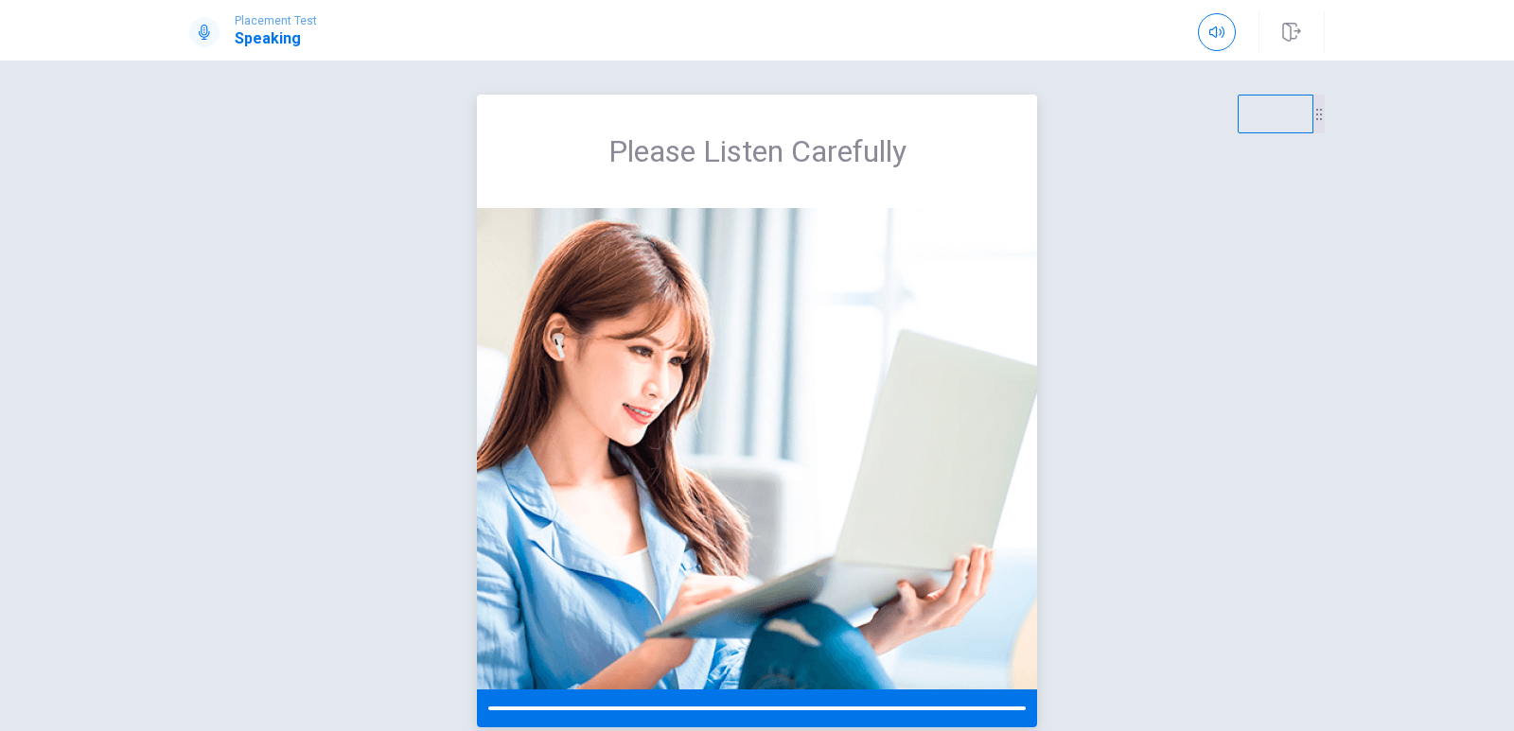
scroll to position [0, 0]
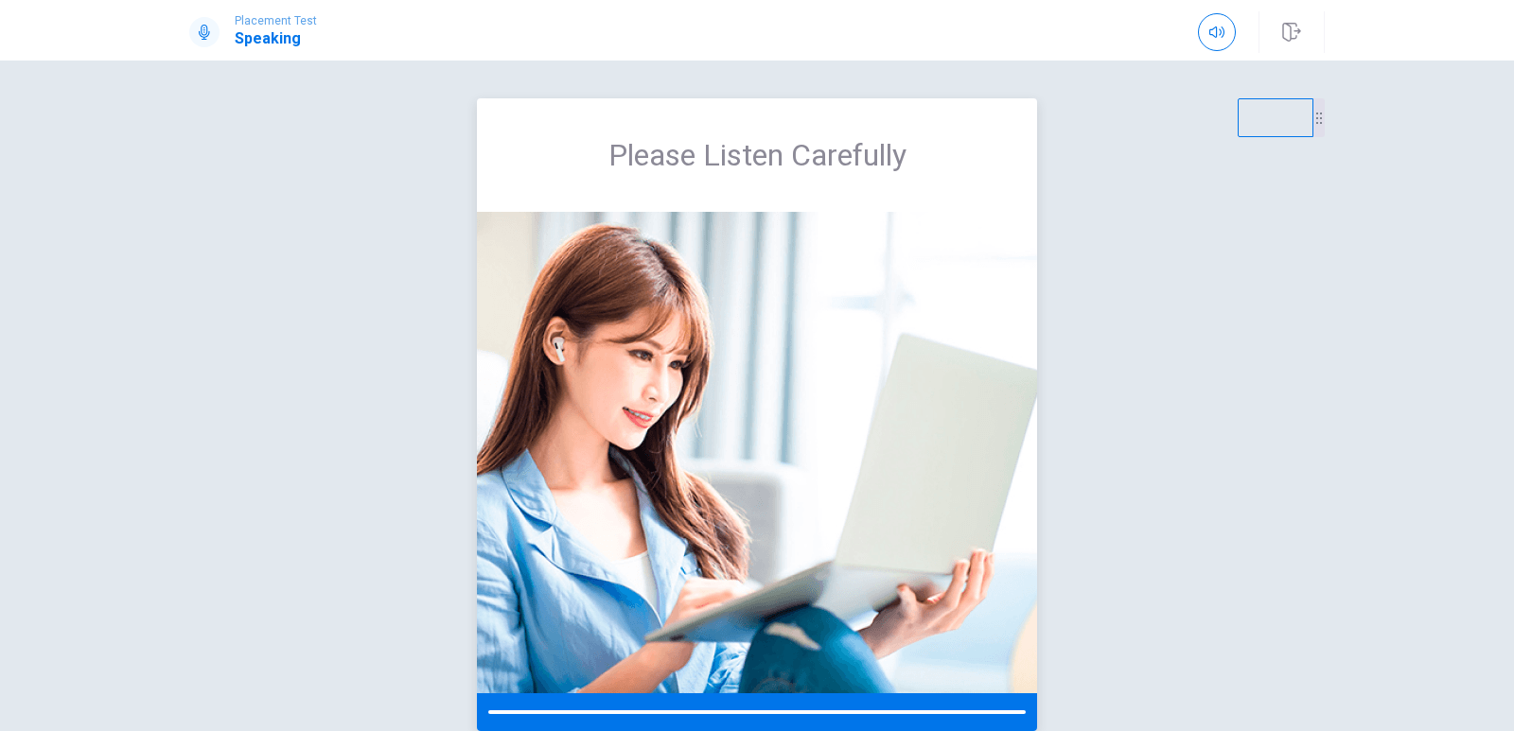
click at [716, 197] on div "Please Listen Carefully" at bounding box center [757, 155] width 560 height 114
click at [820, 180] on div "Please Listen Carefully" at bounding box center [757, 155] width 560 height 114
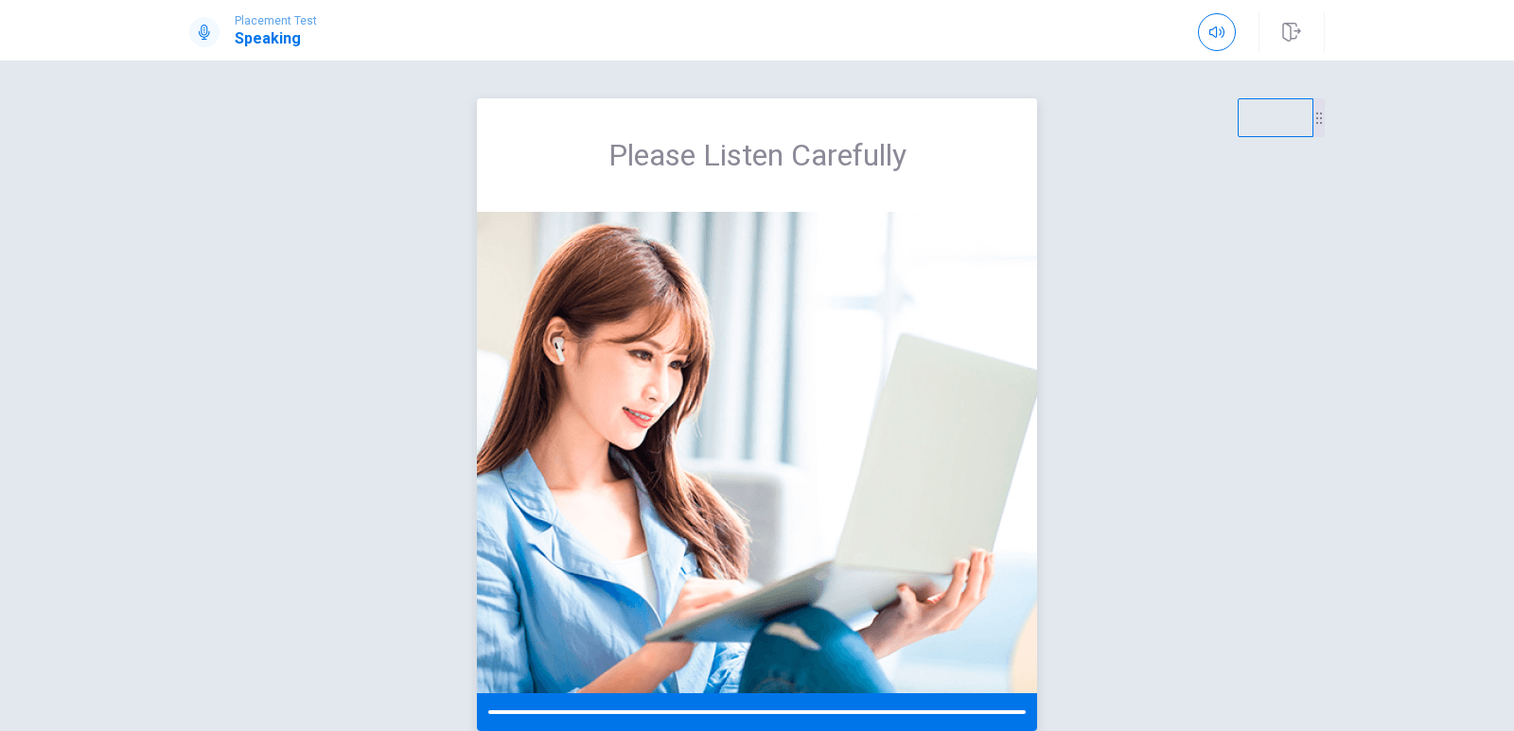
click at [820, 180] on div "Please Listen Carefully" at bounding box center [757, 155] width 560 height 114
click at [828, 194] on div "Please Listen Carefully" at bounding box center [757, 155] width 560 height 114
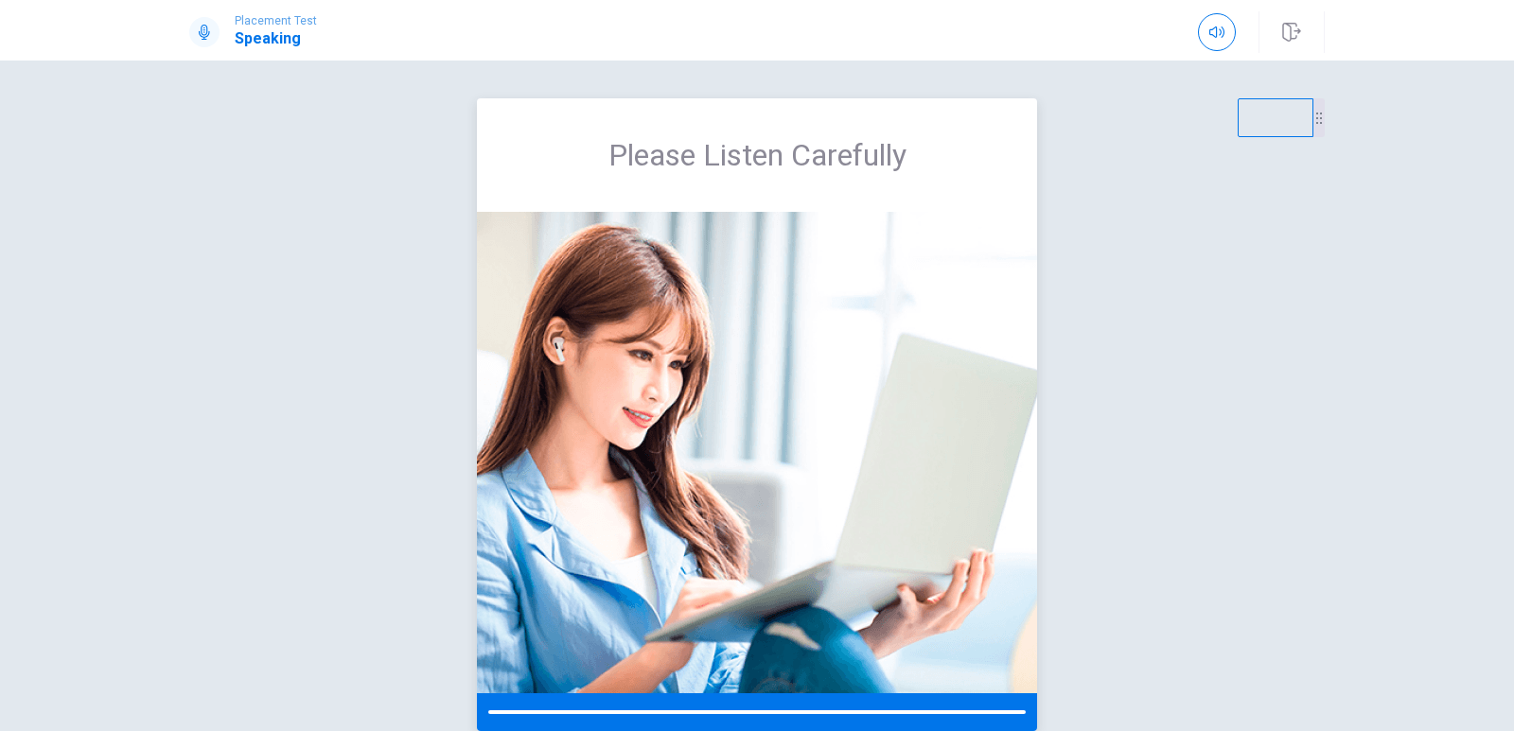
click at [749, 146] on span "Please Listen Carefully" at bounding box center [757, 155] width 298 height 38
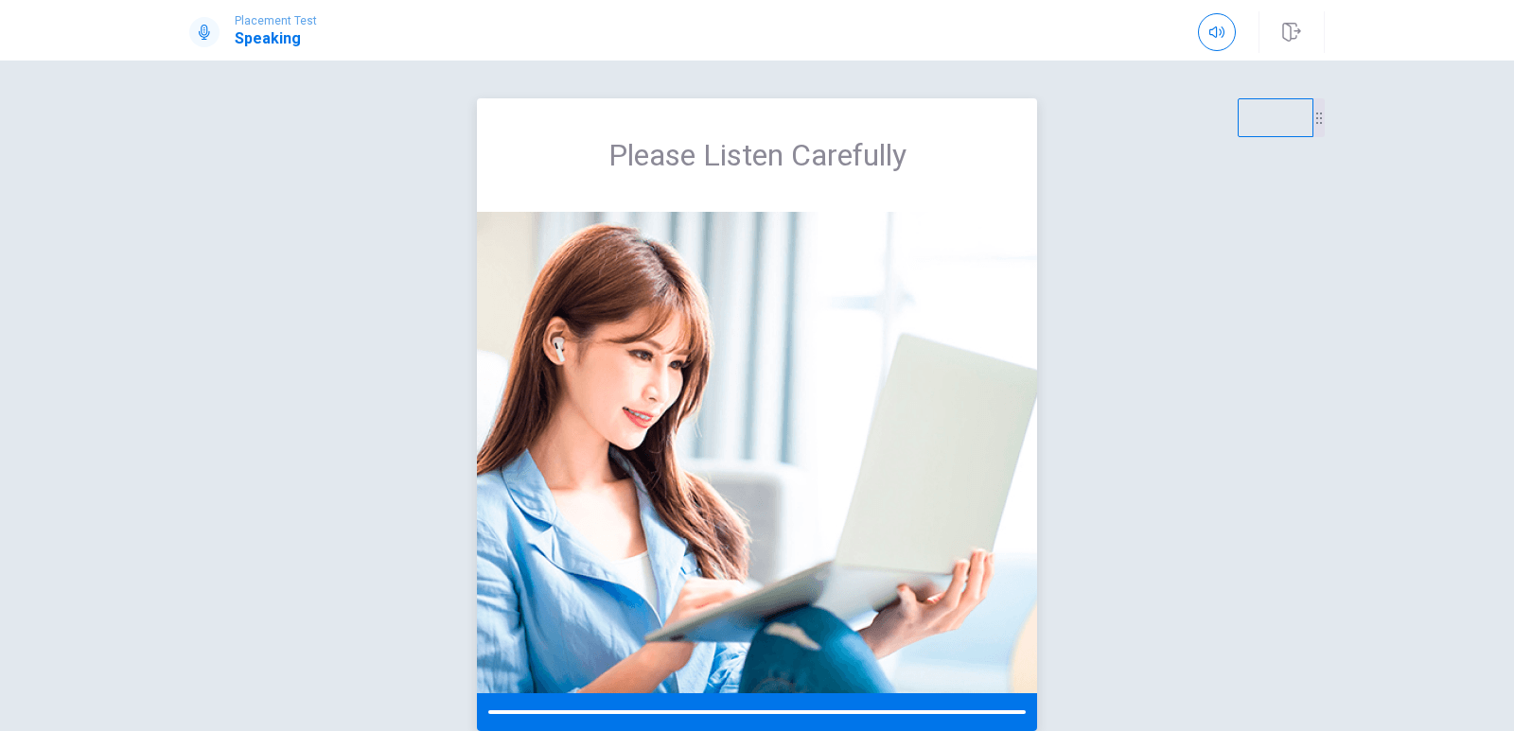
click at [749, 146] on span "Please Listen Carefully" at bounding box center [757, 155] width 298 height 38
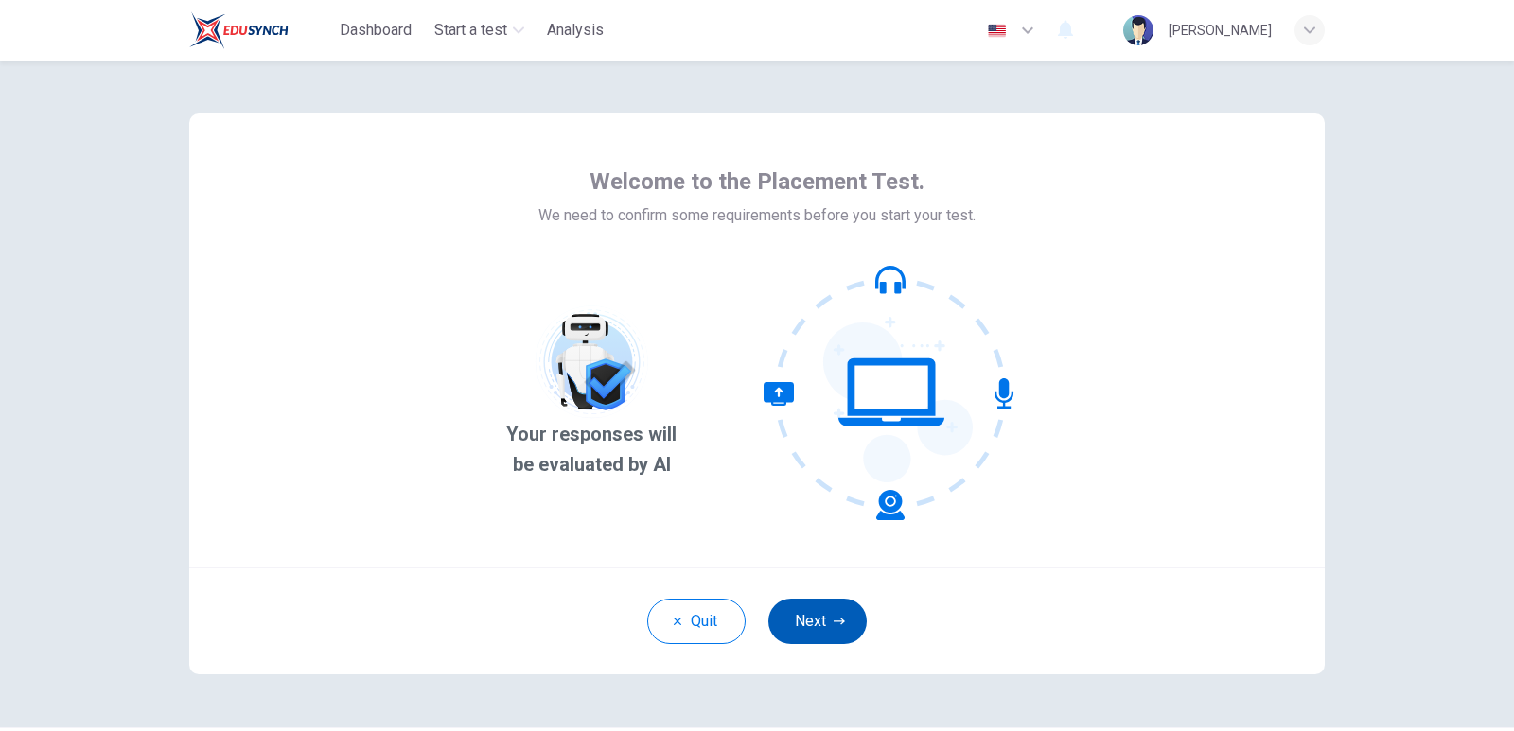
click at [834, 622] on icon "button" at bounding box center [839, 621] width 11 height 7
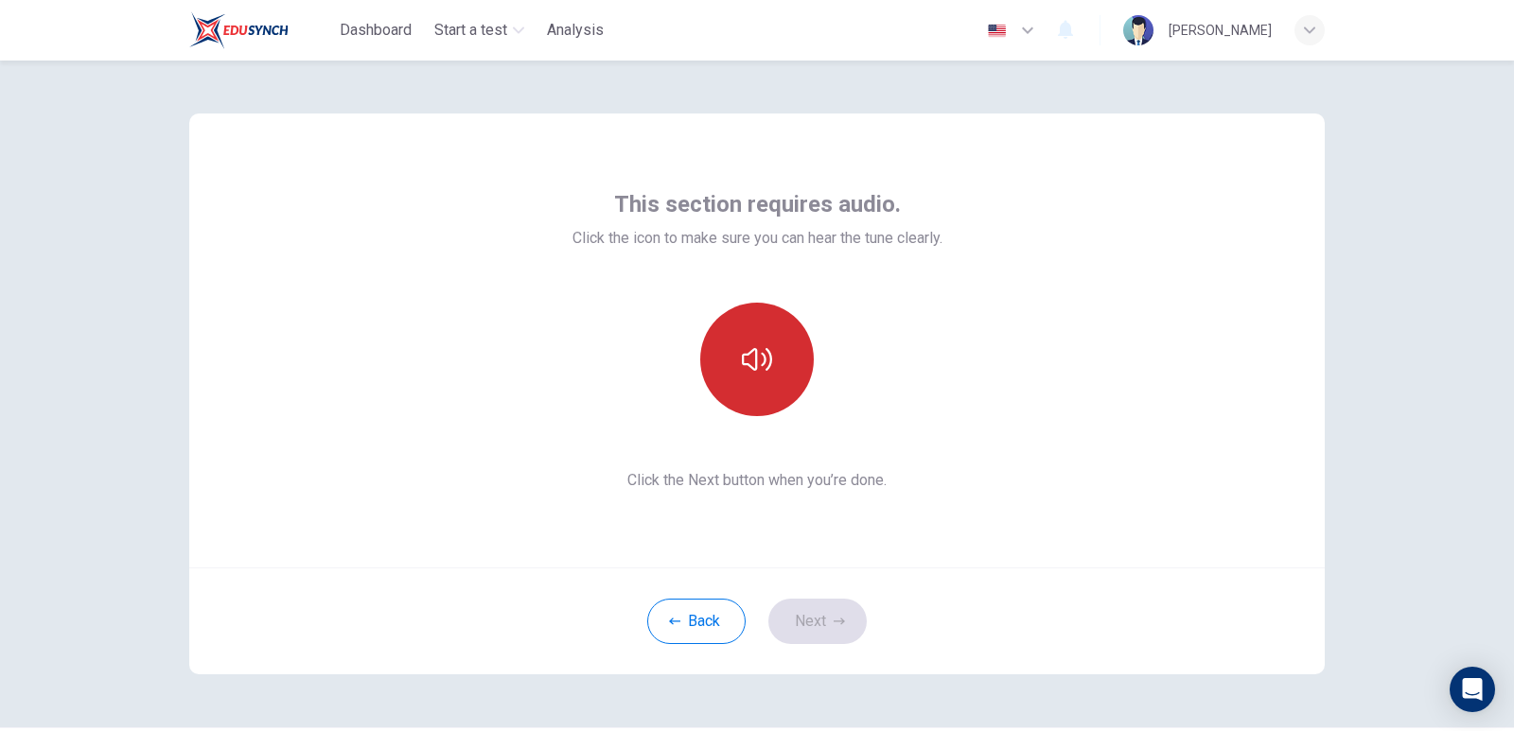
click at [744, 391] on button "button" at bounding box center [757, 360] width 114 height 114
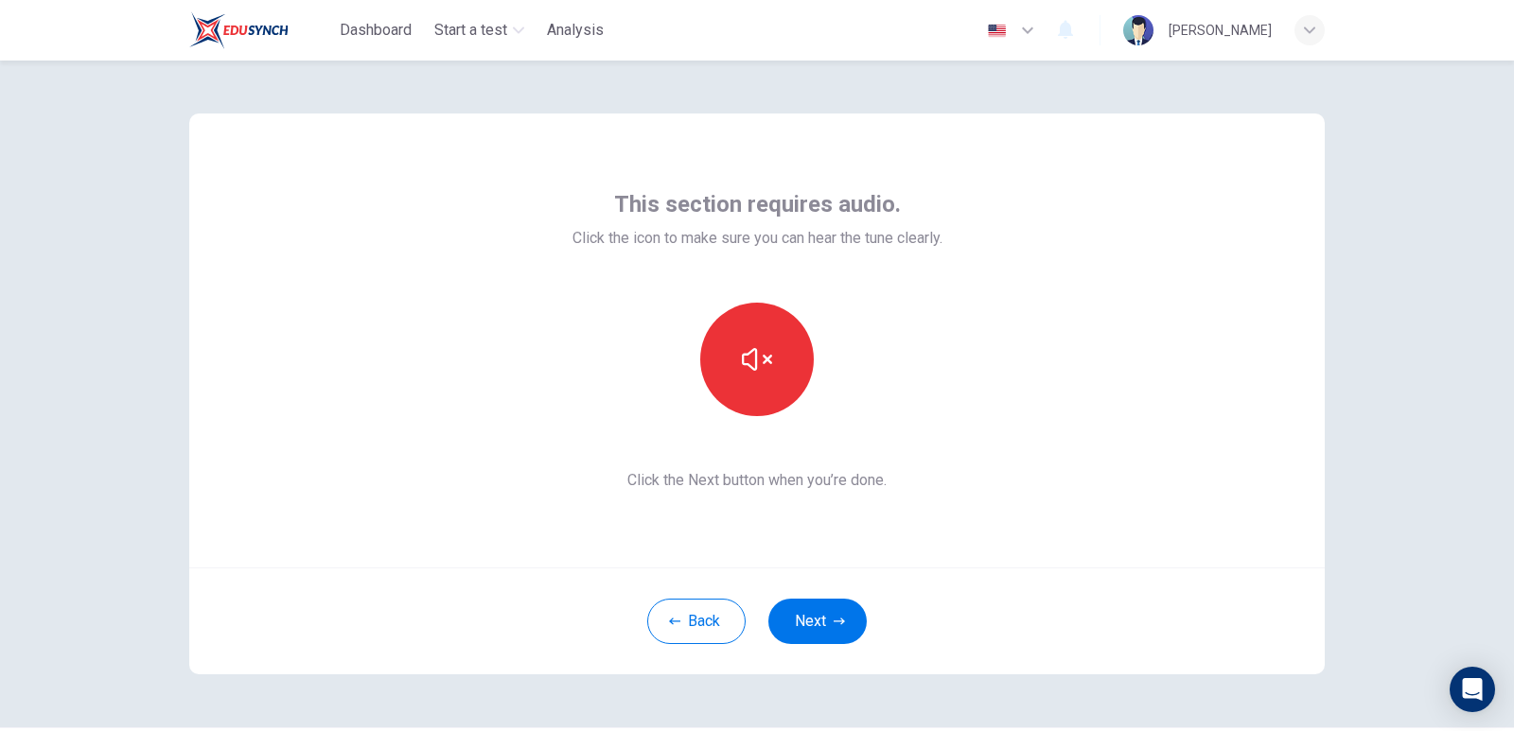
click at [804, 595] on div "Back Next" at bounding box center [756, 621] width 1135 height 107
click at [798, 607] on button "Next" at bounding box center [817, 621] width 98 height 45
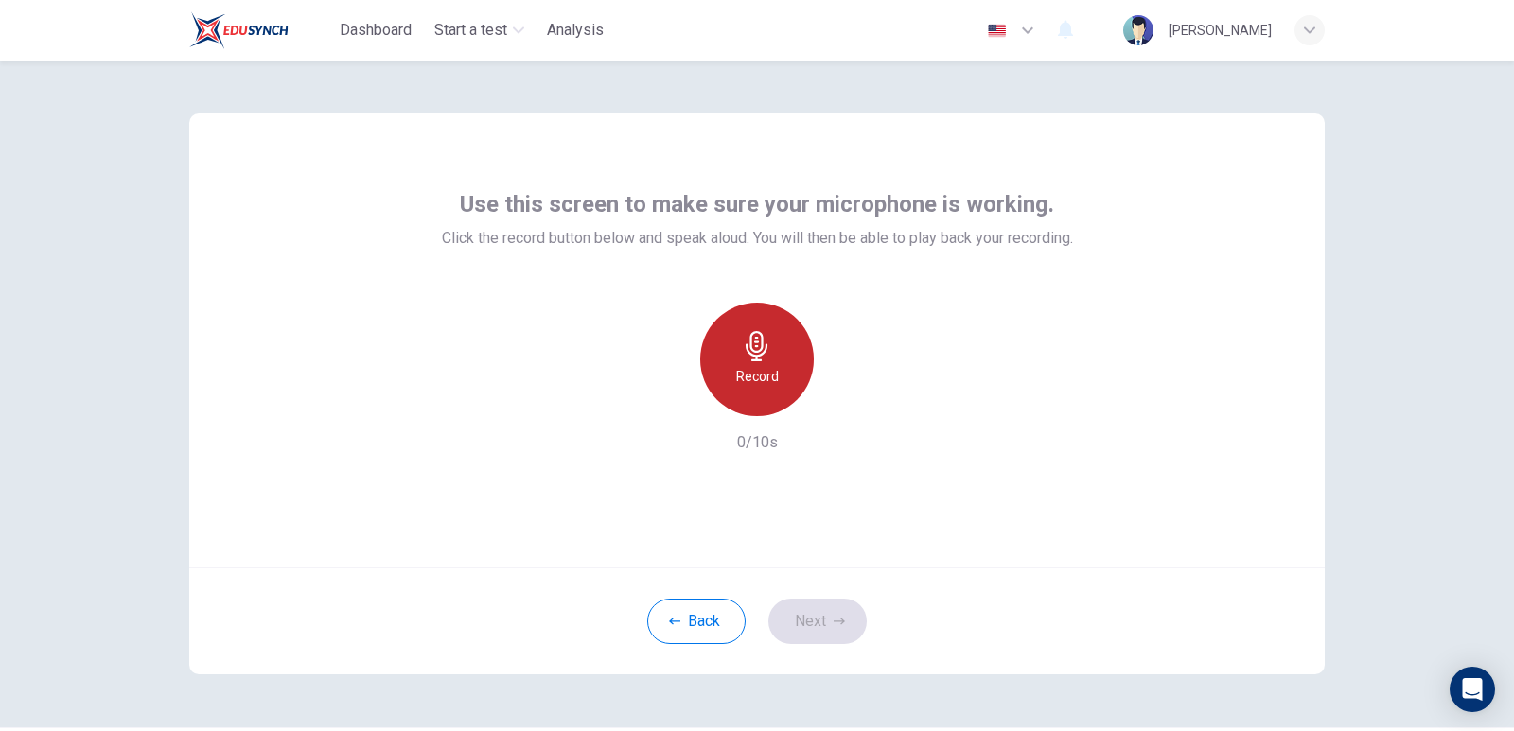
click at [761, 372] on h6 "Record" at bounding box center [757, 376] width 43 height 23
click at [774, 380] on div "Stop" at bounding box center [757, 360] width 114 height 114
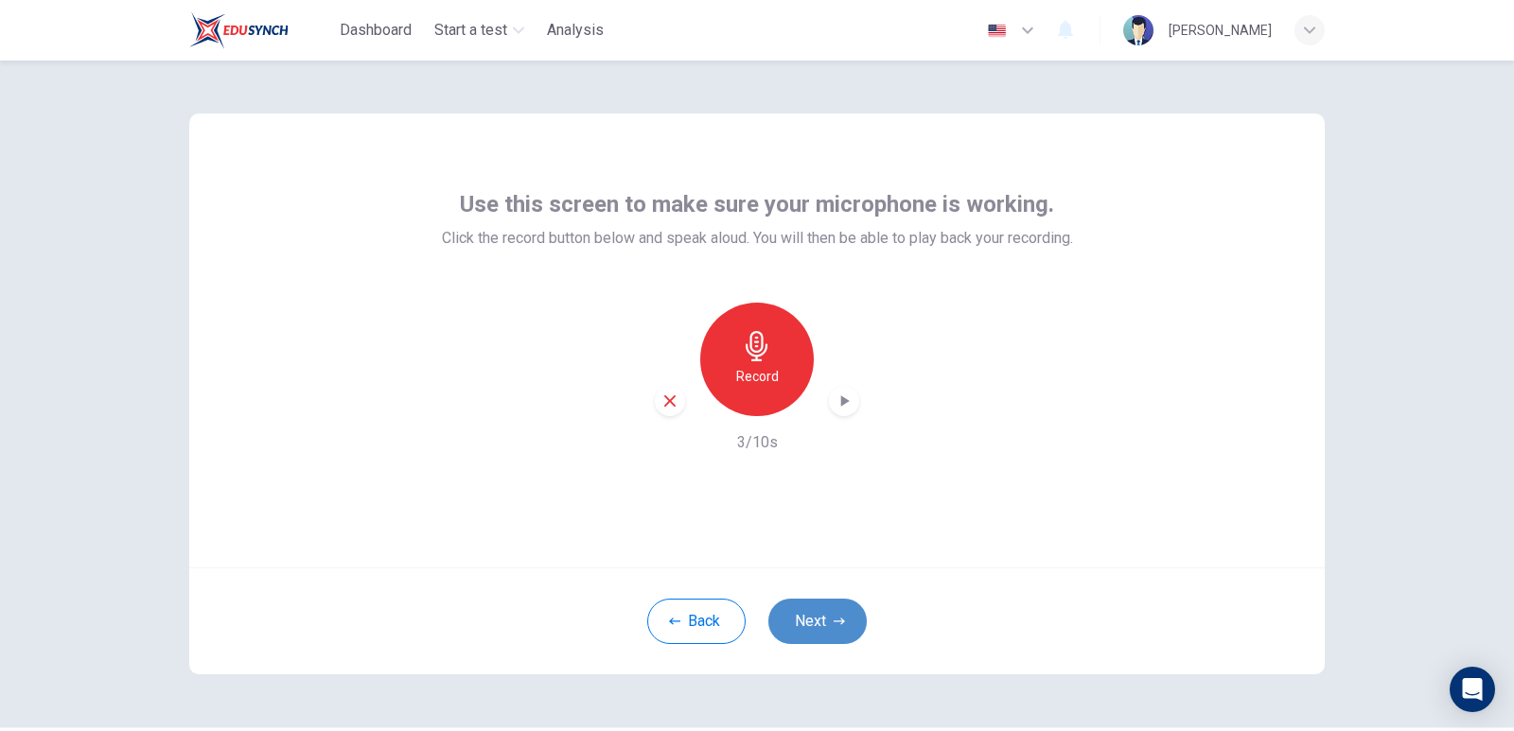
click at [834, 623] on icon "button" at bounding box center [839, 621] width 11 height 11
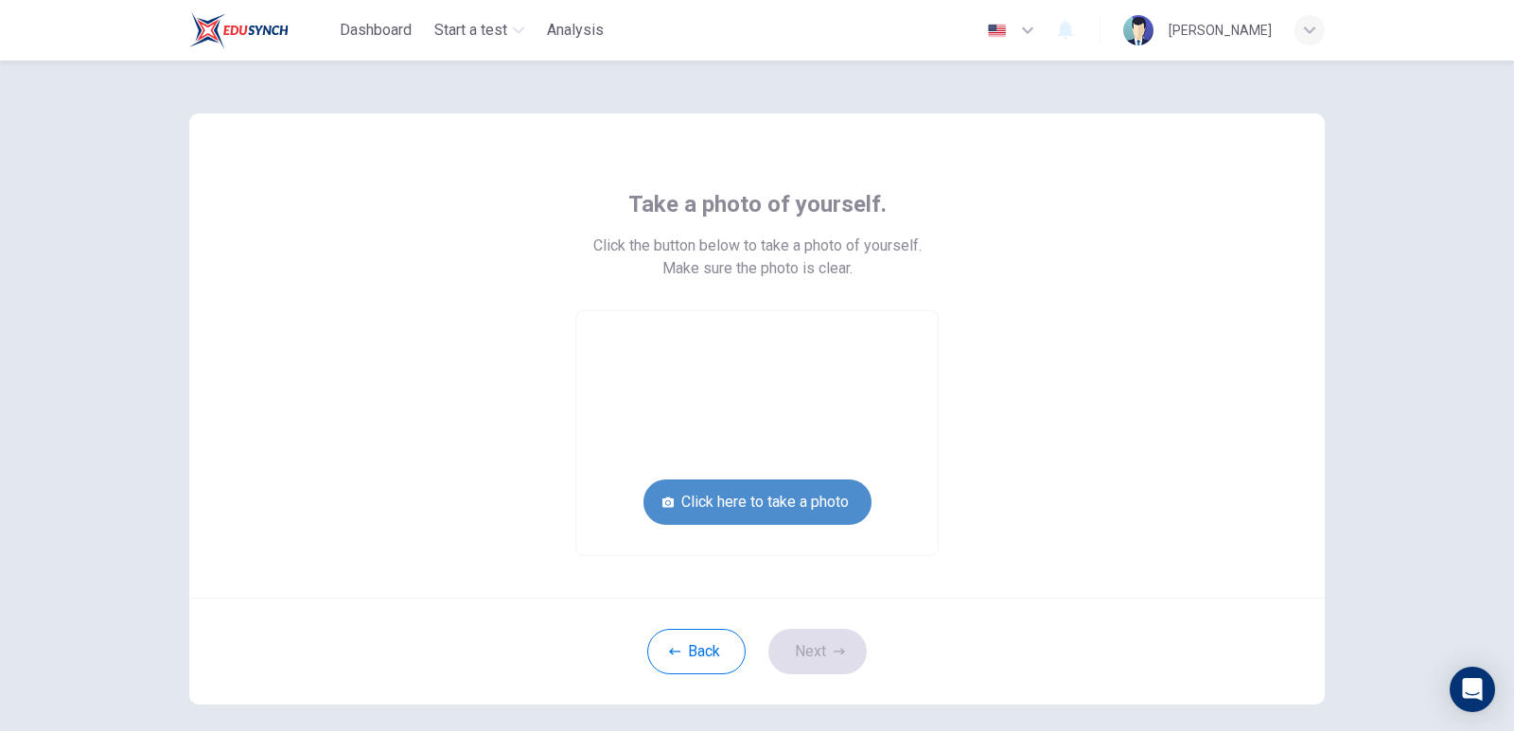
click at [792, 502] on button "Click here to take a photo" at bounding box center [757, 502] width 228 height 45
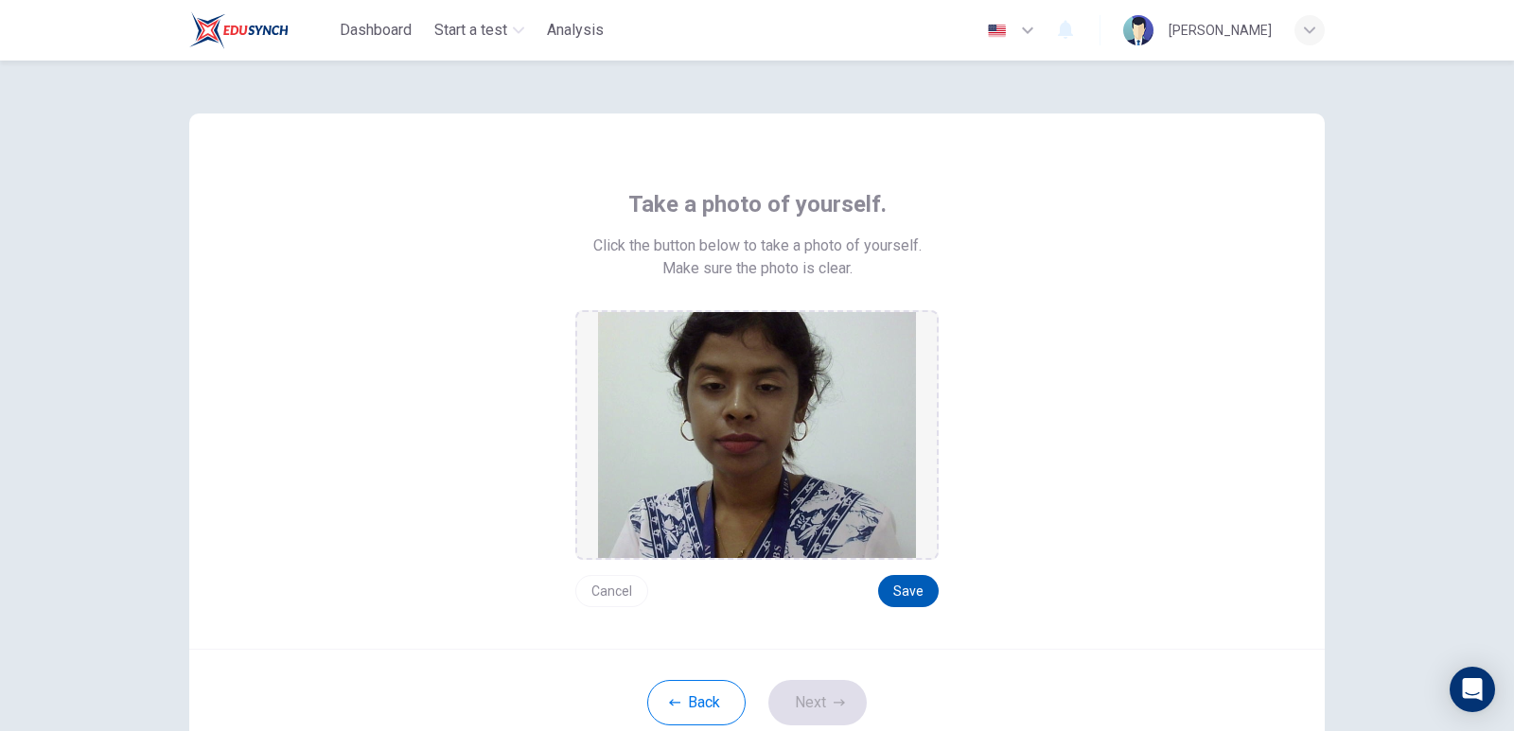
click at [902, 582] on button "Save" at bounding box center [908, 591] width 61 height 32
click at [821, 685] on button "Next" at bounding box center [817, 702] width 98 height 45
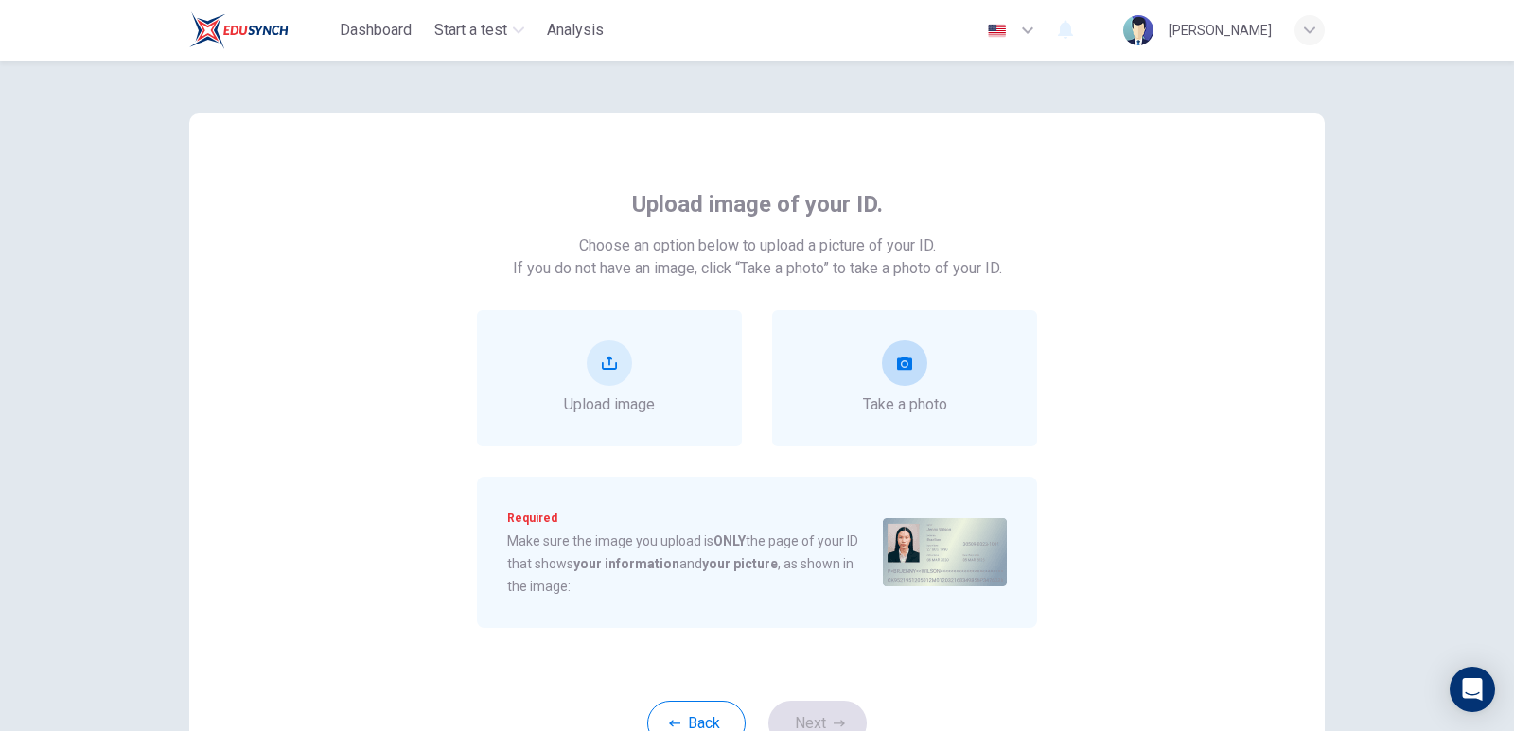
click at [883, 376] on button "take photo" at bounding box center [904, 363] width 45 height 45
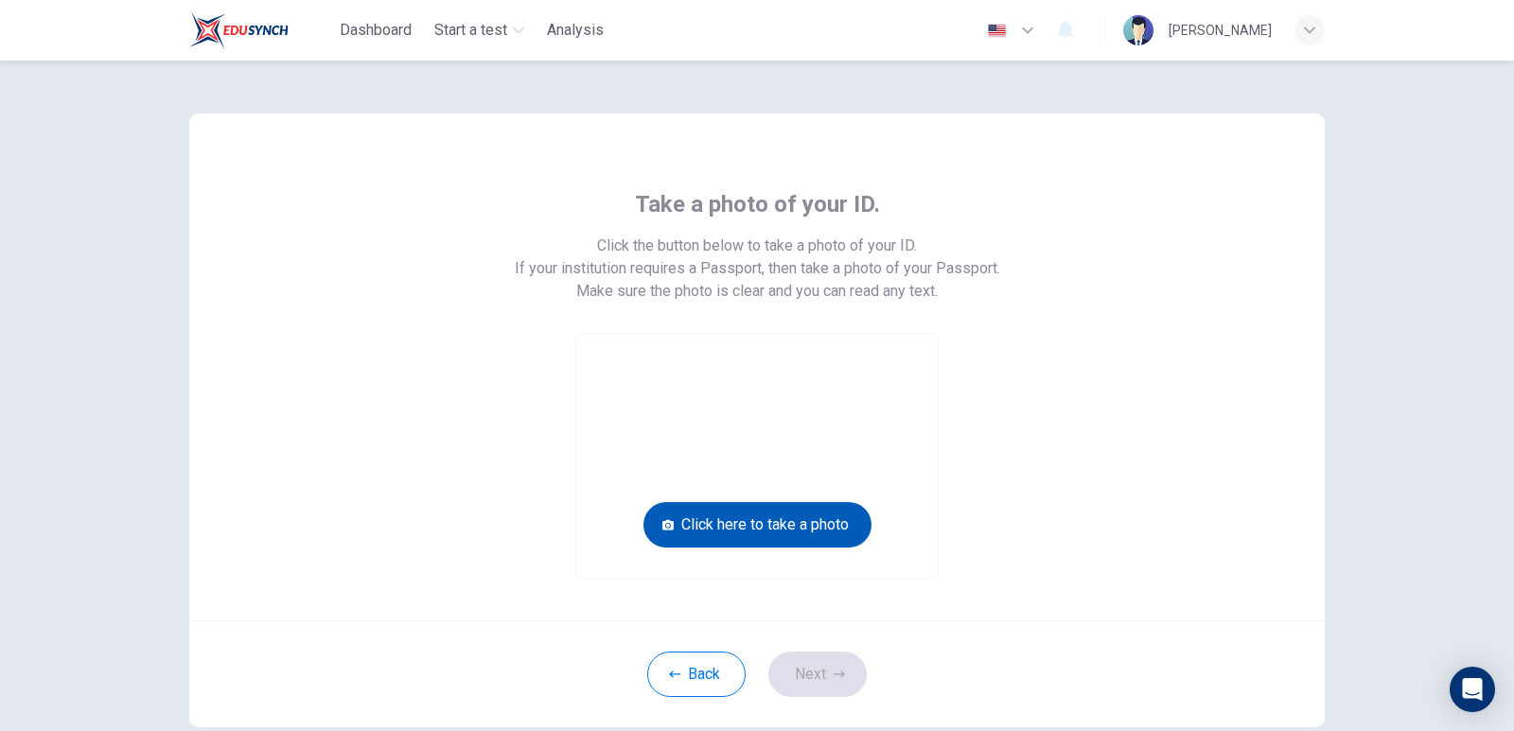
click at [722, 529] on button "Click here to take a photo" at bounding box center [757, 524] width 228 height 45
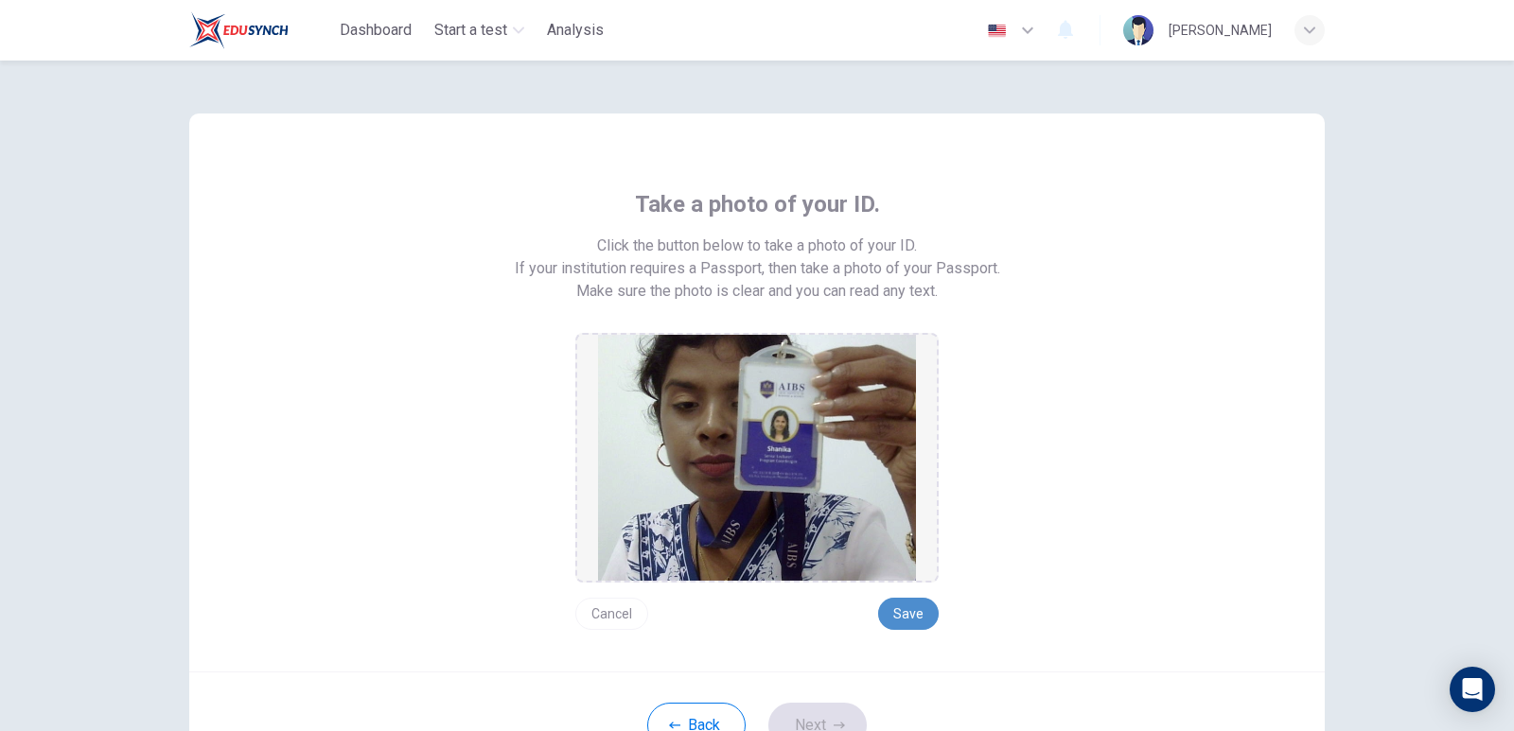
click at [913, 613] on button "Save" at bounding box center [908, 614] width 61 height 32
click at [825, 720] on button "Next" at bounding box center [817, 725] width 98 height 45
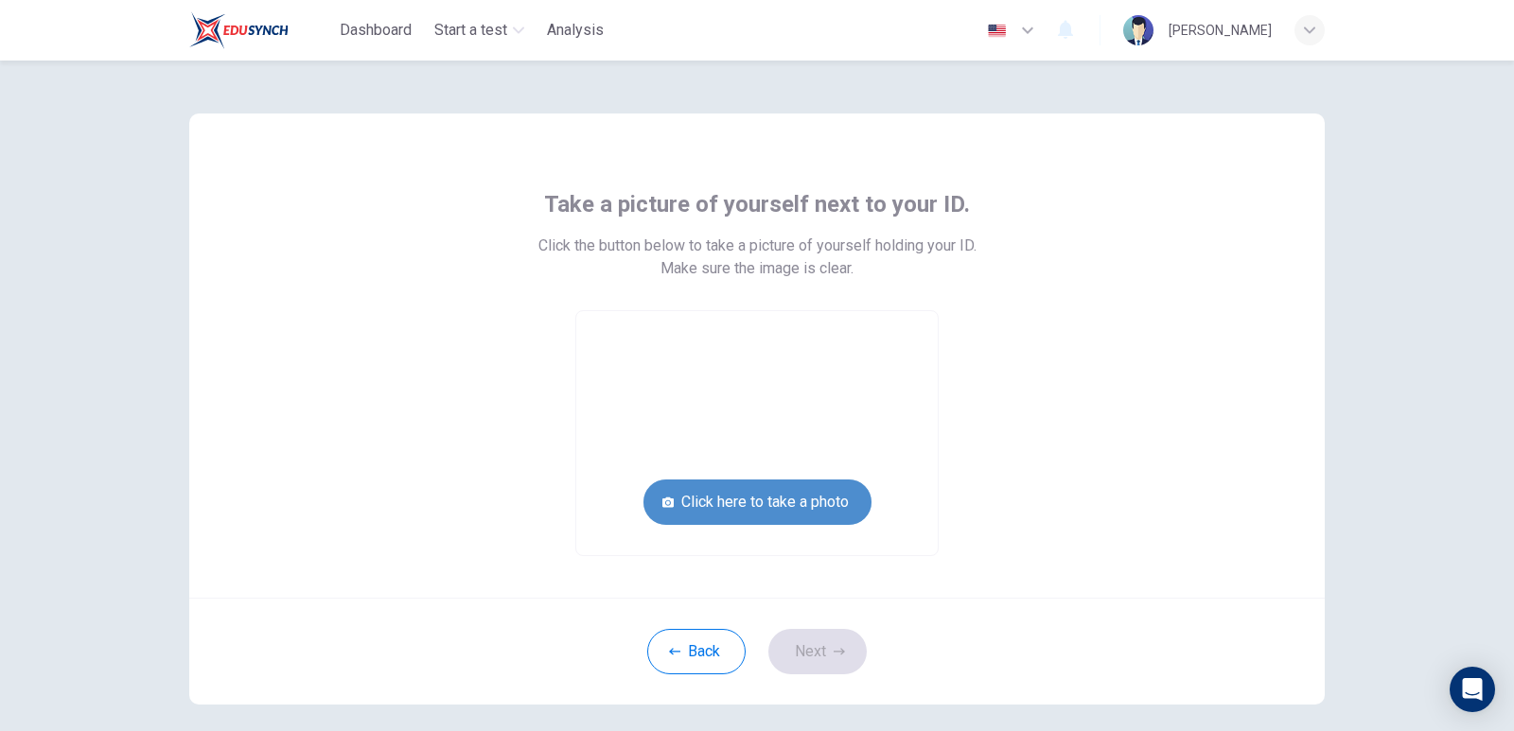
click at [818, 506] on button "Click here to take a photo" at bounding box center [757, 502] width 228 height 45
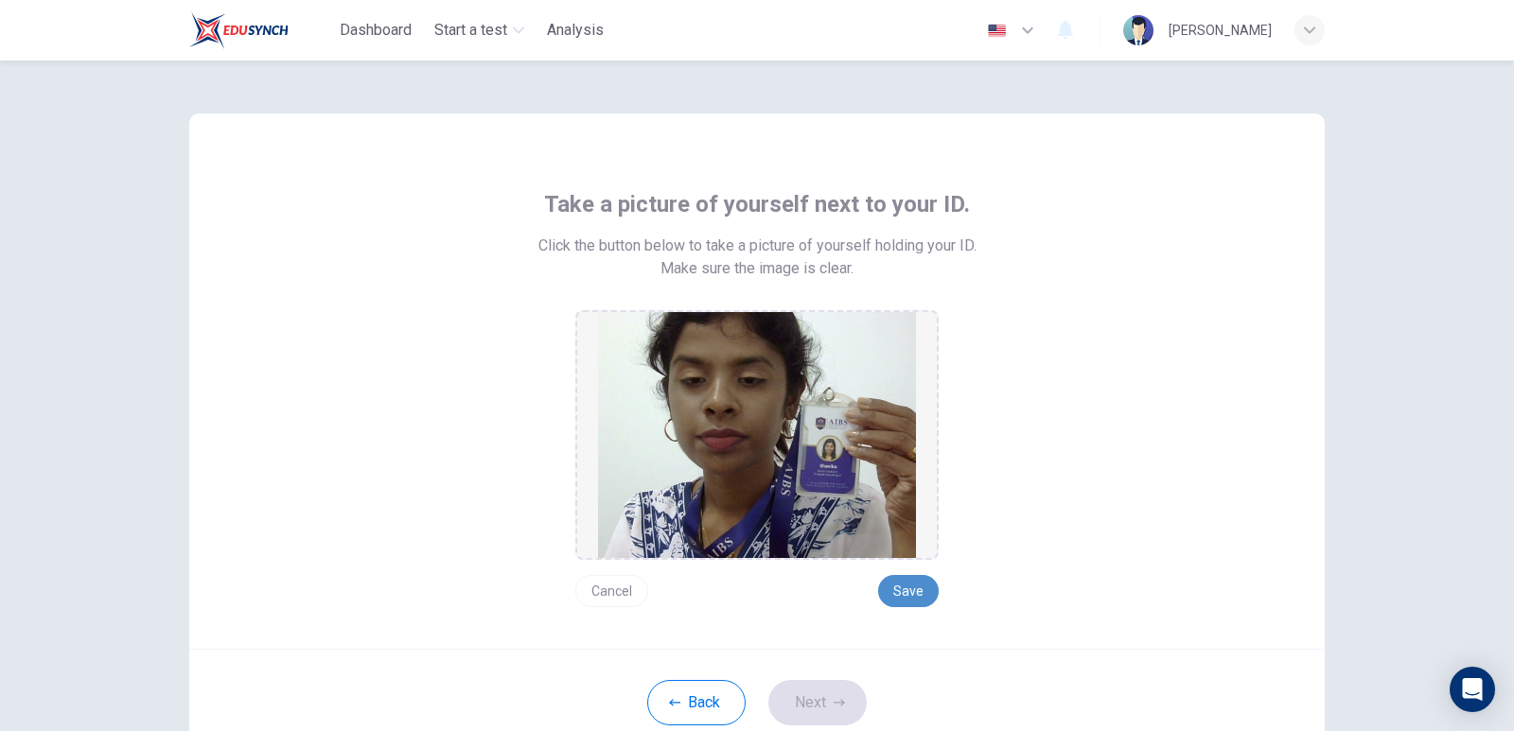
click at [907, 599] on button "Save" at bounding box center [908, 591] width 61 height 32
click at [821, 708] on button "Next" at bounding box center [817, 702] width 98 height 45
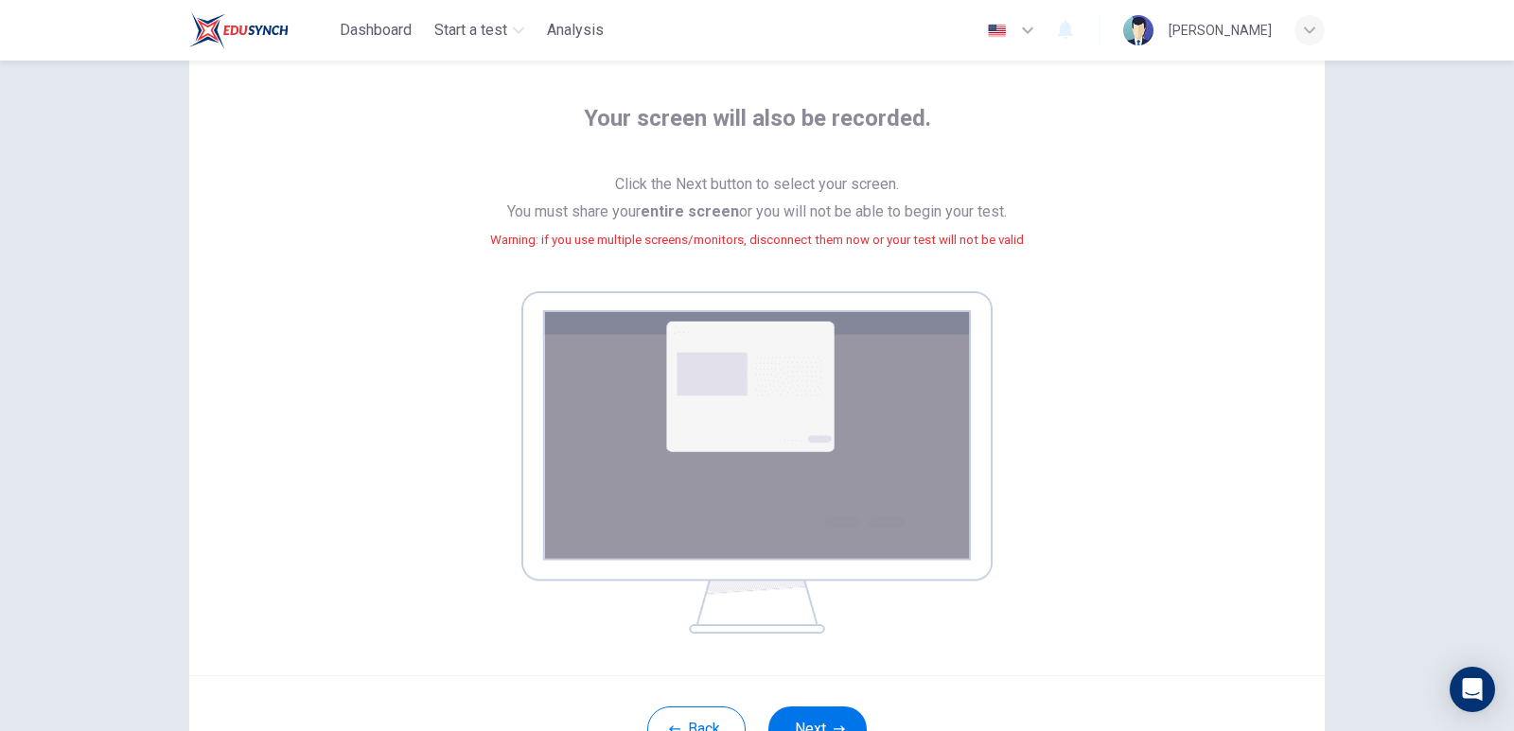
scroll to position [250, 0]
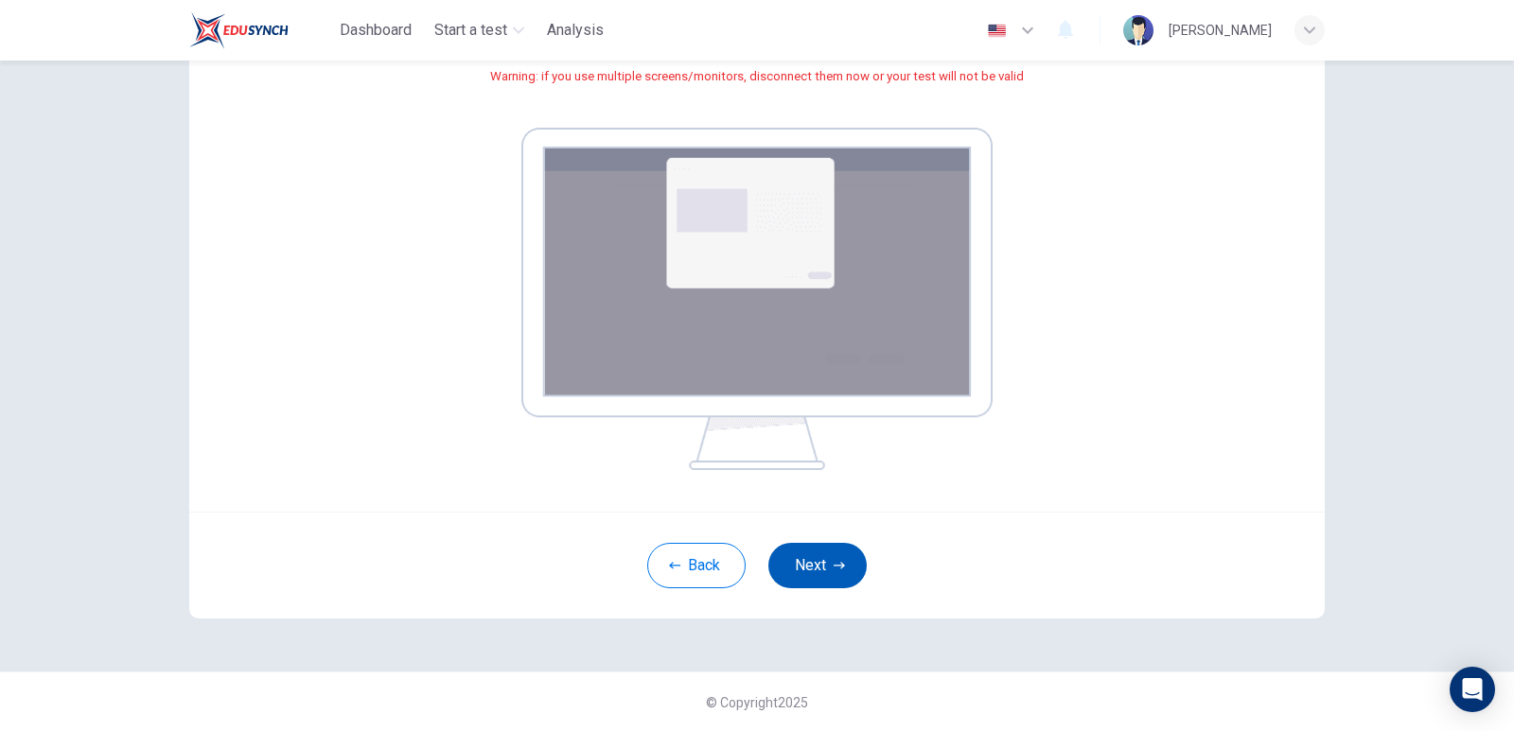
click at [831, 580] on button "Next" at bounding box center [817, 565] width 98 height 45
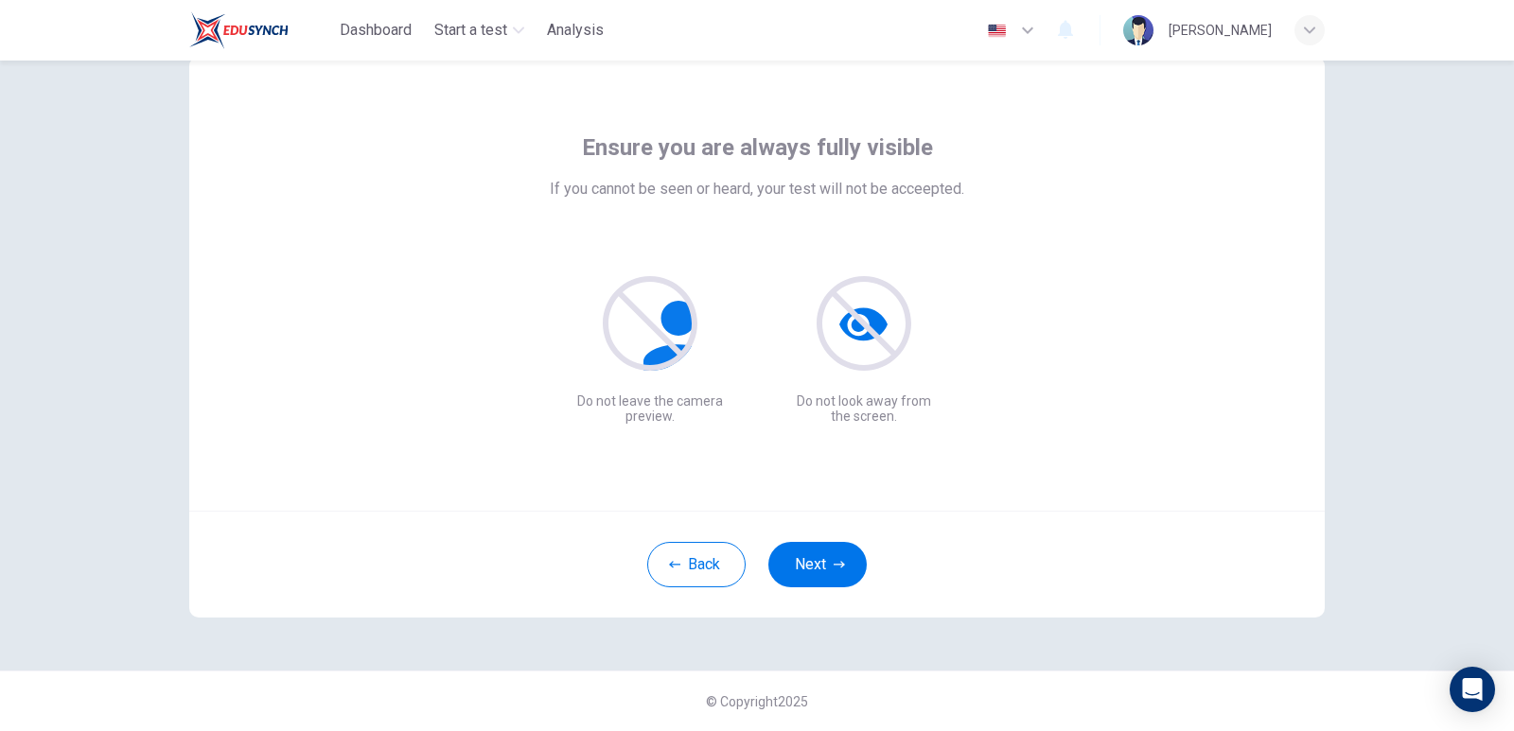
scroll to position [57, 0]
click at [806, 555] on button "Next" at bounding box center [817, 564] width 98 height 45
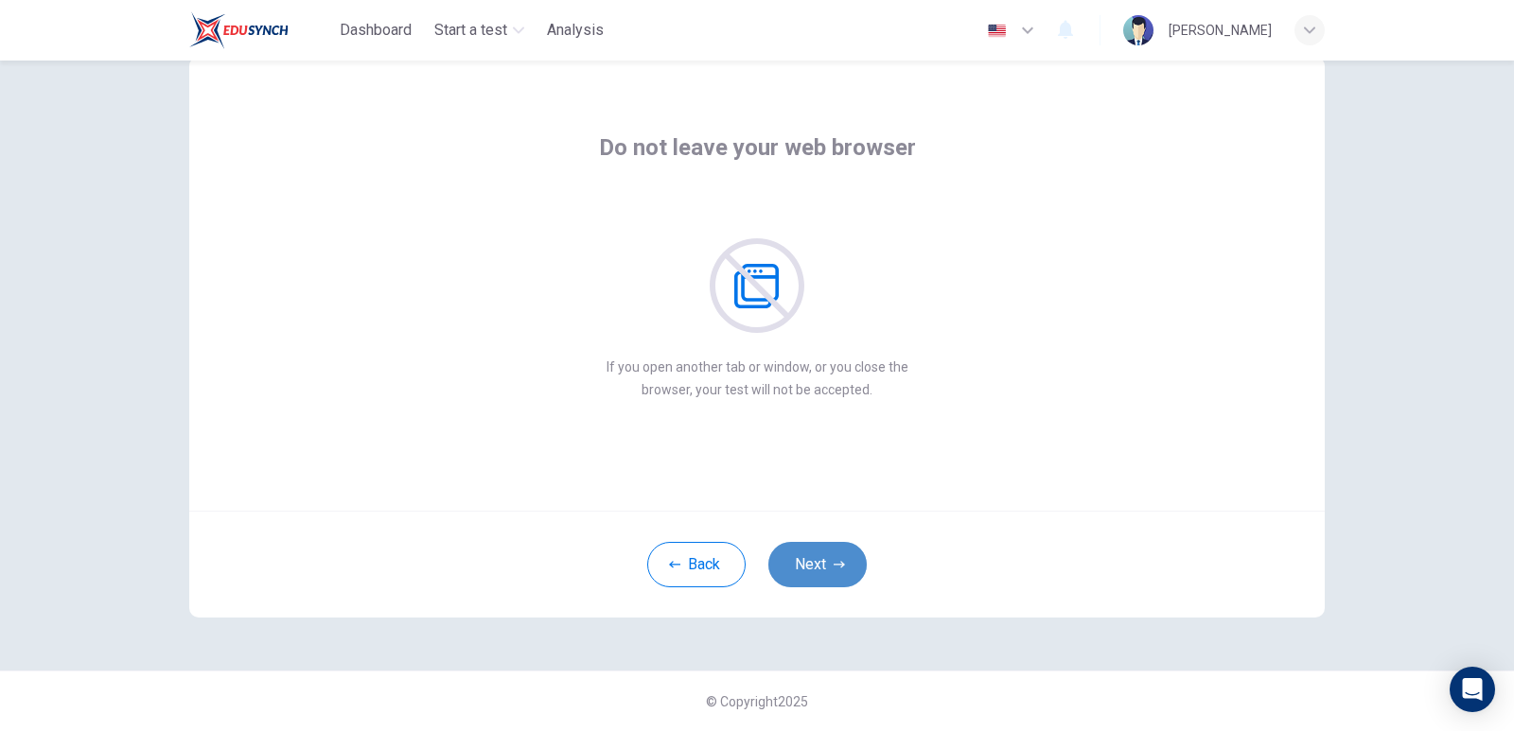
click at [811, 555] on button "Next" at bounding box center [817, 564] width 98 height 45
click at [814, 555] on button "Next" at bounding box center [817, 564] width 98 height 45
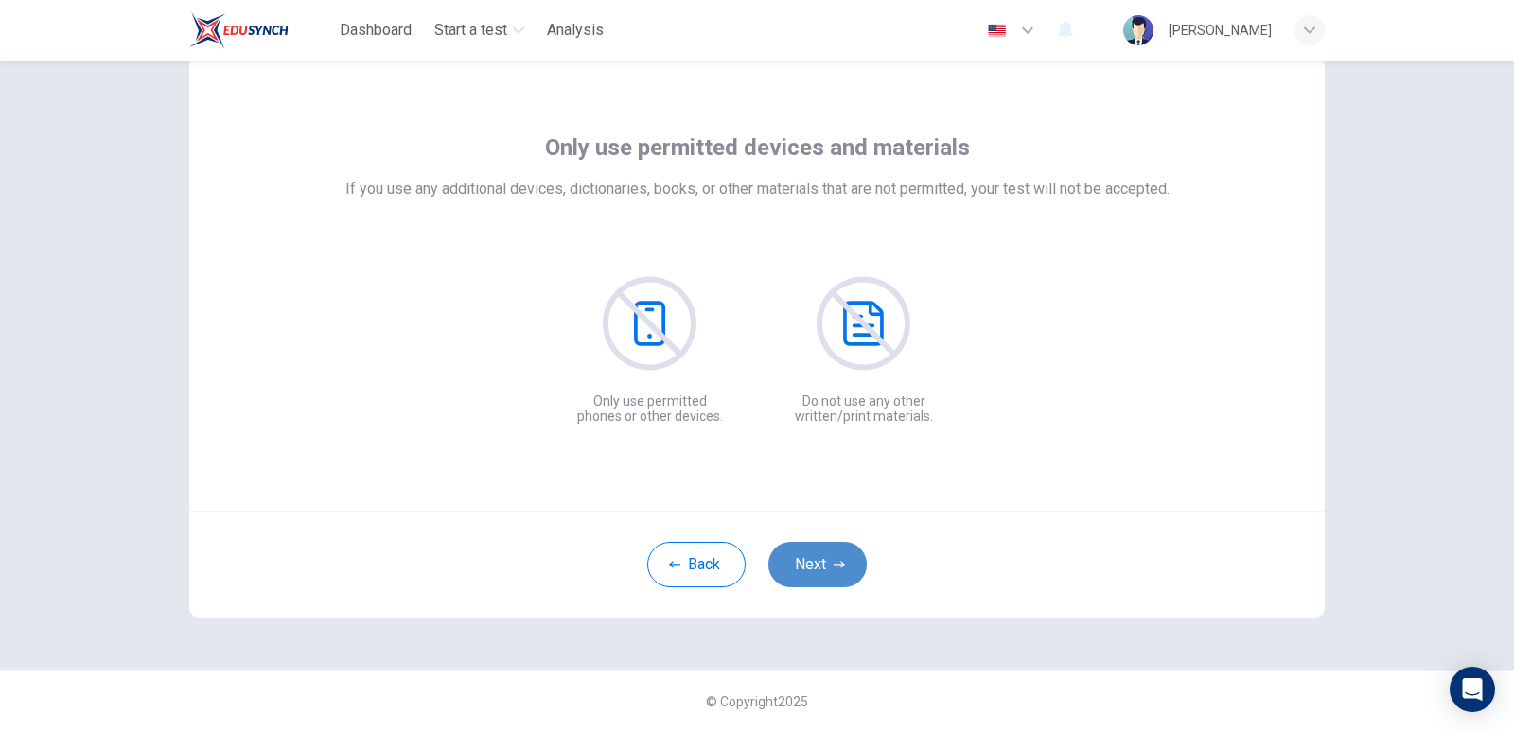
click at [815, 555] on button "Next" at bounding box center [817, 564] width 98 height 45
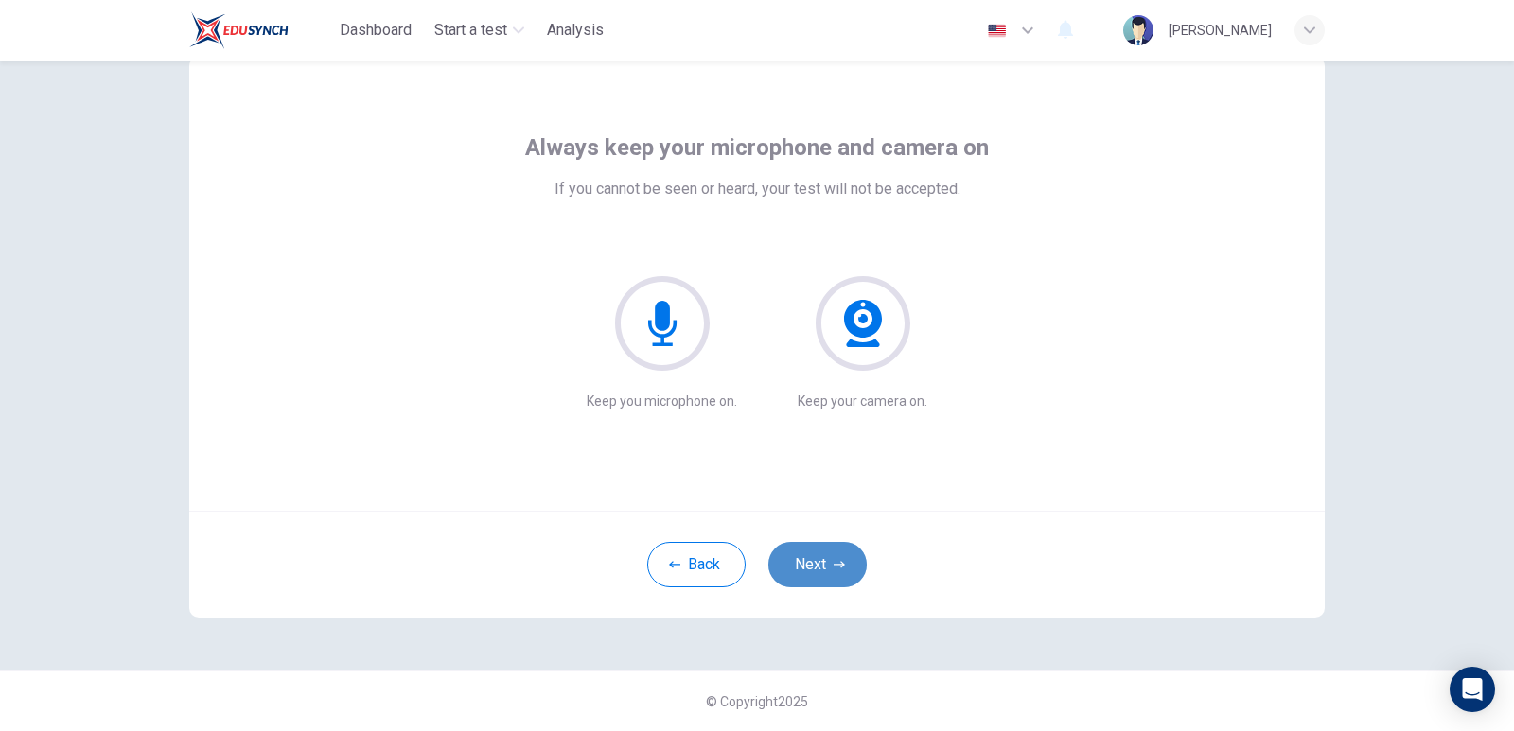
click at [815, 555] on button "Next" at bounding box center [817, 564] width 98 height 45
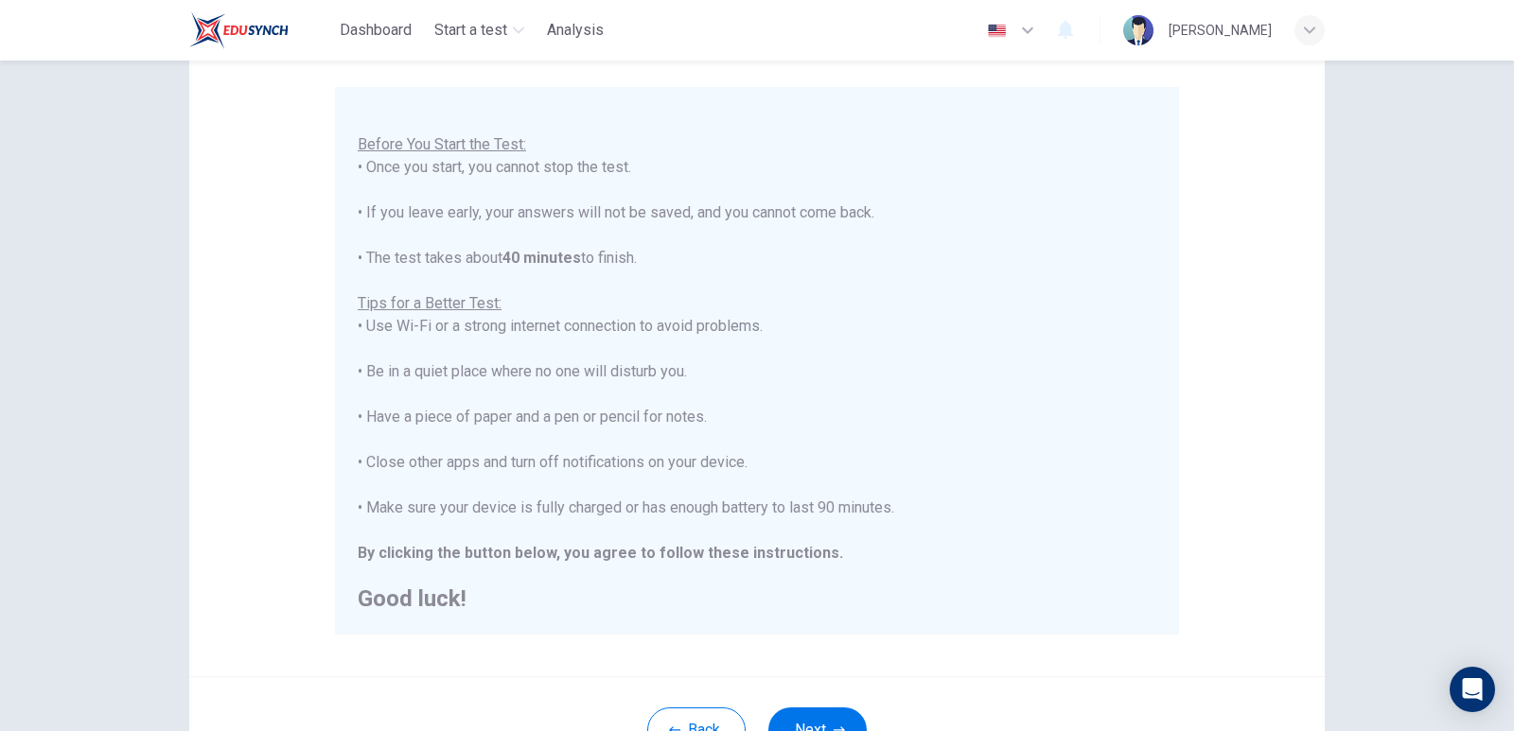
scroll to position [321, 0]
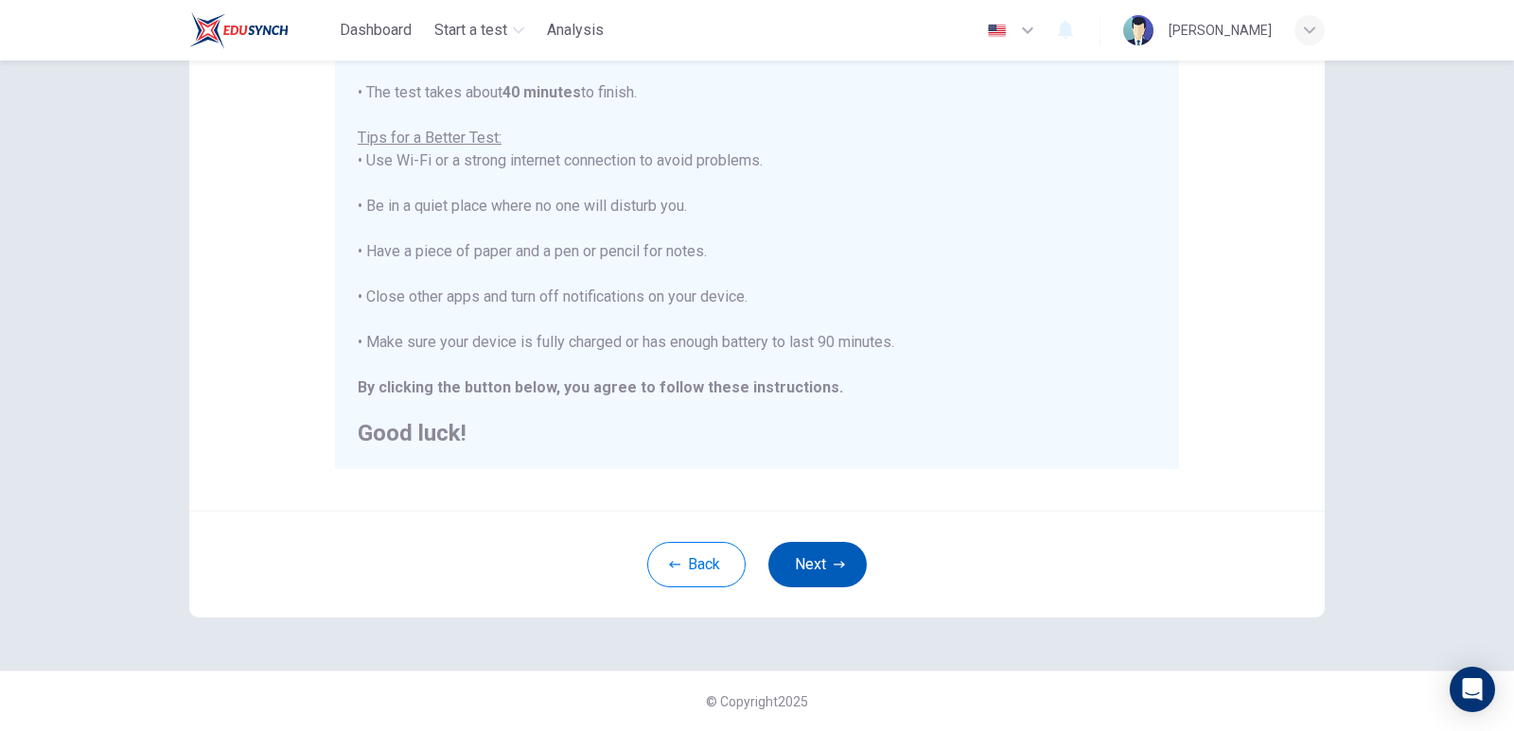
click at [788, 551] on button "Next" at bounding box center [817, 564] width 98 height 45
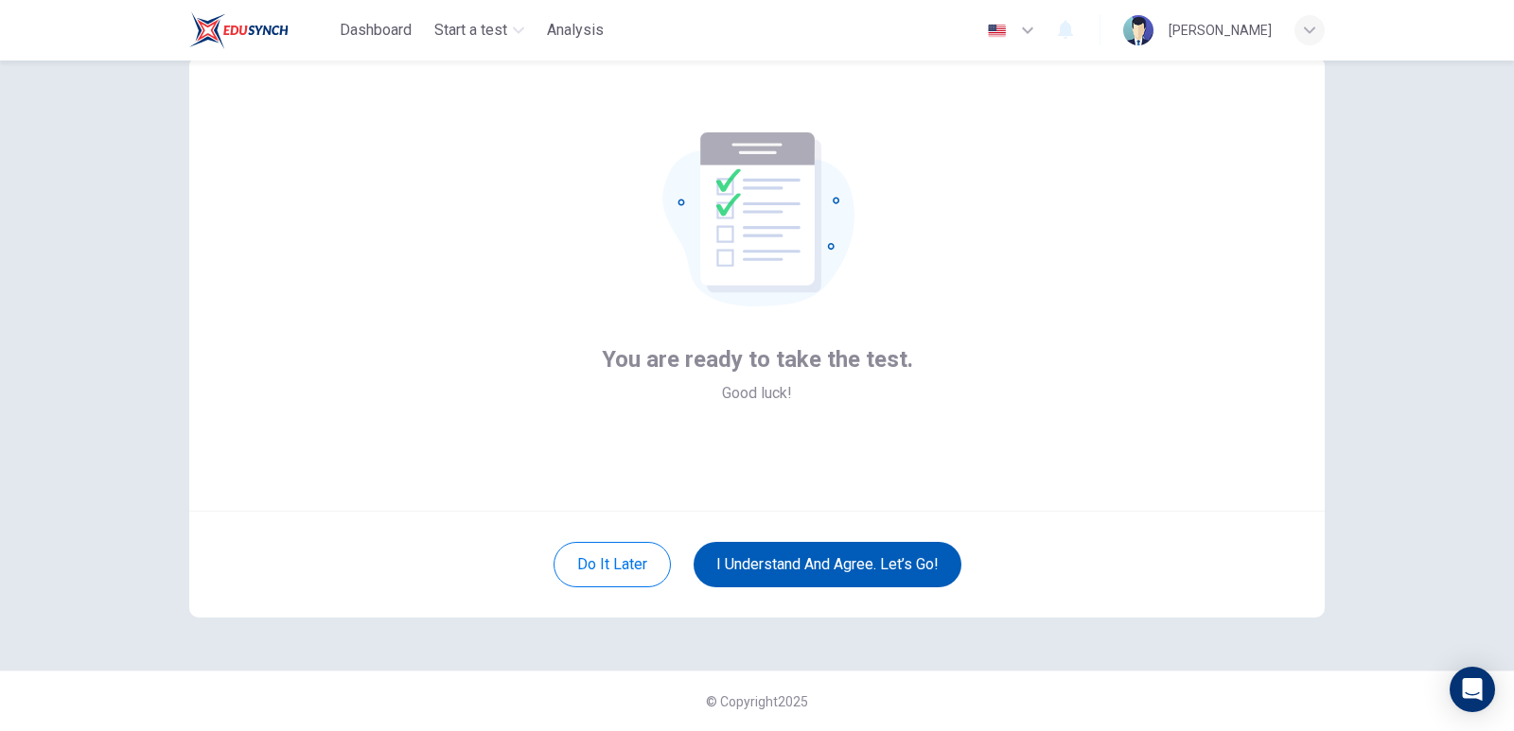
scroll to position [57, 0]
click at [787, 566] on button "I understand and agree. Let’s go!" at bounding box center [828, 564] width 268 height 45
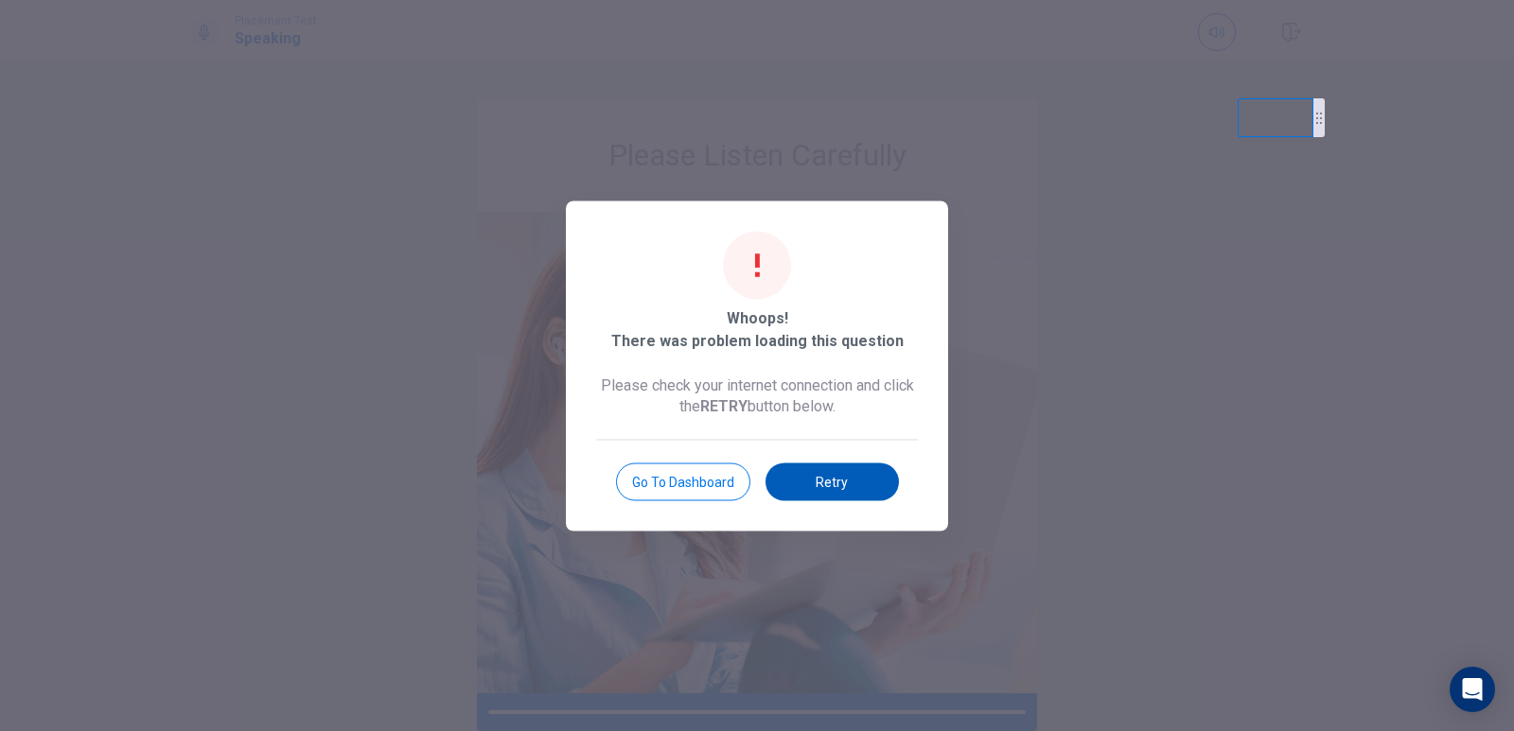
click at [839, 486] on button "Retry" at bounding box center [832, 482] width 133 height 38
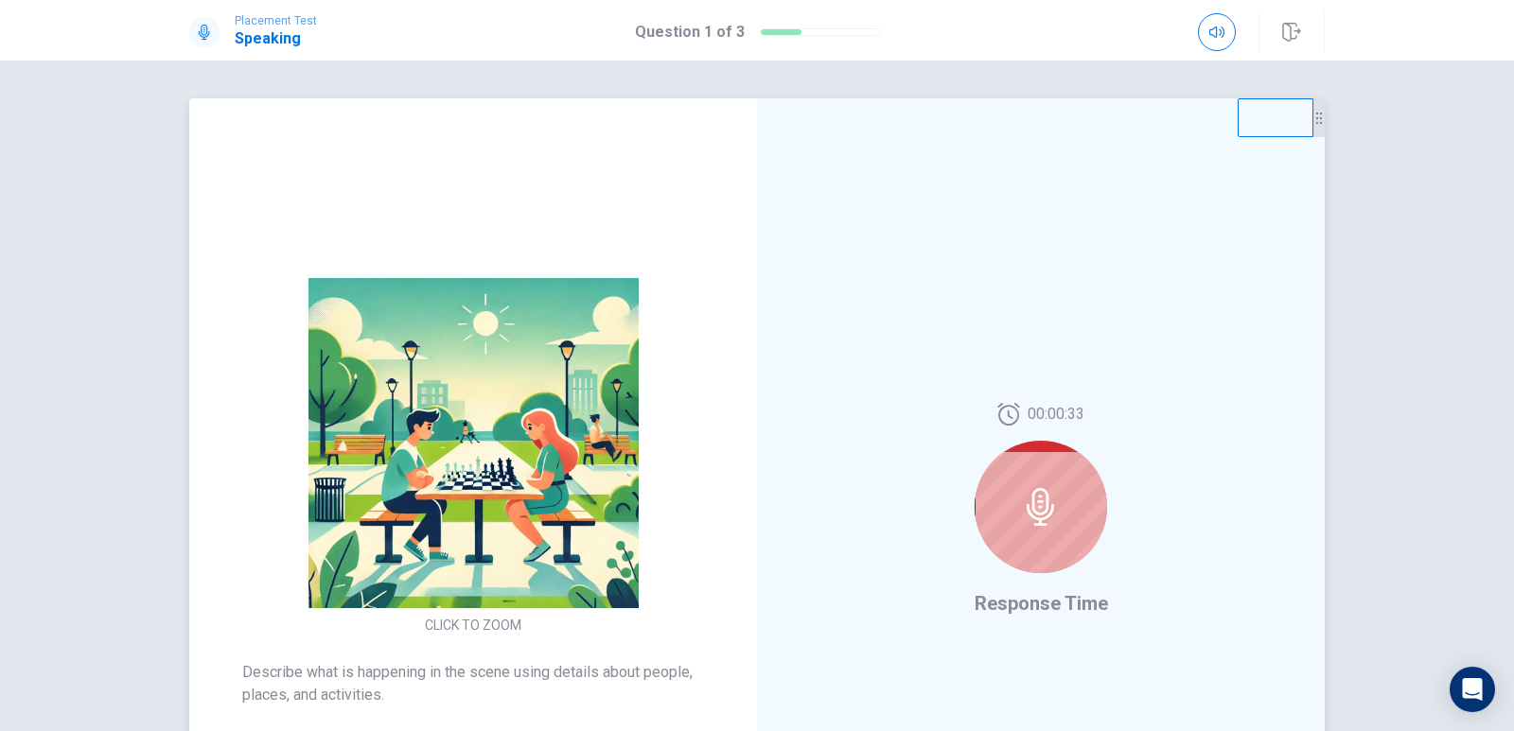
click at [985, 501] on div at bounding box center [1041, 507] width 132 height 132
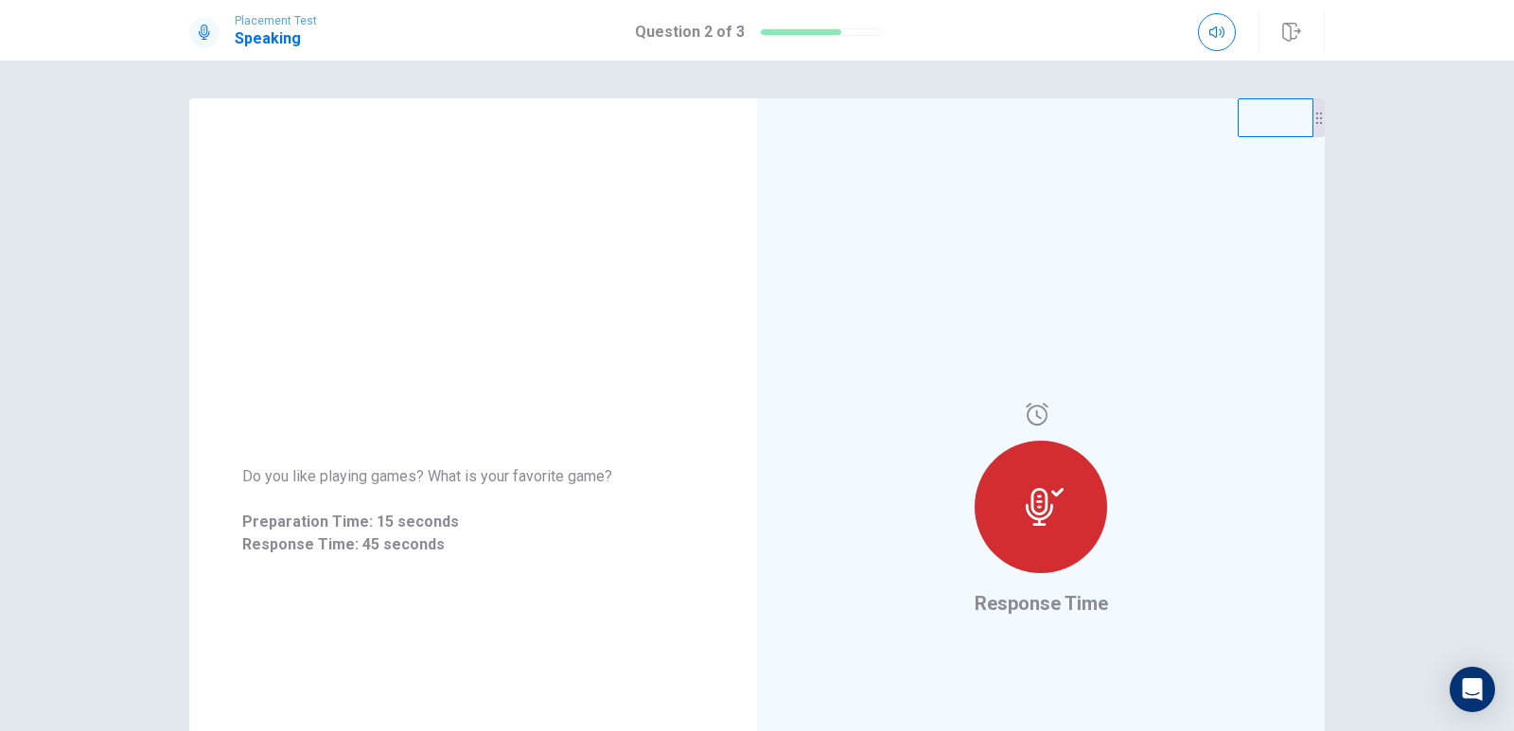
click at [1041, 528] on div at bounding box center [1041, 507] width 132 height 132
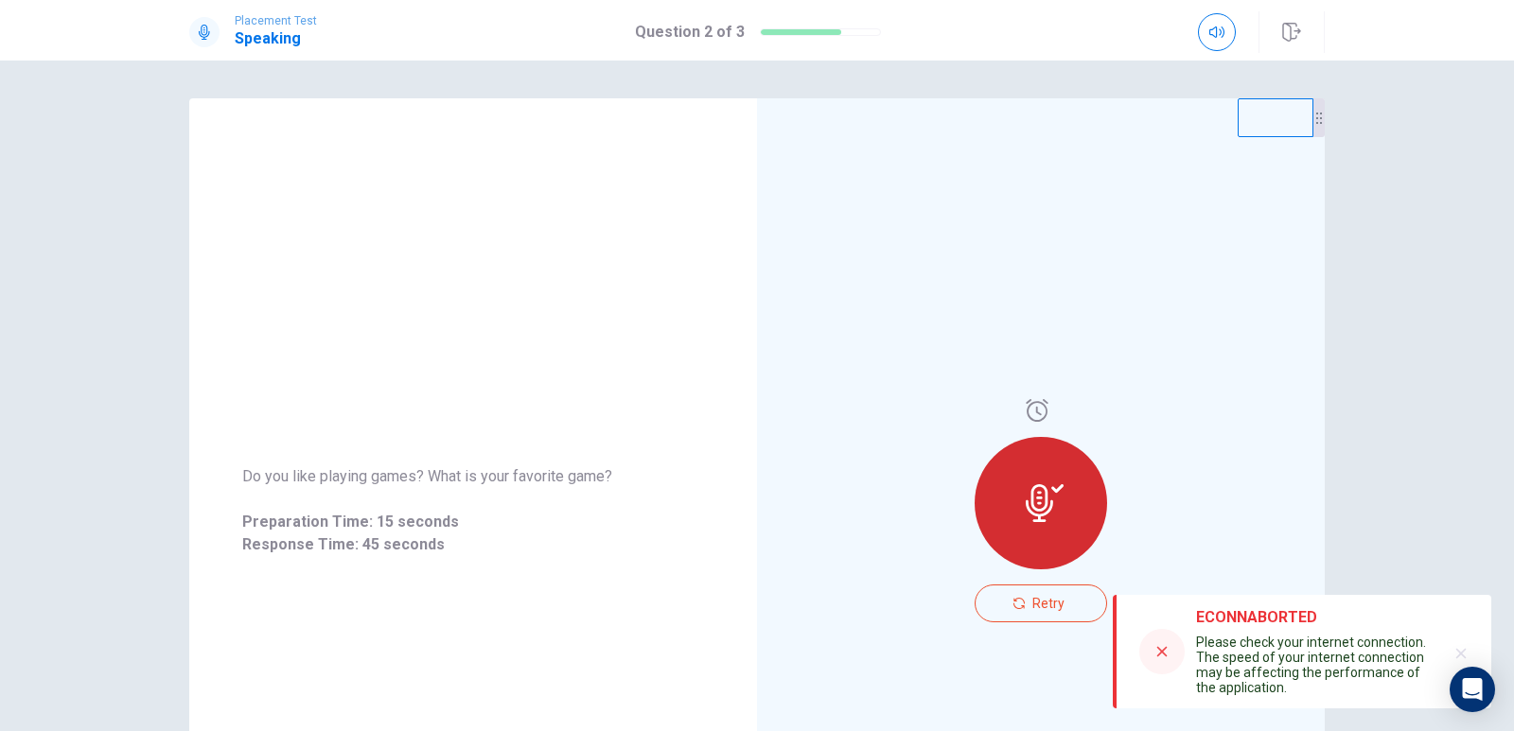
click at [1067, 495] on div at bounding box center [1041, 503] width 132 height 132
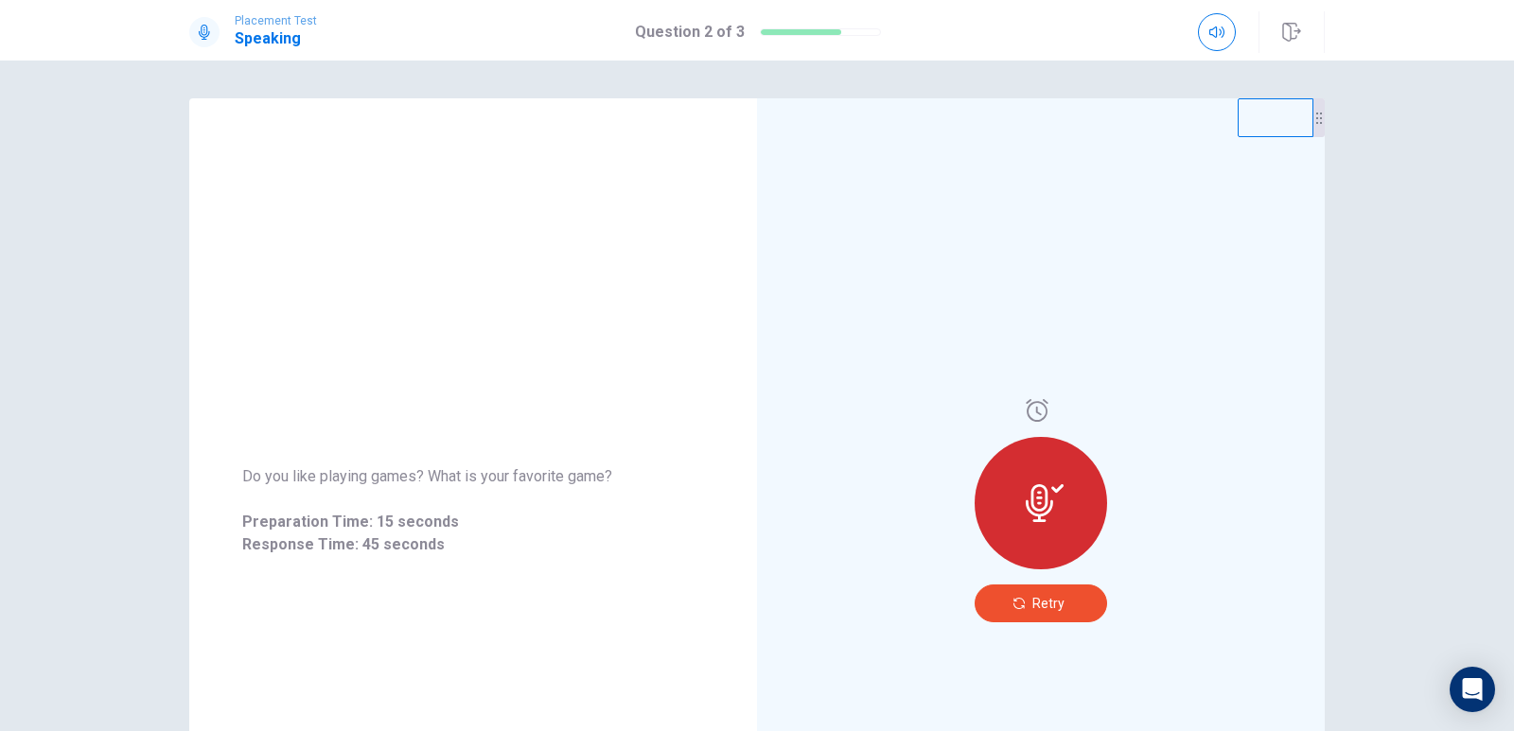
click at [1025, 610] on button "Retry" at bounding box center [1041, 604] width 132 height 38
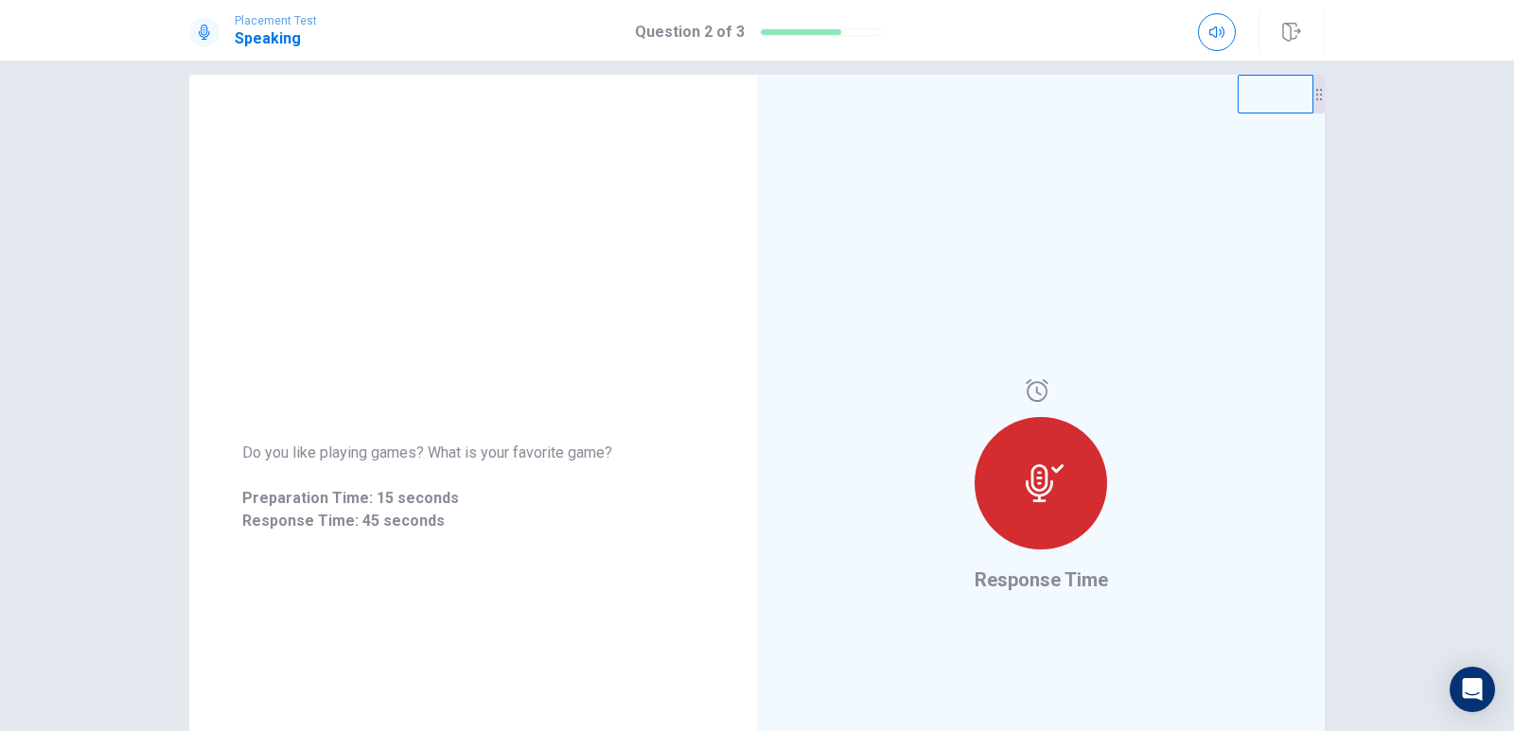
scroll to position [7, 0]
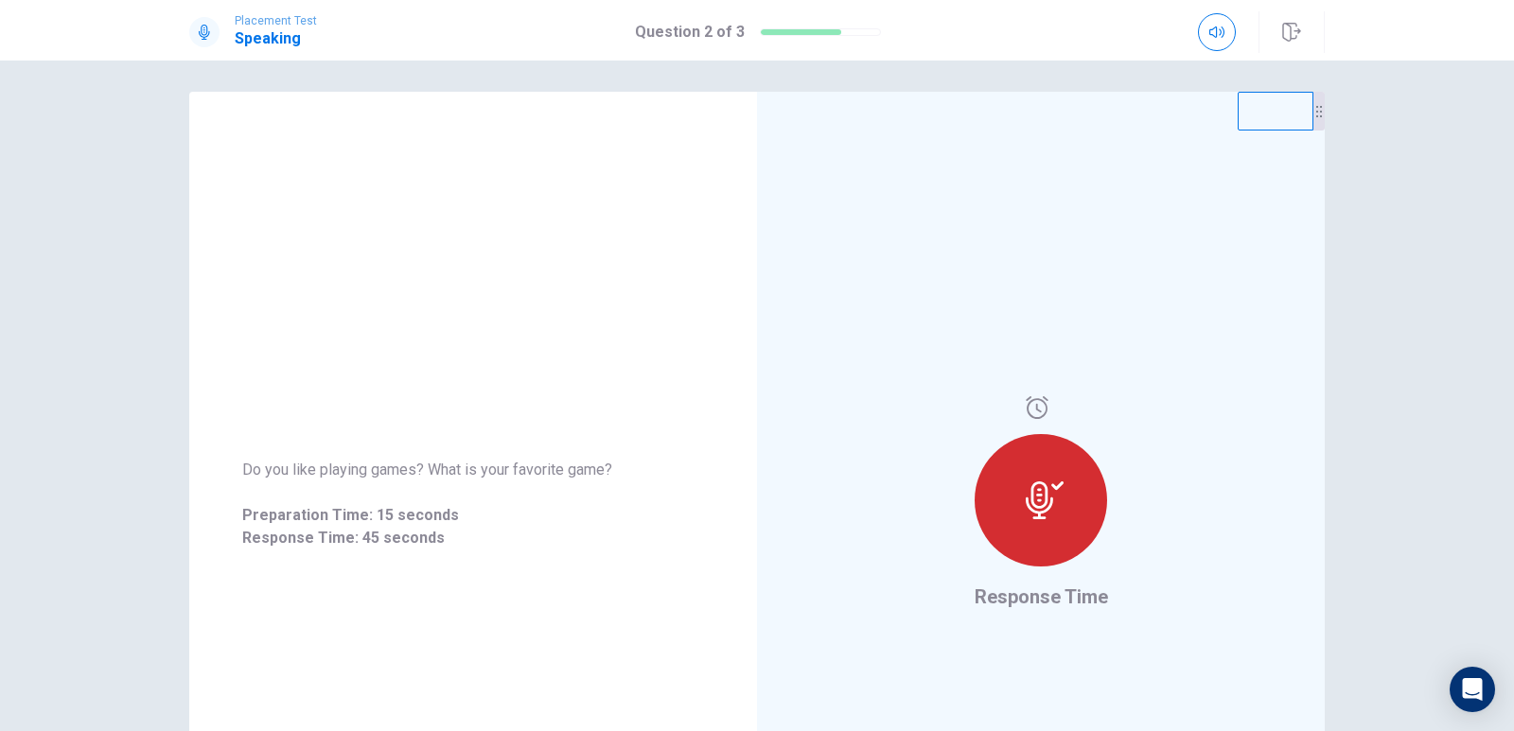
click at [1043, 523] on div at bounding box center [1041, 500] width 132 height 132
click at [1026, 486] on icon at bounding box center [1045, 501] width 38 height 38
click at [869, 31] on div at bounding box center [820, 32] width 121 height 8
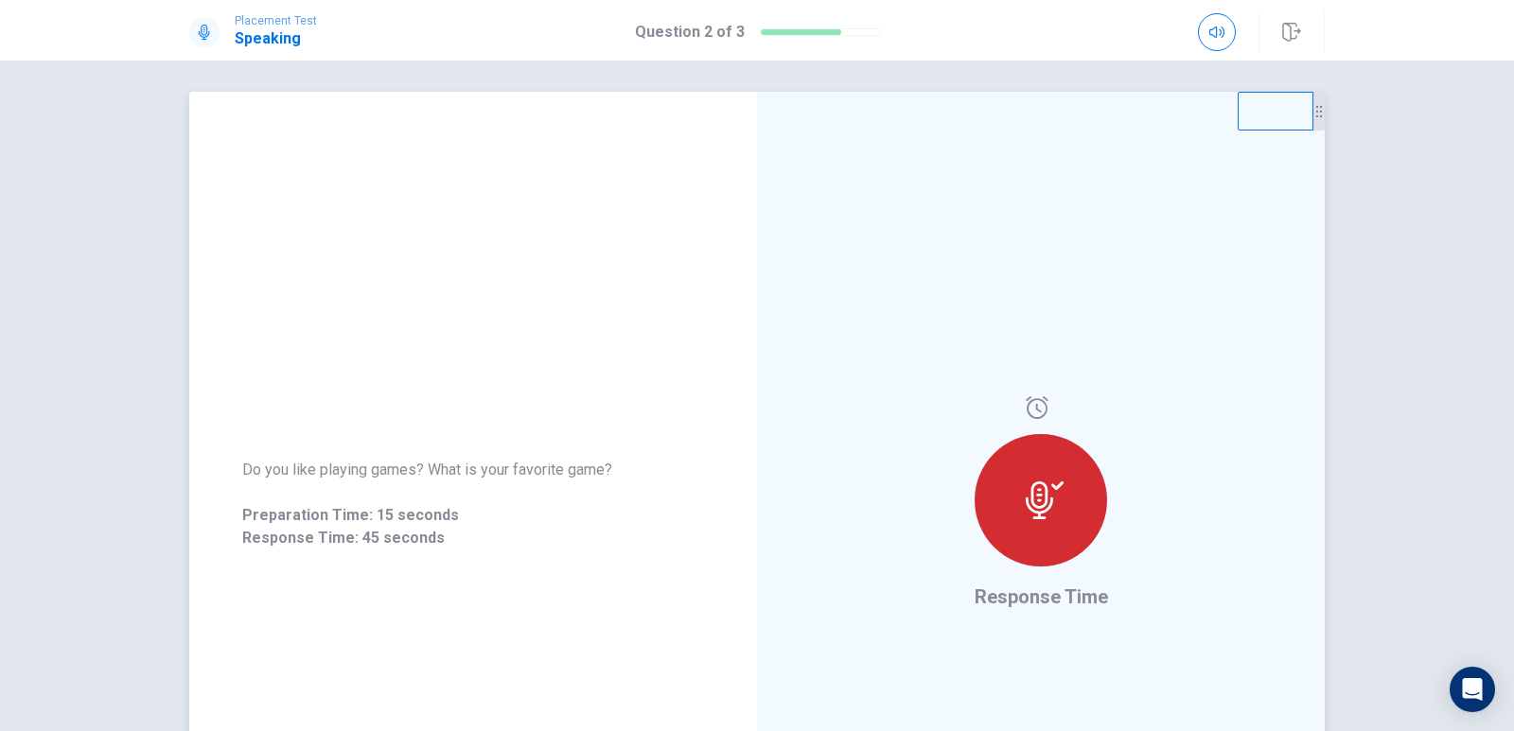
click at [1037, 531] on div at bounding box center [1041, 500] width 132 height 132
click at [1188, 598] on div "Response Time" at bounding box center [1041, 504] width 568 height 825
drag, startPoint x: 1183, startPoint y: 599, endPoint x: 1052, endPoint y: 502, distance: 162.4
click at [1181, 599] on div "Response Time" at bounding box center [1041, 504] width 568 height 825
click at [1038, 404] on icon at bounding box center [1037, 407] width 23 height 23
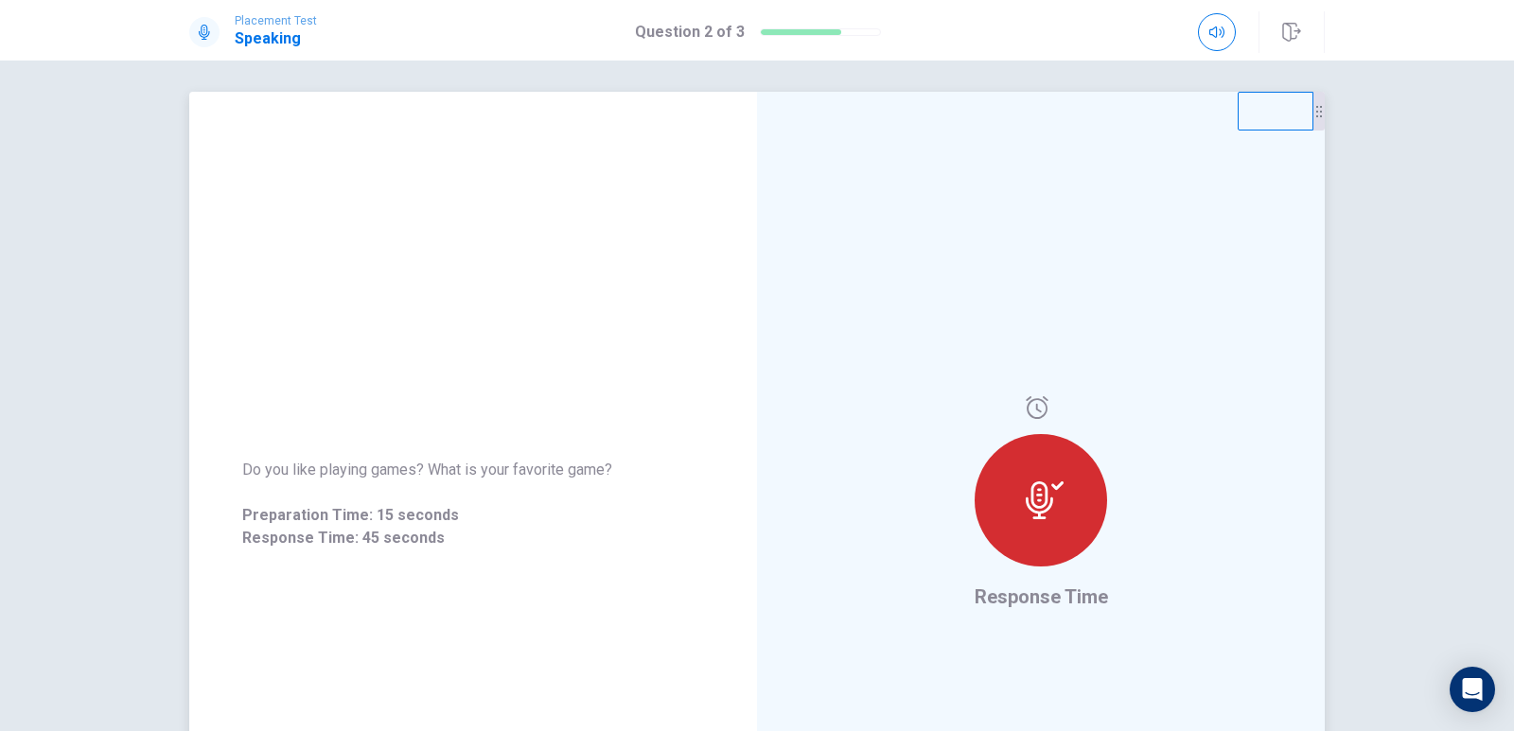
click at [1038, 404] on icon at bounding box center [1037, 407] width 23 height 23
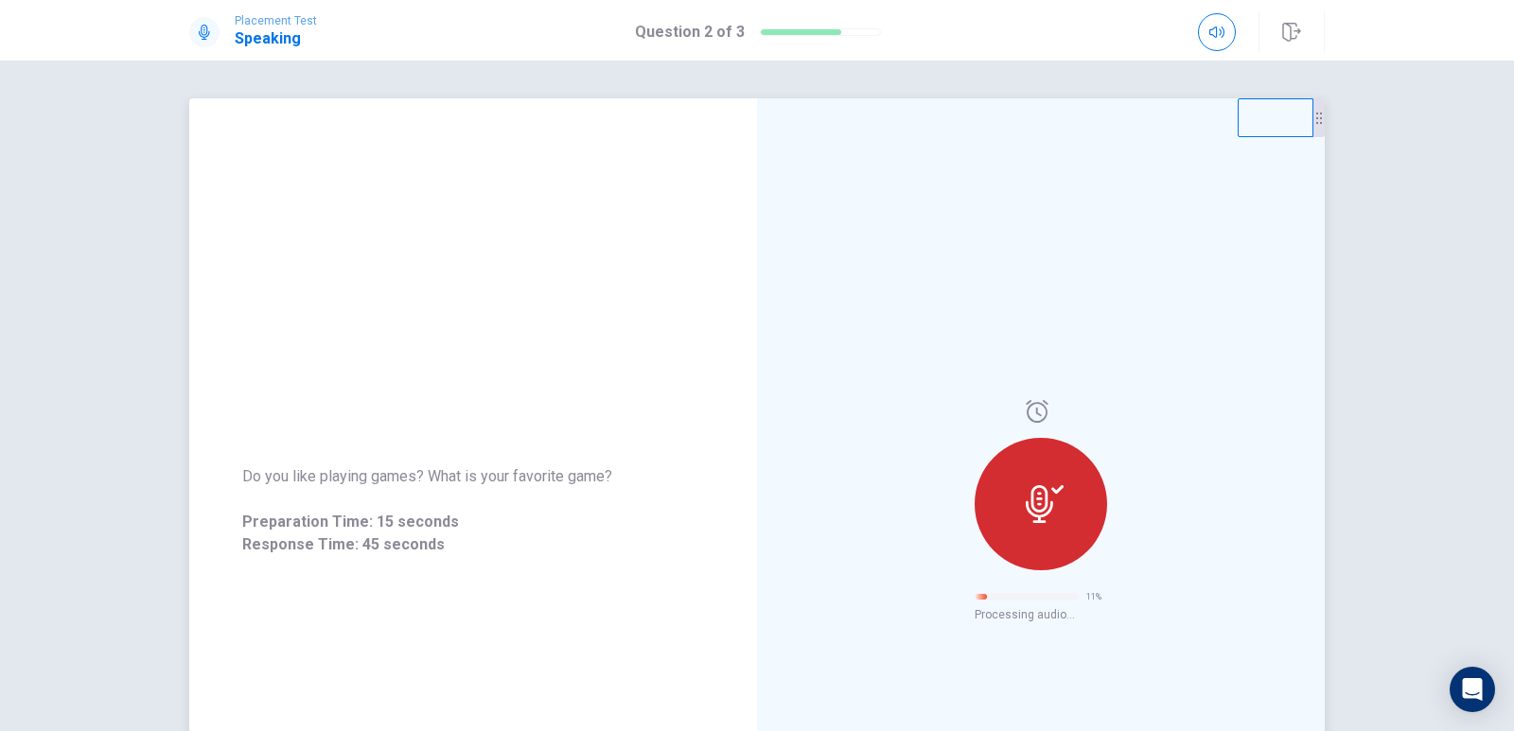
click at [1030, 507] on icon at bounding box center [1045, 504] width 38 height 38
click at [1034, 607] on span "Retry" at bounding box center [1048, 603] width 32 height 15
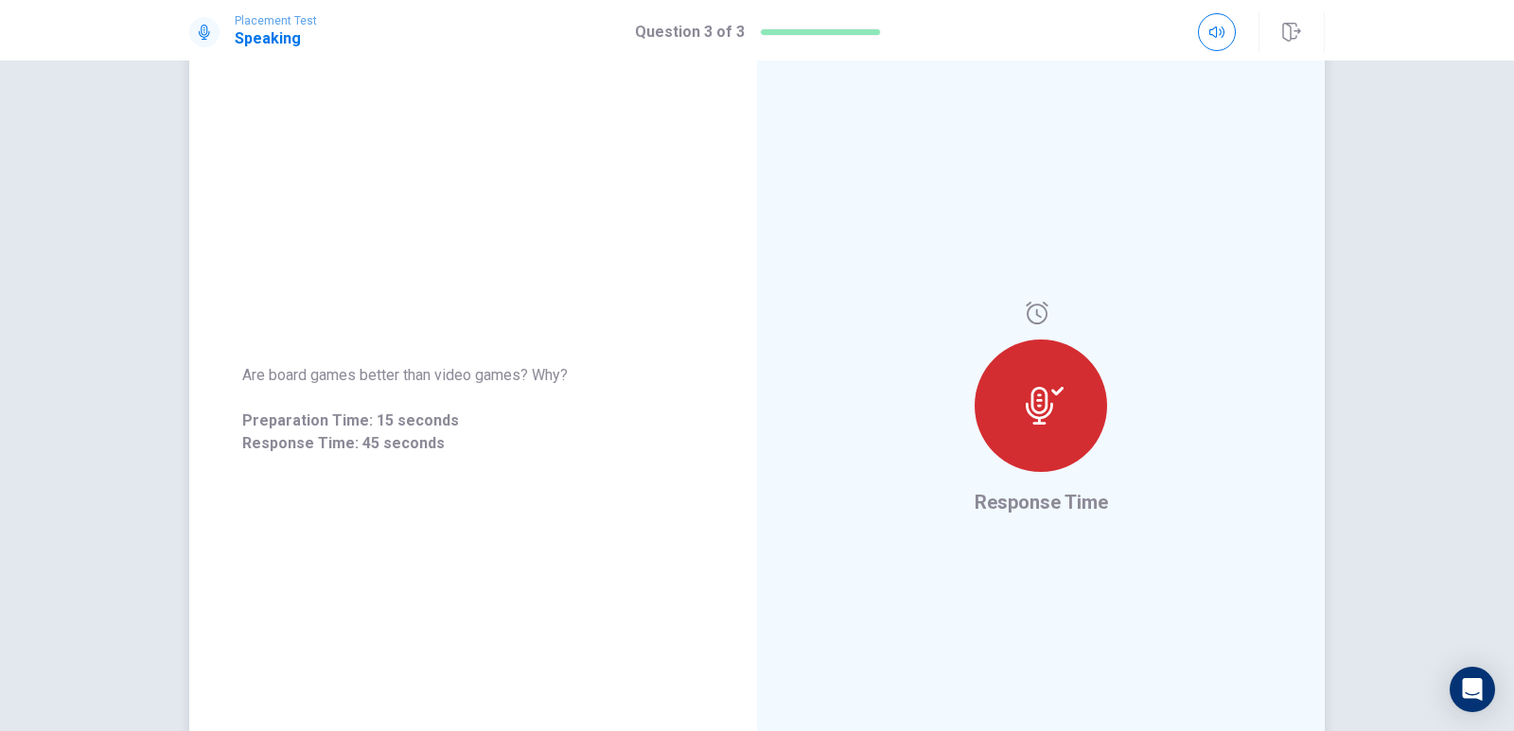
scroll to position [95, 0]
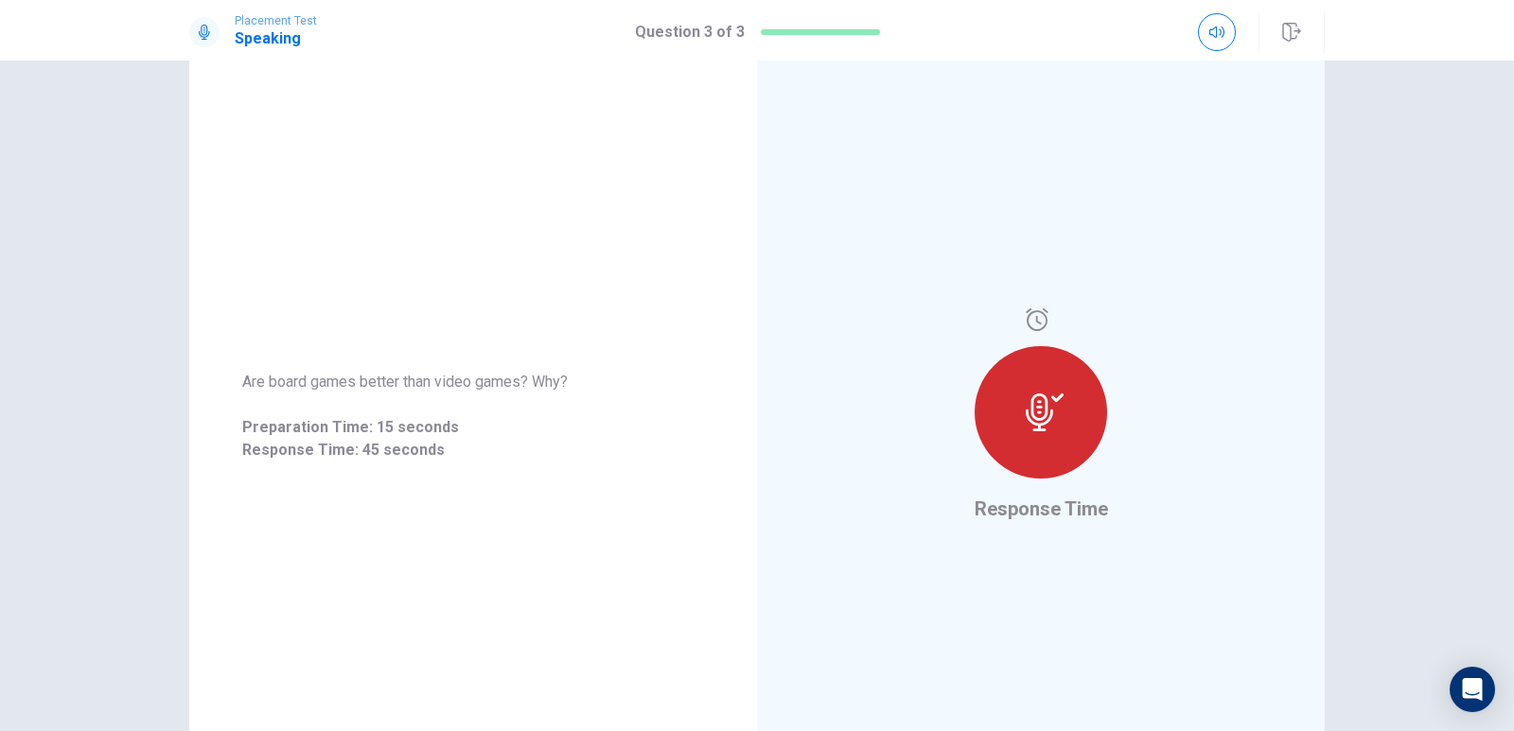
click at [1069, 457] on div at bounding box center [1041, 412] width 132 height 132
click at [1068, 426] on div at bounding box center [1041, 412] width 132 height 132
click at [1038, 325] on icon at bounding box center [1037, 319] width 23 height 23
click at [1048, 444] on div at bounding box center [1041, 412] width 132 height 132
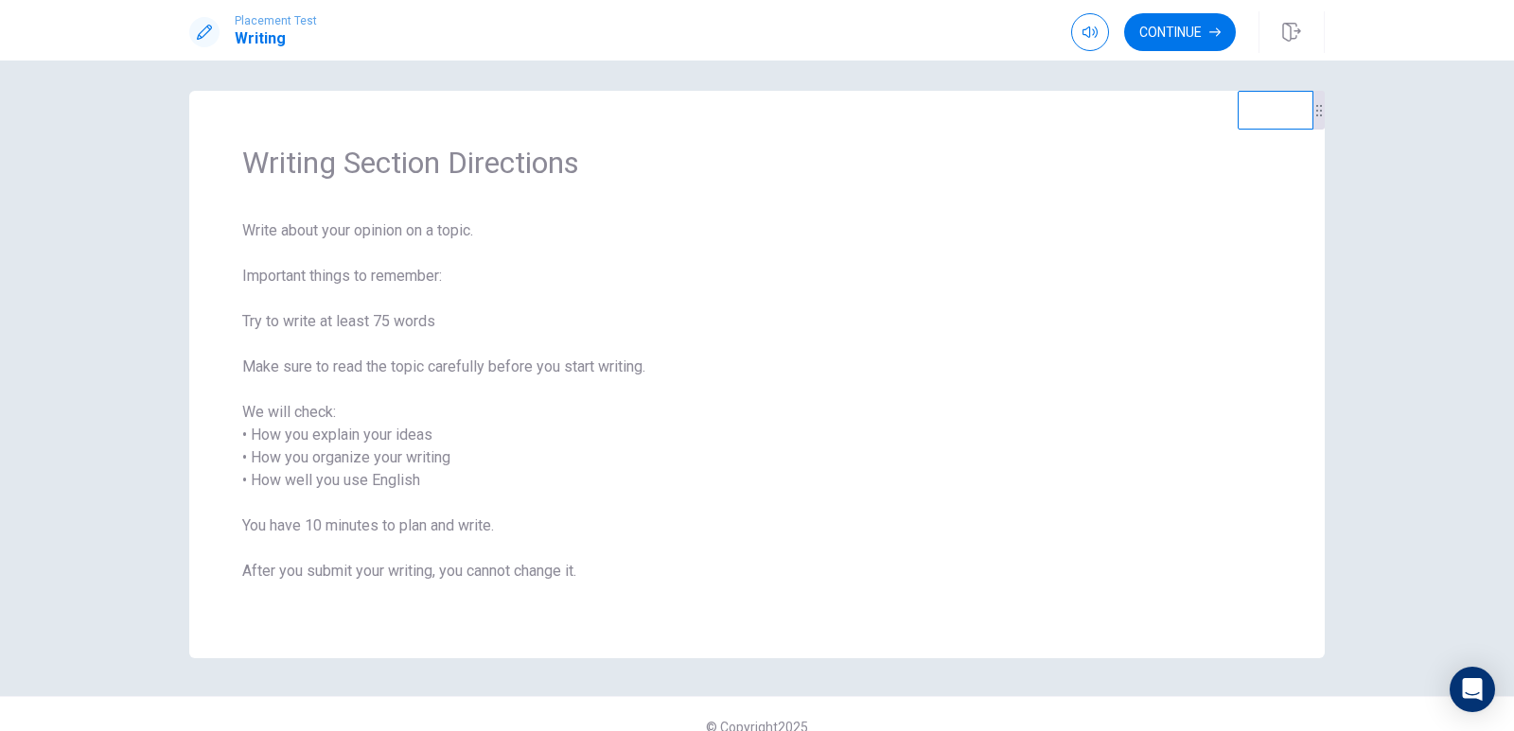
scroll to position [0, 0]
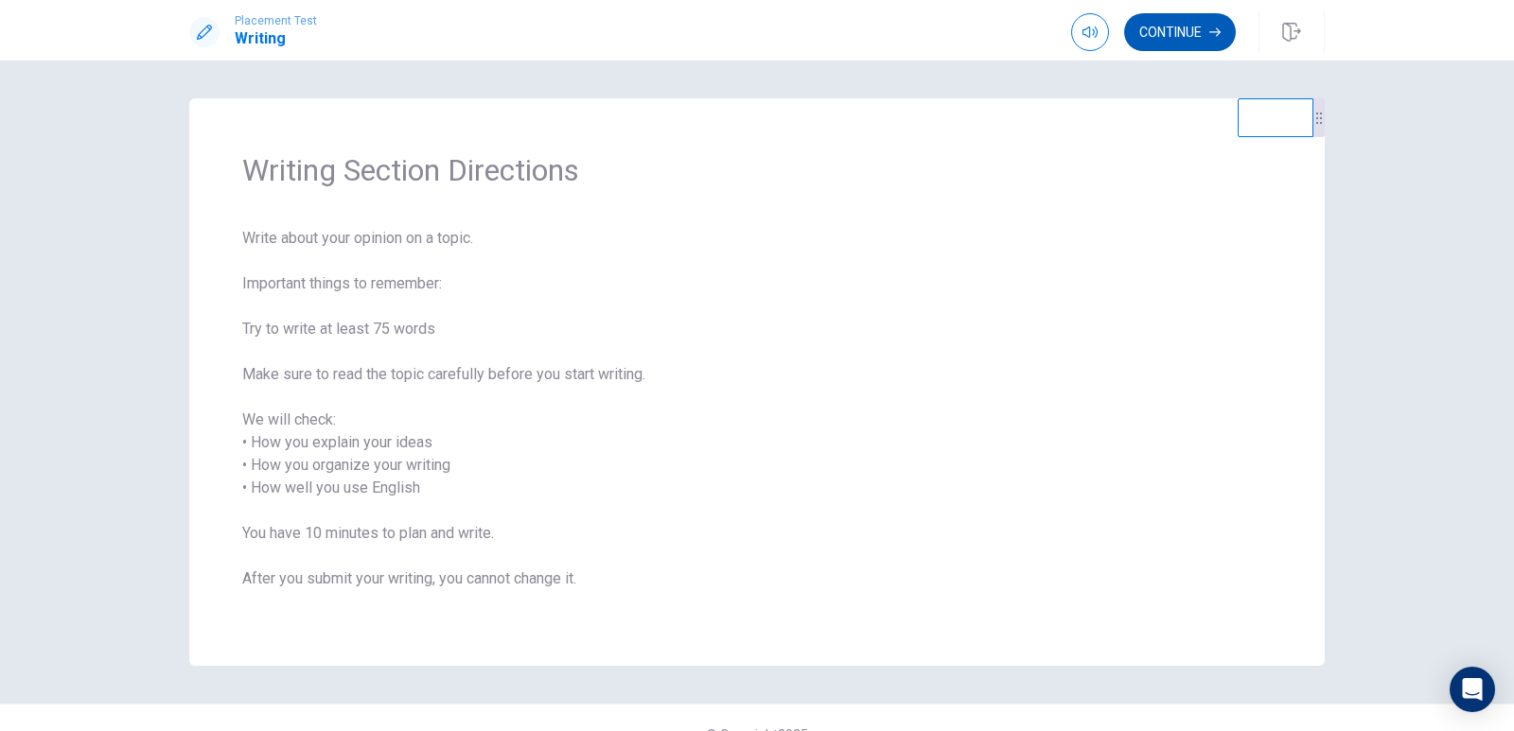
click at [1182, 44] on button "Continue" at bounding box center [1180, 32] width 112 height 38
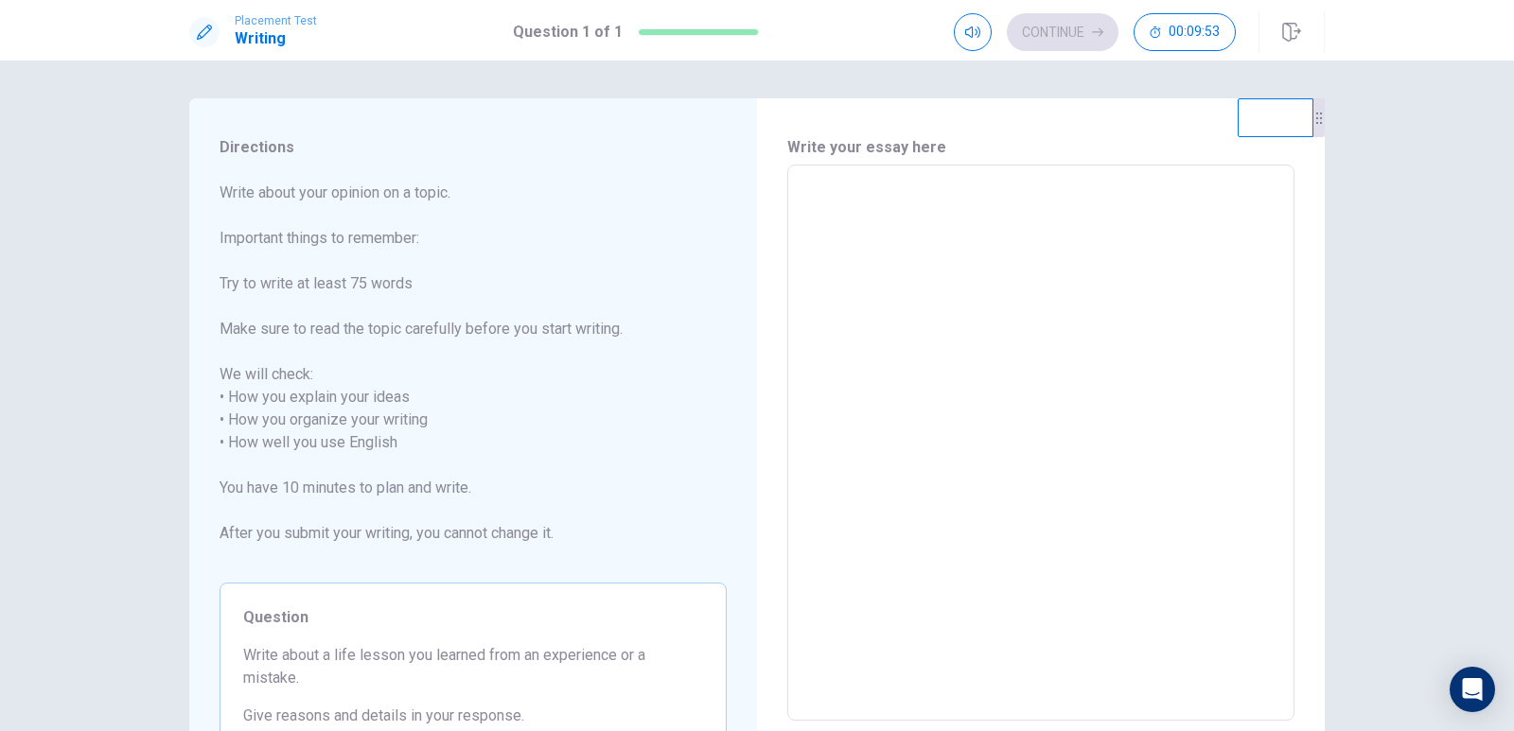
click at [946, 314] on textarea at bounding box center [1041, 443] width 481 height 525
type textarea "d"
type textarea "x"
type textarea "ds"
type textarea "x"
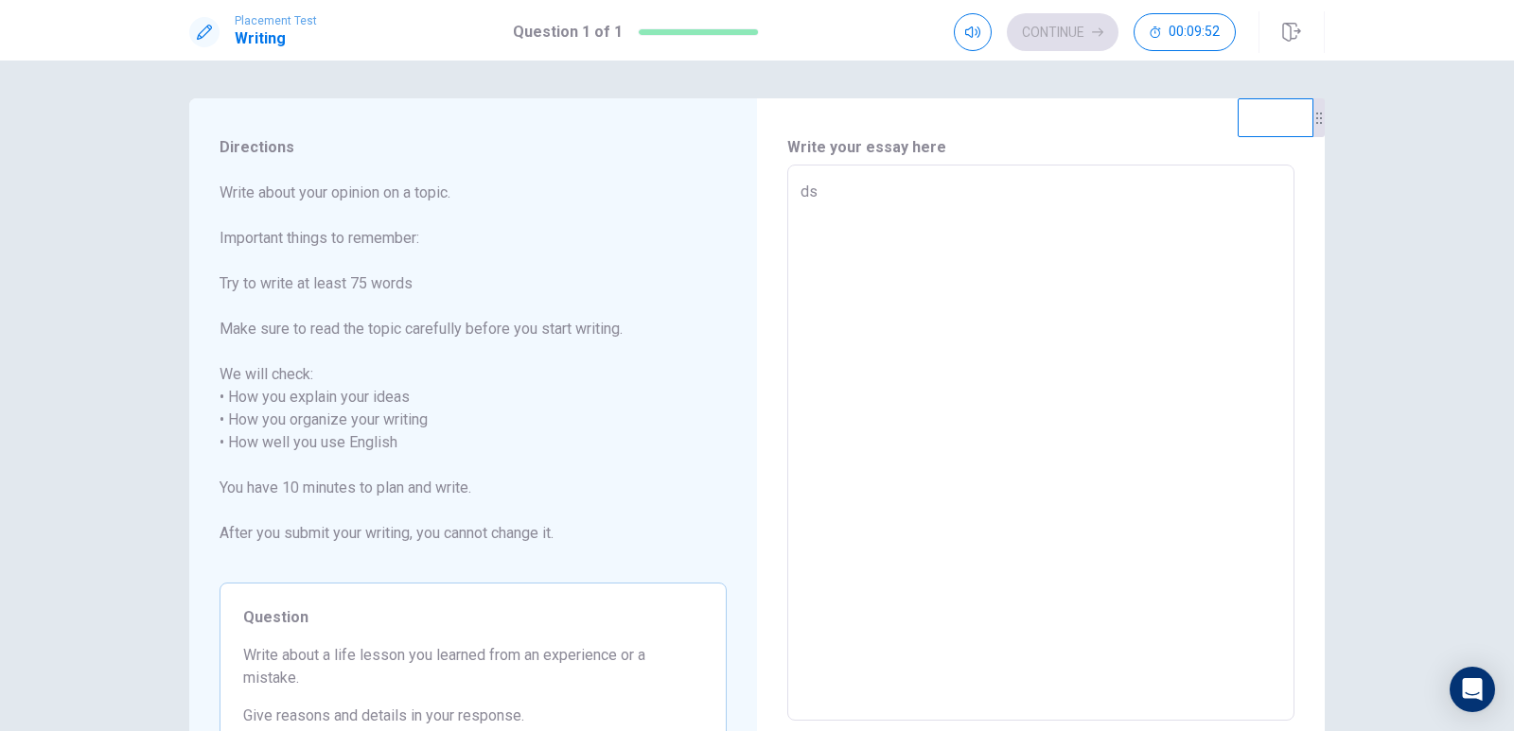
type textarea "dsf"
type textarea "x"
type textarea "dsfg"
type textarea "x"
type textarea "dsfgh"
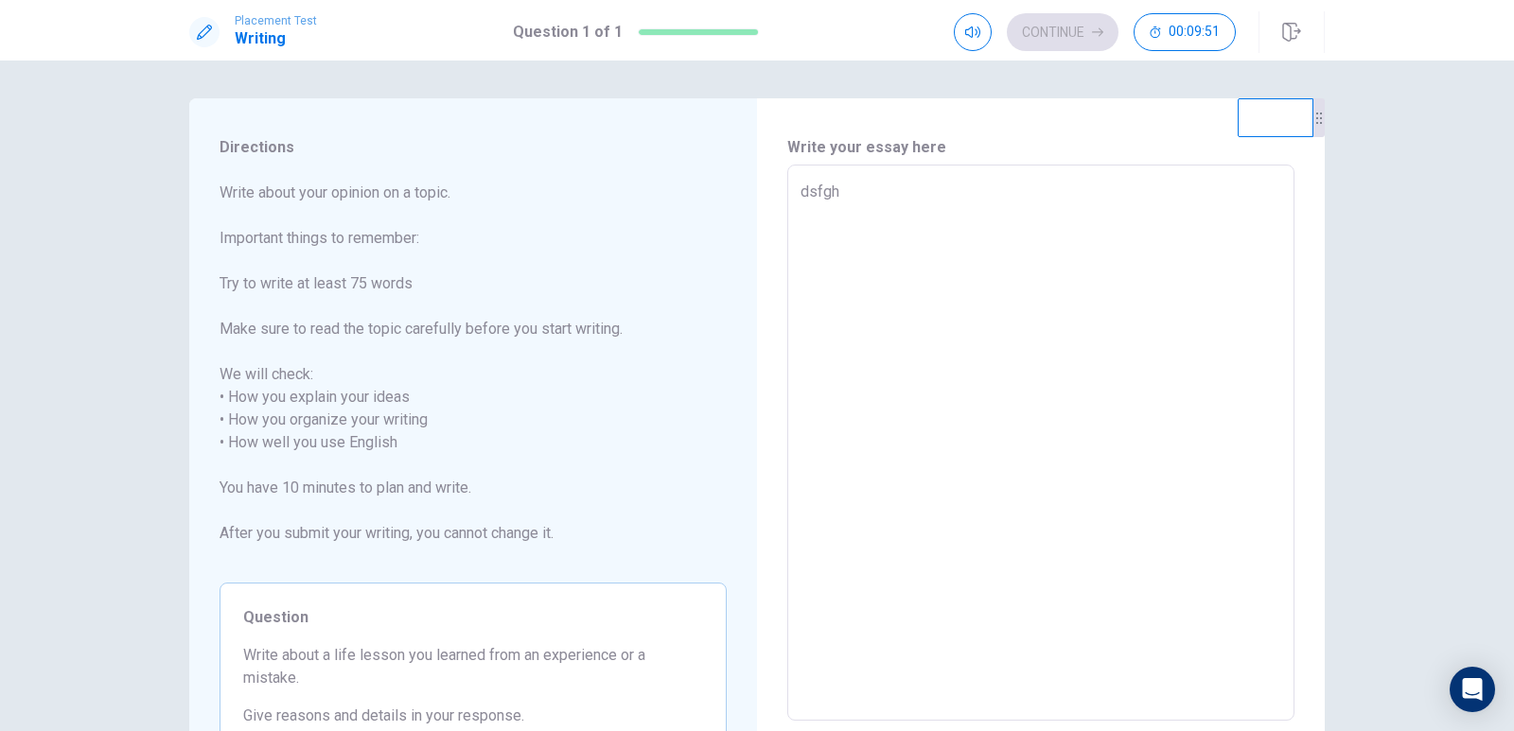
type textarea "x"
type textarea "dsfghh"
type textarea "x"
type textarea "dsfghhh"
type textarea "x"
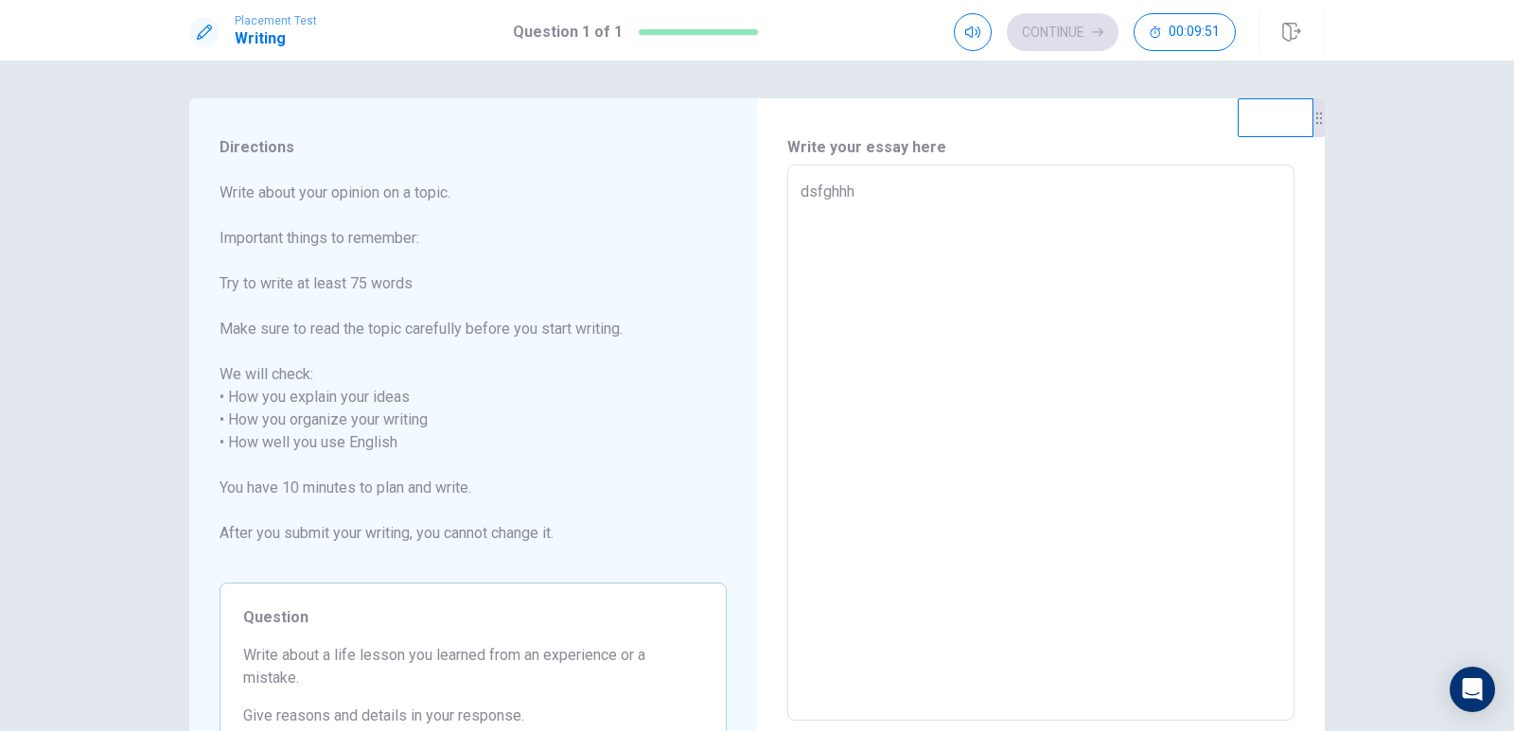
type textarea "dsfghhht"
type textarea "x"
type textarea "dsfghhhtr"
type textarea "x"
type textarea "dsfghhhtrt"
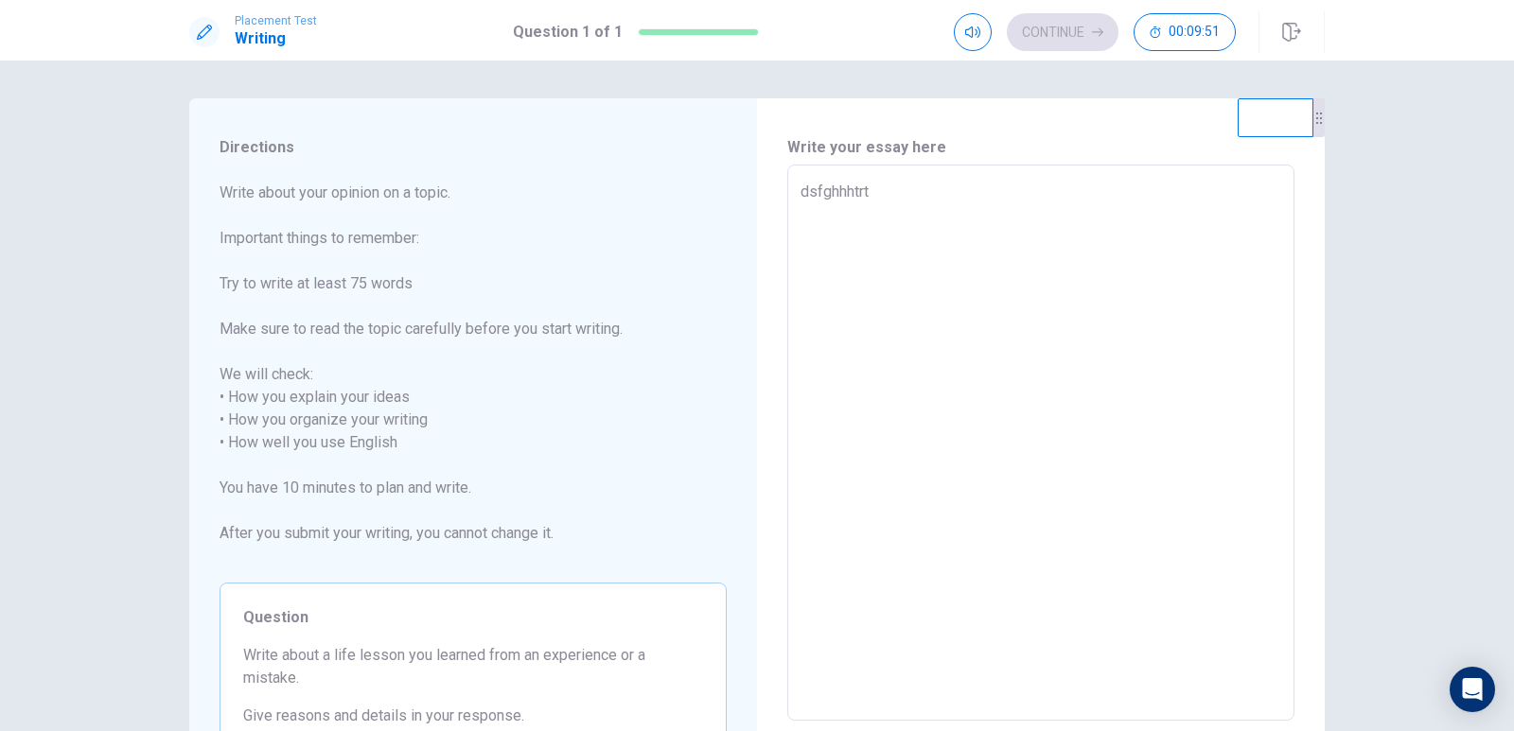
type textarea "x"
type textarea "dsfghhhtrtg"
type textarea "x"
type textarea "dsfghhhtrtg"
type textarea "x"
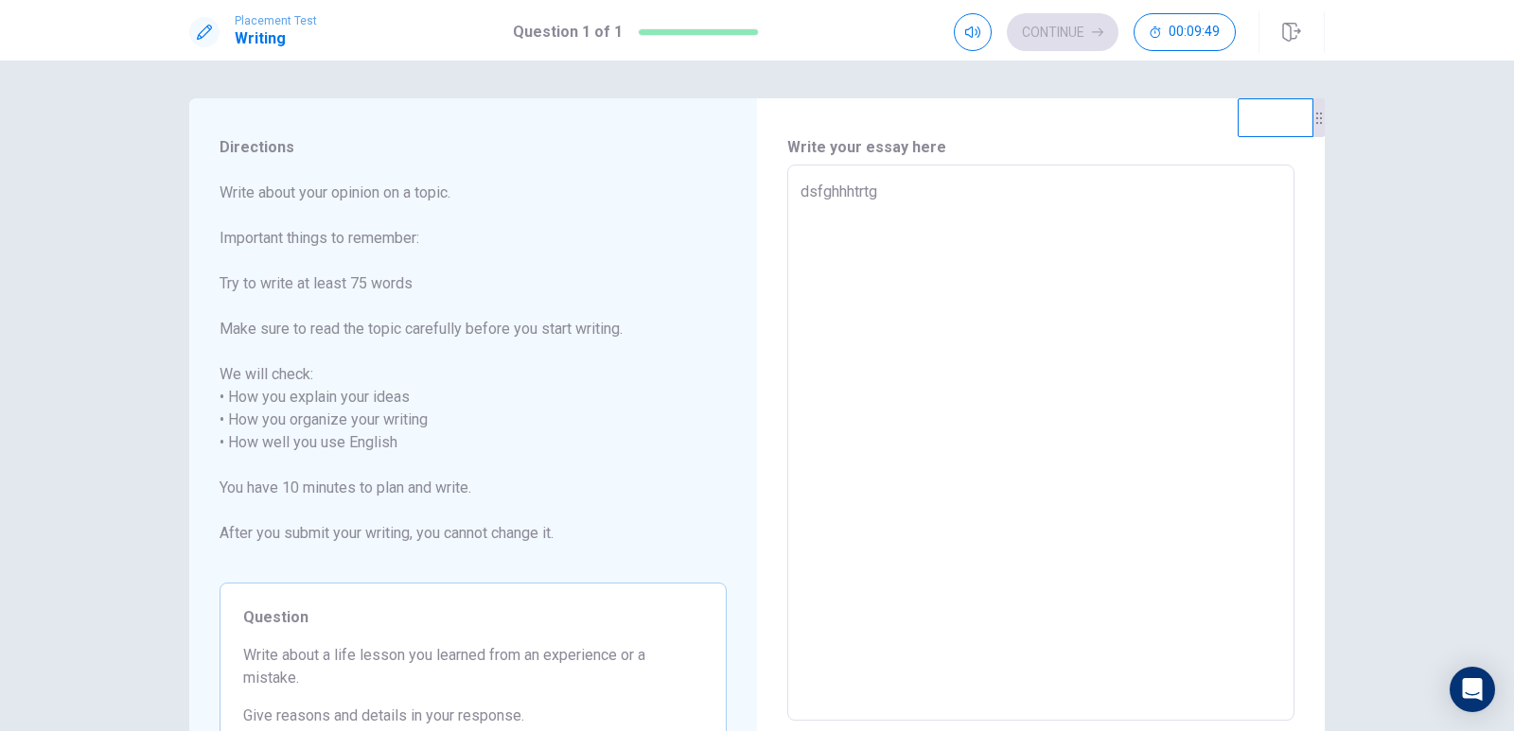
type textarea "dsfghhhtrtg f"
type textarea "x"
type textarea "dsfghhhtrtg ff"
type textarea "x"
type textarea "dsfghhhtrtg fff"
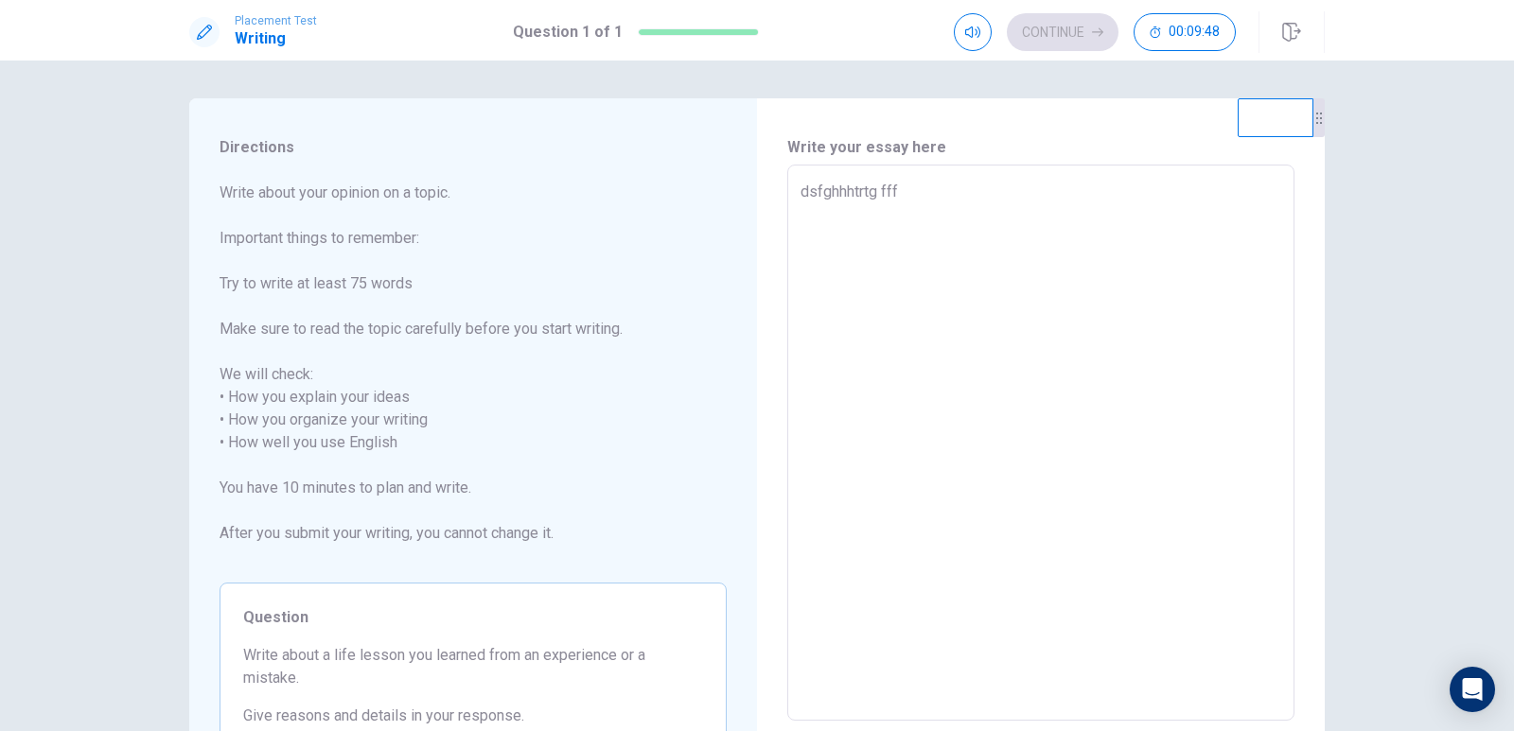
type textarea "x"
type textarea "dsfghhhtrtg ffff"
type textarea "x"
type textarea "dsfghhhtrtg fffff"
type textarea "x"
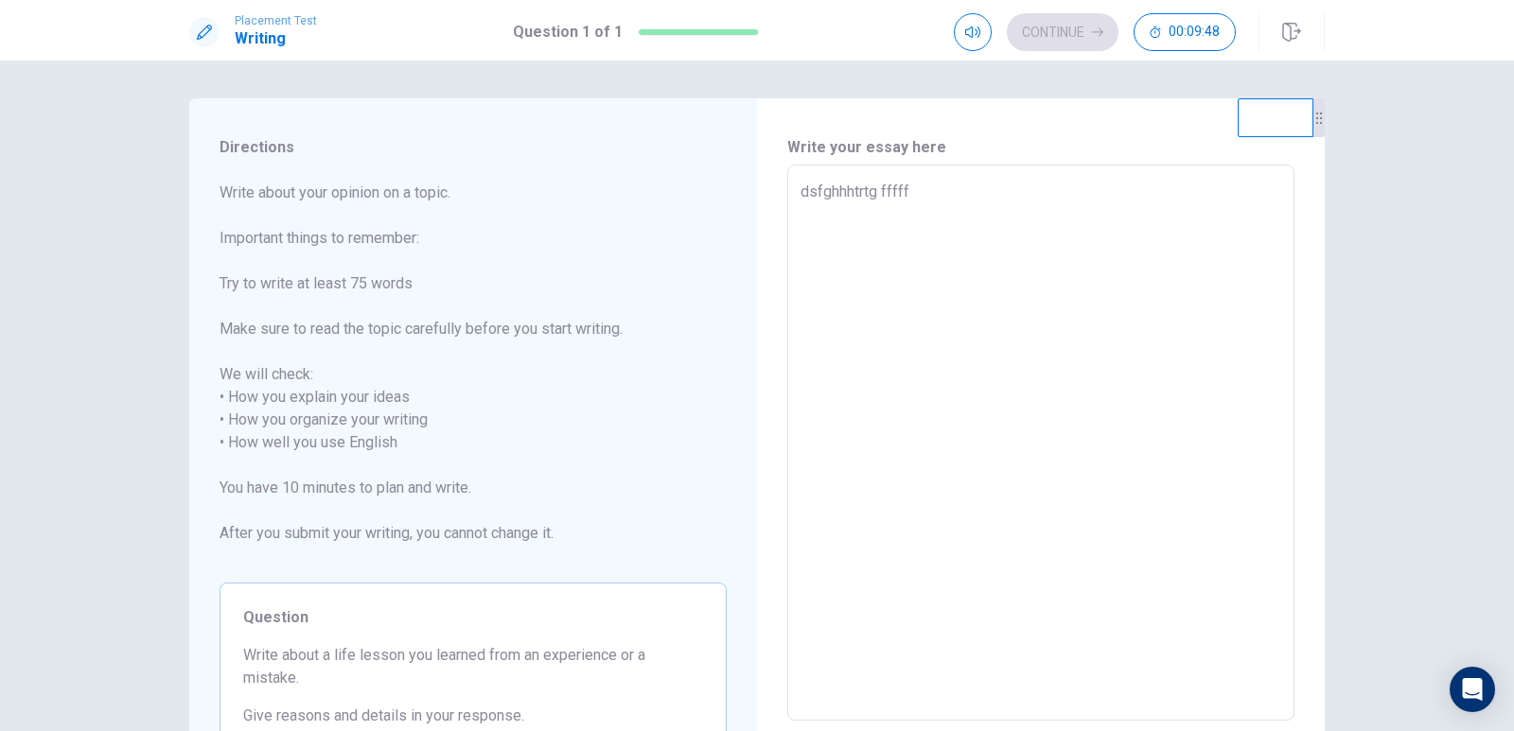
type textarea "dsfghhhtrtg ffffff"
type textarea "x"
type textarea "dsfghhhtrtg fffffff"
type textarea "x"
type textarea "dsfghhhtrtg ffffffff"
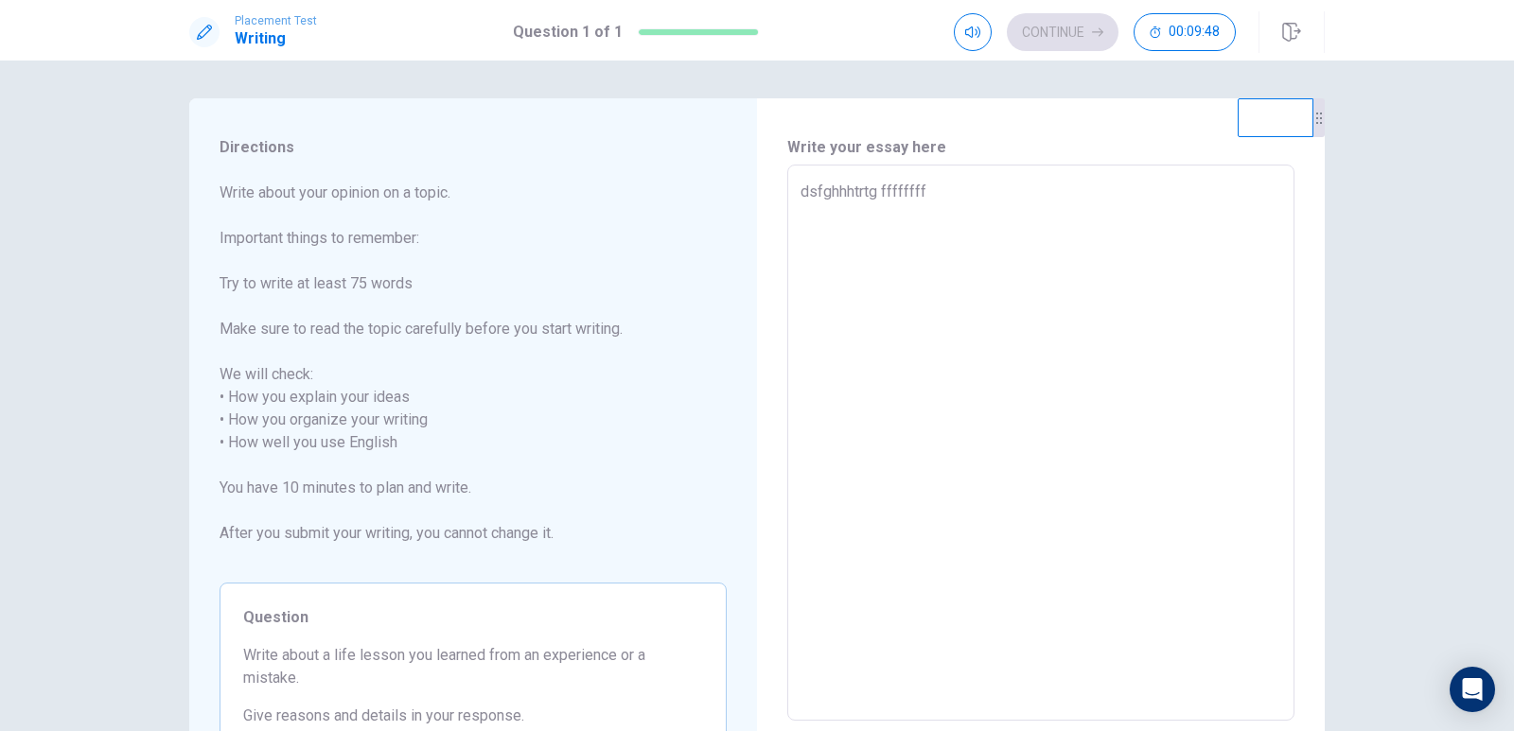
type textarea "x"
type textarea "dsfghhhtrtg fffffffff"
type textarea "x"
type textarea "dsfghhhtrtg ffffffffff"
type textarea "x"
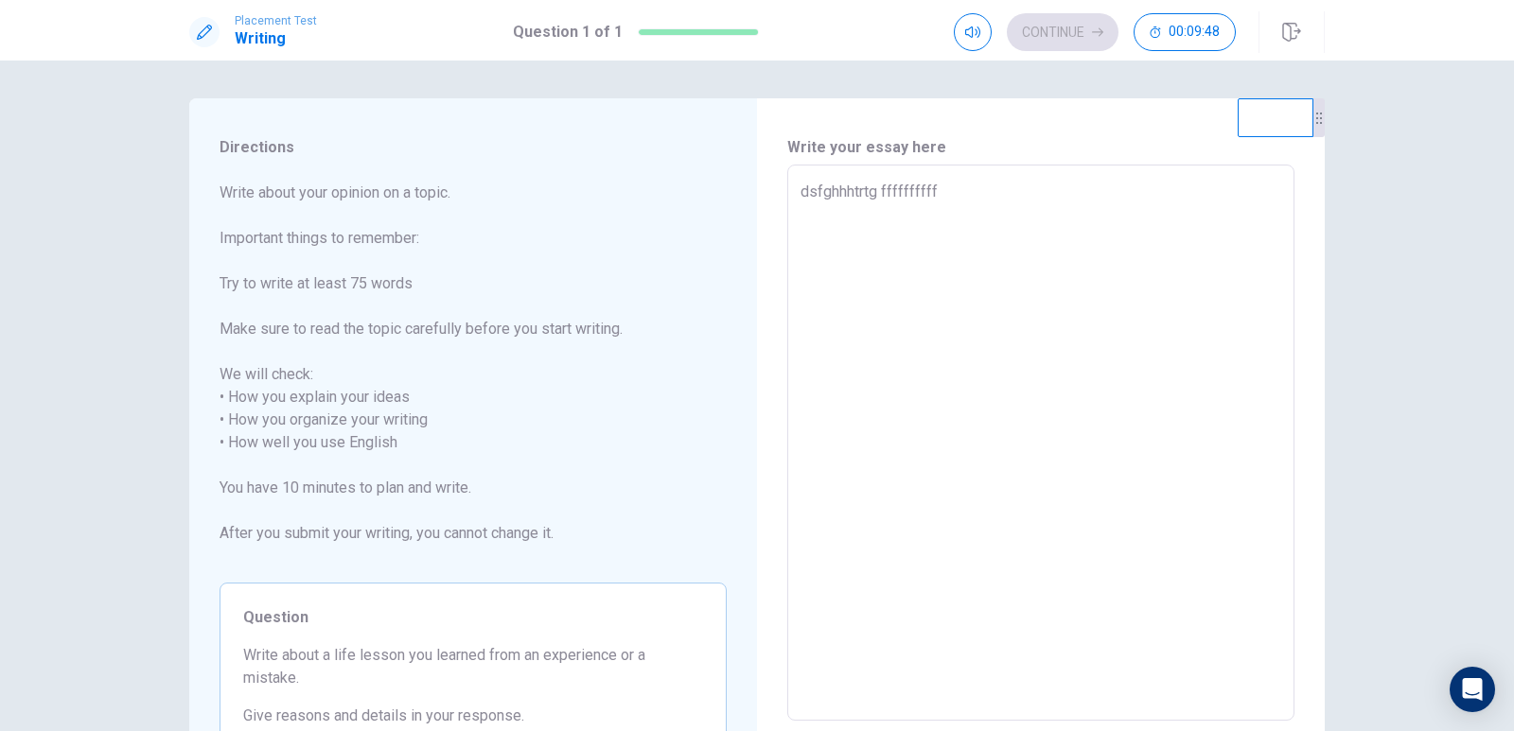
type textarea "dsfghhhtrtg fffffffffff"
type textarea "x"
type textarea "dsfghhhtrtg ffffffffffff"
type textarea "x"
type textarea "dsfghhhtrtg fffffffffffff"
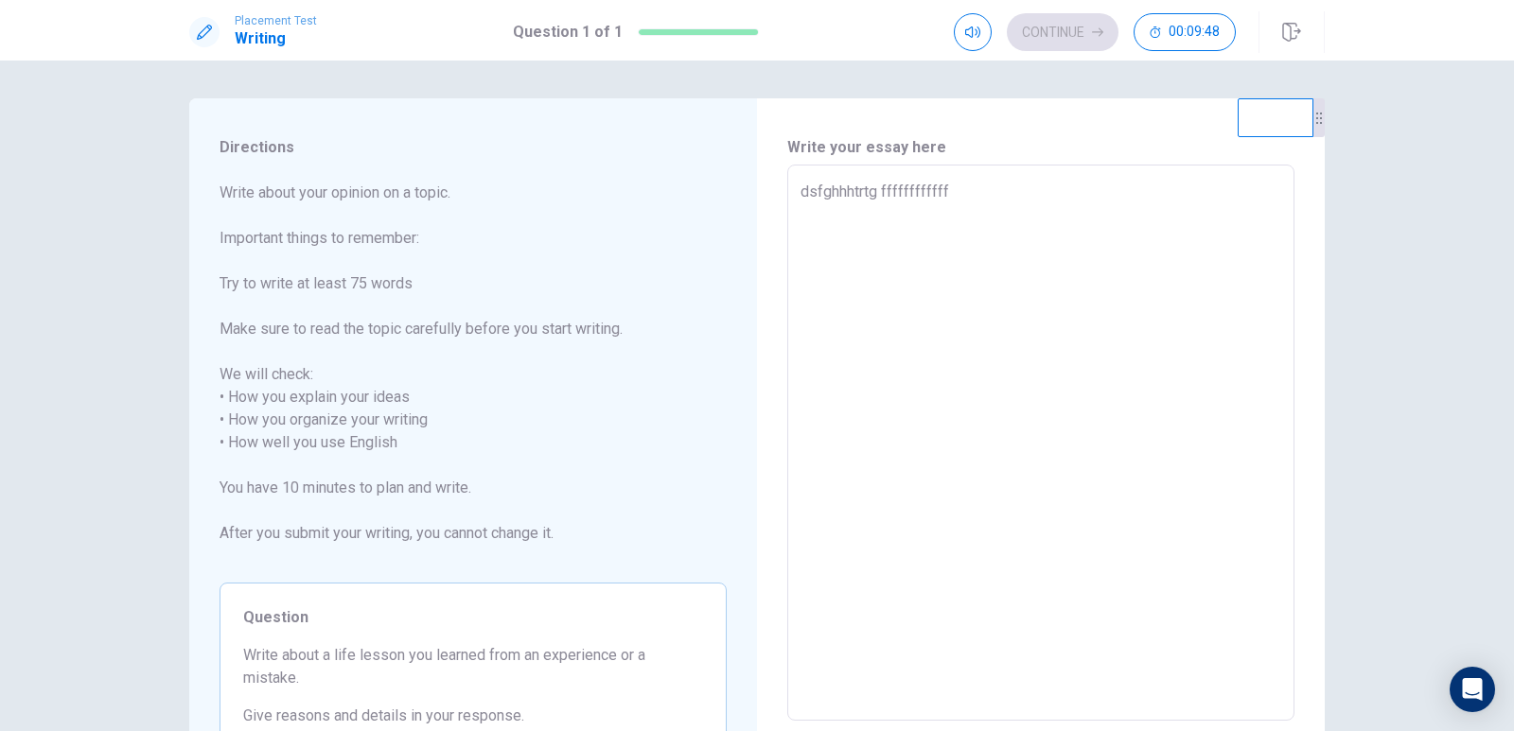
type textarea "x"
type textarea "dsfghhhtrtg ffffffffffffff"
type textarea "x"
type textarea "dsfghhhtrtg fffffffffffffff"
type textarea "x"
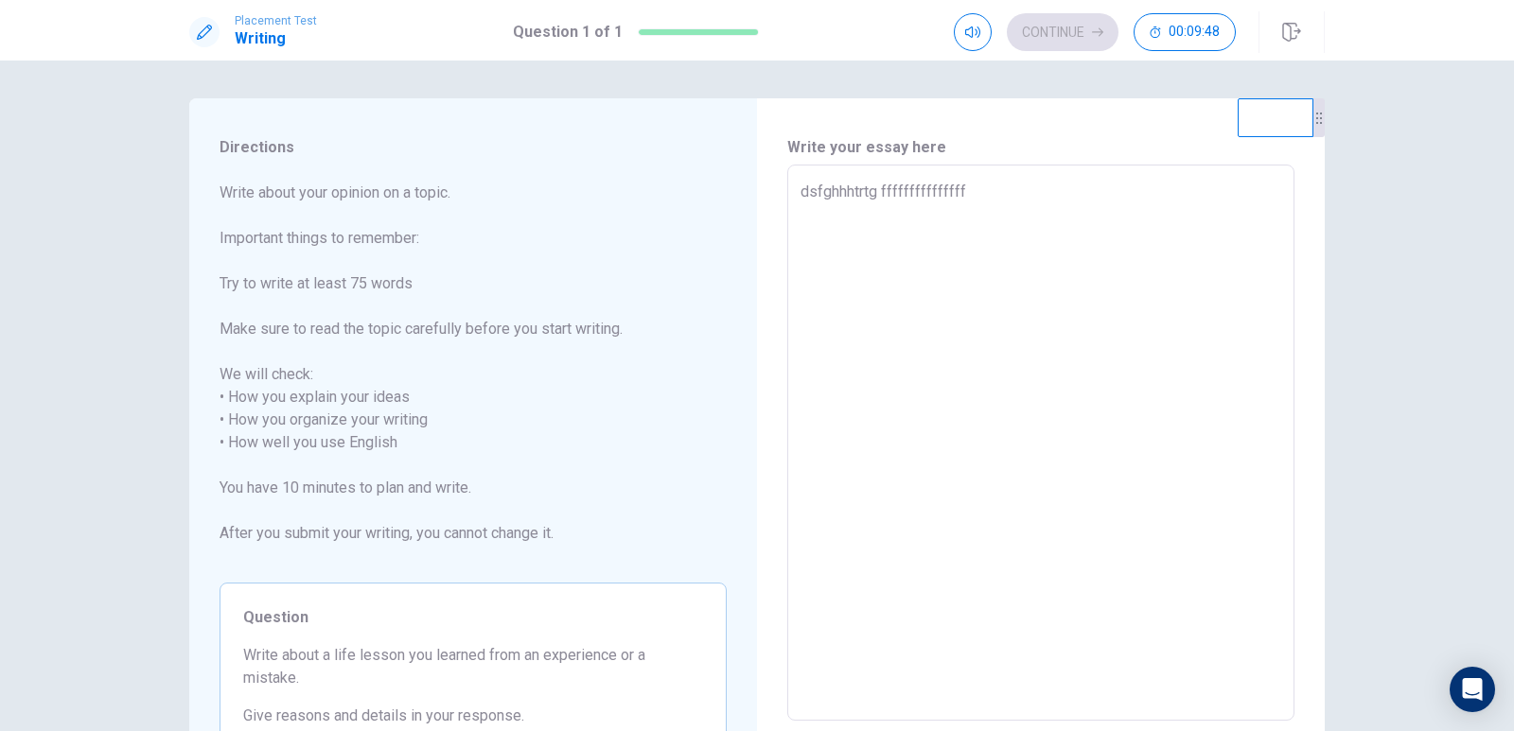
type textarea "dsfghhhtrtg ffffffffffffffff"
type textarea "x"
type textarea "dsfghhhtrtg fffffffffffffffff"
type textarea "x"
type textarea "dsfghhhtrtg ffffffffffffffffff"
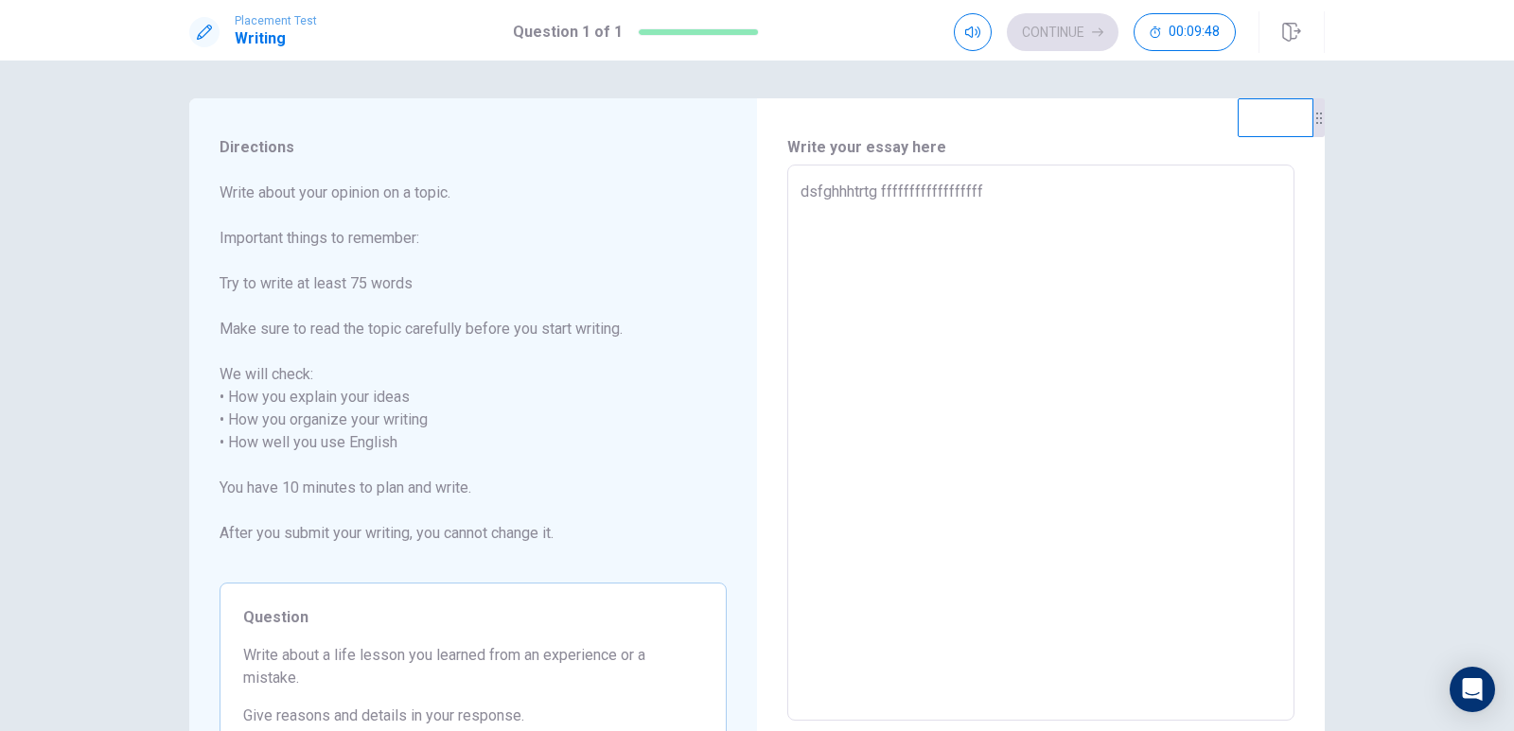
type textarea "x"
type textarea "dsfghhhtrtg fffffffffffffffffff"
type textarea "x"
type textarea "dsfghhhtrtg ffffffffffffffffffff"
type textarea "x"
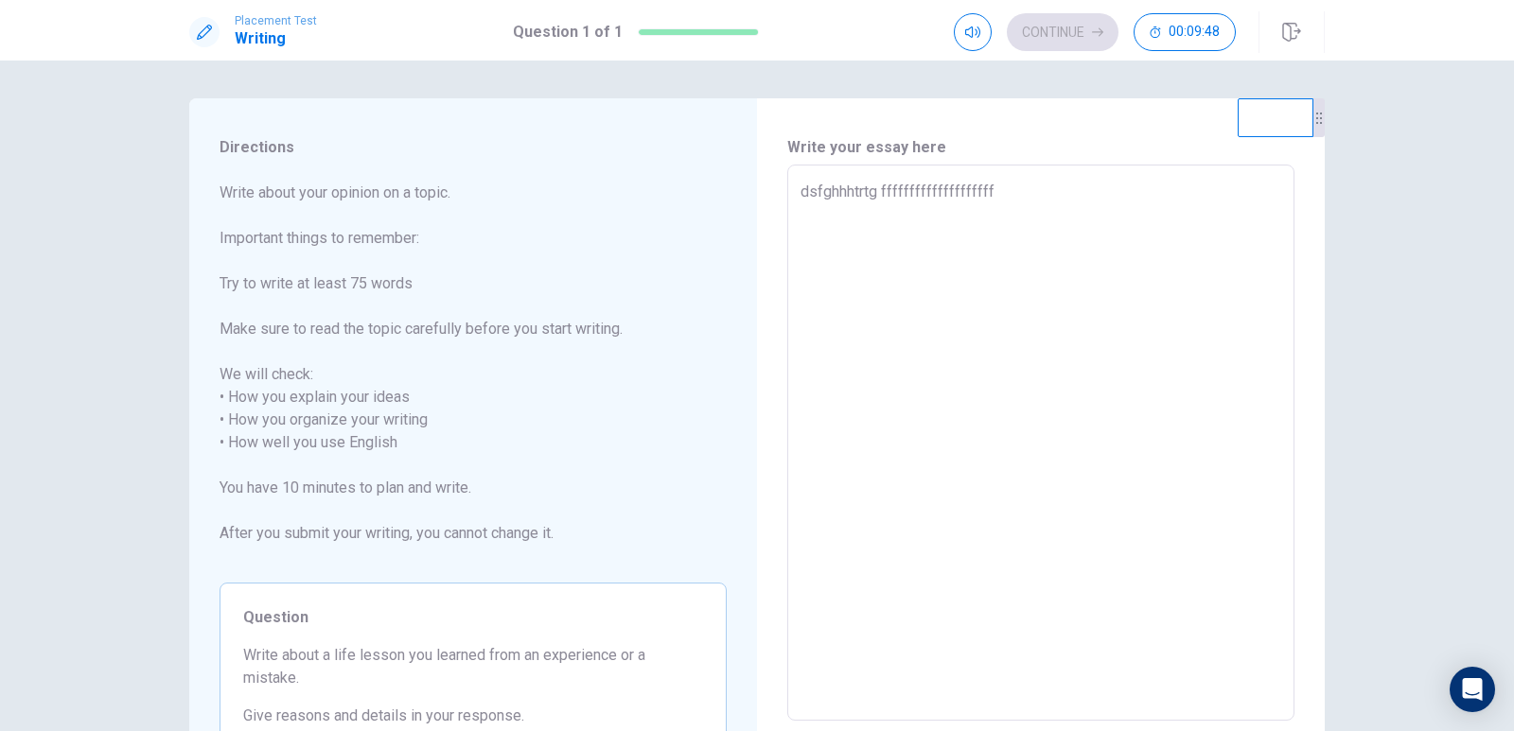
type textarea "dsfghhhtrtg fffffffffffffffffffff"
type textarea "x"
type textarea "dsfghhhtrtg ffffffffffffffffffffff"
type textarea "x"
type textarea "dsfghhhtrtg fffffffffffffffffffffff"
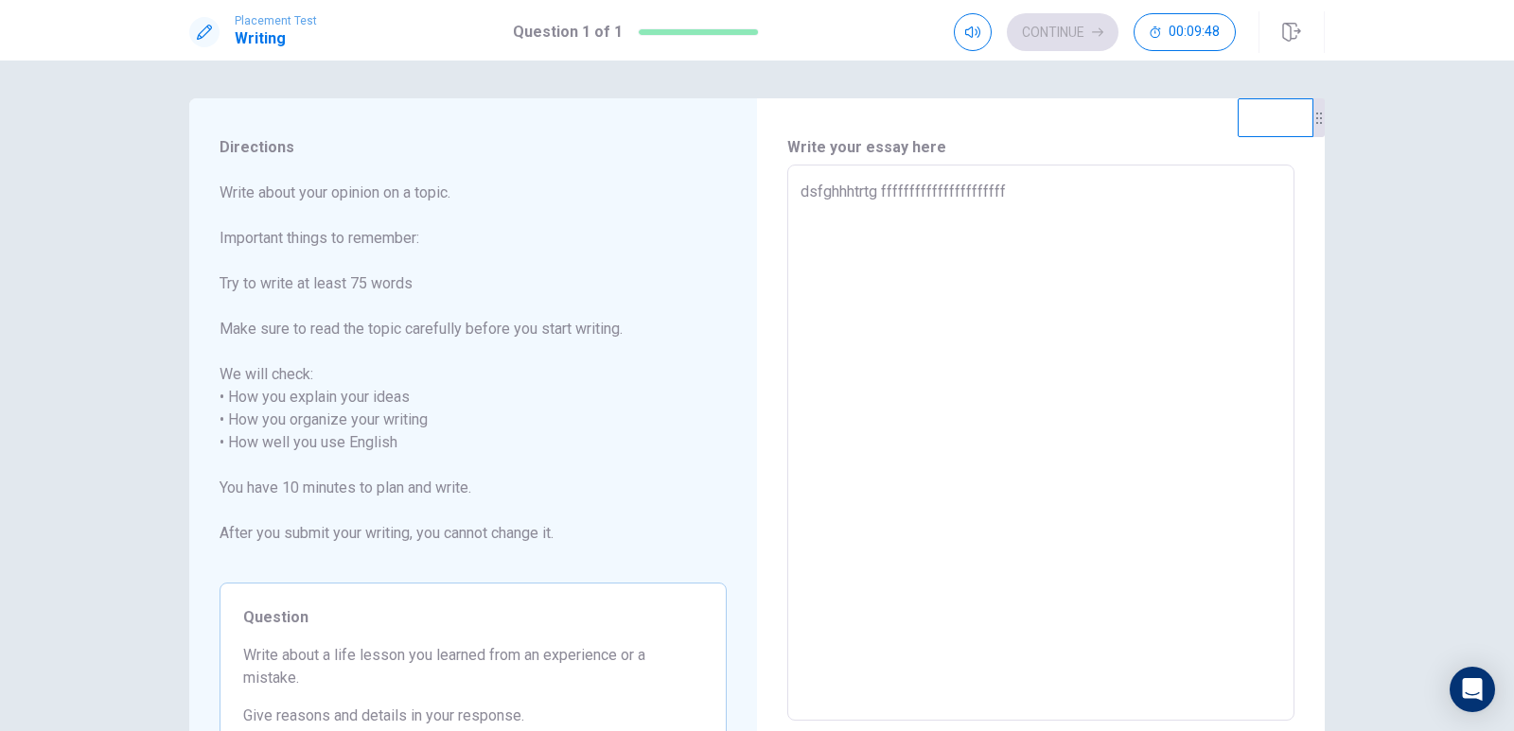
type textarea "x"
type textarea "dsfghhhtrtg ffffffffffffffffffffffff"
type textarea "x"
type textarea "dsfghhhtrtg fffffffffffffffffffffffff"
type textarea "x"
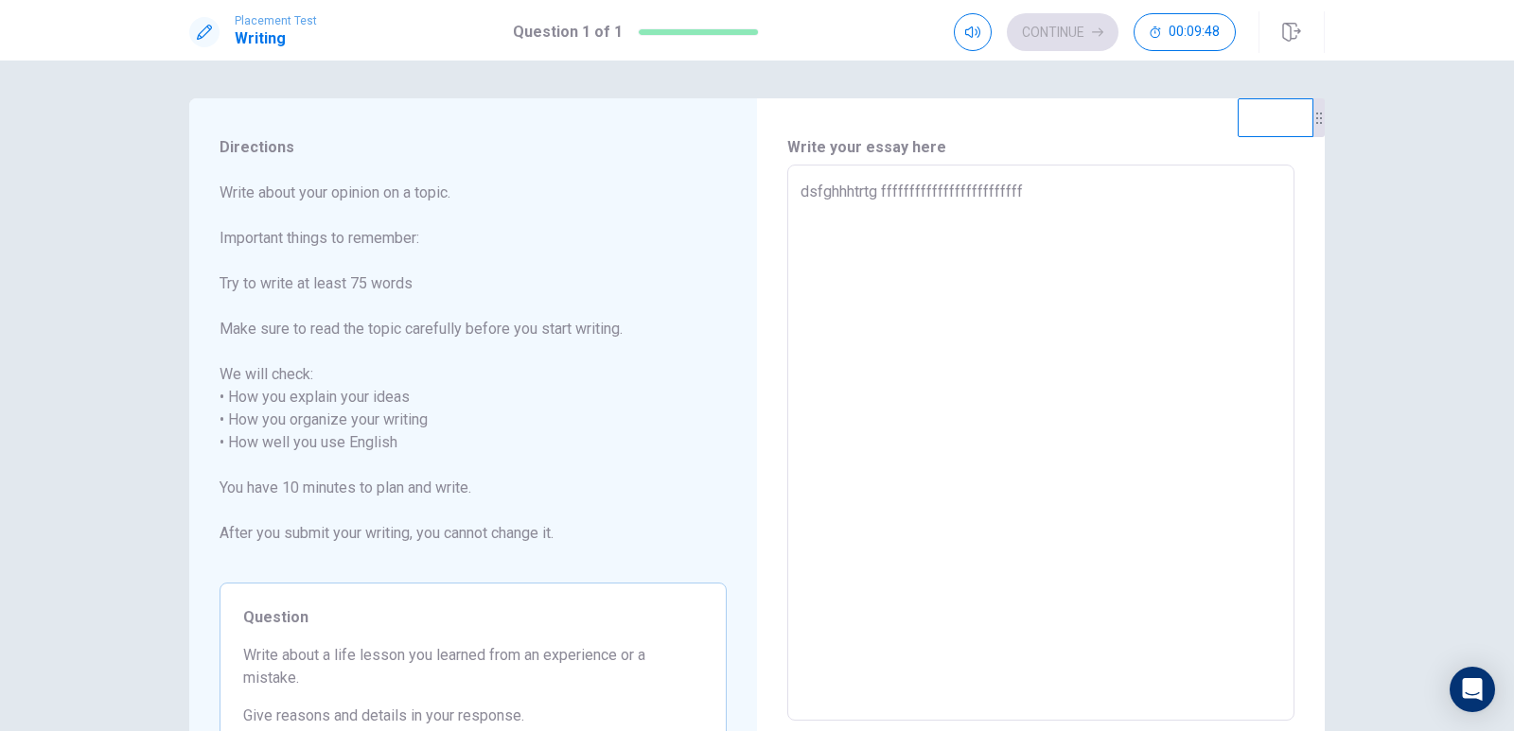
type textarea "dsfghhhtrtg ffffffffffffffffffffffffff"
type textarea "x"
type textarea "dsfghhhtrtg fffffffffffffffffffffffffff"
type textarea "x"
type textarea "dsfghhhtrtg ffffffffffffffffffffffffffff"
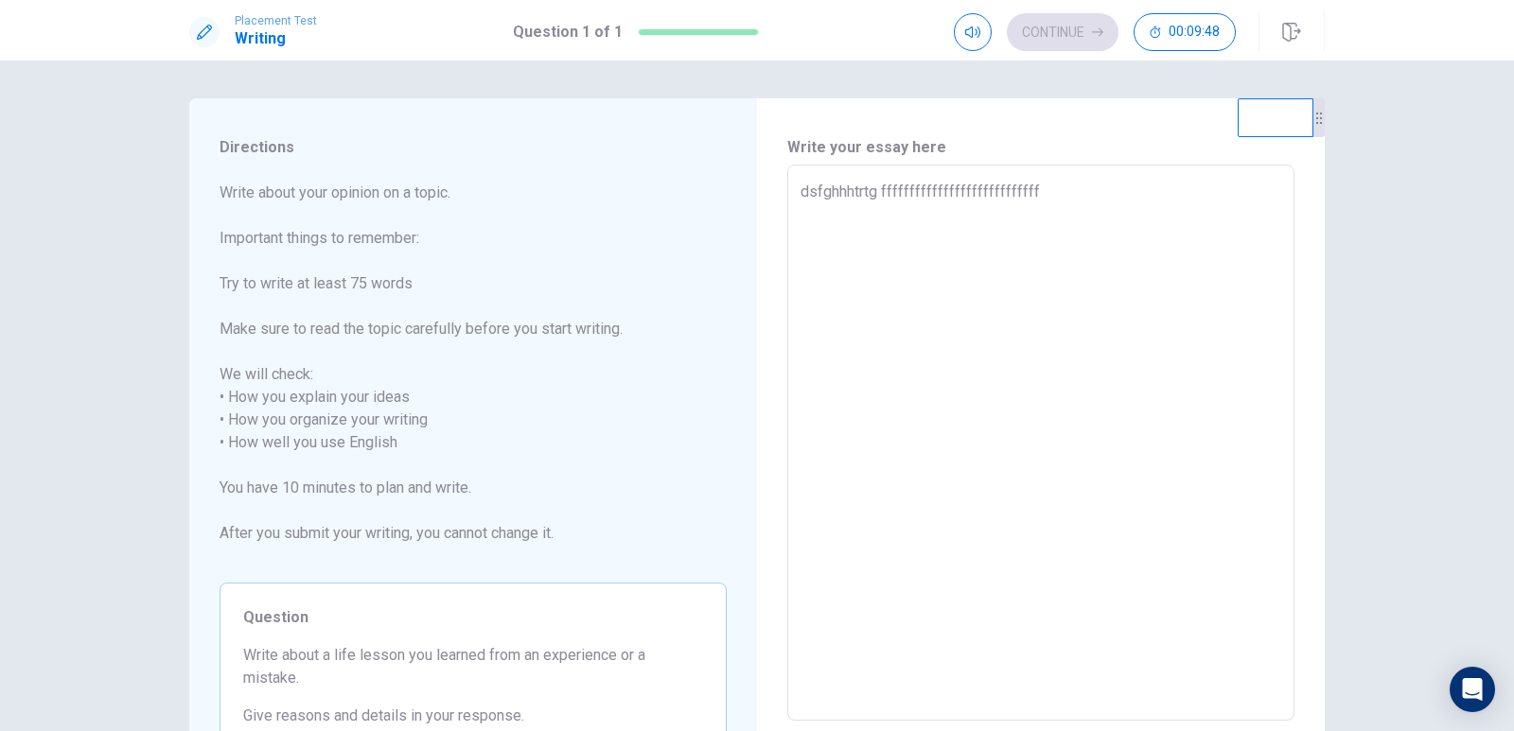
type textarea "x"
type textarea "dsfghhhtrtg fffffffffffffffffffffffffffff"
type textarea "x"
type textarea "dsfghhhtrtg ffffffffffffffffffffffffffffff"
type textarea "x"
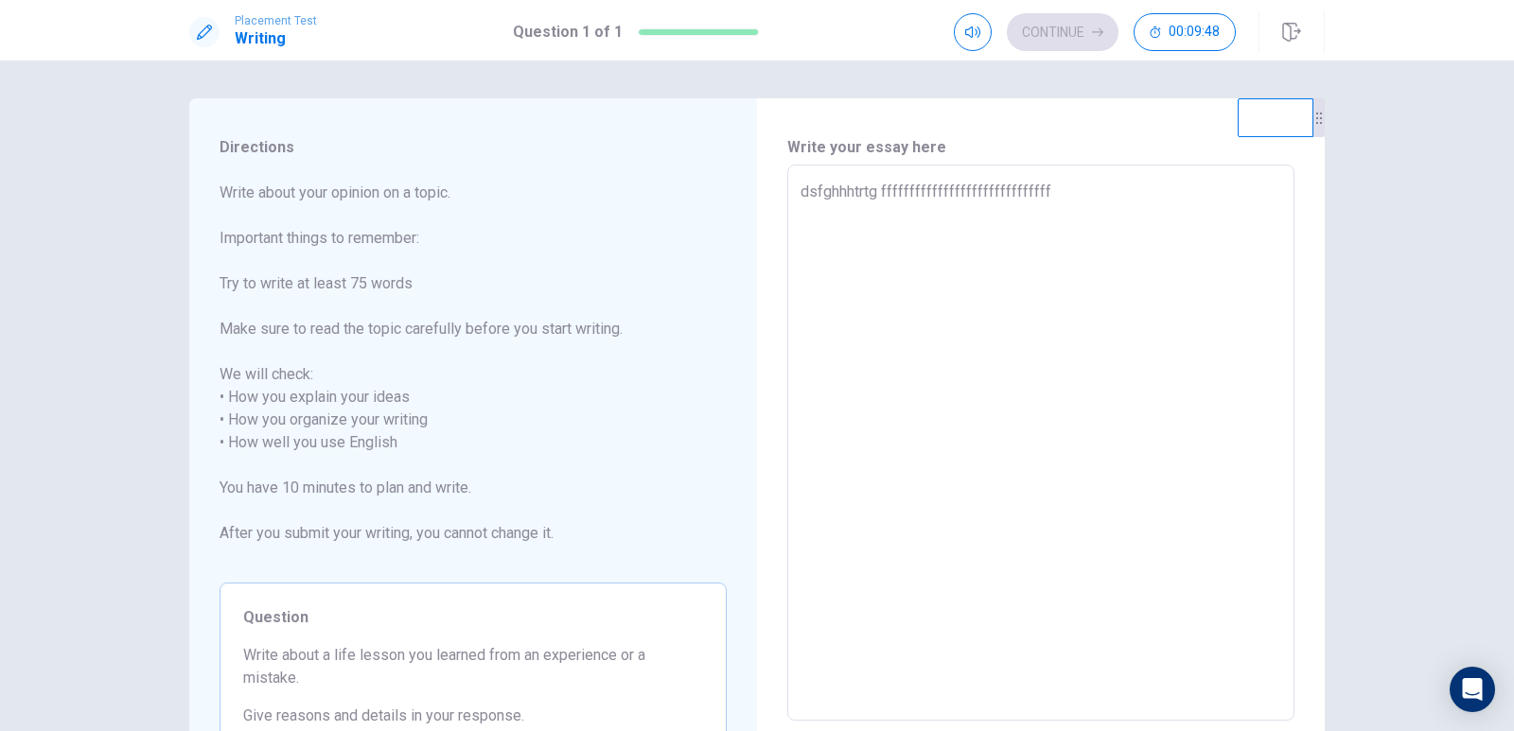
type textarea "dsfghhhtrtg fffffffffffffffffffffffffffffff"
type textarea "x"
type textarea "dsfghhhtrtg ffffffffffffffffffffffffffffffff"
type textarea "x"
type textarea "dsfghhhtrtg fffffffffffffffffffffffffffffffff"
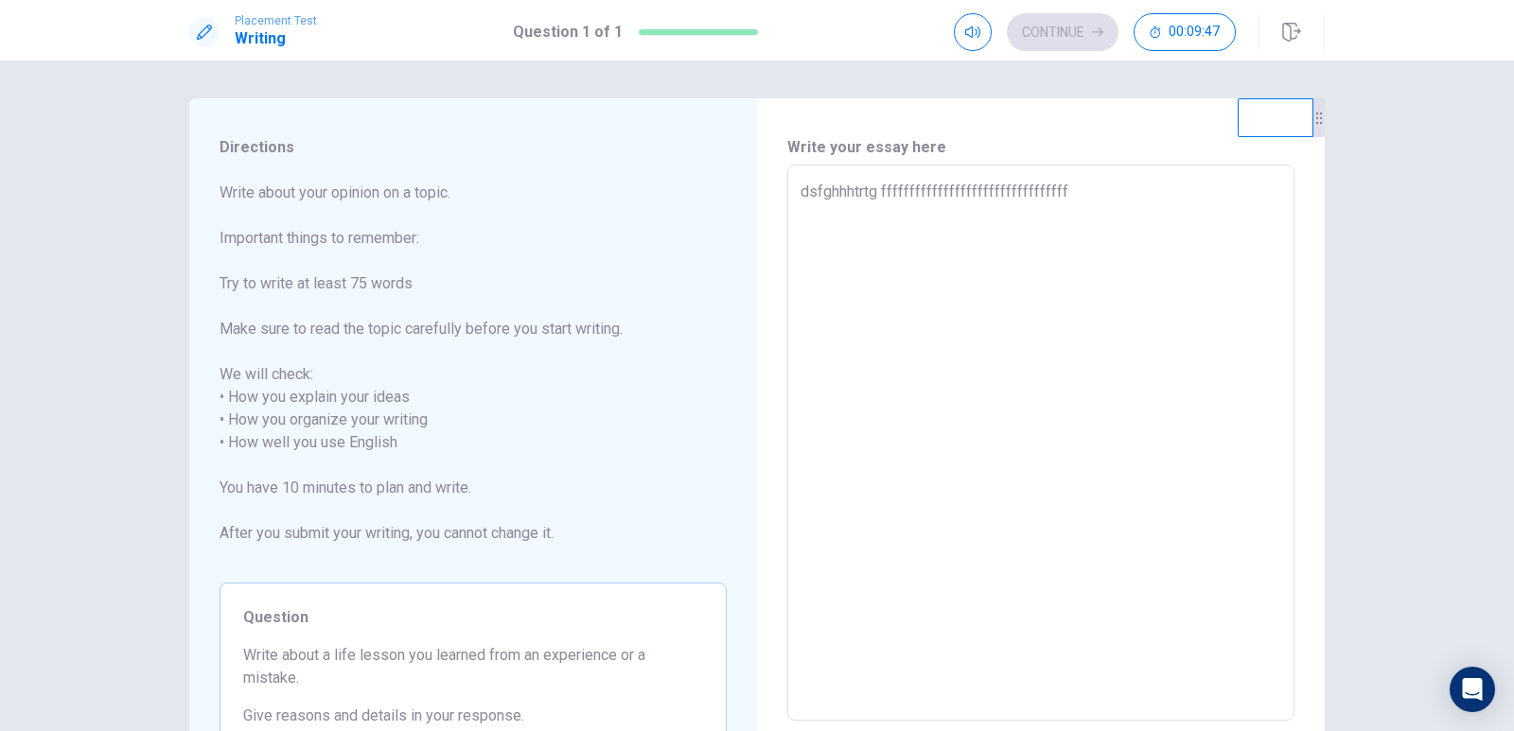
type textarea "x"
type textarea "dsfghhhtrtg ffffffffffffffffffffffffffffffffff"
type textarea "x"
type textarea "dsfghhhtrtg fffffffffffffffffffffffffffffffffff"
type textarea "x"
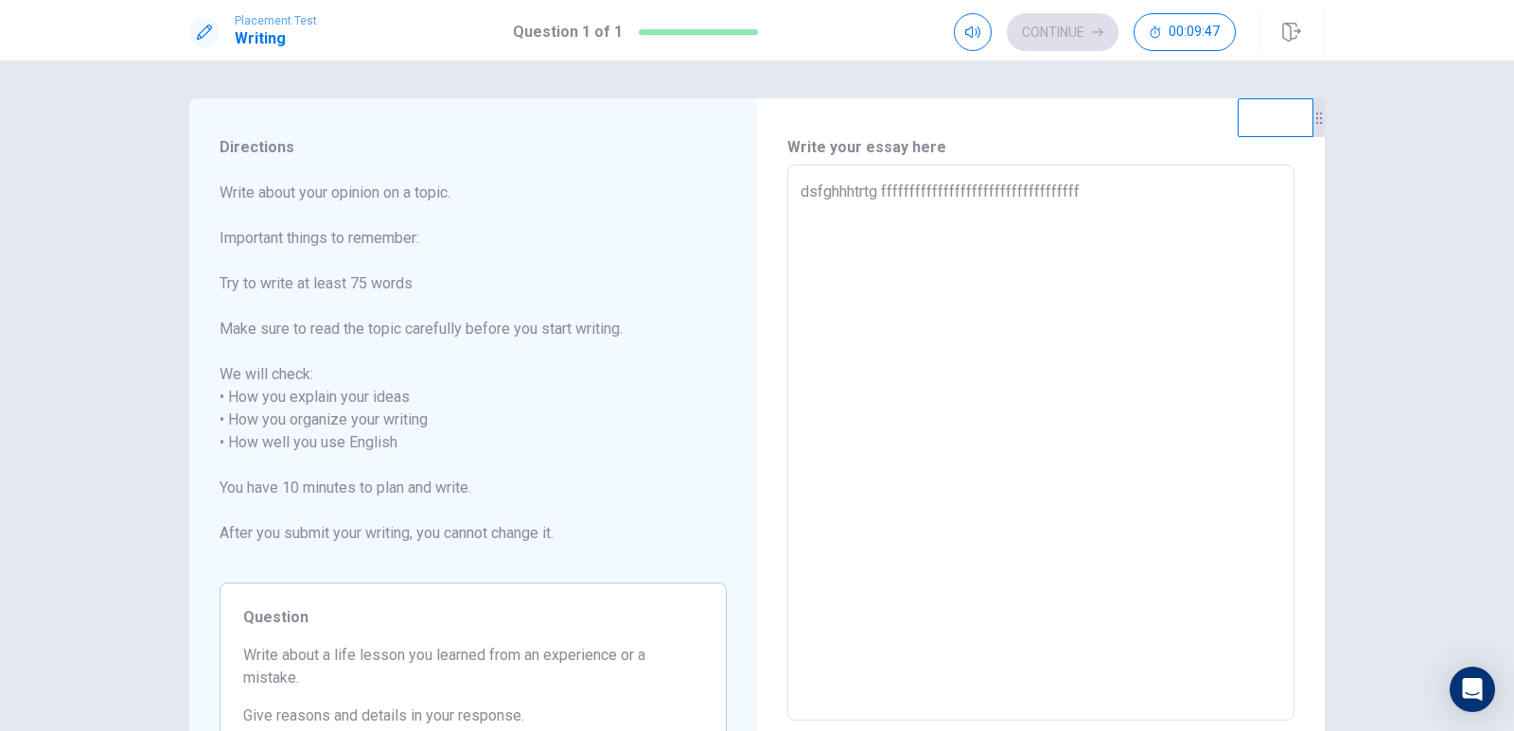
type textarea "dsfghhhtrtg ffffffffffffffffffffffffffffffffffff"
type textarea "x"
type textarea "dsfghhhtrtg fffffffffffffffffffffffffffffffffffff"
type textarea "x"
type textarea "dsfghhhtrtg ffffffffffffffffffffffffffffffffffffff"
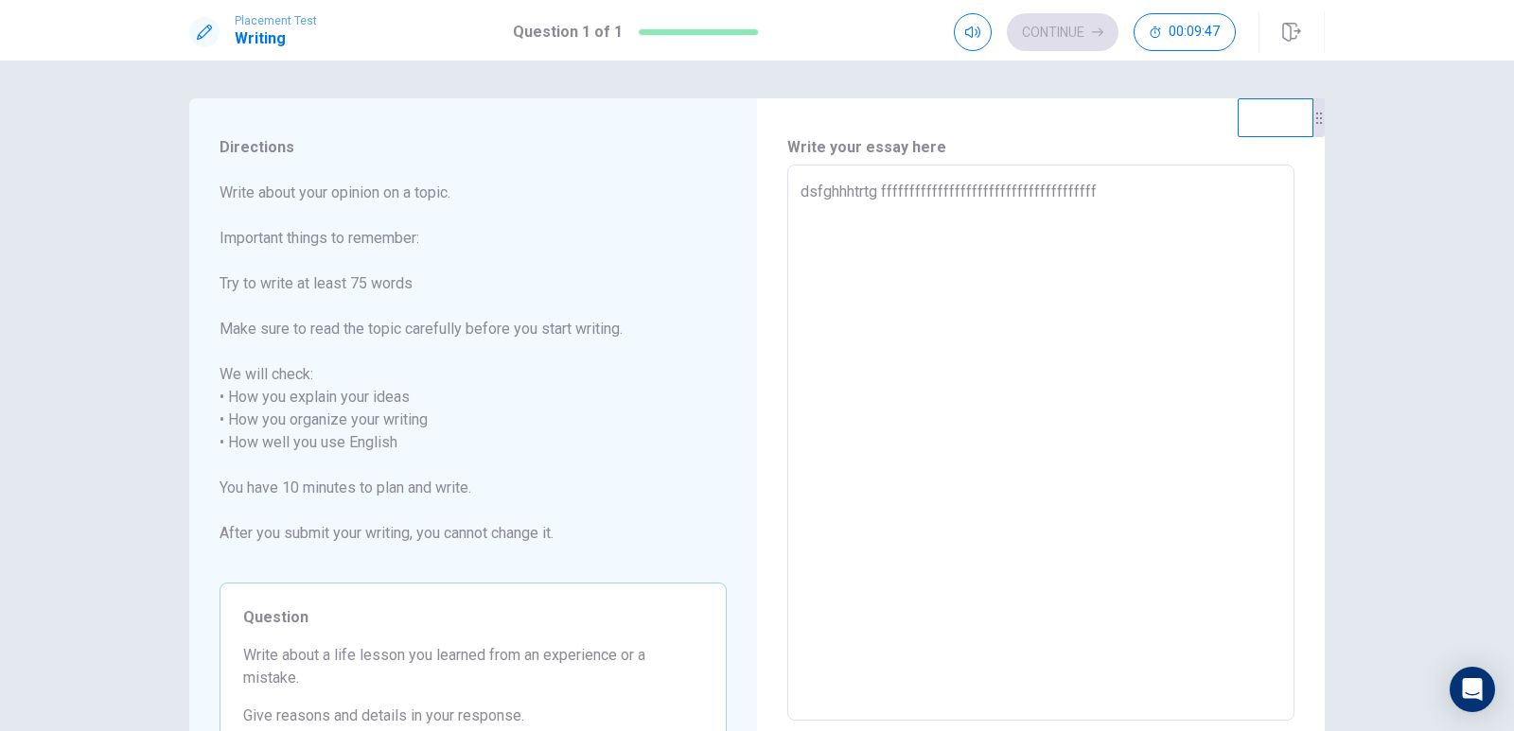
type textarea "x"
type textarea "dsfghhhtrtg fffffffffffffffffffffffffffffffffffffff"
type textarea "x"
type textarea "dsfghhhtrtg ffffffffffffffffffffffffffffffffffffffff"
type textarea "x"
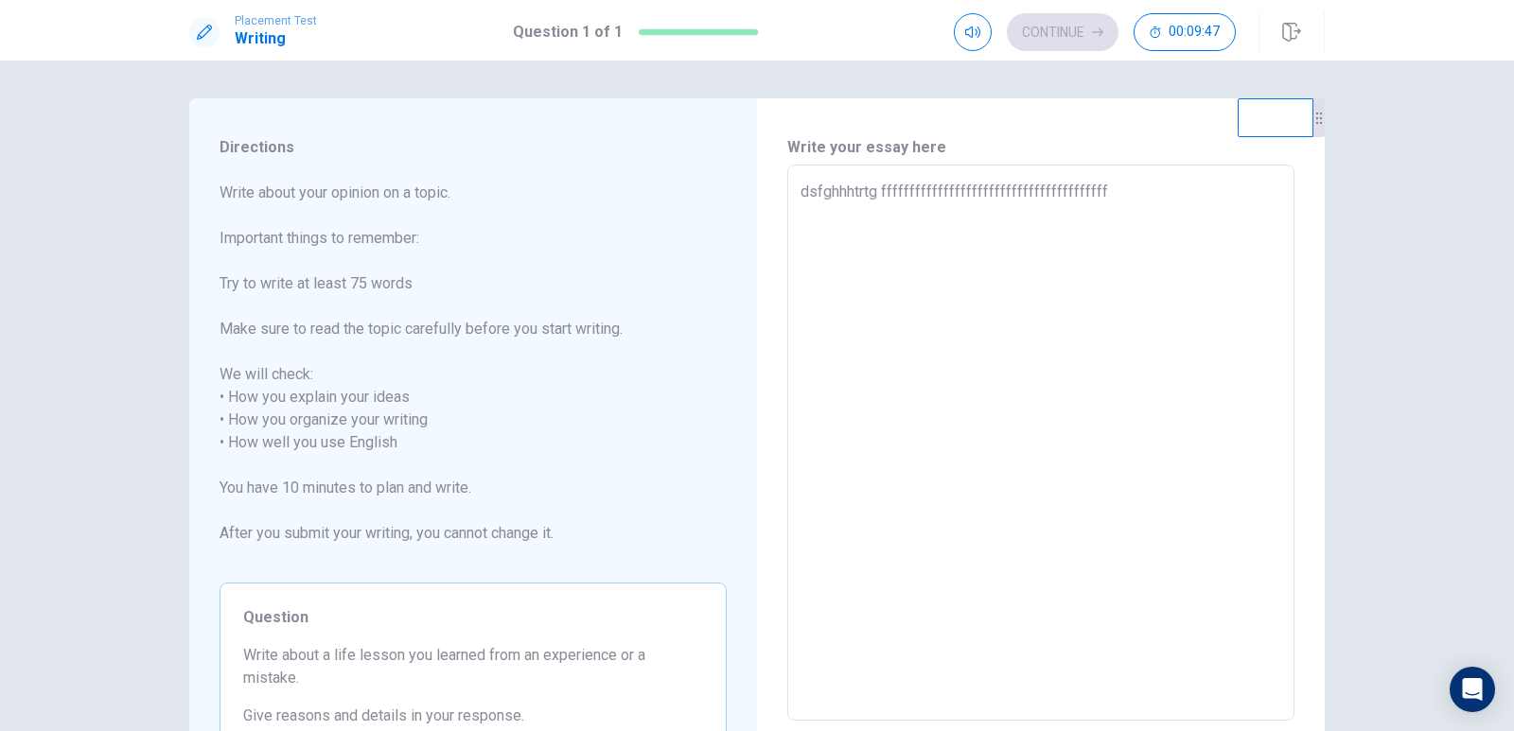
type textarea "dsfghhhtrtg fffffffffffffffffffffffffffffffffffffffff"
type textarea "x"
type textarea "dsfghhhtrtg ffffffffffffffffffffffffffffffffffffffffff"
type textarea "x"
type textarea "dsfghhhtrtg fffffffffffffffffffffffffffffffffffffffffff"
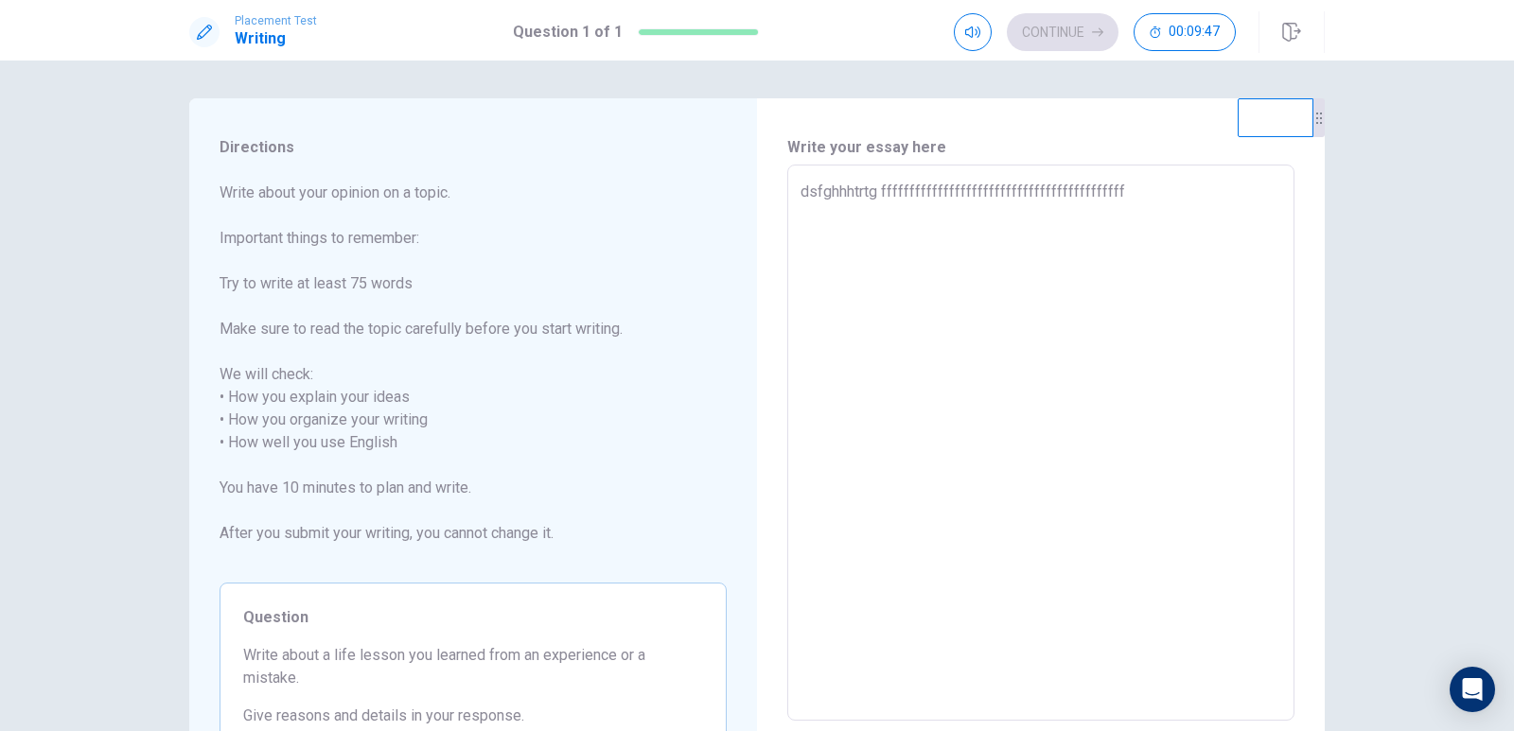
type textarea "x"
type textarea "dsfghhhtrtg ffffffffffffffffffffffffffffffffffffffffffff"
type textarea "x"
type textarea "dsfghhhtrtg fffffffffffffffffffffffffffffffffffffffffffff"
type textarea "x"
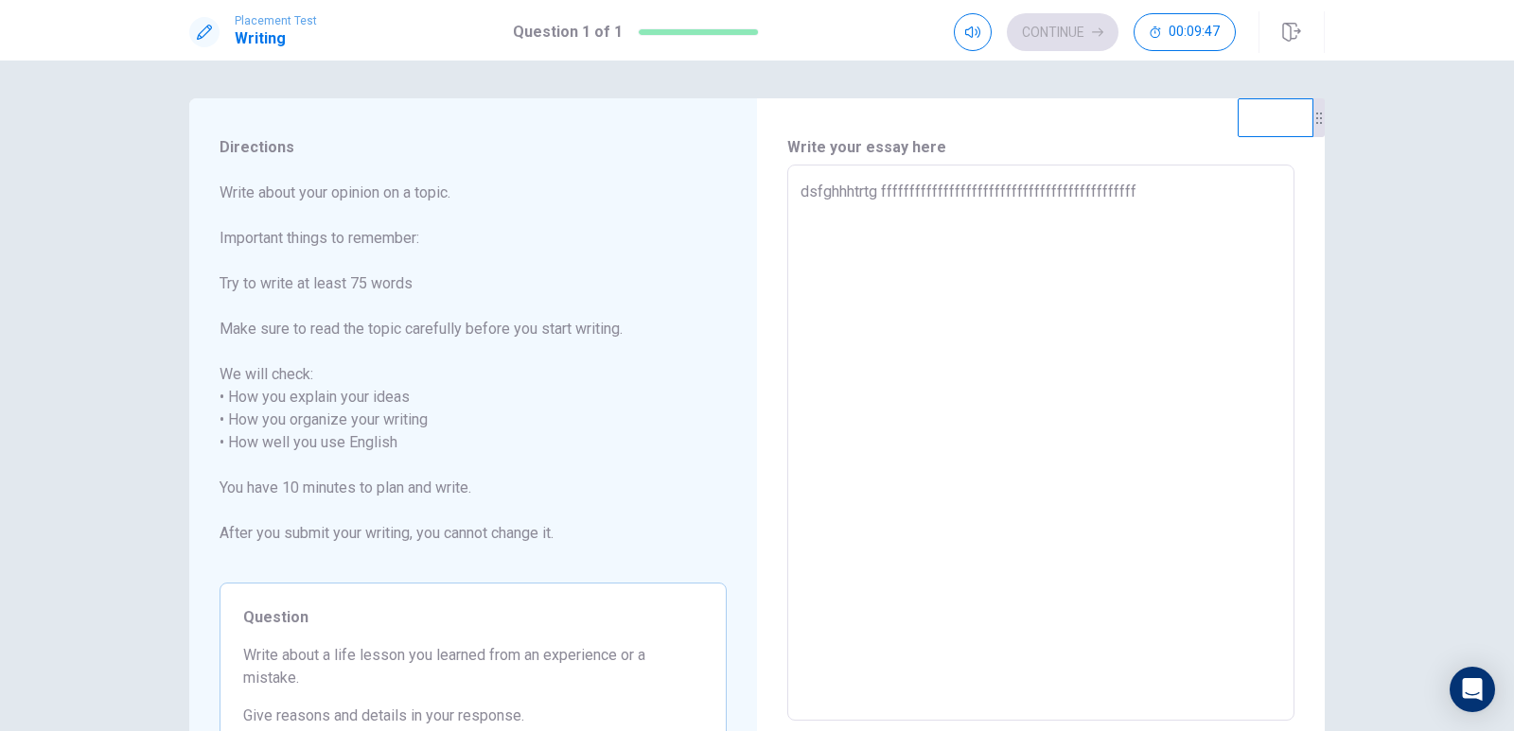
type textarea "dsfghhhtrtg ffffffffffffffffffffffffffffffffffffffffffffff"
type textarea "x"
type textarea "dsfghhhtrtg fffffffffffffffffffffffffffffffffffffffffffffff"
type textarea "x"
type textarea "dsfghhhtrtg ffffffffffffffffffffffffffffffffffffffffffffffff"
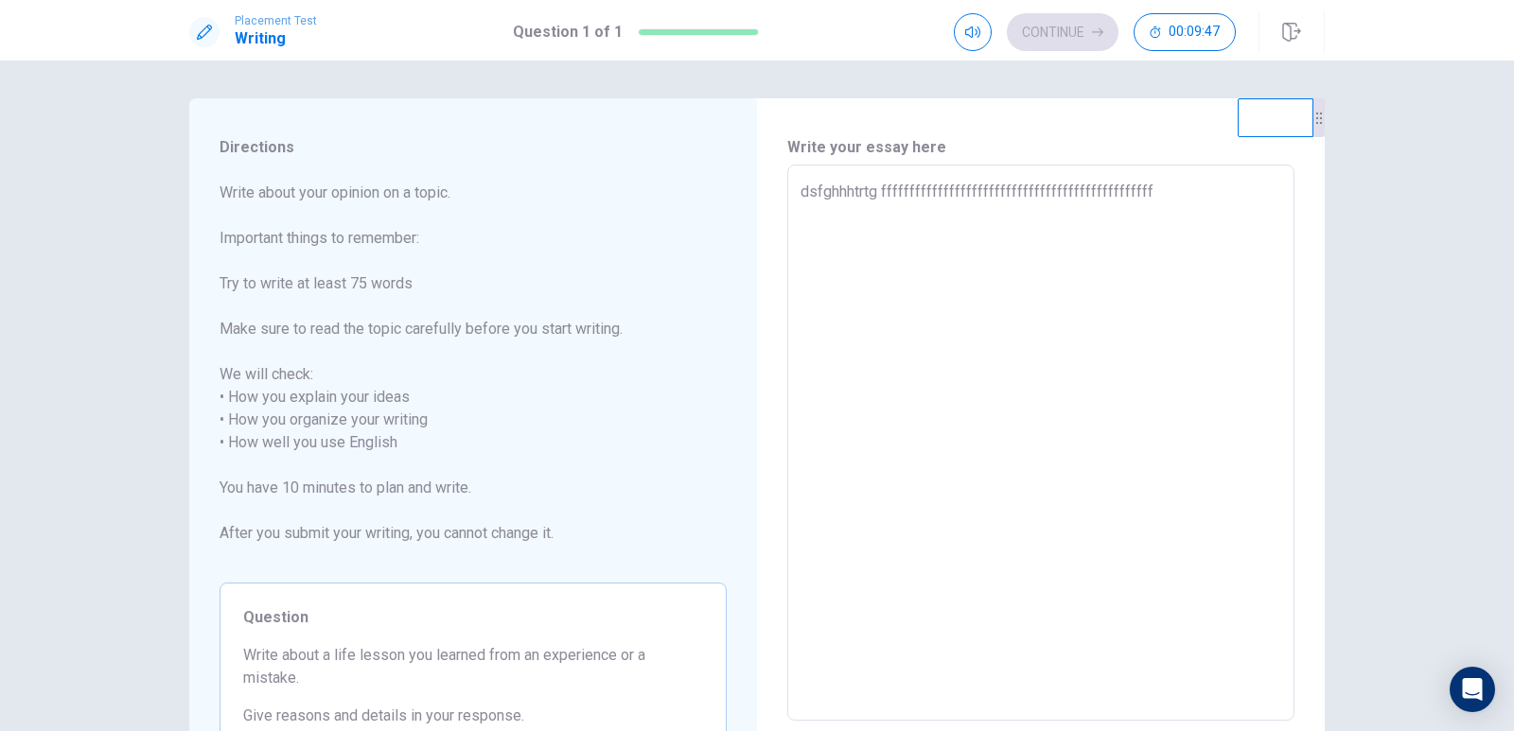
type textarea "x"
type textarea "dsfghhhtrtg fffffffffffffffffffffffffffffffffffffffffffffffff"
type textarea "x"
type textarea "dsfghhhtrtg ffffffffffffffffffffffffffffffffffffffffffffffffff"
type textarea "x"
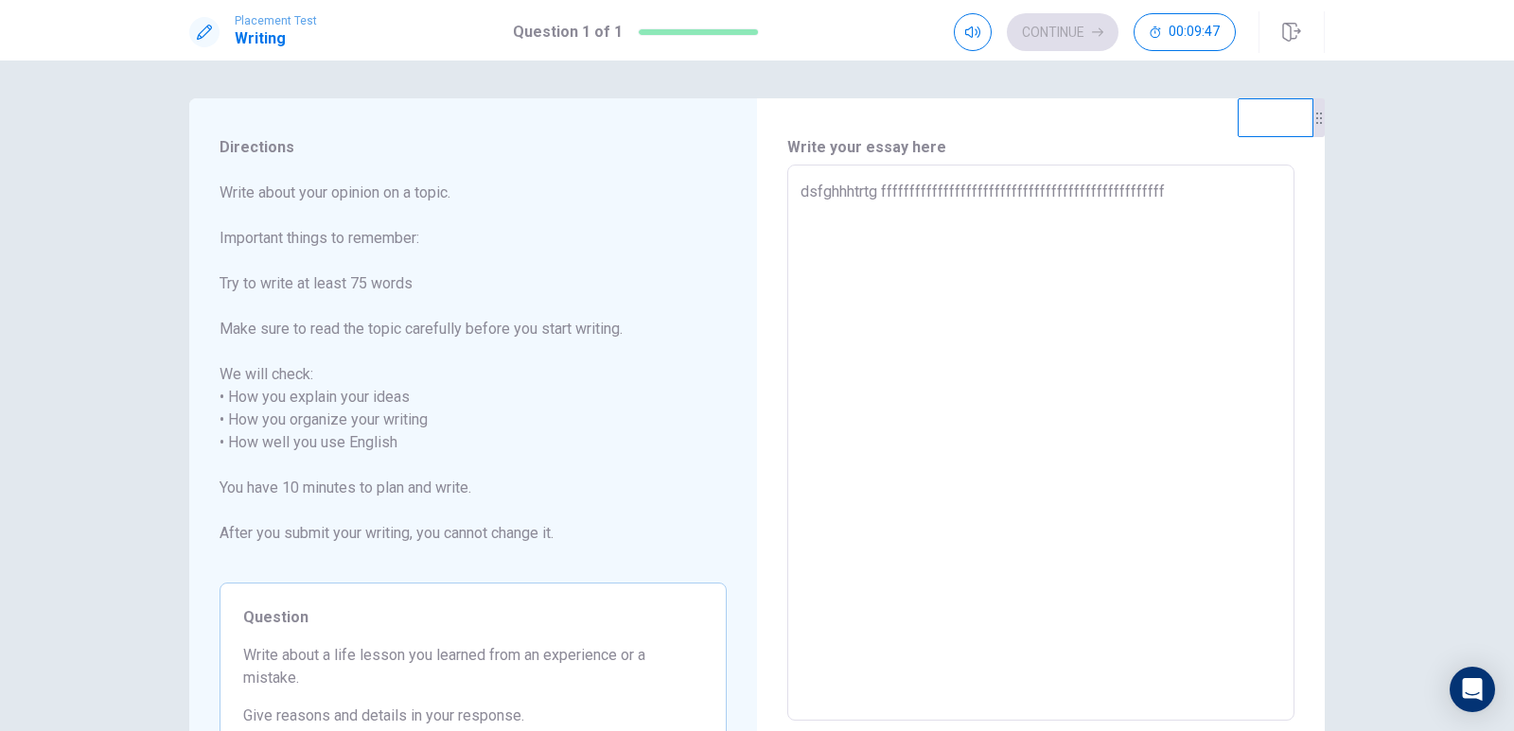
type textarea "dsfghhhtrtg fffffffffffffffffffffffffffffffffffffffffffffffffff"
type textarea "x"
type textarea "dsfghhhtrtg ffffffffffffffffffffffffffffffffffffffffffffffffffff"
type textarea "x"
type textarea "dsfghhhtrtg fffffffffffffffffffffffffffffffffffffffffffffffffffff"
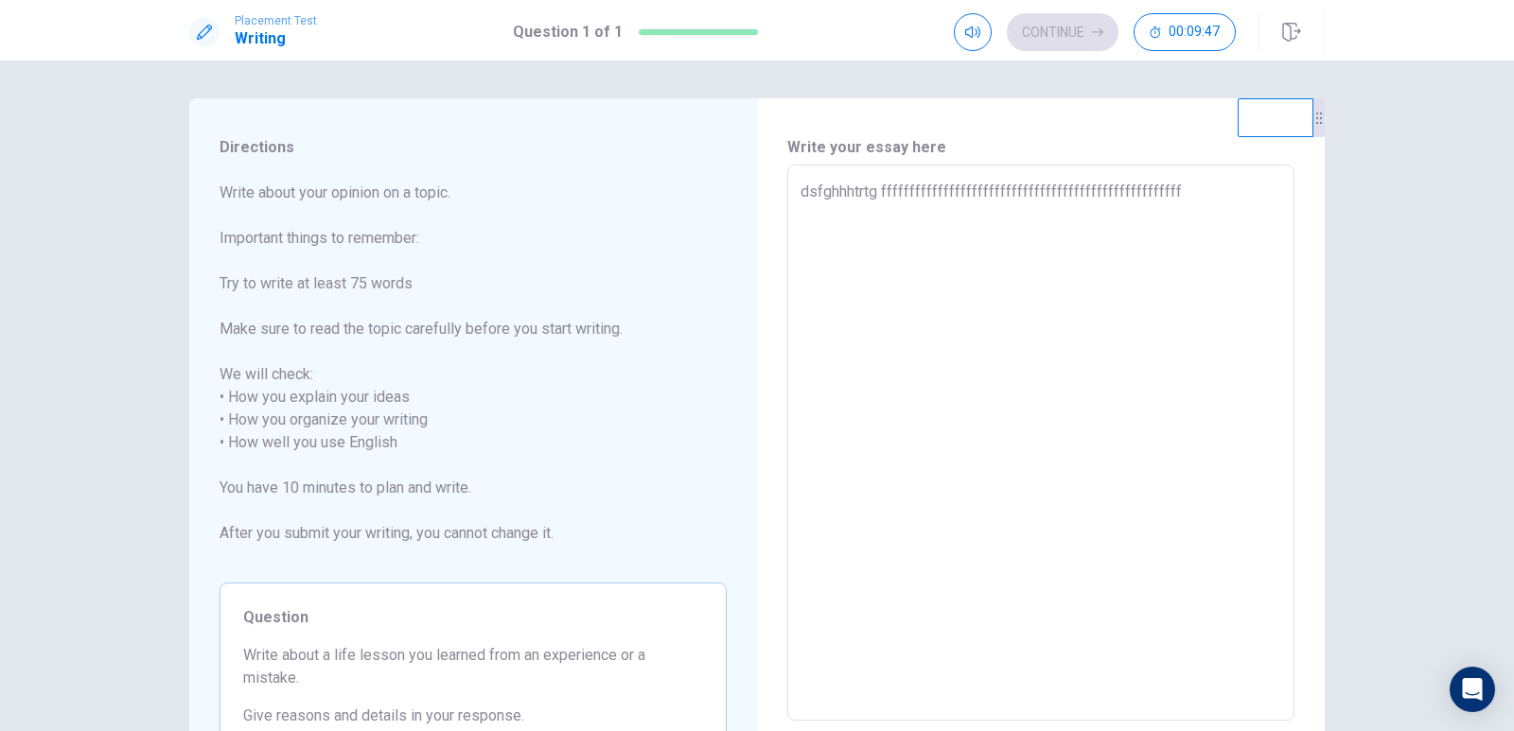
type textarea "x"
type textarea "dsfghhhtrtg ffffffffffffffffffffffffffffffffffffffffffffffffffffff"
type textarea "x"
type textarea "dsfghhhtrtg ffffffffffffffffffffffffffffffffffffffffffffffffffffffc"
type textarea "x"
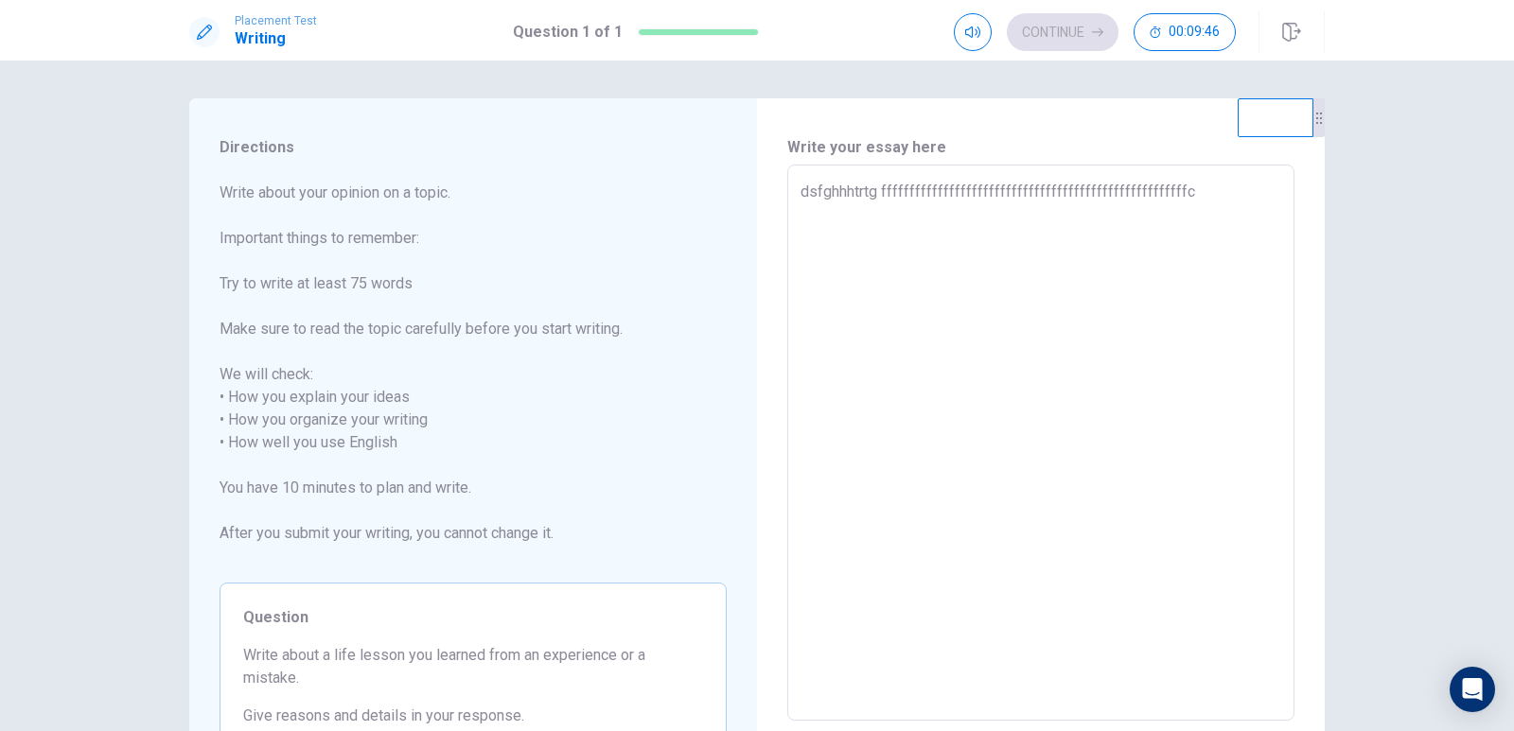
type textarea "dsfghhhtrtg ffffffffffffffffffffffffffffffffffffffffffffffffffffffcc"
type textarea "x"
type textarea "dsfghhhtrtg ffffffffffffffffffffffffffffffffffffffffffffffffffffffccc"
type textarea "x"
type textarea "dsfghhhtrtg ffffffffffffffffffffffffffffffffffffffffffffffffffffffcccc"
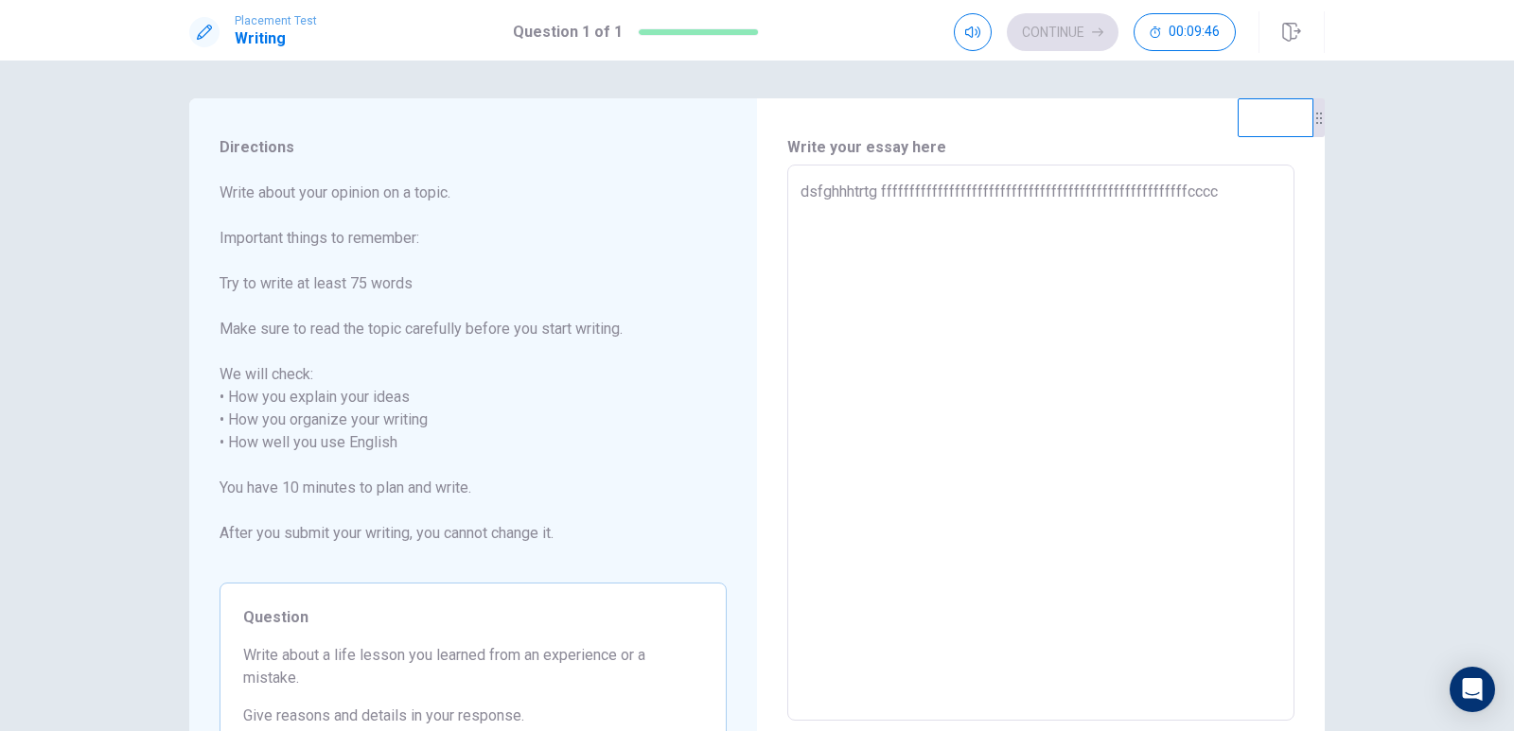
type textarea "x"
type textarea "dsfghhhtrtg ffffffffffffffffffffffffffffffffffffffffffffffffffffffccccc"
type textarea "x"
type textarea "dsfghhhtrtg ffffffffffffffffffffffffffffffffffffffffffffffffffffffcccccc"
type textarea "x"
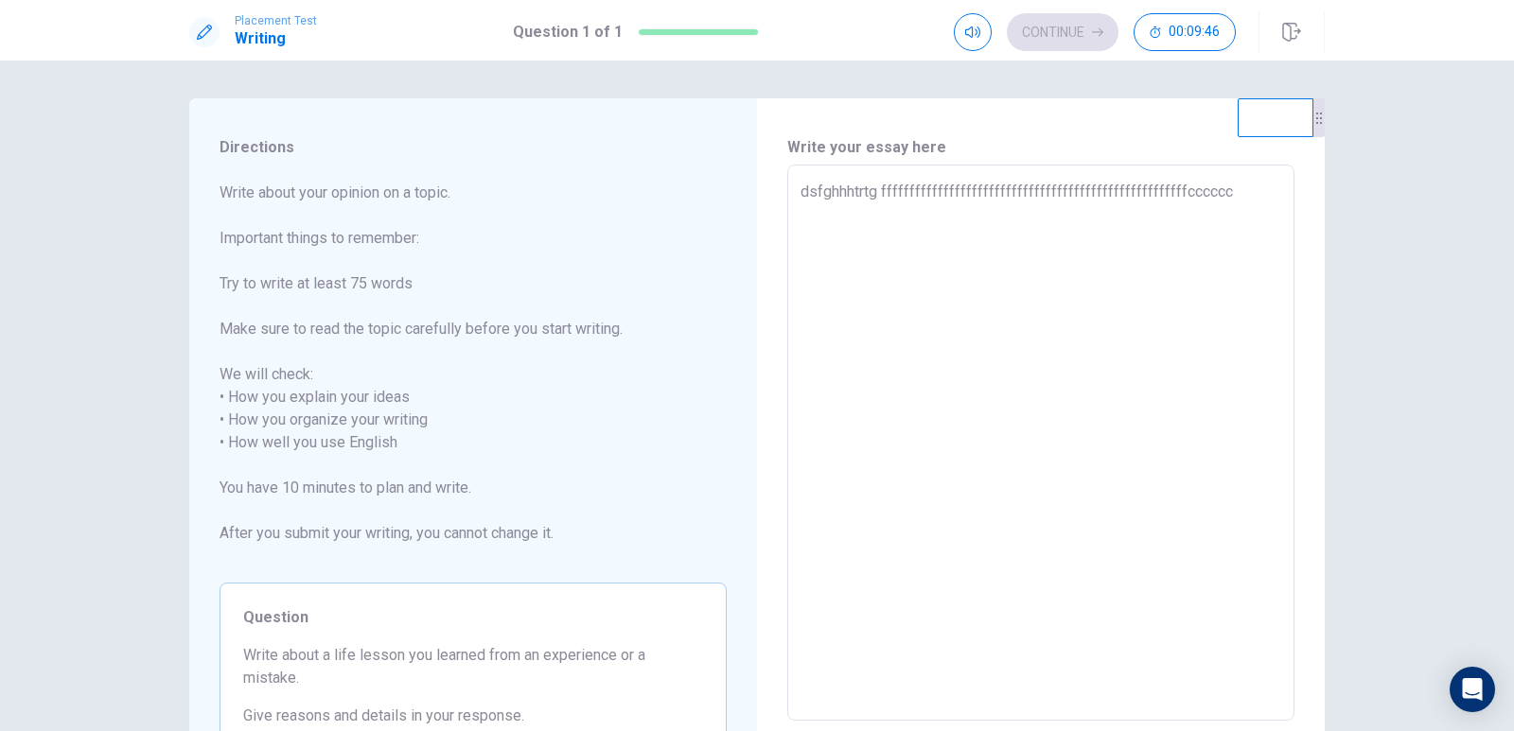
type textarea "dsfghhhtrtg ffffffffffffffffffffffffffffffffffffffffffffffffffffffccccccc"
type textarea "x"
type textarea "dsfghhhtrtg ffffffffffffffffffffffffffffffffffffffffffffffffffffffcccccccc"
type textarea "x"
type textarea "dsfghhhtrtg ffffffffffffffffffffffffffffffffffffffffffffffffffffffccccccccc"
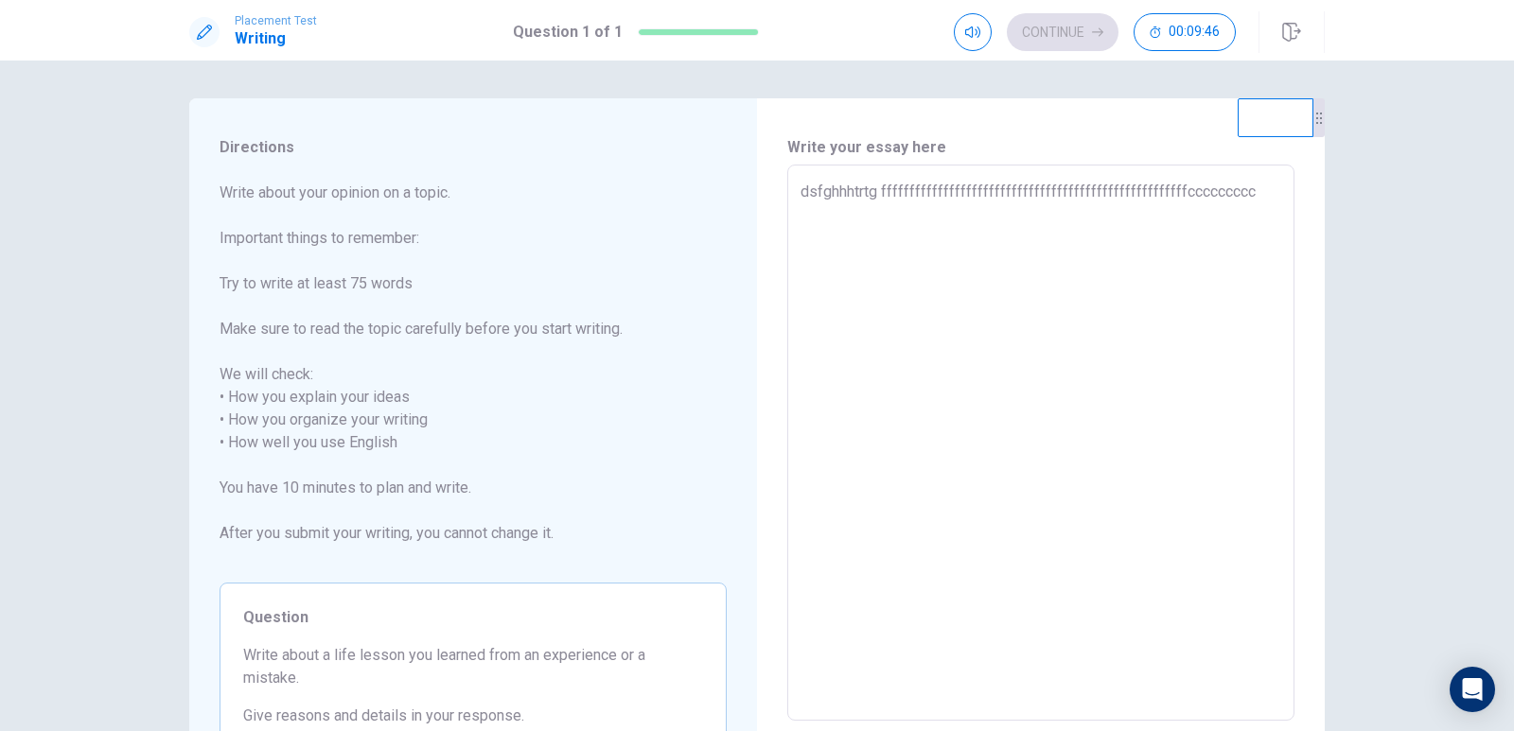
type textarea "x"
type textarea "dsfghhhtrtg ffffffffffffffffffffffffffffffffffffffffffffffffffffffcccccccccc"
type textarea "x"
type textarea "dsfghhhtrtg ffffffffffffffffffffffffffffffffffffffffffffffffffffffccccccccccc"
type textarea "x"
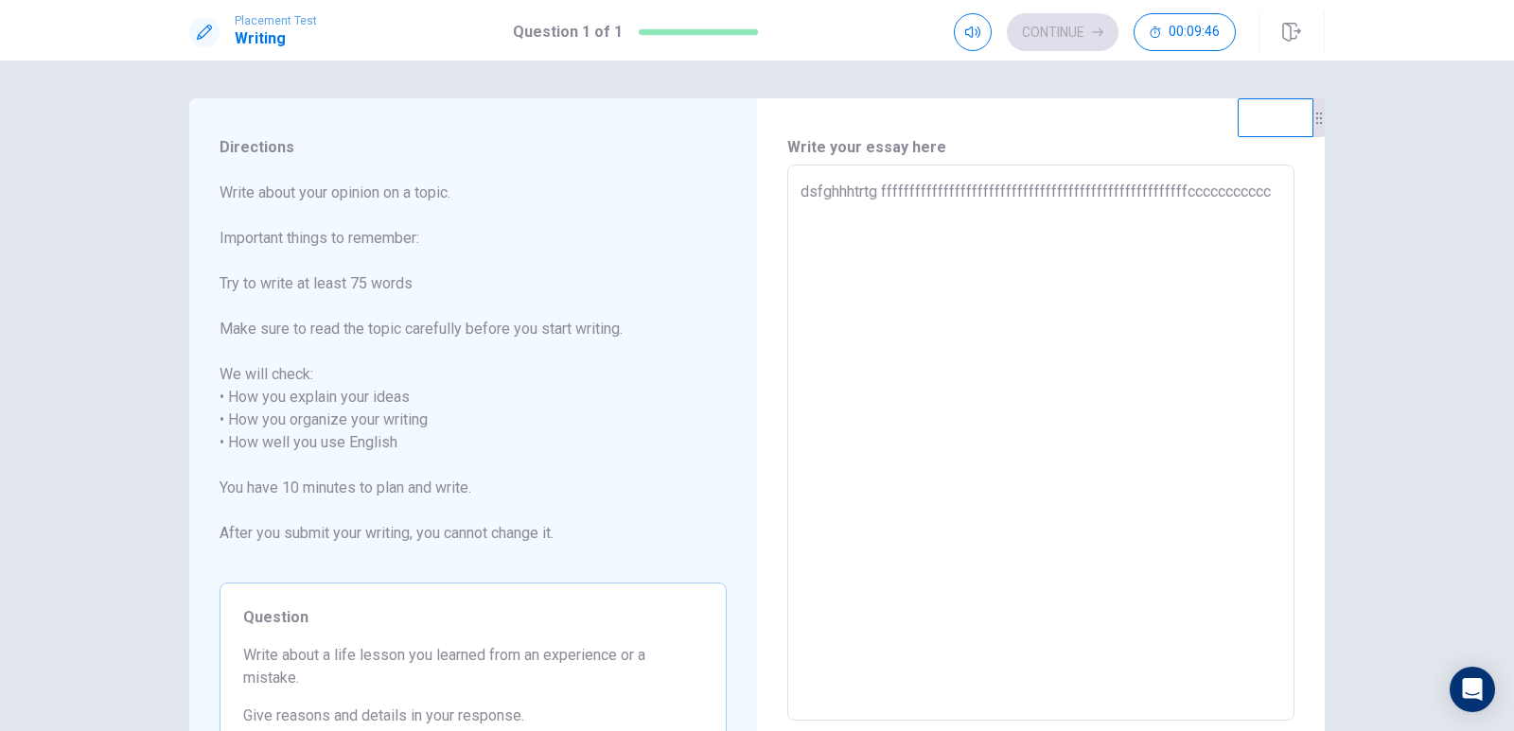
type textarea "dsfghhhtrtg ffffffffffffffffffffffffffffffffffffffffffffffffffffffcccccccccccc"
type textarea "x"
type textarea "dsfghhhtrtg ffffffffffffffffffffffffffffffffffffffffffffffffffffffccccccccccccc"
type textarea "x"
type textarea "dsfghhhtrtg ffffffffffffffffffffffffffffffffffffffffffffffffffffffccccccccccccc"
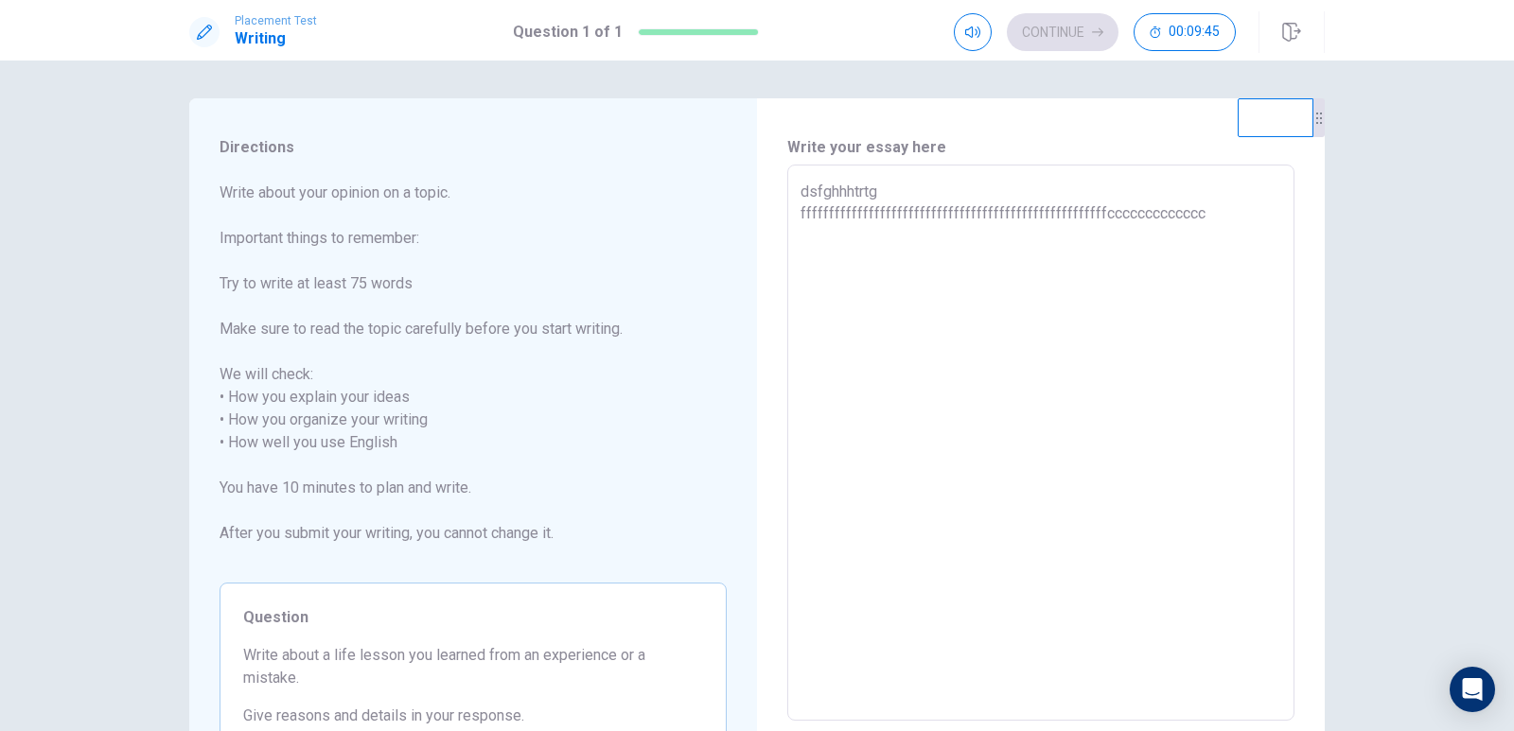
type textarea "x"
type textarea "dsfghhhtrtg ffffffffffffffffffffffffffffffffffffffffffffffffffffffccccccccccccc…"
type textarea "x"
type textarea "dsfghhhtrtg ffffffffffffffffffffffffffffffffffffffffffffffffffffffccccccccccccc…"
type textarea "x"
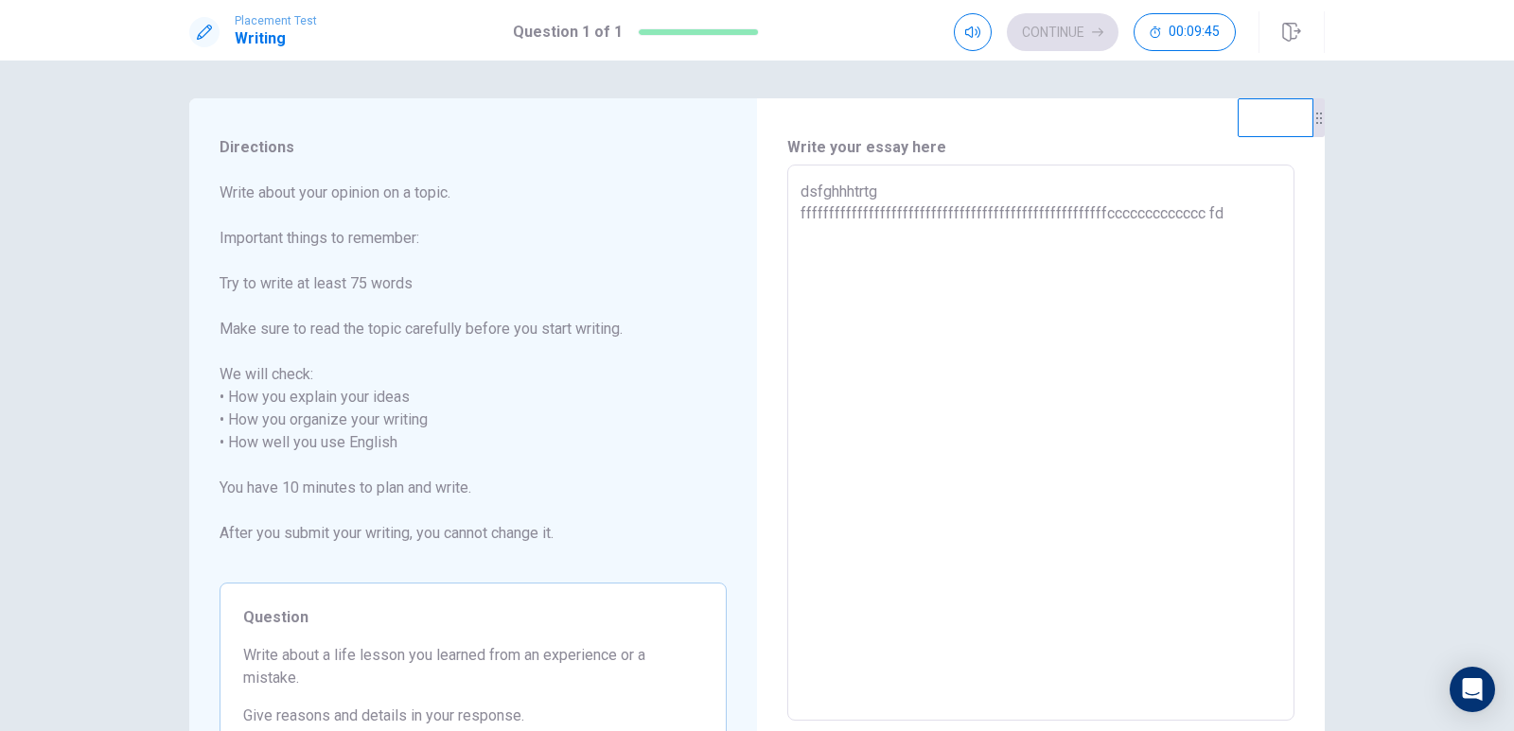
type textarea "dsfghhhtrtg ffffffffffffffffffffffffffffffffffffffffffffffffffffffccccccccccccc…"
type textarea "x"
type textarea "dsfghhhtrtg ffffffffffffffffffffffffffffffffffffffffffffffffffffffccccccccccccc…"
type textarea "x"
type textarea "dsfghhhtrtg ffffffffffffffffffffffffffffffffffffffffffffffffffffffccccccccccccc…"
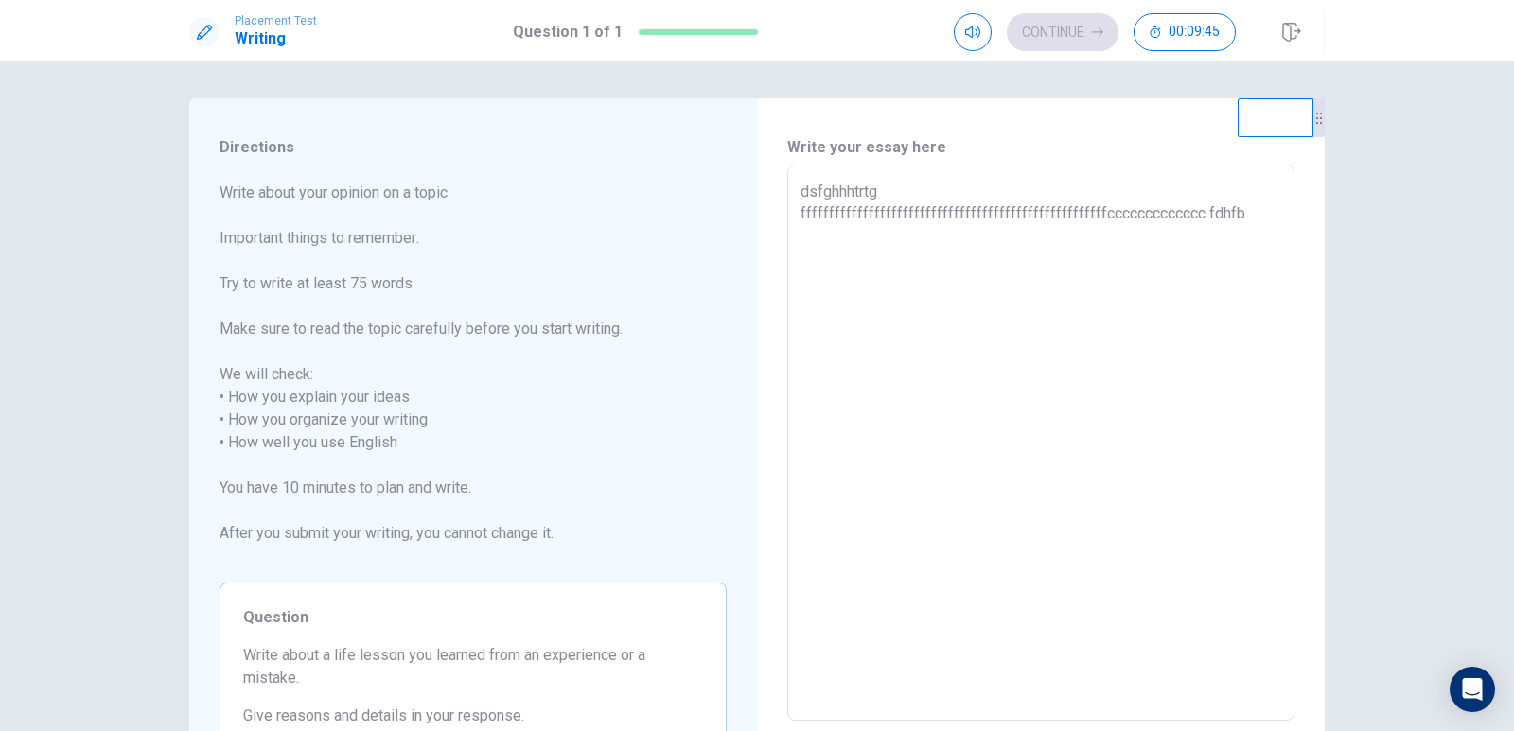
type textarea "x"
type textarea "dsfghhhtrtg ffffffffffffffffffffffffffffffffffffffffffffffffffffffccccccccccccc…"
type textarea "x"
type textarea "dsfghhhtrtg ffffffffffffffffffffffffffffffffffffffffffffffffffffffccccccccccccc…"
type textarea "x"
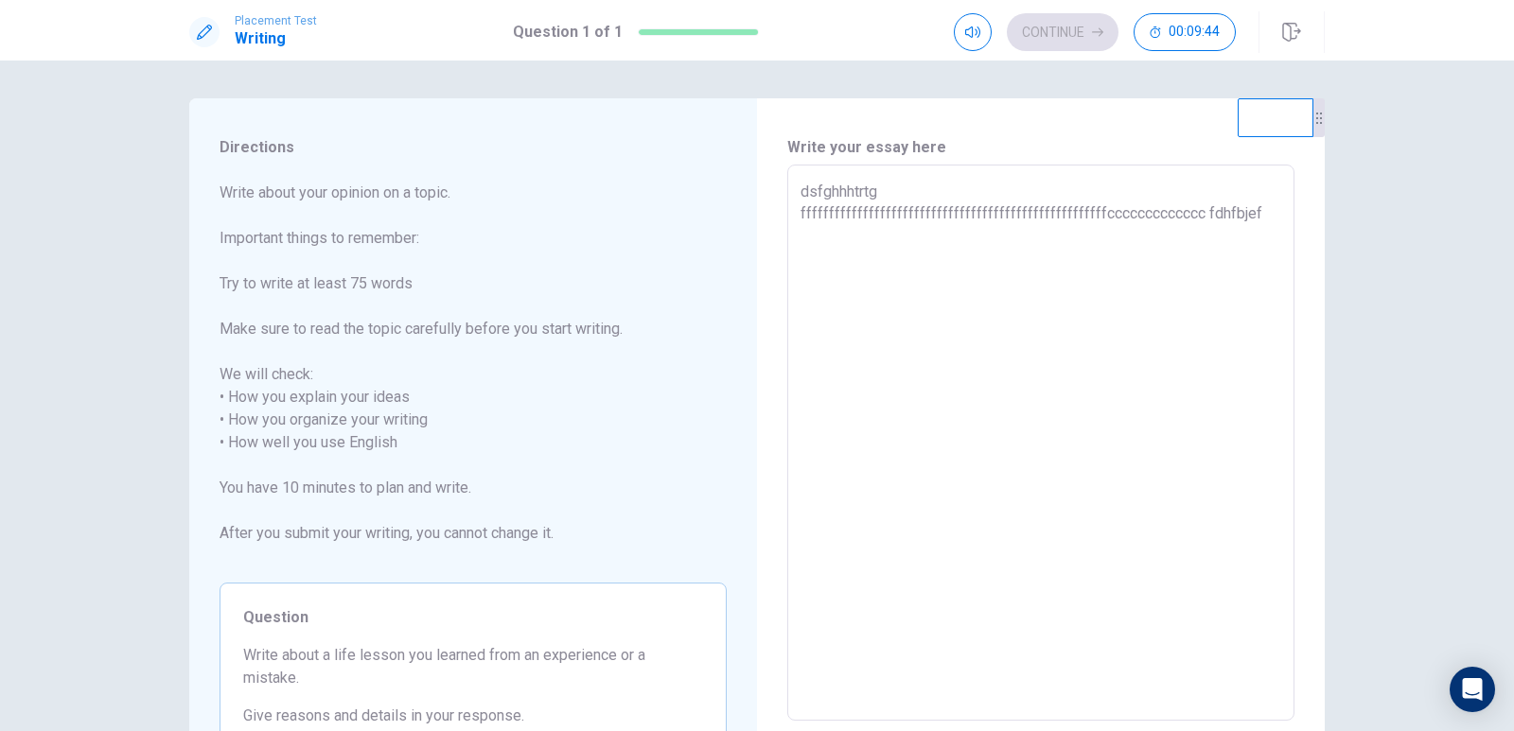
type textarea "dsfghhhtrtg ffffffffffffffffffffffffffffffffffffffffffffffffffffffccccccccccccc…"
type textarea "x"
type textarea "dsfghhhtrtg ffffffffffffffffffffffffffffffffffffffffffffffffffffffccccccccccccc…"
type textarea "x"
type textarea "dsfghhhtrtg ffffffffffffffffffffffffffffffffffffffffffffffffffffffccccccccccccc…"
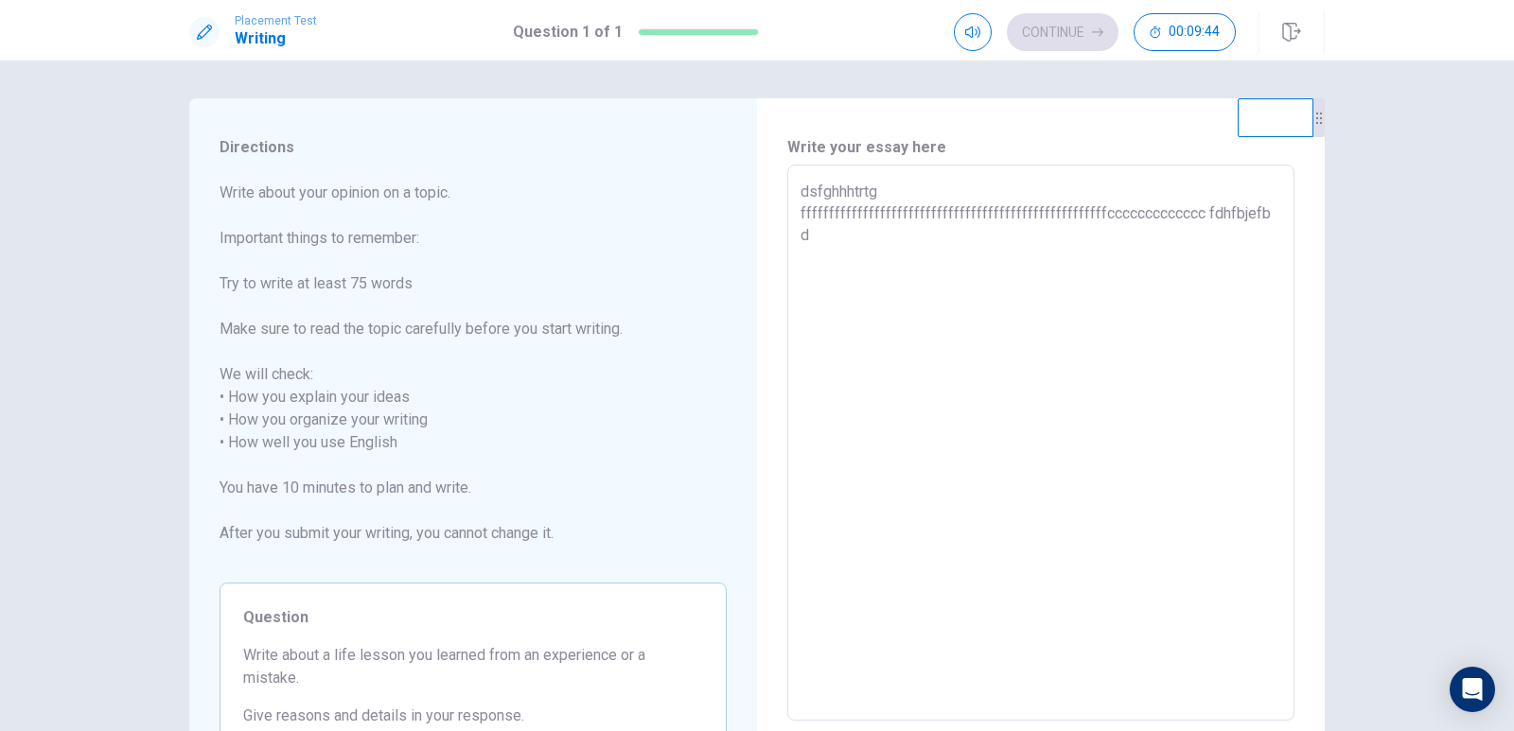
type textarea "x"
type textarea "dsfghhhtrtg ffffffffffffffffffffffffffffffffffffffffffffffffffffffccccccccccccc…"
type textarea "x"
type textarea "dsfghhhtrtg ffffffffffffffffffffffffffffffffffffffffffffffffffffffccccccccccccc…"
type textarea "x"
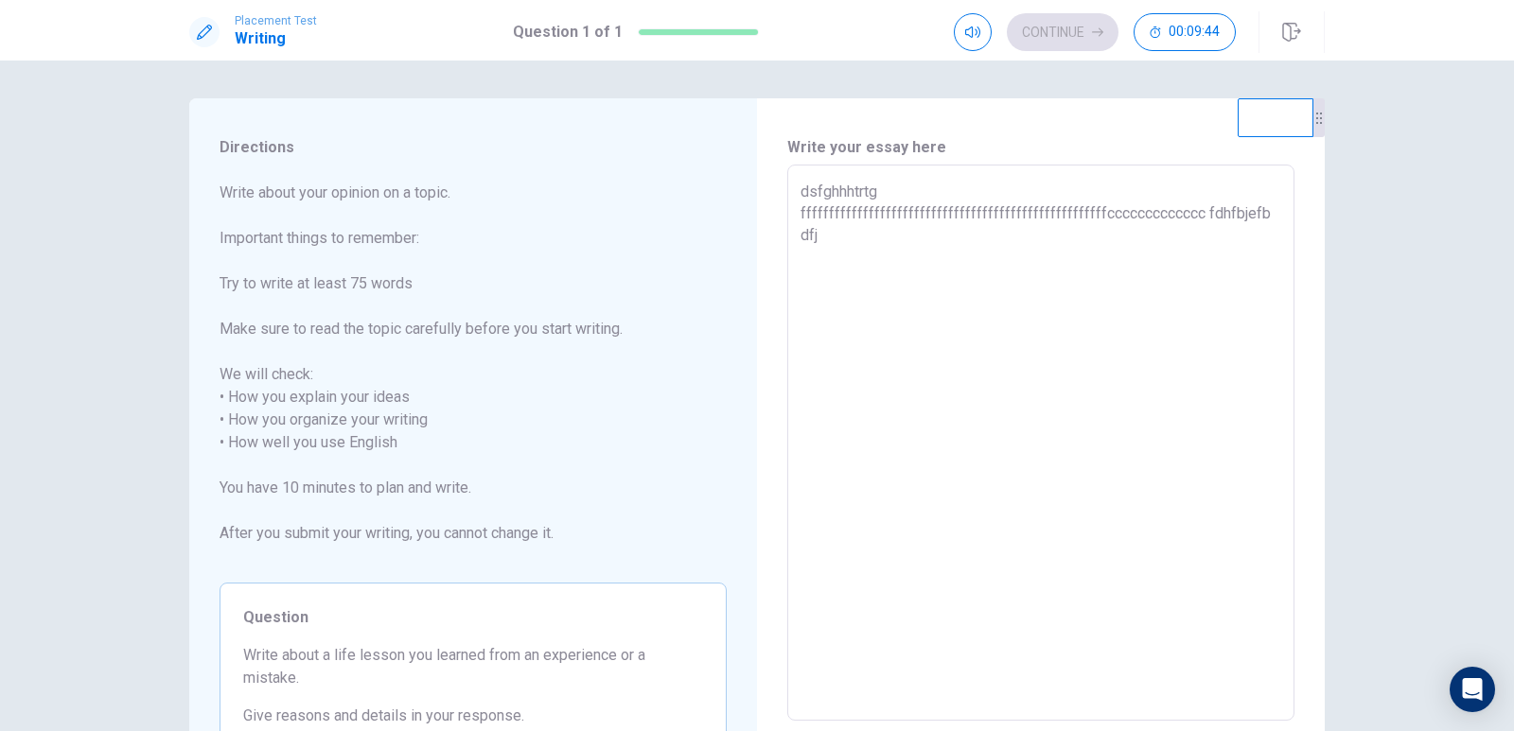
type textarea "dsfghhhtrtg ffffffffffffffffffffffffffffffffffffffffffffffffffffffccccccccccccc…"
type textarea "x"
type textarea "dsfghhhtrtg ffffffffffffffffffffffffffffffffffffffffffffffffffffffccccccccccccc…"
type textarea "x"
type textarea "dsfghhhtrtg ffffffffffffffffffffffffffffffffffffffffffffffffffffffccccccccccccc…"
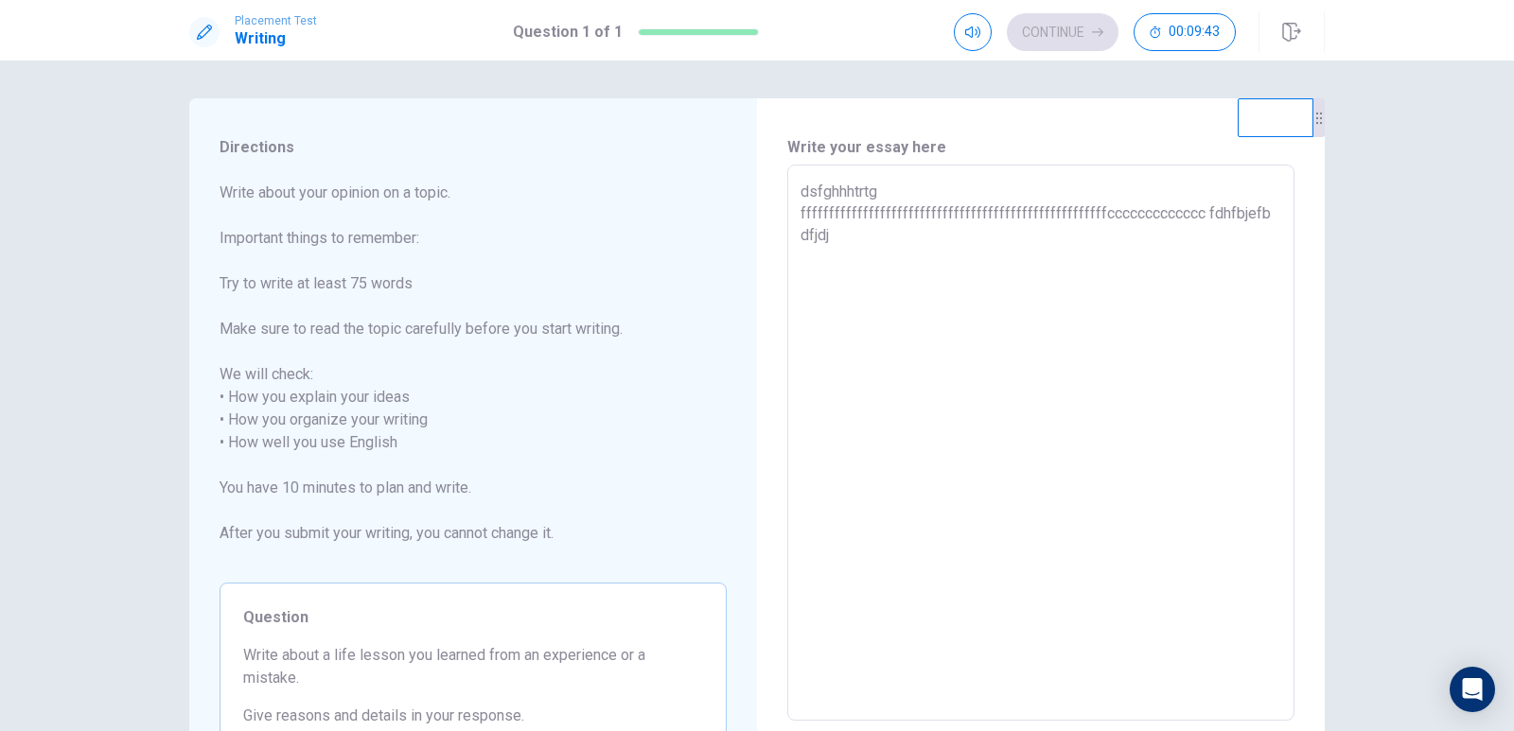
type textarea "x"
type textarea "dsfghhhtrtg ffffffffffffffffffffffffffffffffffffffffffffffffffffffccccccccccccc…"
type textarea "x"
type textarea "dsfghhhtrtg ffffffffffffffffffffffffffffffffffffffffffffffffffffffccccccccccccc…"
type textarea "x"
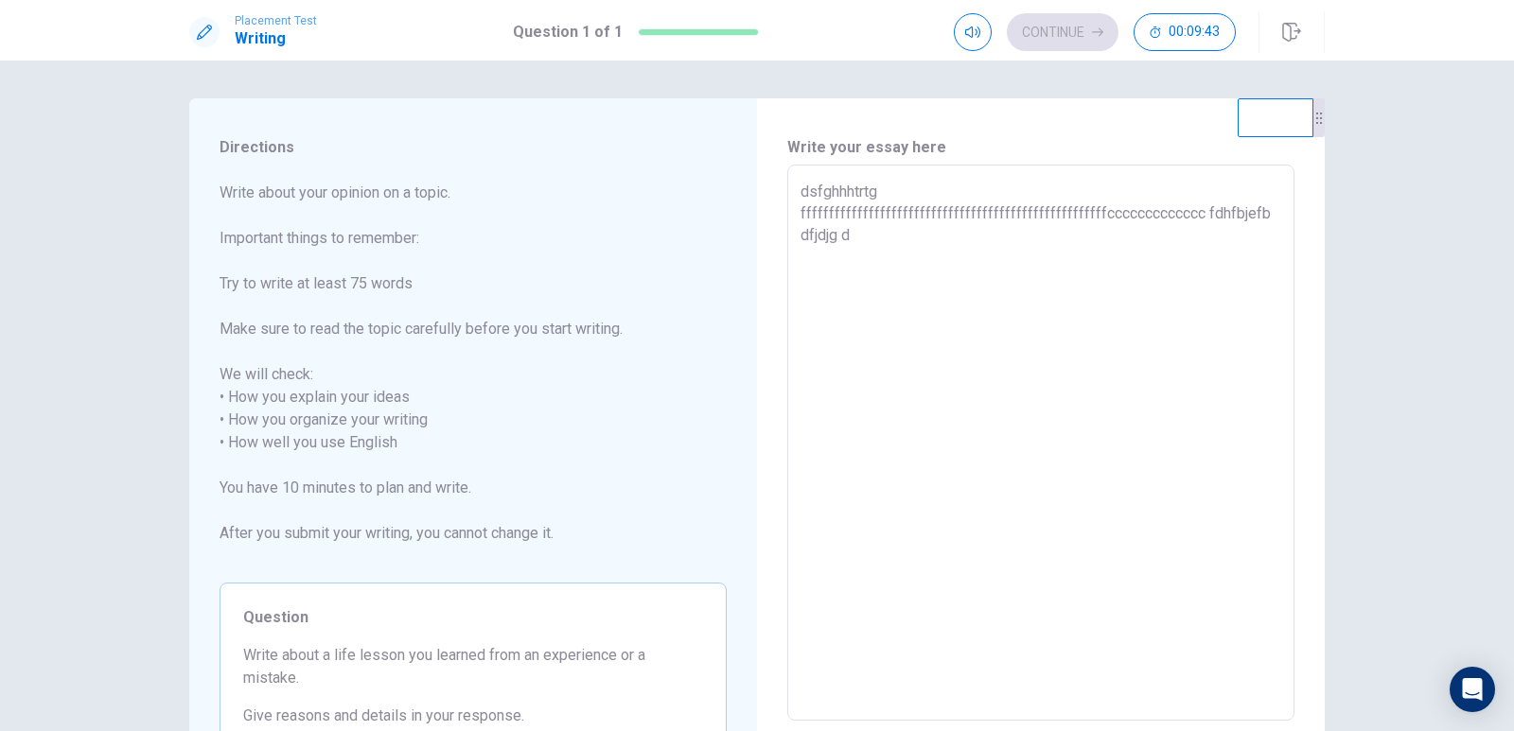
type textarea "dsfghhhtrtg ffffffffffffffffffffffffffffffffffffffffffffffffffffffccccccccccccc…"
type textarea "x"
type textarea "dsfghhhtrtg ffffffffffffffffffffffffffffffffffffffffffffffffffffffccccccccccccc…"
type textarea "x"
type textarea "dsfghhhtrtg ffffffffffffffffffffffffffffffffffffffffffffffffffffffccccccccccccc…"
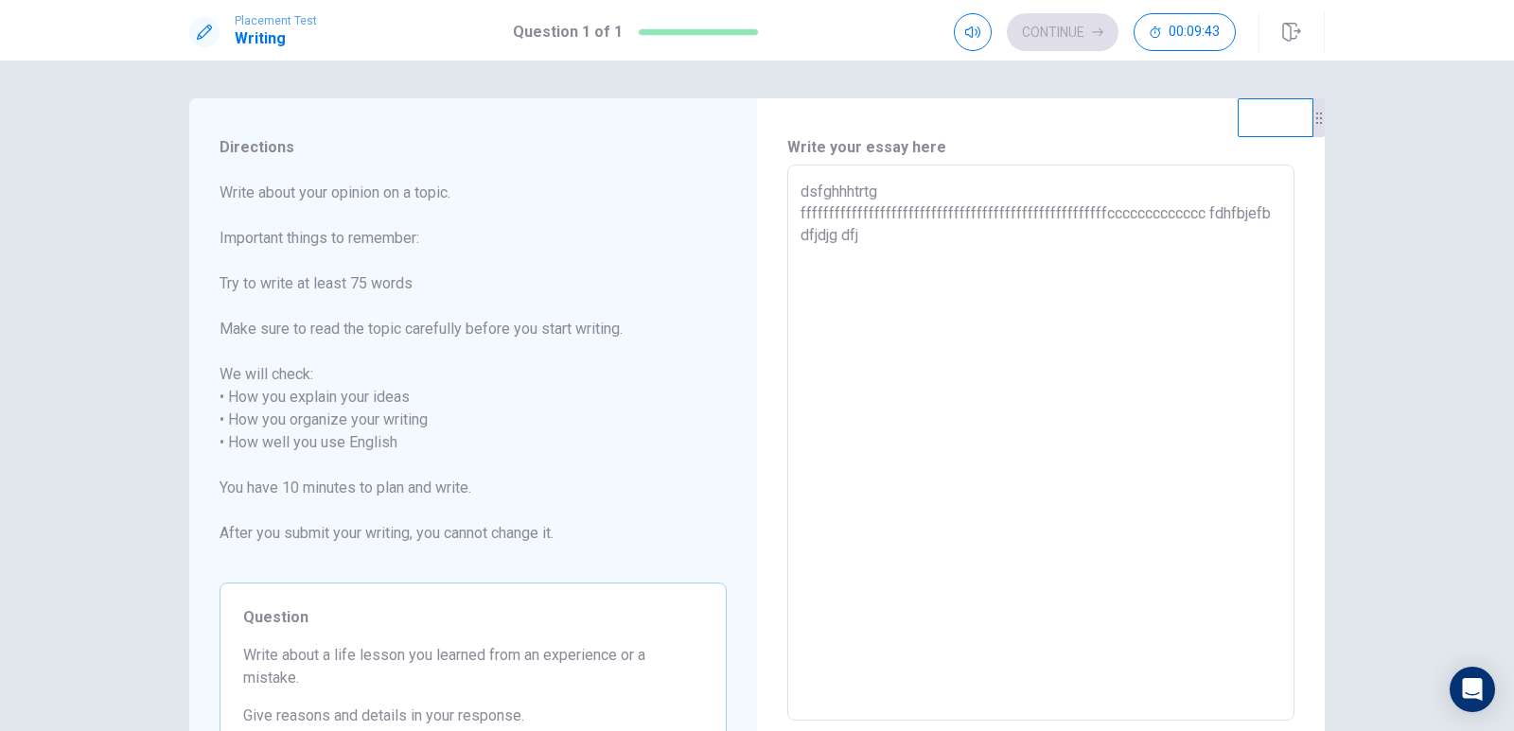
type textarea "x"
drag, startPoint x: 220, startPoint y: 194, endPoint x: 414, endPoint y: 426, distance: 302.3
click at [414, 426] on span "Write about your opinion on a topic. Important things to remember: Try to write…" at bounding box center [473, 375] width 507 height 386
drag, startPoint x: 392, startPoint y: 438, endPoint x: 221, endPoint y: 180, distance: 309.4
click at [210, 184] on div "Directions Write about your opinion on a topic. Important things to remember: T…" at bounding box center [473, 443] width 568 height 691
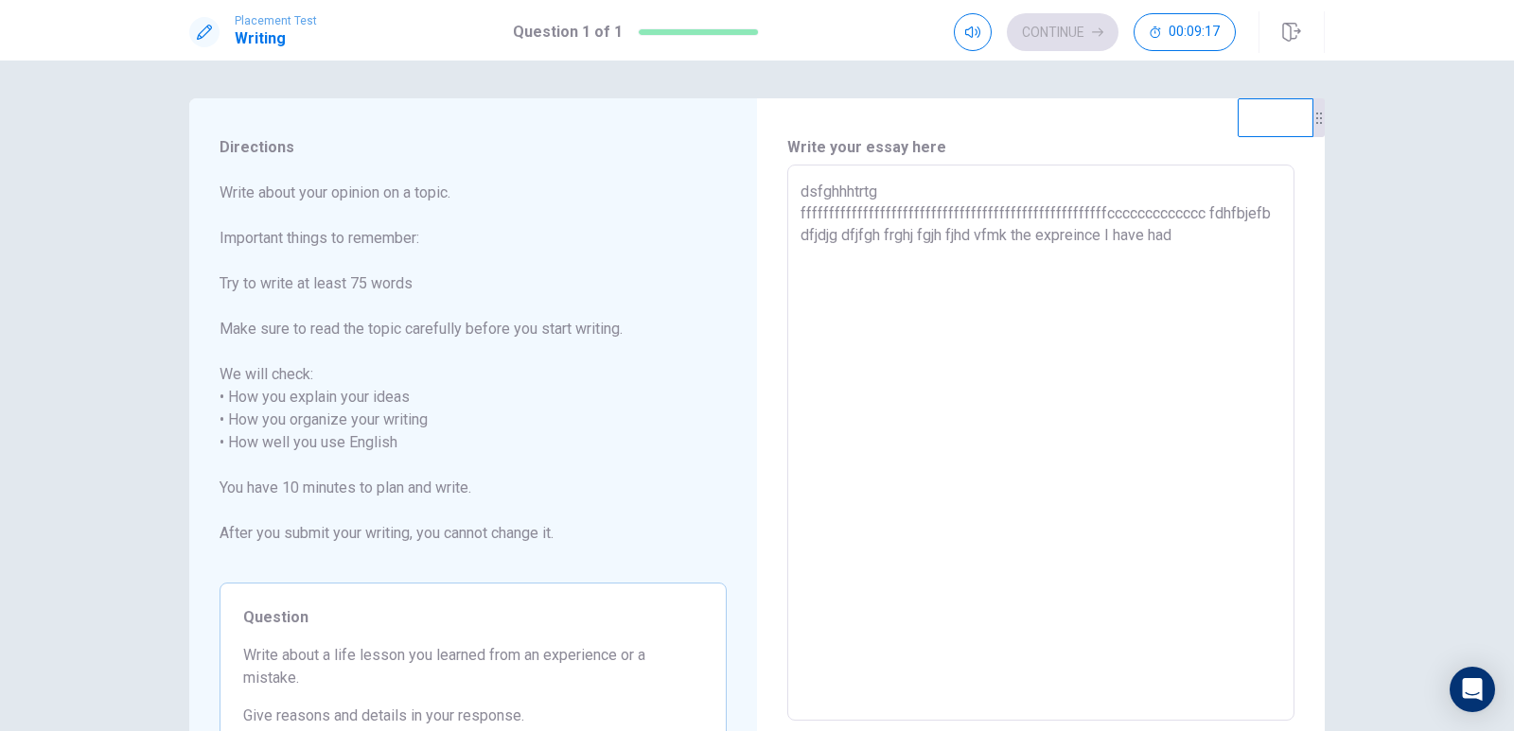
click at [1248, 213] on textarea "dsfghhhtrtg ffffffffffffffffffffffffffffffffffffffffffffffffffffffccccccccccccc…" at bounding box center [1041, 443] width 481 height 525
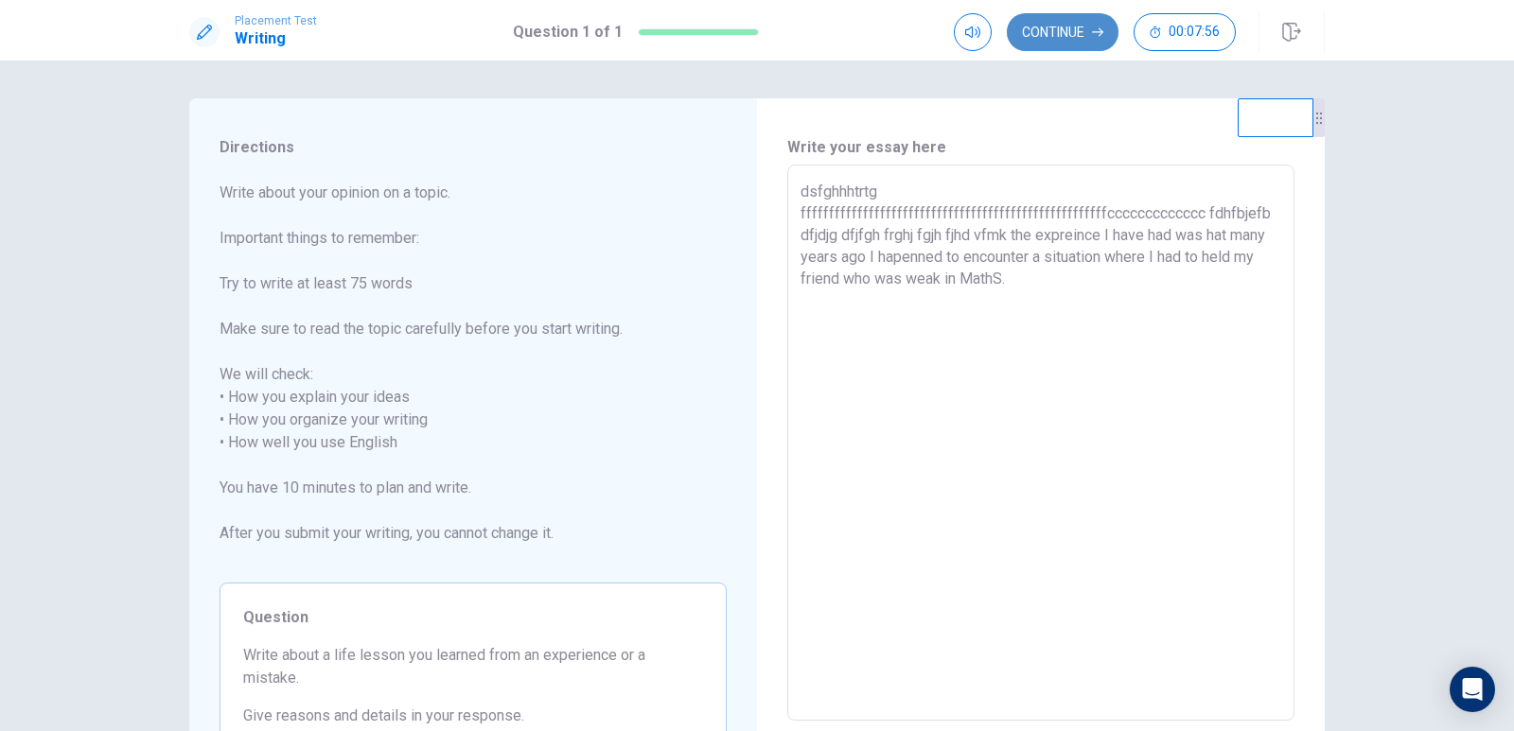
click at [1083, 25] on button "Continue" at bounding box center [1063, 32] width 112 height 38
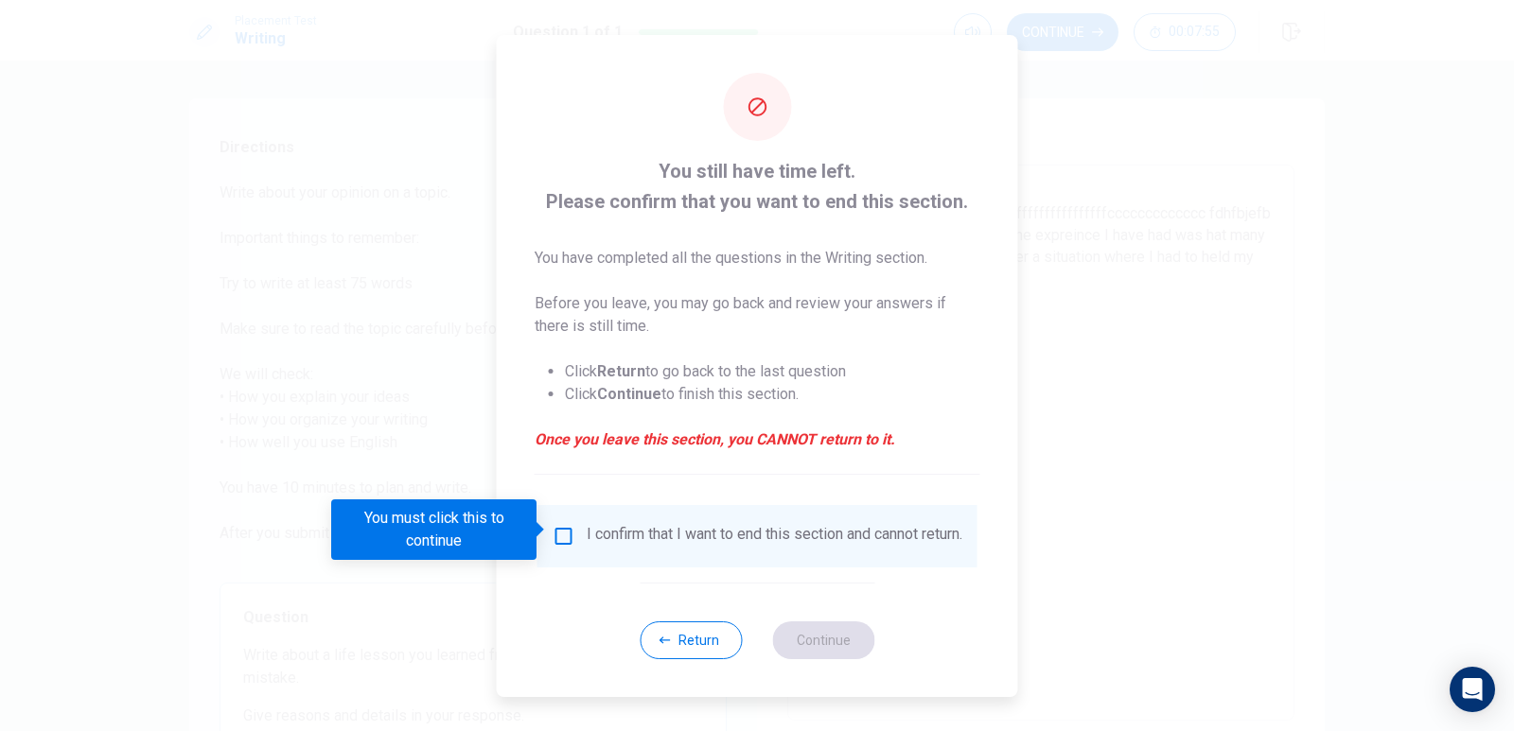
click at [556, 529] on input "You must click this to continue" at bounding box center [564, 536] width 23 height 23
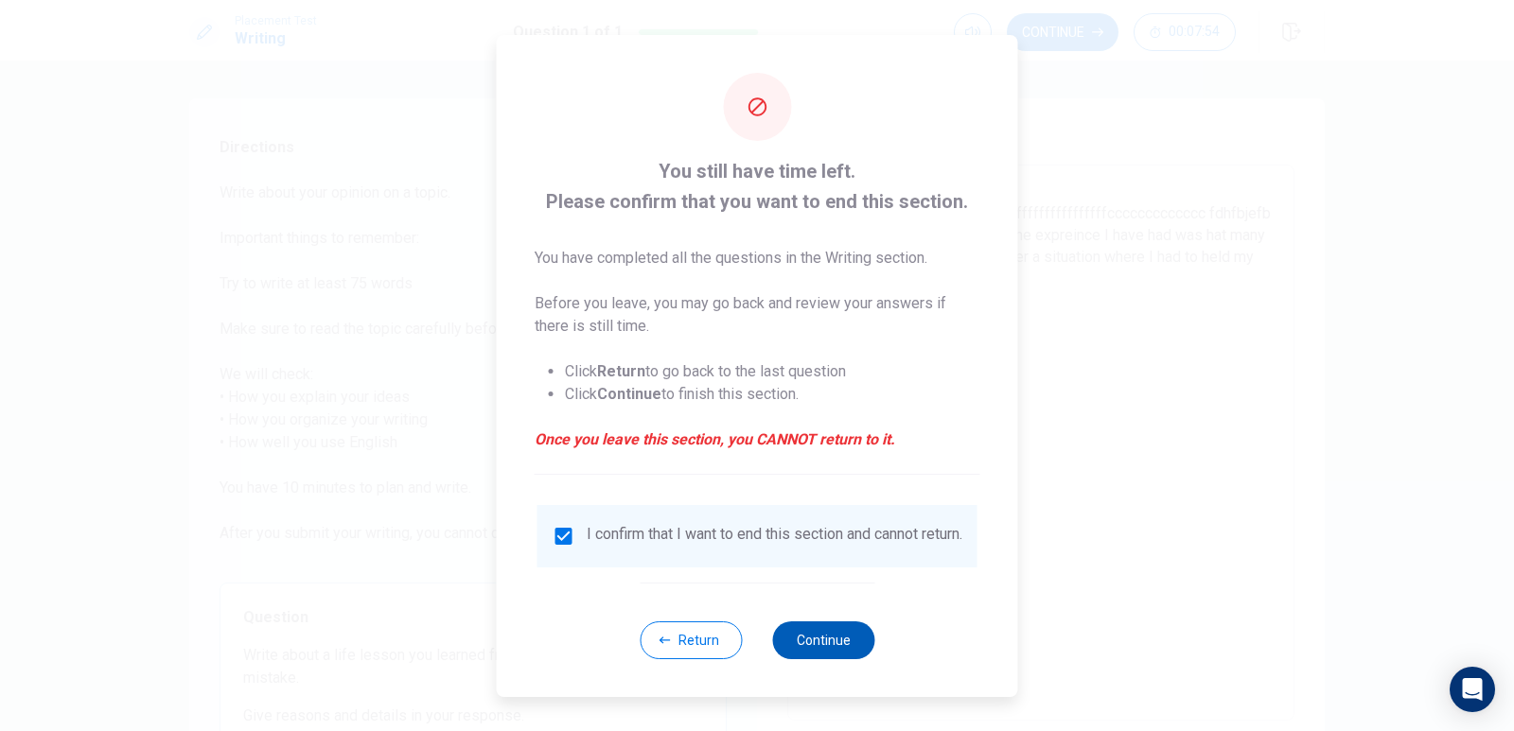
click at [833, 647] on button "Continue" at bounding box center [823, 641] width 102 height 38
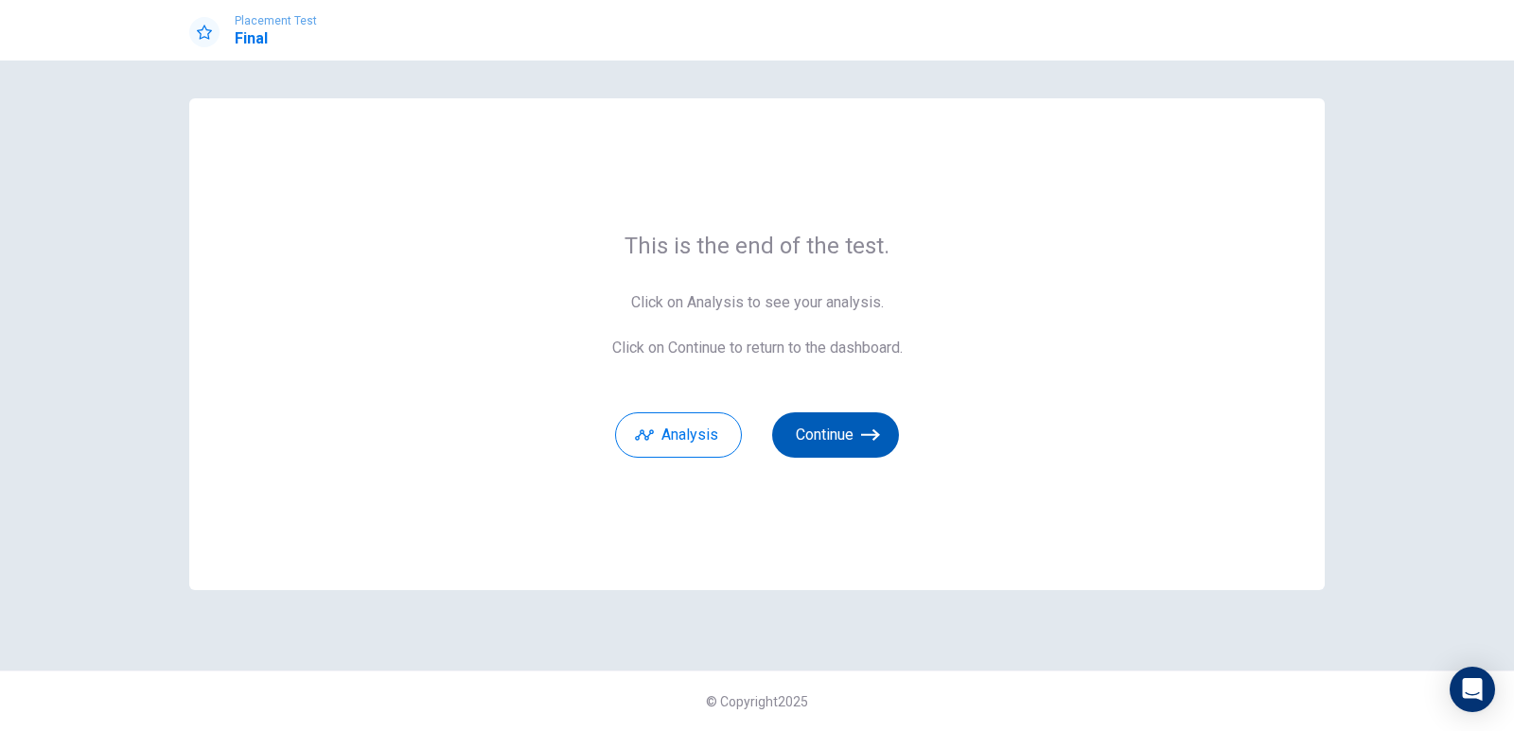
click at [837, 440] on button "Continue" at bounding box center [835, 435] width 127 height 45
